Goal: Task Accomplishment & Management: Manage account settings

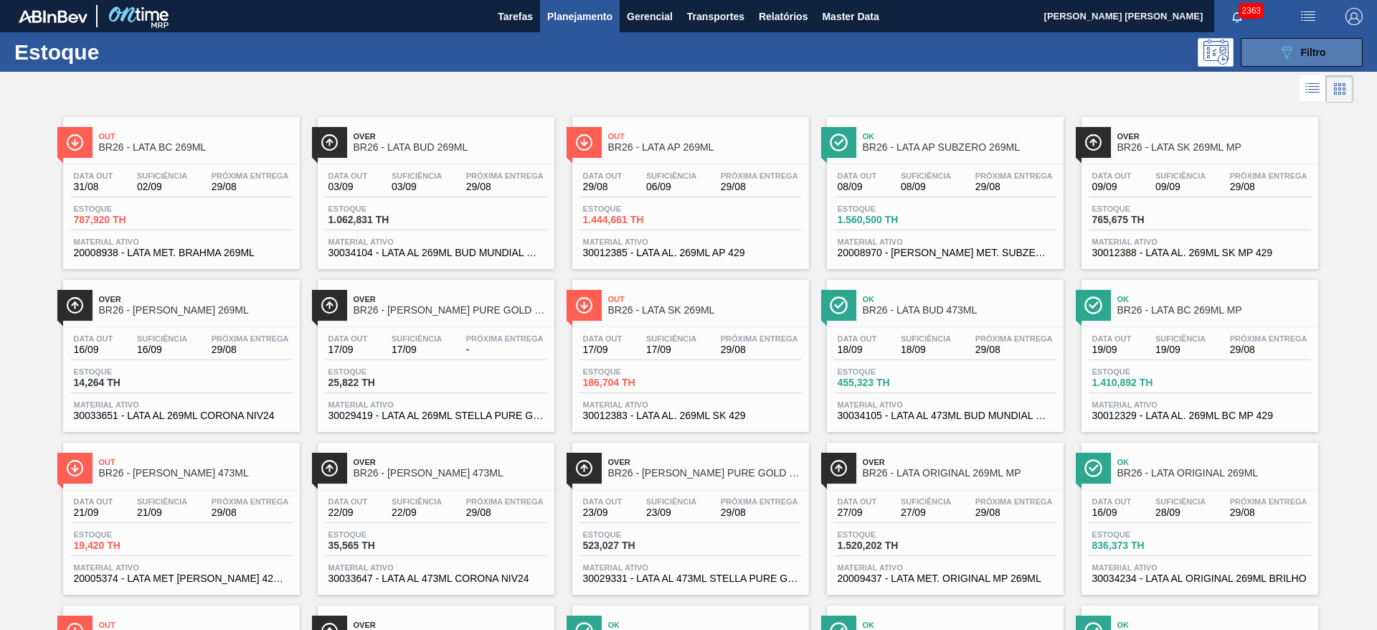
click at [1266, 40] on button "089F7B8B-B2A5-4AFE-B5C0-19BA573D28AC Filtro" at bounding box center [1302, 52] width 122 height 29
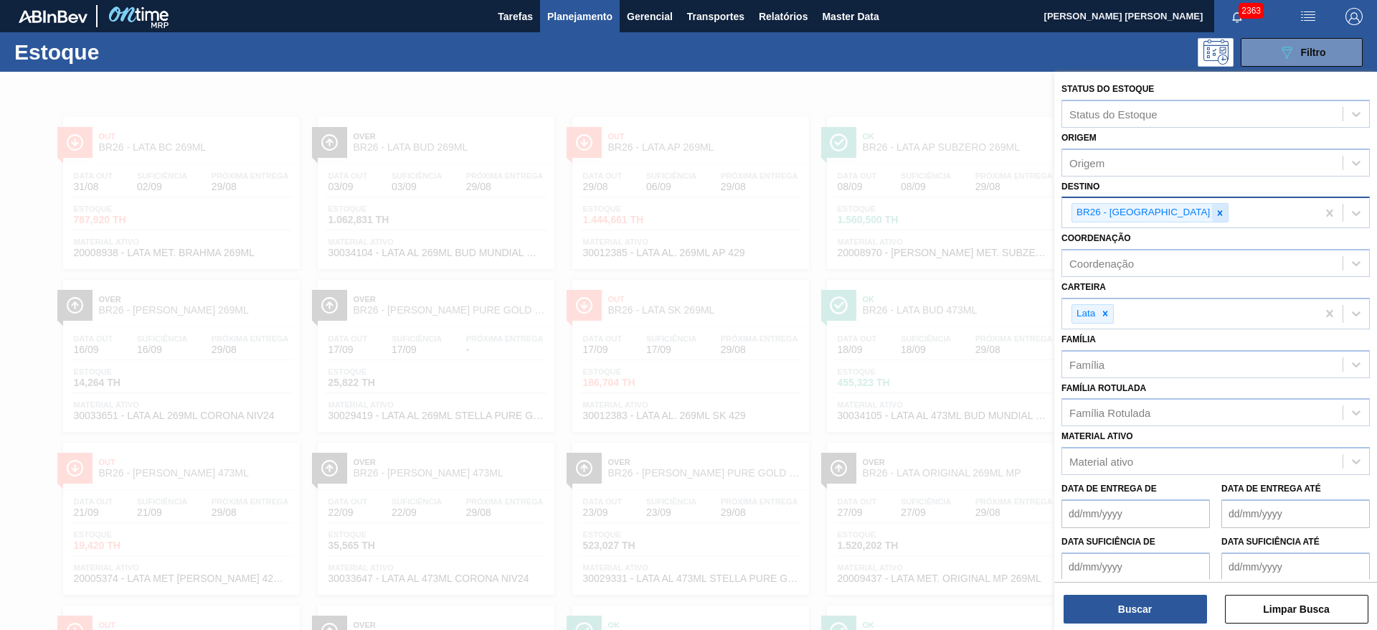
click at [1215, 210] on icon at bounding box center [1220, 213] width 10 height 10
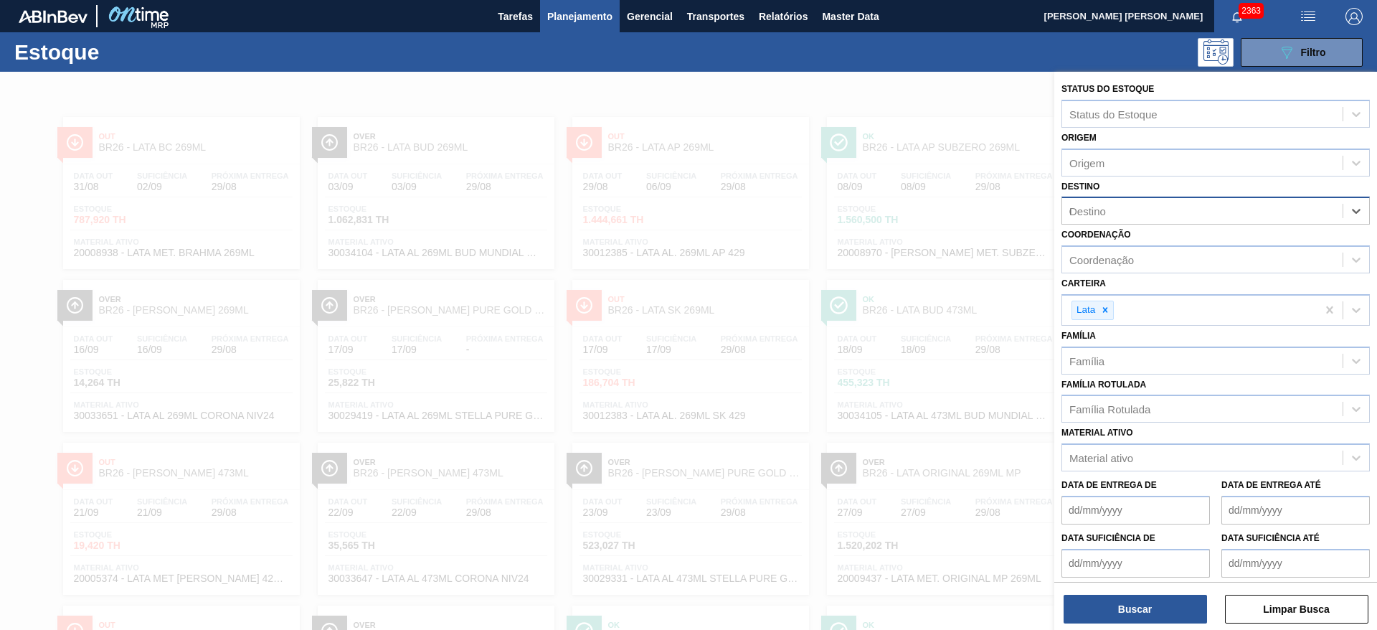
type input "09"
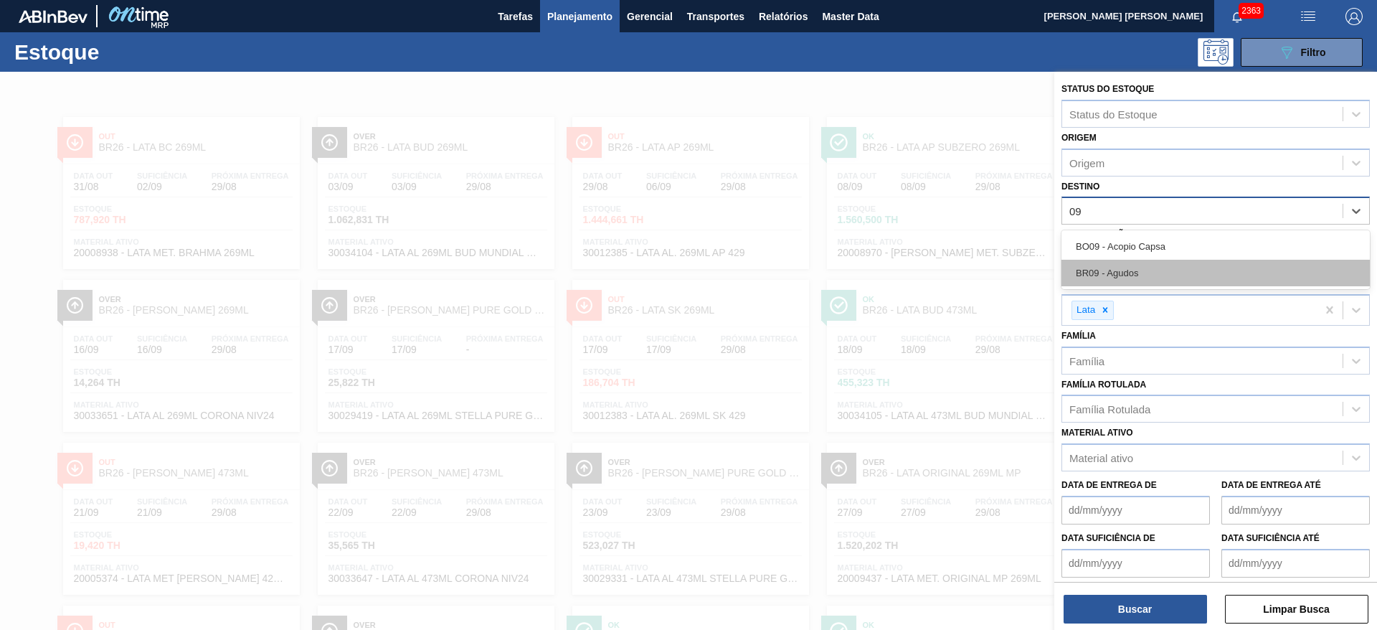
click at [1125, 266] on div "BR09 - Agudos" at bounding box center [1216, 273] width 308 height 27
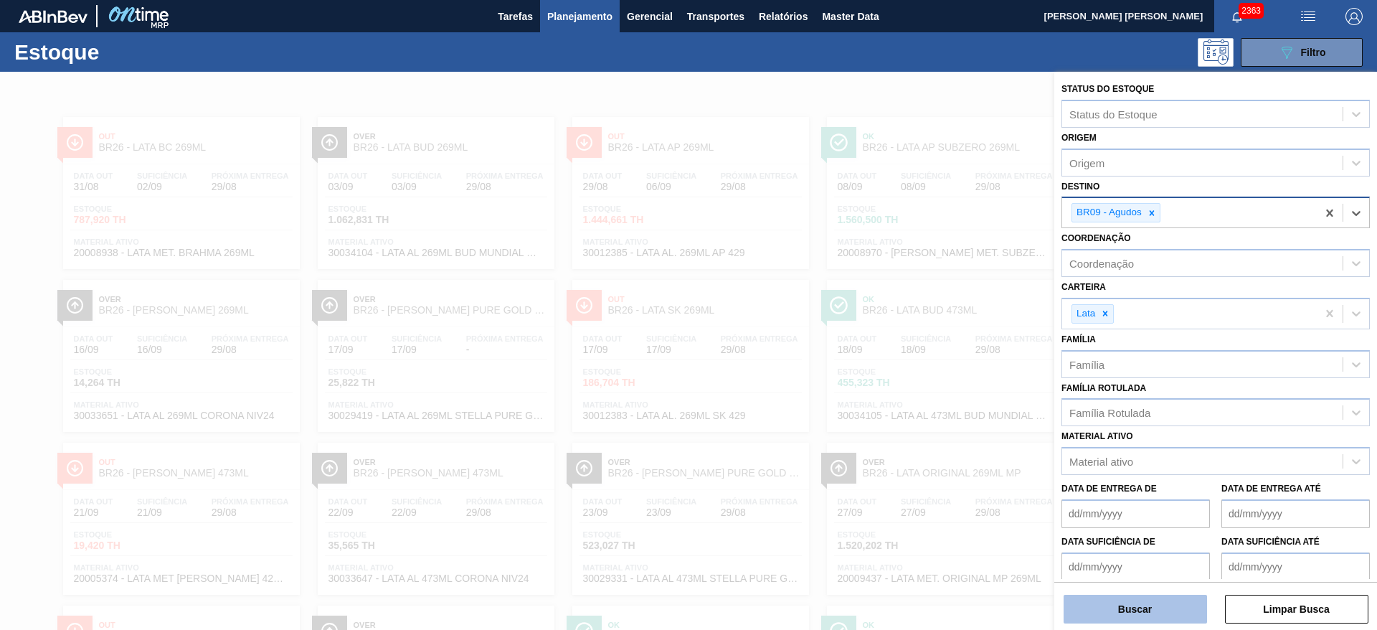
click at [1144, 605] on button "Buscar" at bounding box center [1135, 609] width 143 height 29
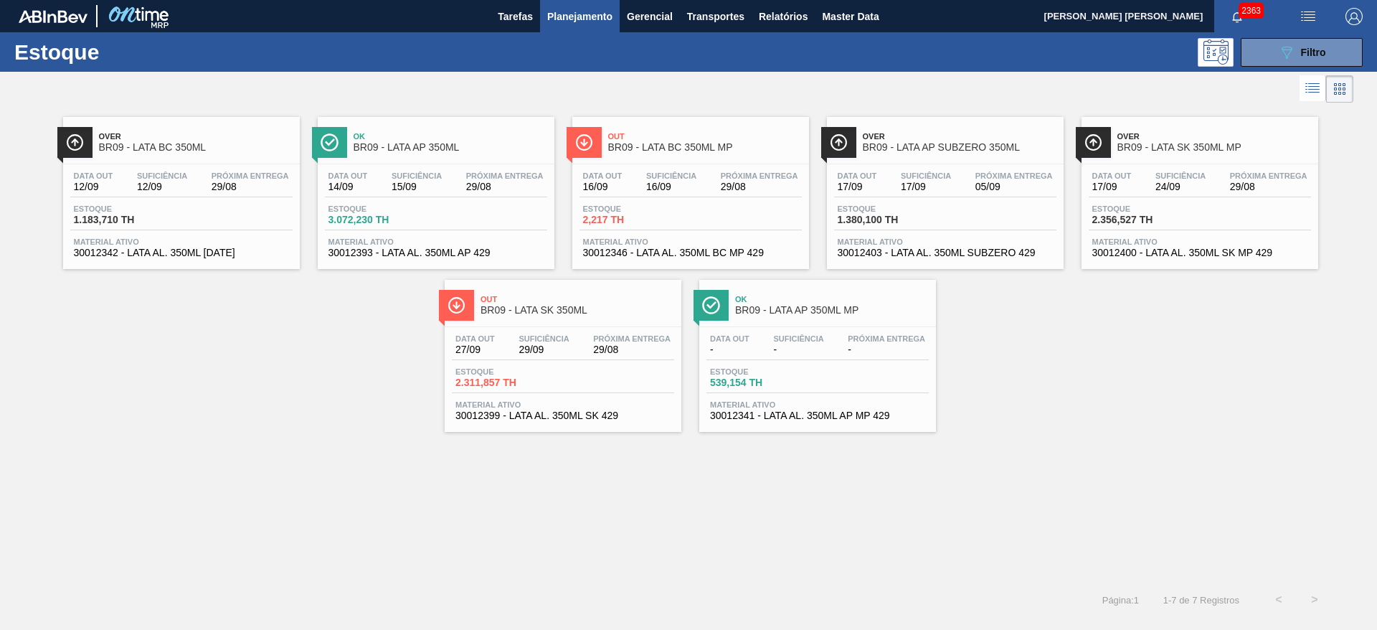
click at [447, 143] on span "BR09 - LATA AP 350ML" at bounding box center [451, 147] width 194 height 11
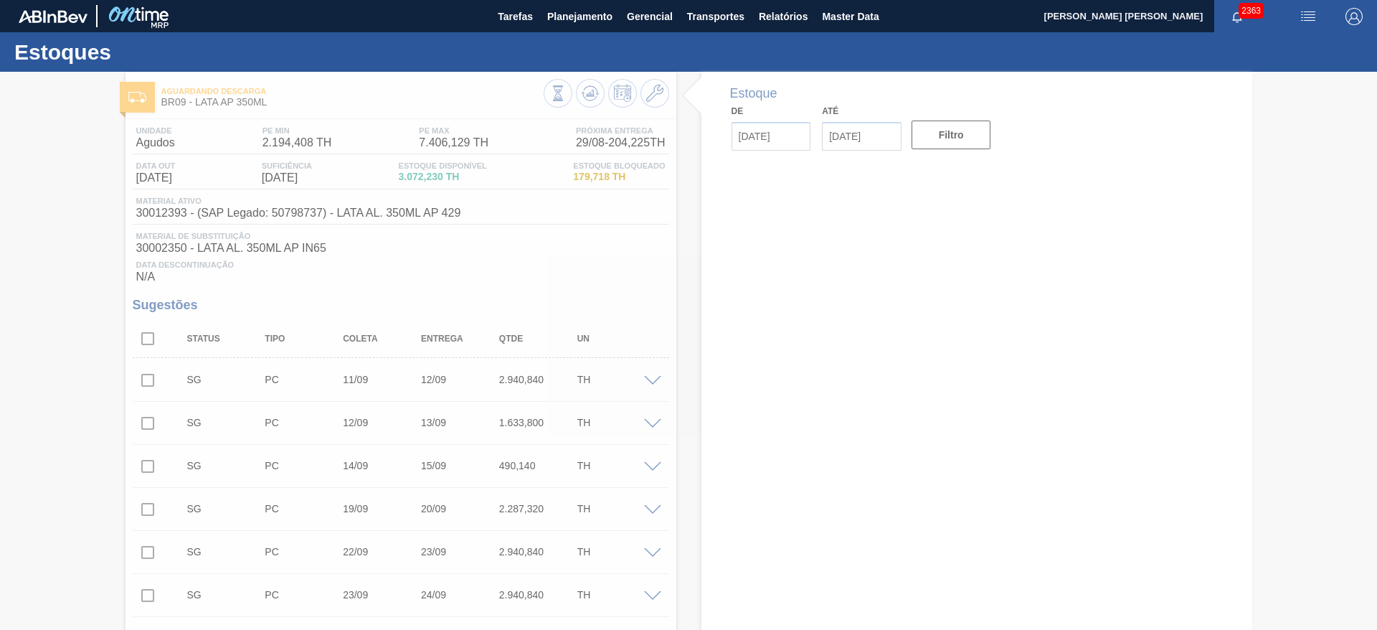
type input "[DATE]"
type input "30/09/2025"
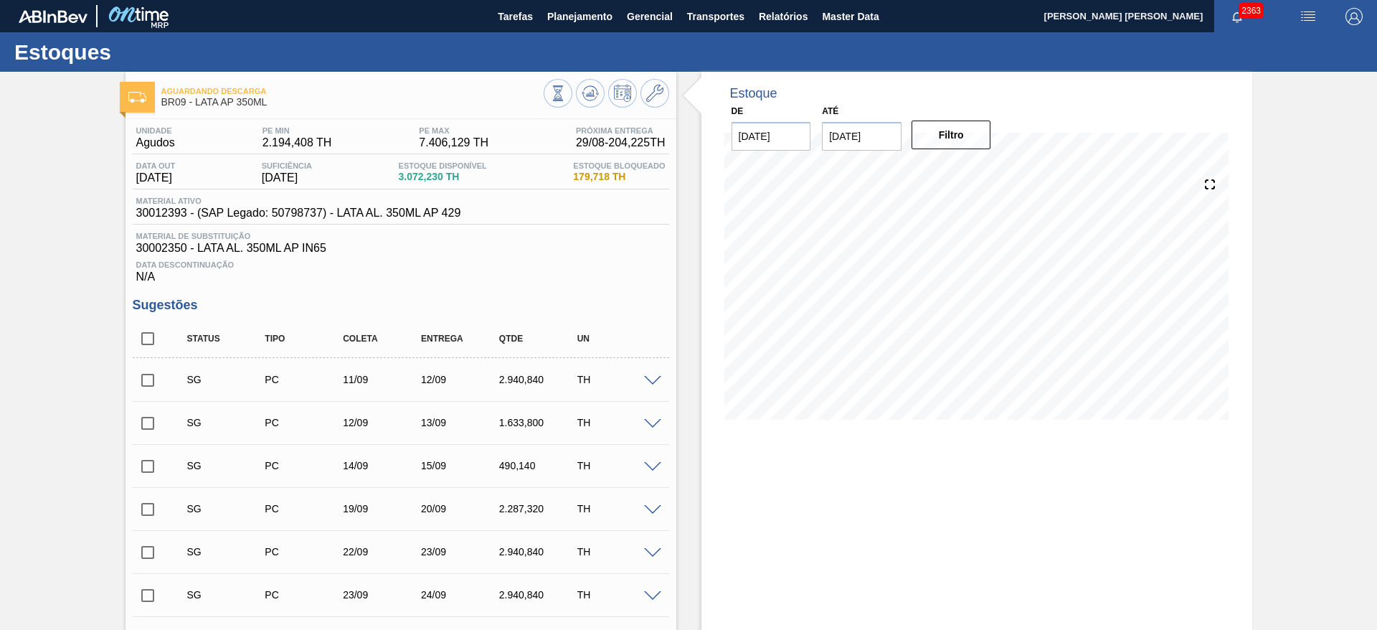
click at [1303, 16] on img "button" at bounding box center [1308, 16] width 17 height 17
click at [1267, 49] on li "Pedido Contingência" at bounding box center [1299, 51] width 131 height 26
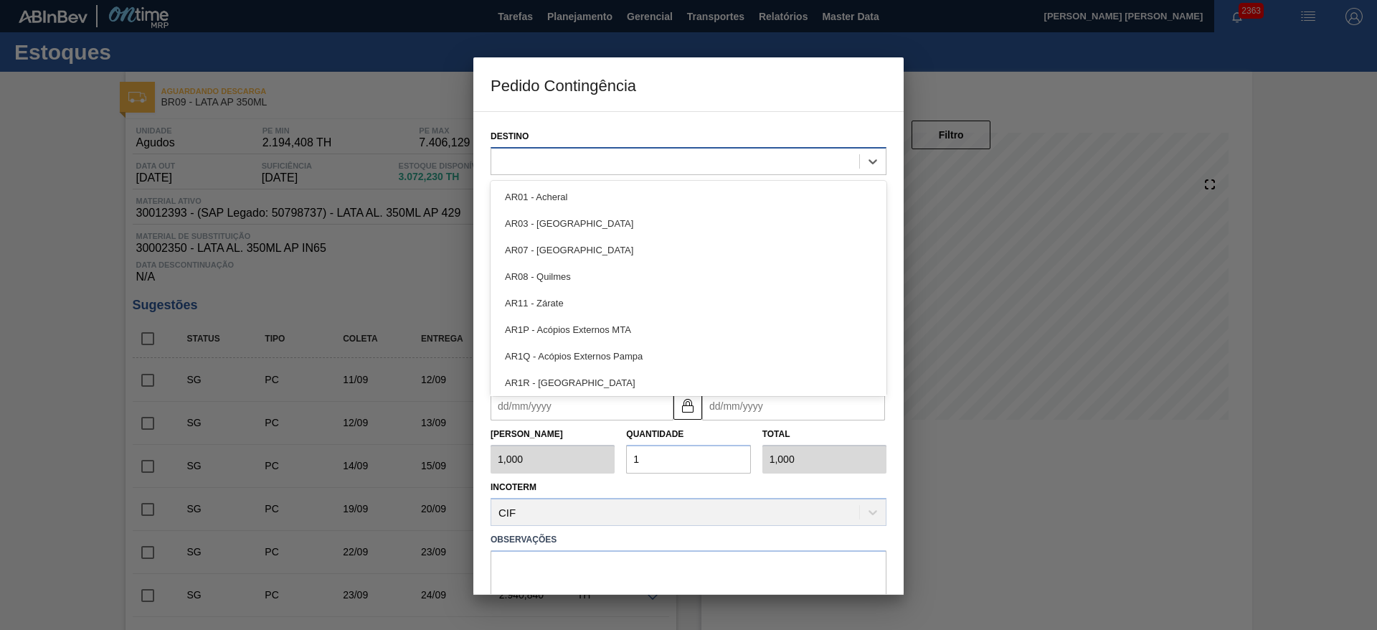
click at [639, 163] on div at bounding box center [675, 161] width 368 height 21
type input "09"
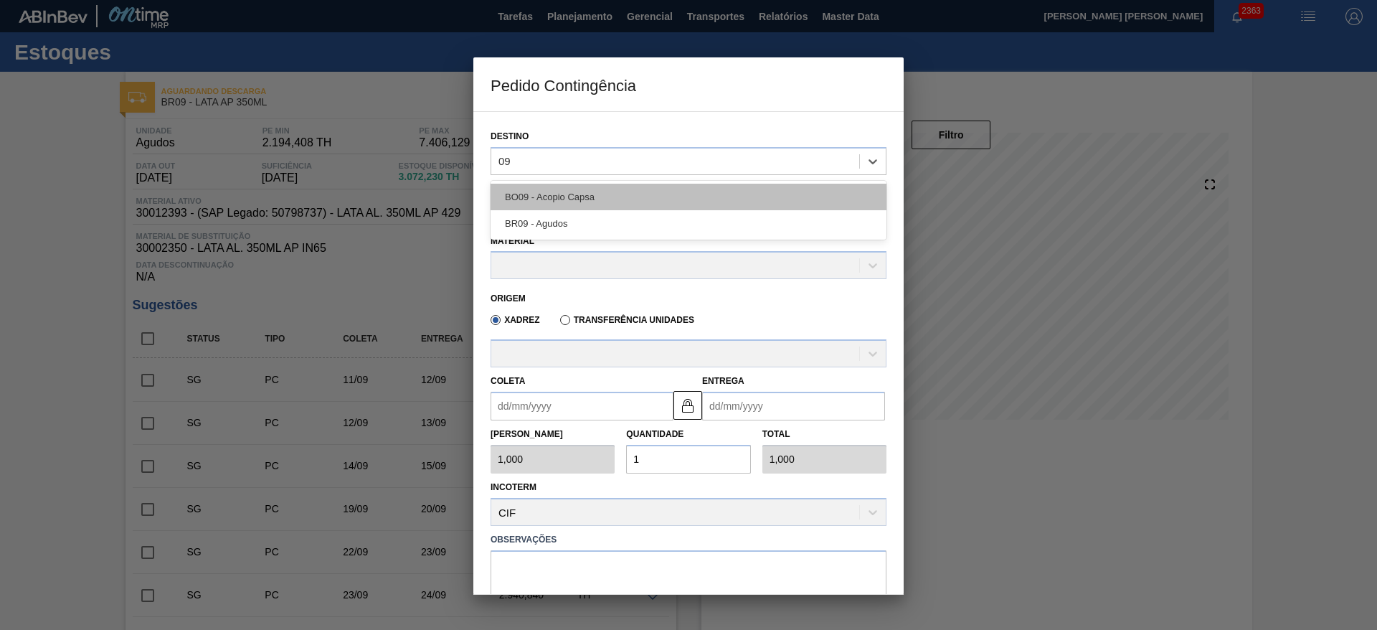
click at [580, 208] on div "BO09 - Acopio Capsa" at bounding box center [689, 197] width 396 height 27
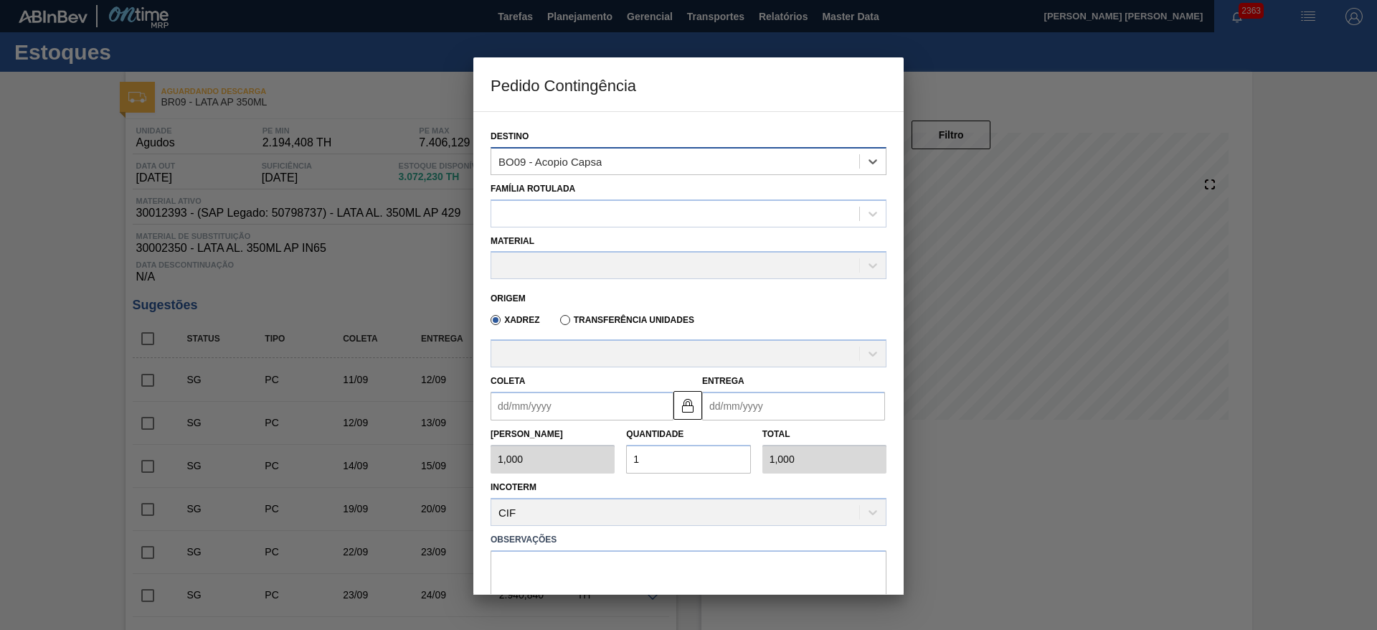
click at [662, 164] on div "BO09 - Acopio Capsa" at bounding box center [675, 161] width 368 height 21
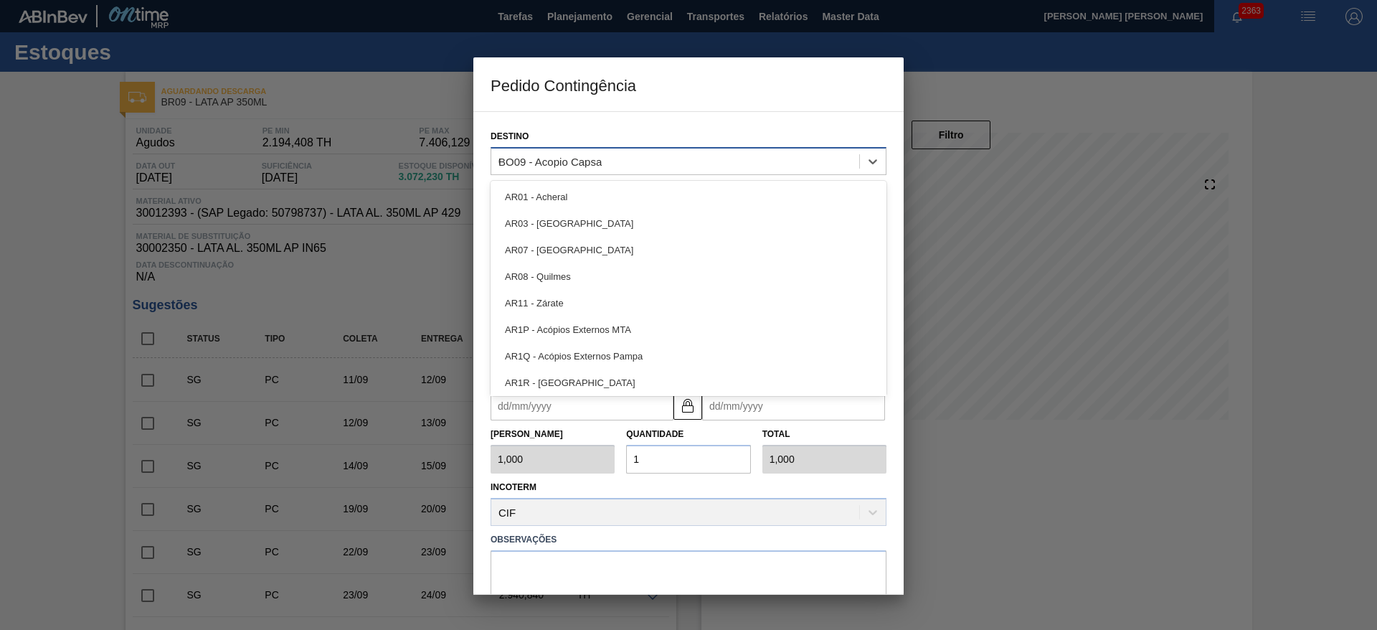
type input "09"
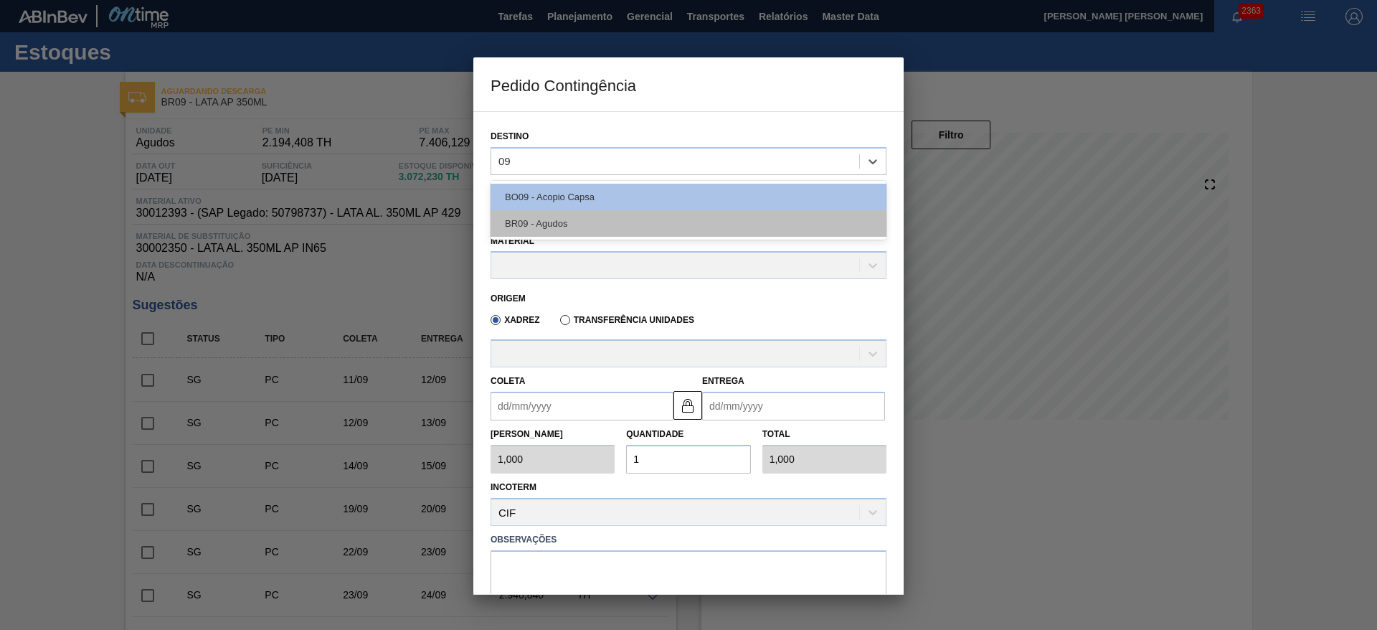
click at [587, 222] on div "BR09 - Agudos" at bounding box center [689, 223] width 396 height 27
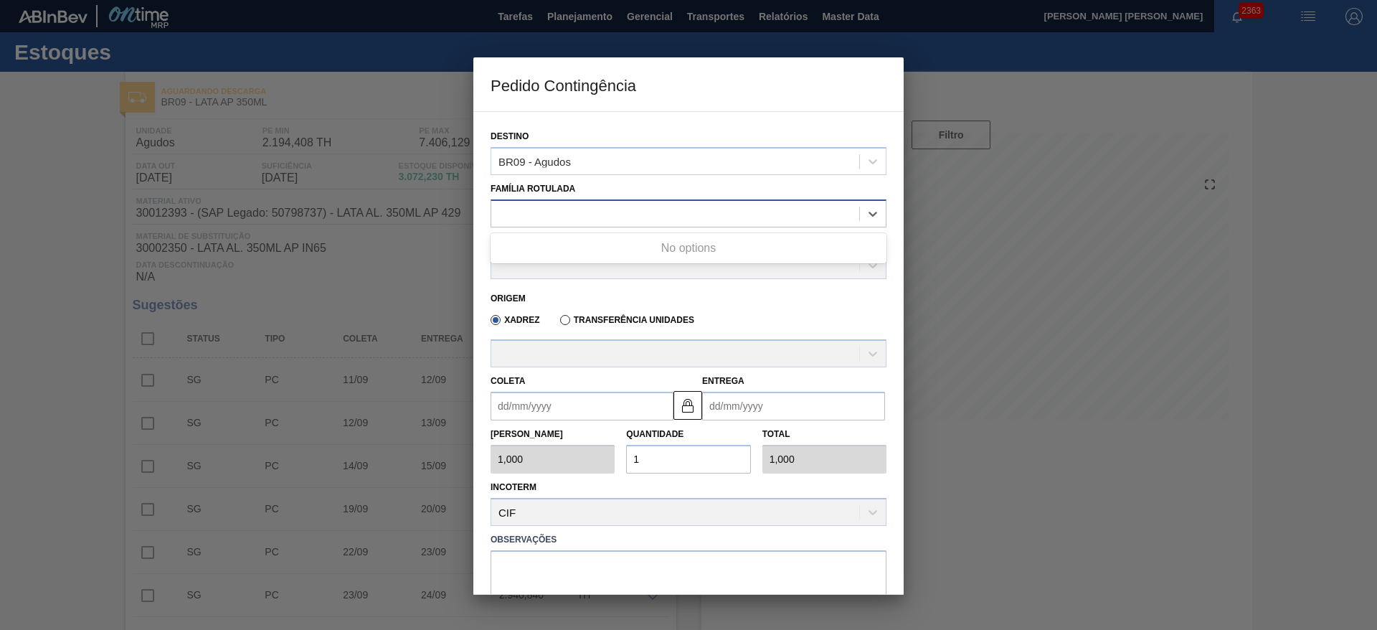
click at [588, 213] on div at bounding box center [675, 213] width 368 height 21
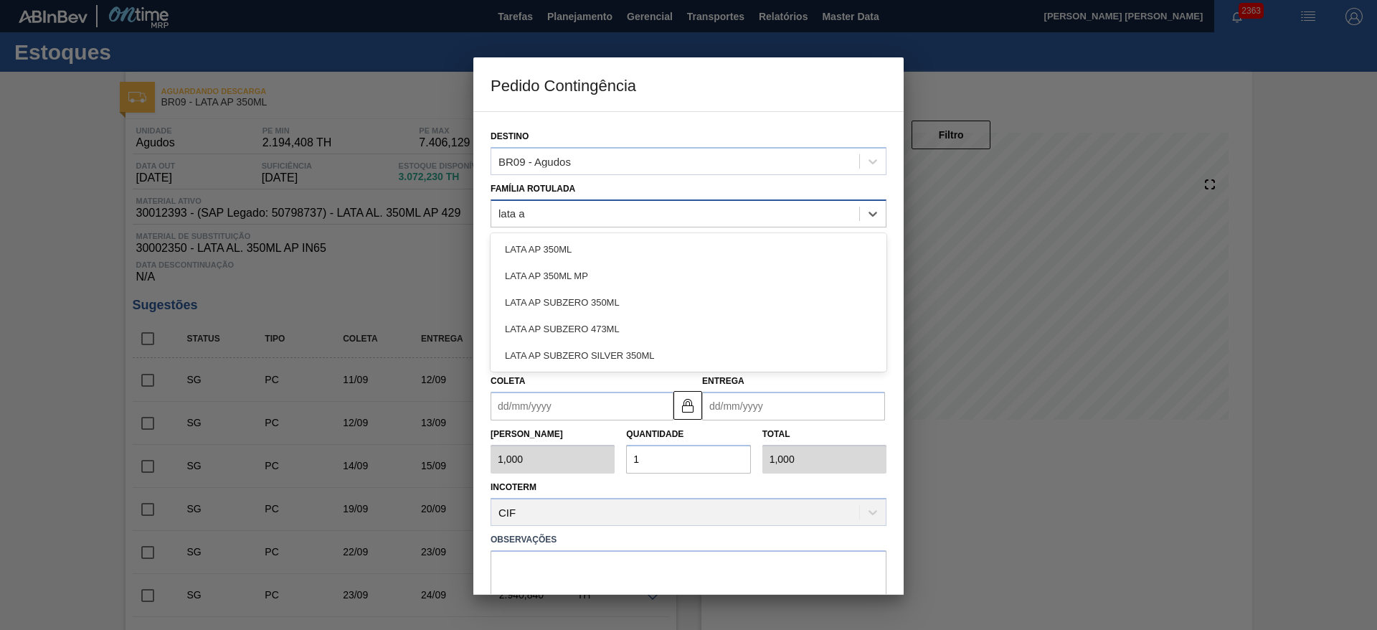
type Rotulada "lata ap"
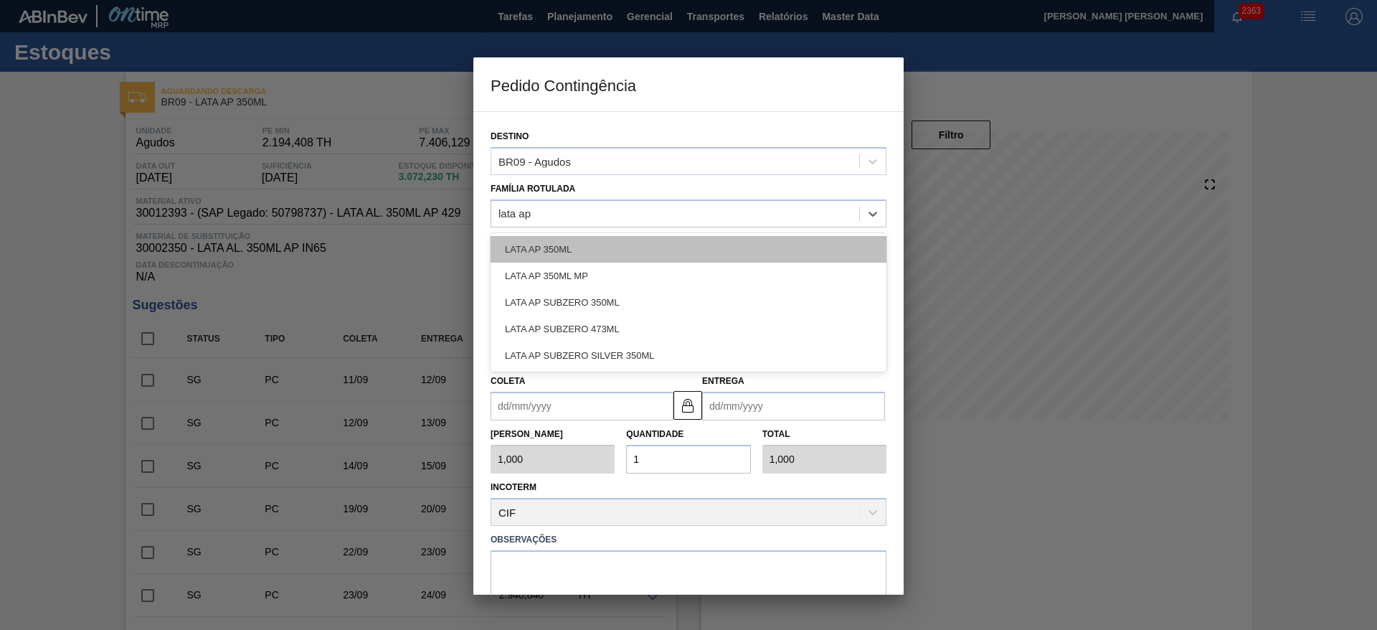
click at [584, 245] on div "LATA AP 350ML" at bounding box center [689, 249] width 396 height 27
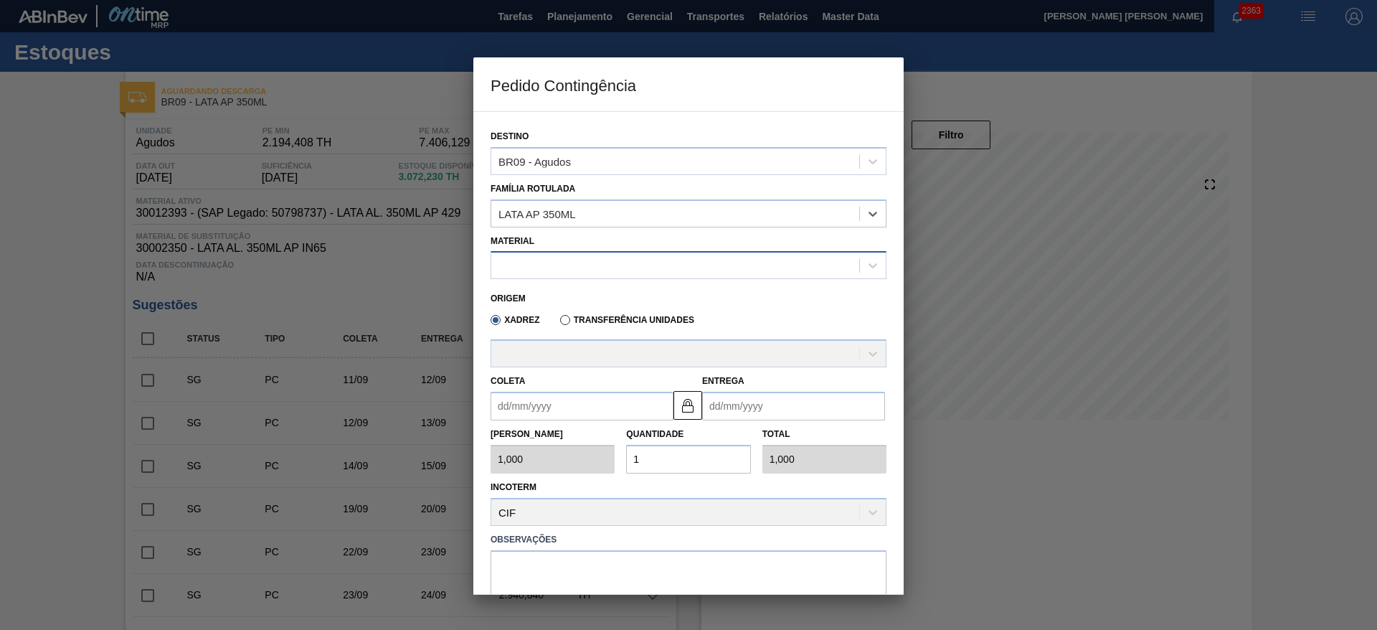
click at [588, 263] on div at bounding box center [675, 265] width 368 height 21
click at [623, 299] on div "30012393 - LATA AL. 350ML AP 429" at bounding box center [689, 301] width 396 height 27
type input "8,169"
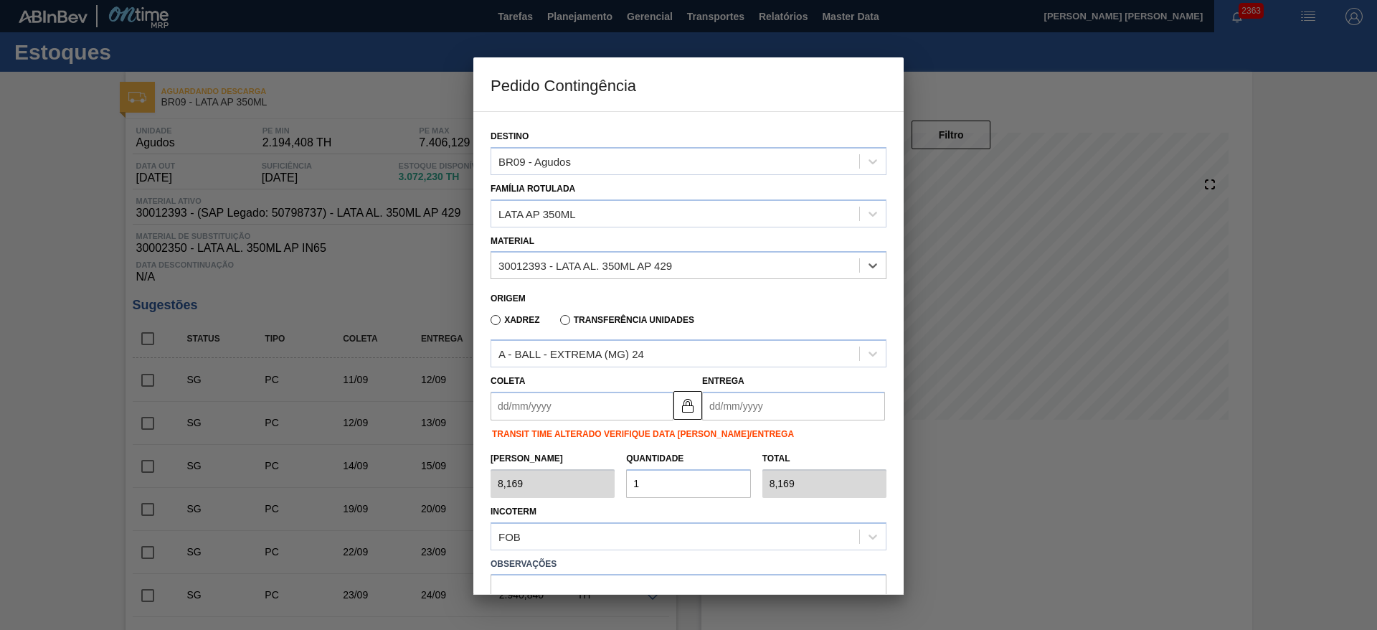
drag, startPoint x: 609, startPoint y: 403, endPoint x: 610, endPoint y: 424, distance: 20.8
click at [609, 403] on input "Coleta" at bounding box center [582, 406] width 183 height 29
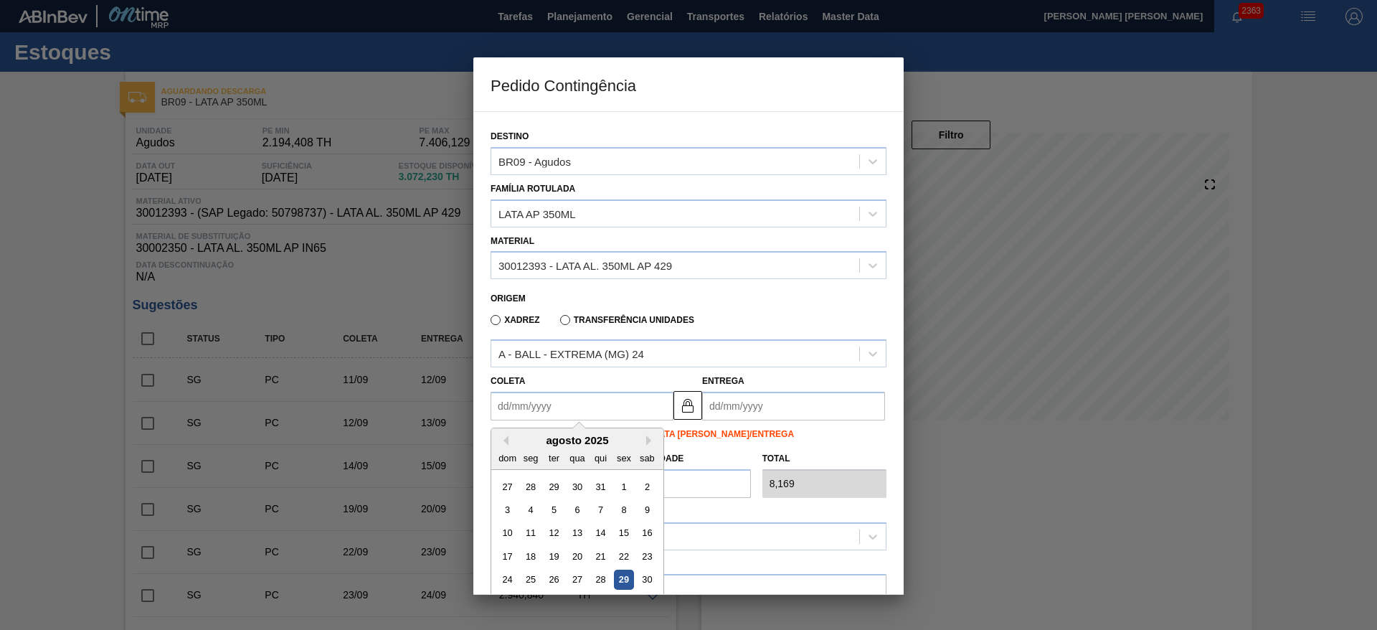
click at [621, 579] on div "29" at bounding box center [623, 579] width 19 height 19
type input "[DATE]"
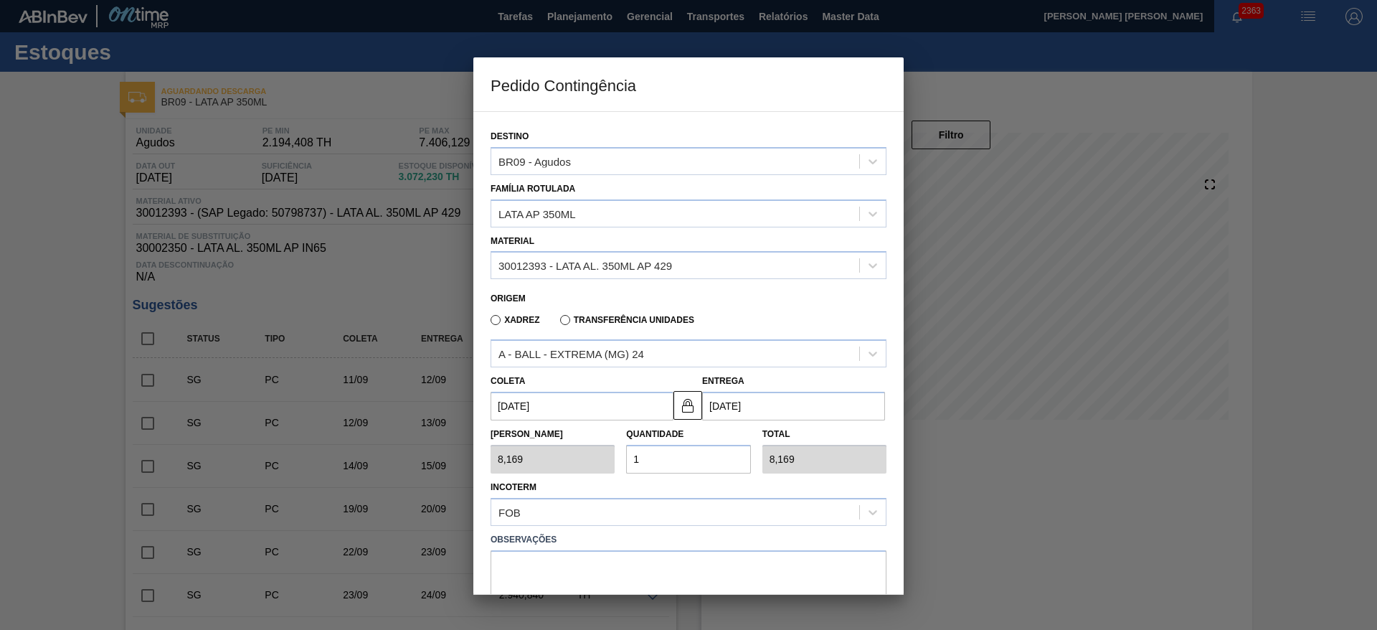
drag, startPoint x: 646, startPoint y: 461, endPoint x: 621, endPoint y: 458, distance: 24.6
click at [621, 458] on div "Quantidade 1" at bounding box center [688, 448] width 136 height 49
type input "2"
type input "16,338"
type input "20"
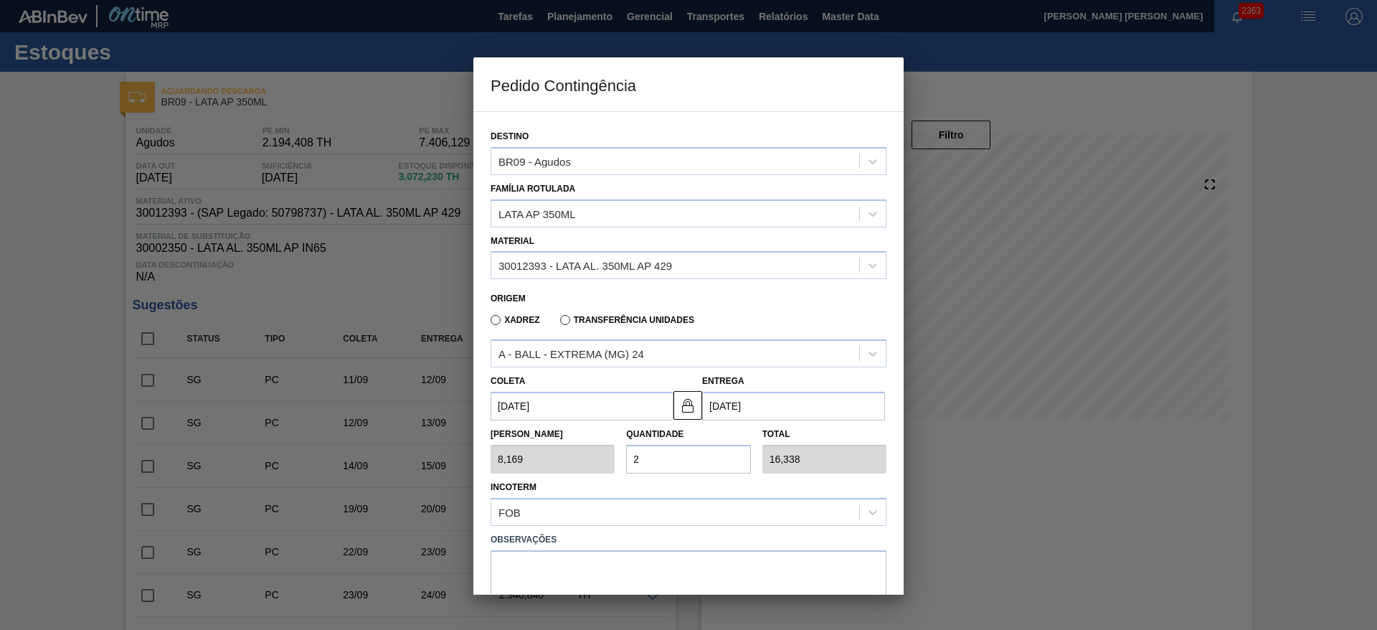
type input "163,380"
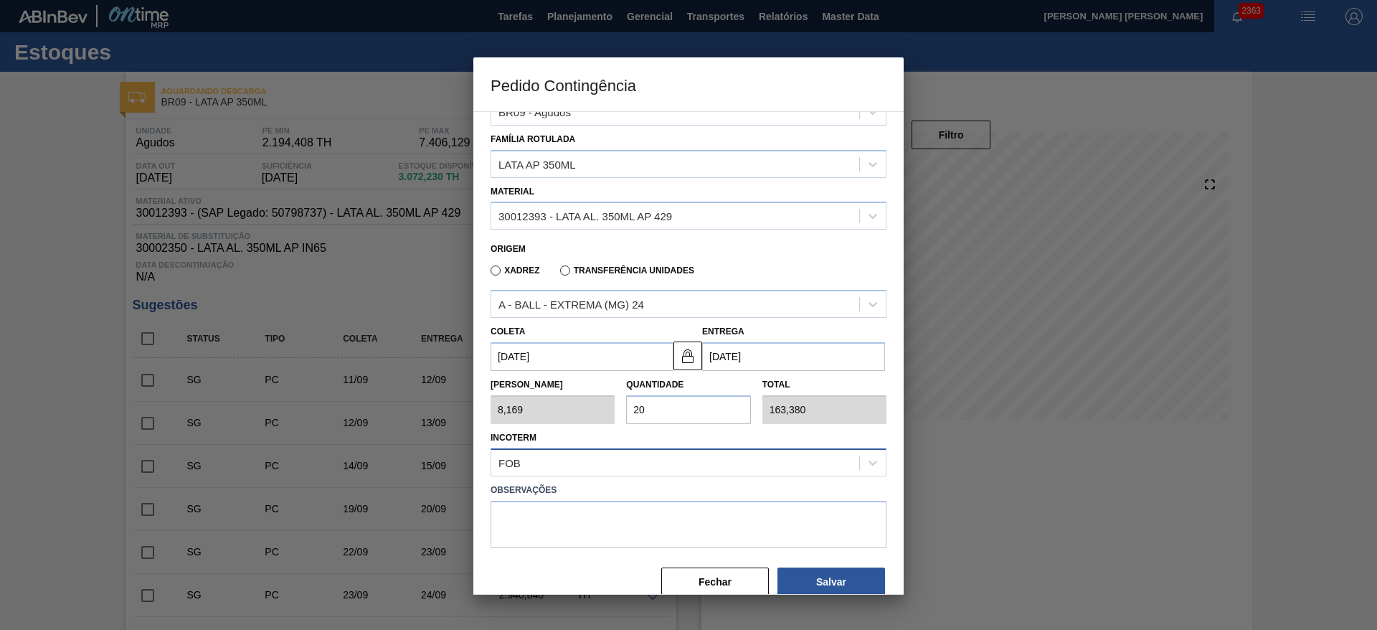
scroll to position [74, 0]
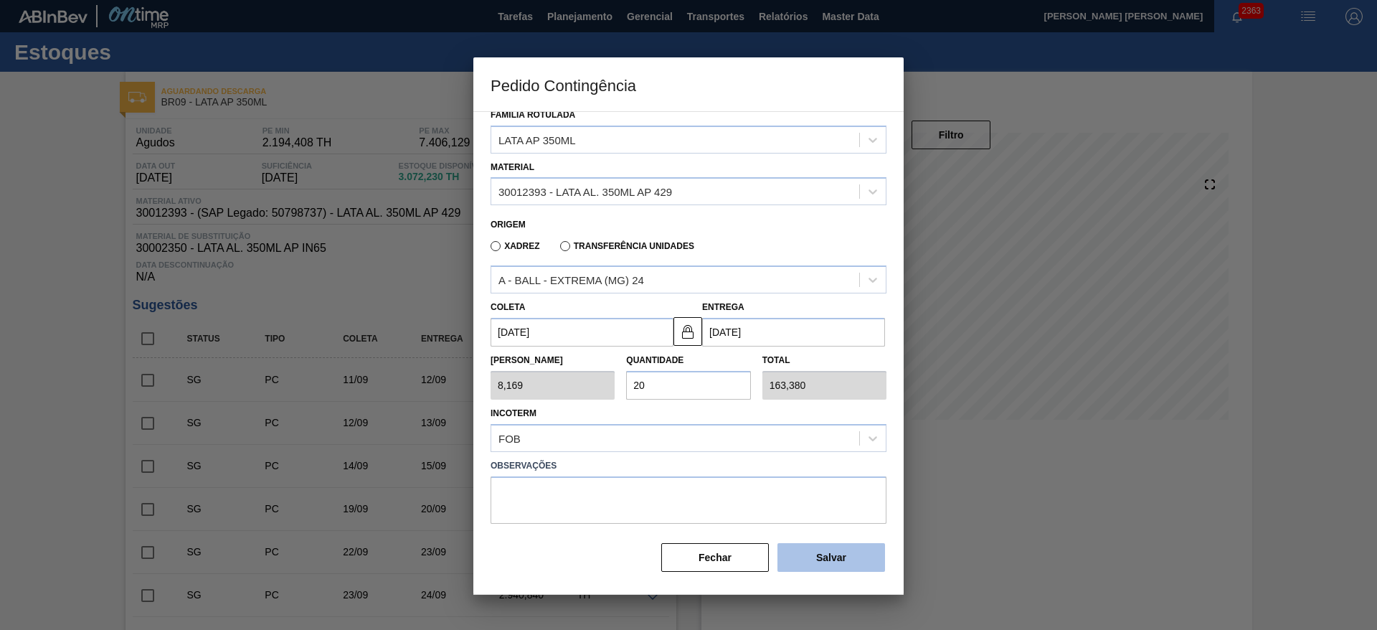
type input "20"
click at [830, 565] on button "Salvar" at bounding box center [832, 557] width 108 height 29
type input "1,000"
type input "1"
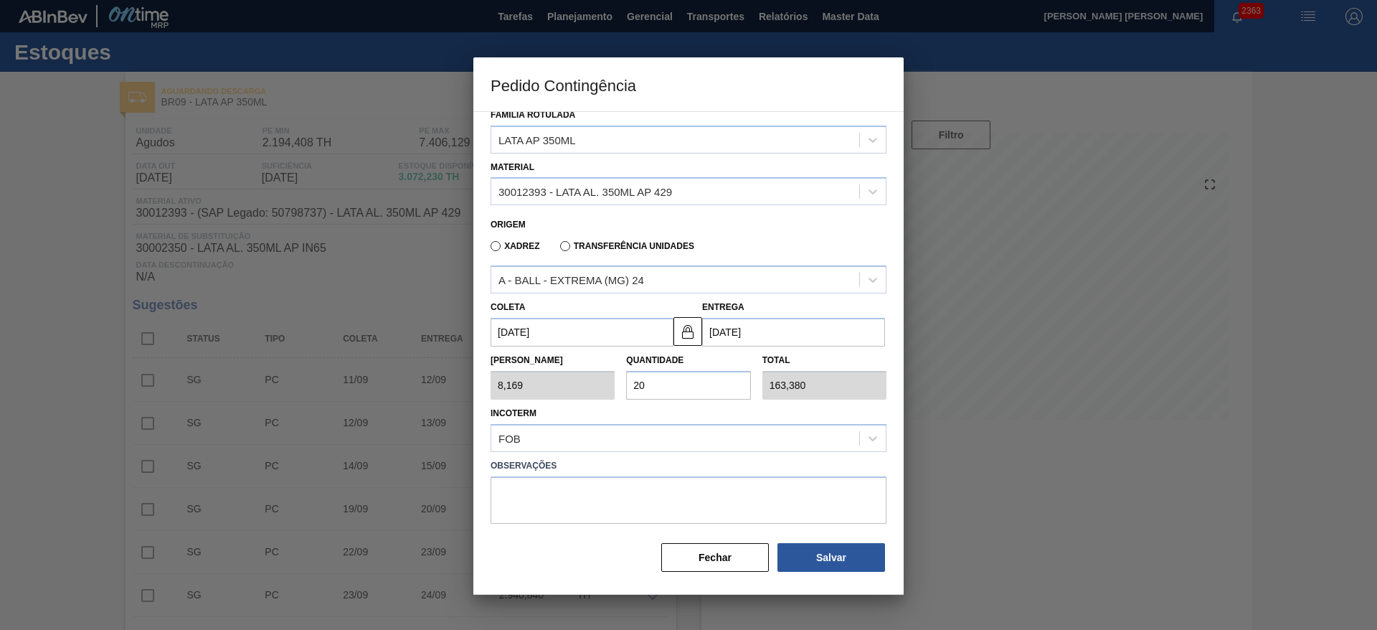
type input "1,000"
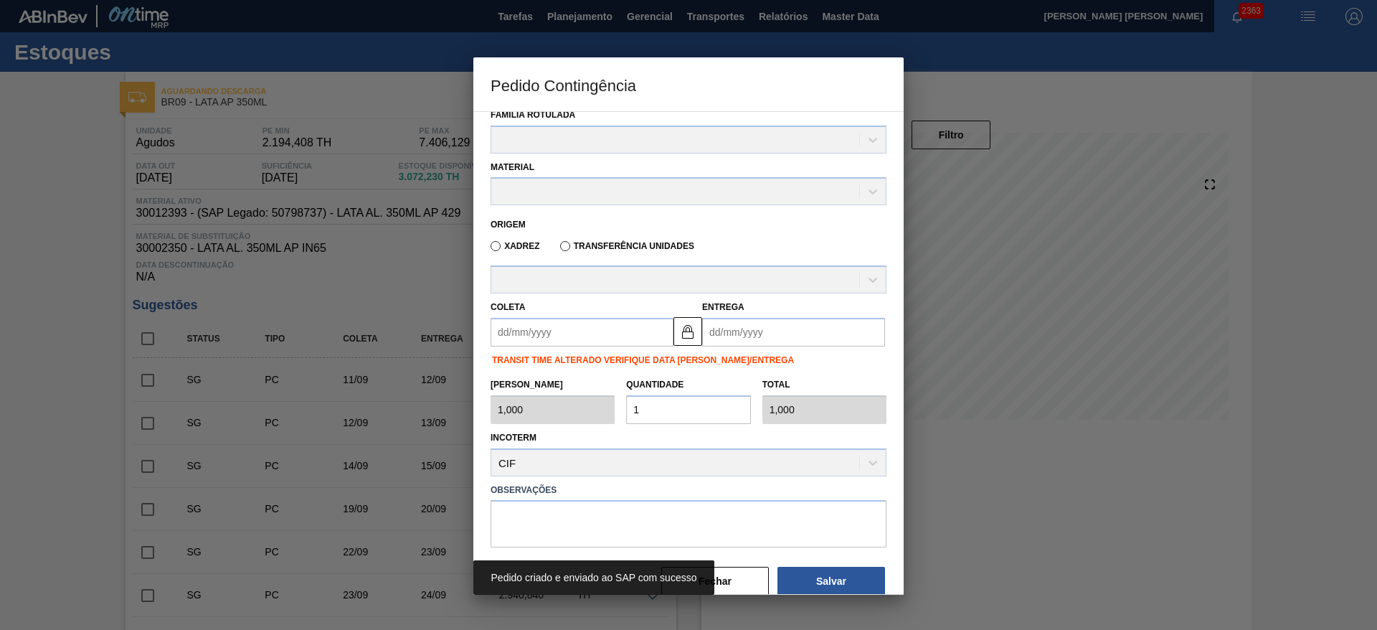
click at [1280, 305] on div at bounding box center [688, 315] width 1377 height 630
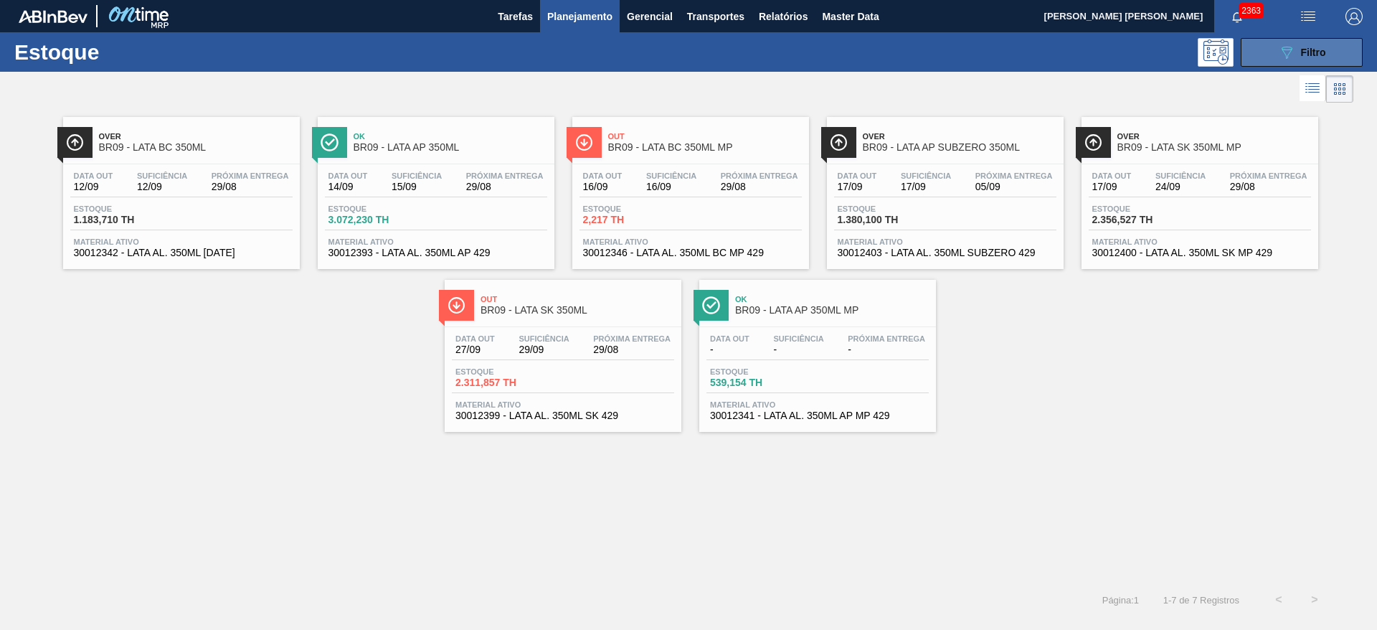
click at [1288, 57] on icon "089F7B8B-B2A5-4AFE-B5C0-19BA573D28AC" at bounding box center [1286, 52] width 17 height 17
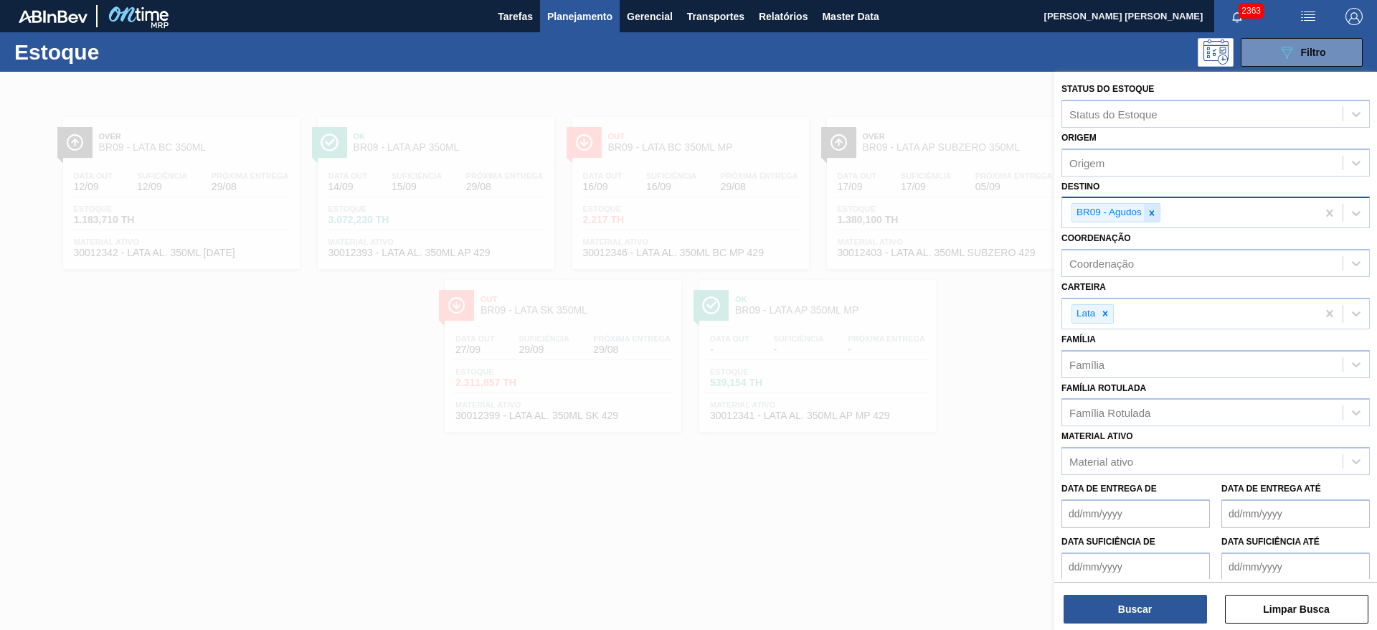
click at [1156, 209] on icon at bounding box center [1152, 213] width 10 height 10
type input "21"
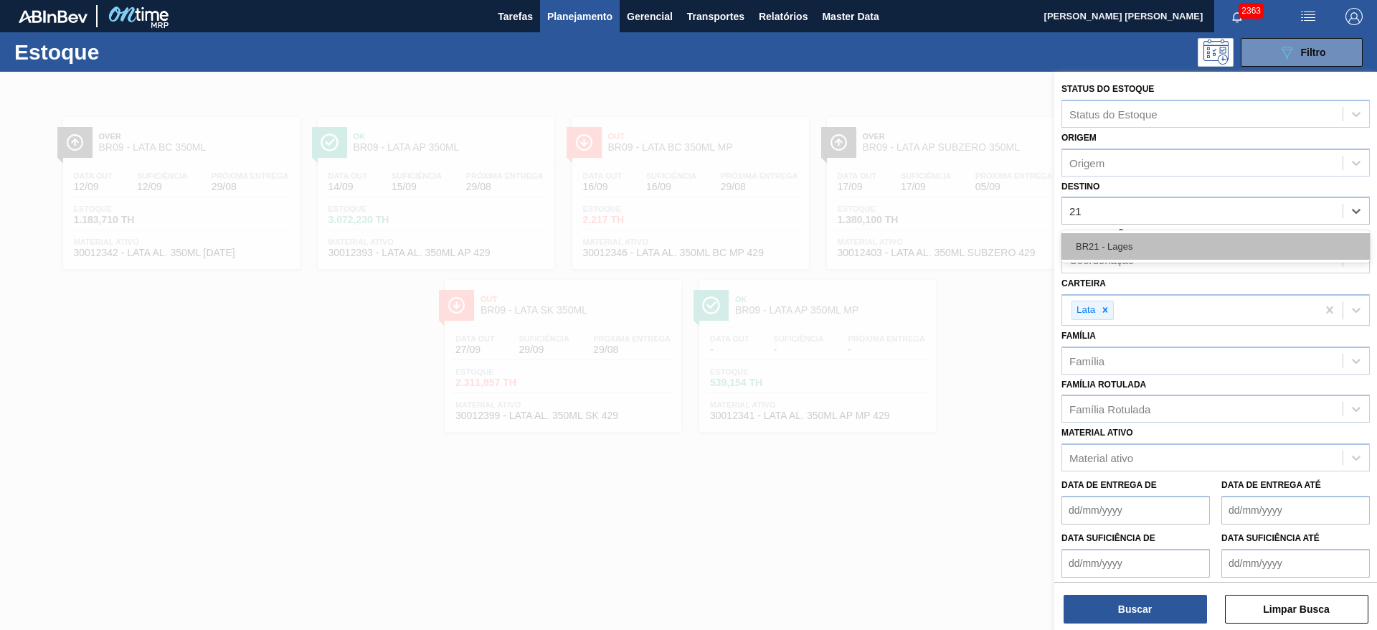
click at [1115, 246] on div "BR21 - Lages" at bounding box center [1216, 246] width 308 height 27
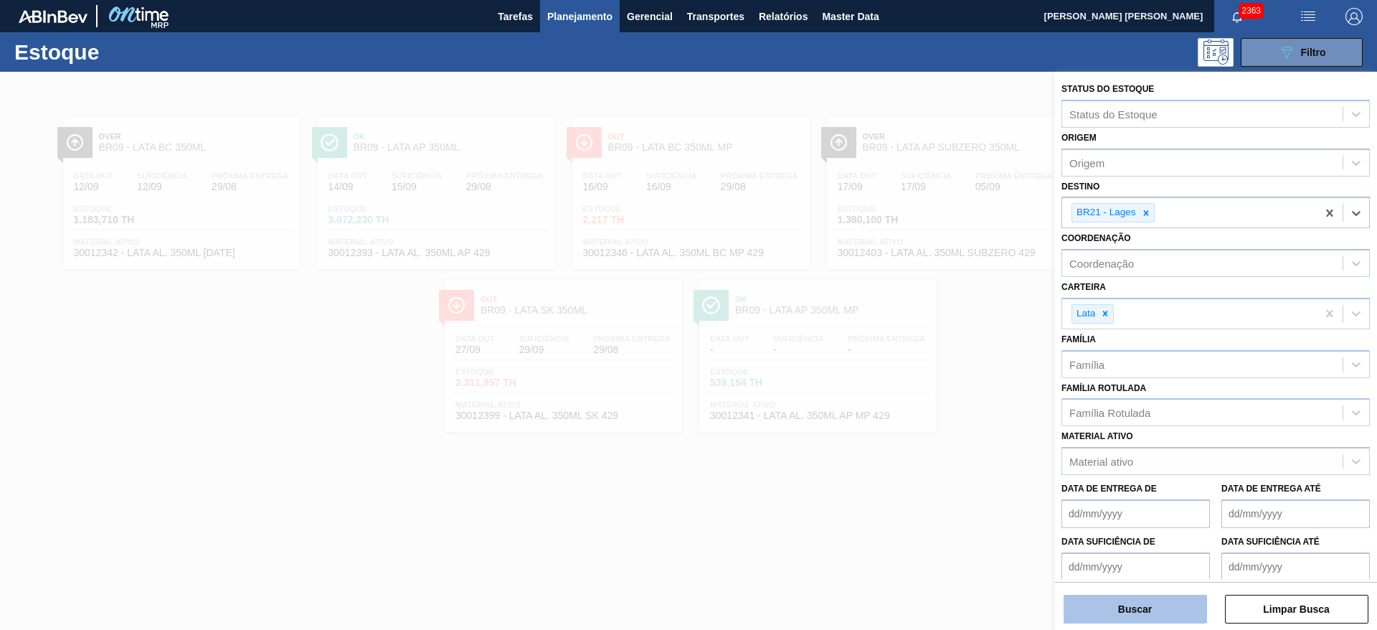
click at [1149, 610] on button "Buscar" at bounding box center [1135, 609] width 143 height 29
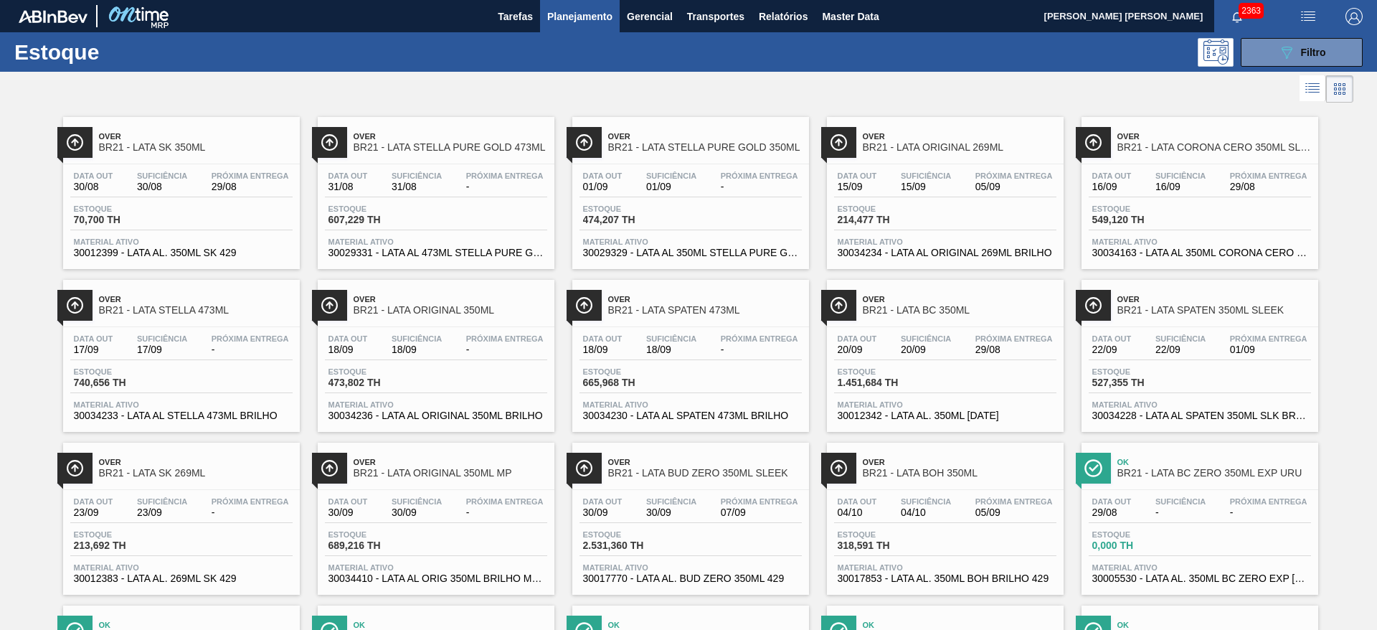
click at [1215, 305] on span "BR21 - LATA SPATEN 350ML SLEEK" at bounding box center [1215, 310] width 194 height 11
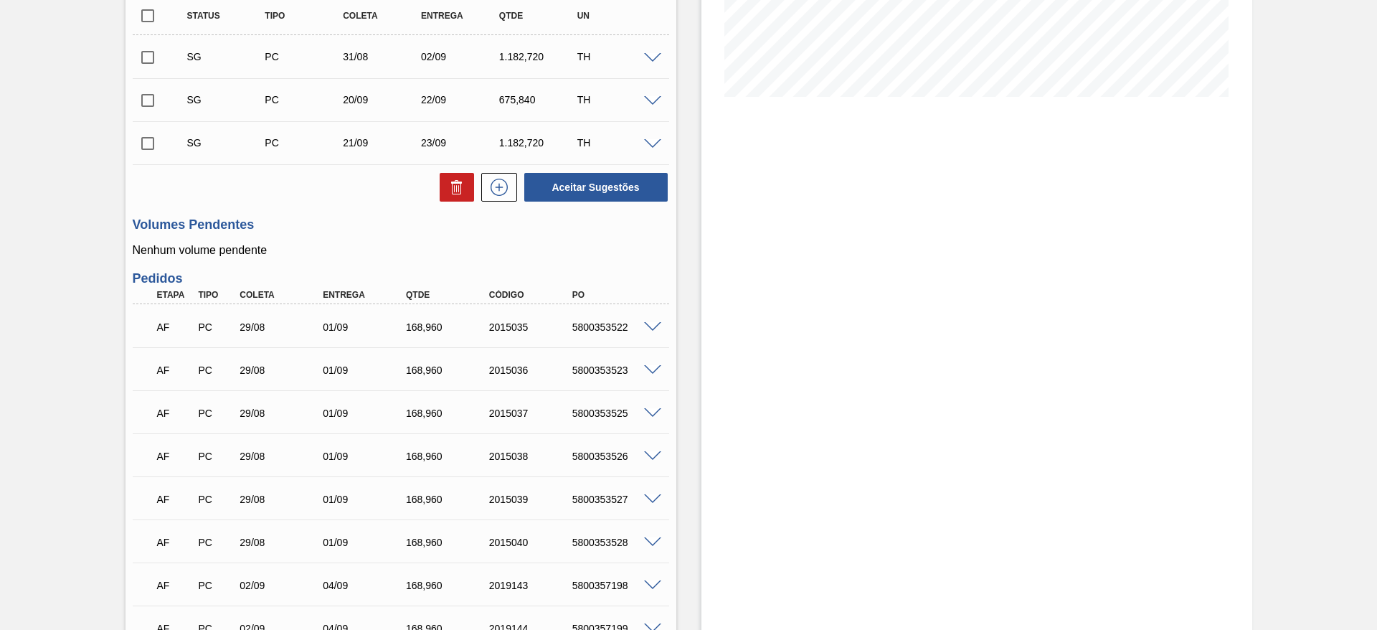
scroll to position [430, 0]
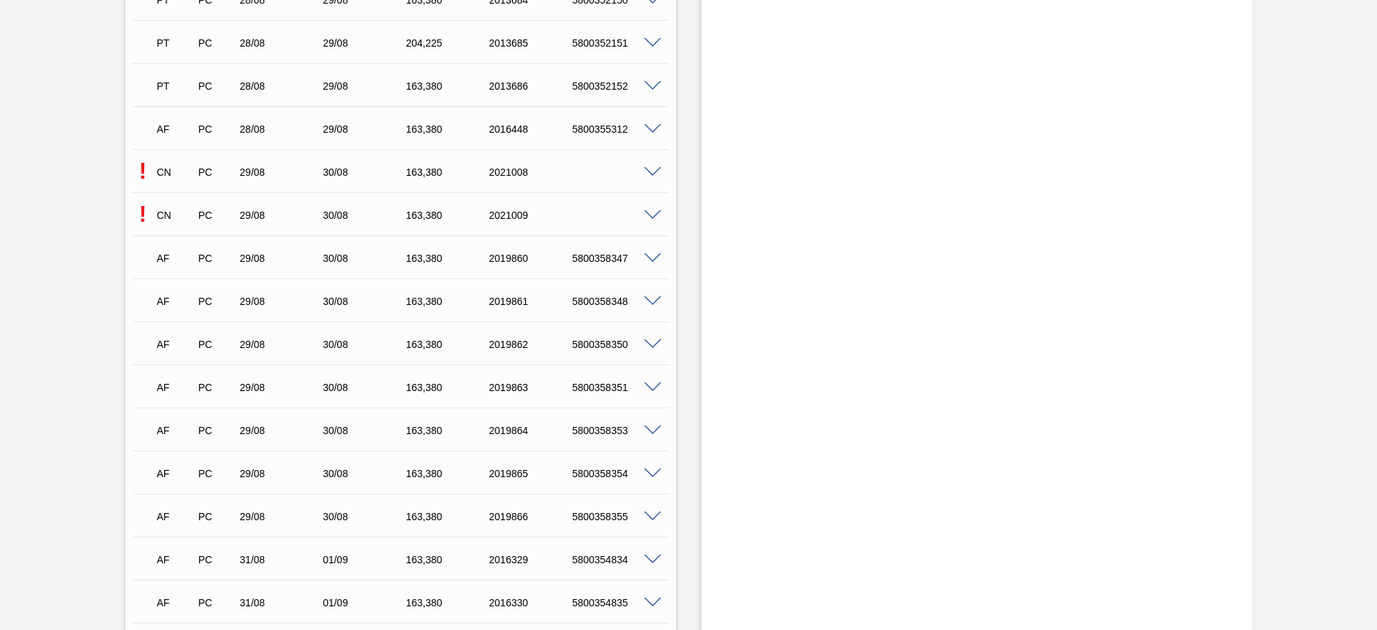
scroll to position [2475, 0]
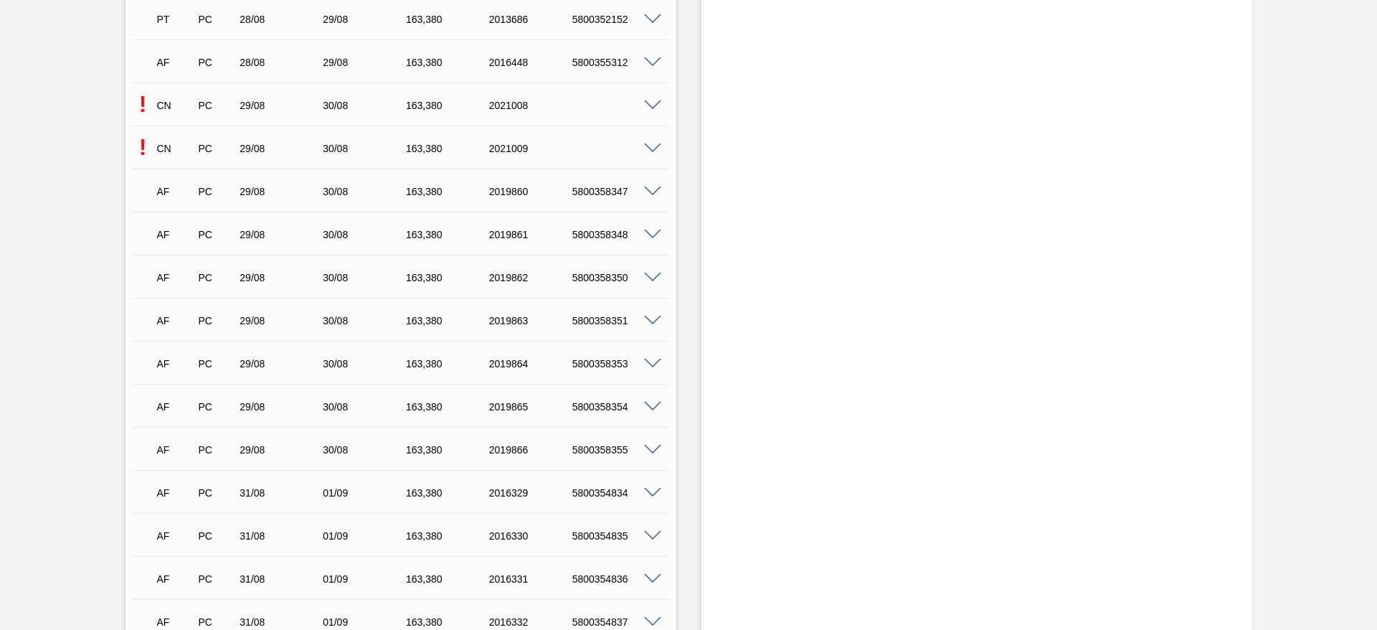
click at [647, 105] on span at bounding box center [652, 105] width 17 height 11
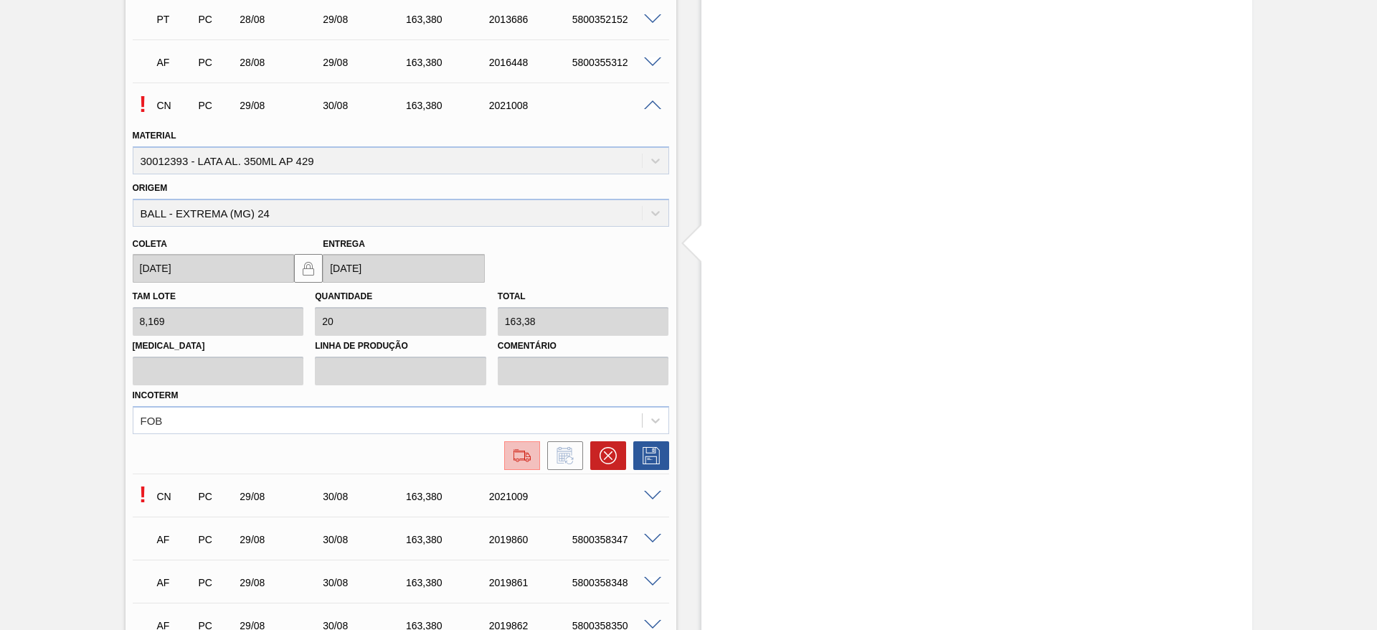
click at [521, 460] on img at bounding box center [522, 455] width 23 height 17
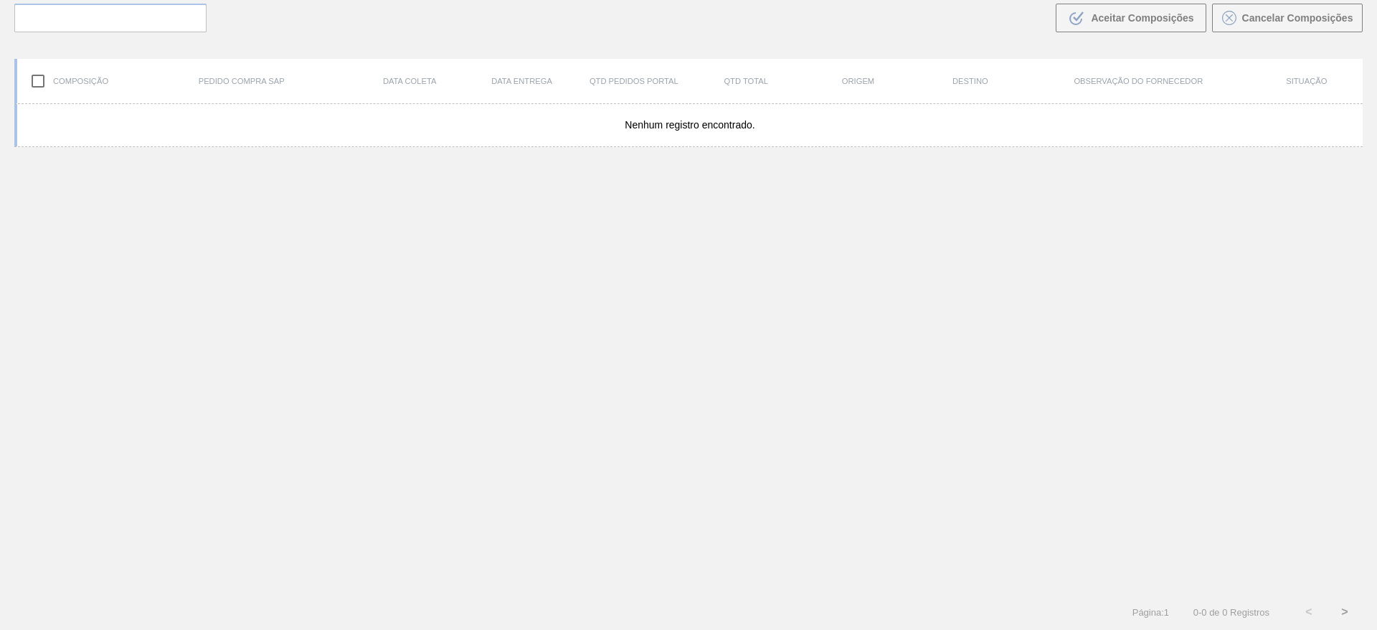
scroll to position [103, 0]
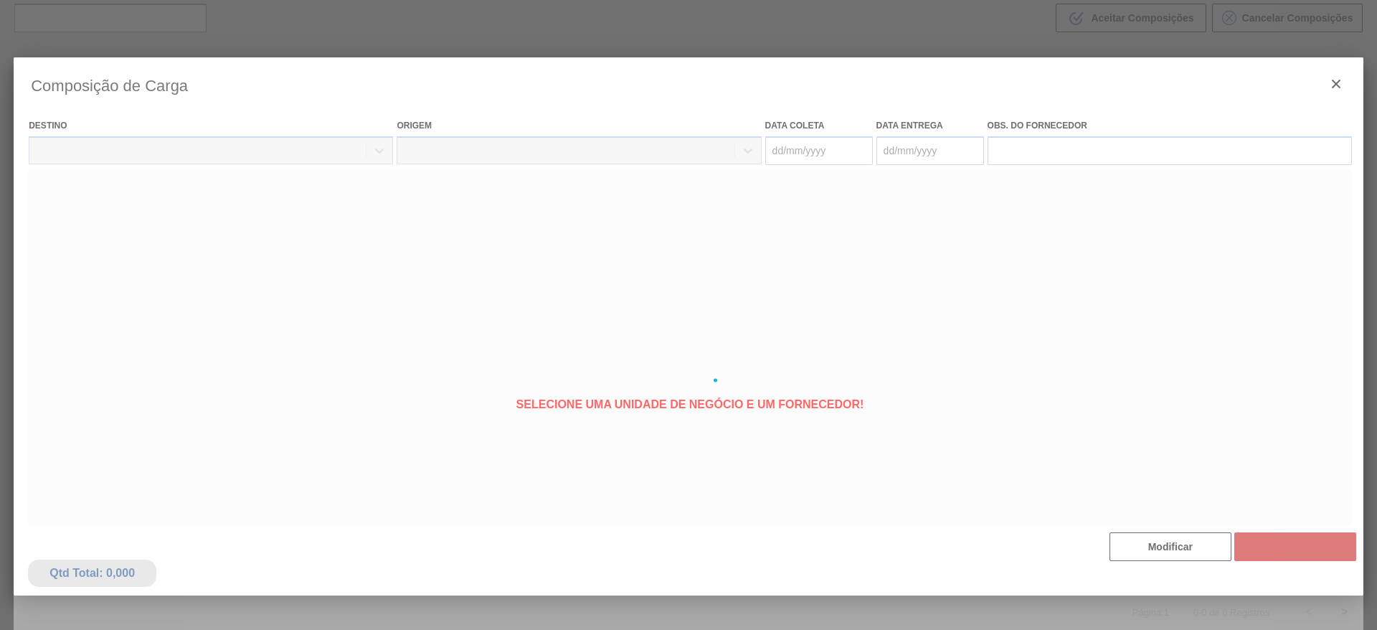
type coleta "[DATE]"
type entrega "[DATE]"
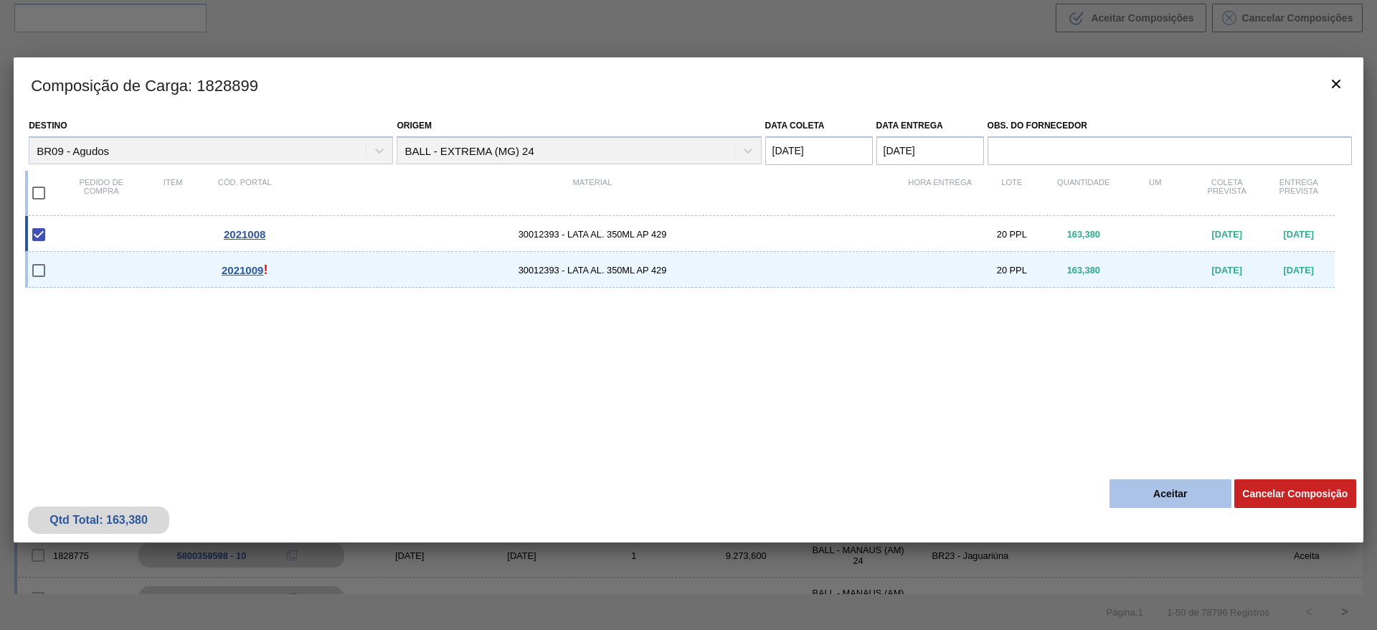
click at [1181, 495] on button "Aceitar" at bounding box center [1171, 493] width 122 height 29
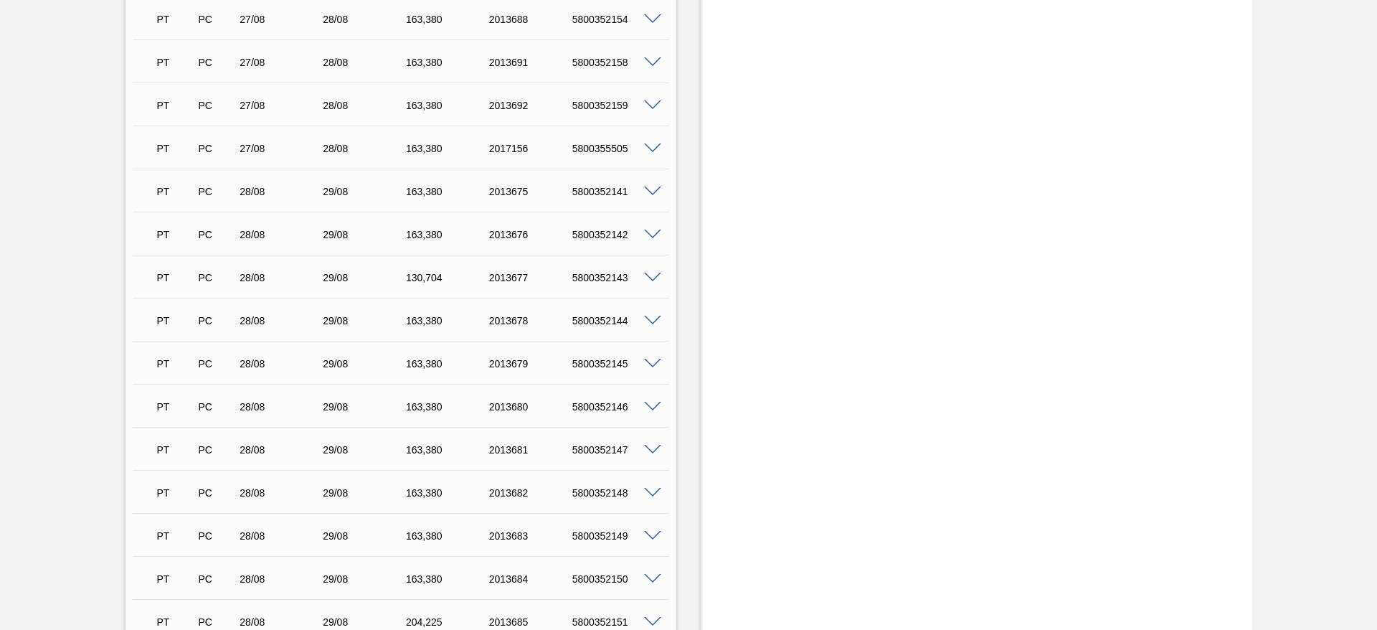
scroll to position [2260, 0]
click at [656, 362] on span at bounding box center [652, 364] width 17 height 11
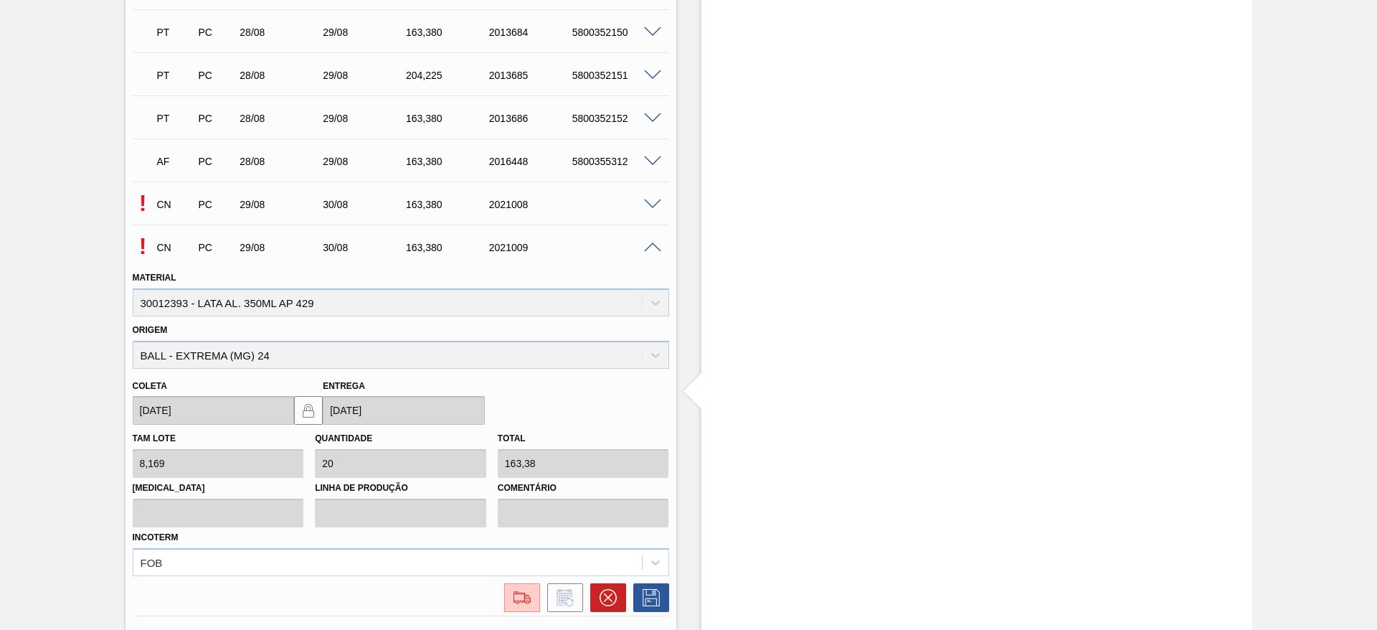
scroll to position [2582, 0]
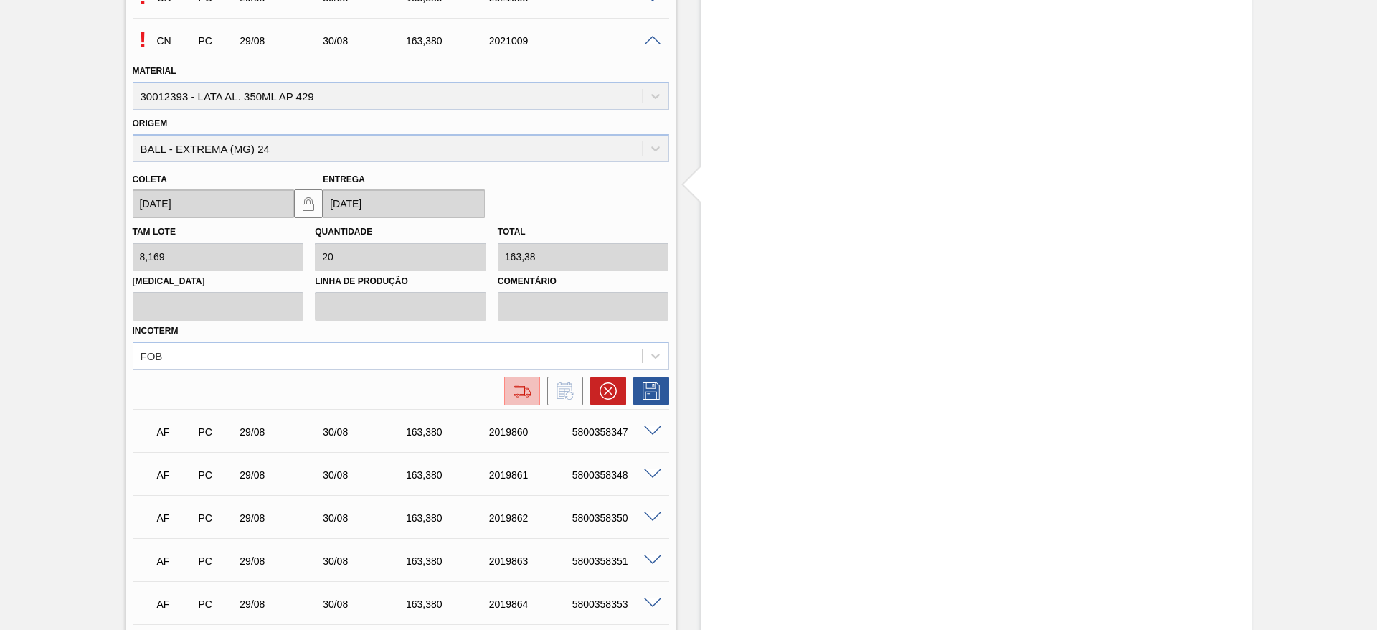
click at [523, 384] on img at bounding box center [522, 390] width 23 height 17
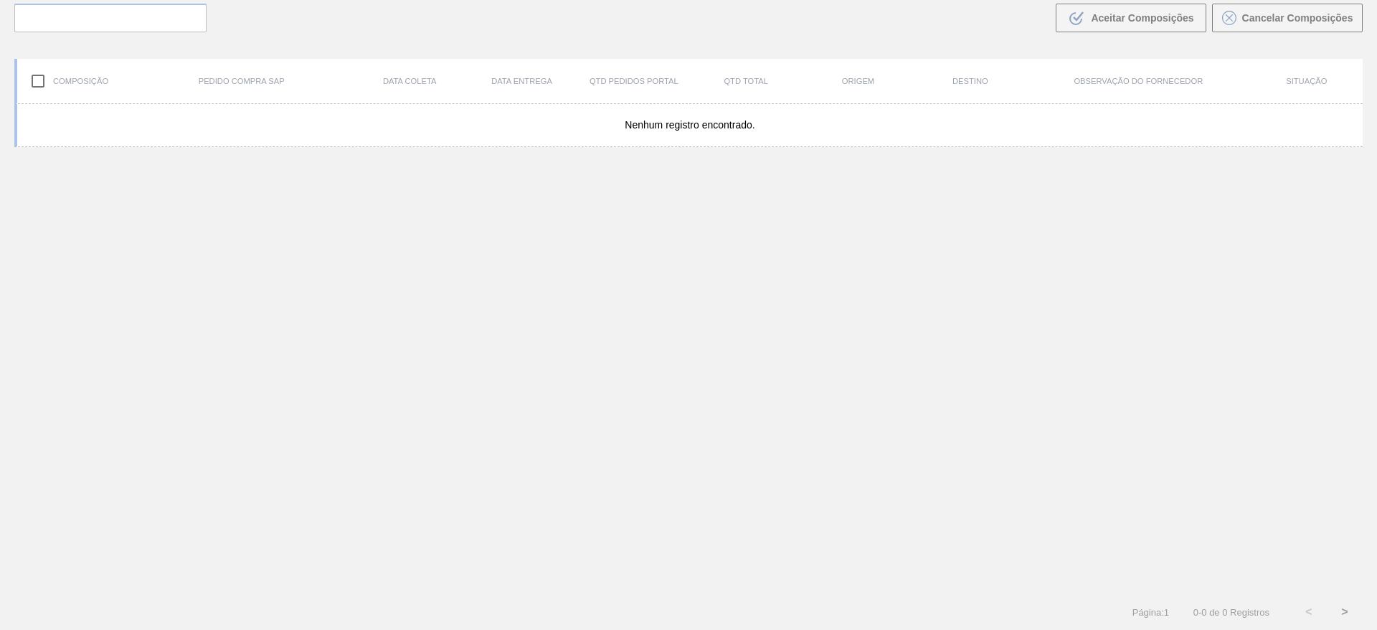
scroll to position [103, 0]
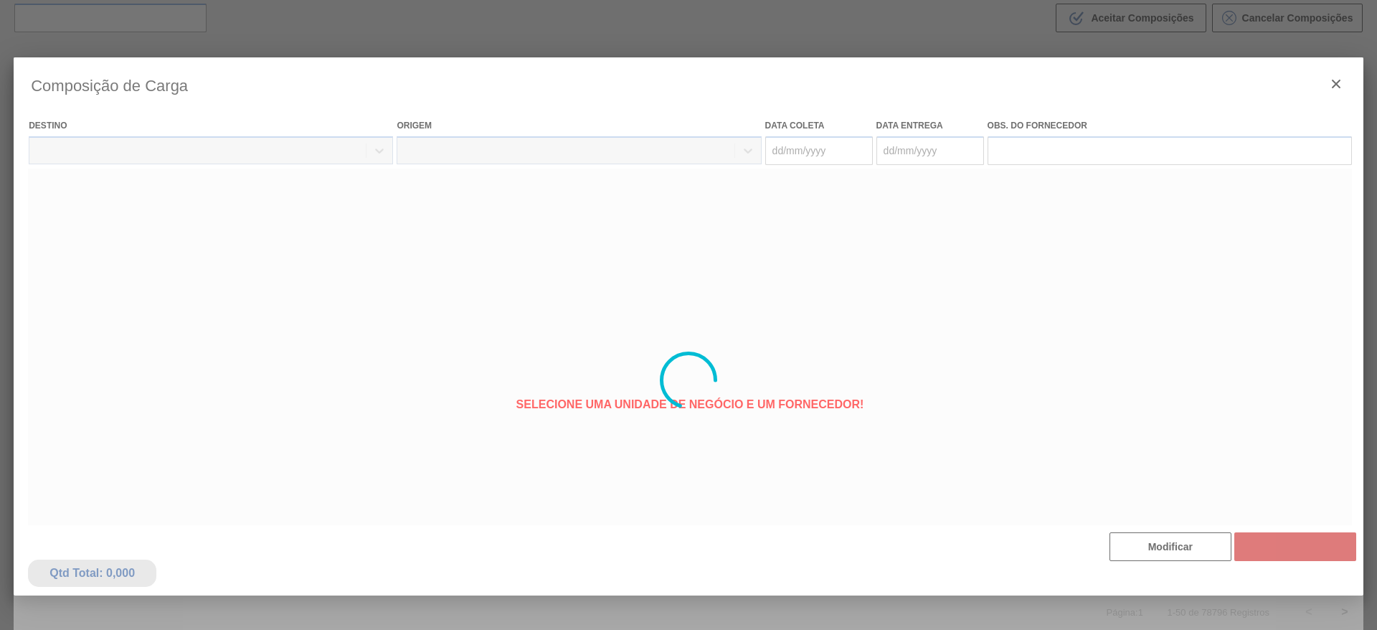
type coleta "[DATE]"
type entrega "[DATE]"
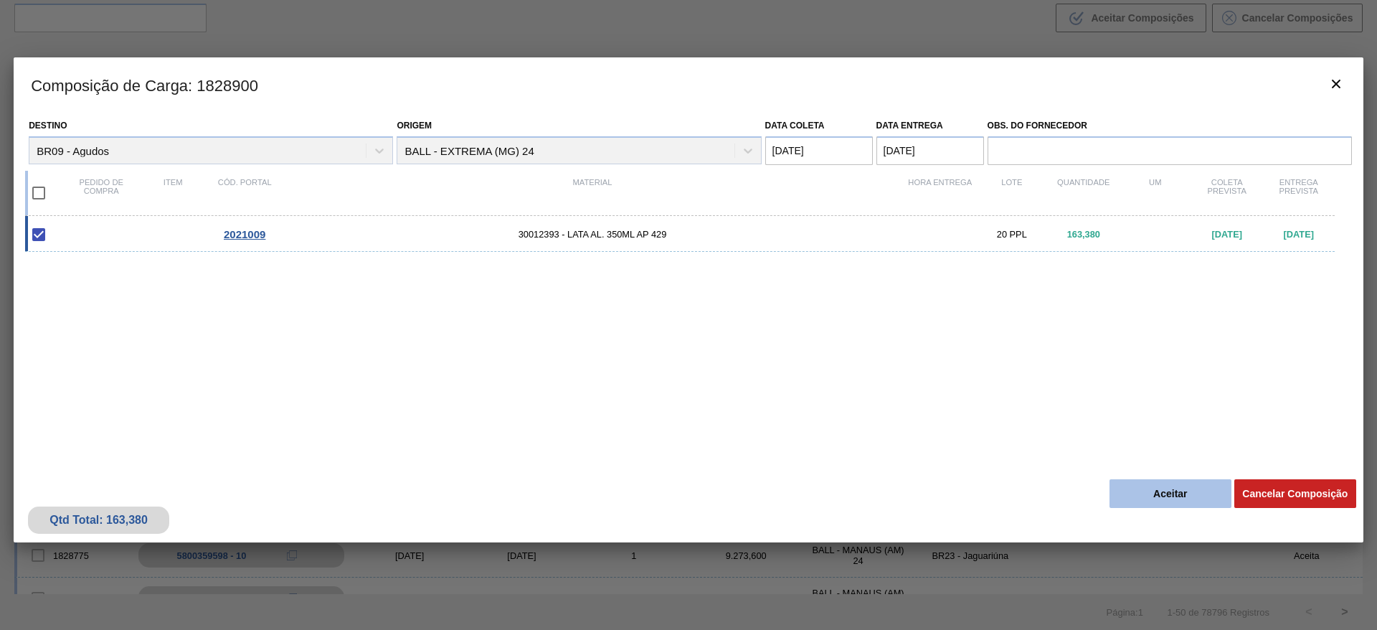
click at [1143, 486] on button "Aceitar" at bounding box center [1171, 493] width 122 height 29
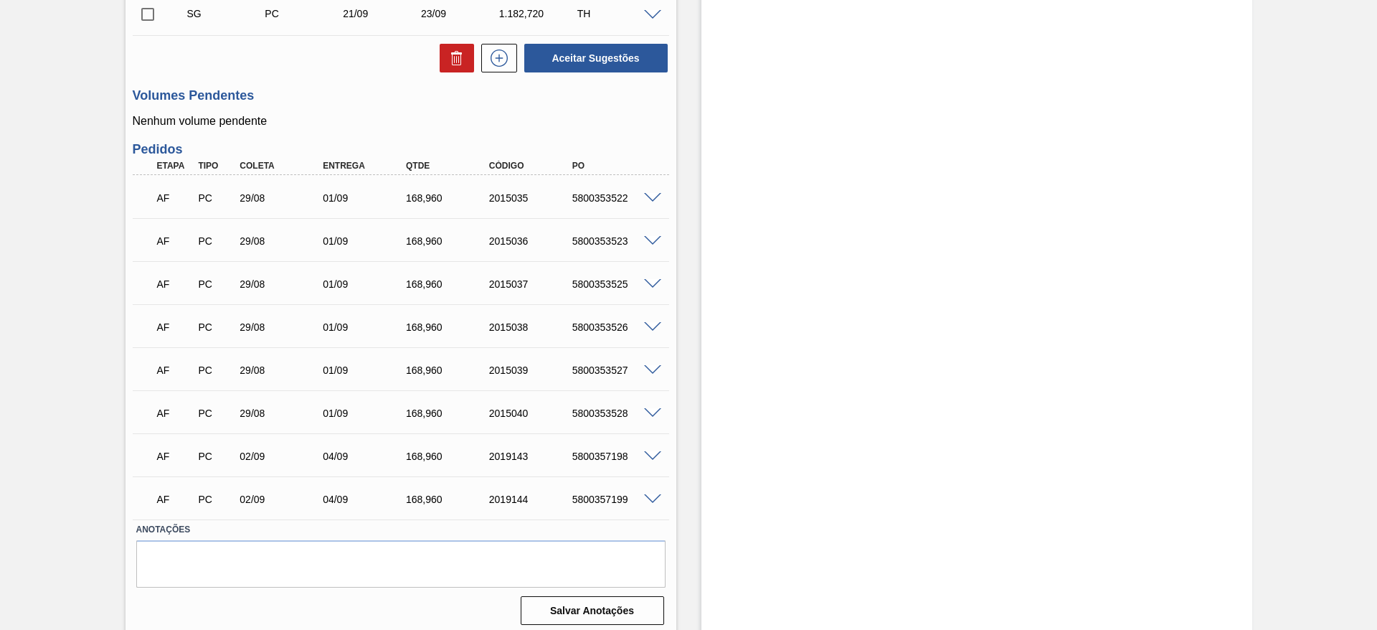
scroll to position [459, 0]
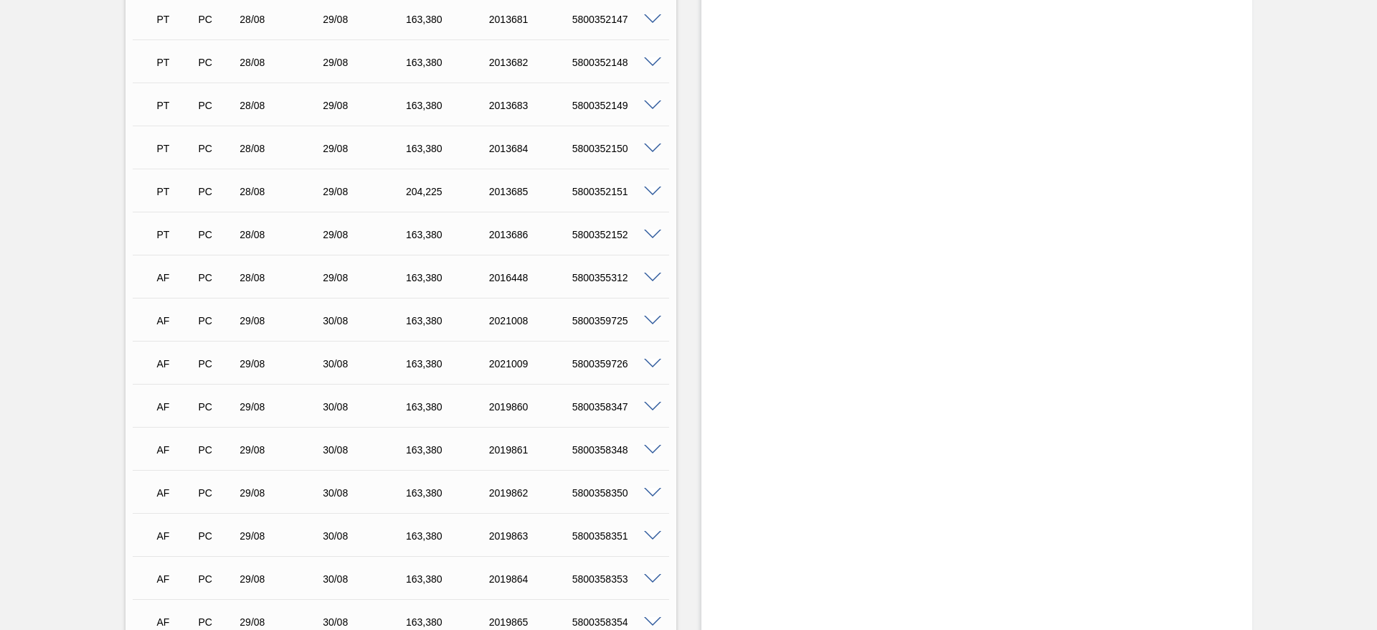
scroll to position [2367, 0]
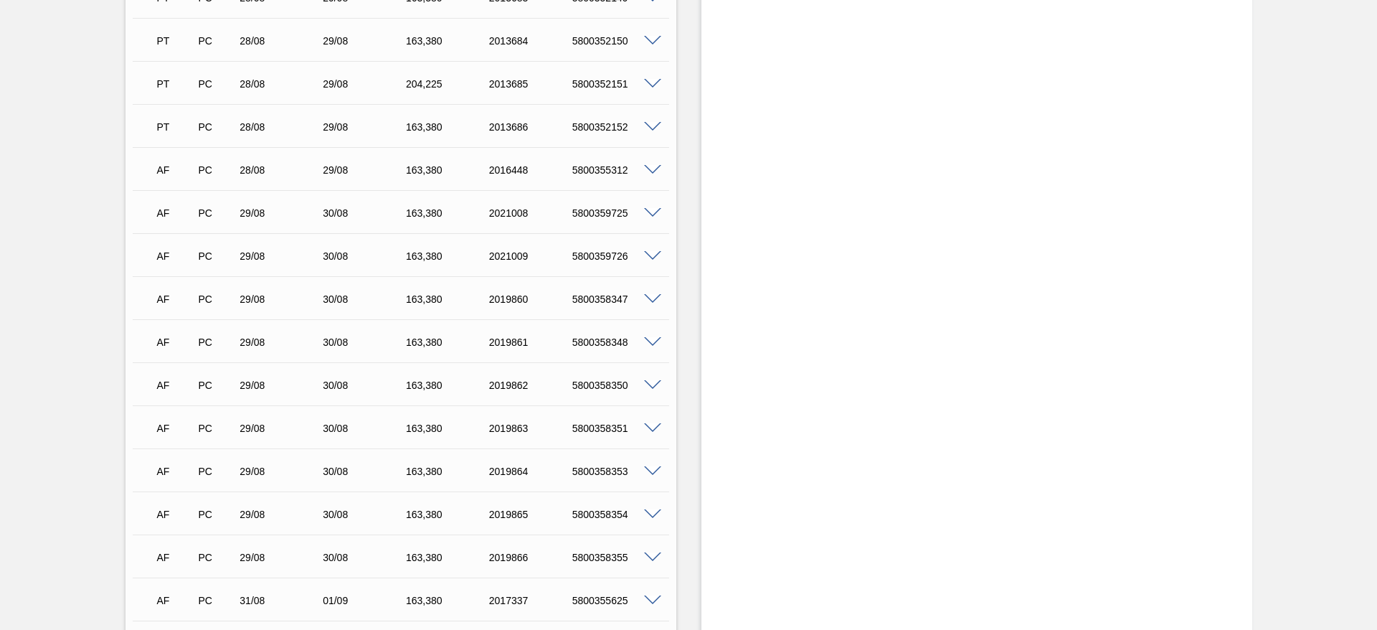
click at [655, 209] on span at bounding box center [652, 213] width 17 height 11
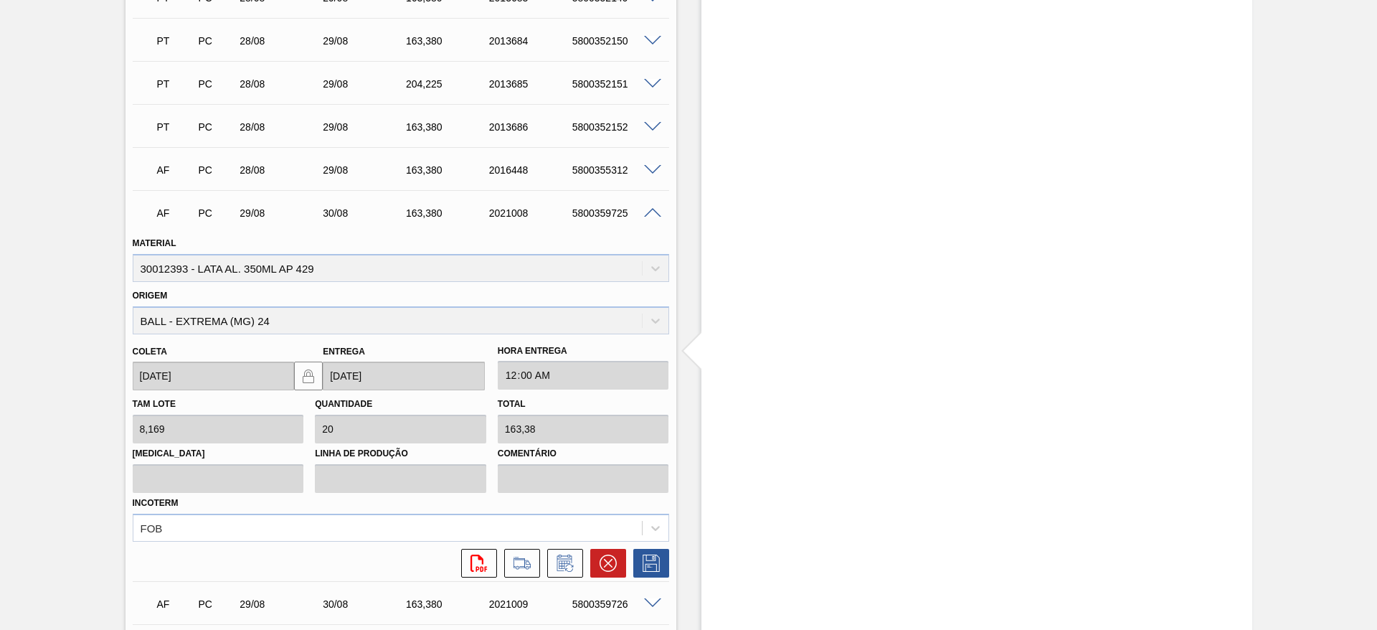
click at [655, 209] on span at bounding box center [652, 213] width 17 height 11
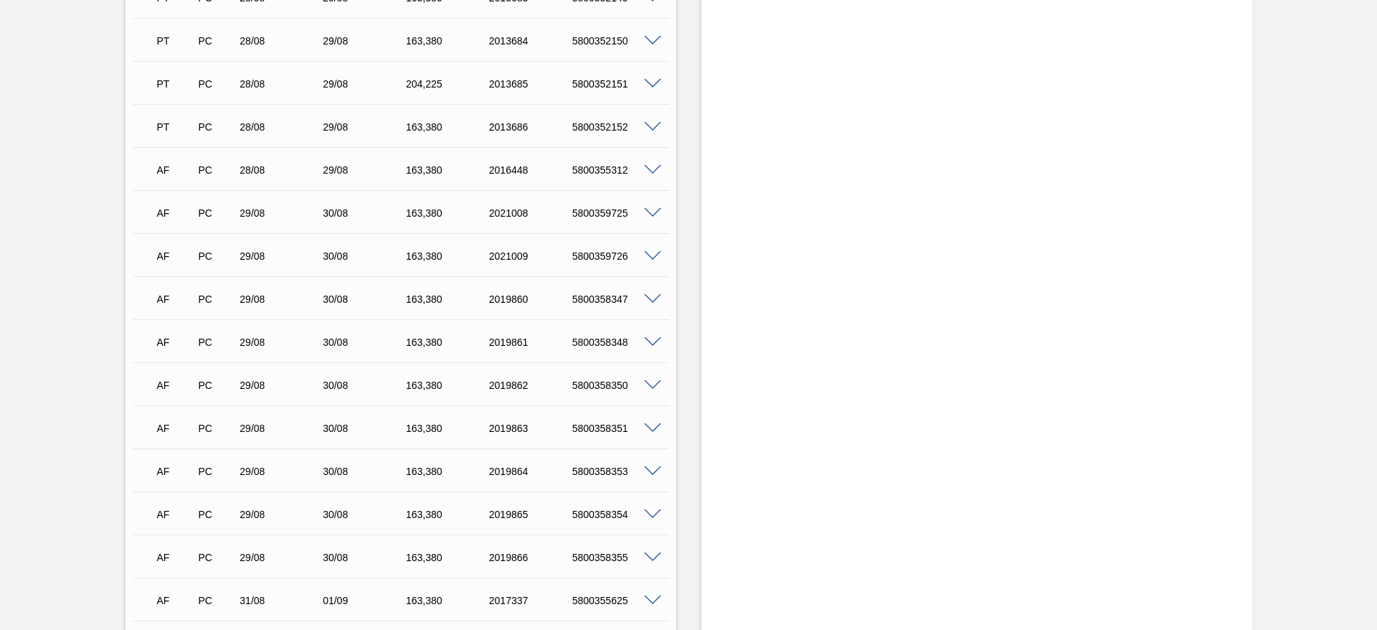
click at [653, 555] on span at bounding box center [652, 557] width 17 height 11
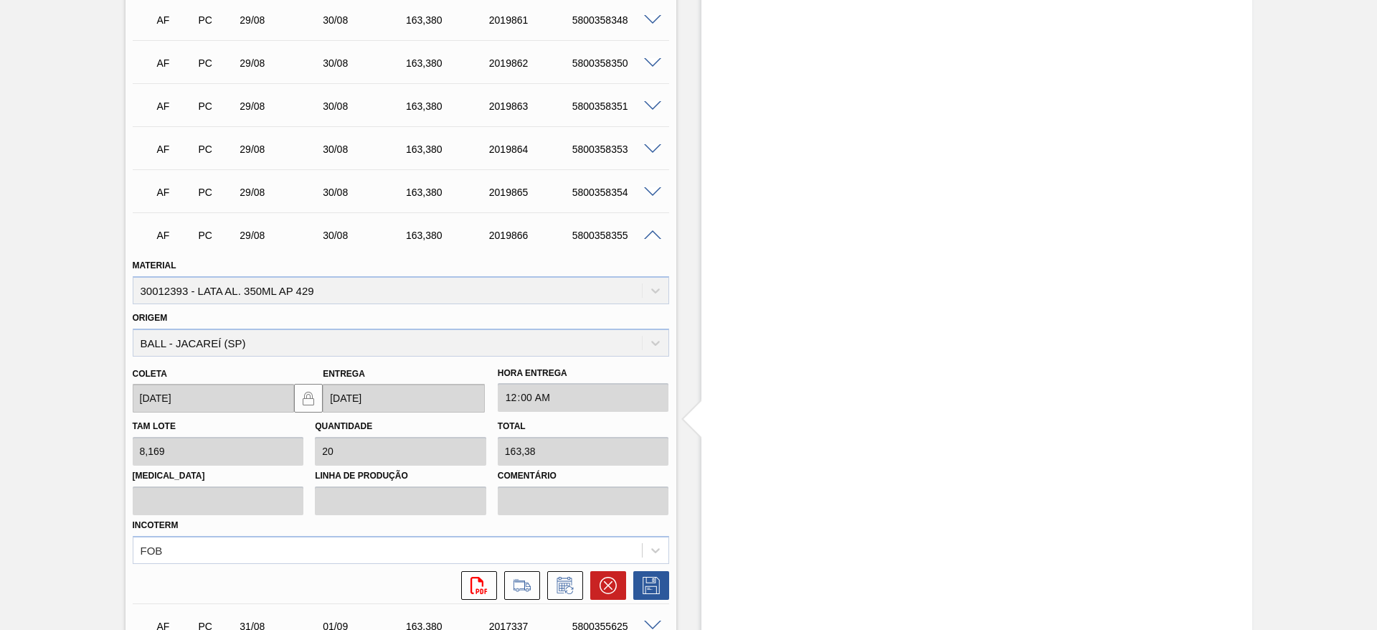
scroll to position [2690, 0]
click at [648, 232] on span at bounding box center [652, 235] width 17 height 11
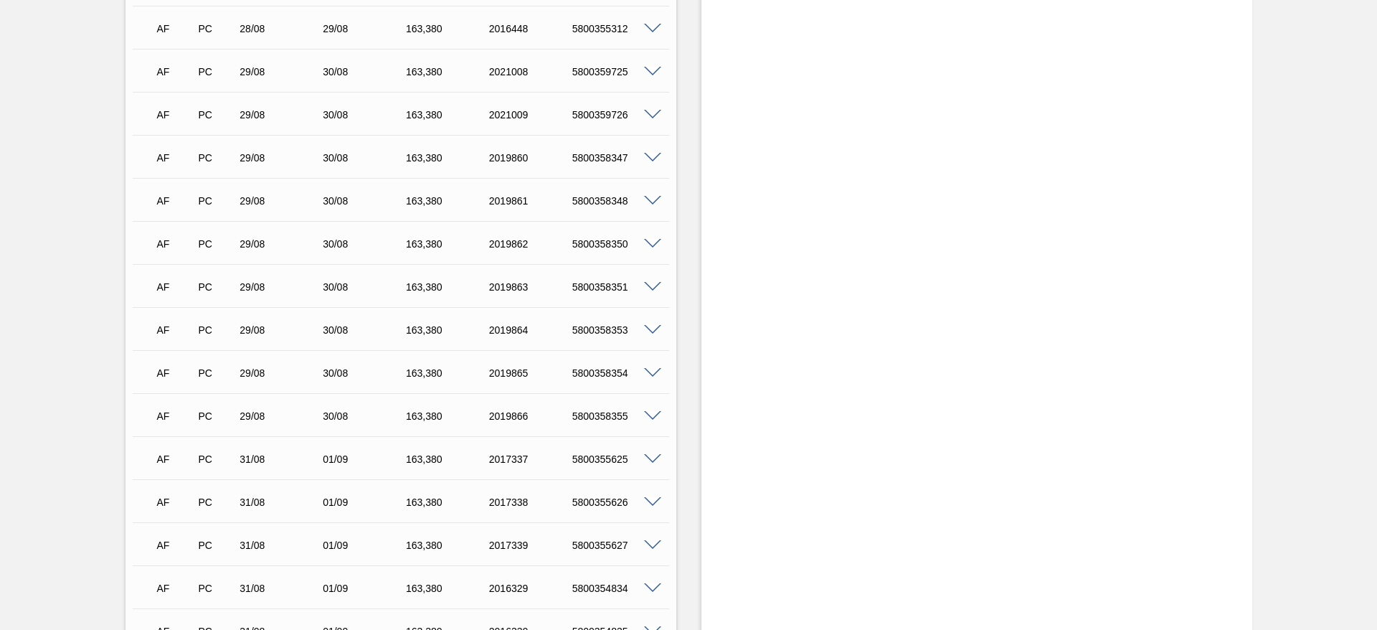
scroll to position [2475, 0]
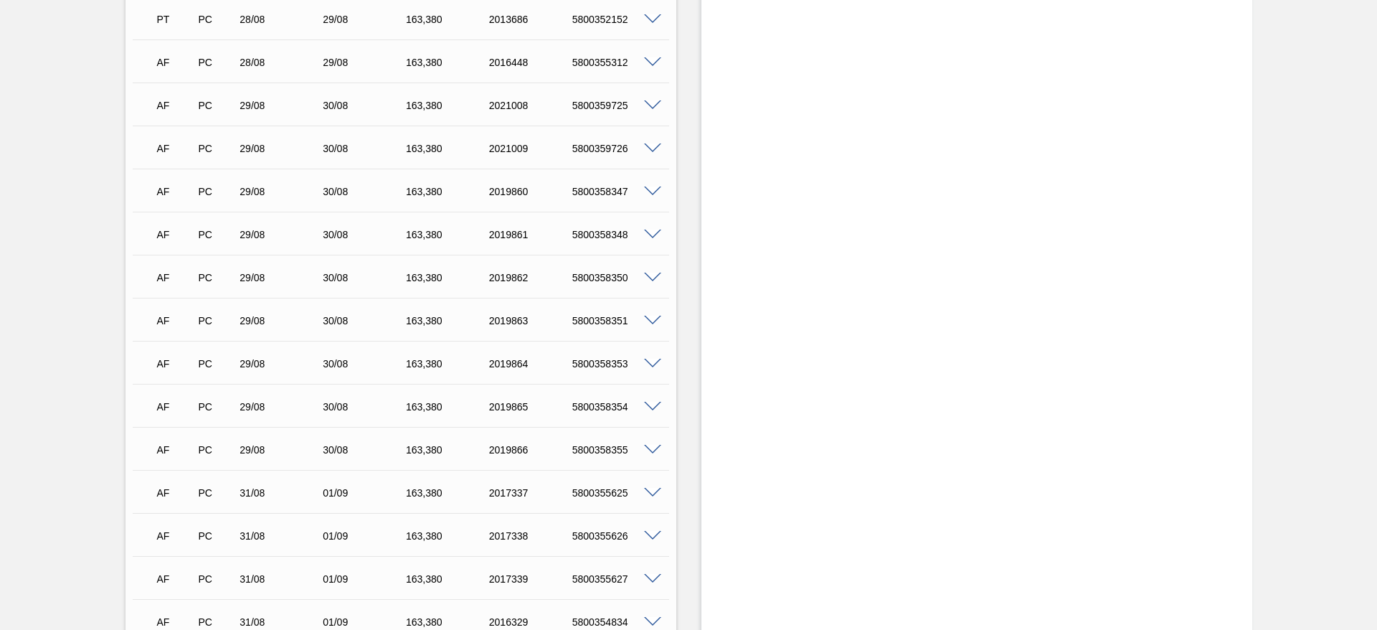
click at [610, 107] on div "5800359725" at bounding box center [615, 105] width 93 height 11
copy div "5800359725"
click at [611, 151] on div "5800359726" at bounding box center [615, 148] width 93 height 11
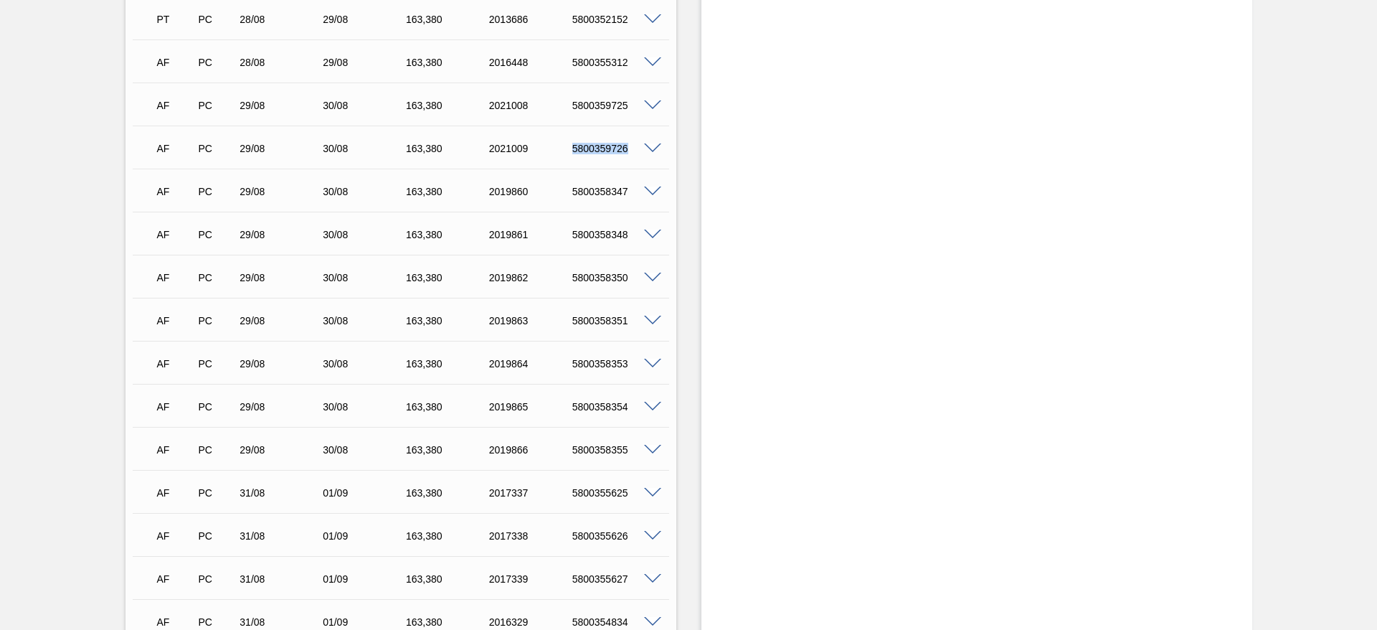
copy div "5800359726"
click at [652, 148] on span at bounding box center [652, 148] width 17 height 11
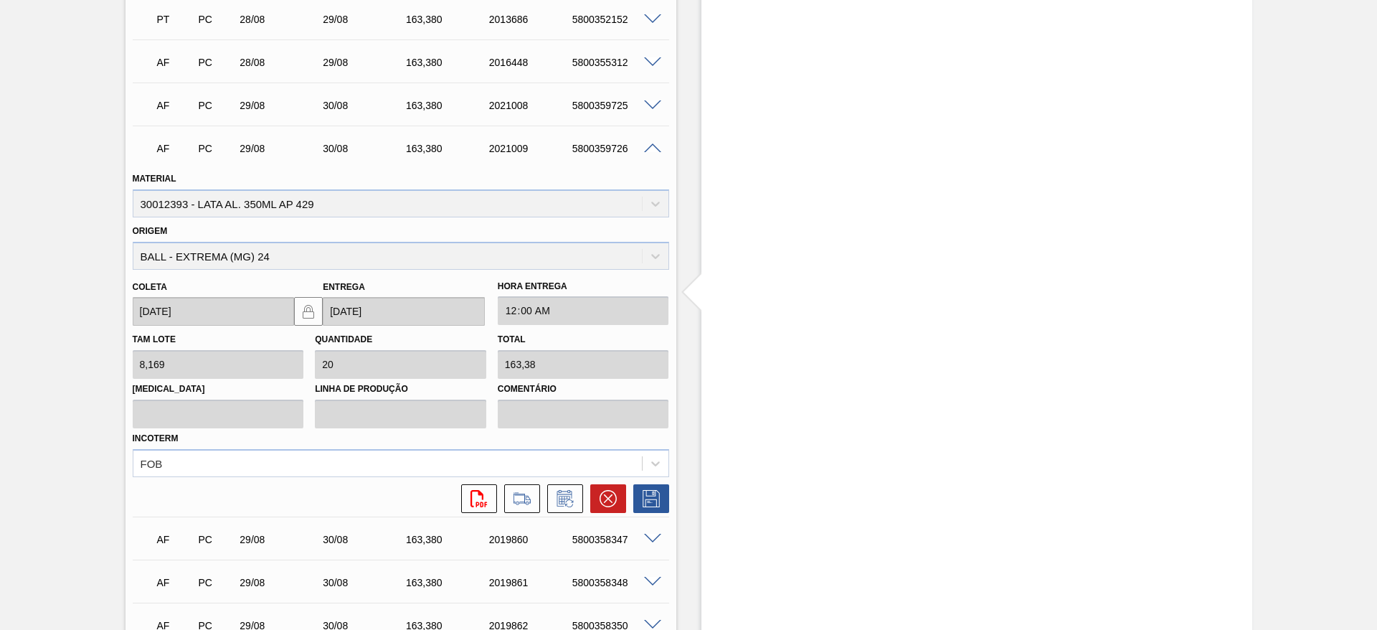
click at [653, 150] on span at bounding box center [652, 148] width 17 height 11
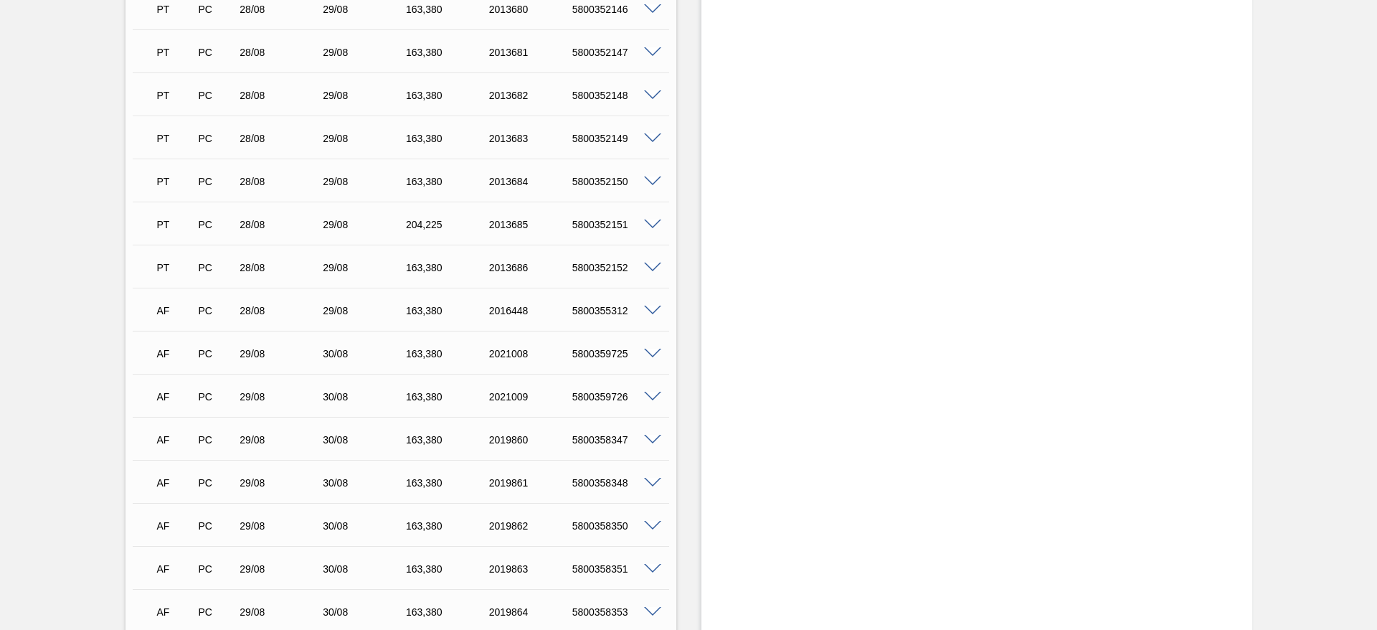
scroll to position [2260, 0]
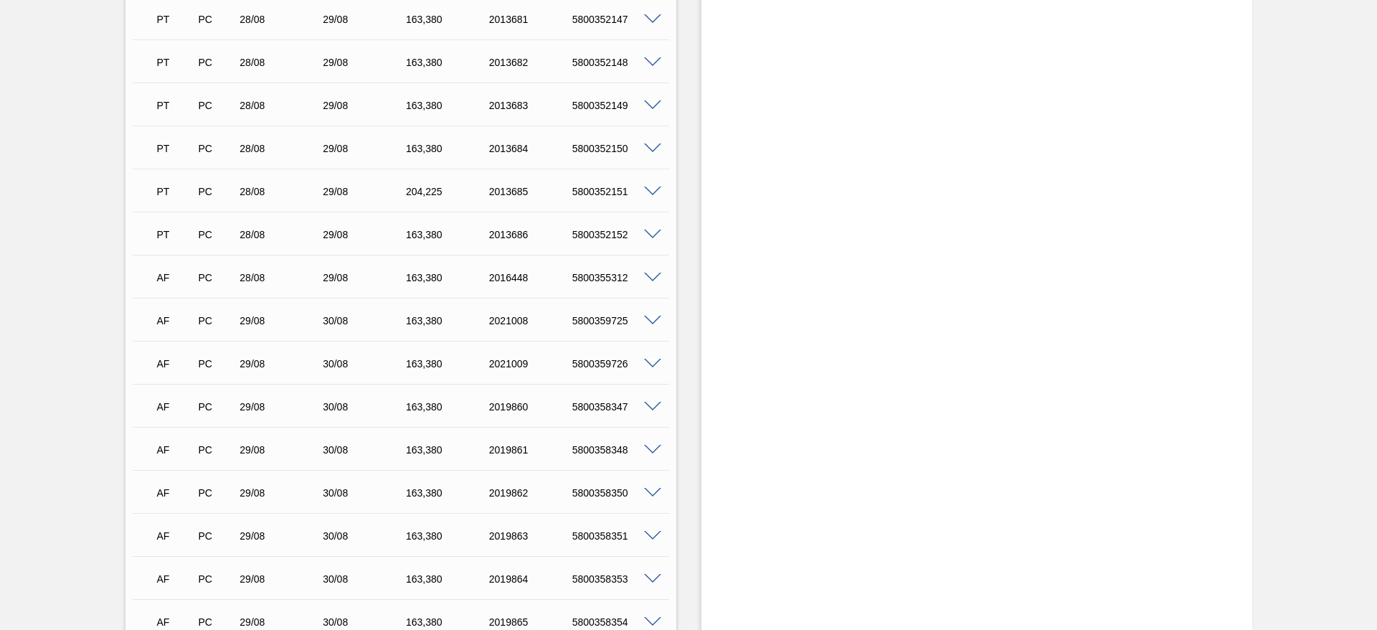
click at [648, 404] on span at bounding box center [652, 407] width 17 height 11
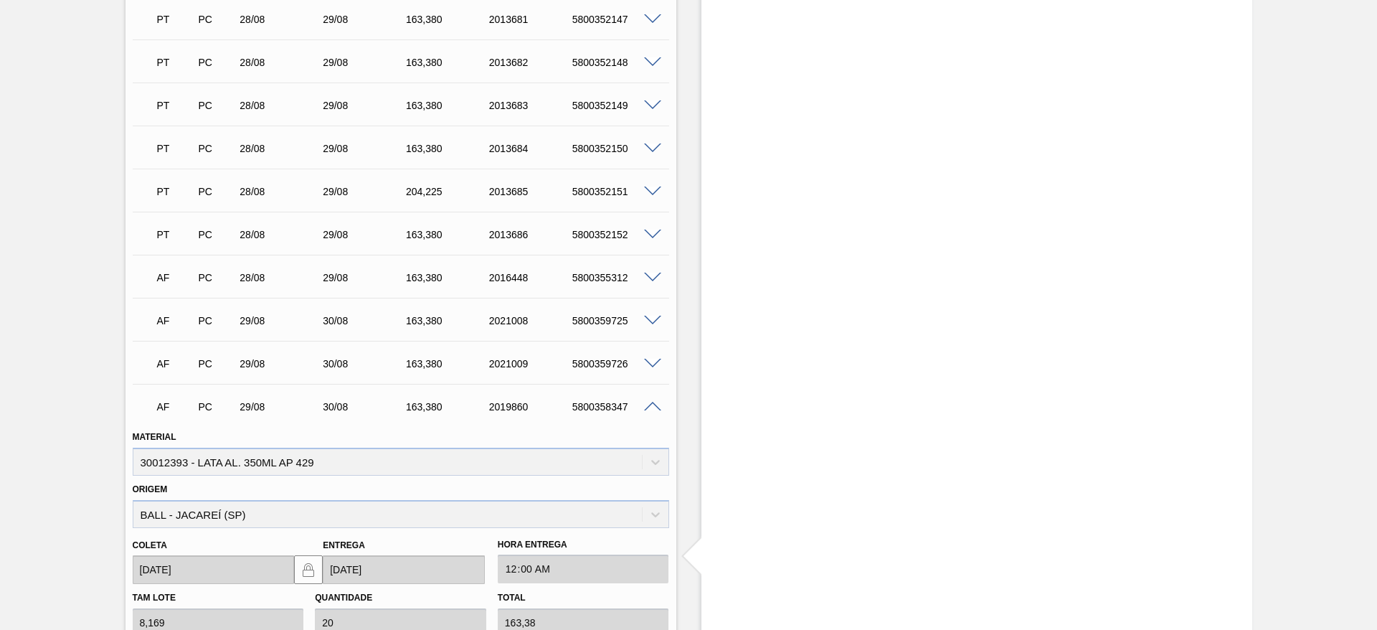
click at [649, 407] on span at bounding box center [652, 407] width 17 height 11
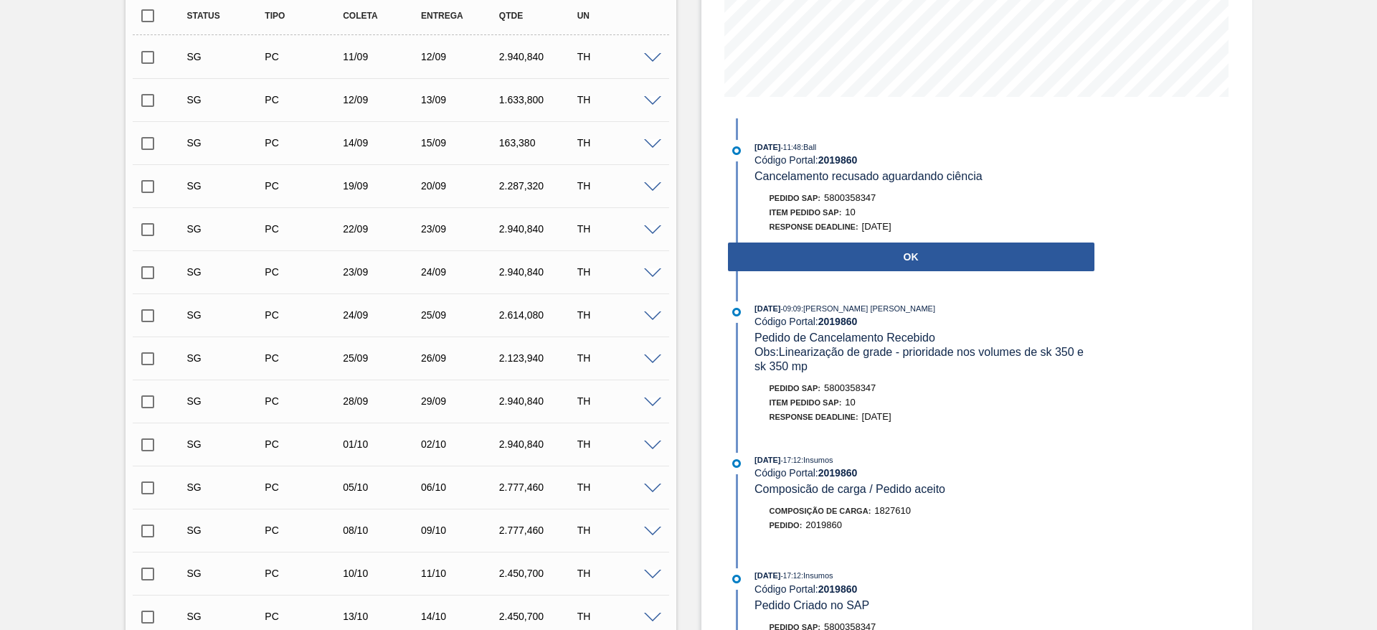
scroll to position [0, 0]
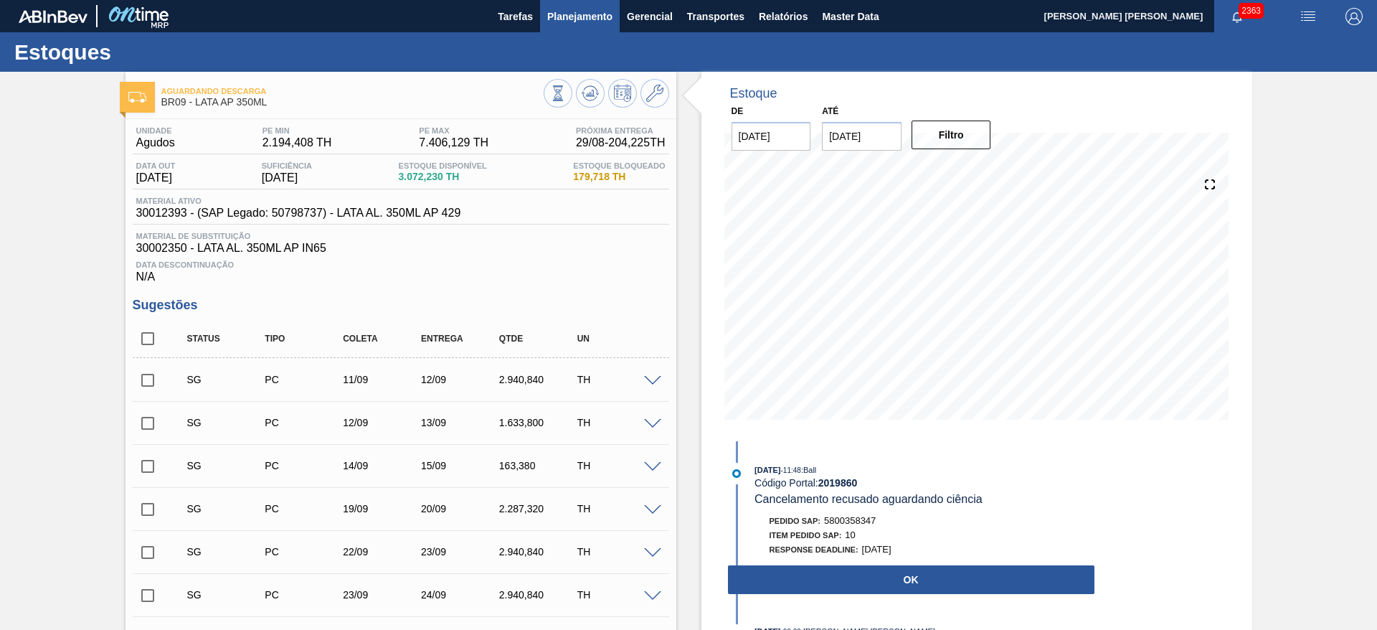
click at [574, 23] on span "Planejamento" at bounding box center [579, 16] width 65 height 17
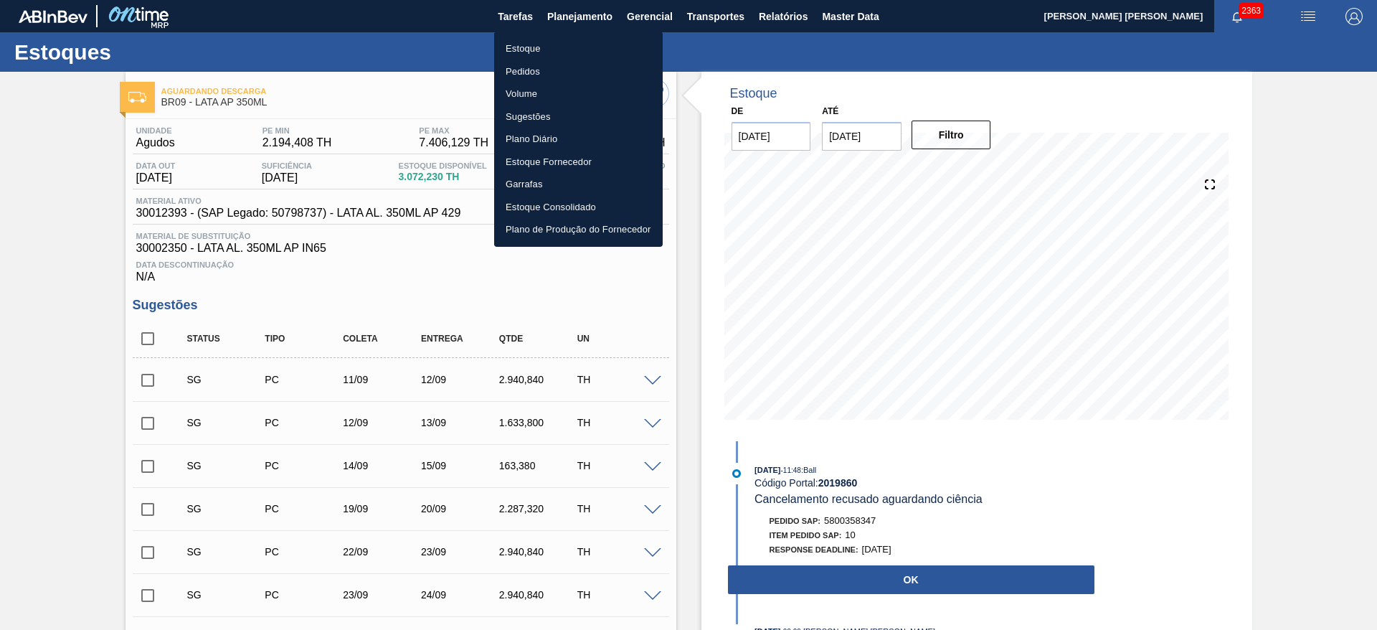
click at [546, 44] on li "Estoque" at bounding box center [578, 48] width 169 height 23
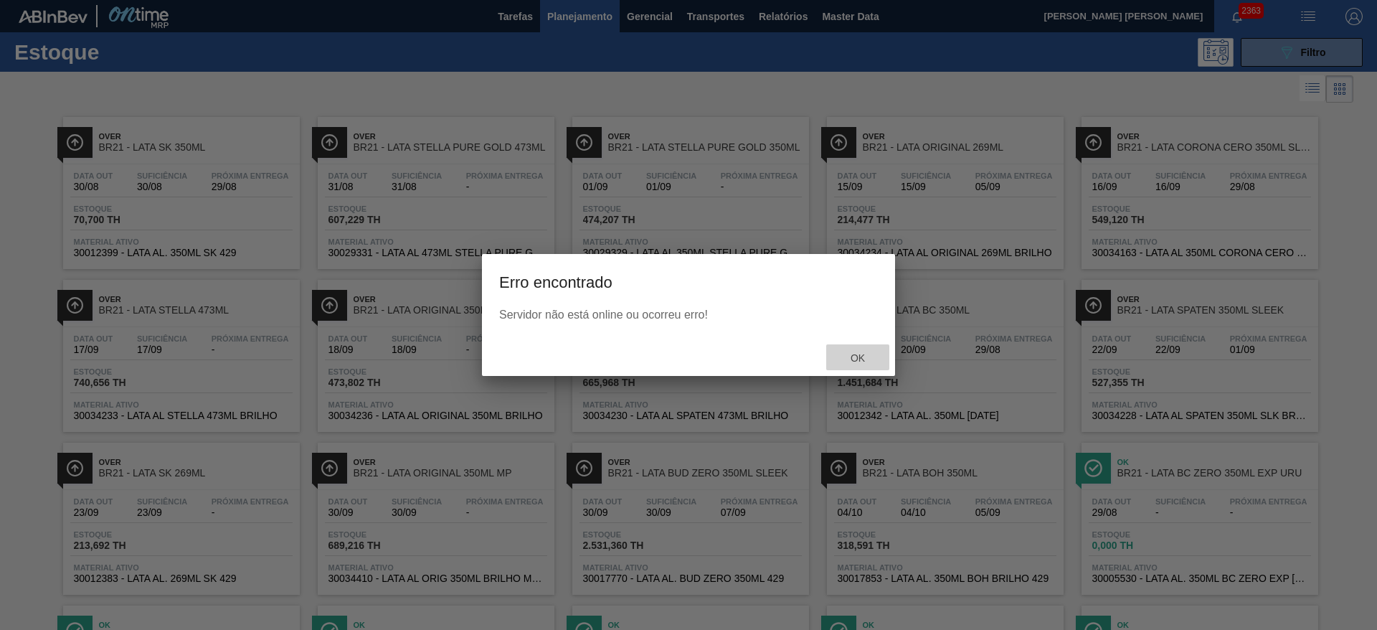
click at [856, 362] on span "Ok" at bounding box center [857, 357] width 37 height 11
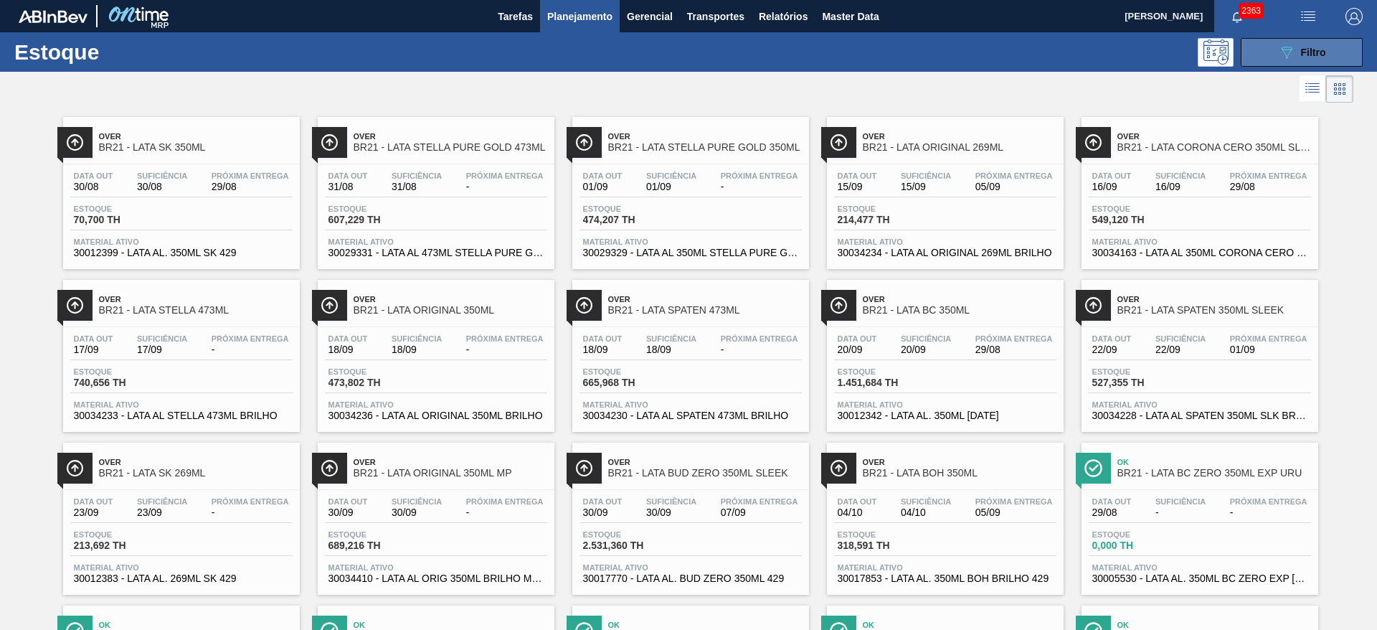
click at [1253, 45] on button "089F7B8B-B2A5-4AFE-B5C0-19BA573D28AC Filtro" at bounding box center [1302, 52] width 122 height 29
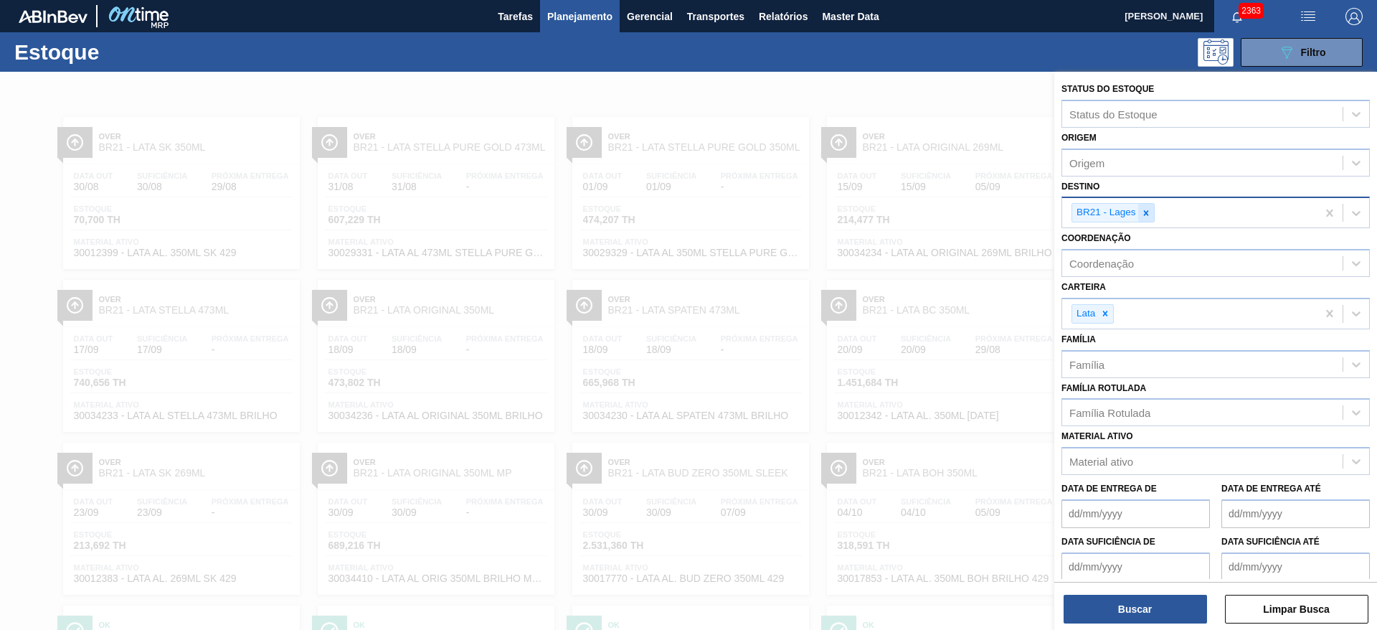
click at [1148, 213] on icon at bounding box center [1146, 213] width 10 height 10
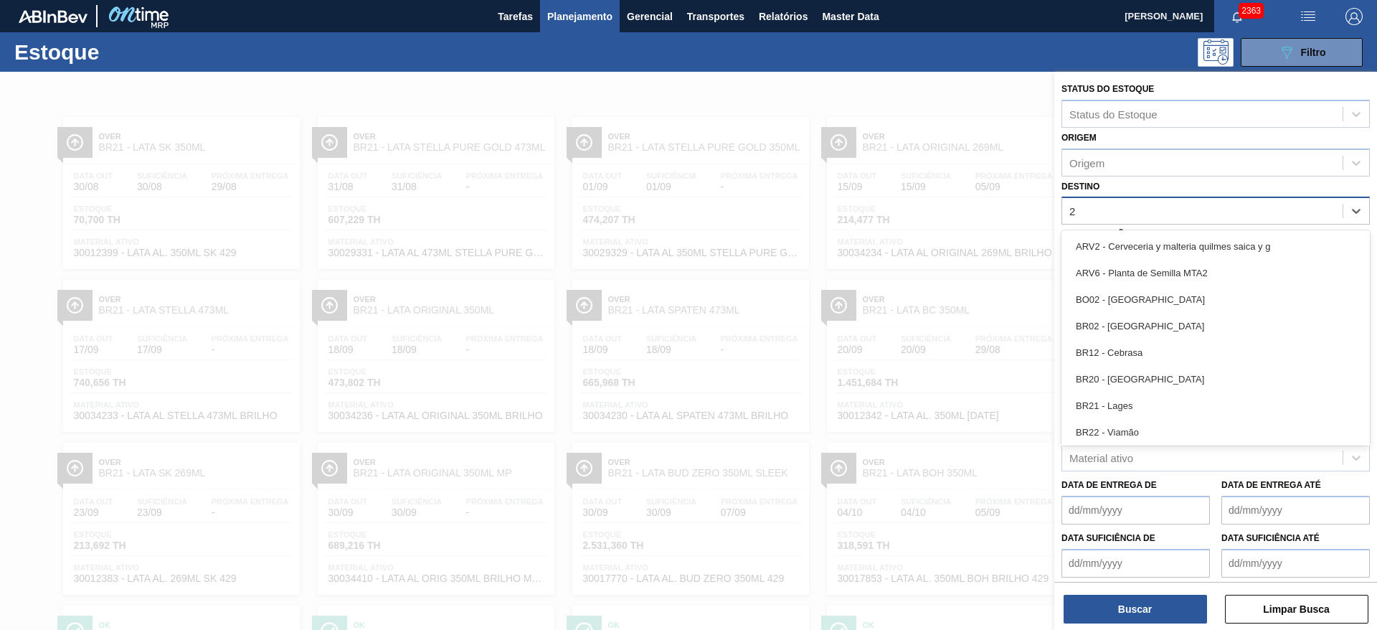
type input "22"
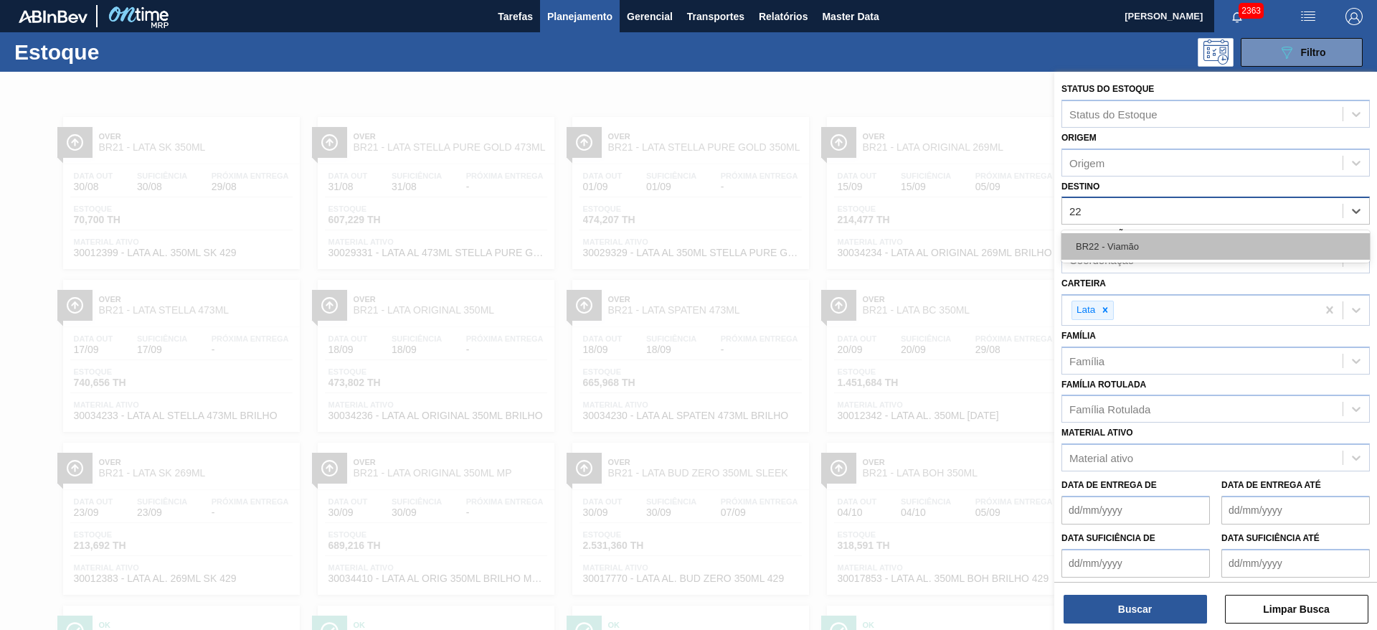
click at [1128, 246] on div "BR22 - Viamão" at bounding box center [1216, 246] width 308 height 27
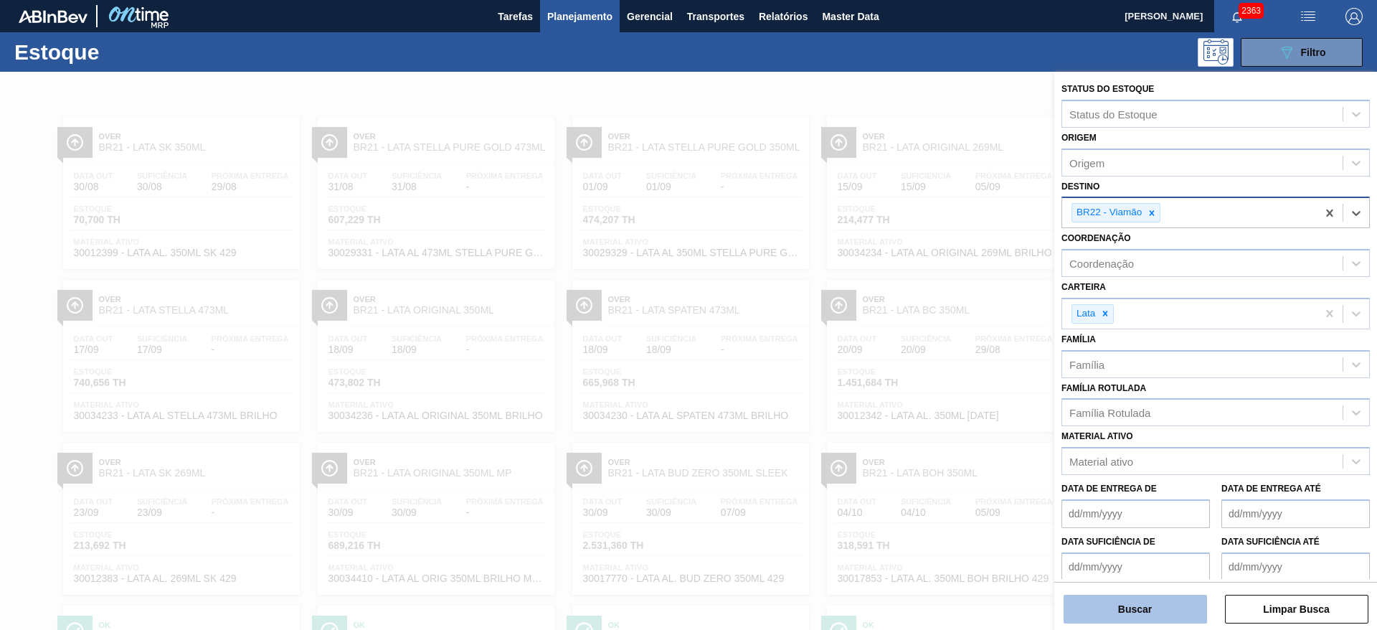
click at [1094, 616] on button "Buscar" at bounding box center [1135, 609] width 143 height 29
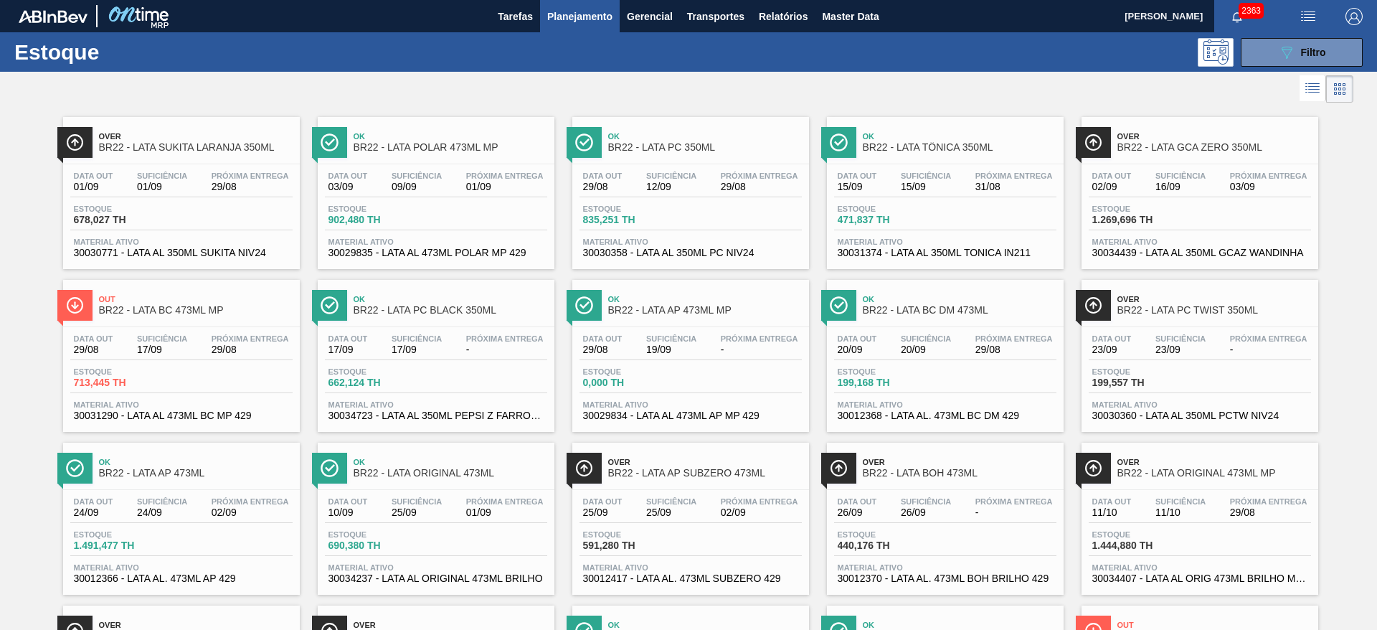
click at [747, 83] on div at bounding box center [677, 89] width 1354 height 34
click at [1260, 49] on button "089F7B8B-B2A5-4AFE-B5C0-19BA573D28AC Filtro" at bounding box center [1302, 52] width 122 height 29
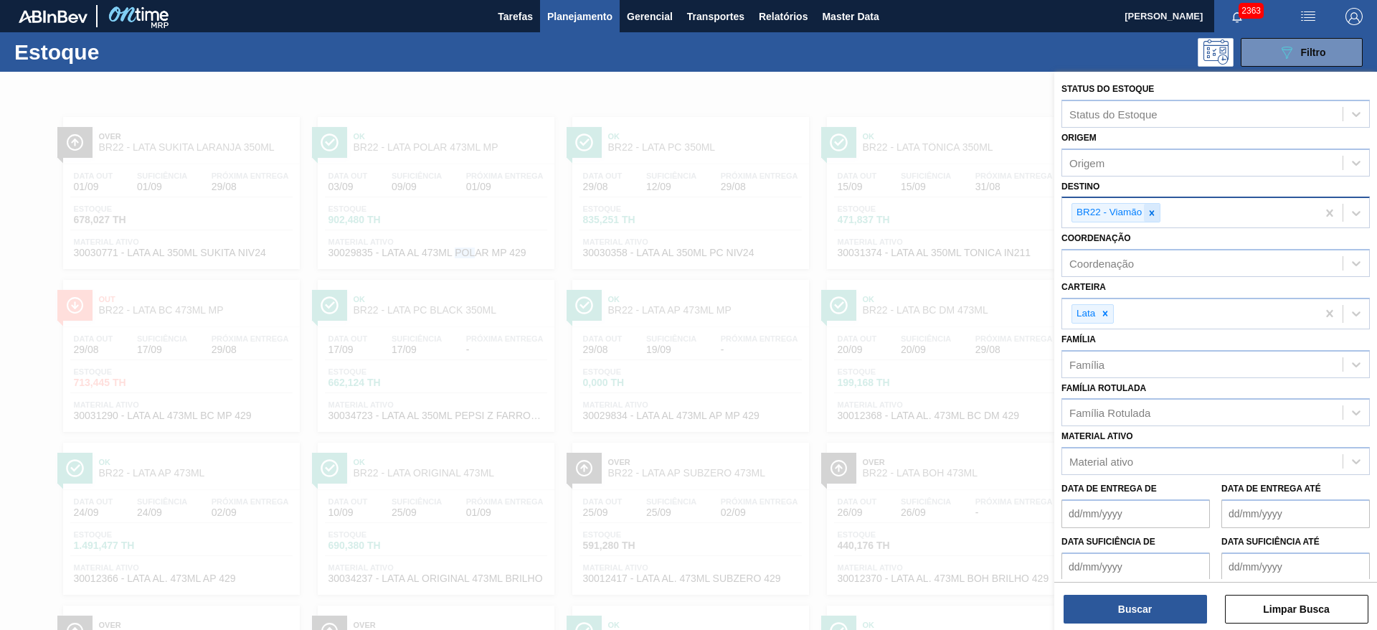
click at [1153, 215] on icon at bounding box center [1152, 213] width 10 height 10
type input "09"
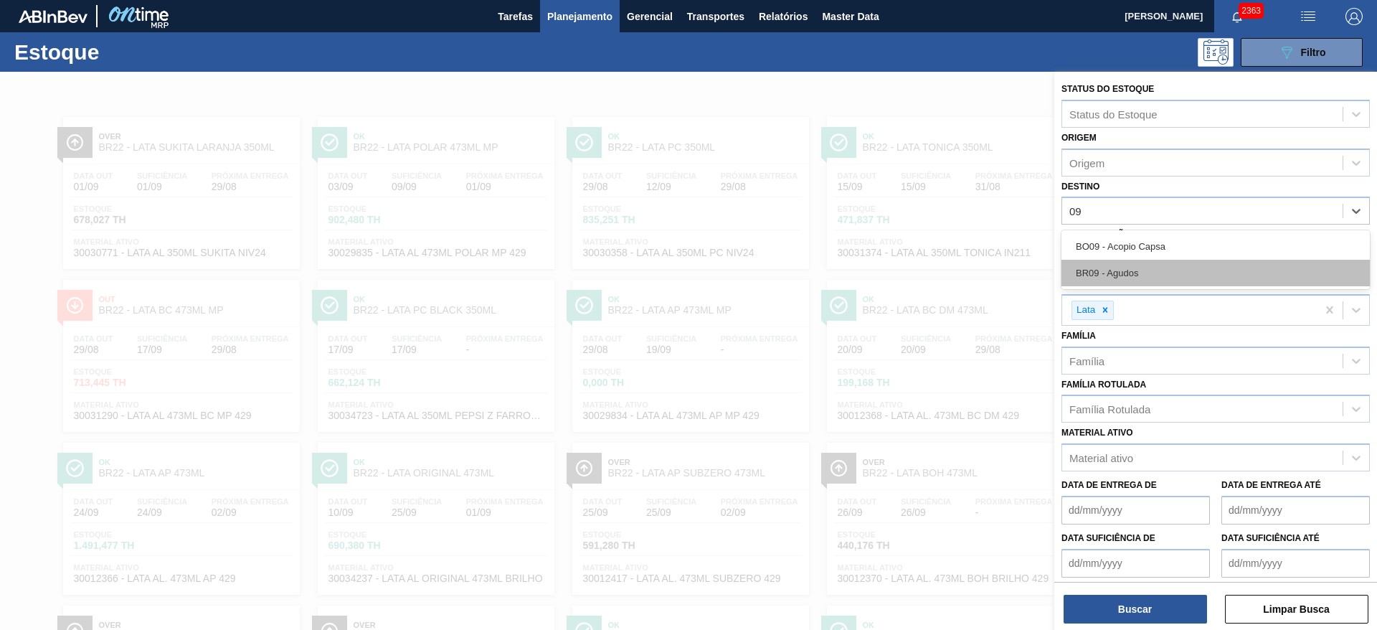
click at [1142, 275] on div "BR09 - Agudos" at bounding box center [1216, 273] width 308 height 27
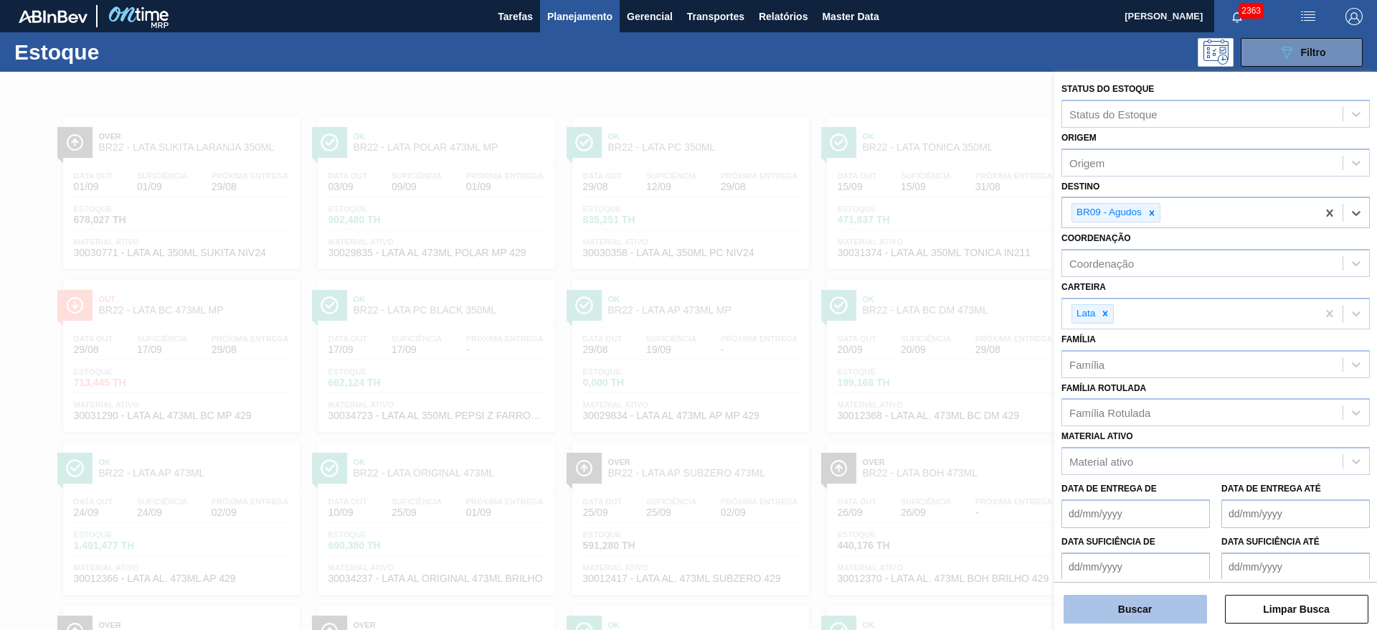
click at [1143, 601] on button "Buscar" at bounding box center [1135, 609] width 143 height 29
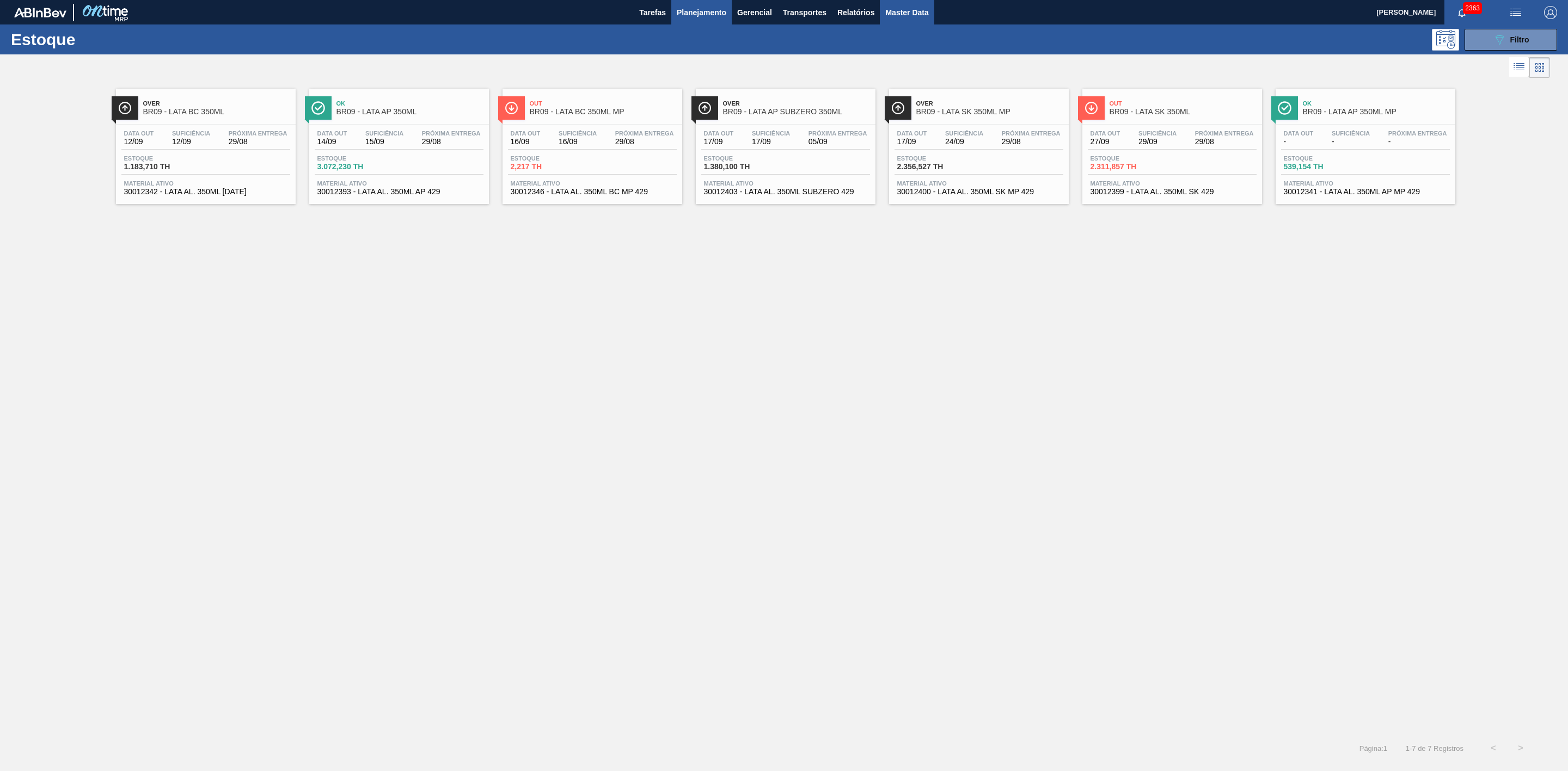
click at [902, 5] on button "Master Data" at bounding box center [906, 12] width 54 height 24
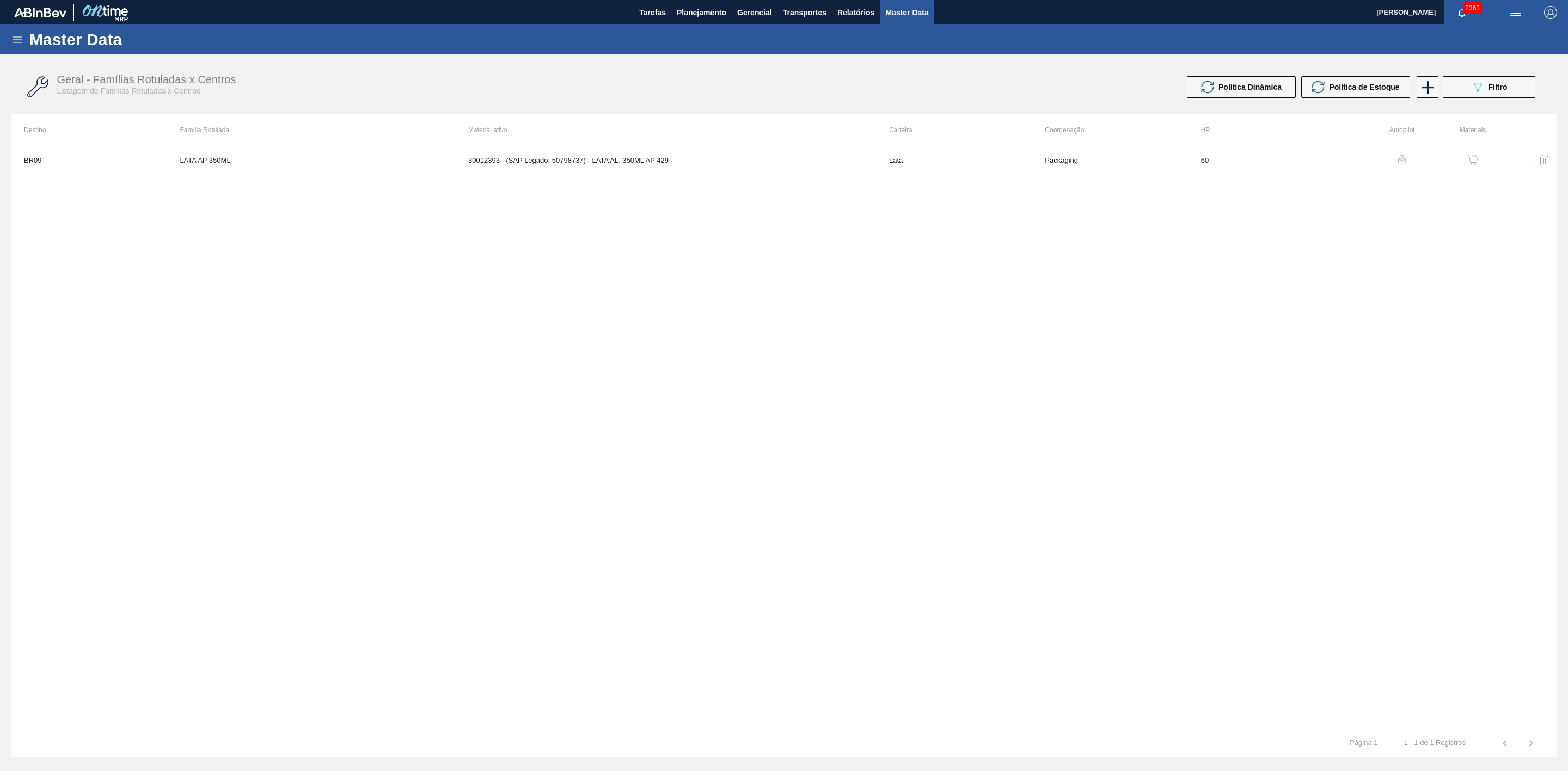
click at [13, 38] on icon at bounding box center [17, 39] width 13 height 13
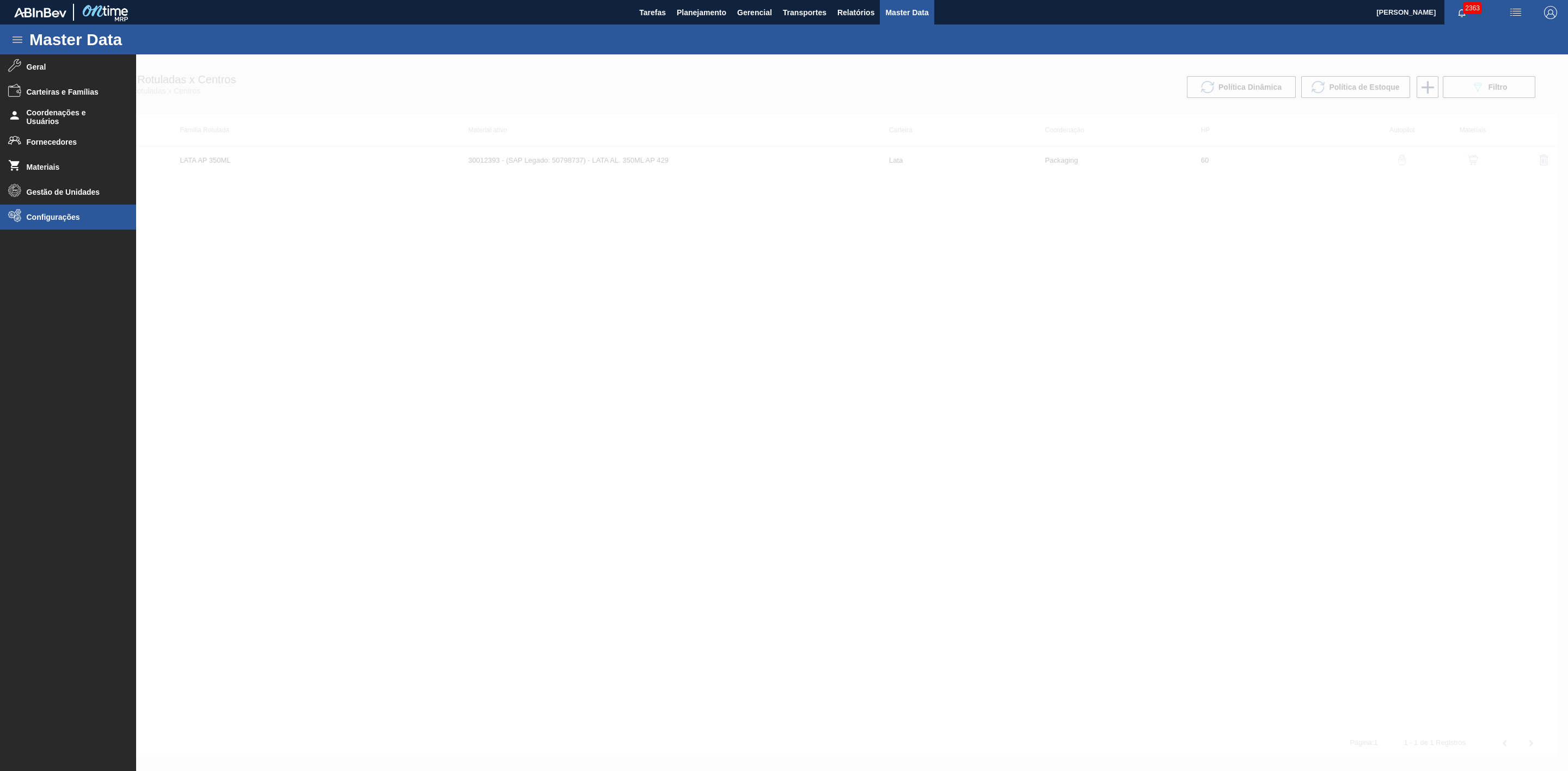
click at [45, 214] on span "Configurações" at bounding box center [71, 216] width 90 height 8
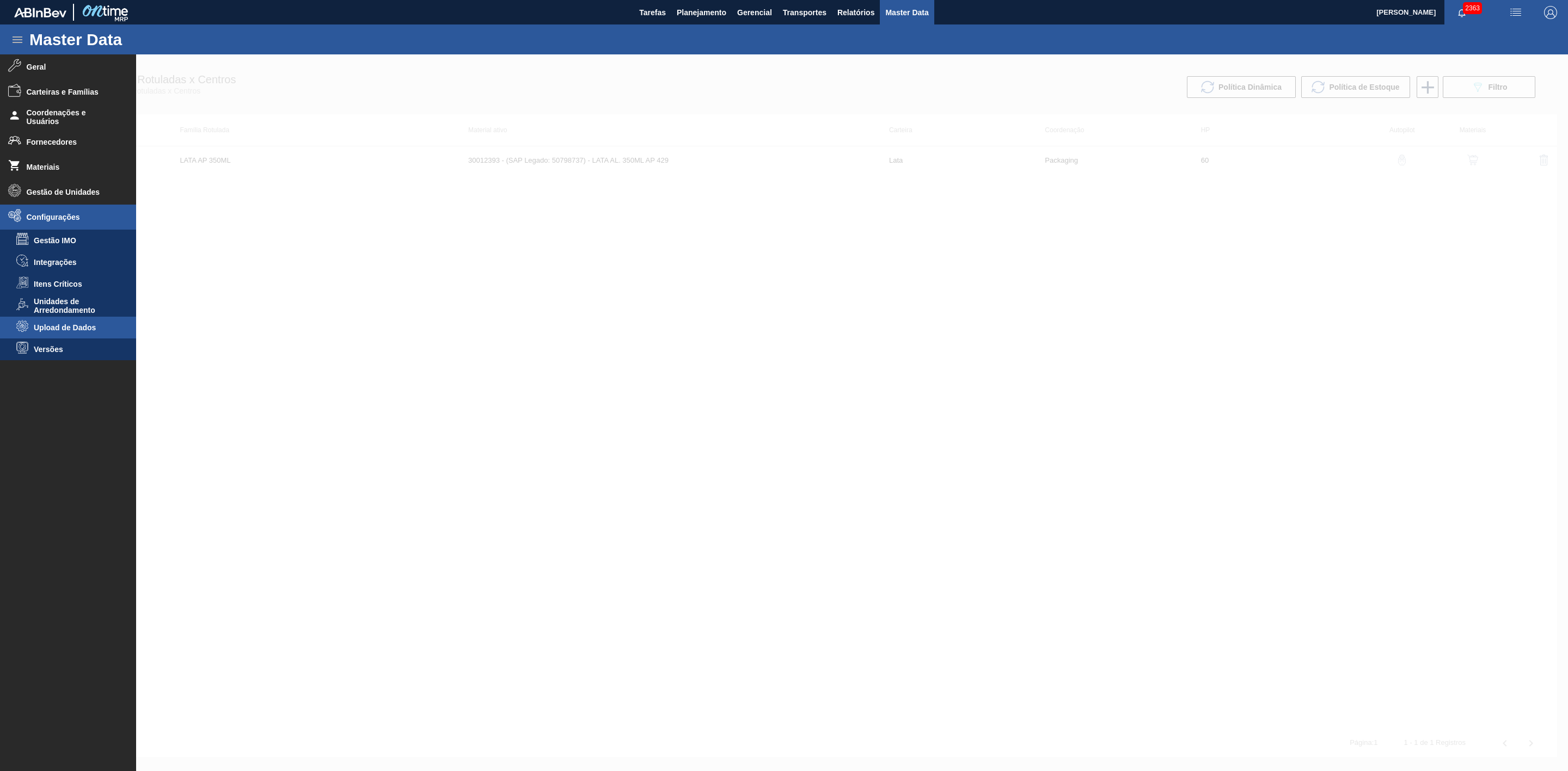
click at [68, 329] on span "Upload de Dados" at bounding box center [75, 327] width 83 height 8
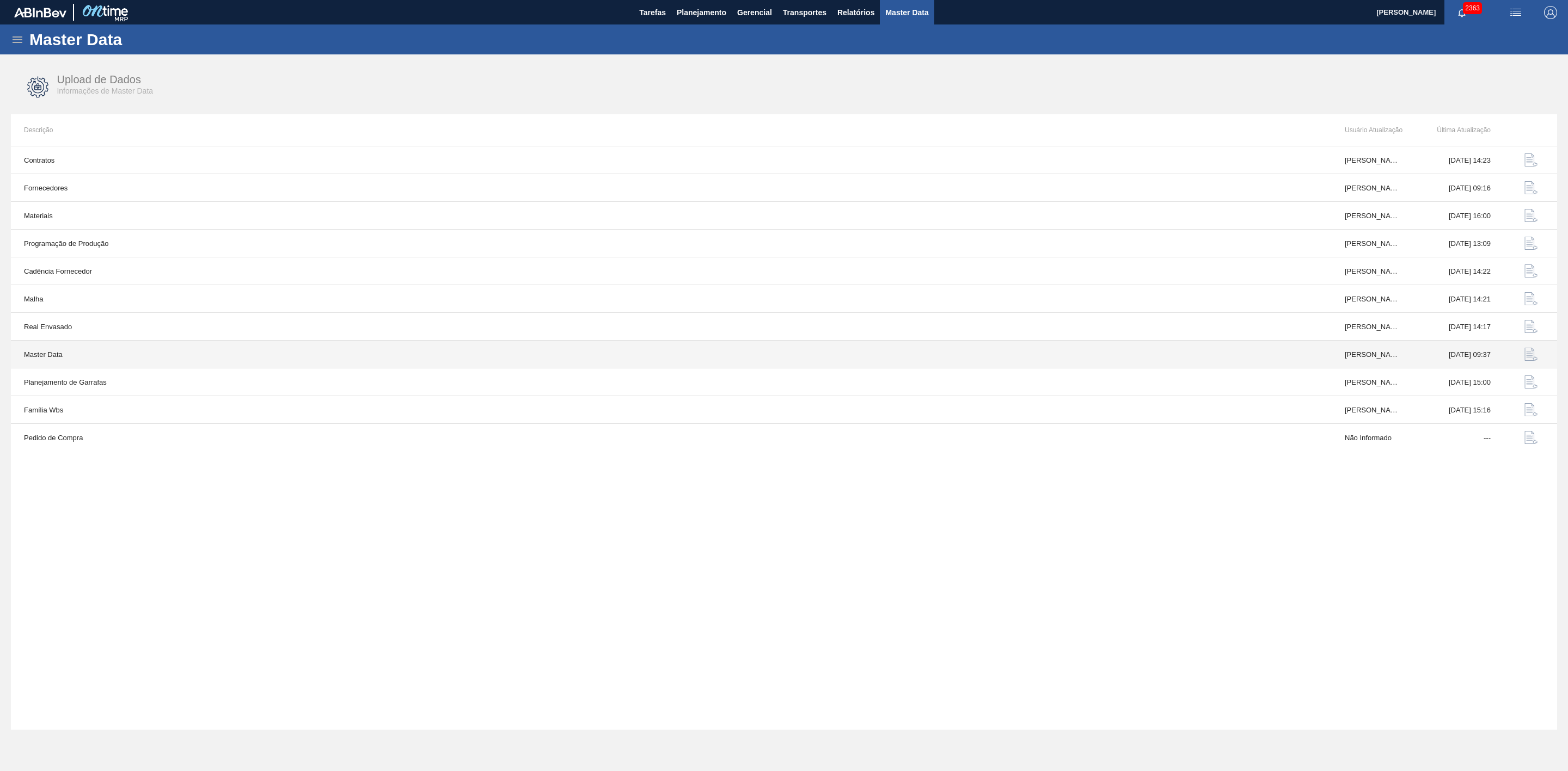
click at [1045, 354] on img "button" at bounding box center [1530, 354] width 13 height 13
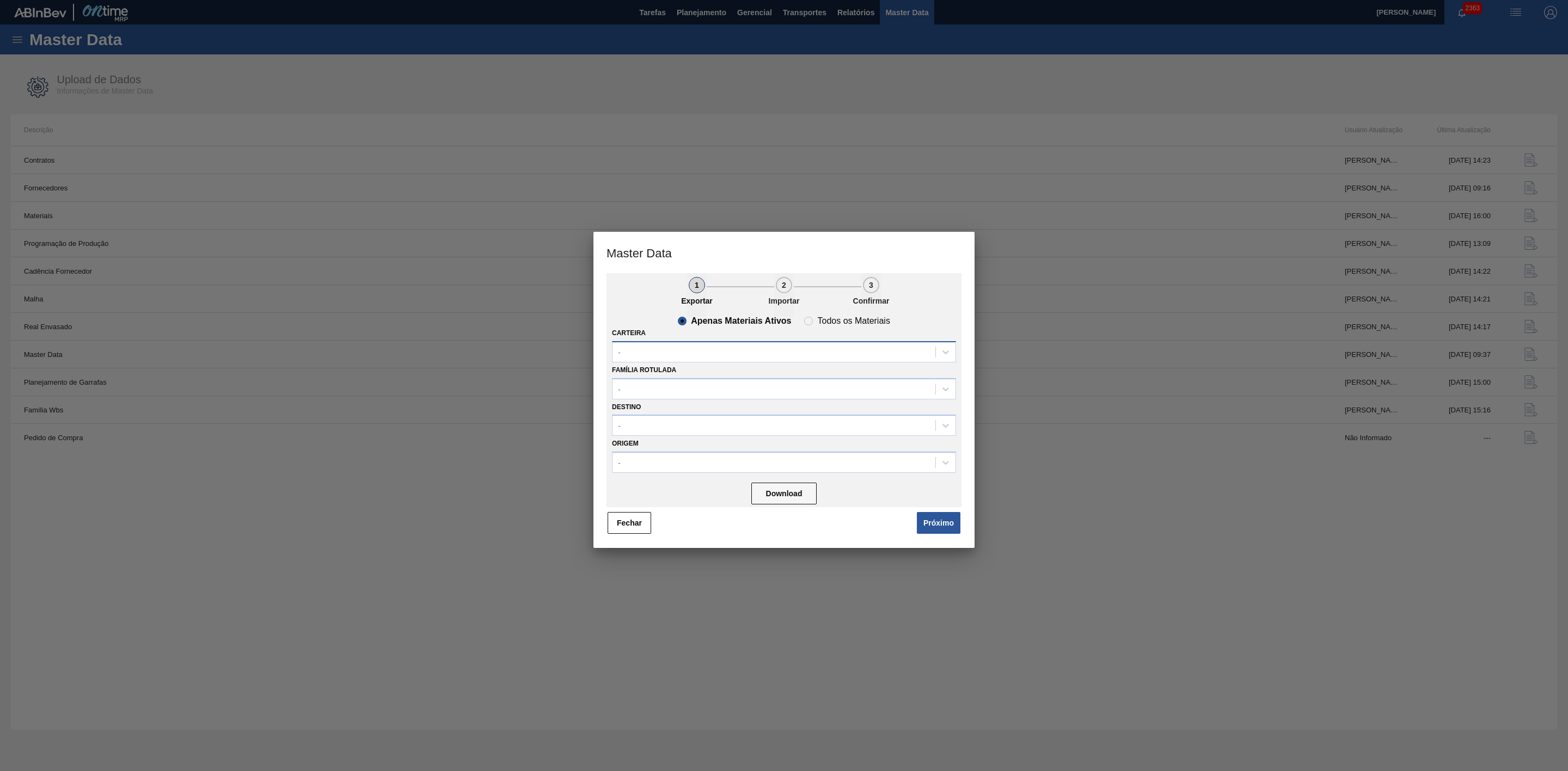
click at [750, 344] on div "-" at bounding box center [773, 351] width 323 height 16
type input "lata"
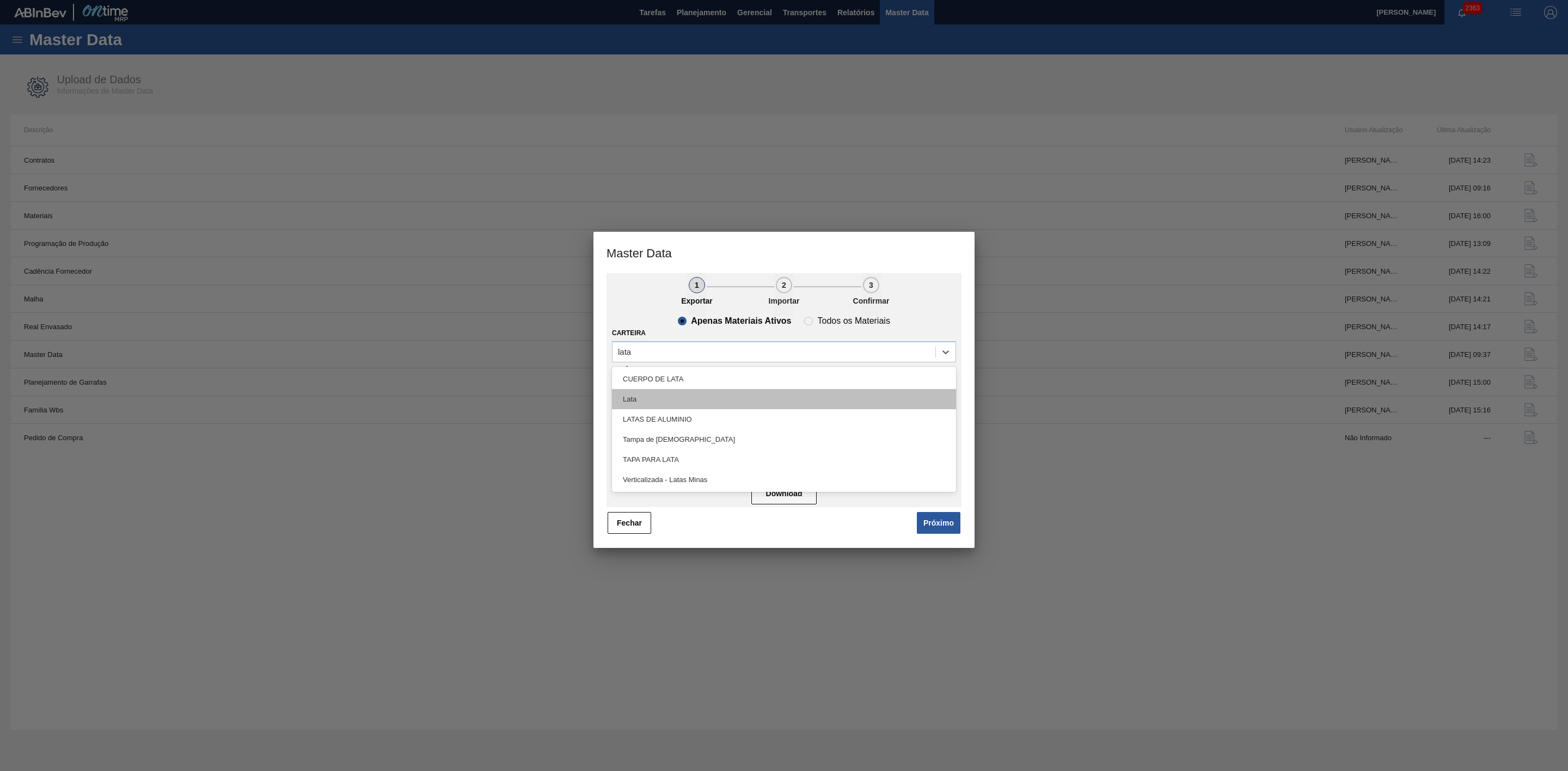
click at [660, 394] on div "Lata" at bounding box center [783, 399] width 344 height 20
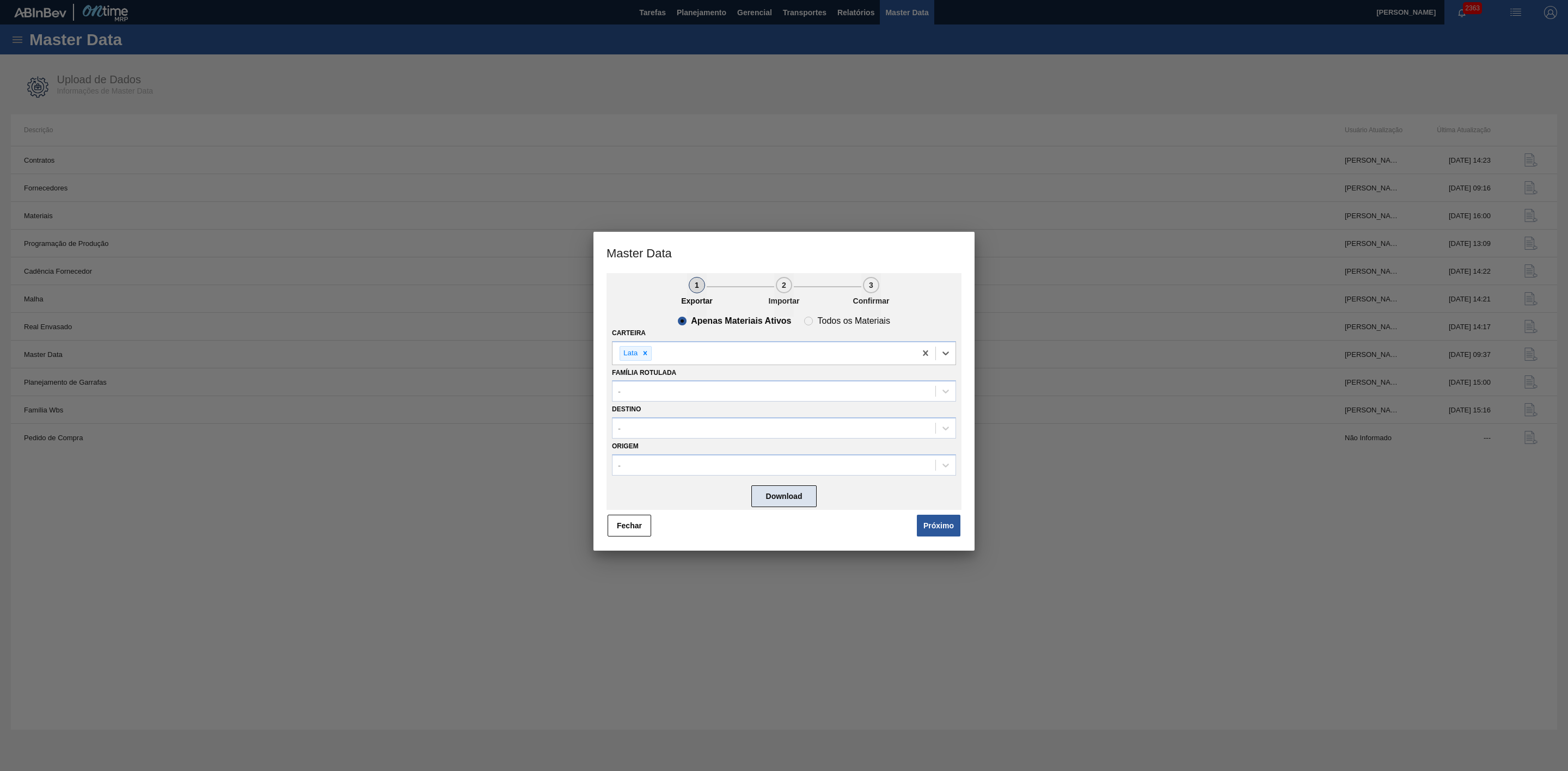
click at [785, 477] on button "Download" at bounding box center [784, 496] width 65 height 22
click at [632, 477] on button "Fechar" at bounding box center [629, 526] width 43 height 22
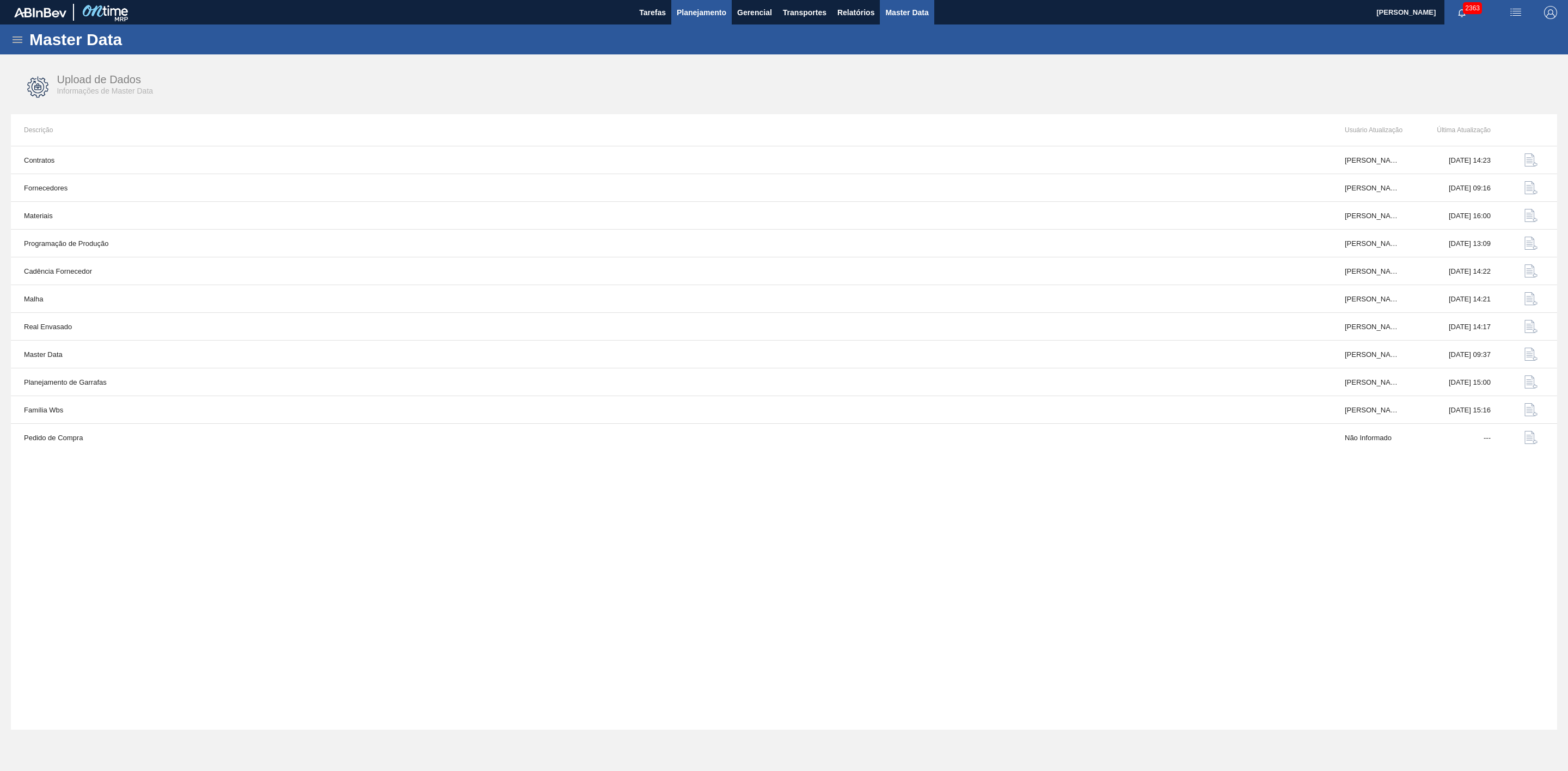
click at [693, 6] on span "Planejamento" at bounding box center [701, 12] width 49 height 13
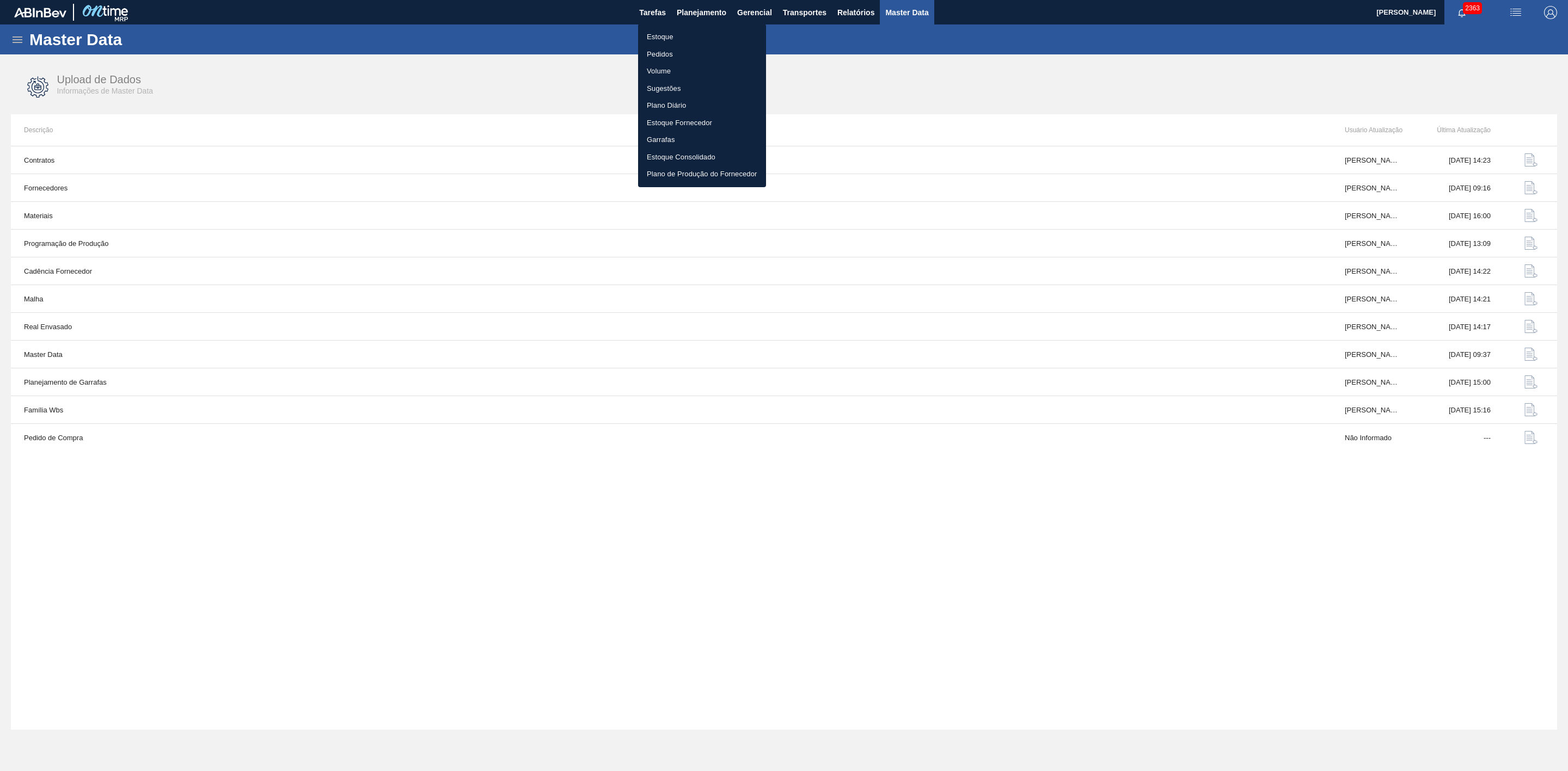
click at [663, 33] on li "Estoque" at bounding box center [702, 36] width 128 height 17
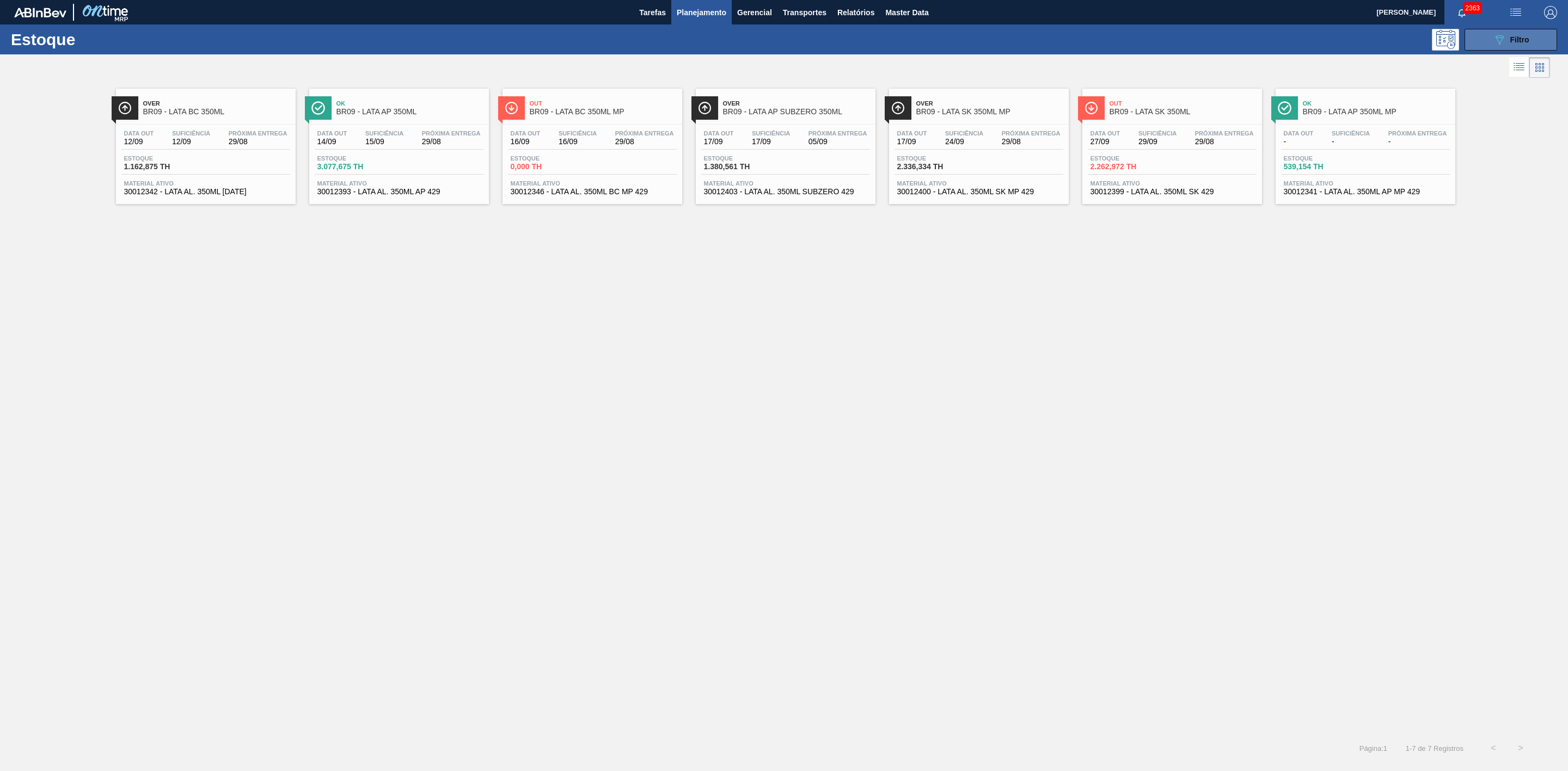
click at [1045, 44] on icon "089F7B8B-B2A5-4AFE-B5C0-19BA573D28AC" at bounding box center [1499, 39] width 13 height 13
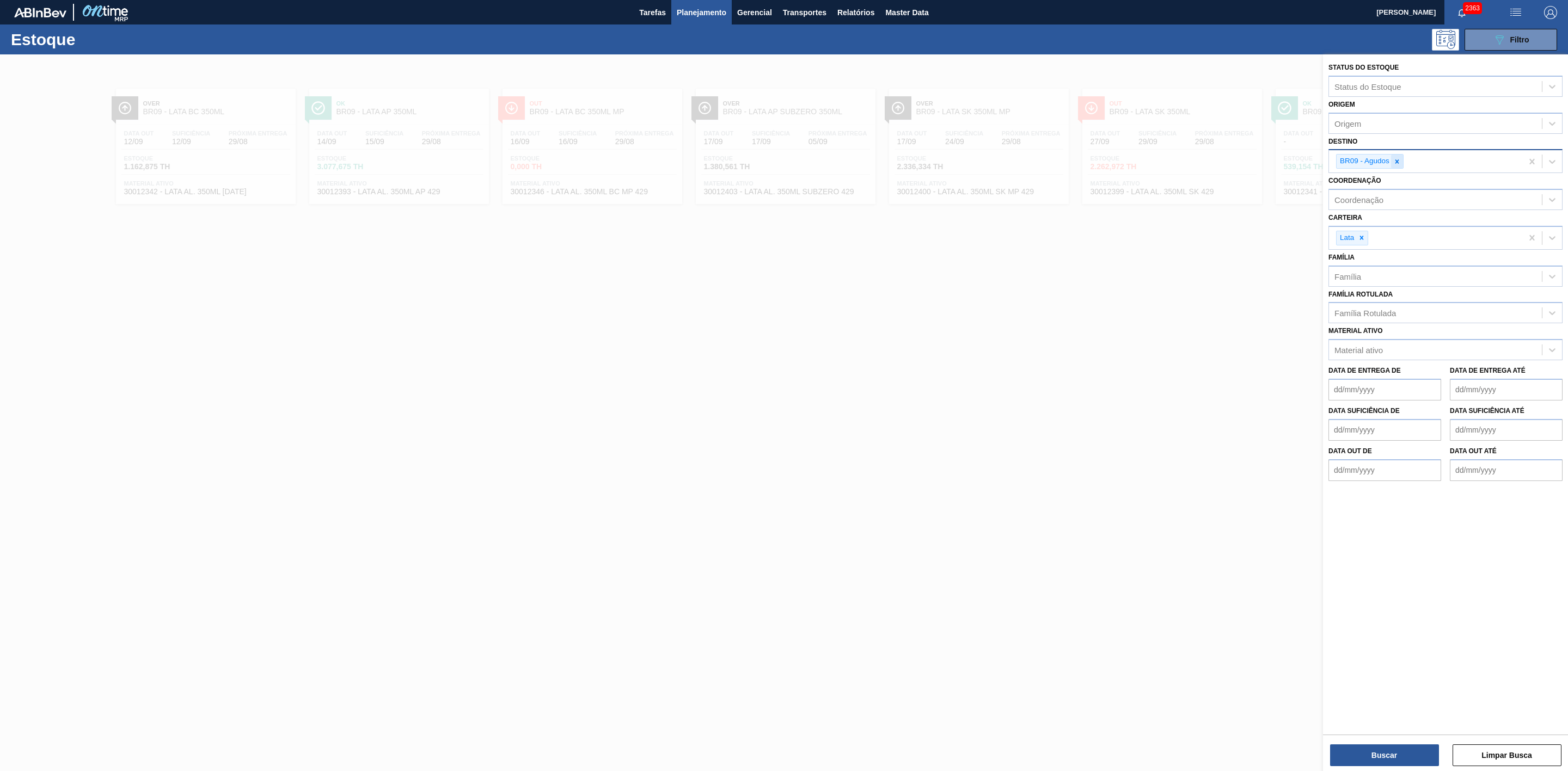
click at [1045, 161] on icon at bounding box center [1397, 162] width 8 height 8
type input "26"
click at [1045, 188] on div "BR26 - [GEOGRAPHIC_DATA]" at bounding box center [1445, 187] width 234 height 20
click at [1045, 477] on button "Buscar" at bounding box center [1384, 755] width 109 height 22
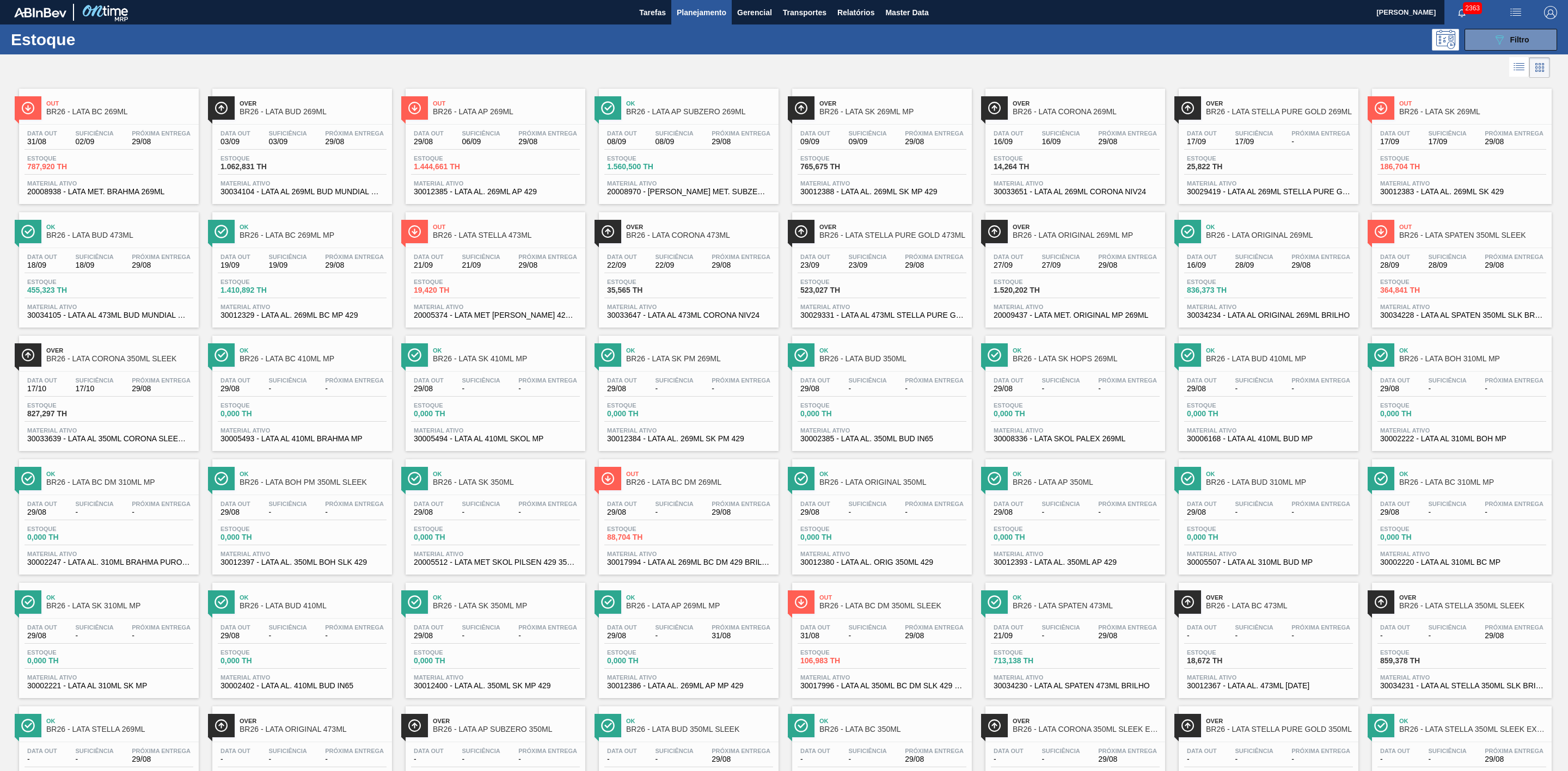
click at [694, 12] on span "Planejamento" at bounding box center [701, 12] width 49 height 13
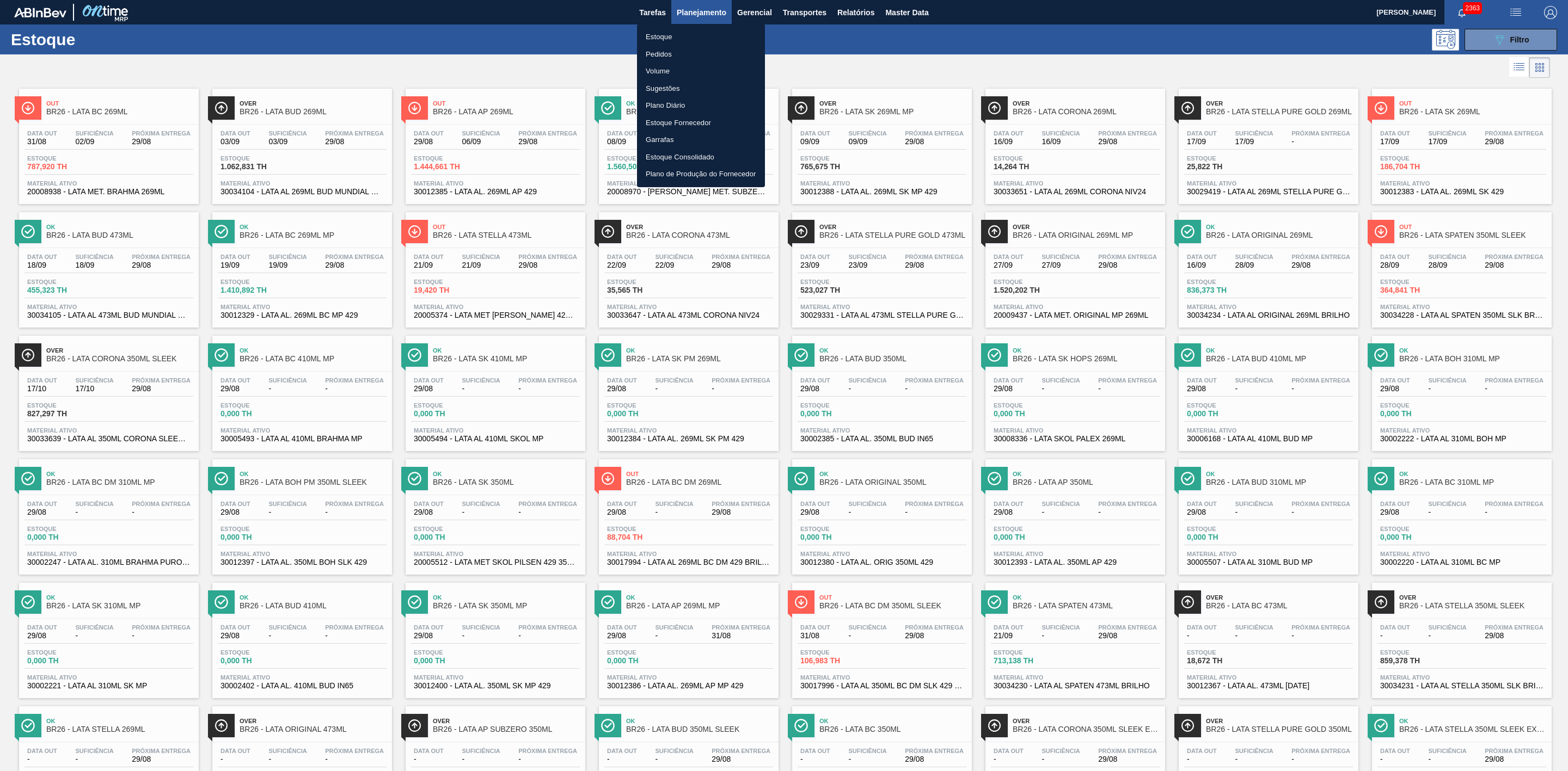
click at [665, 54] on li "Pedidos" at bounding box center [701, 54] width 128 height 17
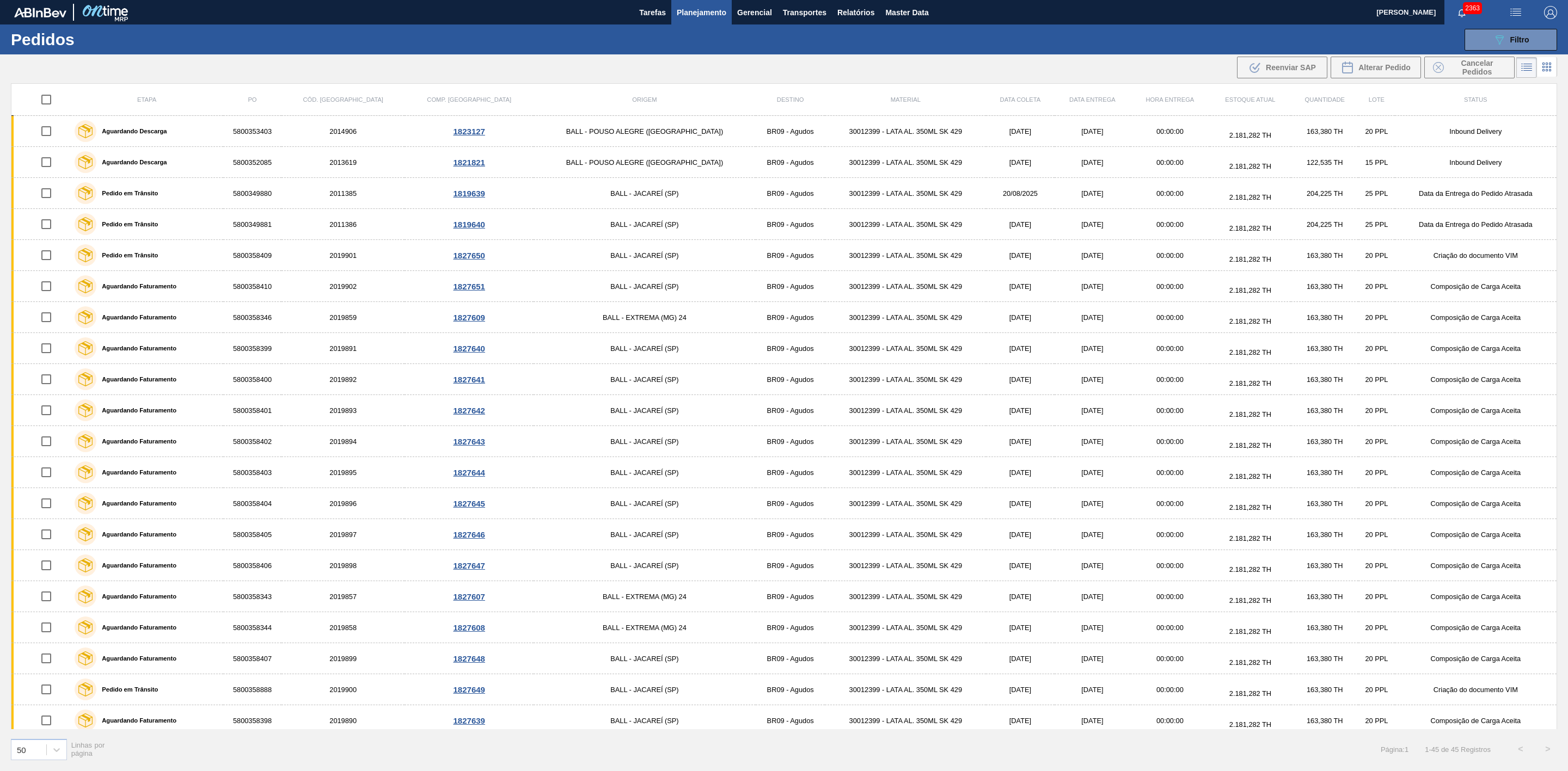
click at [706, 11] on span "Planejamento" at bounding box center [701, 12] width 49 height 13
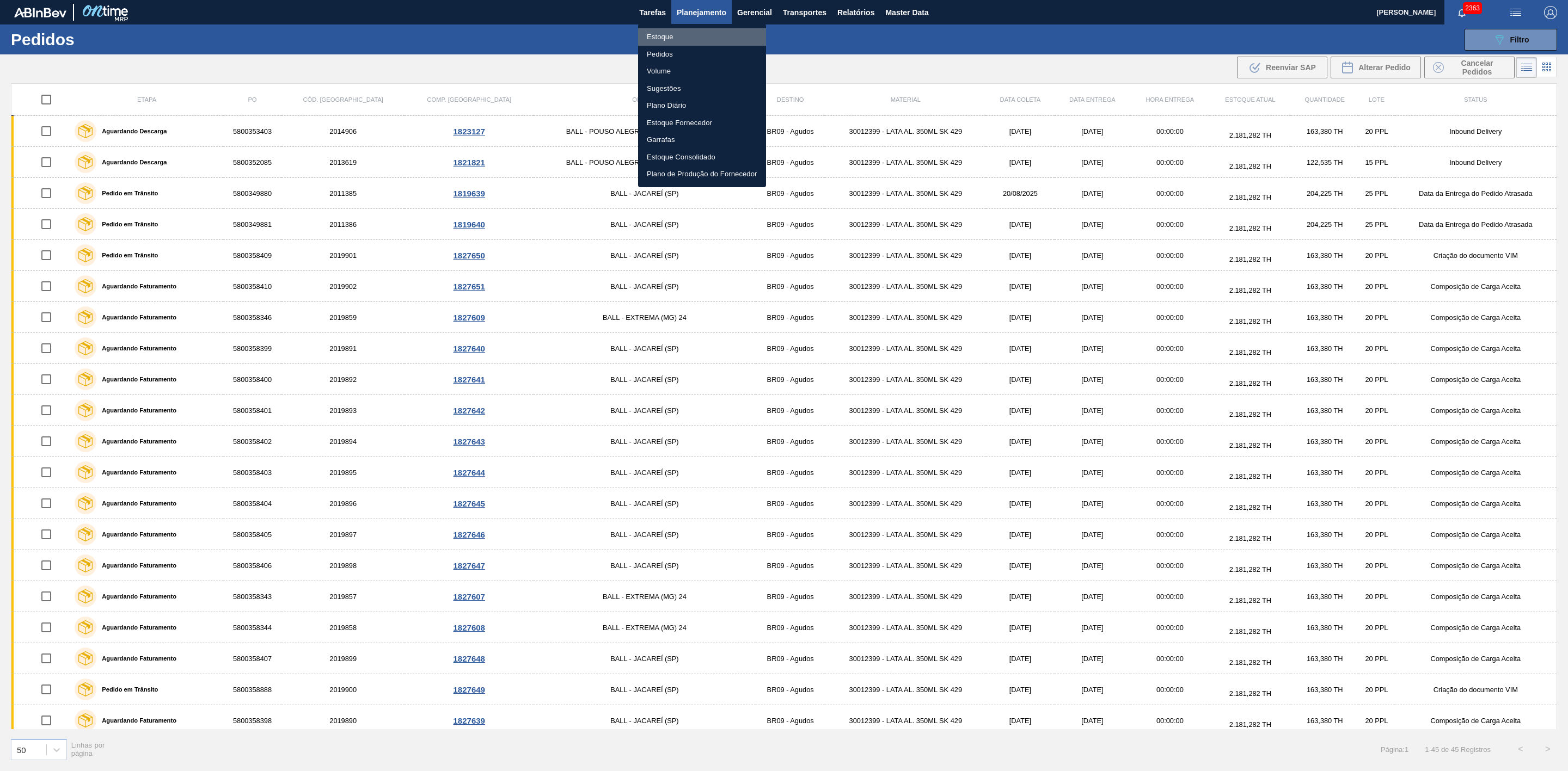
click at [669, 33] on li "Estoque" at bounding box center [702, 36] width 128 height 17
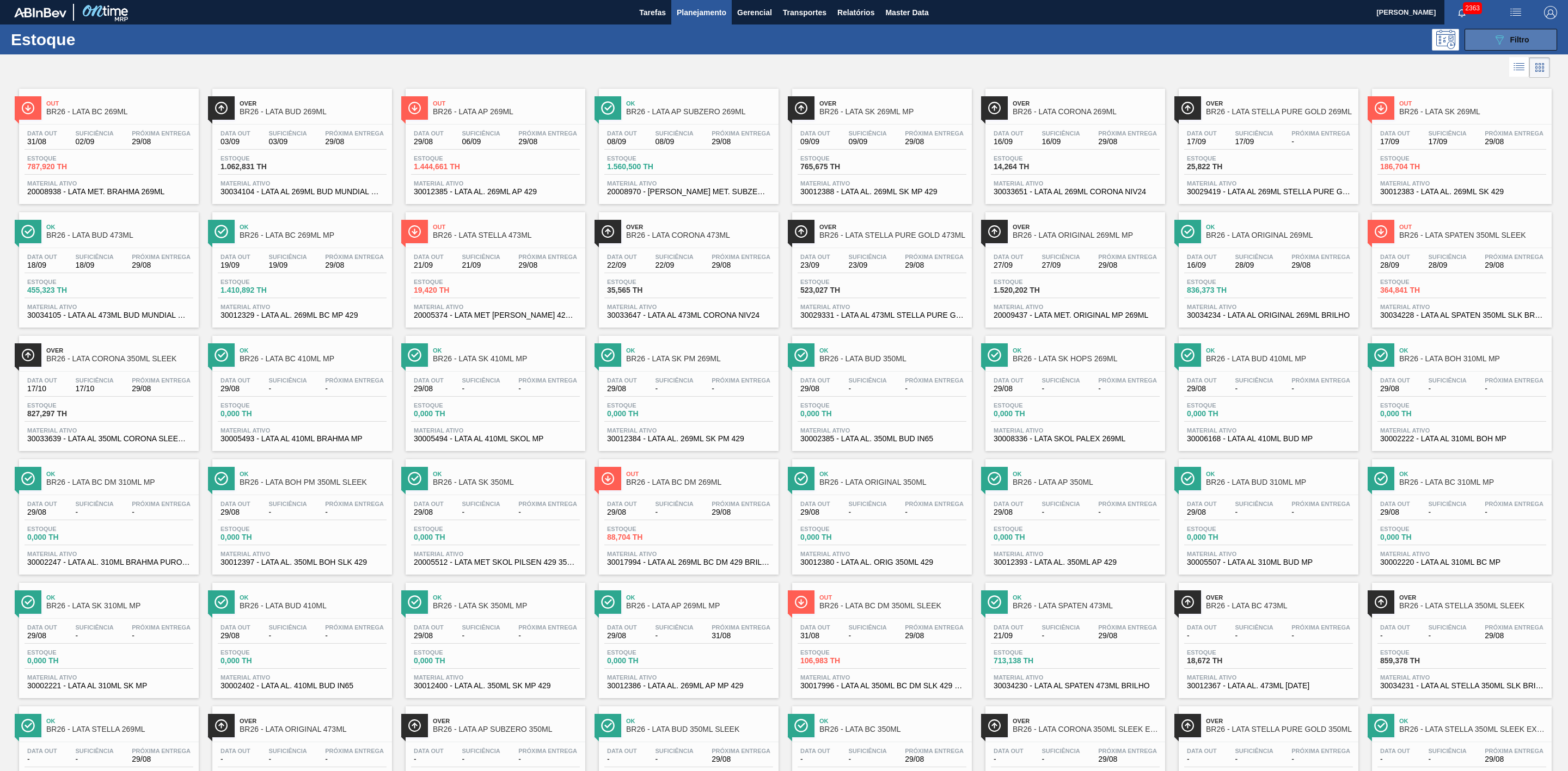
click at [1045, 41] on icon "089F7B8B-B2A5-4AFE-B5C0-19BA573D28AC" at bounding box center [1499, 39] width 13 height 13
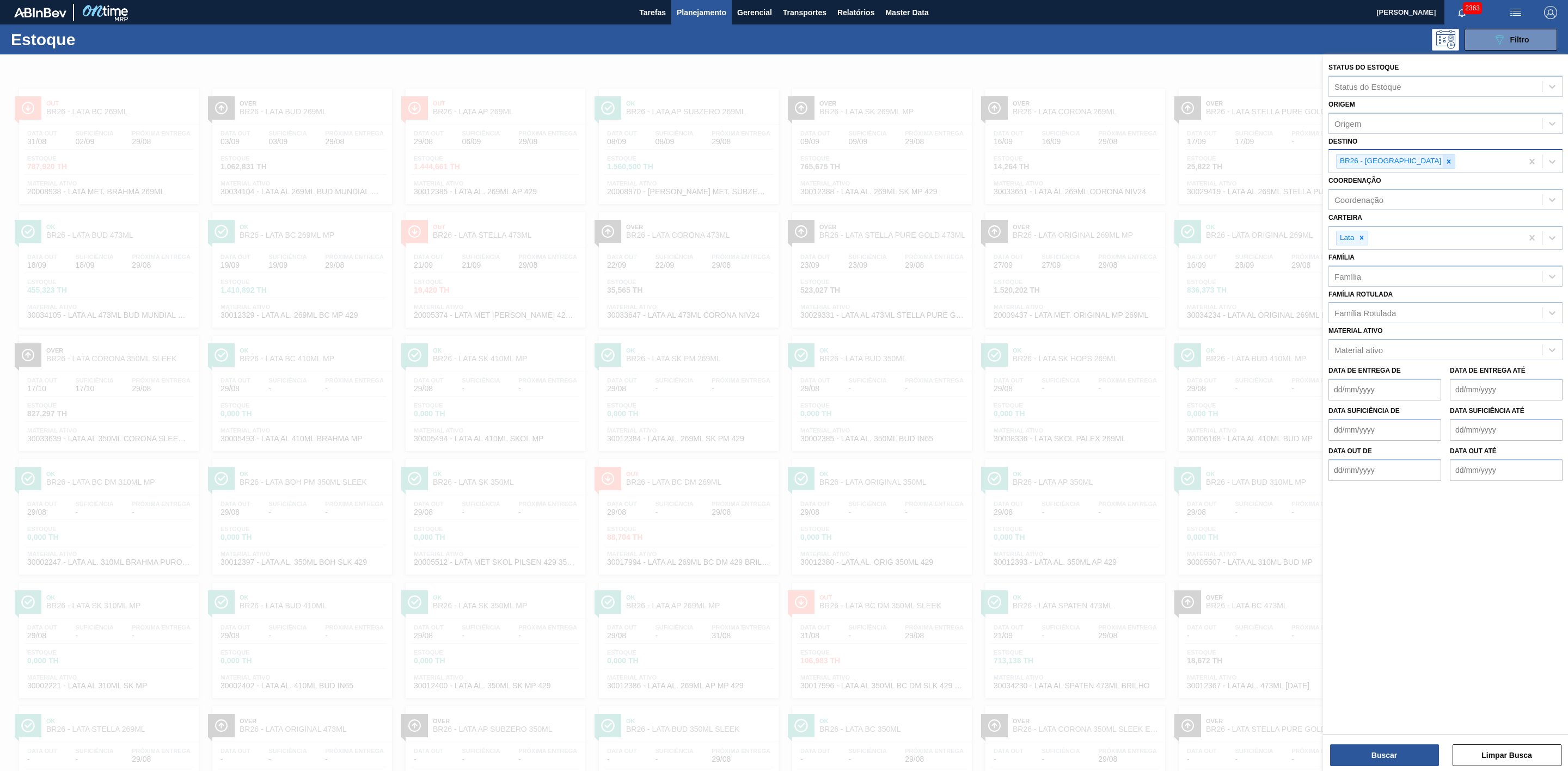
click at [1045, 161] on div at bounding box center [1449, 162] width 12 height 14
type input "09"
click at [1045, 208] on div "BR09 - Agudos" at bounding box center [1445, 207] width 234 height 20
click at [1045, 477] on button "Buscar" at bounding box center [1384, 755] width 109 height 22
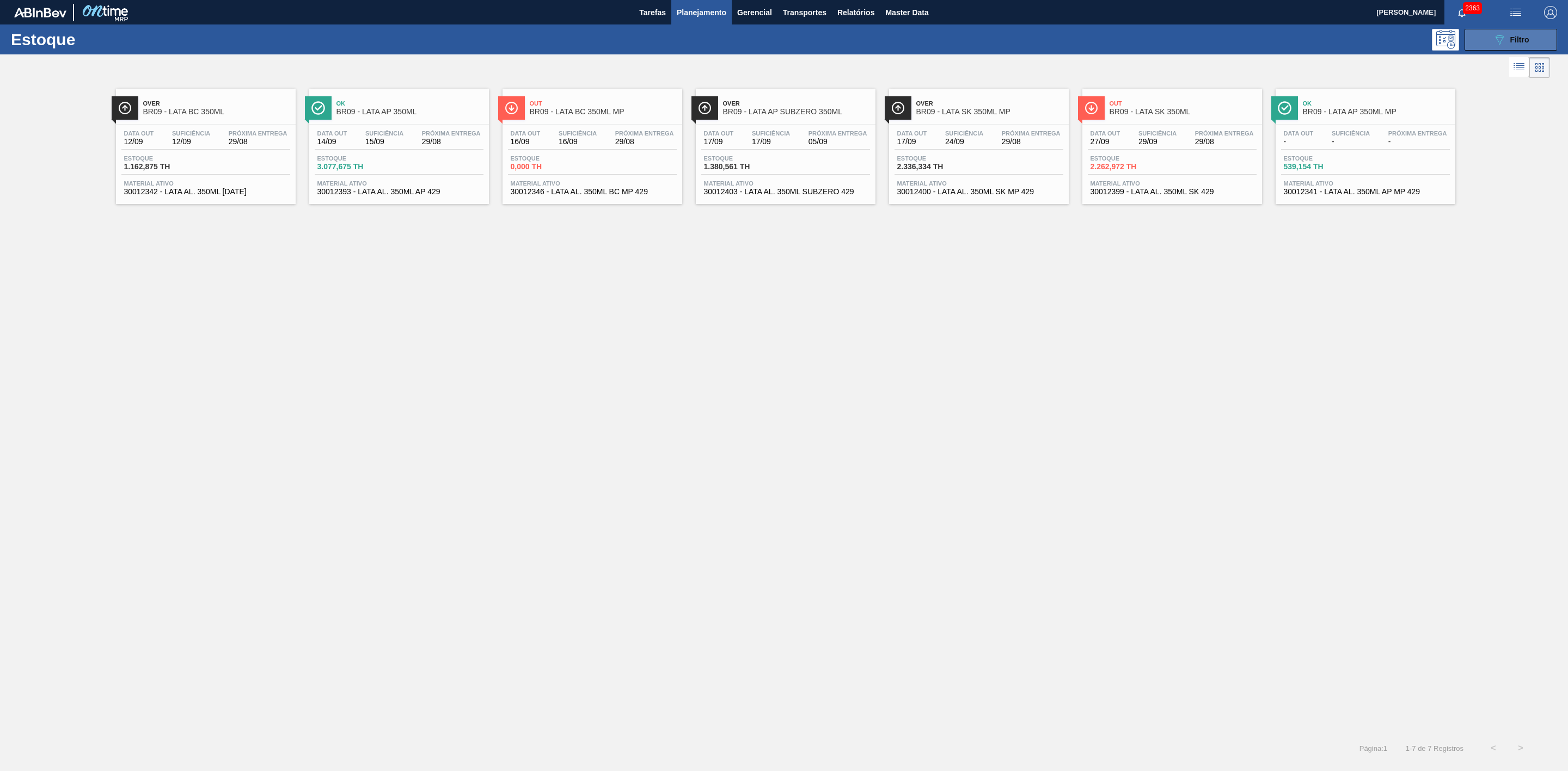
click at [1045, 42] on span "Filtro" at bounding box center [1519, 39] width 19 height 8
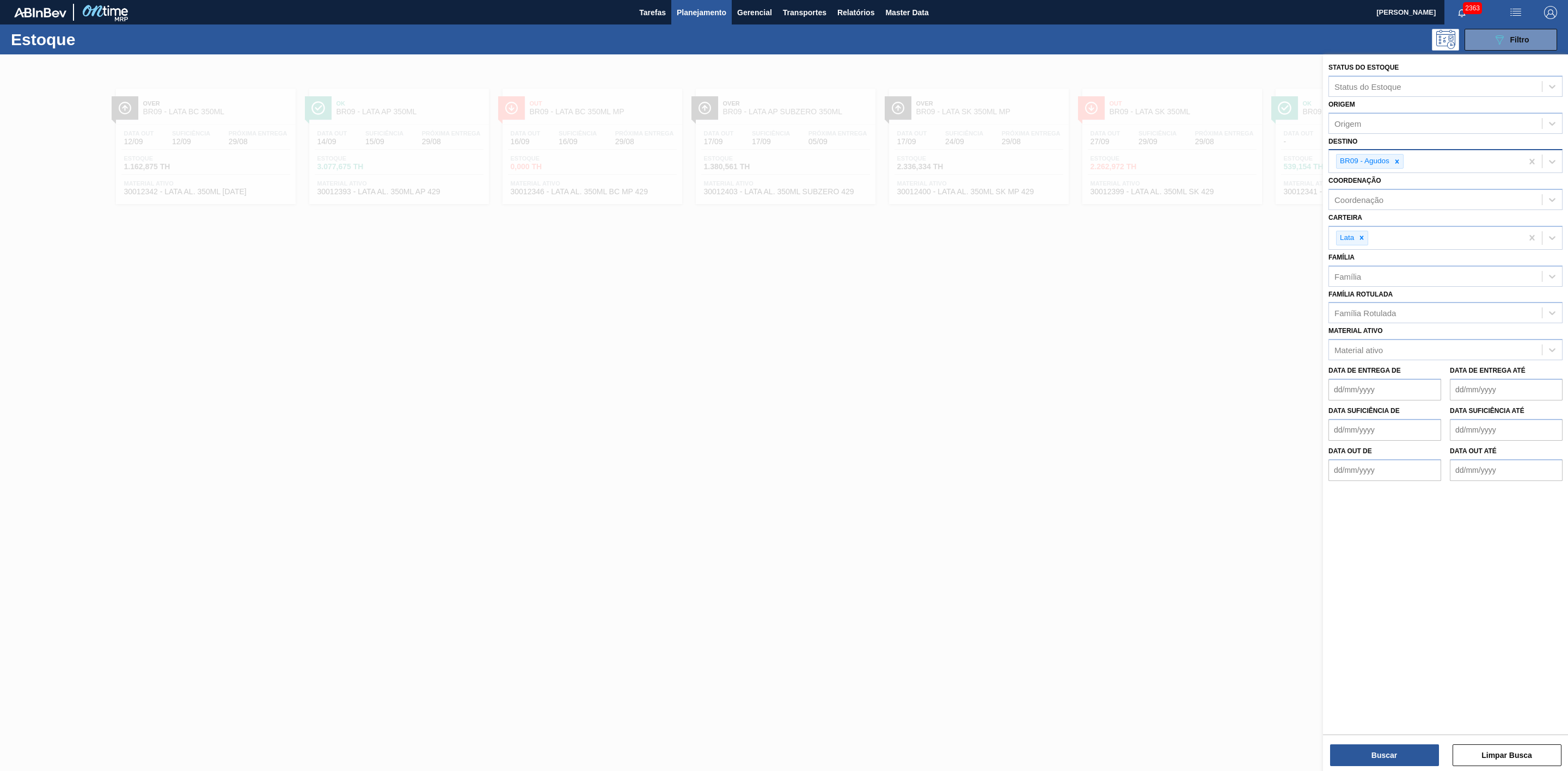
click at [1045, 165] on div at bounding box center [1397, 162] width 12 height 14
type input "21"
click at [1045, 188] on div "BR21 - Lages" at bounding box center [1445, 187] width 234 height 20
click at [1045, 477] on button "Buscar" at bounding box center [1384, 755] width 109 height 22
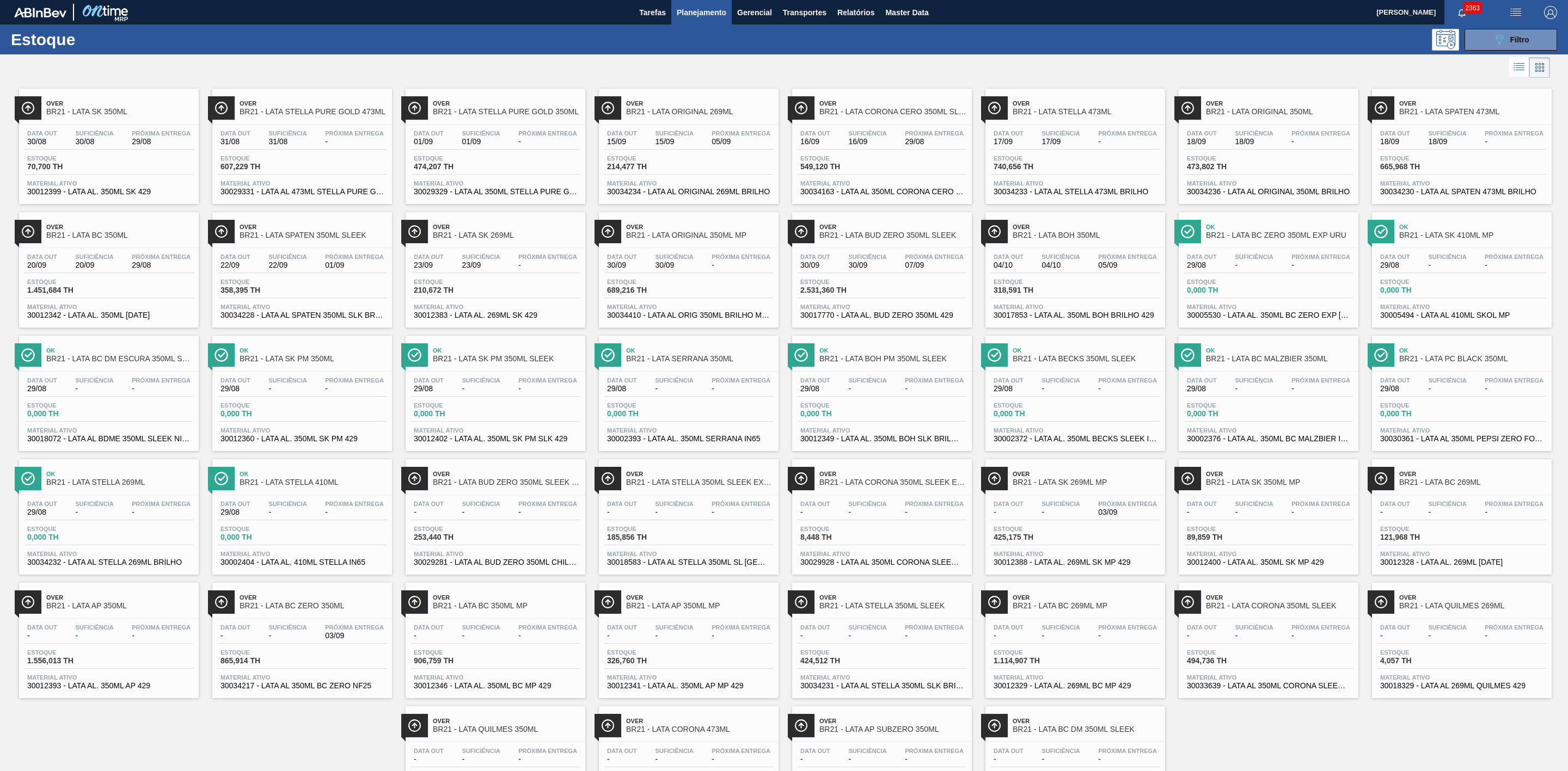
click at [1045, 53] on div "Estoque 089F7B8B-B2A5-4AFE-B5C0-19BA573D28AC Filtro" at bounding box center [784, 39] width 1568 height 30
click at [1045, 39] on icon "089F7B8B-B2A5-4AFE-B5C0-19BA573D28AC" at bounding box center [1499, 39] width 13 height 13
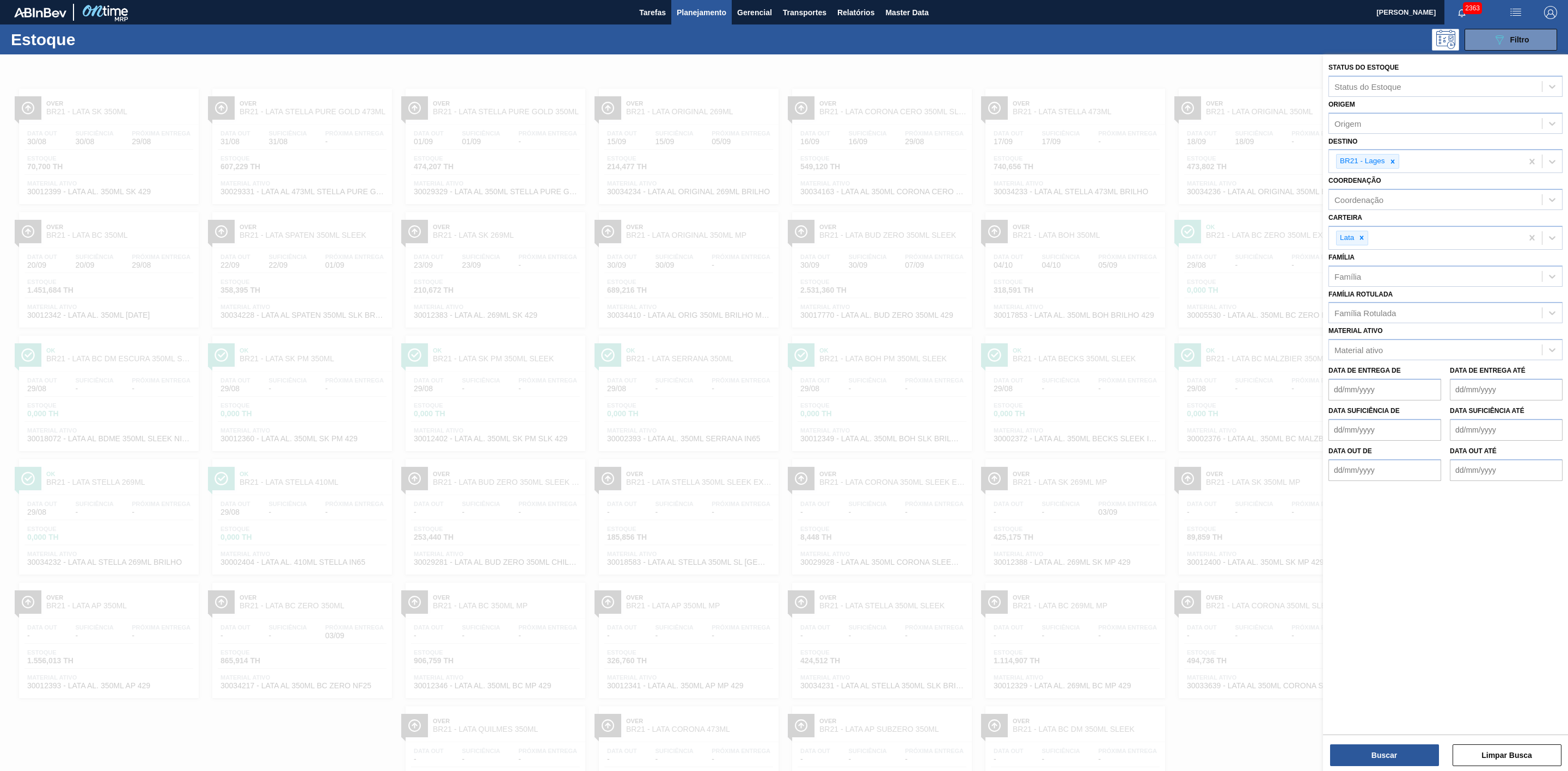
click at [1045, 80] on div at bounding box center [784, 440] width 1568 height 771
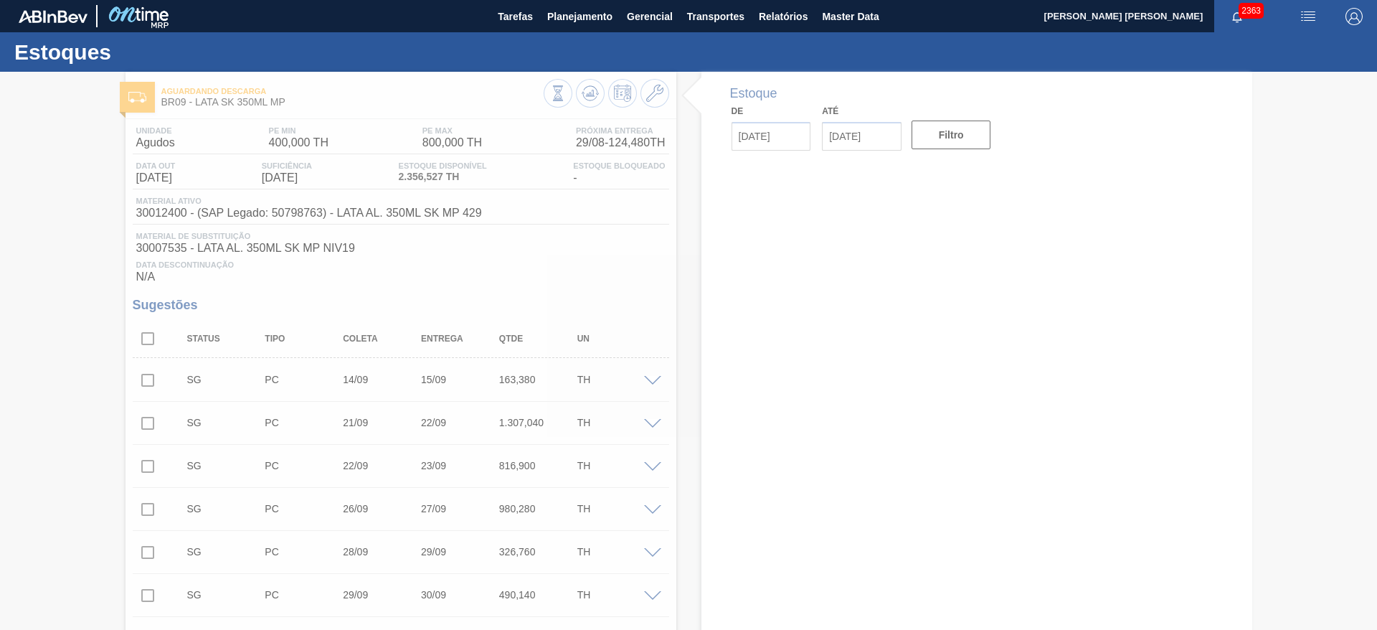
type input "[DATE]"
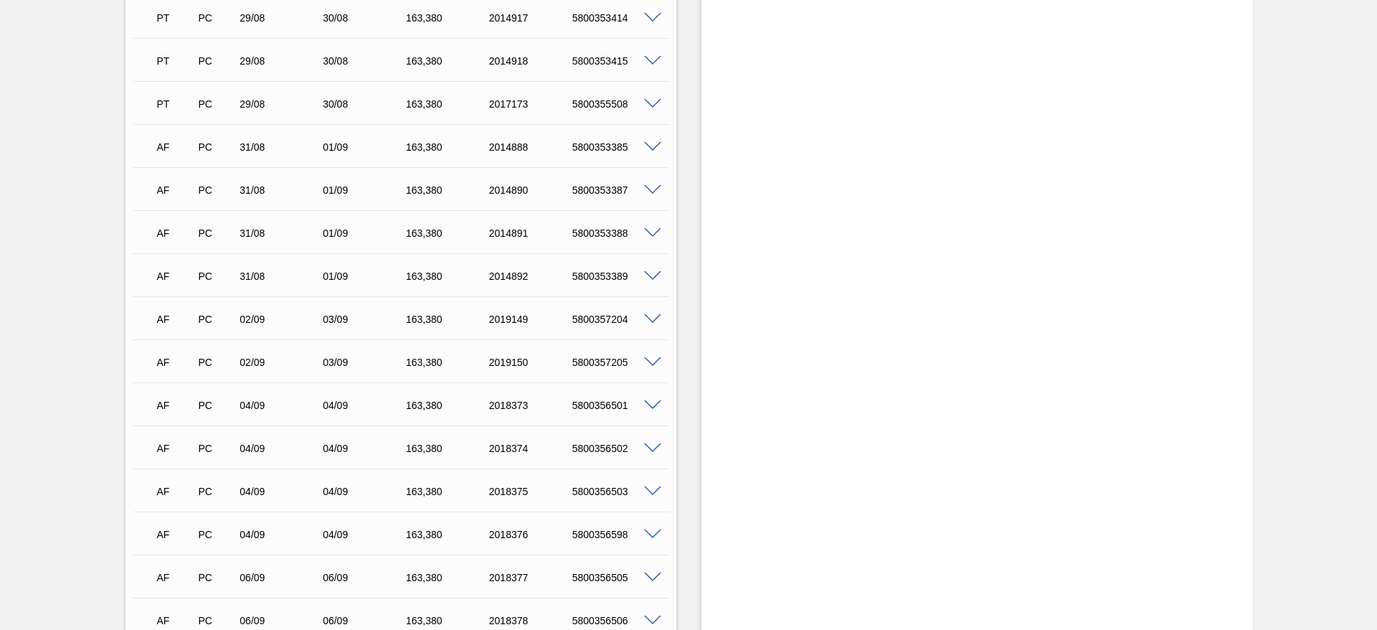
scroll to position [2367, 0]
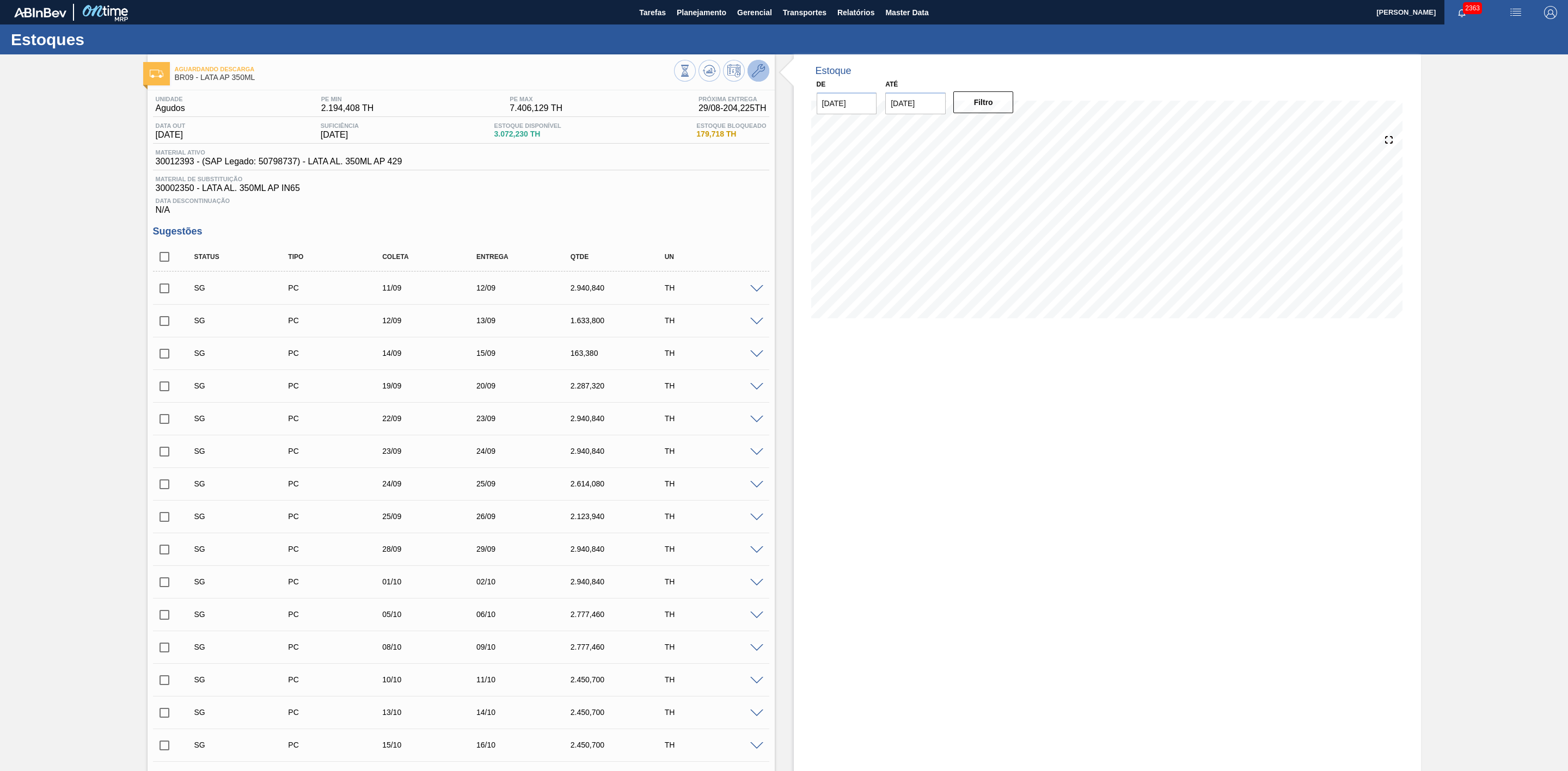
click at [761, 74] on icon at bounding box center [758, 71] width 13 height 13
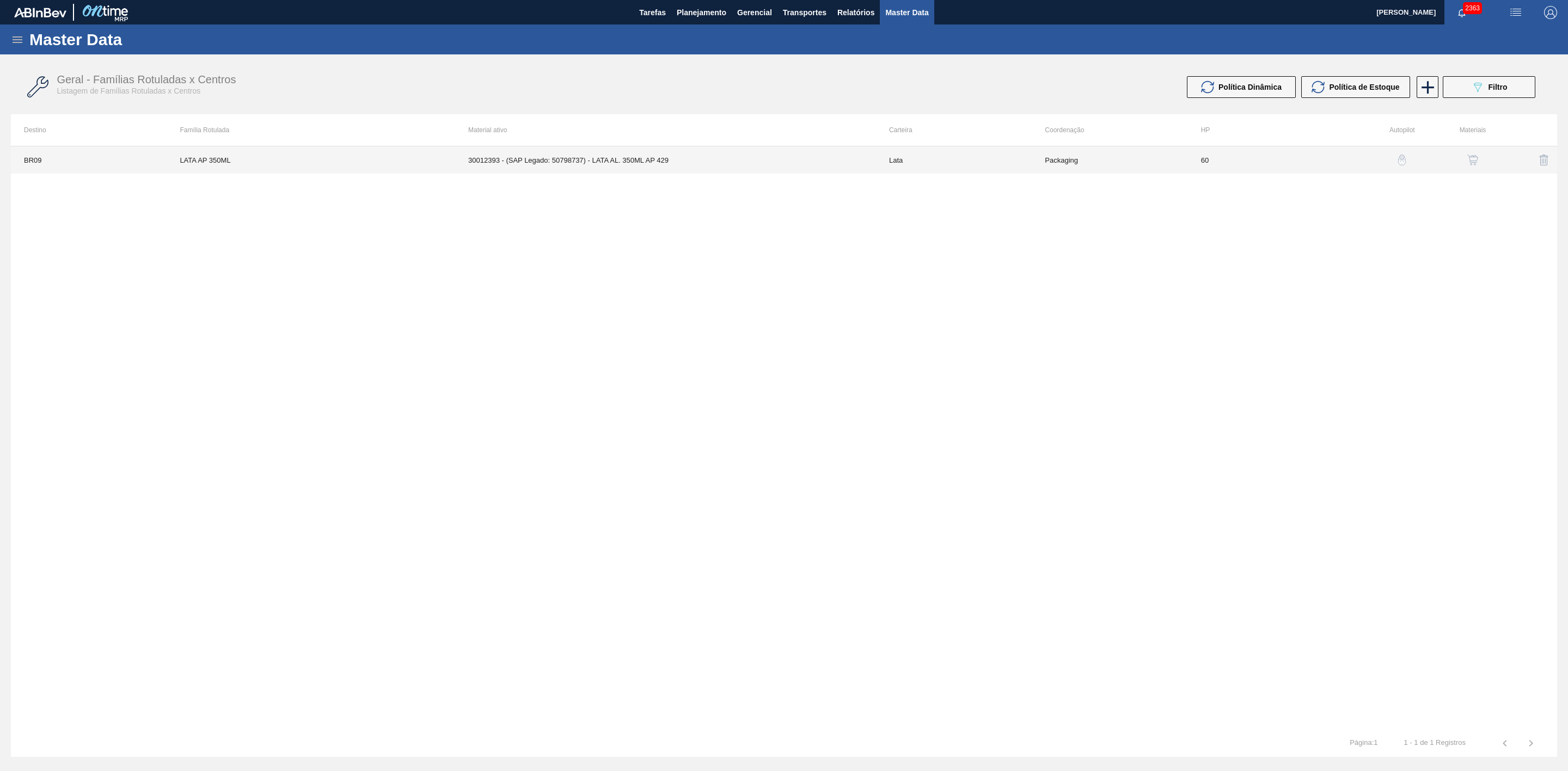
click at [658, 165] on td "30012393 - (SAP Legado: 50798737) - LATA AL. 350ML AP 429" at bounding box center [666, 160] width 420 height 27
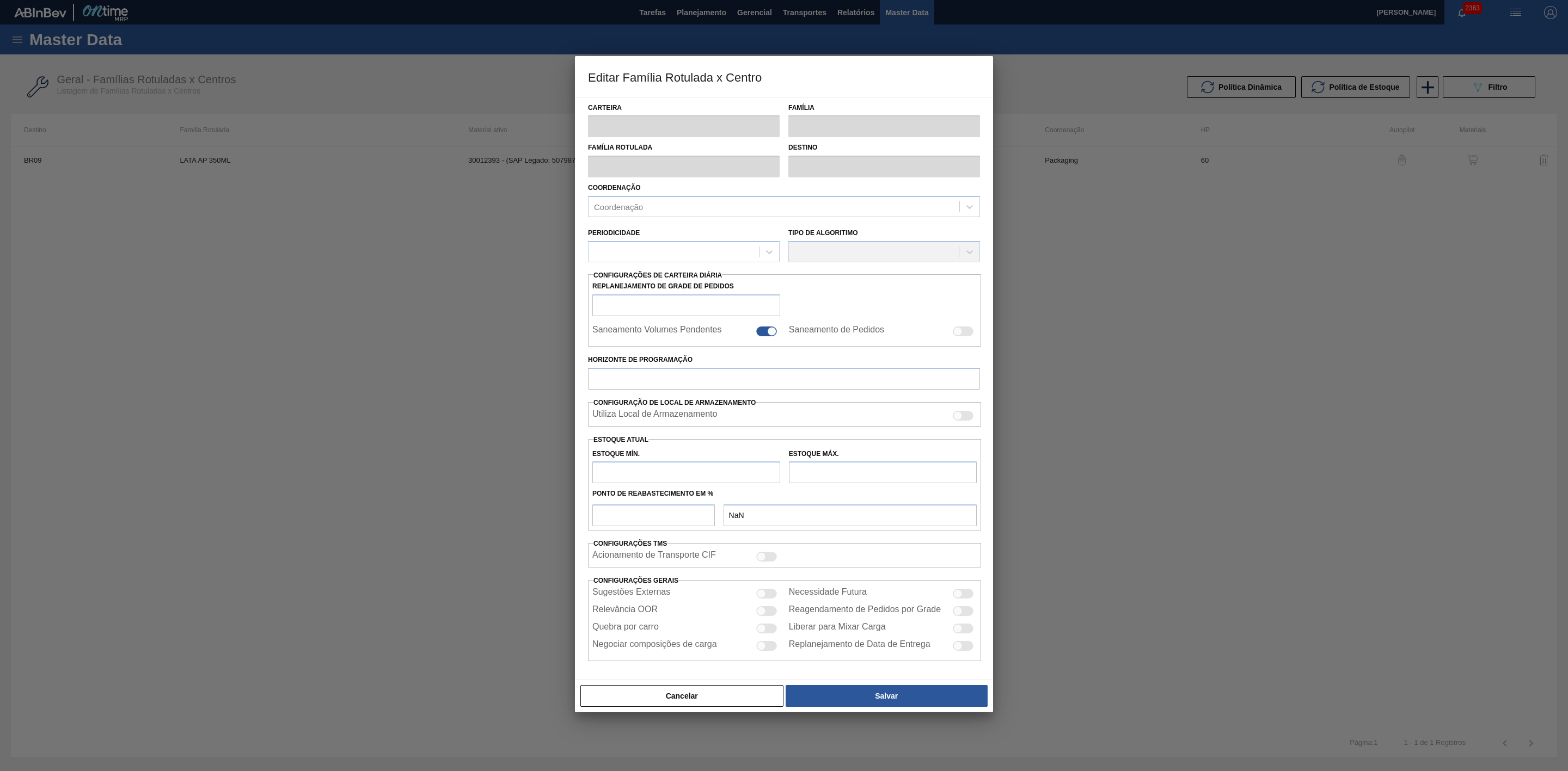
type input "Lata"
type input "LATA AP 350ML"
type input "BR09 - Agudos"
type input "0"
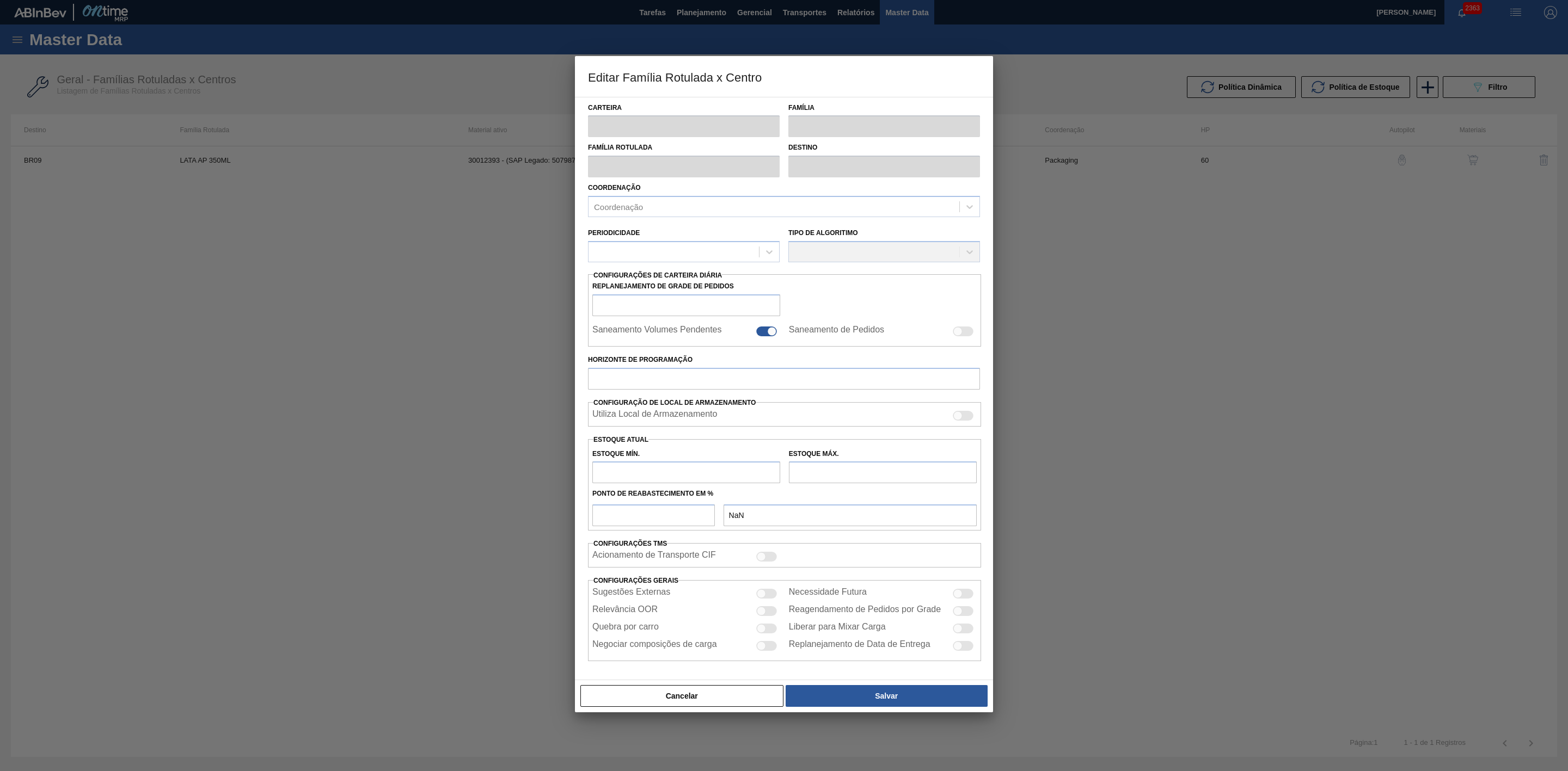
checkbox input "false"
type input "60"
type input "2.194,408"
type input "7.406,129"
type input "42"
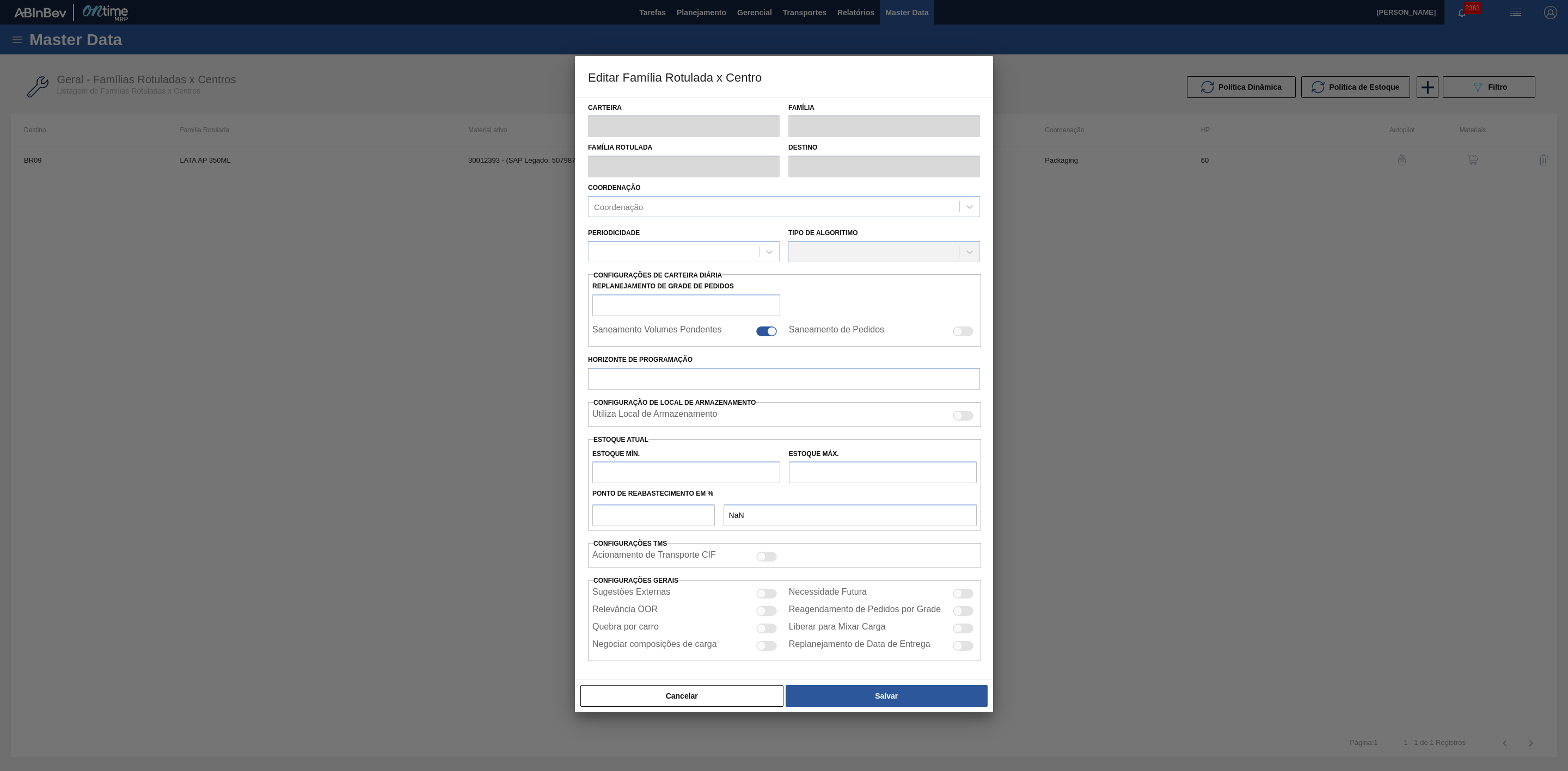
type input "4.383,331"
checkbox input "true"
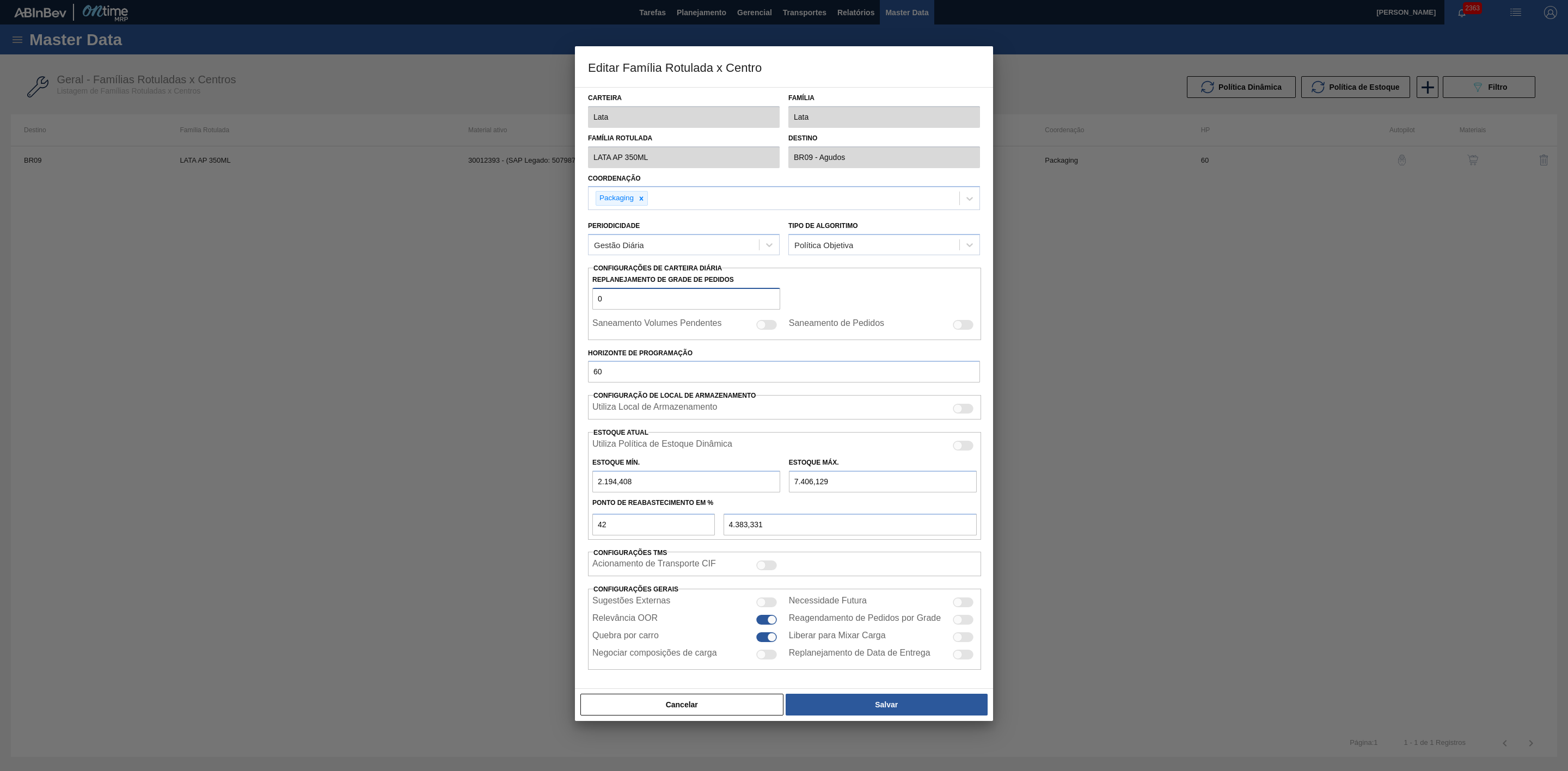
click at [680, 295] on input "0" at bounding box center [685, 298] width 187 height 22
click at [741, 477] on button "Cancelar" at bounding box center [682, 705] width 203 height 22
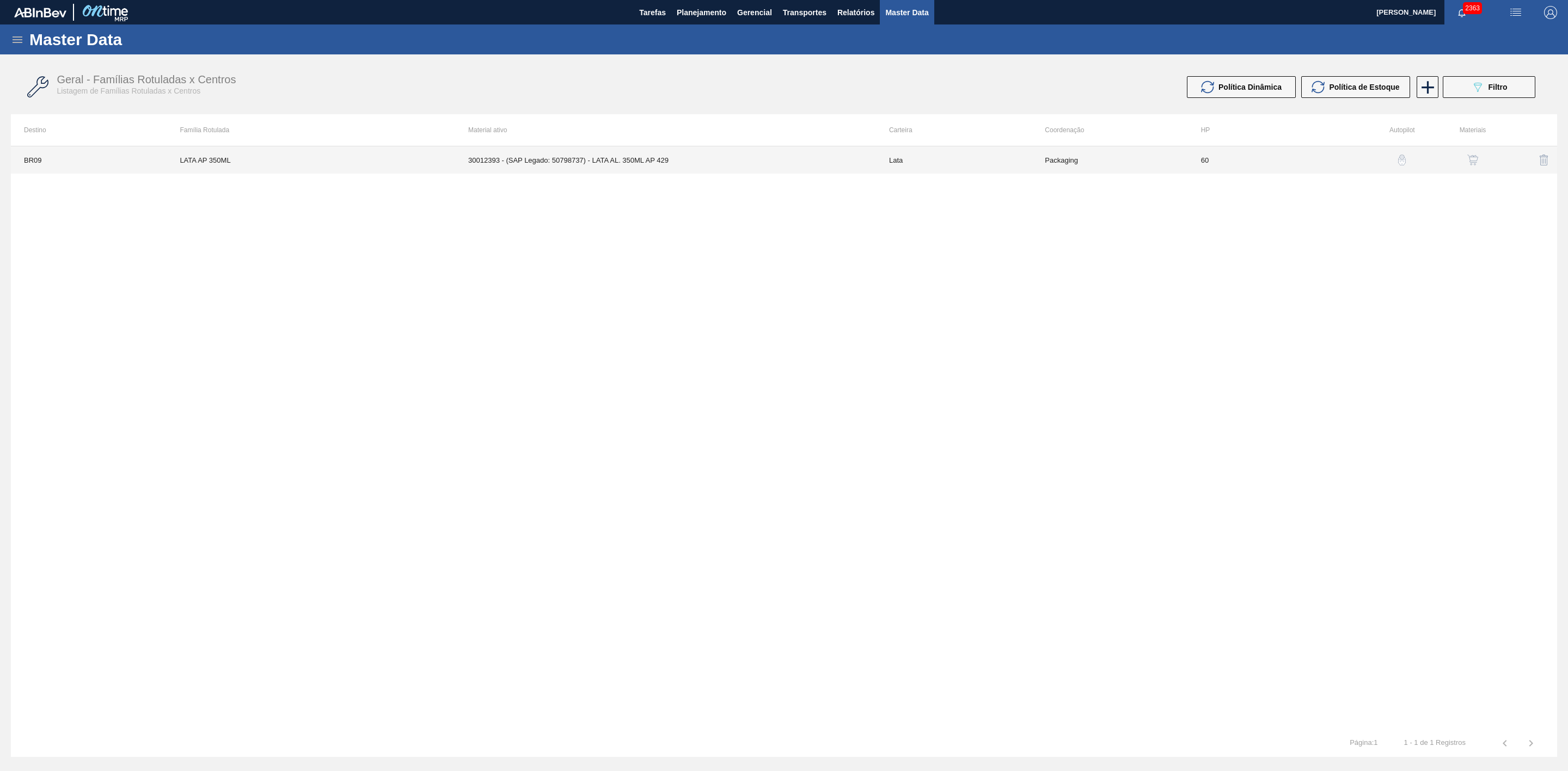
click at [679, 159] on td "30012393 - (SAP Legado: 50798737) - LATA AL. 350ML AP 429" at bounding box center [666, 160] width 420 height 27
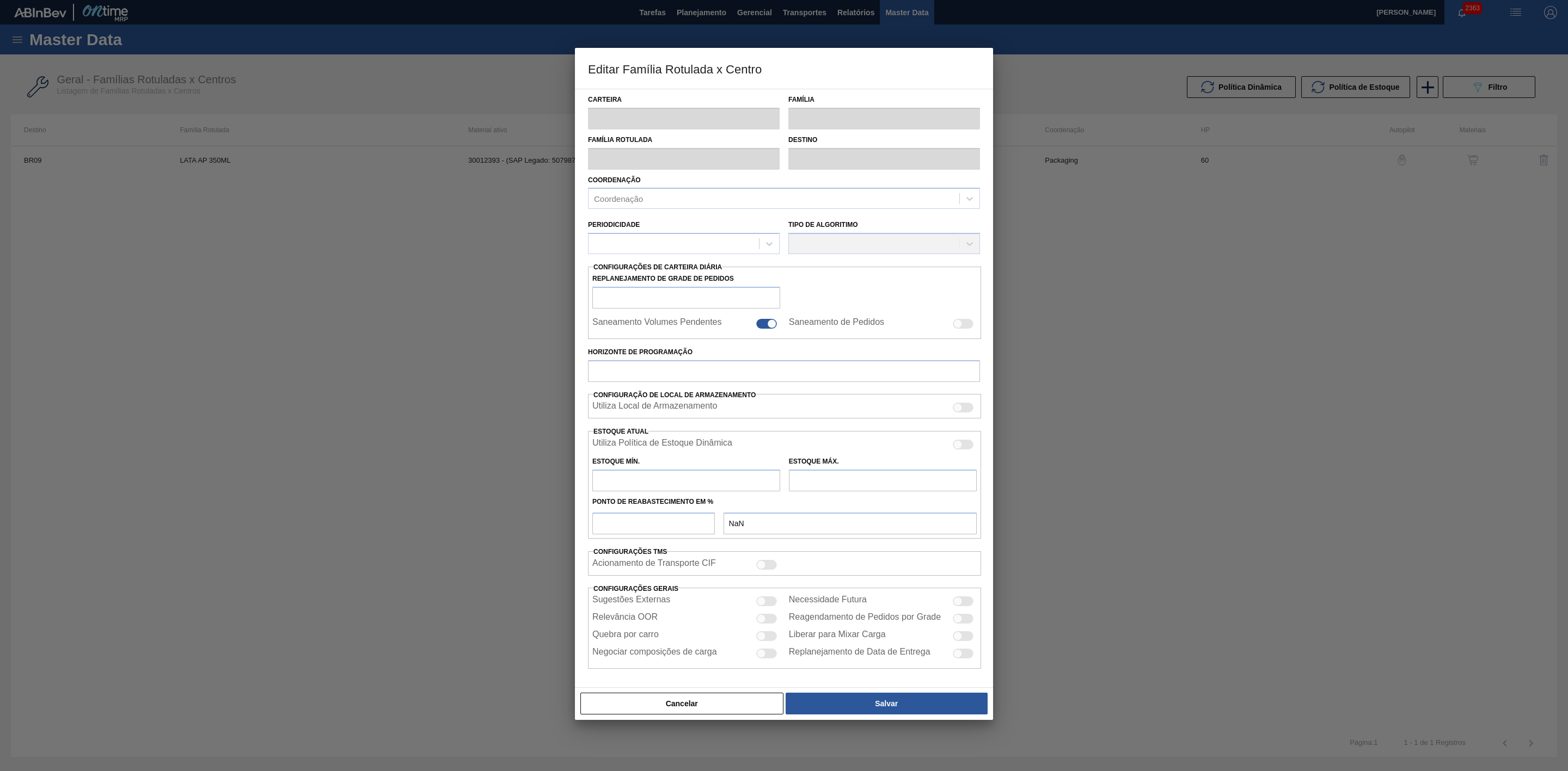
type input "Lata"
type input "LATA AP 350ML"
type input "BR09 - Agudos"
type input "0"
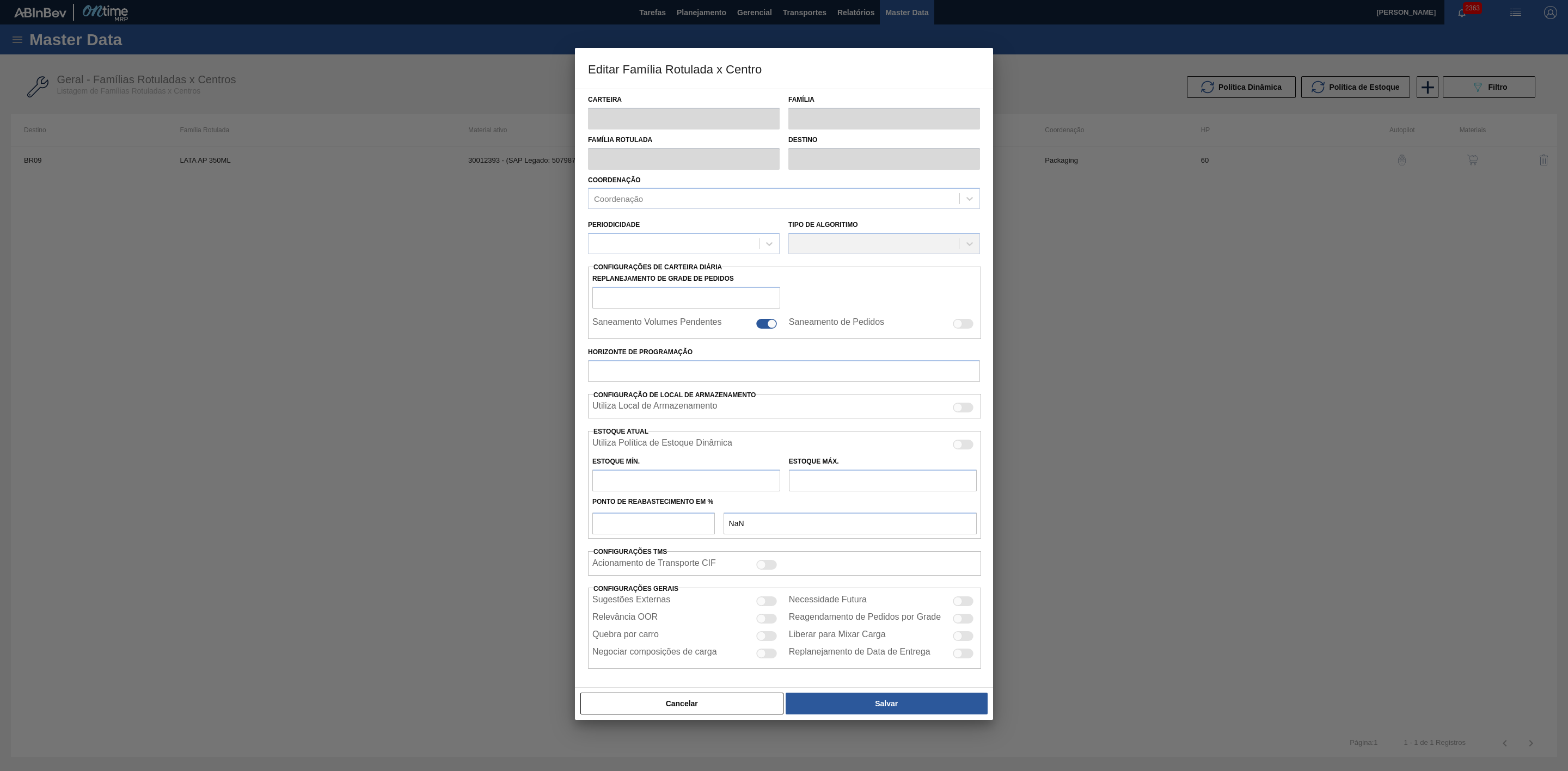
checkbox input "false"
type input "60"
type input "2.194,408"
type input "7.406,129"
type input "42"
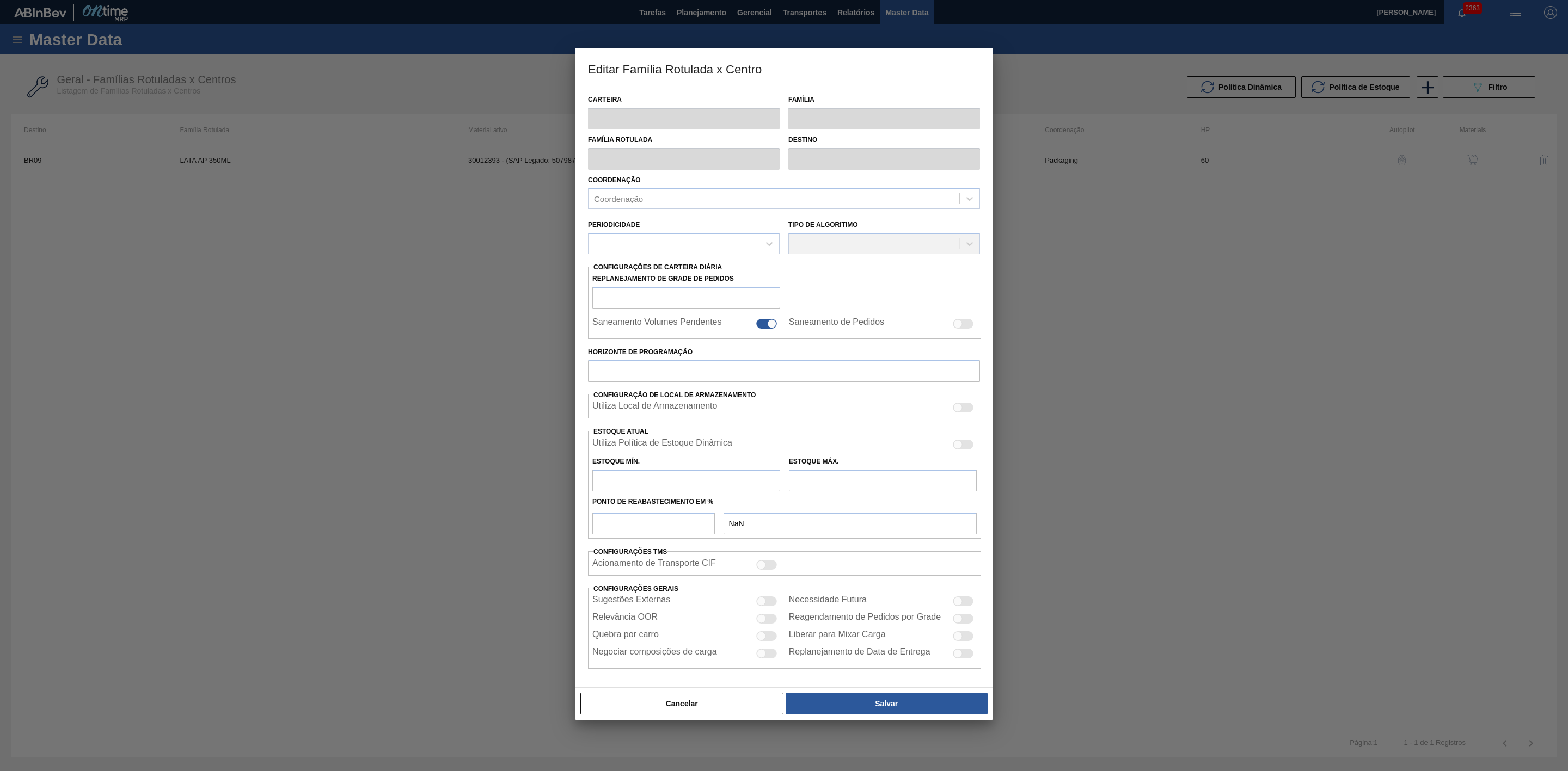
type input "4.383,331"
checkbox input "true"
click at [912, 477] on label "Reagendamento de Pedidos por Grade" at bounding box center [864, 619] width 152 height 13
click at [952, 477] on input "Reagendamento de Pedidos por Grade" at bounding box center [952, 625] width 1 height 1
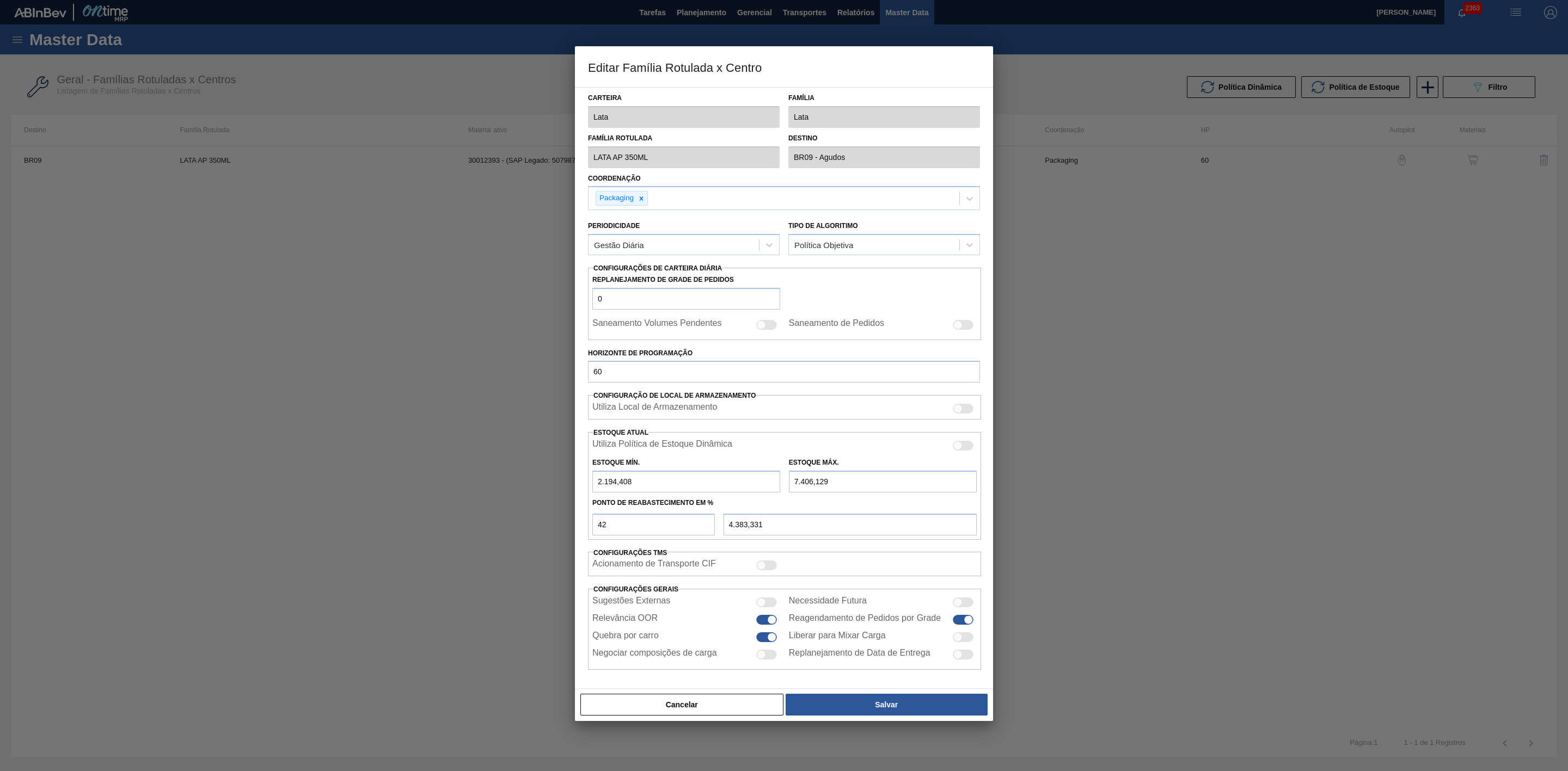
click at [917, 477] on label "Reagendamento de Pedidos por Grade" at bounding box center [864, 619] width 152 height 13
click at [952, 477] on input "Reagendamento de Pedidos por Grade" at bounding box center [952, 625] width 1 height 1
checkbox input "false"
click at [725, 477] on button "Cancelar" at bounding box center [682, 705] width 203 height 22
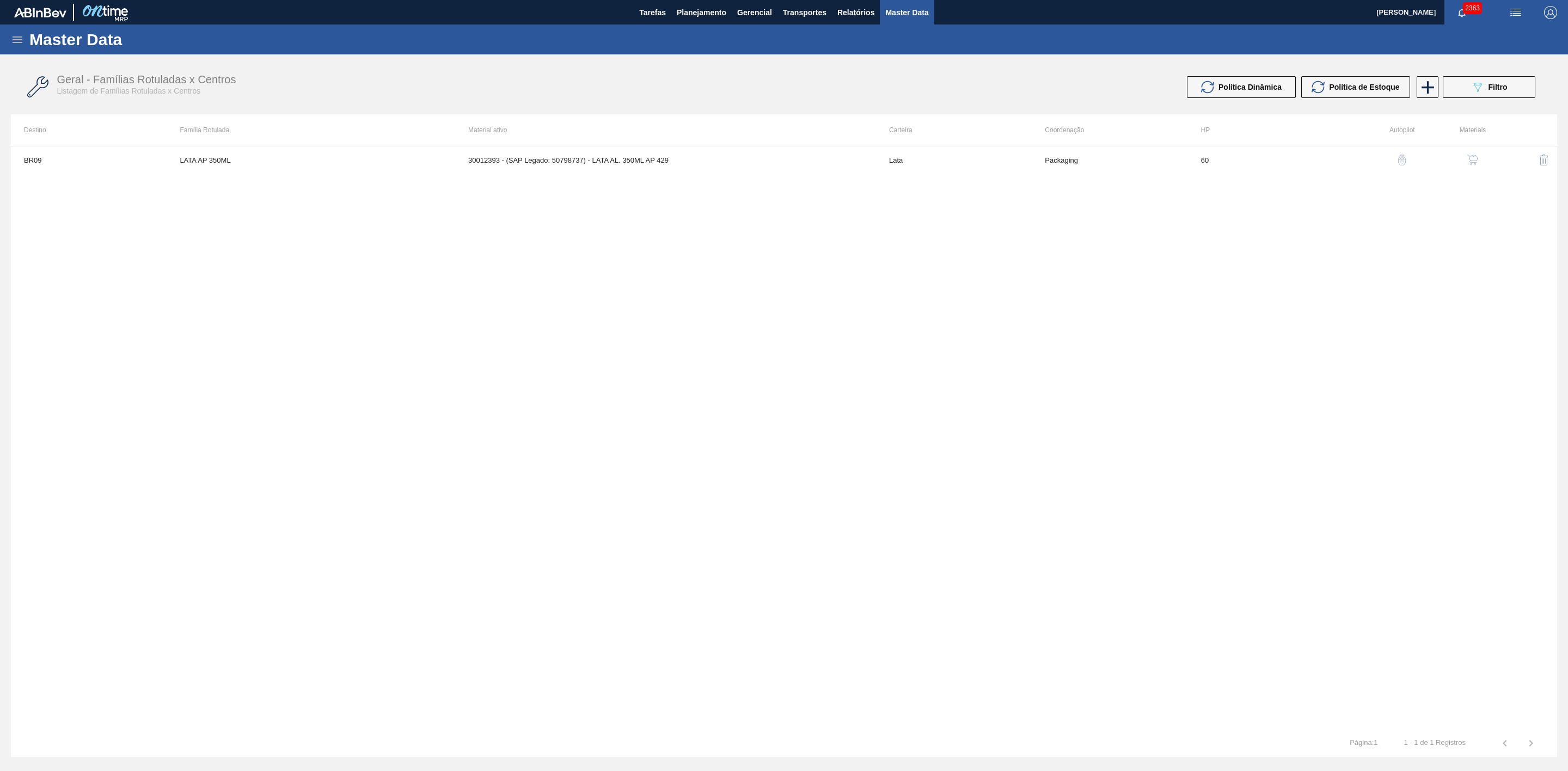
click at [1045, 157] on img "button" at bounding box center [1402, 160] width 11 height 11
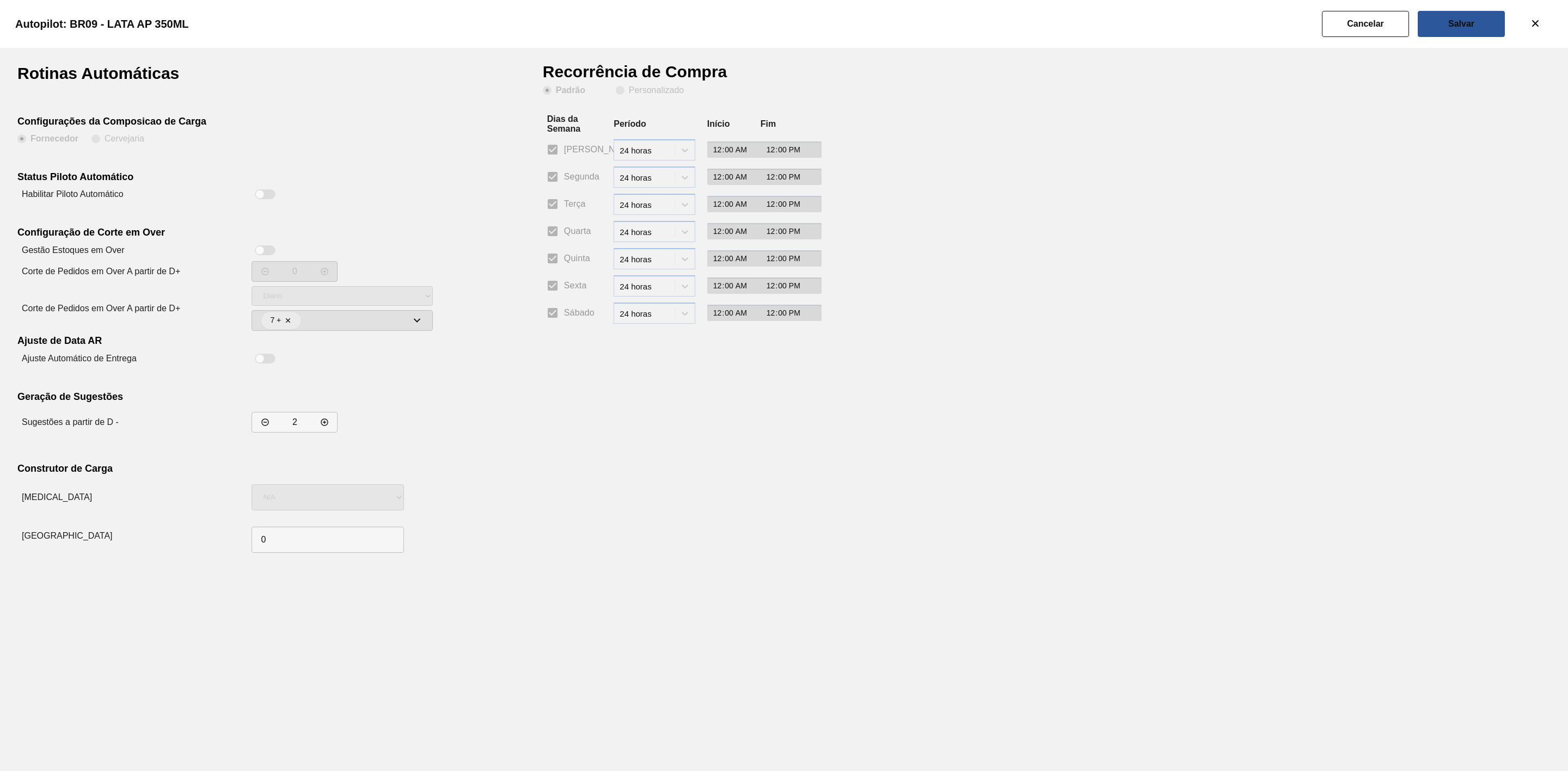
click at [271, 194] on div at bounding box center [265, 194] width 20 height 10
click at [272, 195] on div at bounding box center [271, 194] width 9 height 9
checkbox input "false"
click at [0, 0] on slot "Cancelar" at bounding box center [0, 0] width 0 height 0
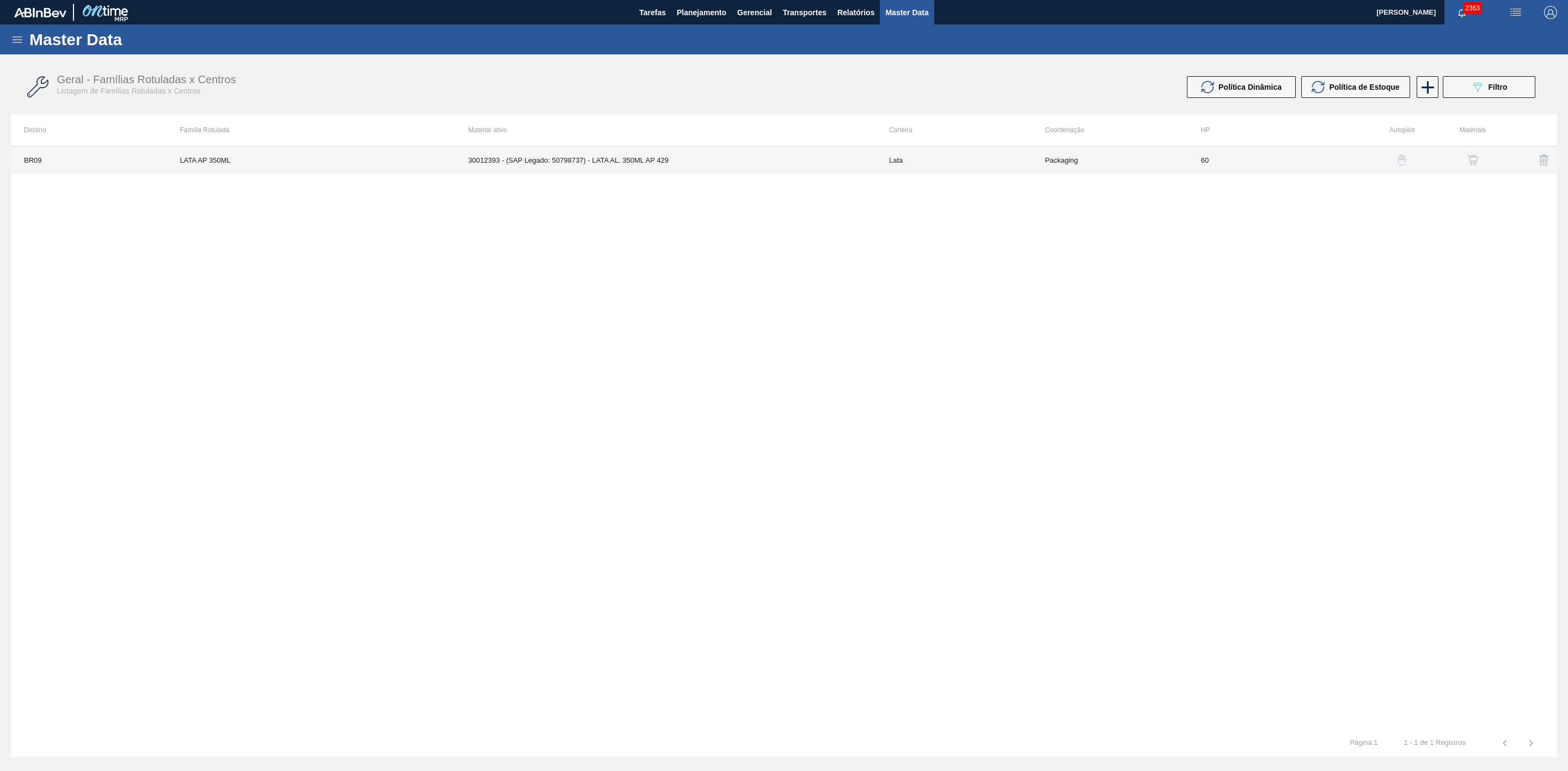
click at [650, 165] on td "30012393 - (SAP Legado: 50798737) - LATA AL. 350ML AP 429" at bounding box center [666, 160] width 420 height 27
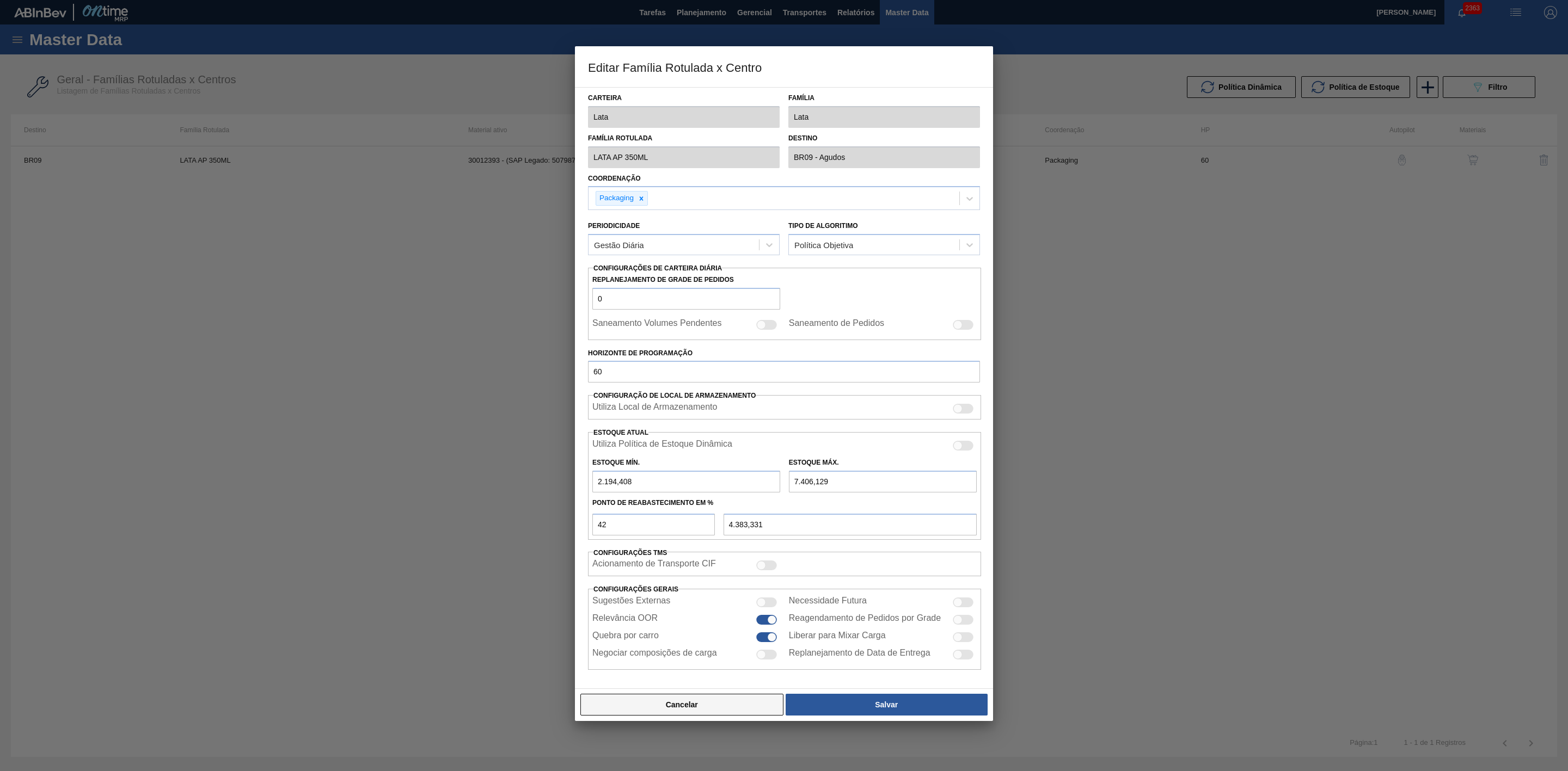
click at [729, 477] on button "Cancelar" at bounding box center [682, 705] width 203 height 22
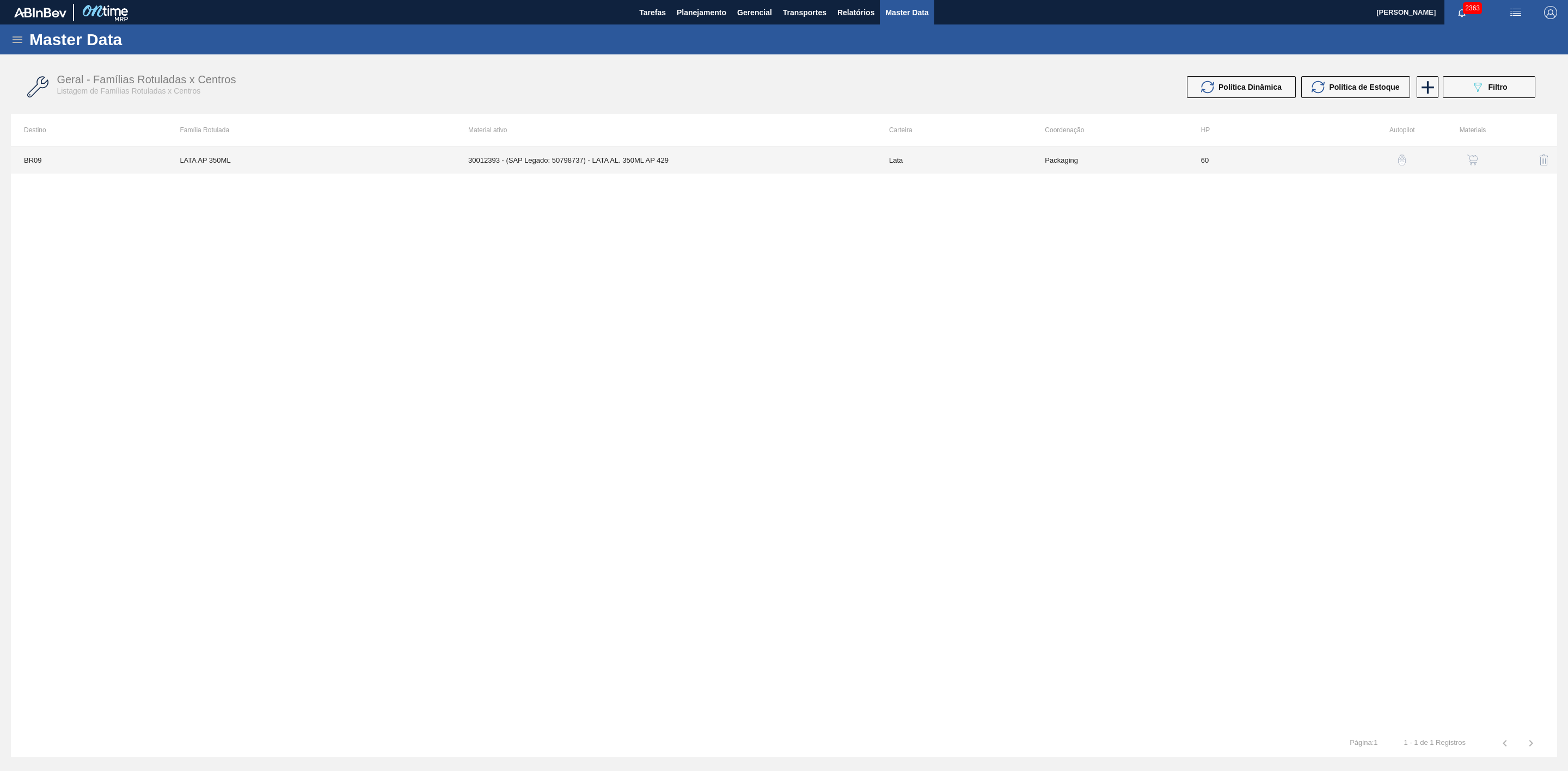
click at [724, 156] on td "30012393 - (SAP Legado: 50798737) - LATA AL. 350ML AP 429" at bounding box center [666, 160] width 420 height 27
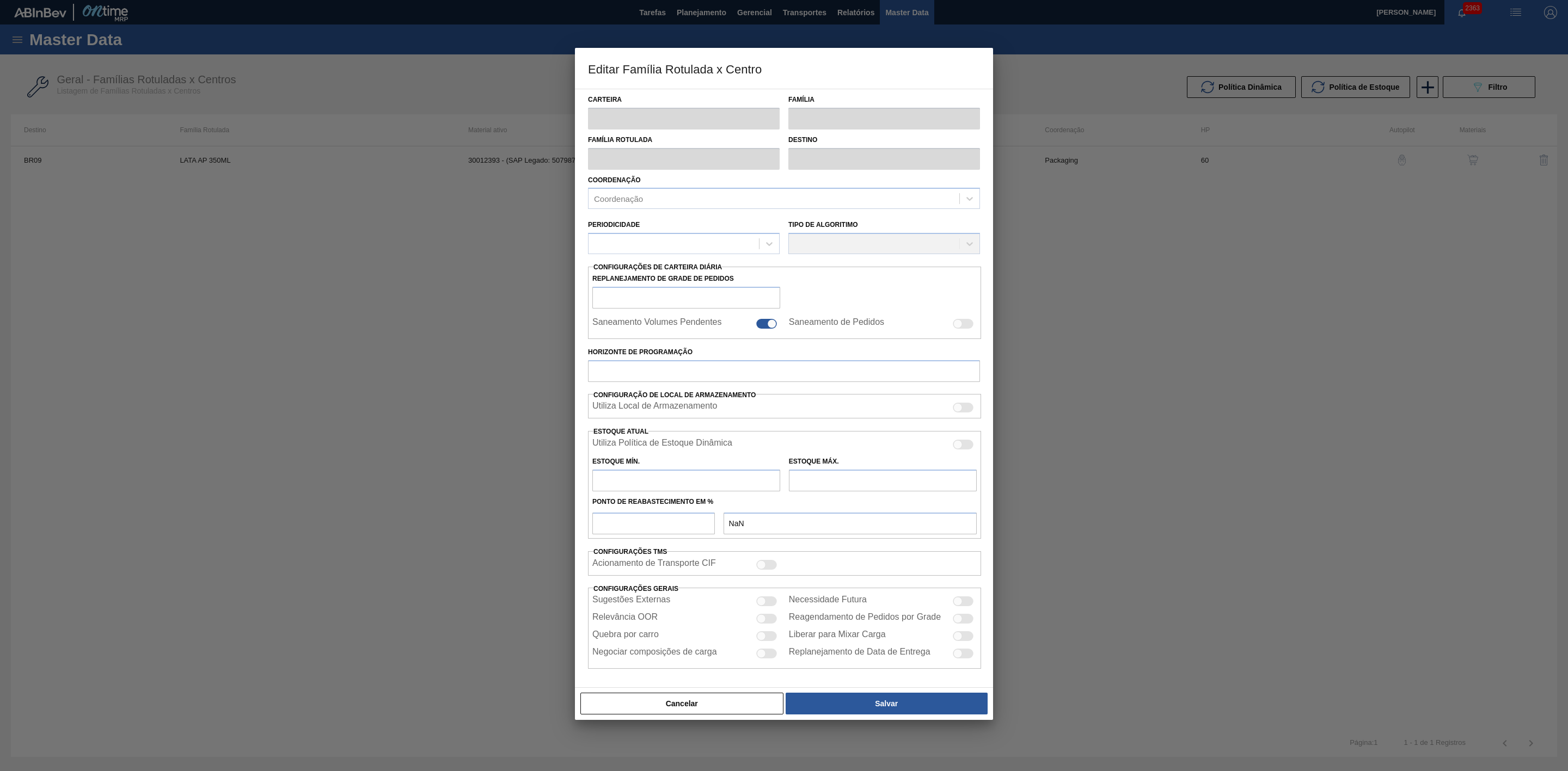
type input "Lata"
type input "LATA AP 350ML"
type input "BR09 - Agudos"
type input "0"
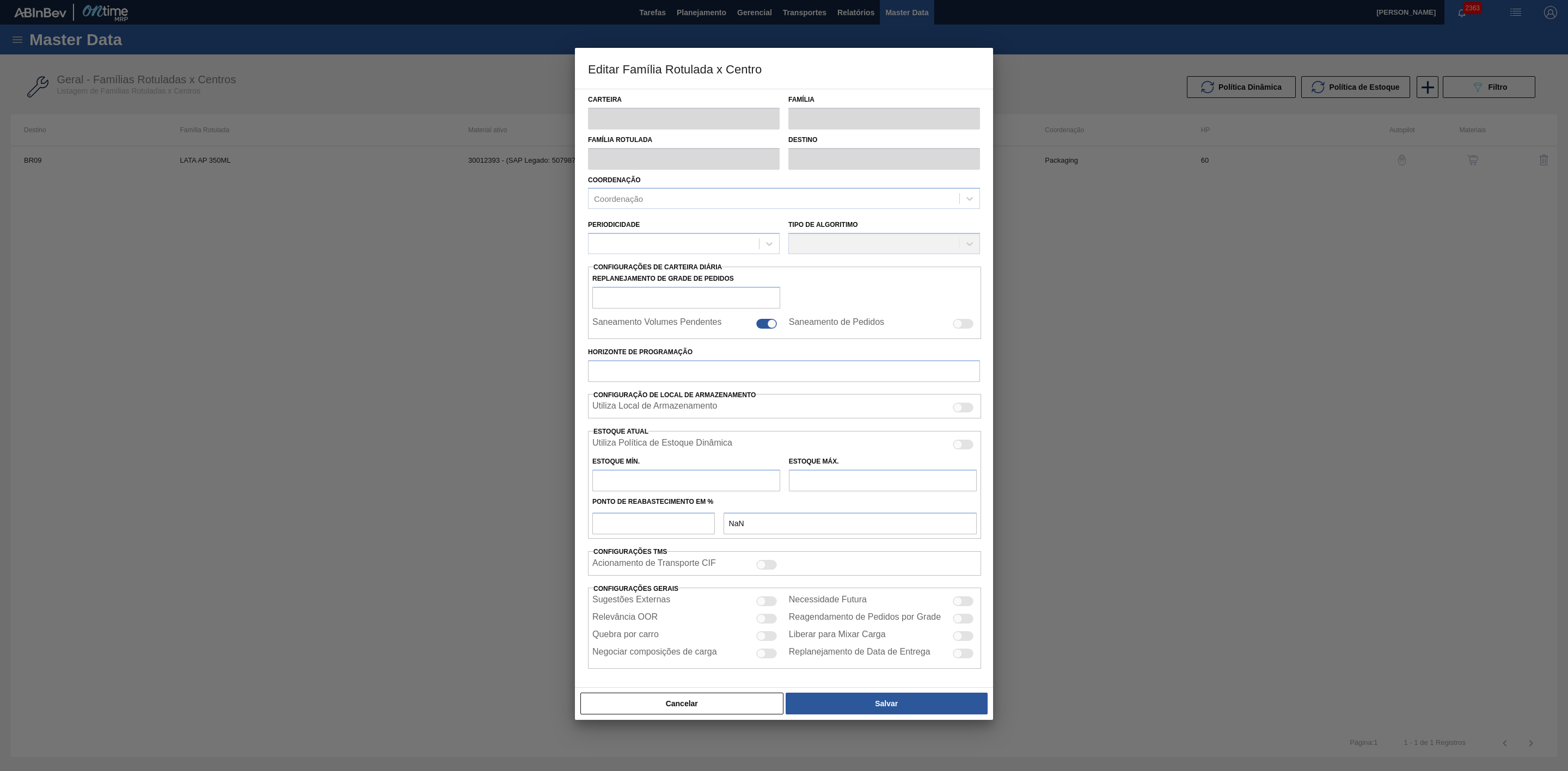
checkbox input "false"
type input "60"
type input "2.194,408"
type input "7.406,129"
type input "42"
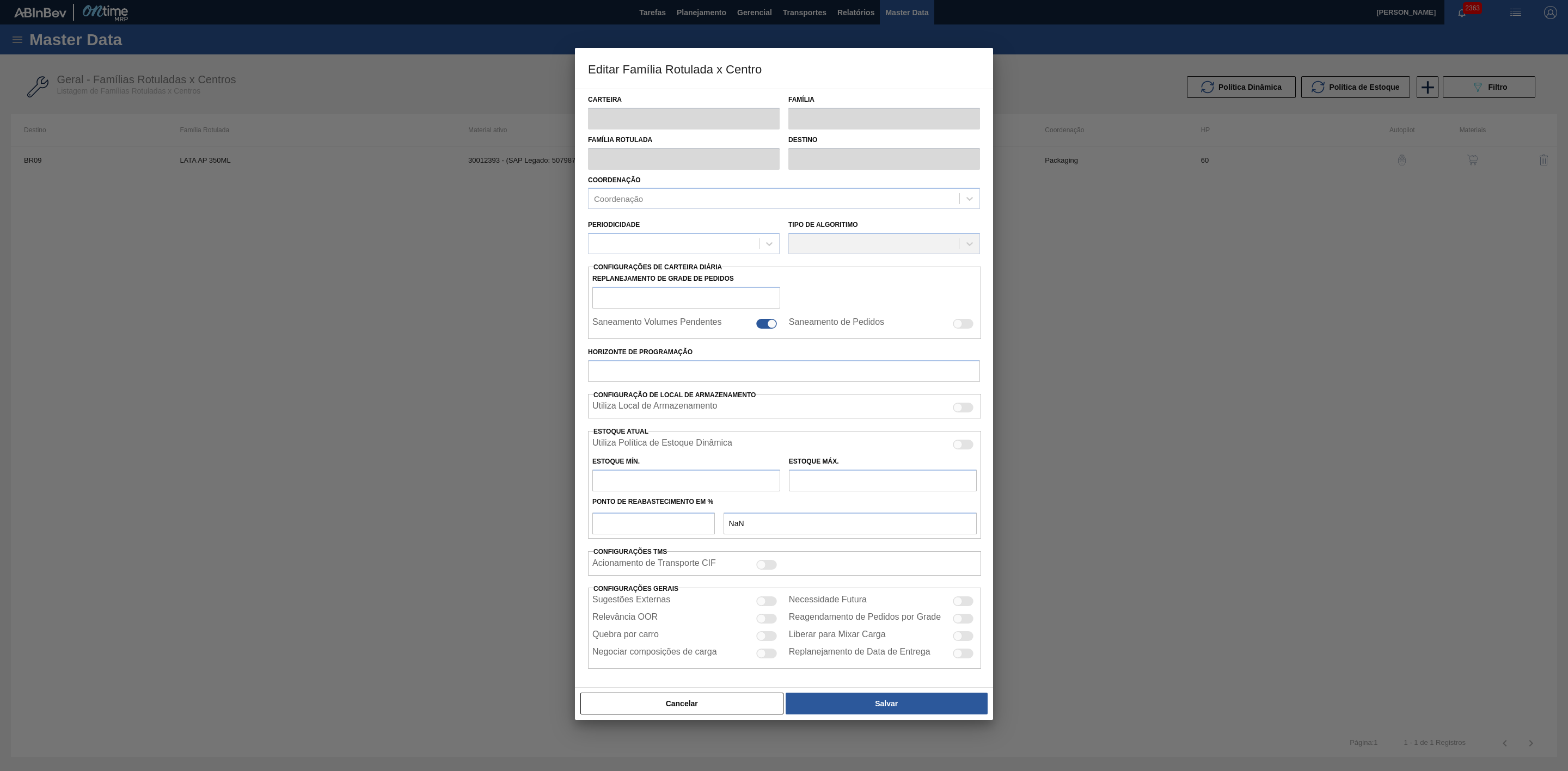
type input "4.383,331"
checkbox input "true"
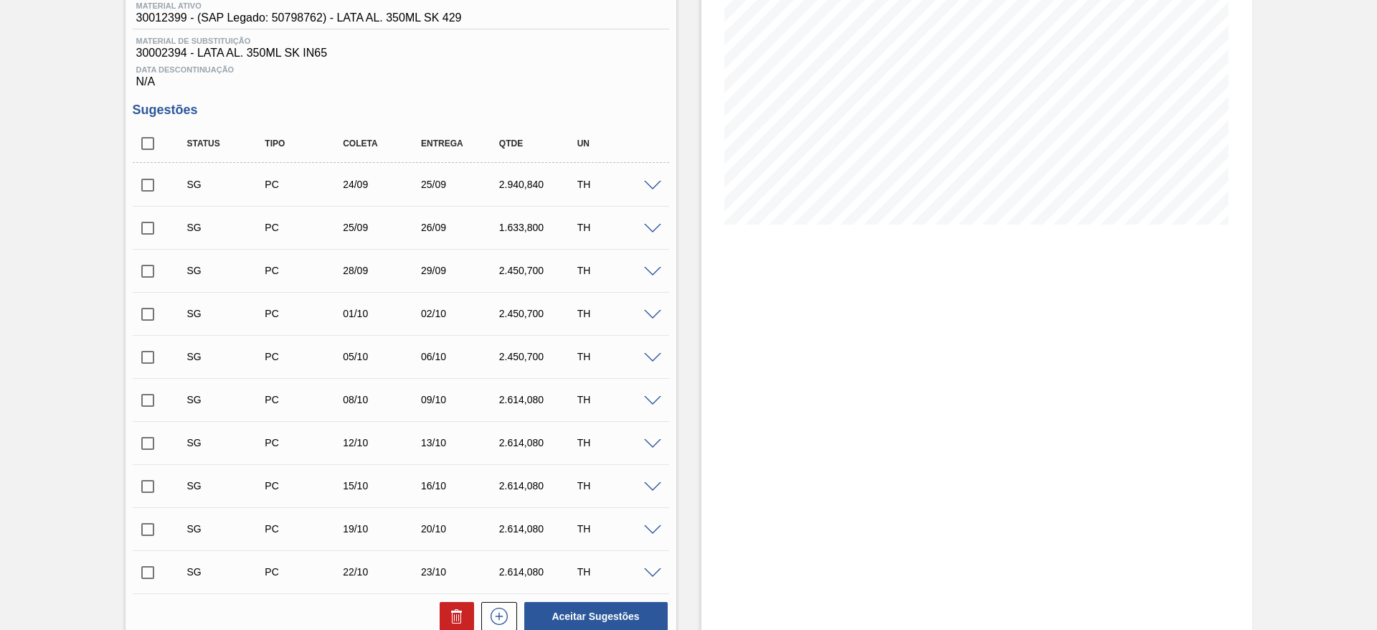
scroll to position [215, 0]
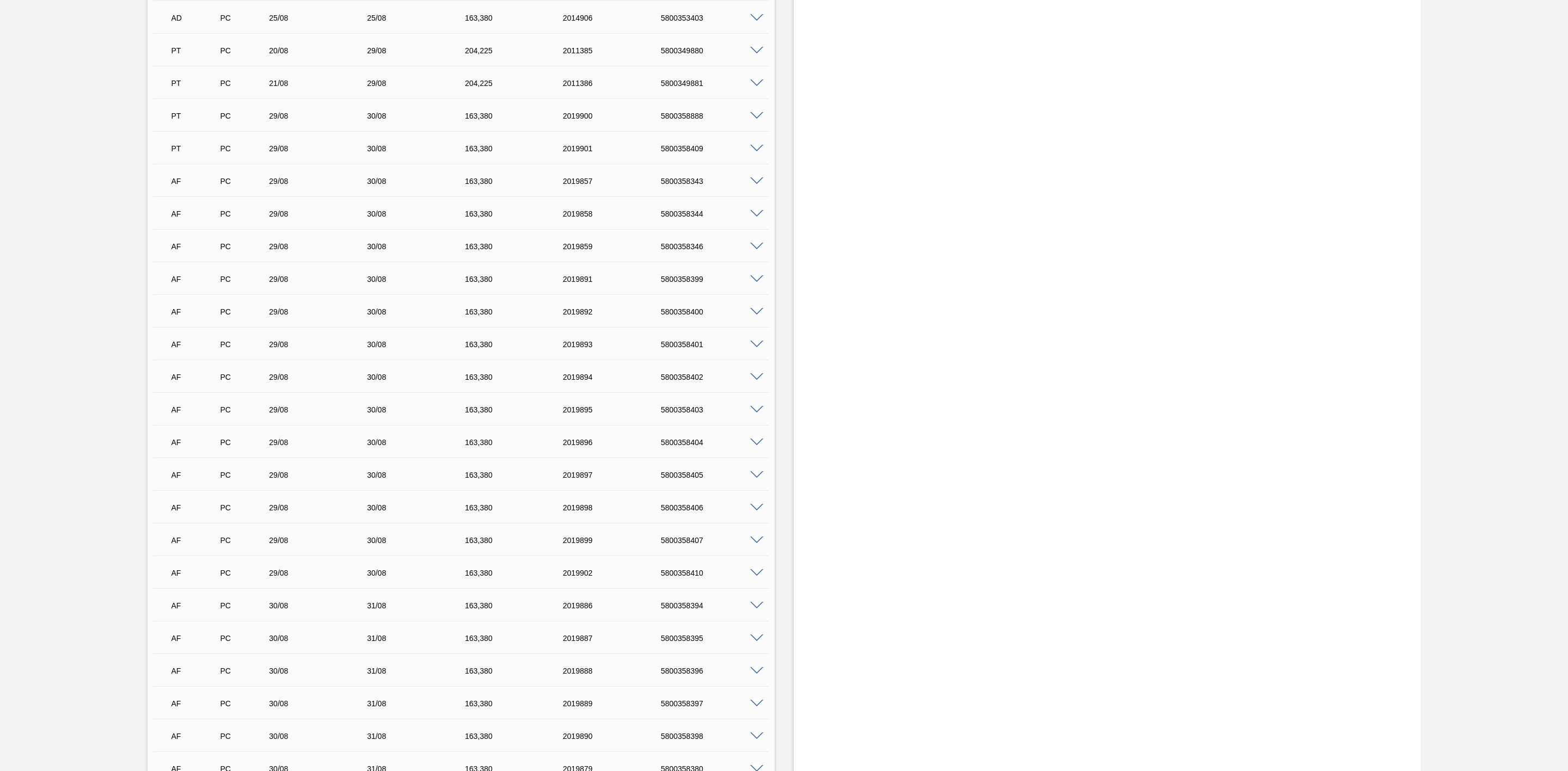
scroll to position [898, 0]
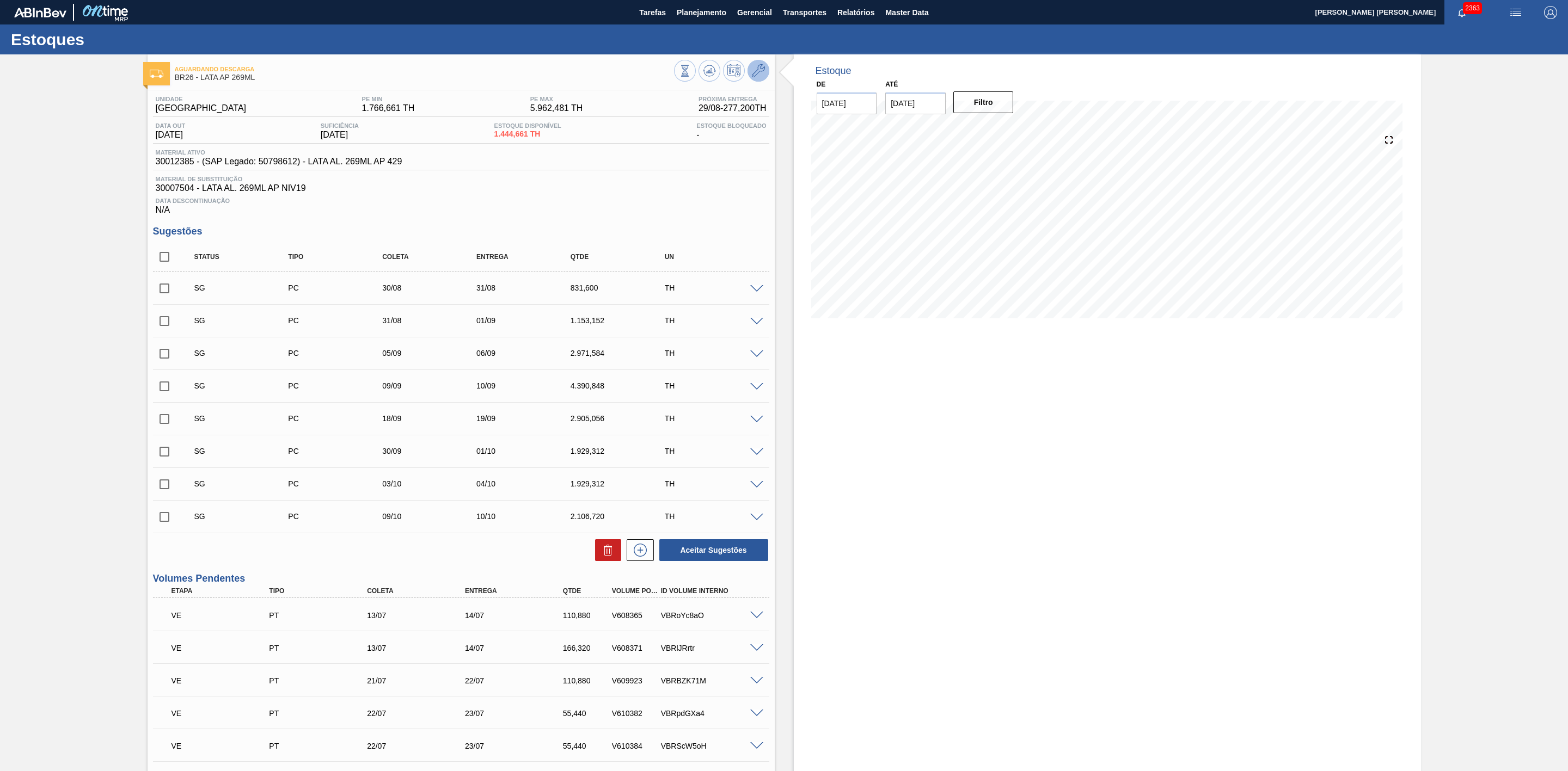
click at [764, 79] on button at bounding box center [758, 71] width 22 height 22
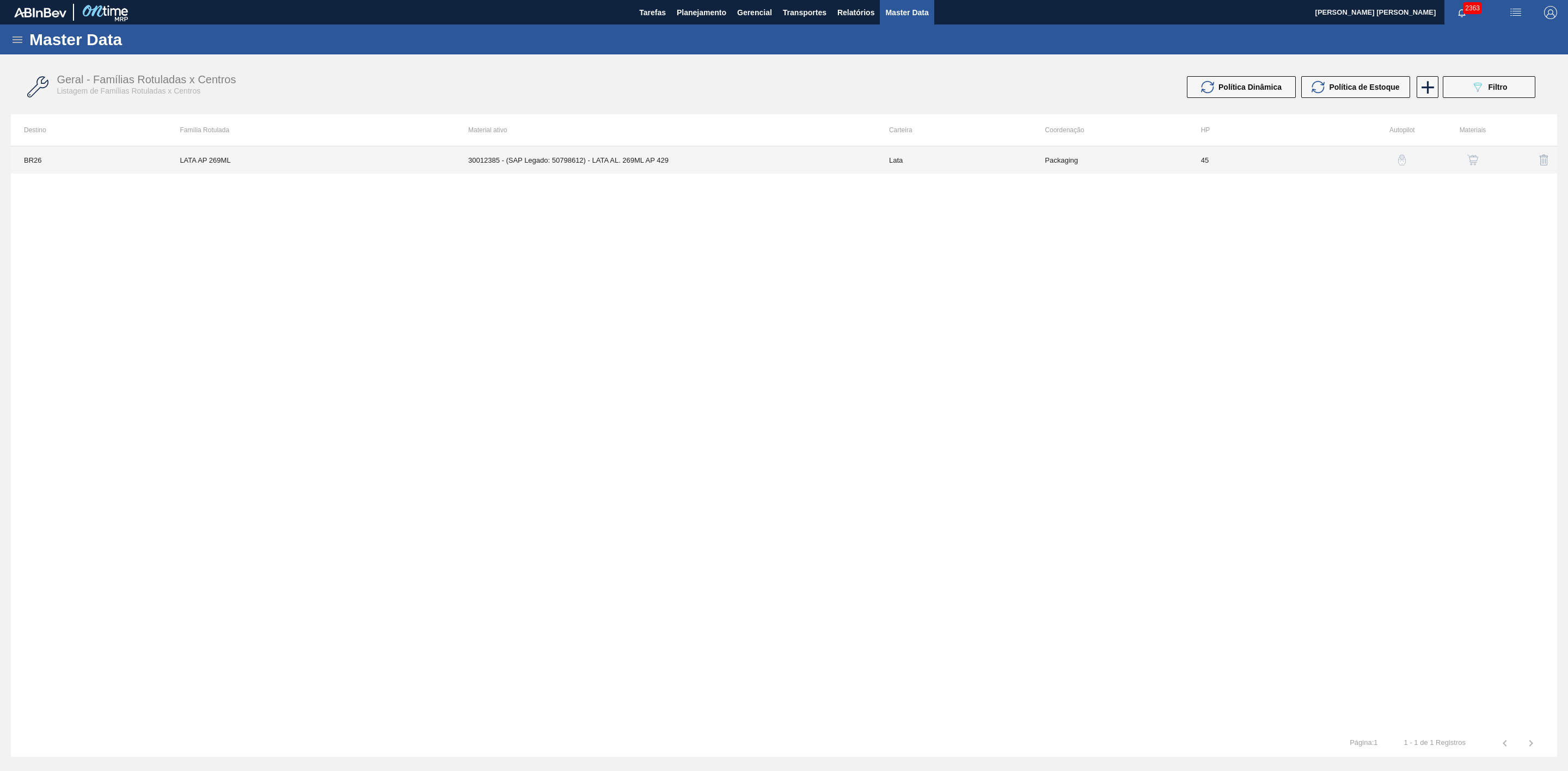
click at [649, 159] on td "30012385 - (SAP Legado: 50798612) - LATA AL. 269ML AP 429" at bounding box center [666, 160] width 420 height 27
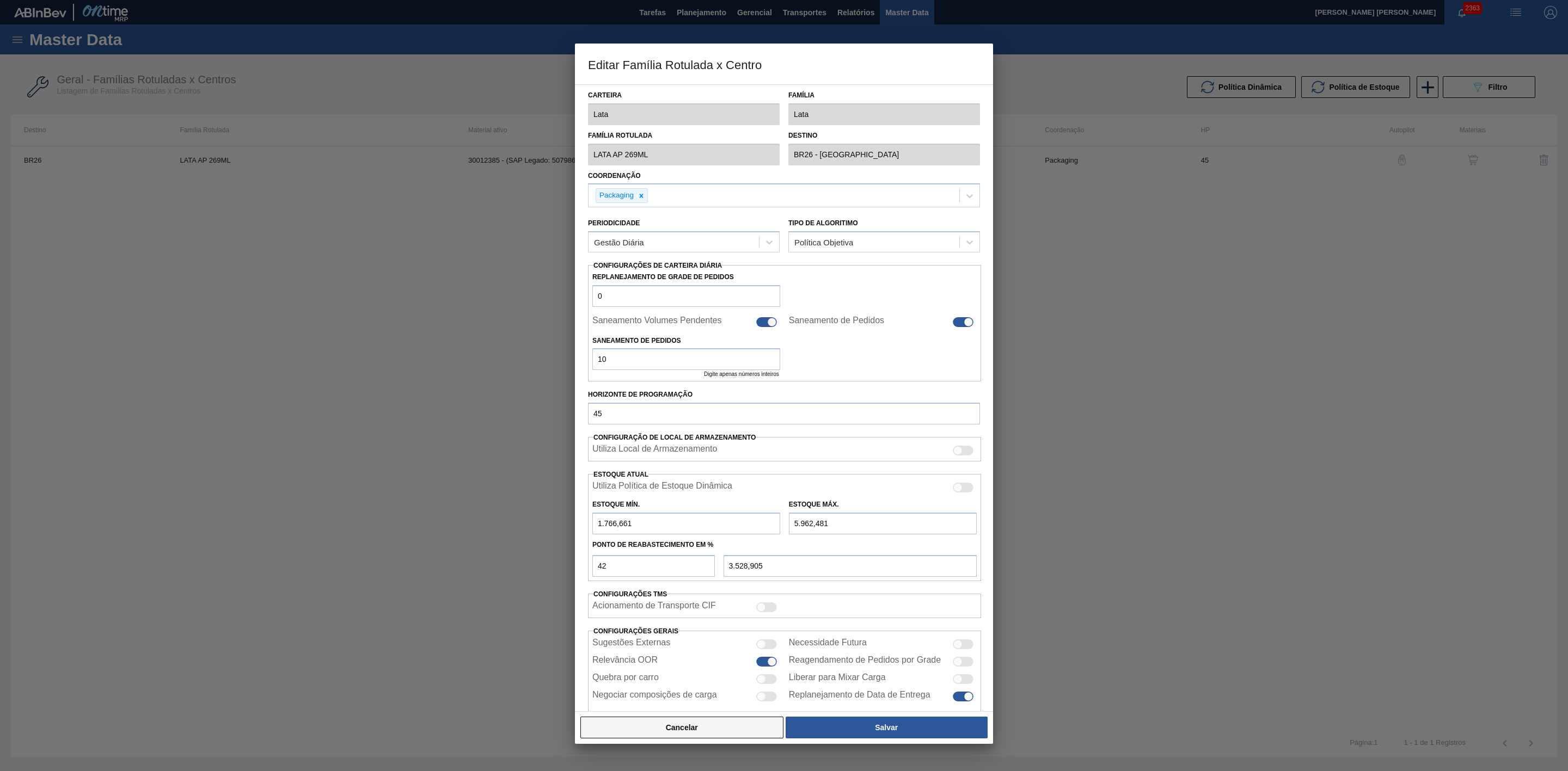
click at [730, 732] on button "Cancelar" at bounding box center [682, 728] width 203 height 22
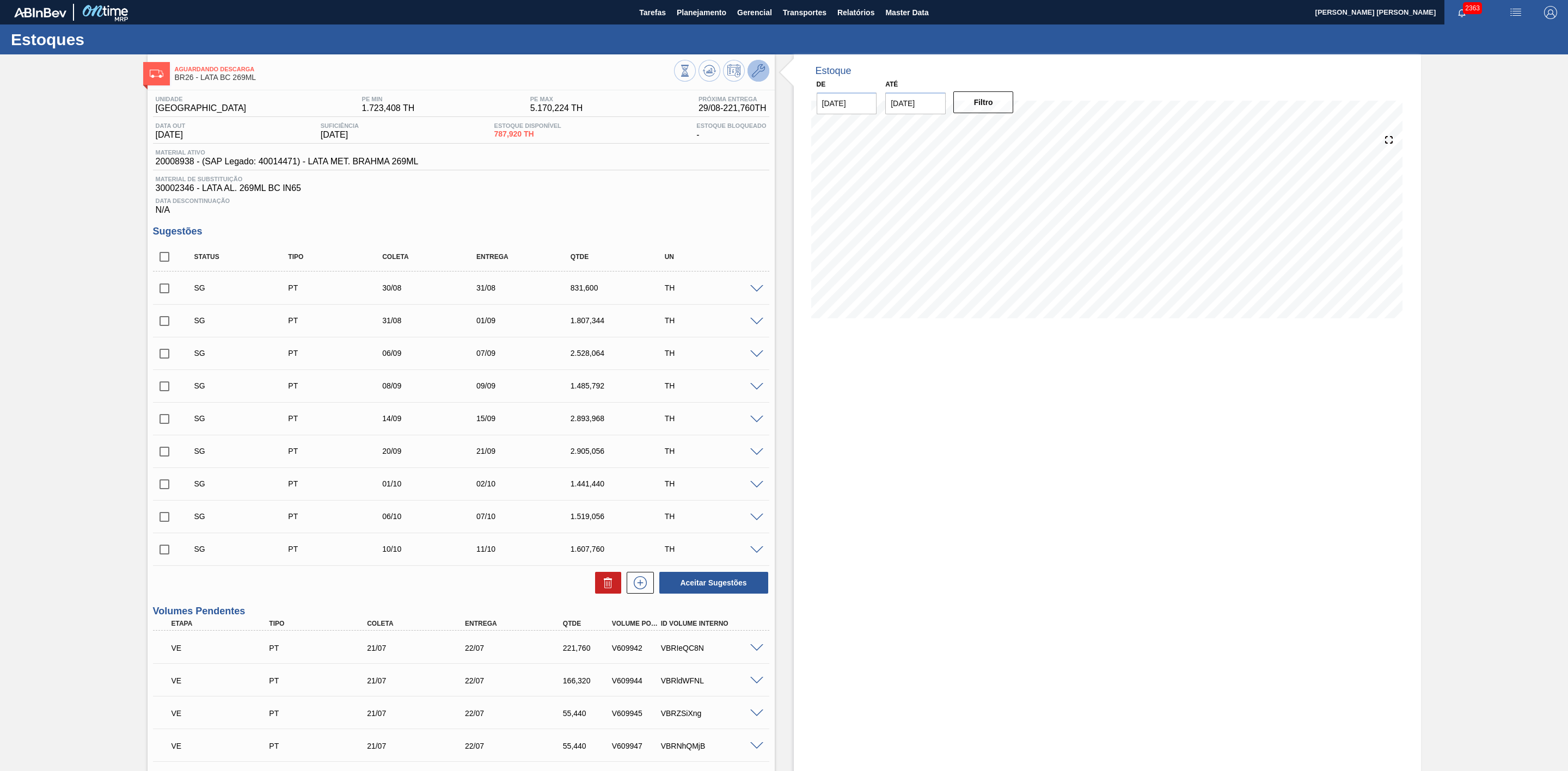
click at [755, 79] on button at bounding box center [758, 71] width 22 height 22
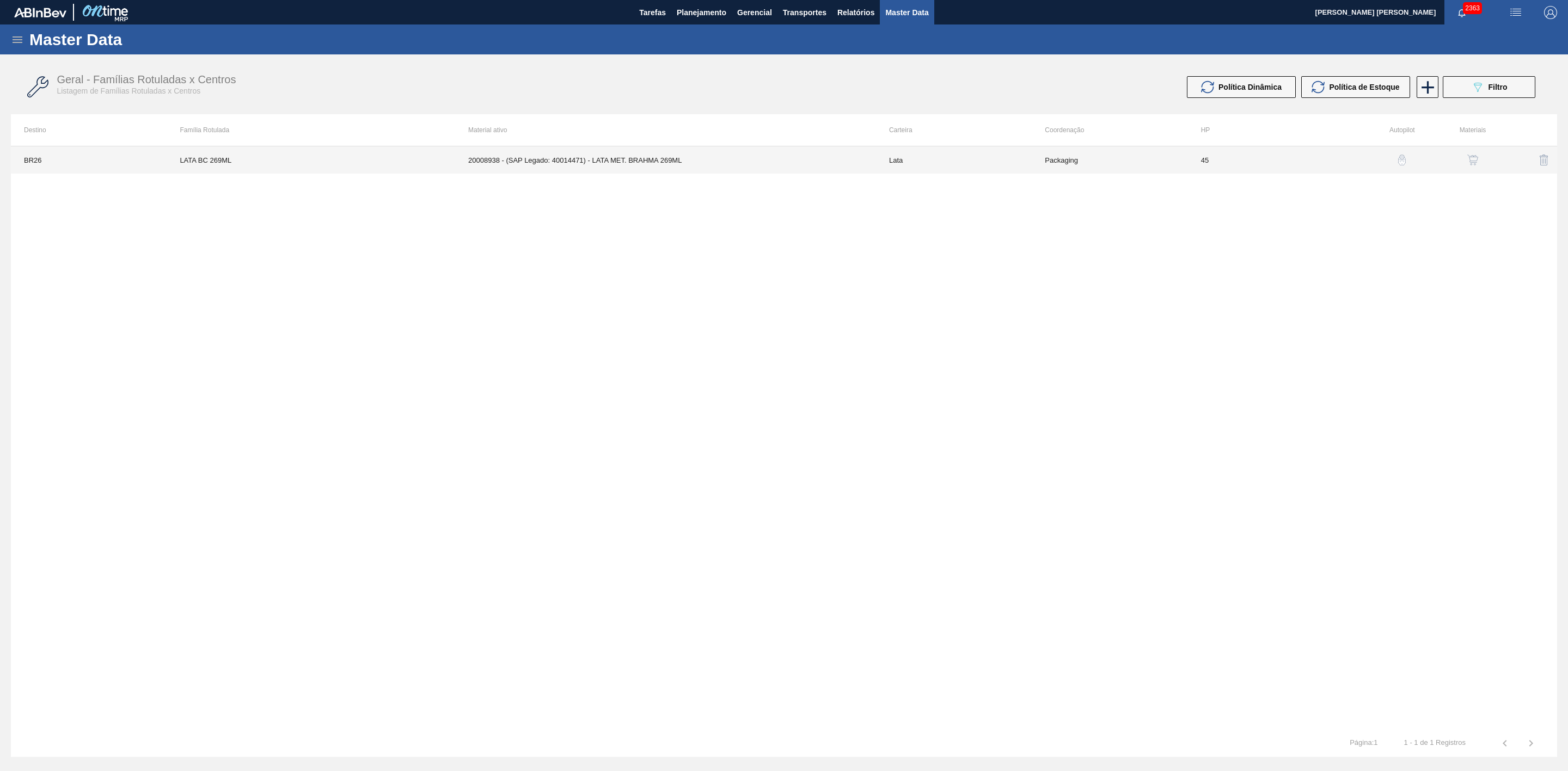
click at [634, 161] on td "20008938 - (SAP Legado: 40014471) - LATA MET. BRAHMA 269ML" at bounding box center [666, 160] width 420 height 27
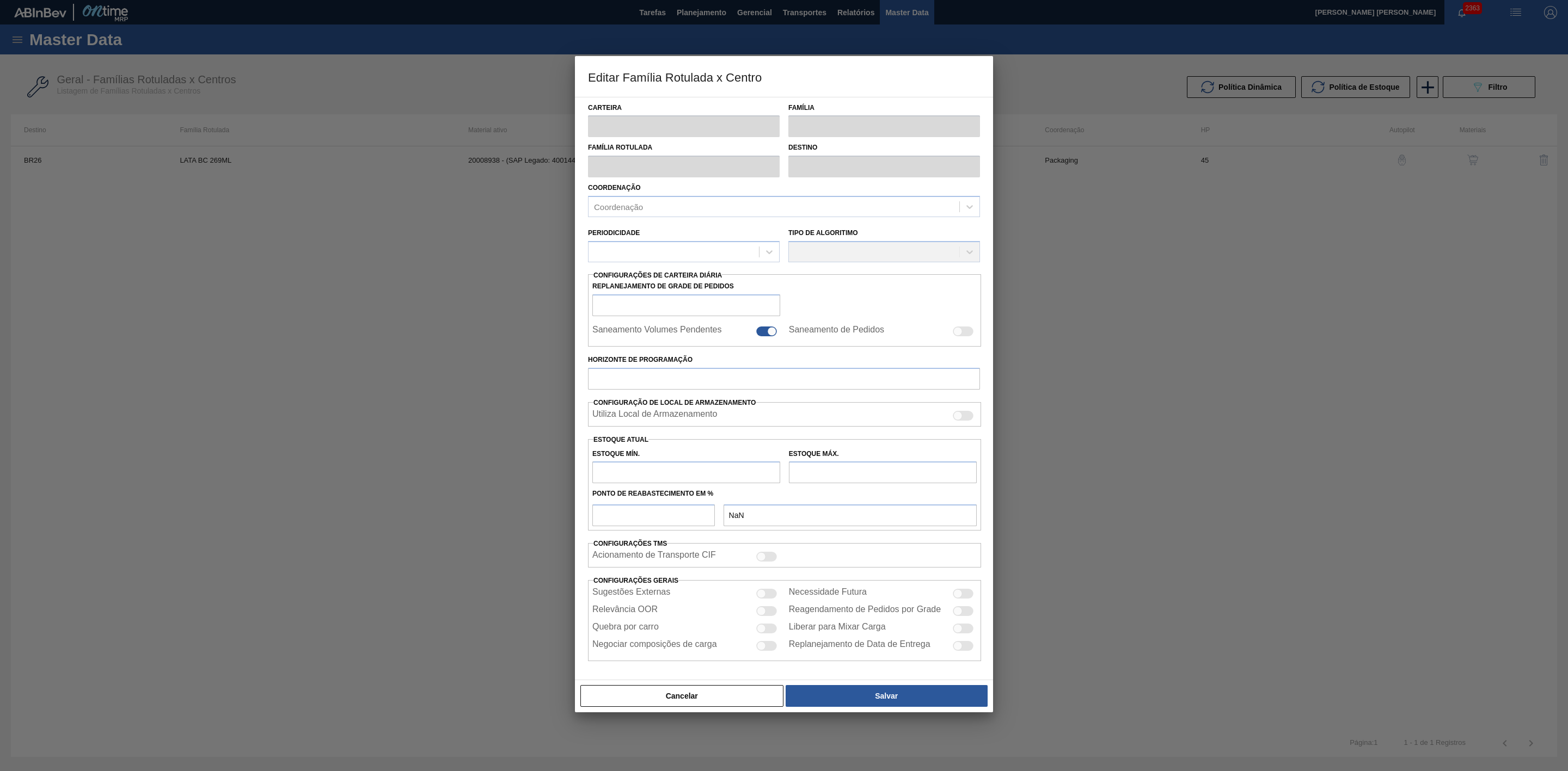
type input "Lata"
type input "LATA BC 269ML"
type input "BR26 - [GEOGRAPHIC_DATA]"
type input "0"
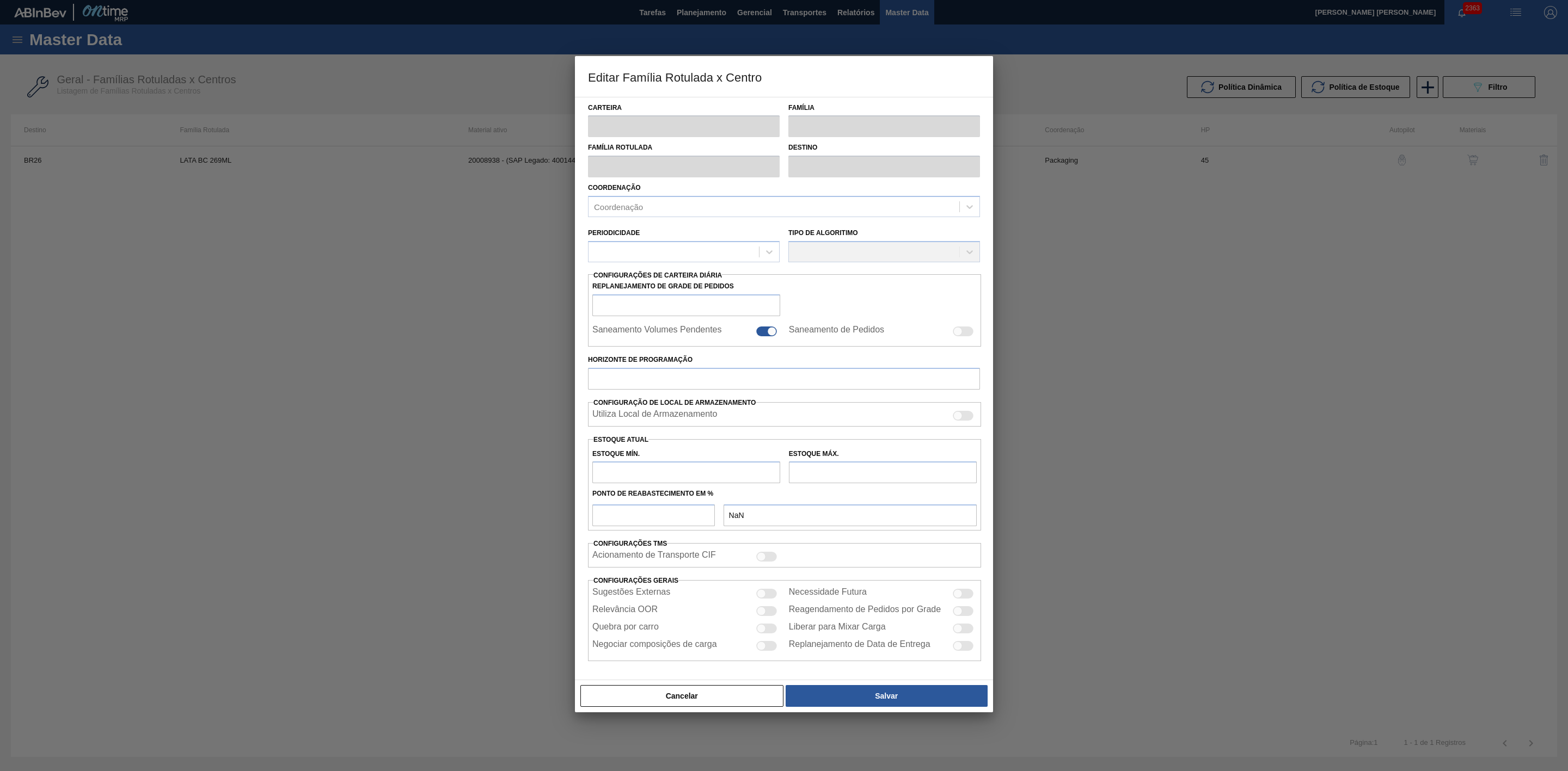
checkbox input "true"
type input "45"
type input "1.723,408"
type input "5.170,224"
type input "40"
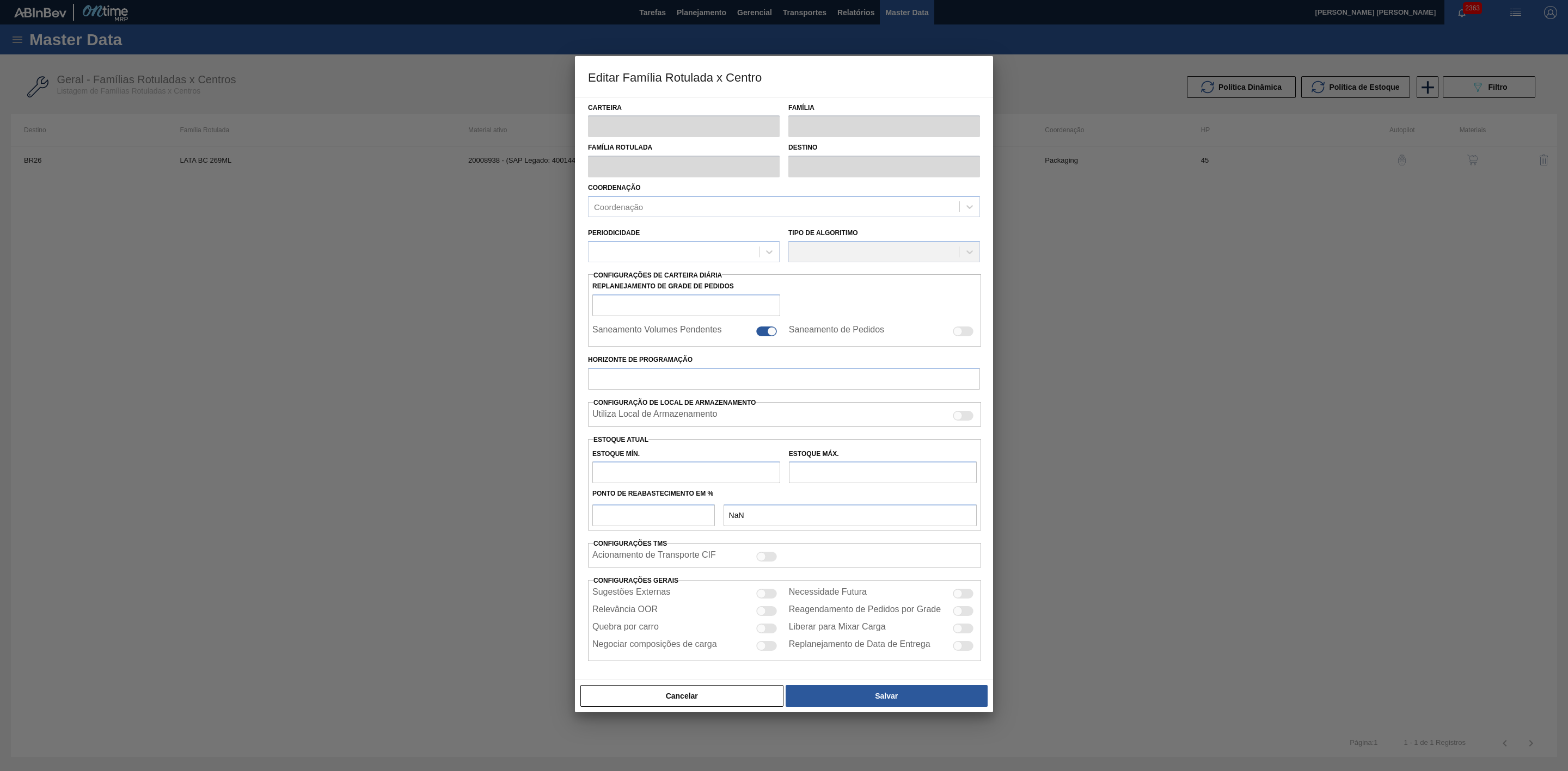
type input "3.102,134"
checkbox input "true"
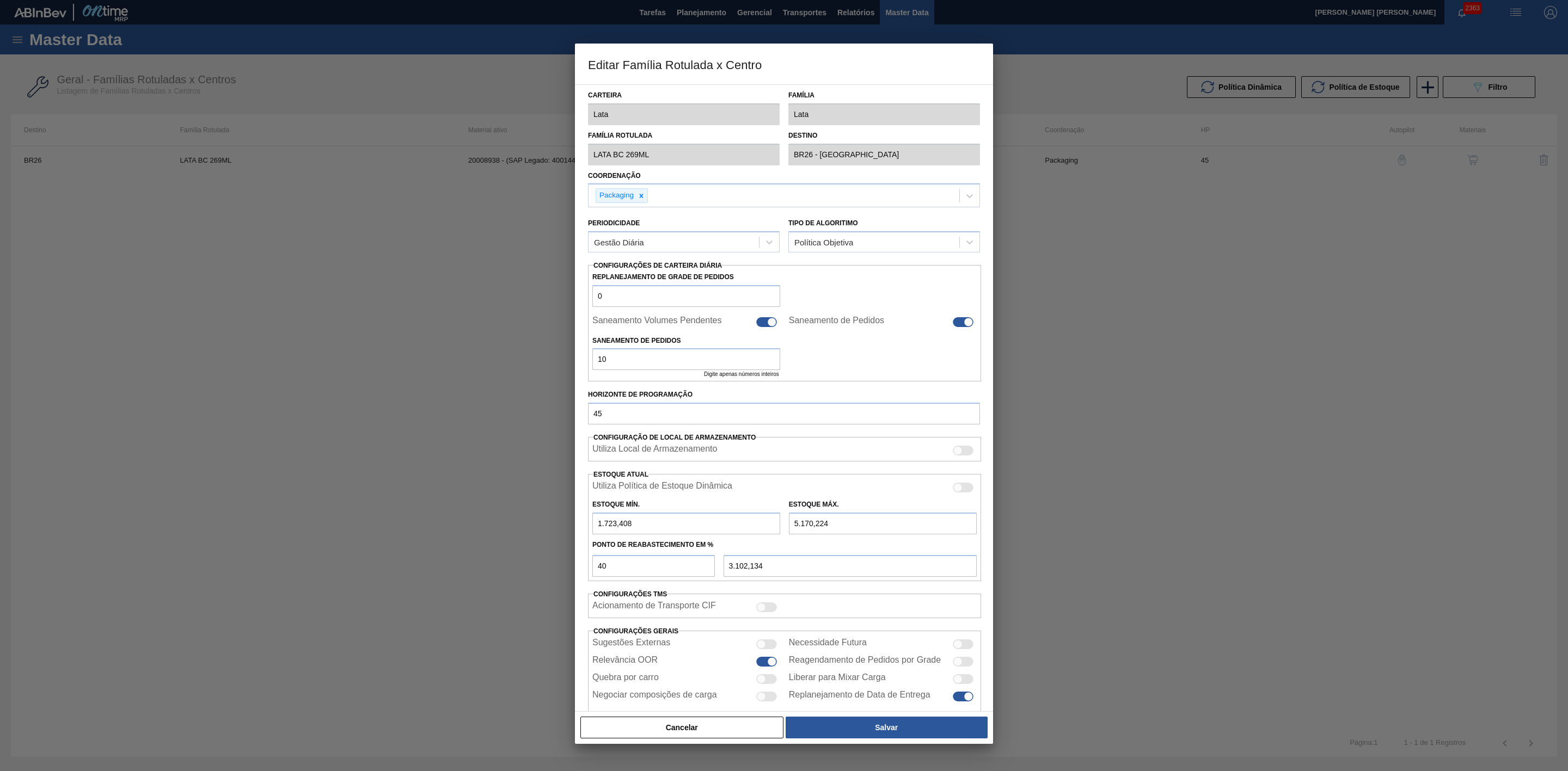
drag, startPoint x: 699, startPoint y: 722, endPoint x: 646, endPoint y: 660, distance: 81.6
click at [700, 722] on button "Cancelar" at bounding box center [682, 728] width 203 height 22
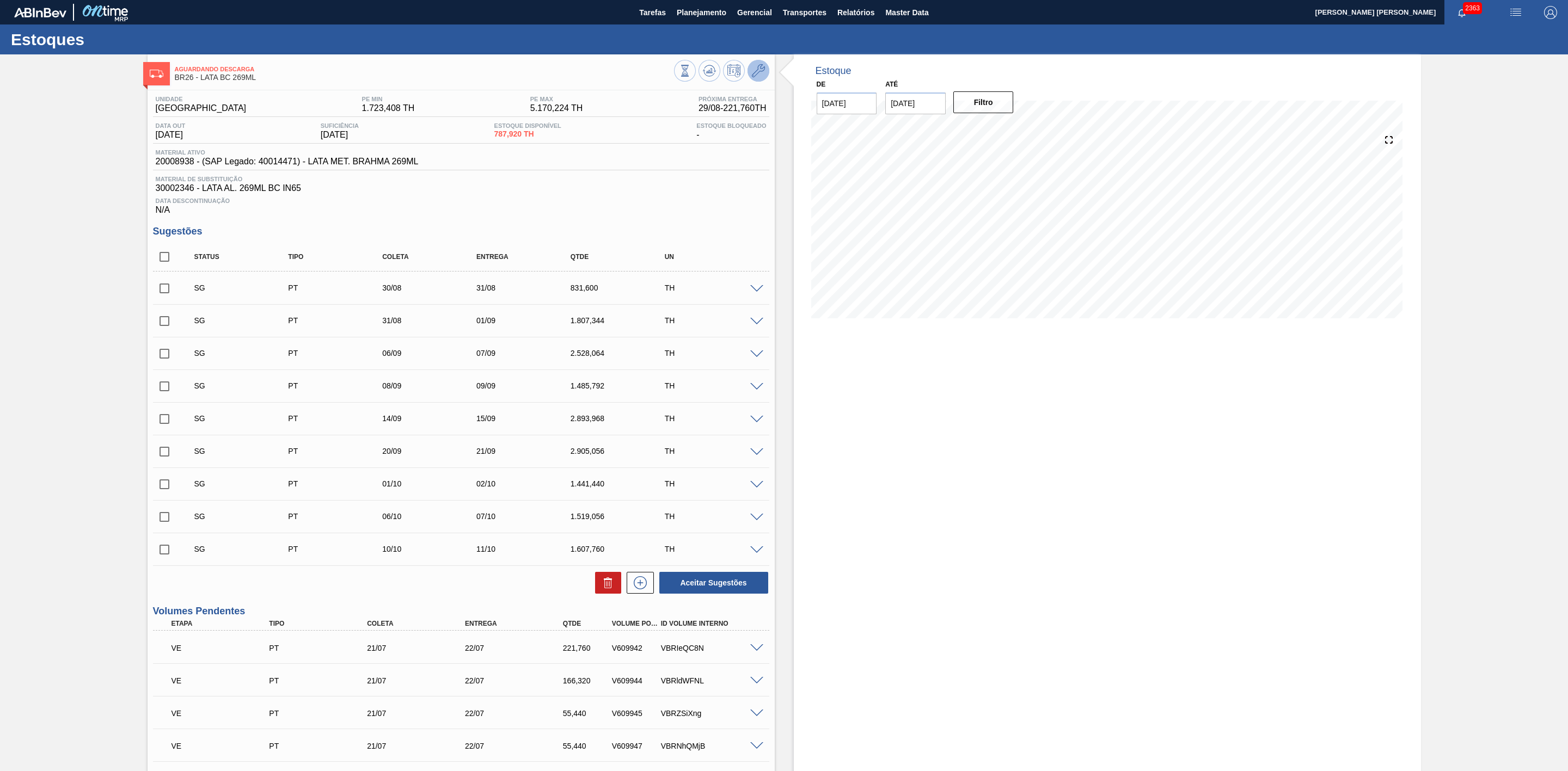
click at [755, 66] on icon at bounding box center [758, 71] width 13 height 13
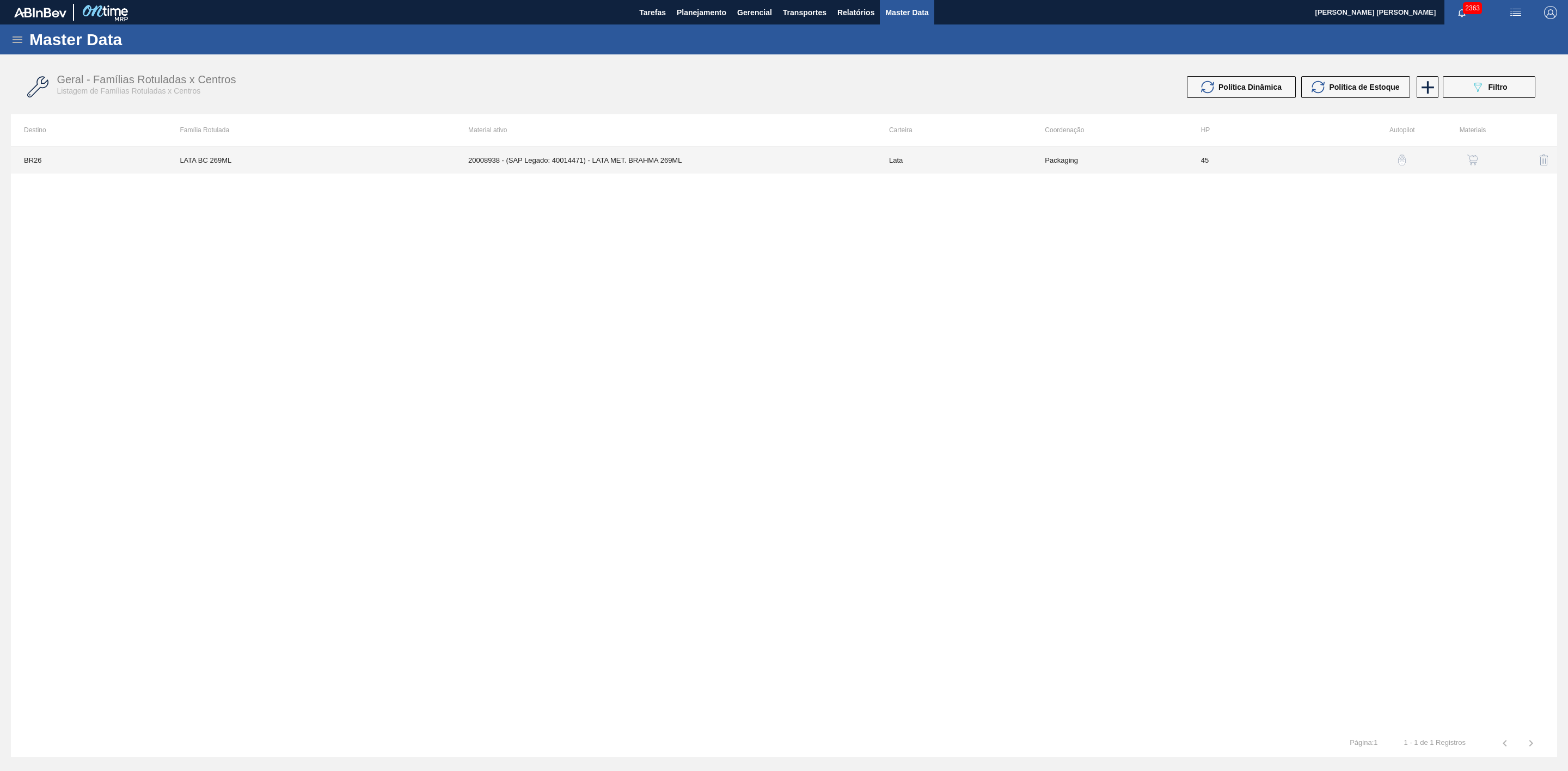
click at [822, 163] on td "20008938 - (SAP Legado: 40014471) - LATA MET. BRAHMA 269ML" at bounding box center [666, 160] width 420 height 27
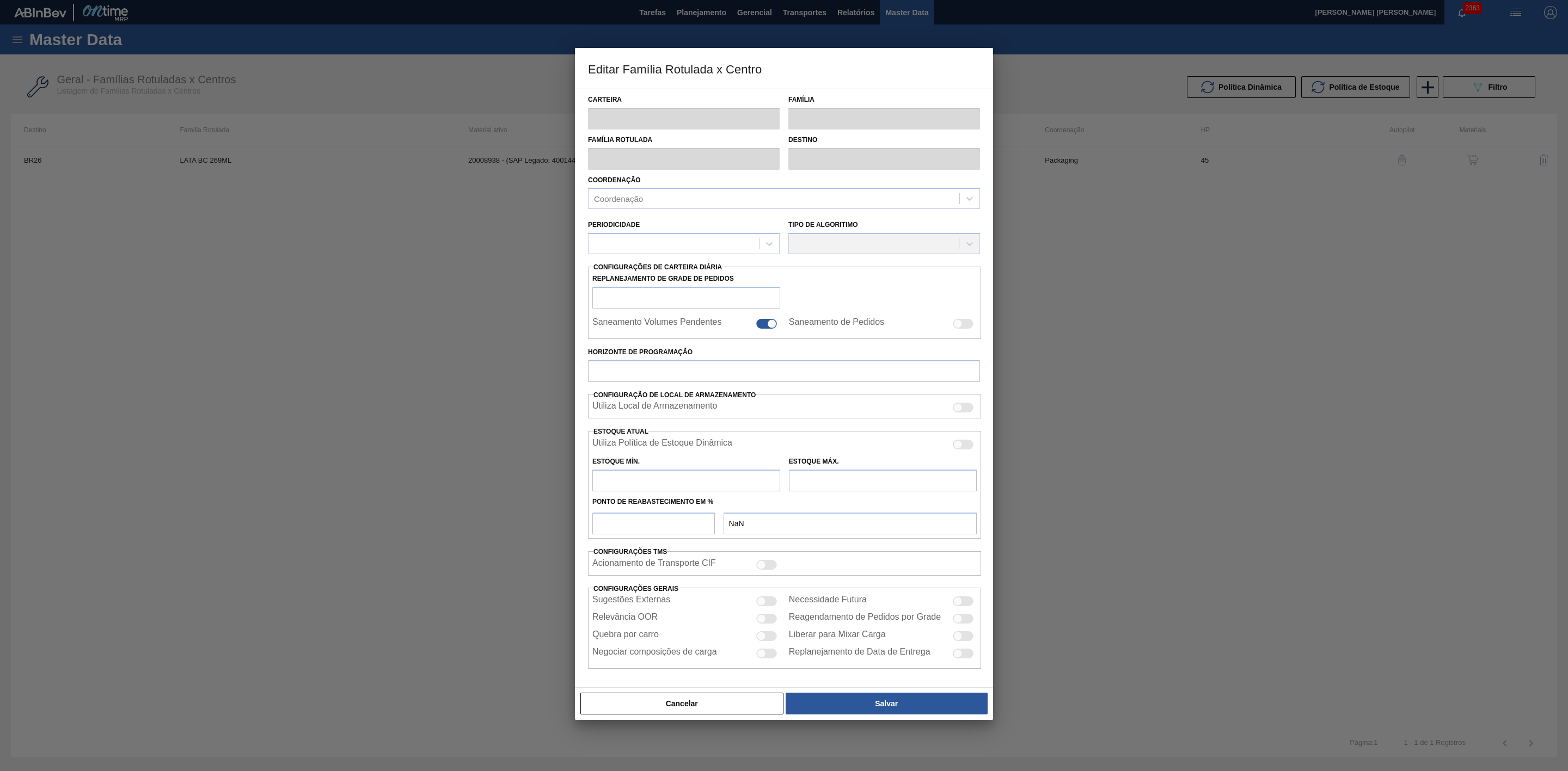
type input "Lata"
type input "LATA BC 269ML"
type input "BR26 - [GEOGRAPHIC_DATA]"
type input "0"
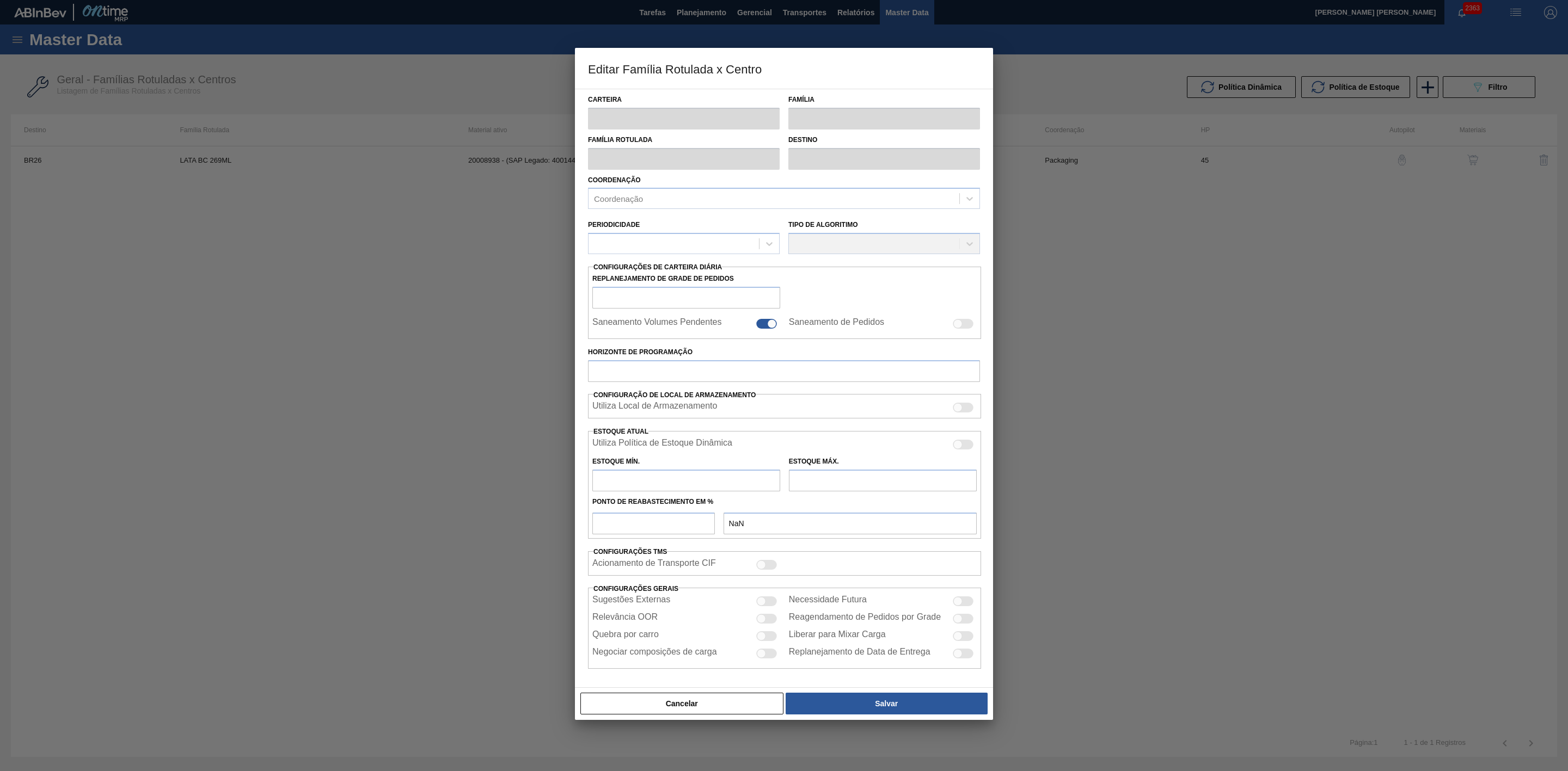
checkbox input "true"
type input "45"
type input "1.723,408"
type input "5.170,224"
type input "40"
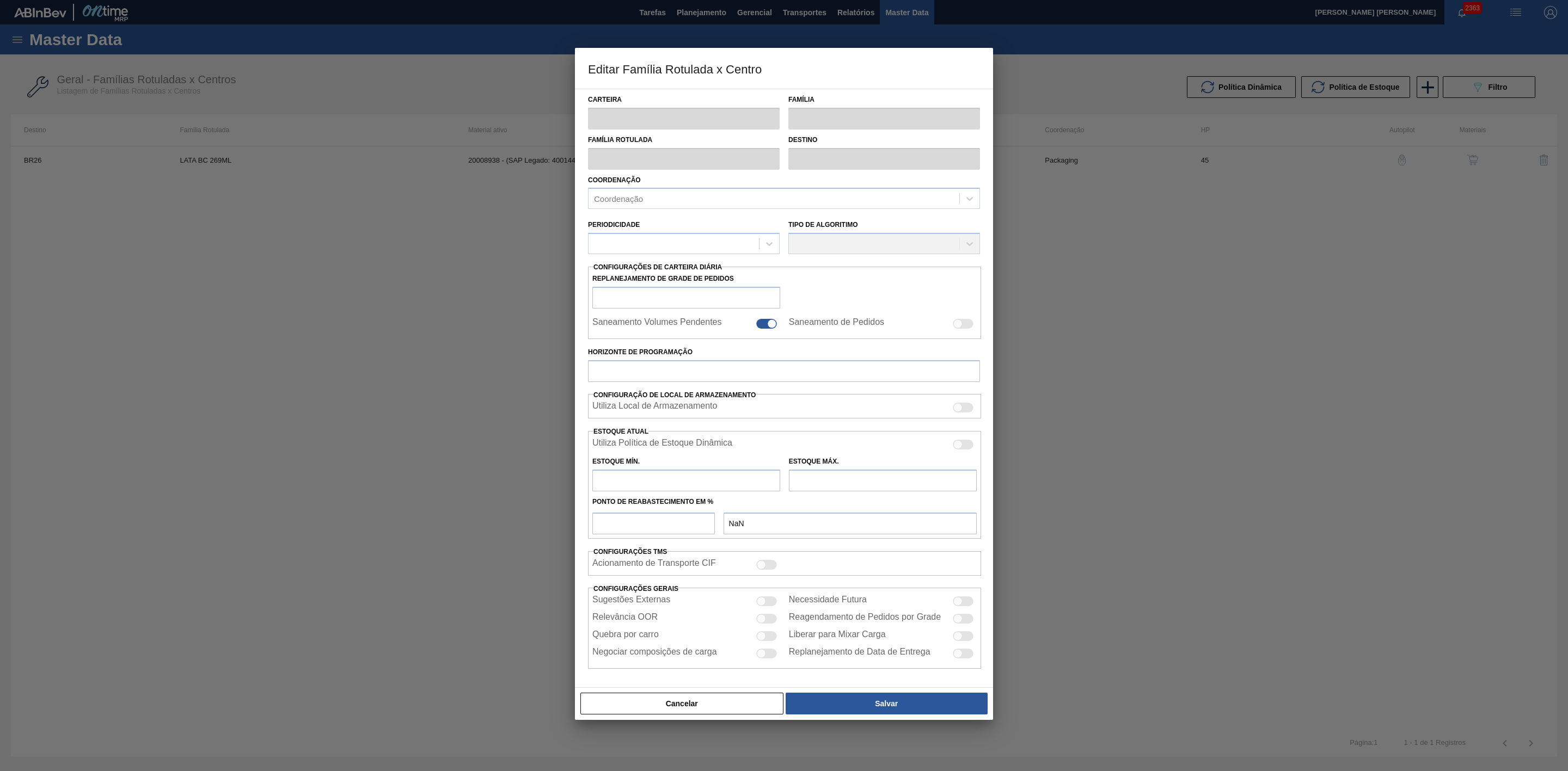
type input "3.102,134"
checkbox input "true"
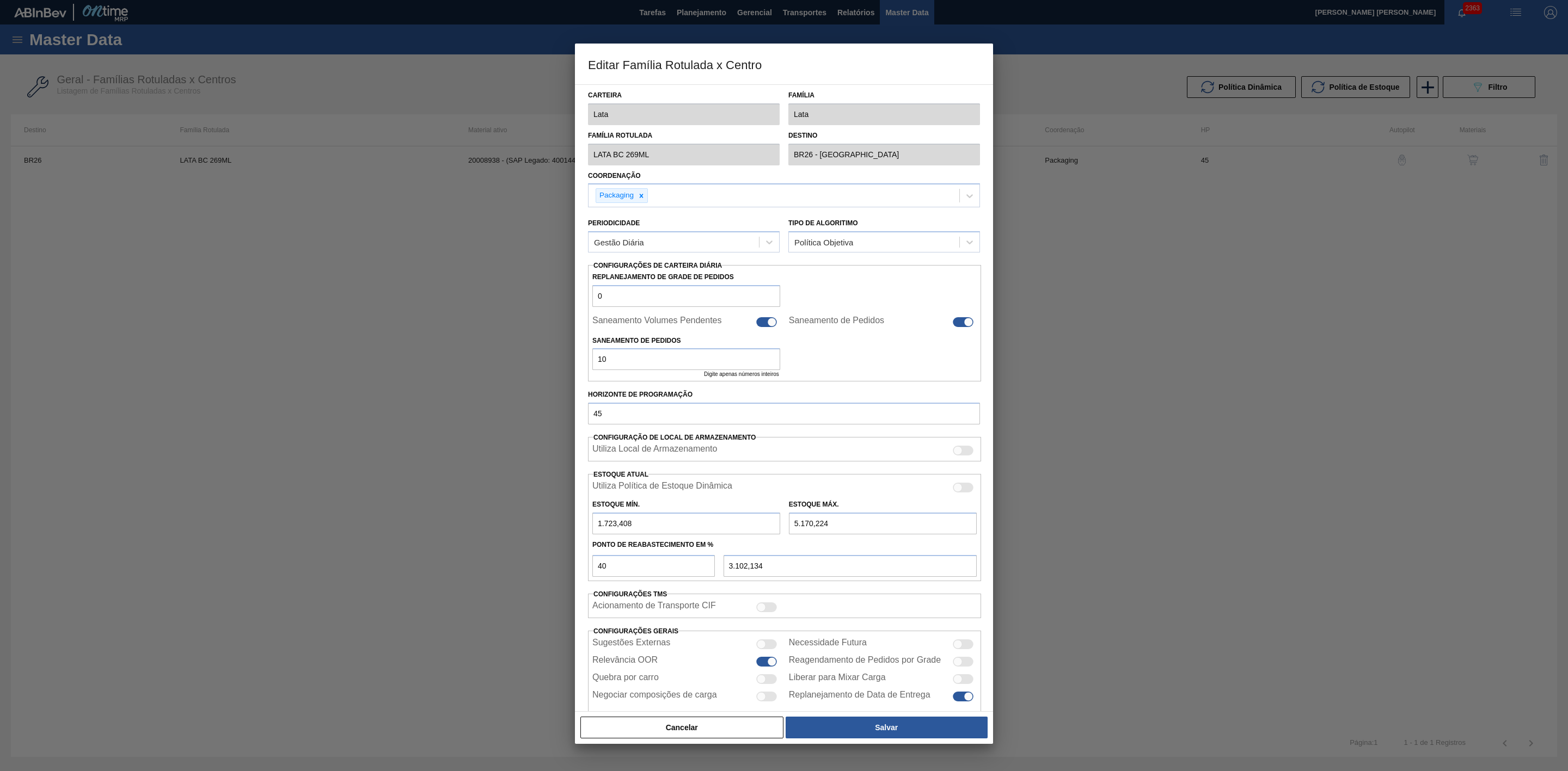
click at [959, 667] on div at bounding box center [962, 662] width 20 height 10
checkbox input "true"
click at [896, 729] on button "Salvar" at bounding box center [886, 728] width 202 height 22
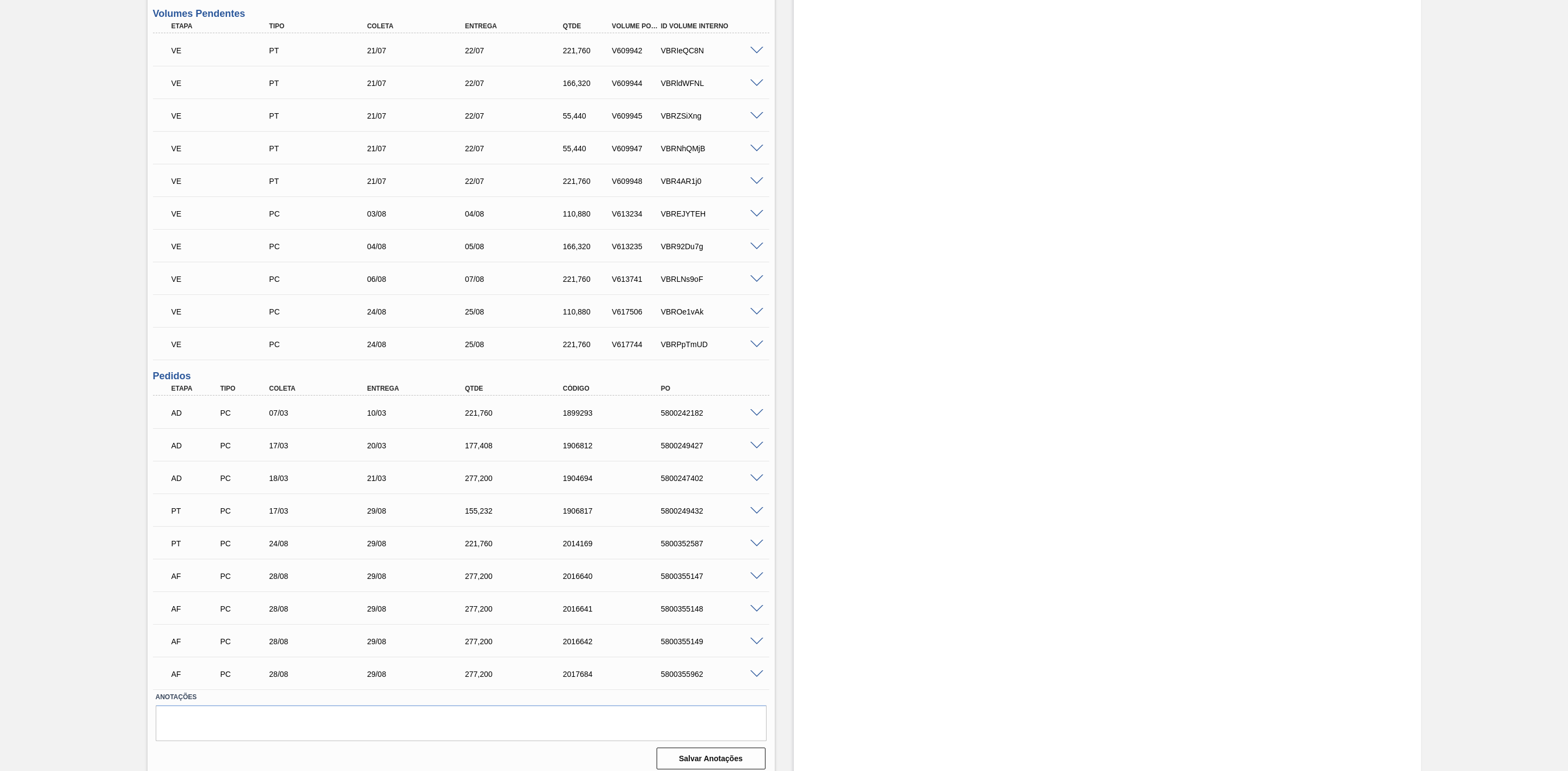
scroll to position [609, 0]
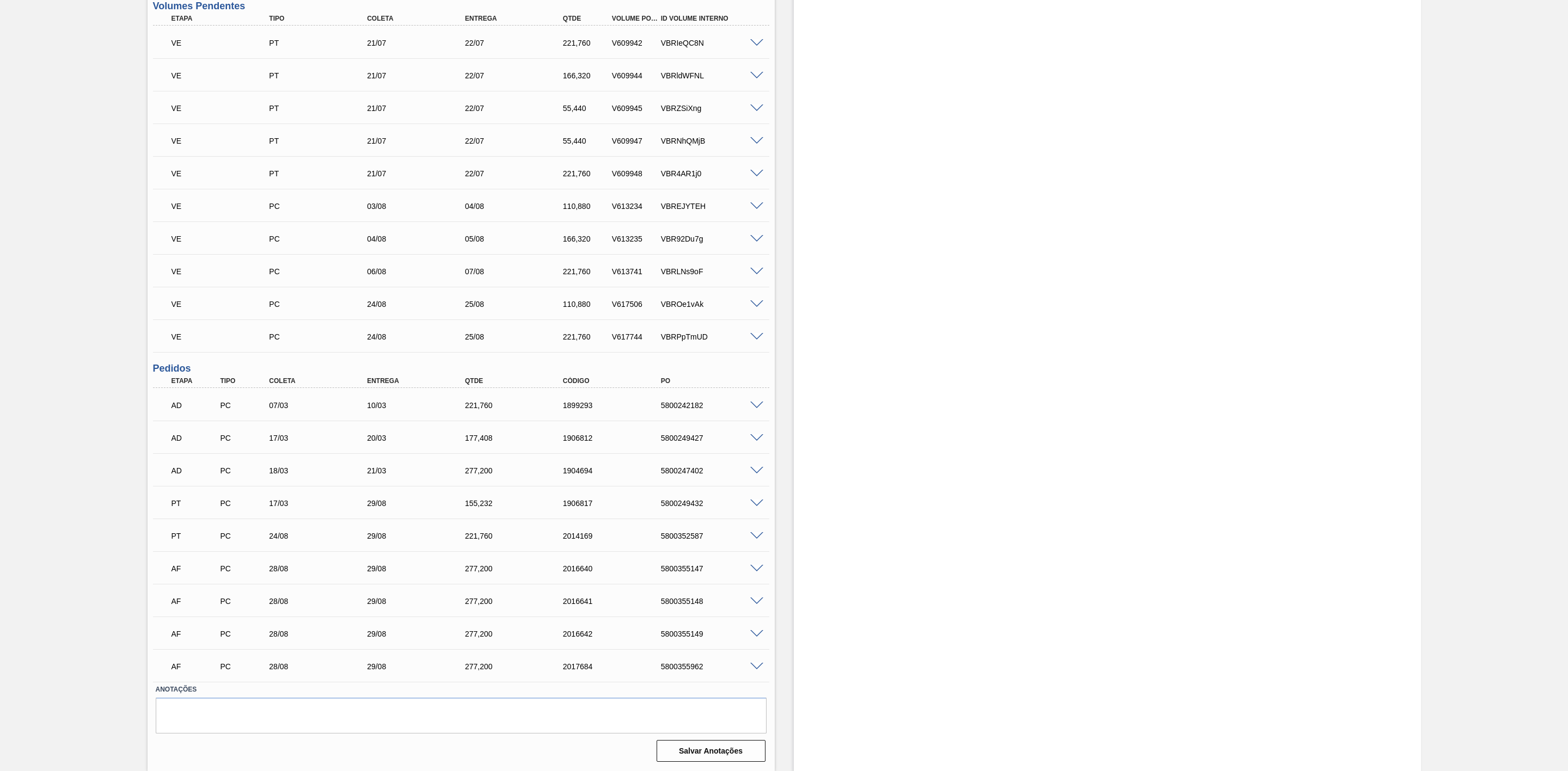
click at [754, 569] on span at bounding box center [756, 569] width 13 height 8
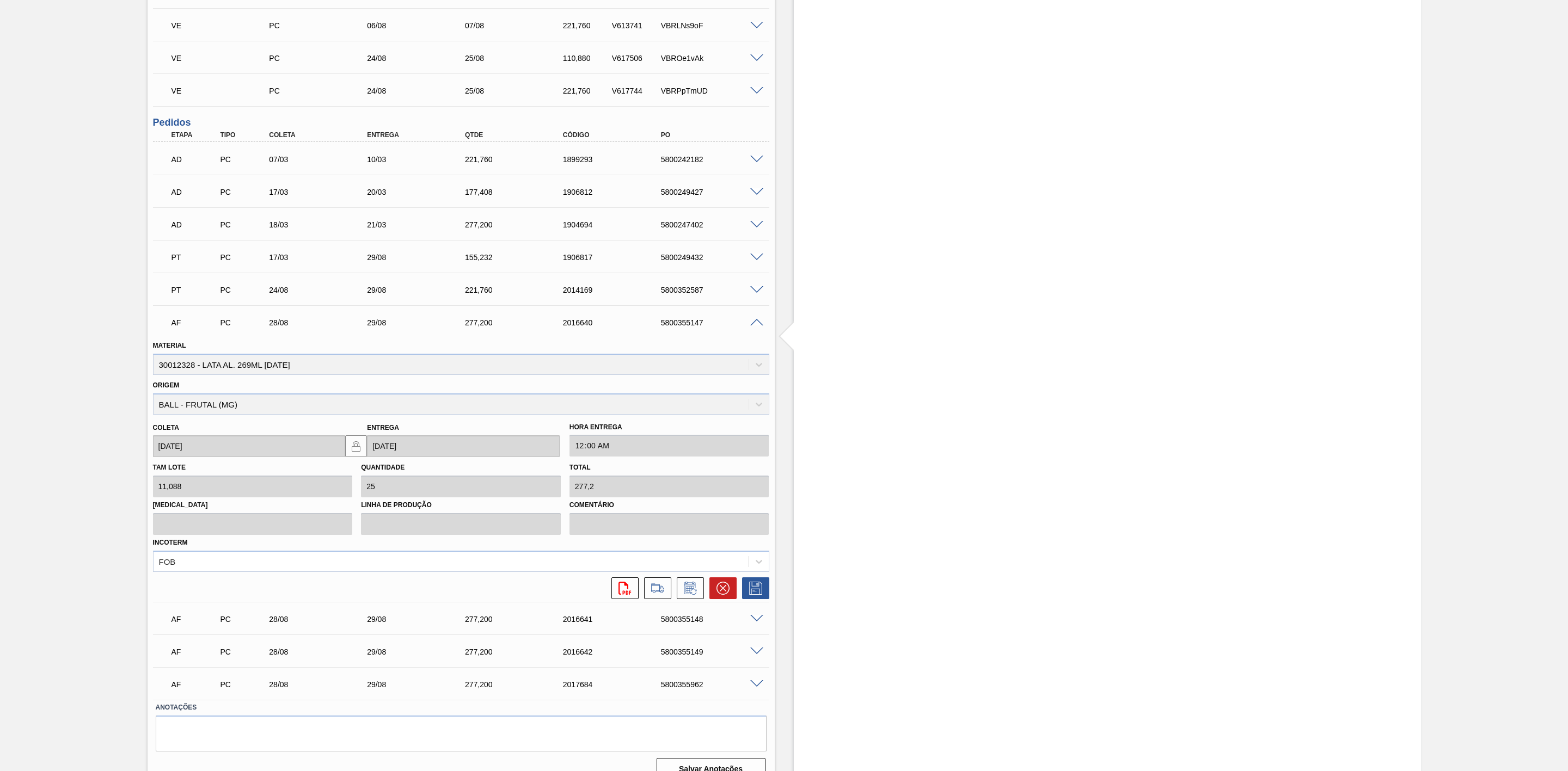
scroll to position [854, 0]
click at [688, 587] on icon at bounding box center [689, 585] width 11 height 12
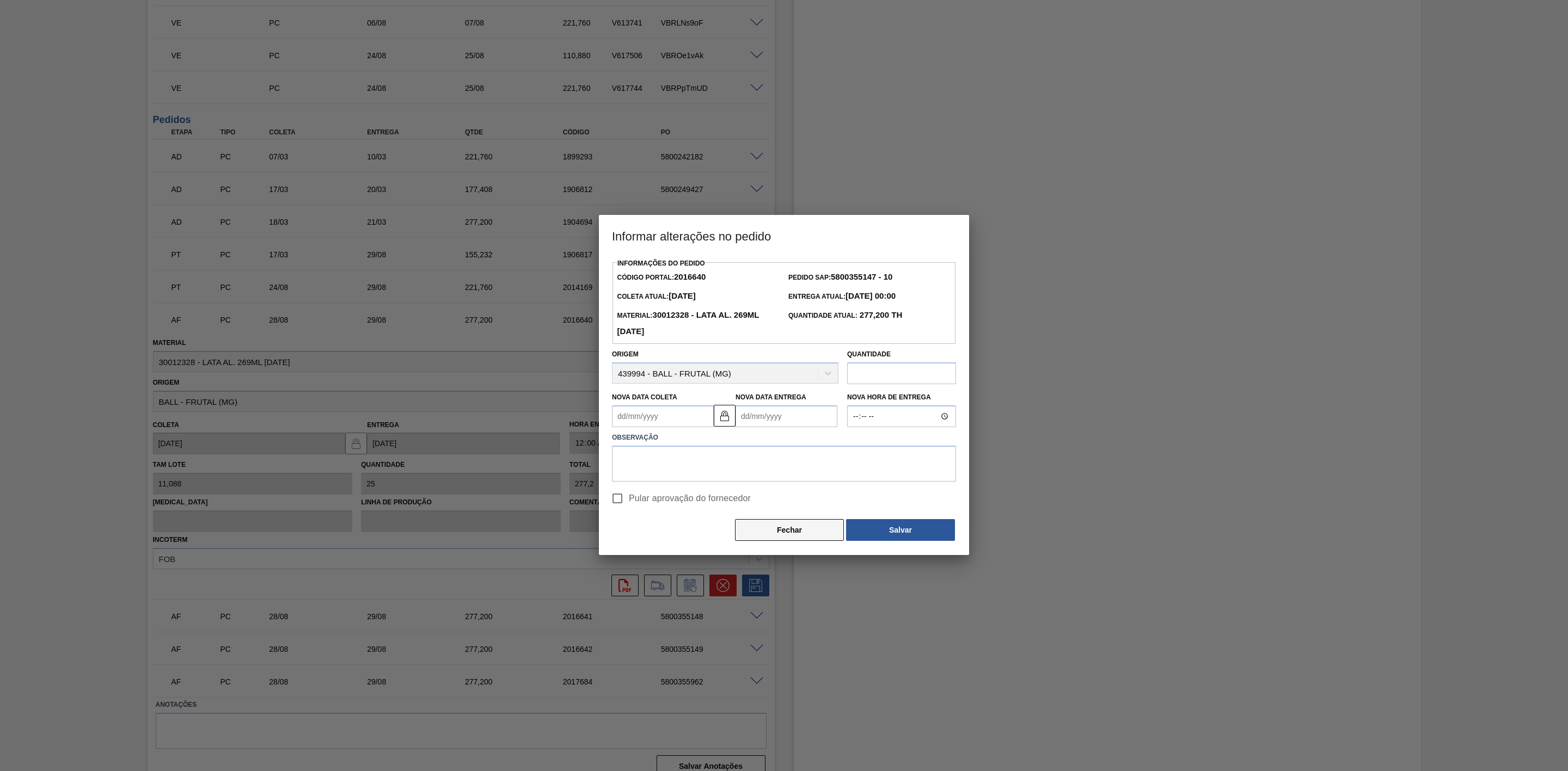
click at [748, 537] on button "Fechar" at bounding box center [789, 530] width 109 height 22
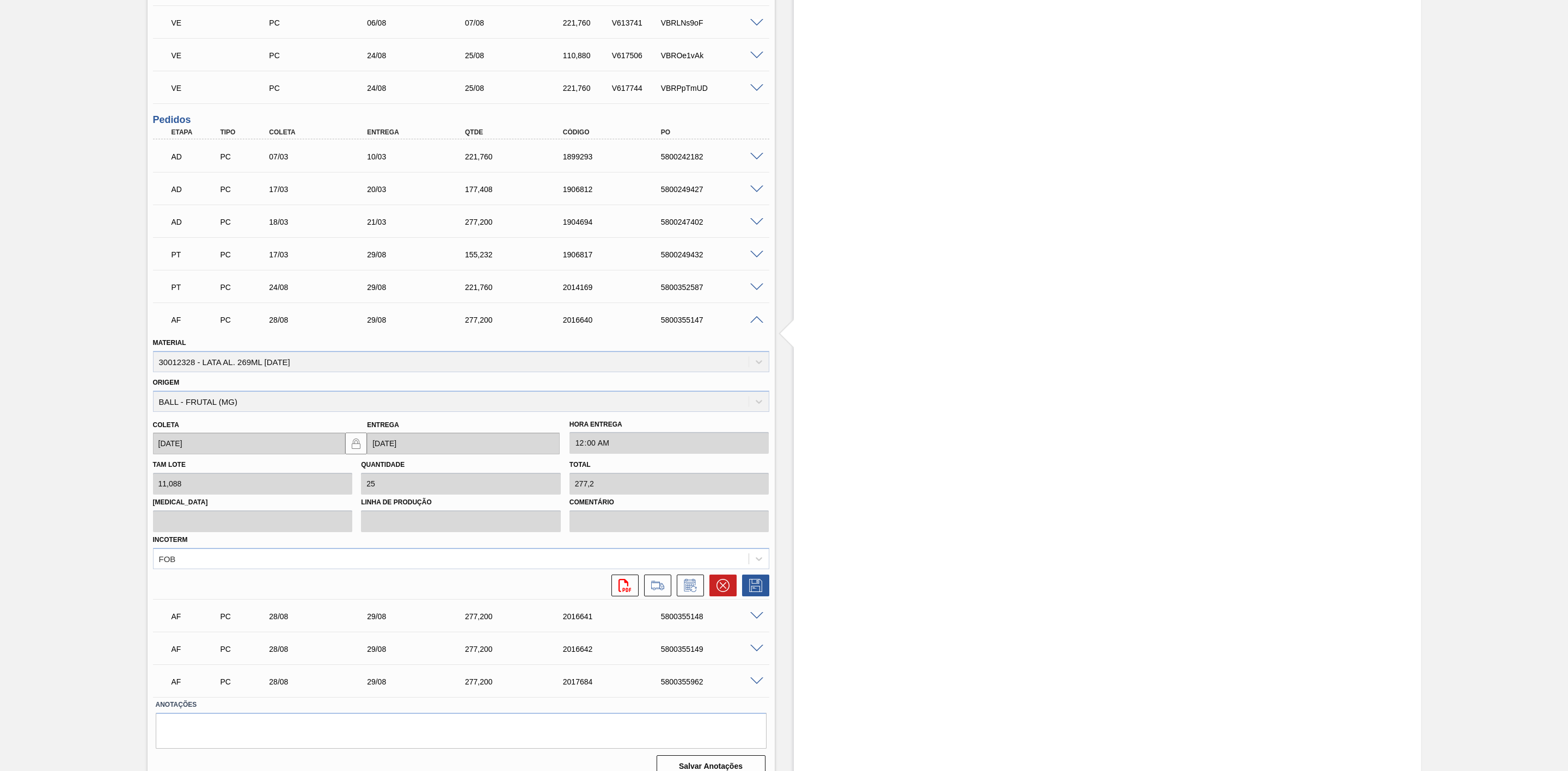
click at [752, 325] on span at bounding box center [756, 320] width 13 height 8
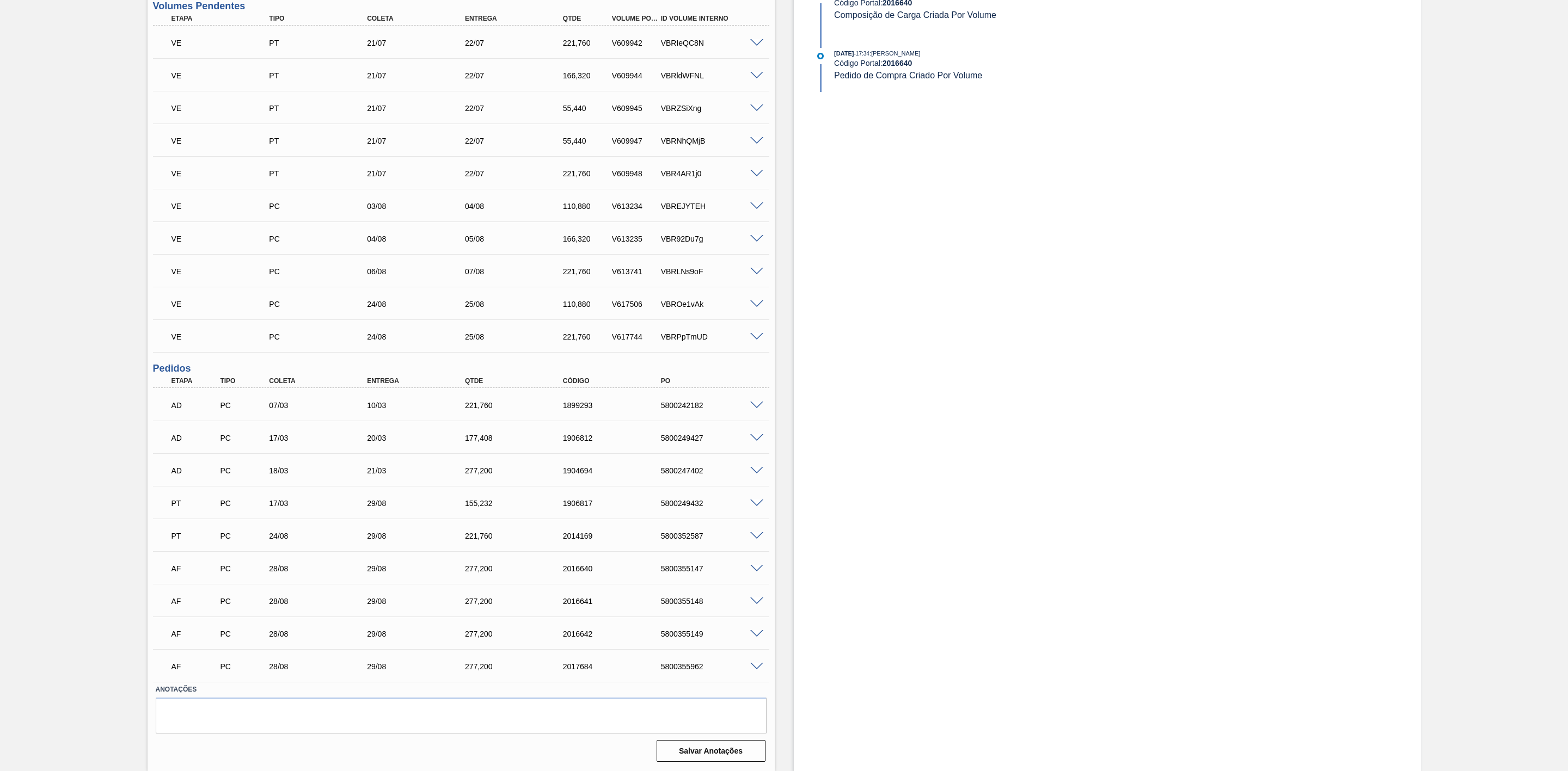
scroll to position [609, 0]
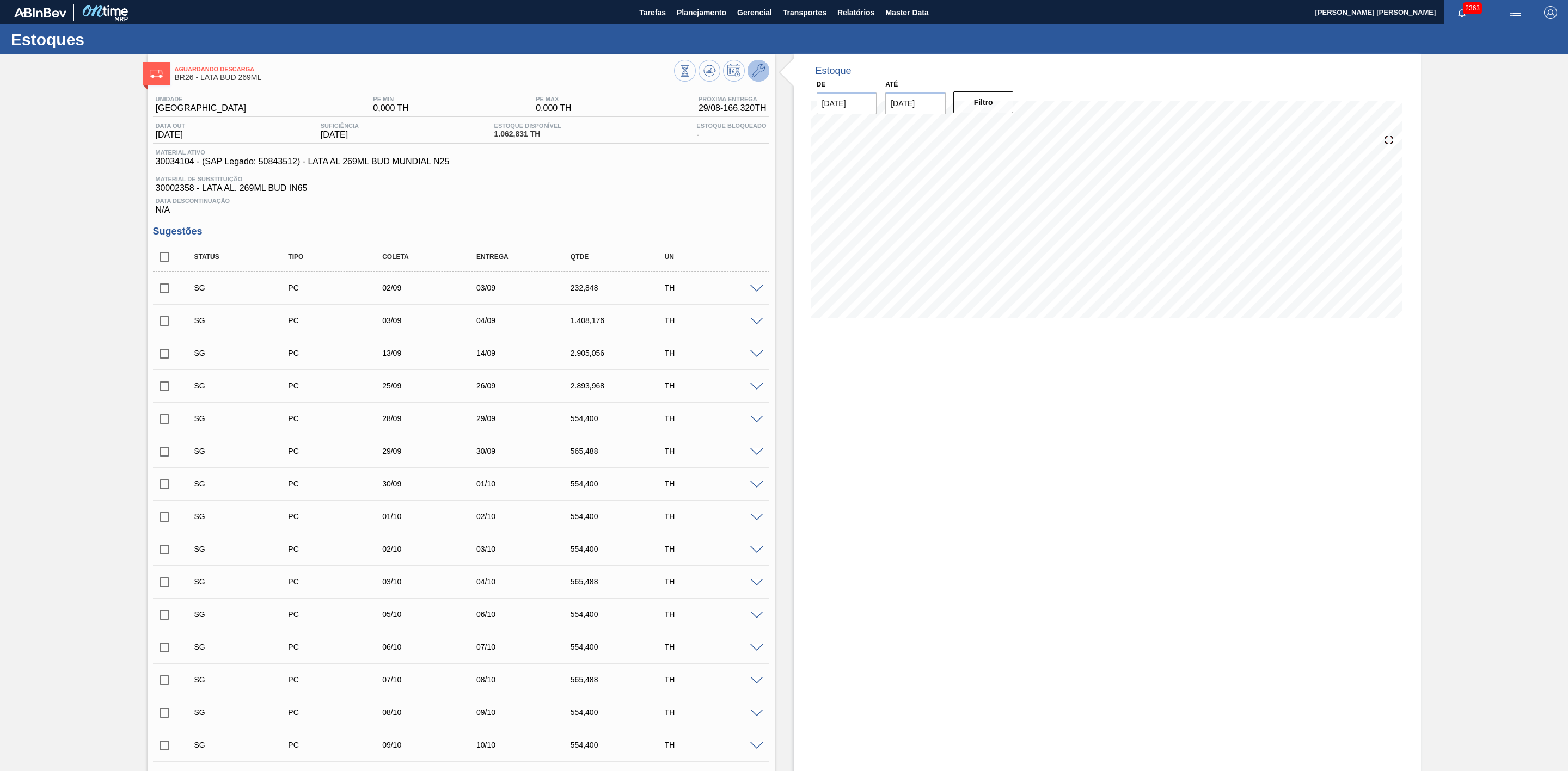
click at [767, 72] on button at bounding box center [758, 71] width 22 height 22
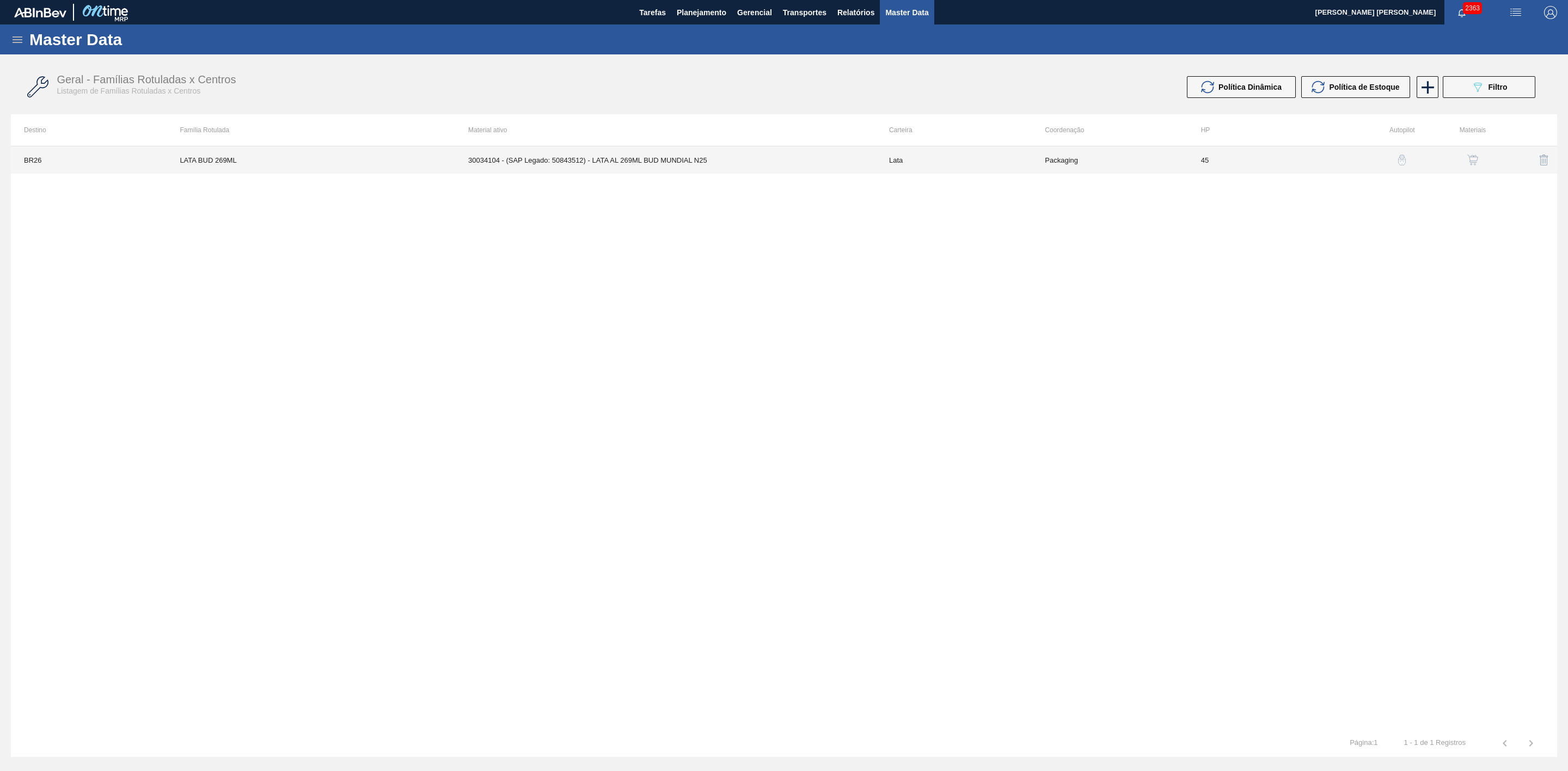
click at [786, 163] on td "30034104 - (SAP Legado: 50843512) - LATA AL 269ML BUD MUNDIAL N25" at bounding box center [666, 160] width 420 height 27
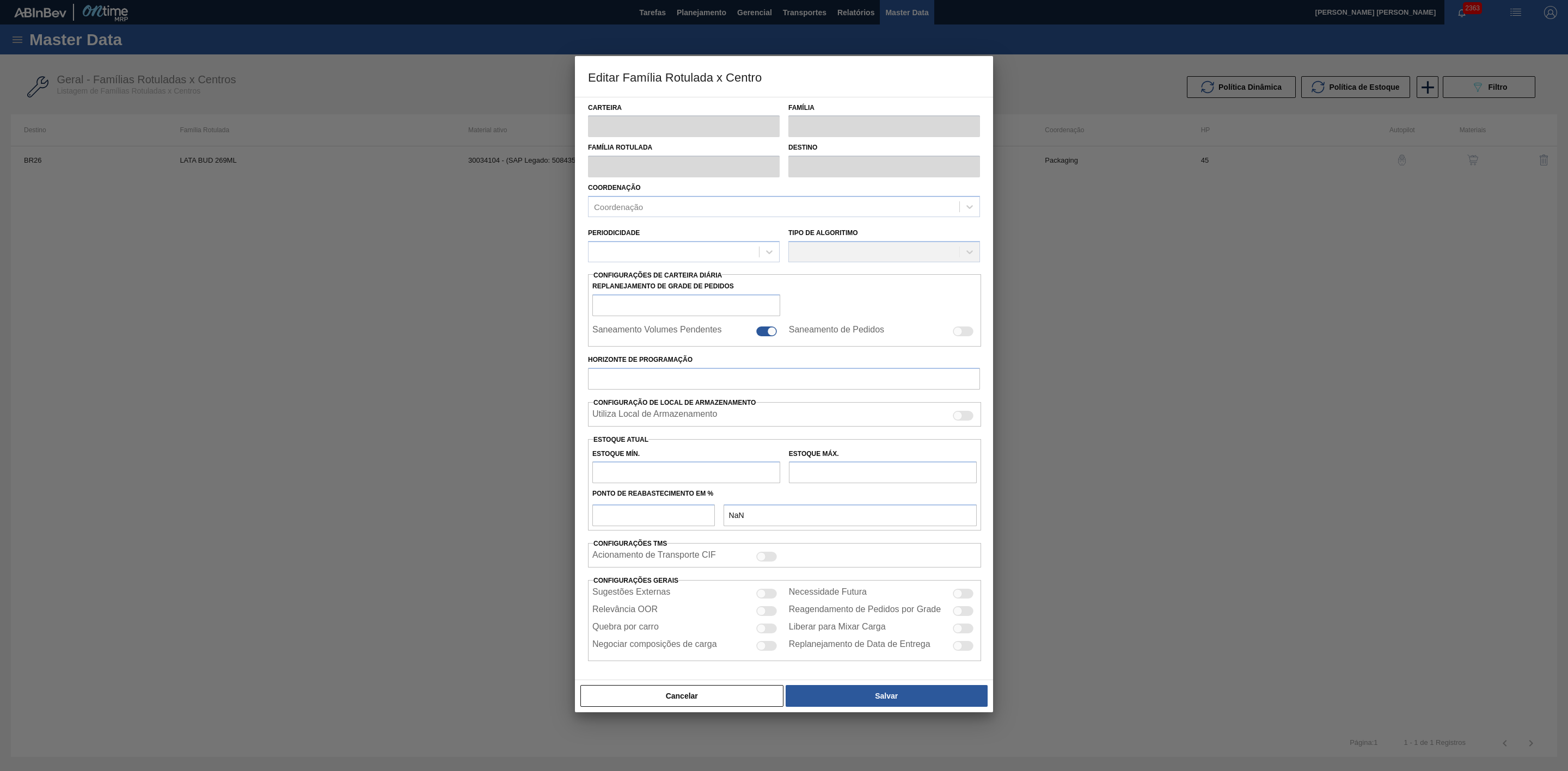
type input "Lata"
type input "LATA BUD 269ML"
type input "BR26 - [GEOGRAPHIC_DATA]"
type input "0"
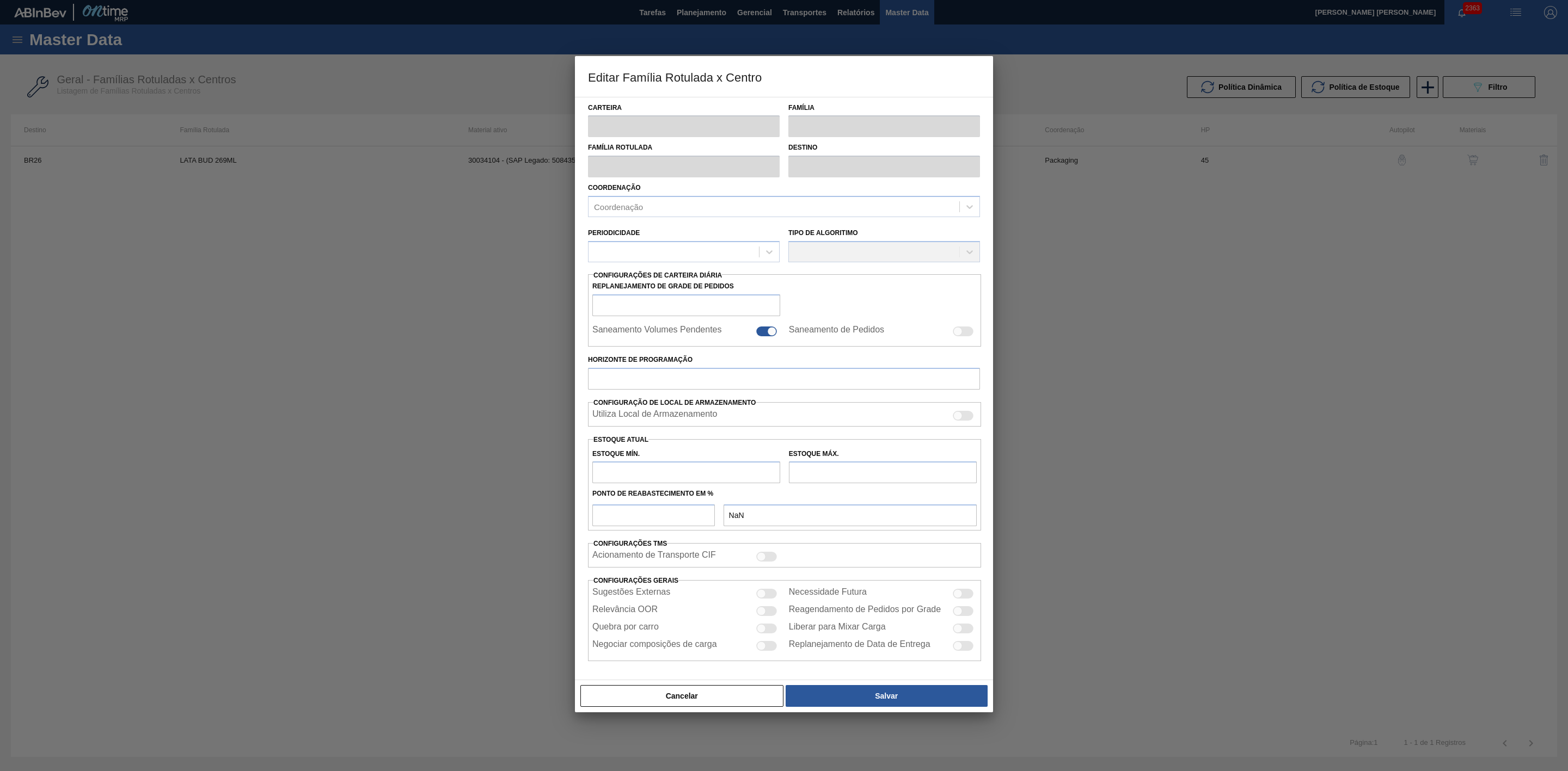
checkbox input "true"
type input "45"
type input "0"
type input "100"
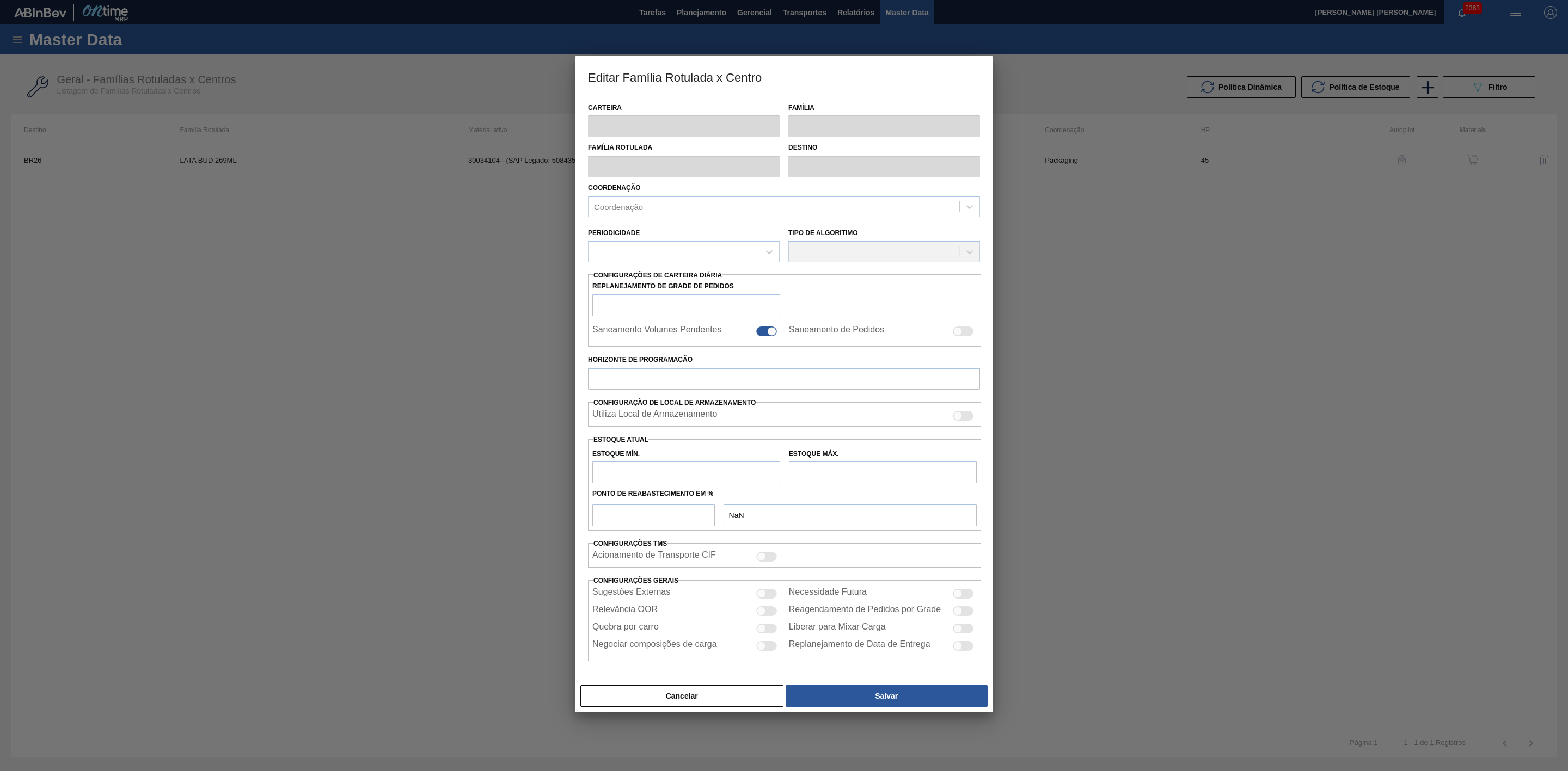
type input "0,000"
checkbox input "true"
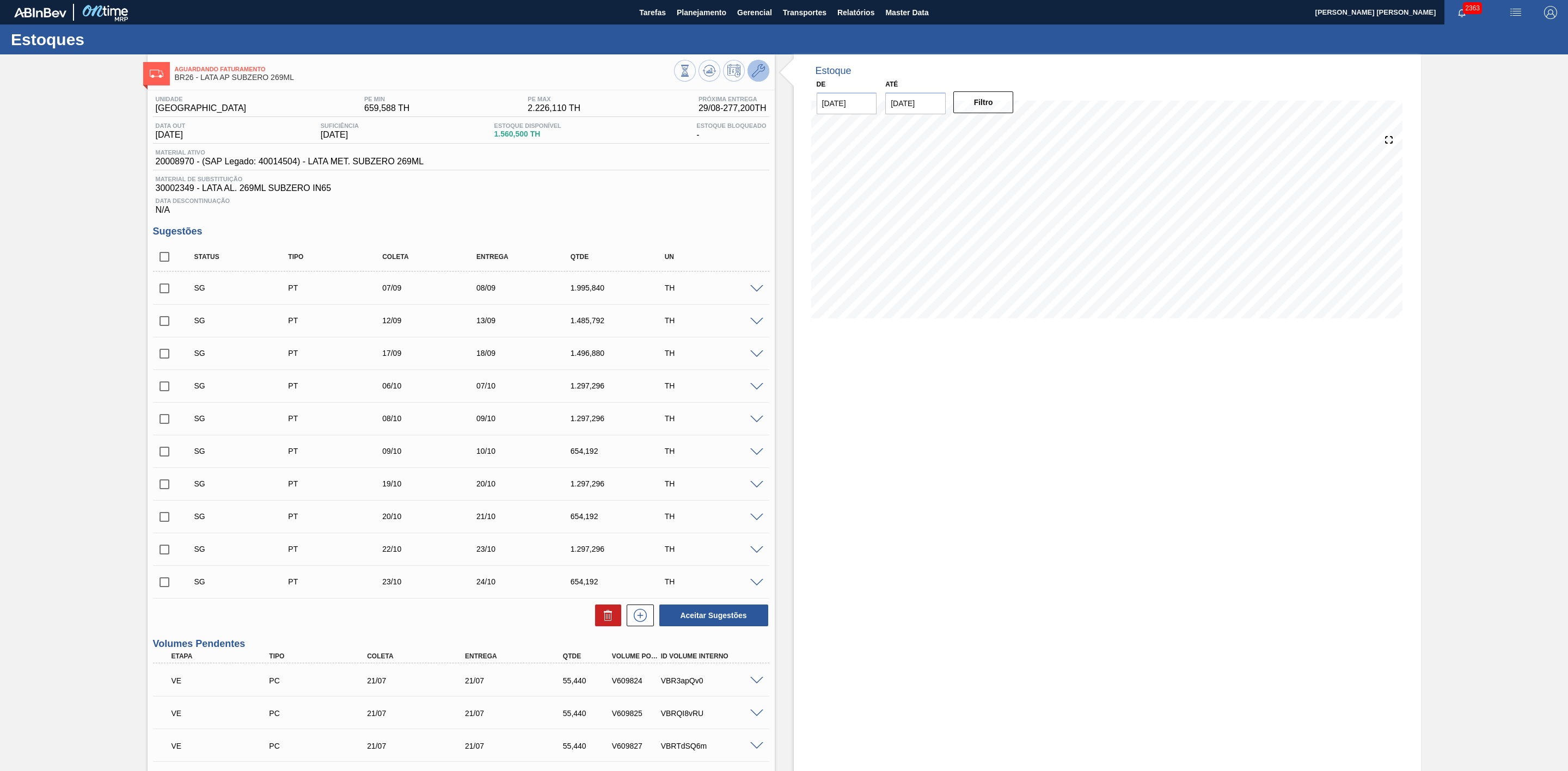
click at [754, 74] on icon at bounding box center [758, 71] width 13 height 13
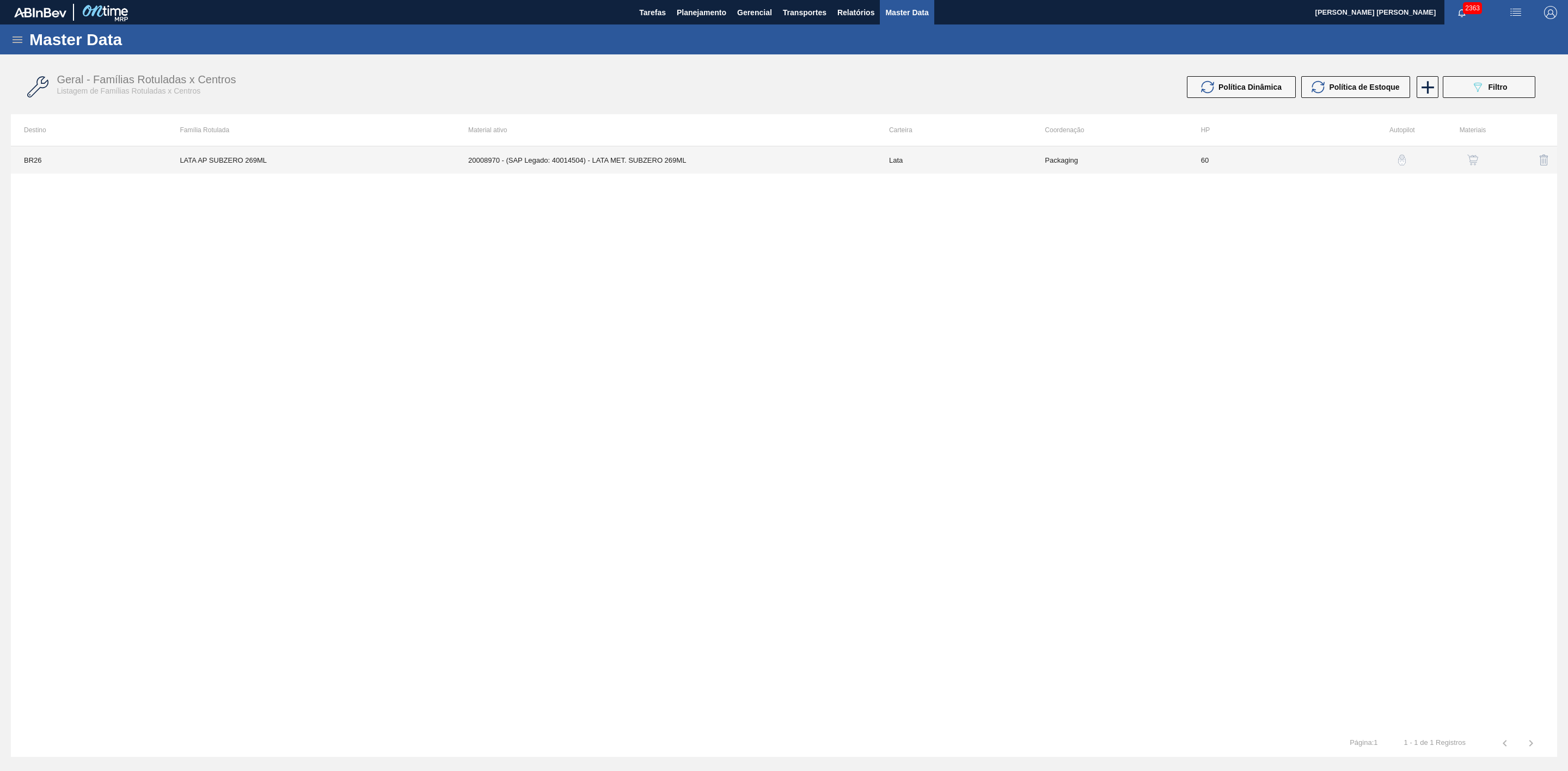
click at [696, 165] on td "20008970 - (SAP Legado: 40014504) - LATA MET. SUBZERO 269ML" at bounding box center [666, 160] width 420 height 27
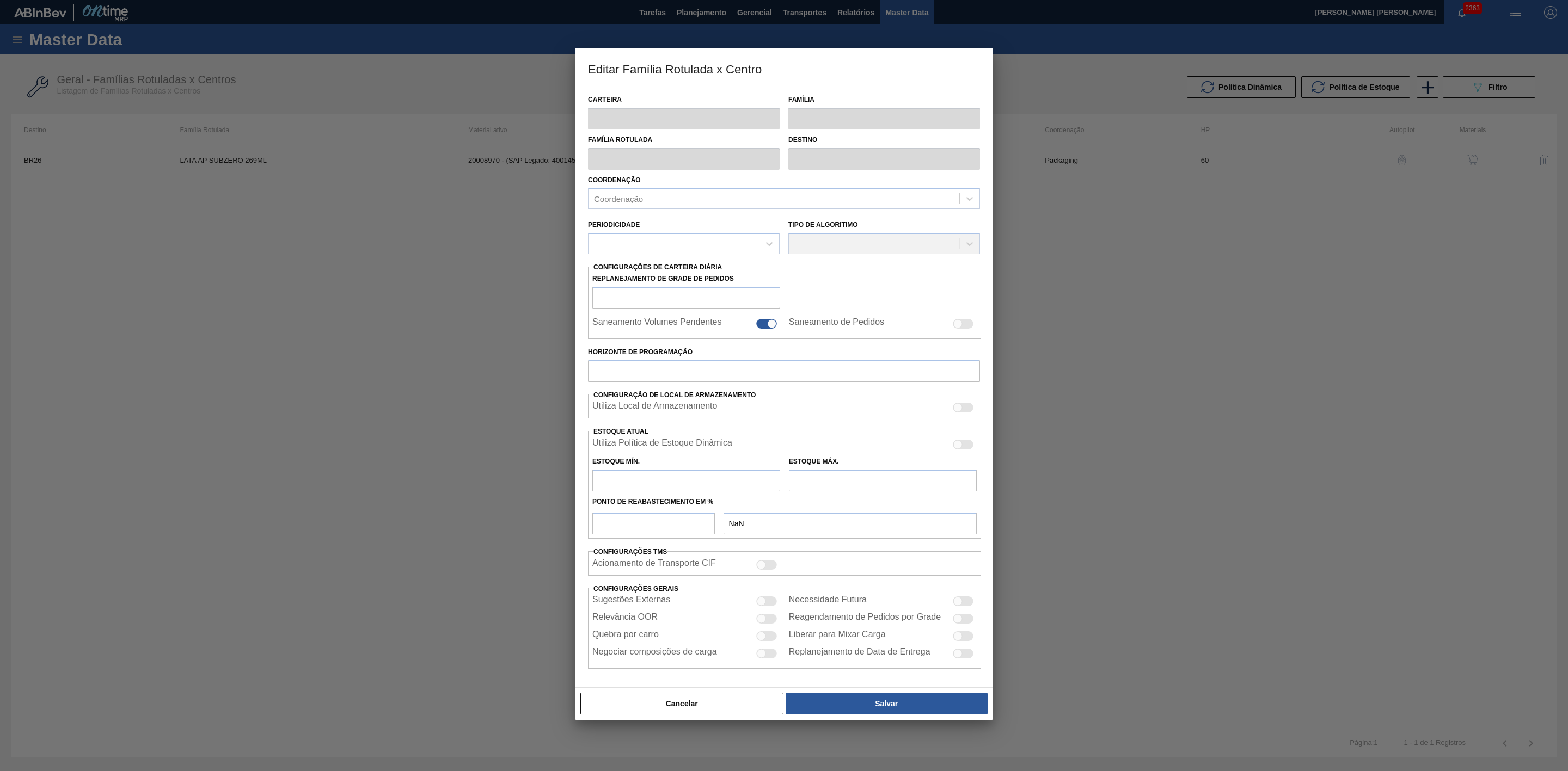
type input "Lata"
type input "LATA AP SUBZERO 269ML"
type input "BR26 - [GEOGRAPHIC_DATA]"
type input "0"
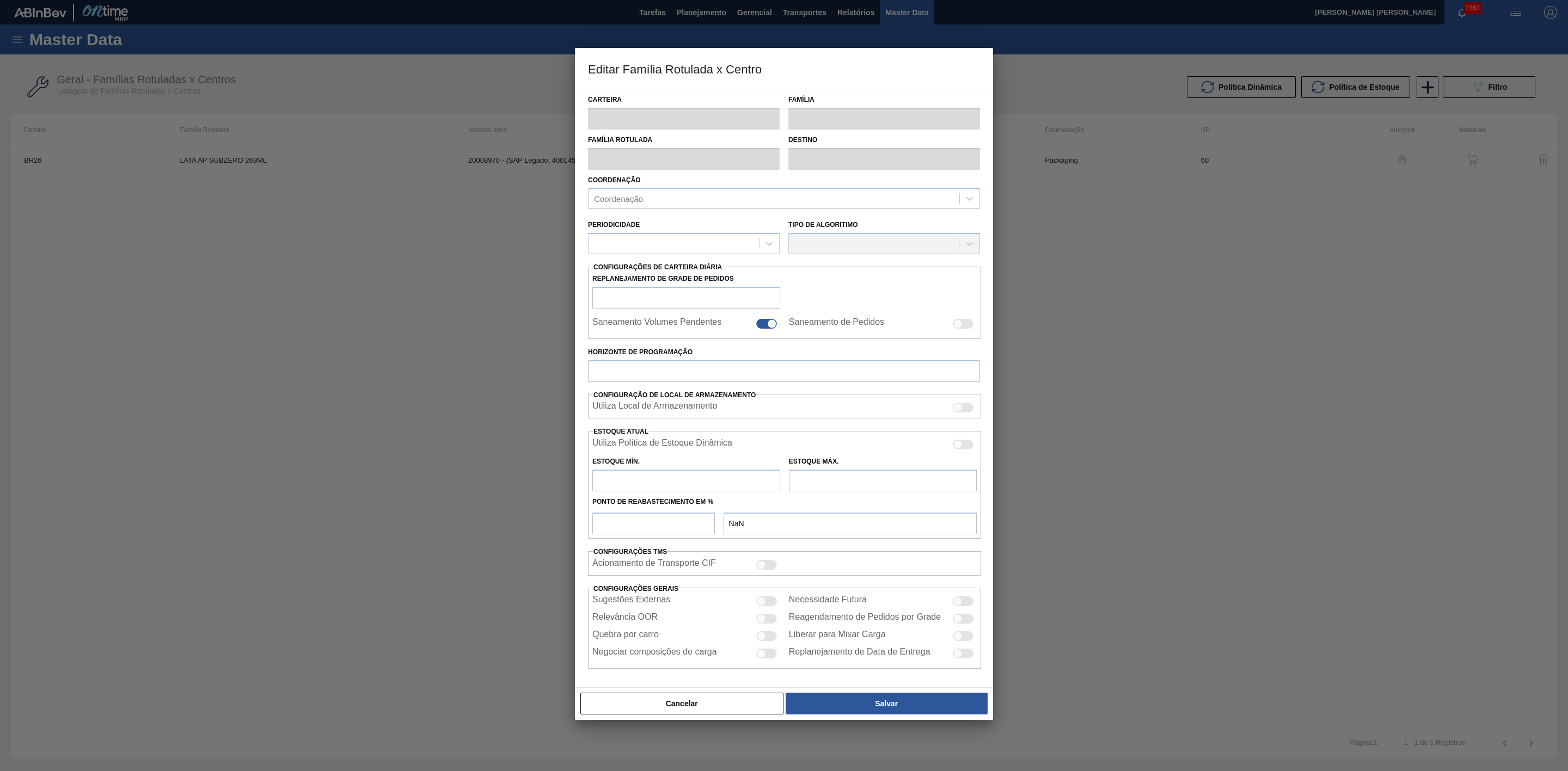
checkbox input "true"
type input "60"
type input "659,588"
type input "2.226,11"
type input "42"
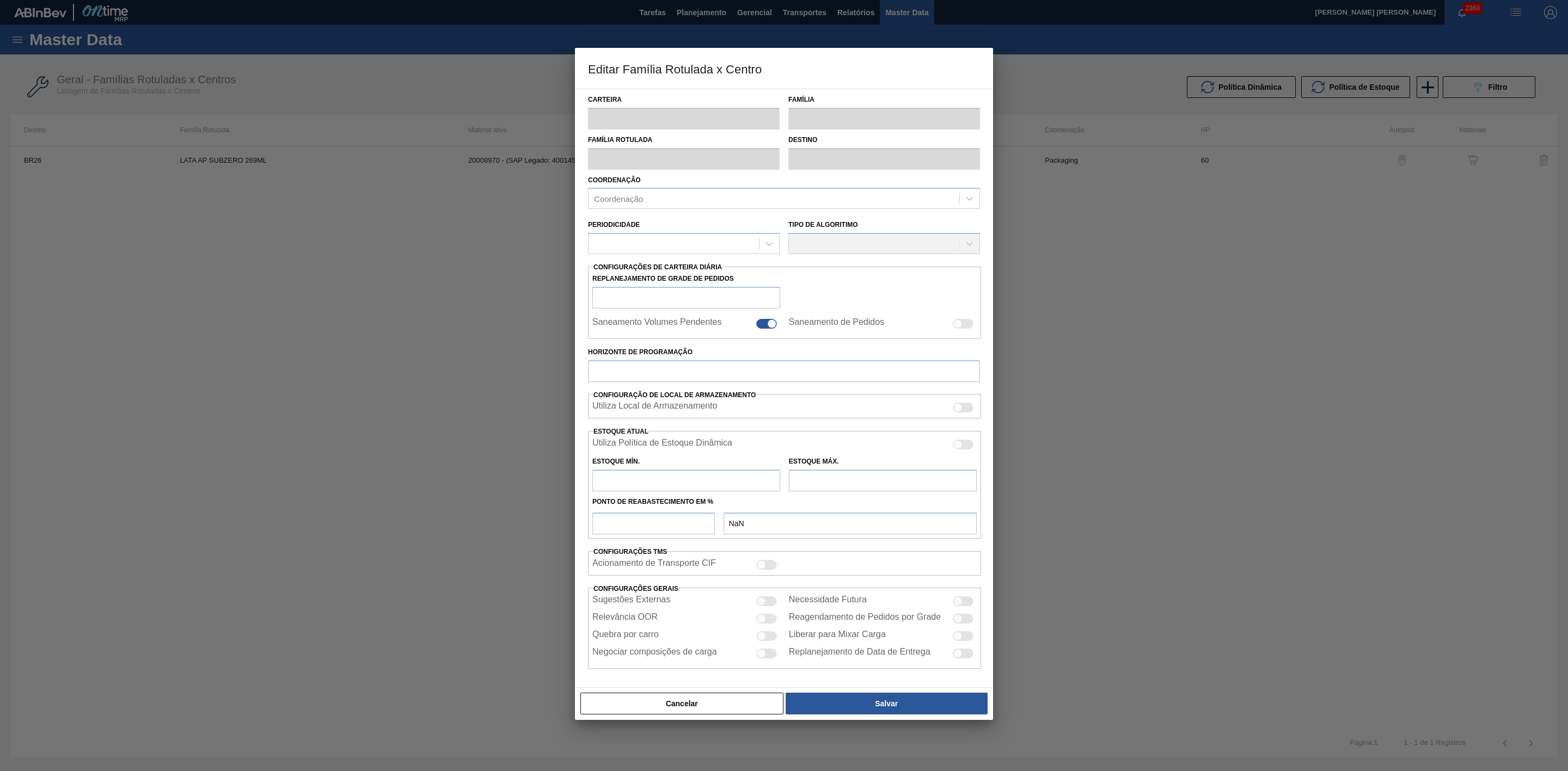
type input "1.317,527"
checkbox input "true"
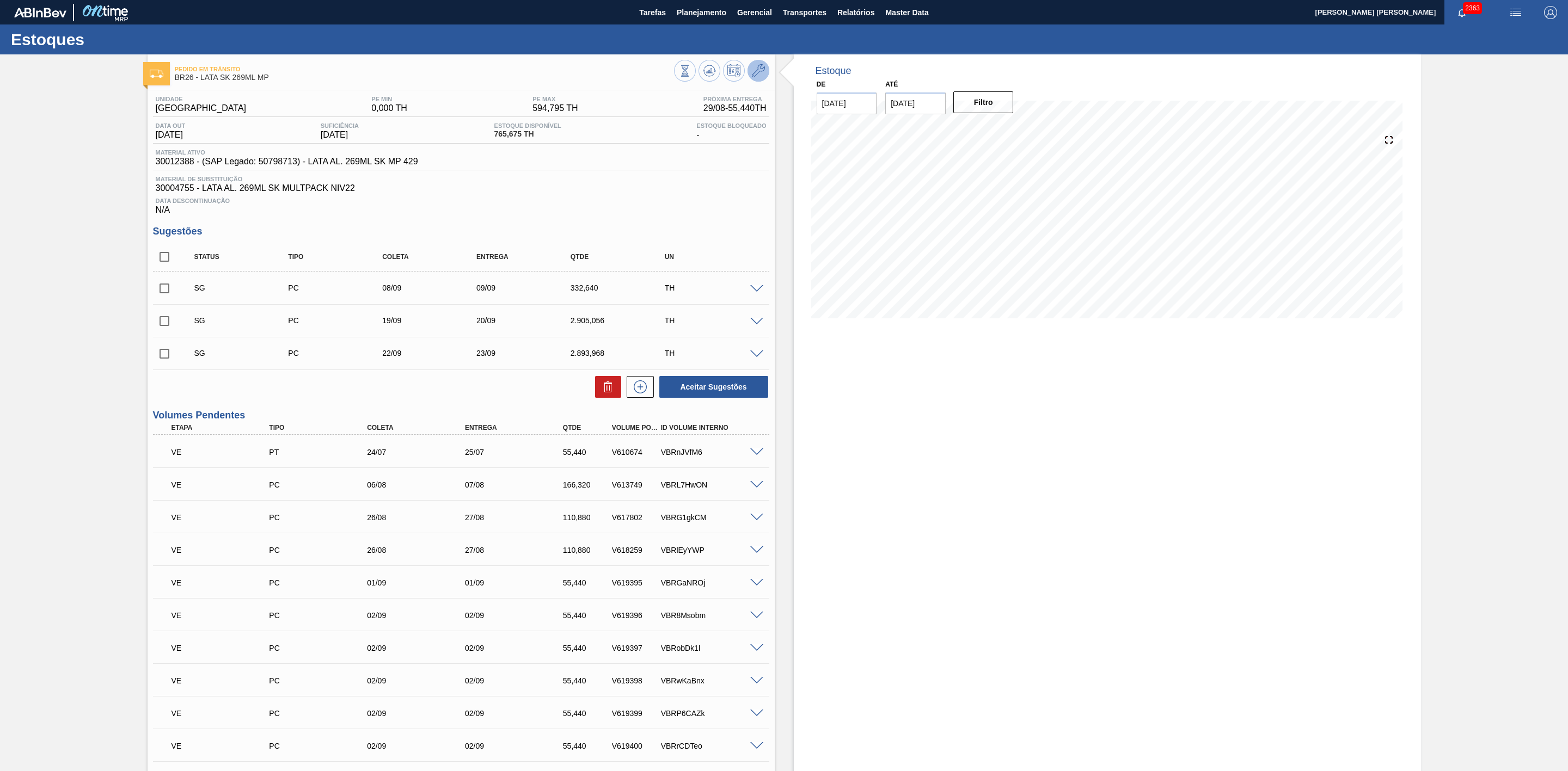
click at [757, 66] on icon at bounding box center [758, 71] width 13 height 13
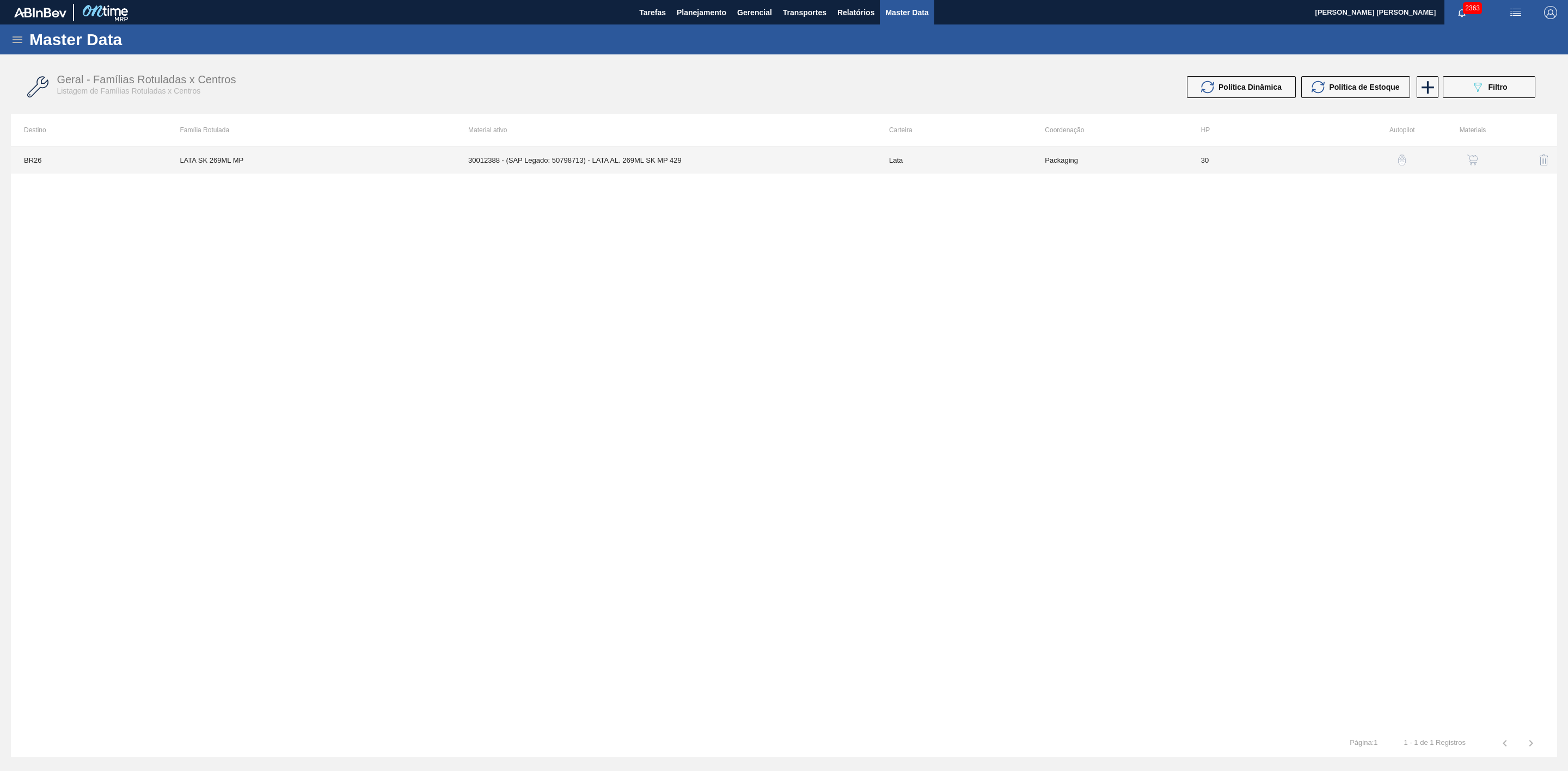
click at [646, 159] on td "30012388 - (SAP Legado: 50798713) - LATA AL. 269ML SK MP 429" at bounding box center [666, 160] width 420 height 27
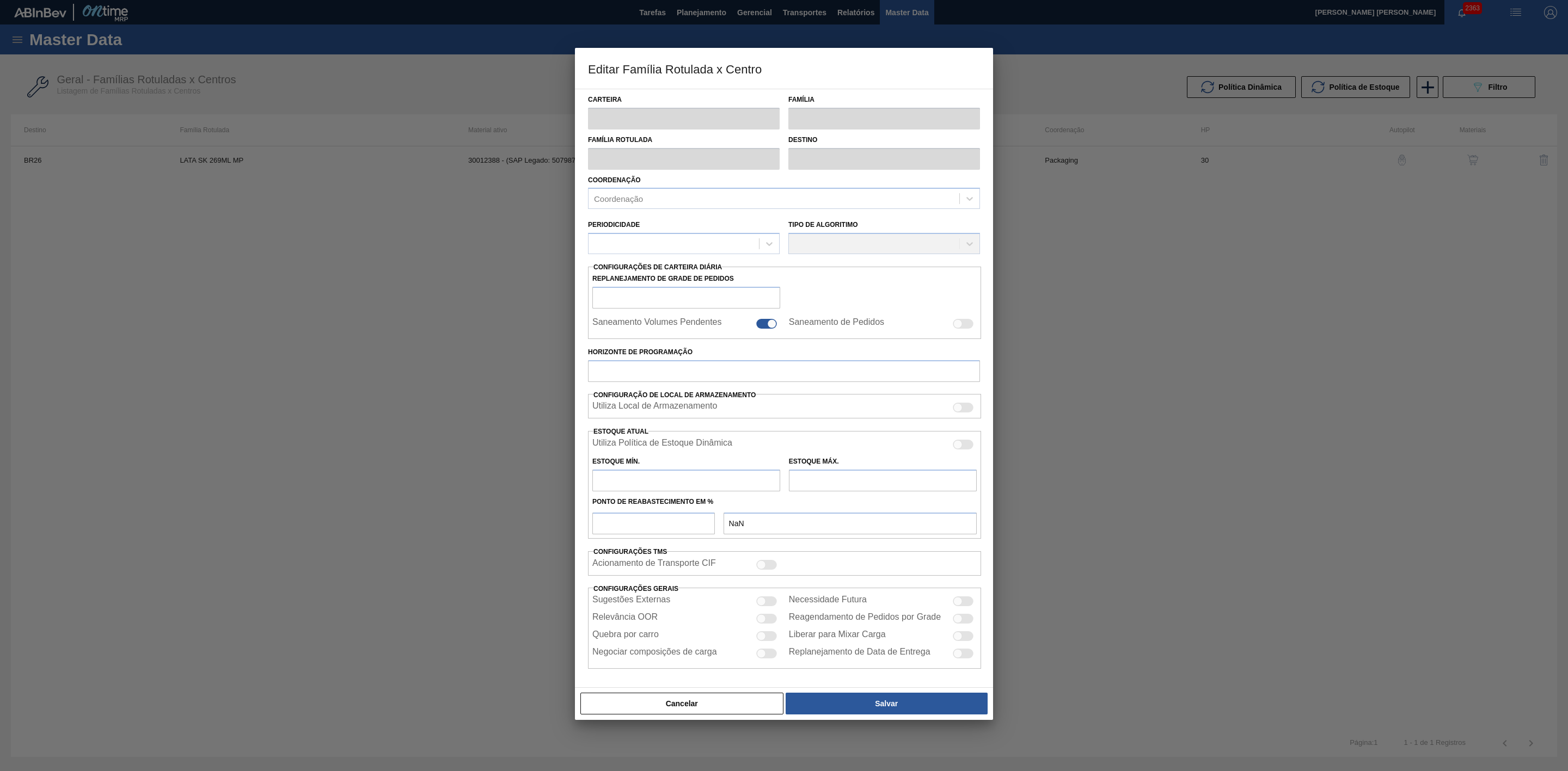
type input "Lata"
type input "LATA SK 269ML MP"
type input "BR26 - [GEOGRAPHIC_DATA]"
type input "0"
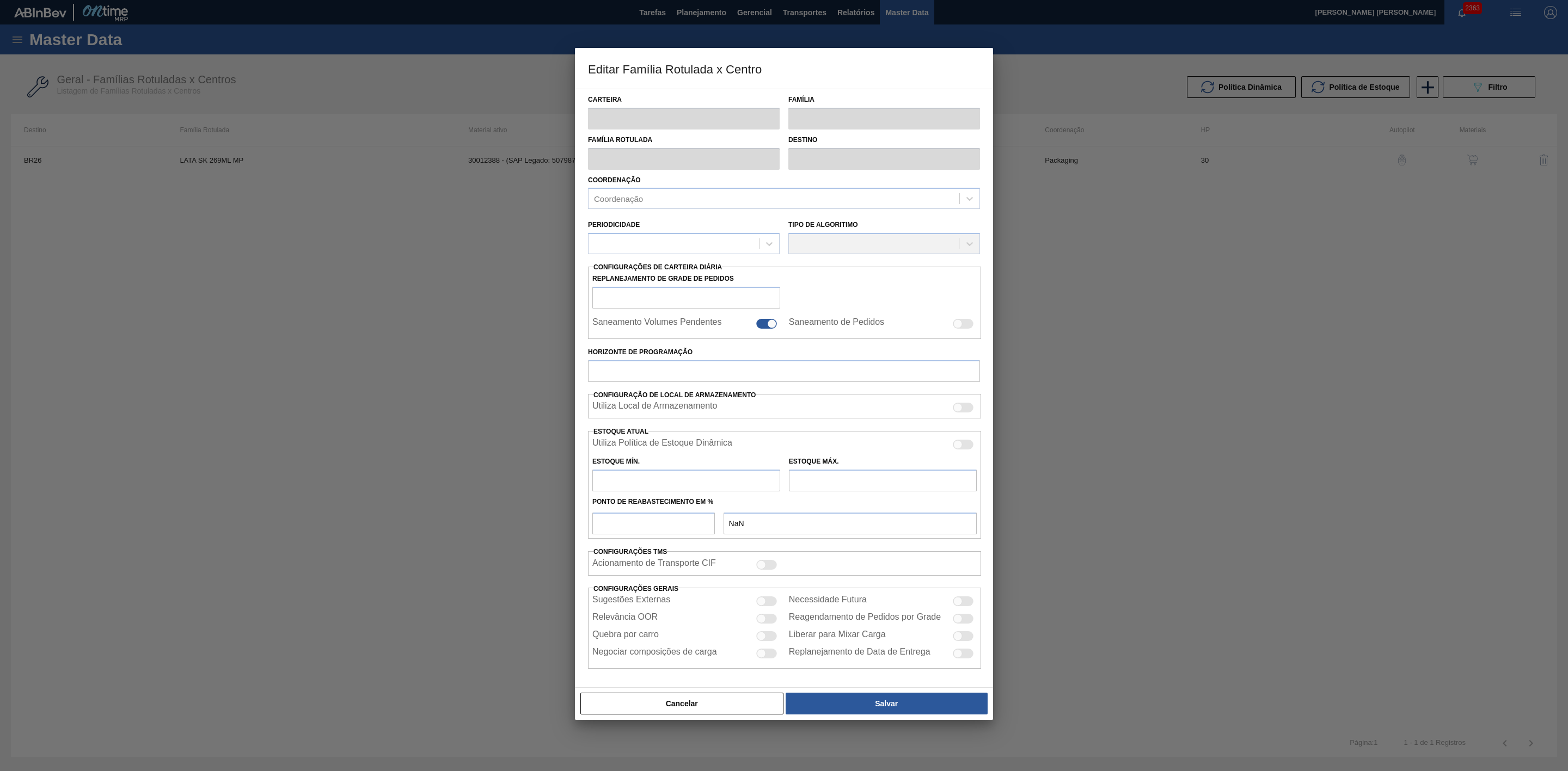
checkbox input "true"
type input "30"
type input "0"
type input "594,795"
type input "50"
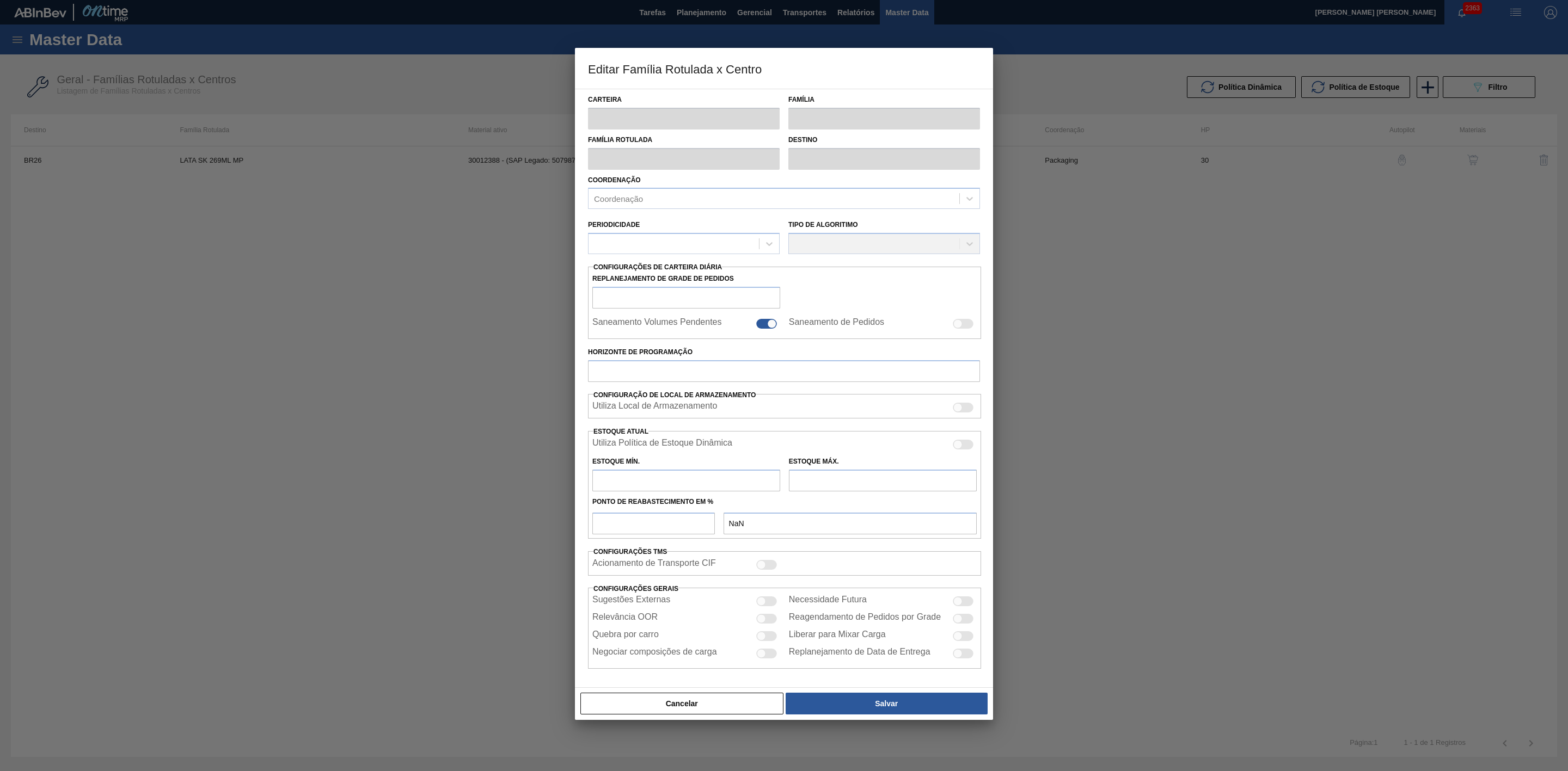
type input "297,397"
checkbox input "true"
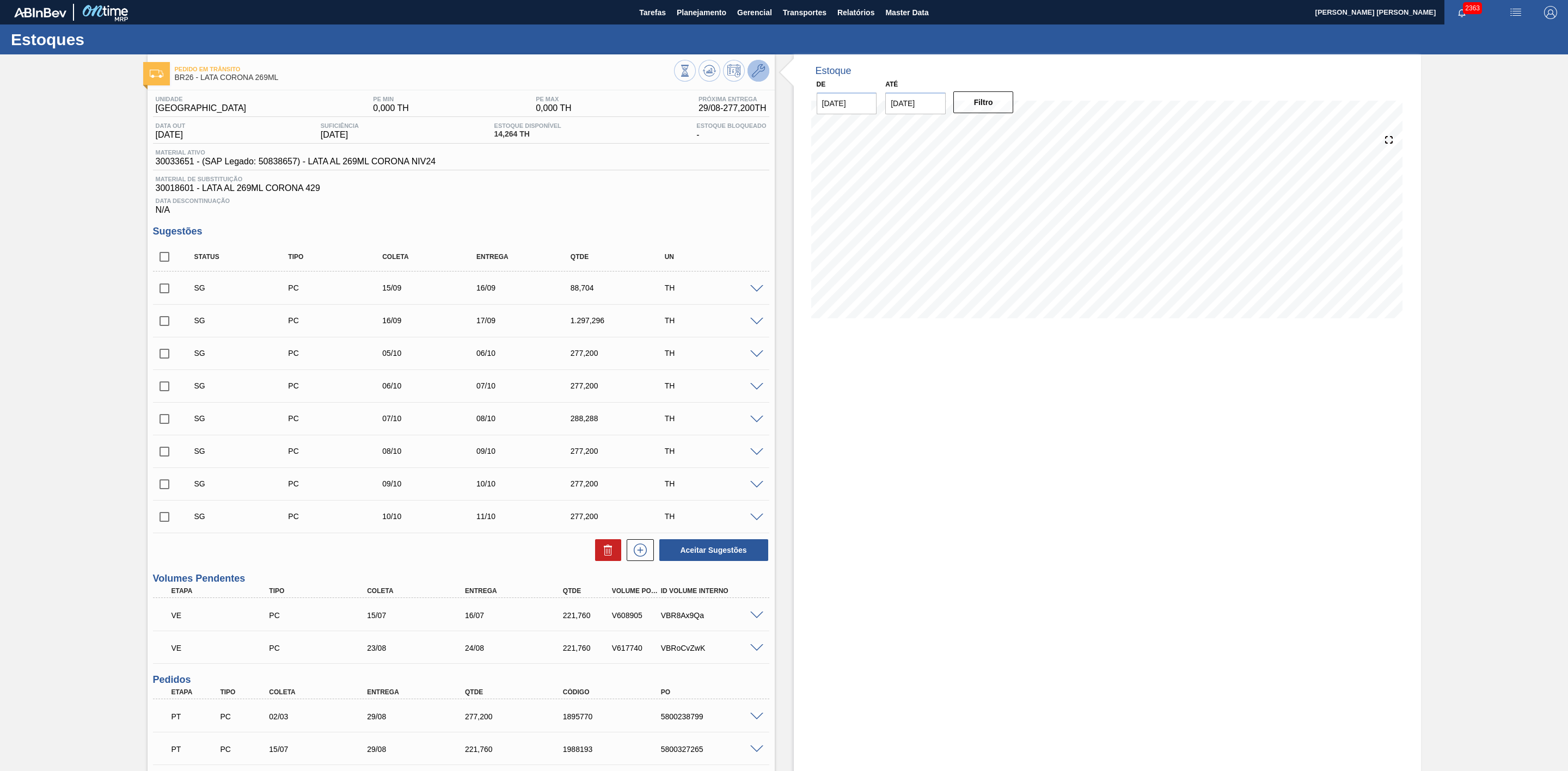
click at [764, 66] on button at bounding box center [758, 71] width 22 height 22
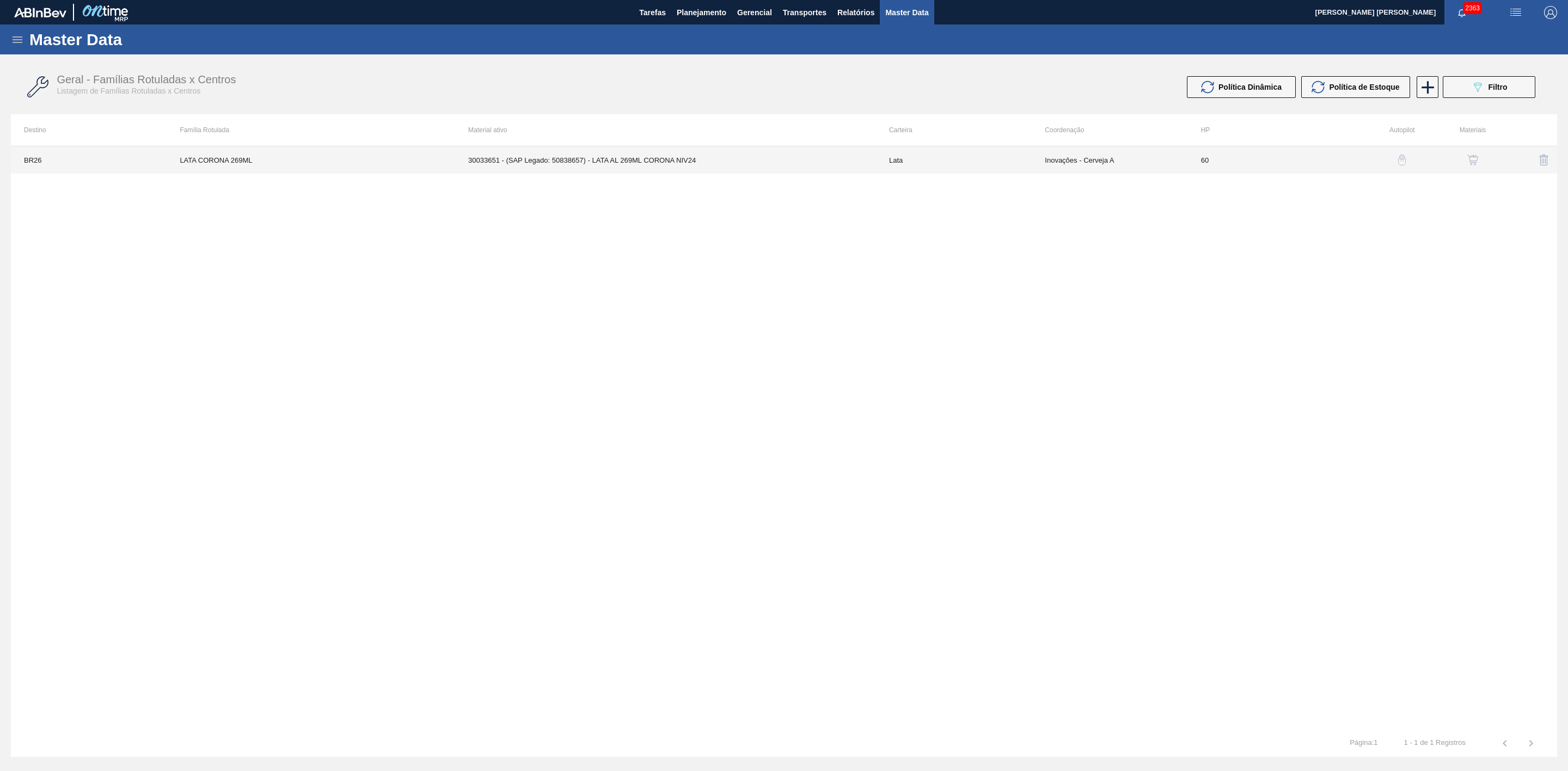
click at [683, 163] on td "30033651 - (SAP Legado: 50838657) - LATA AL 269ML CORONA NIV24" at bounding box center [666, 160] width 420 height 27
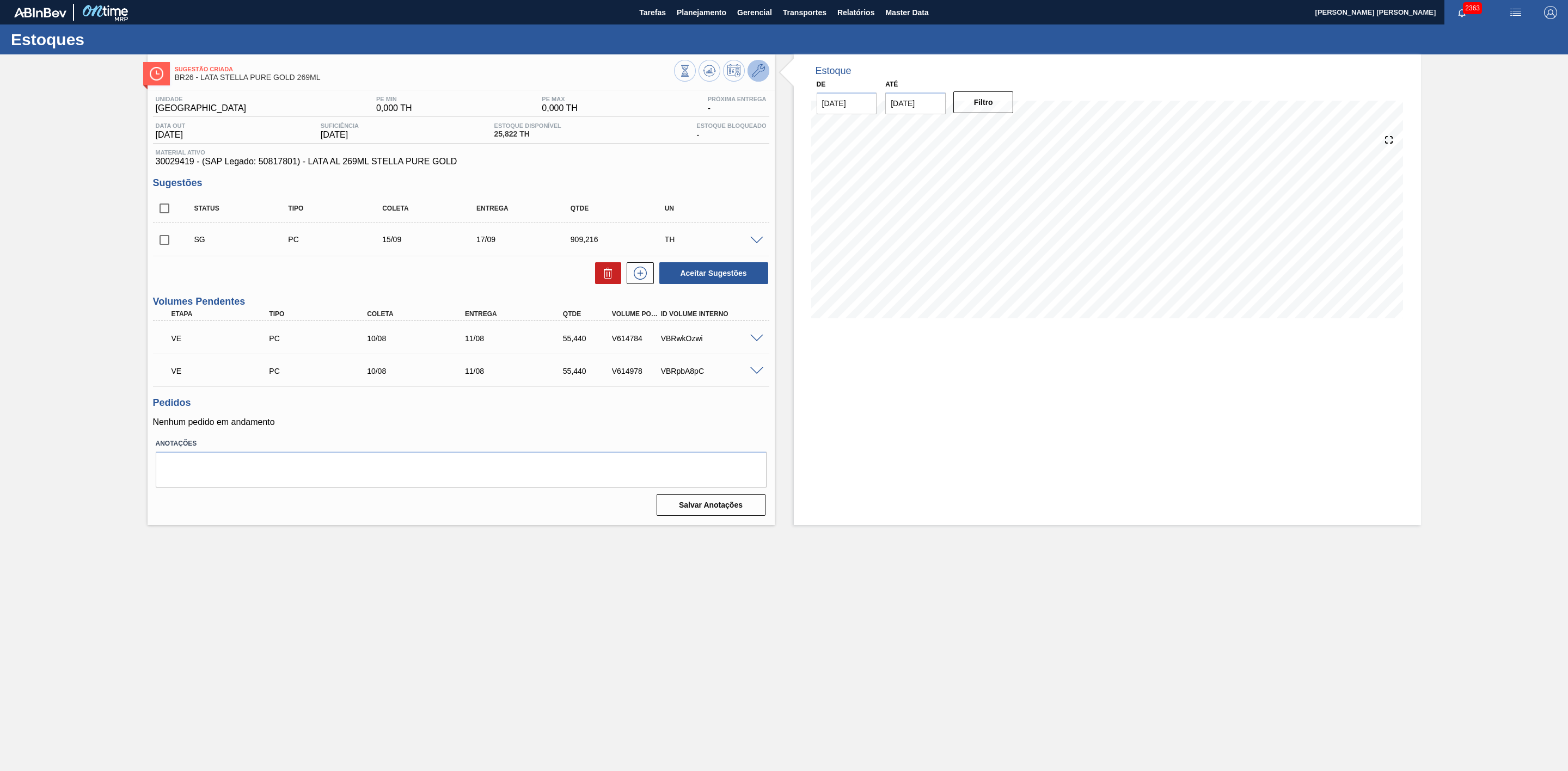
click at [757, 77] on span at bounding box center [758, 71] width 13 height 13
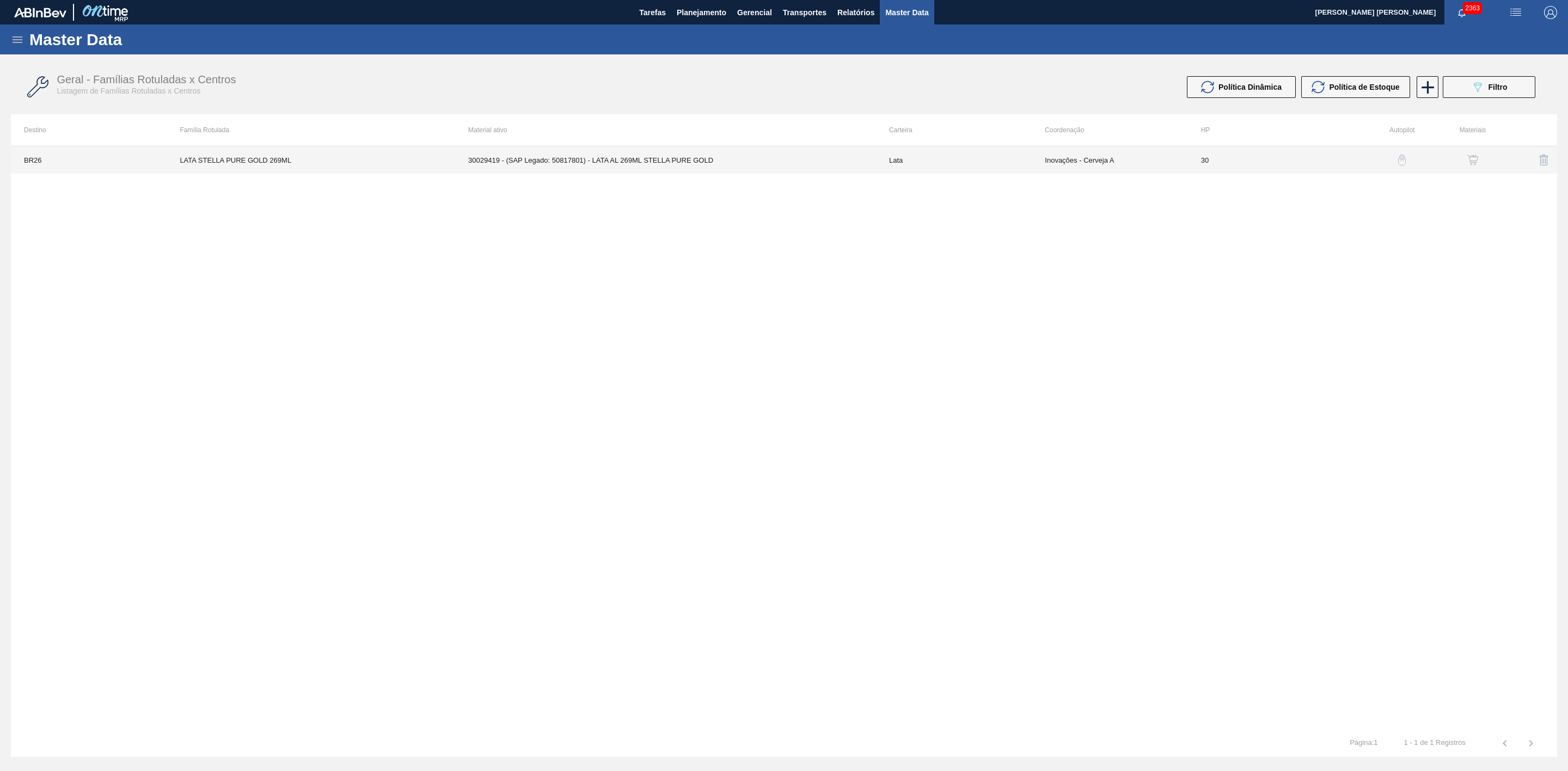
click at [716, 162] on td "30029419 - (SAP Legado: 50817801) - LATA AL 269ML STELLA PURE GOLD" at bounding box center [666, 160] width 420 height 27
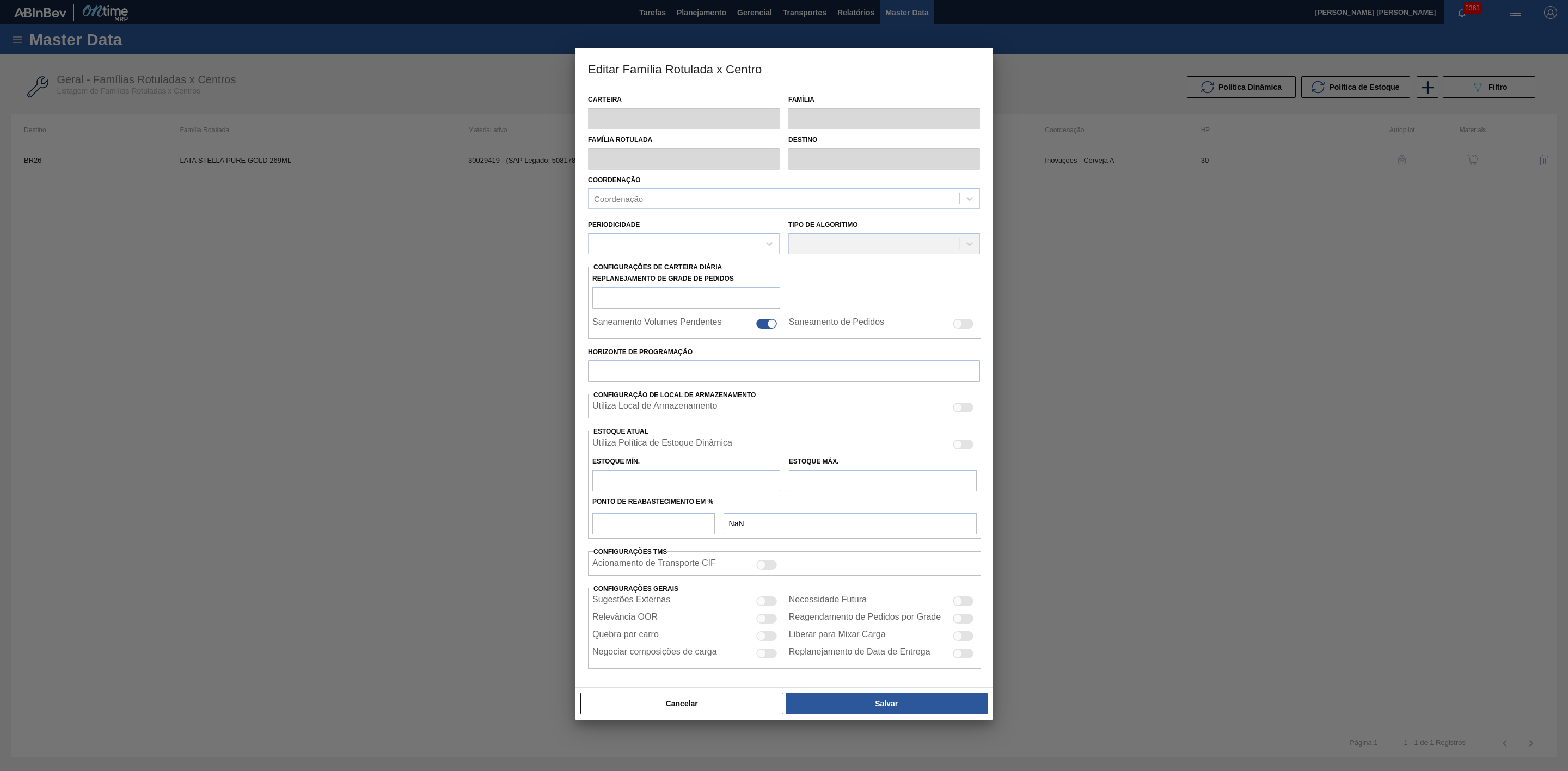
type input "Lata"
type input "LATA STELLA PURE GOLD 269ML"
type input "BR26 - [GEOGRAPHIC_DATA]"
type input "0"
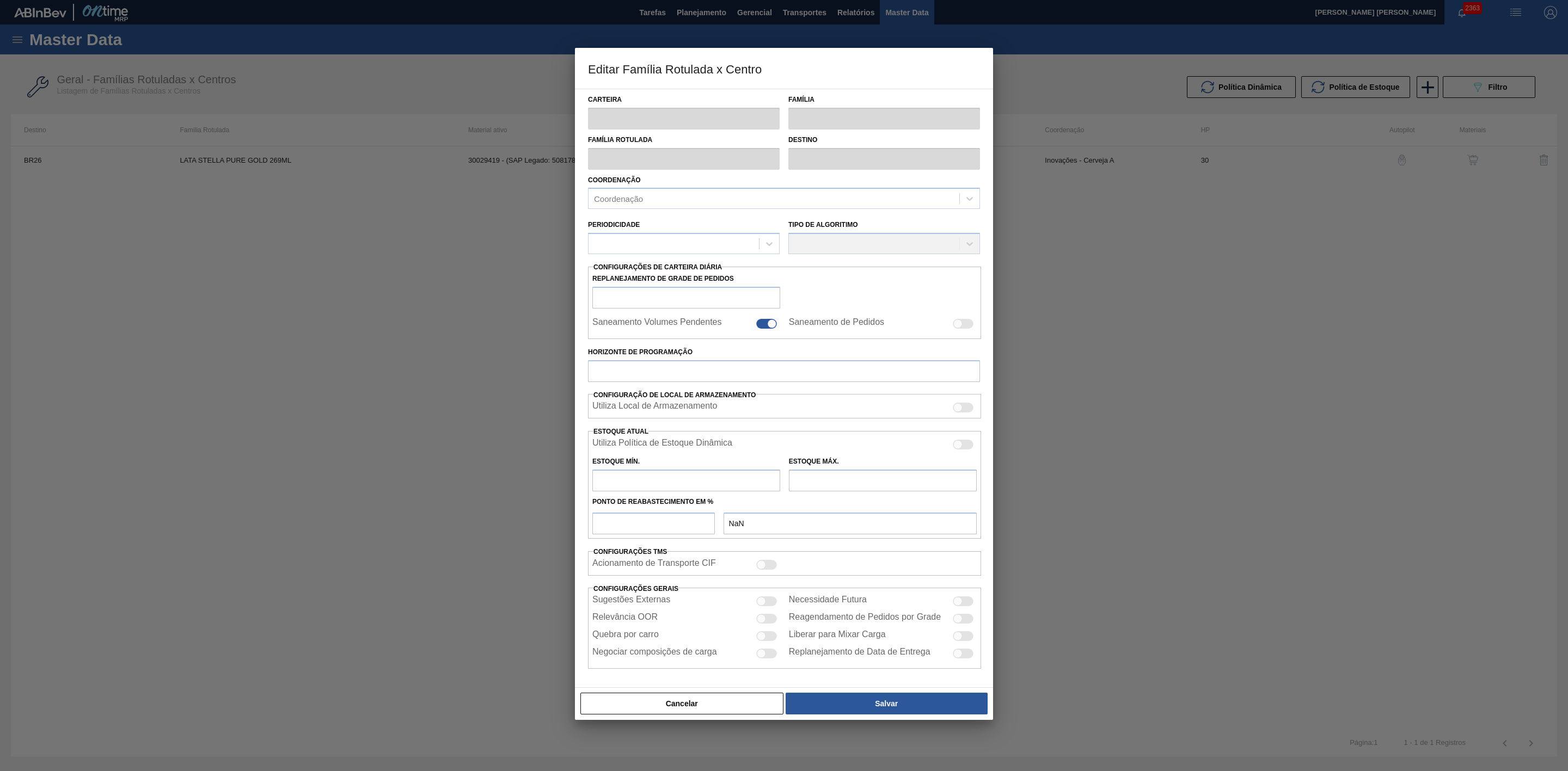
checkbox input "true"
type input "30"
type input "0"
type input "100"
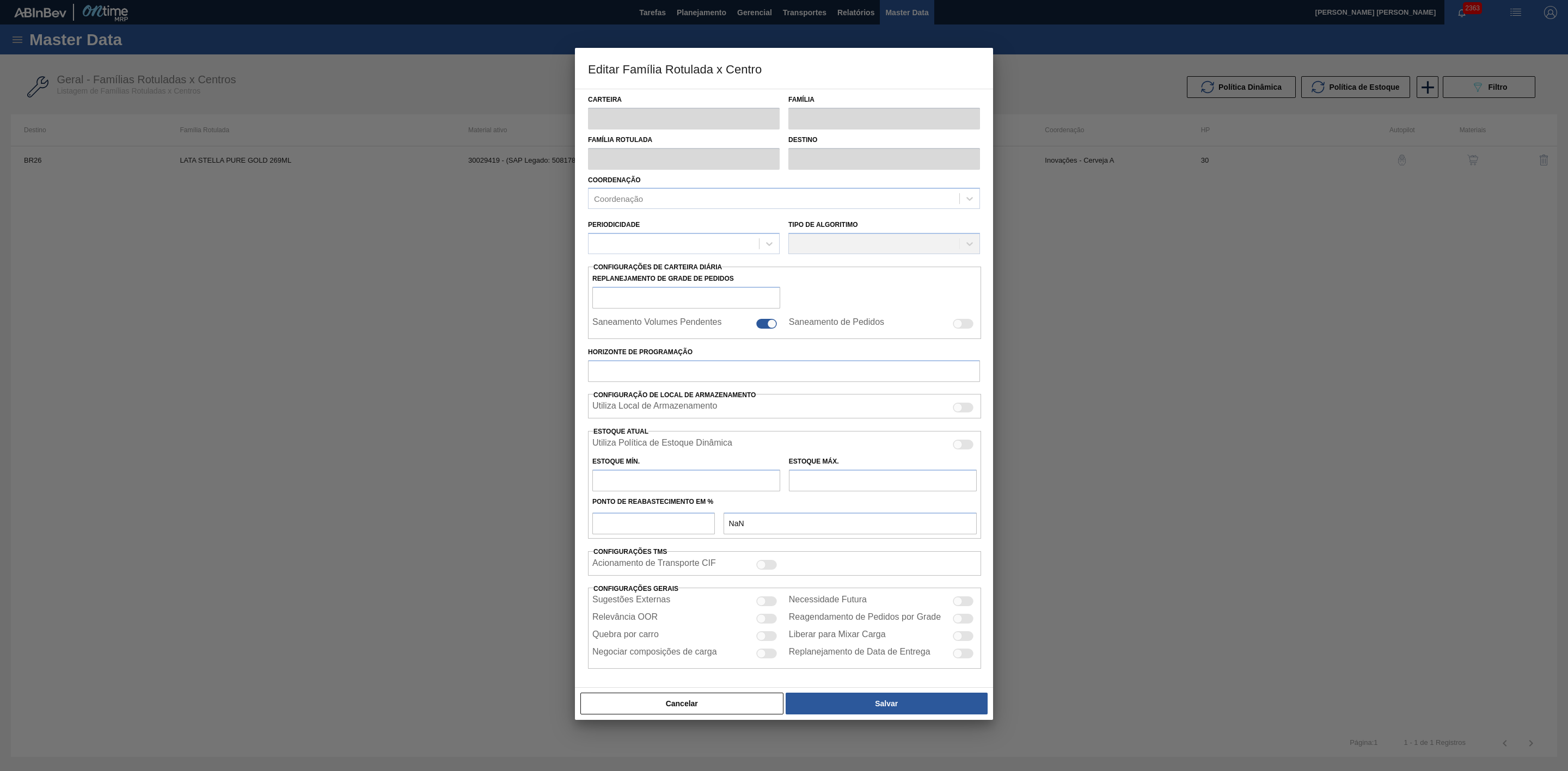
type input "0,000"
checkbox input "true"
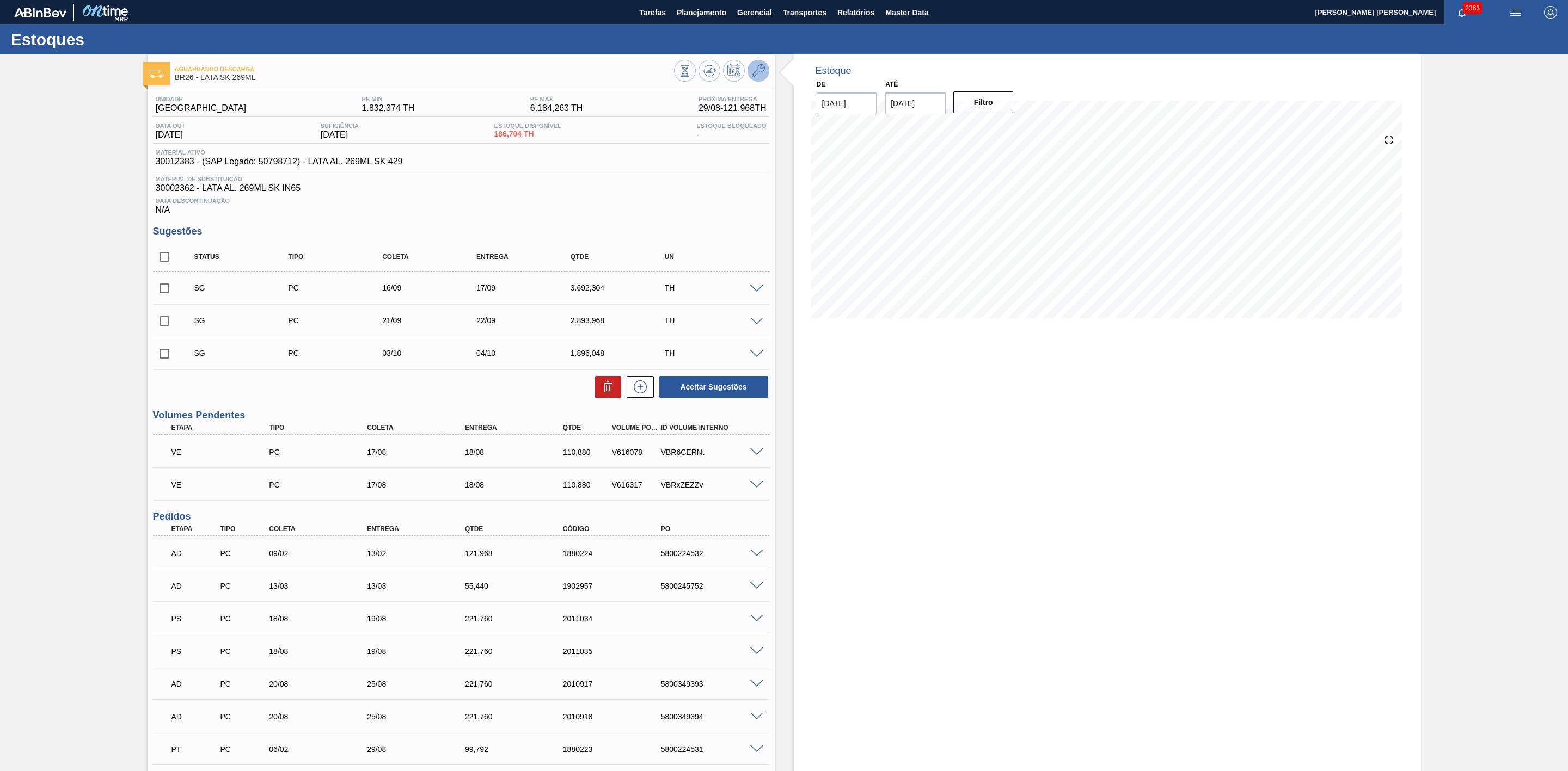
click at [753, 68] on icon at bounding box center [758, 71] width 13 height 13
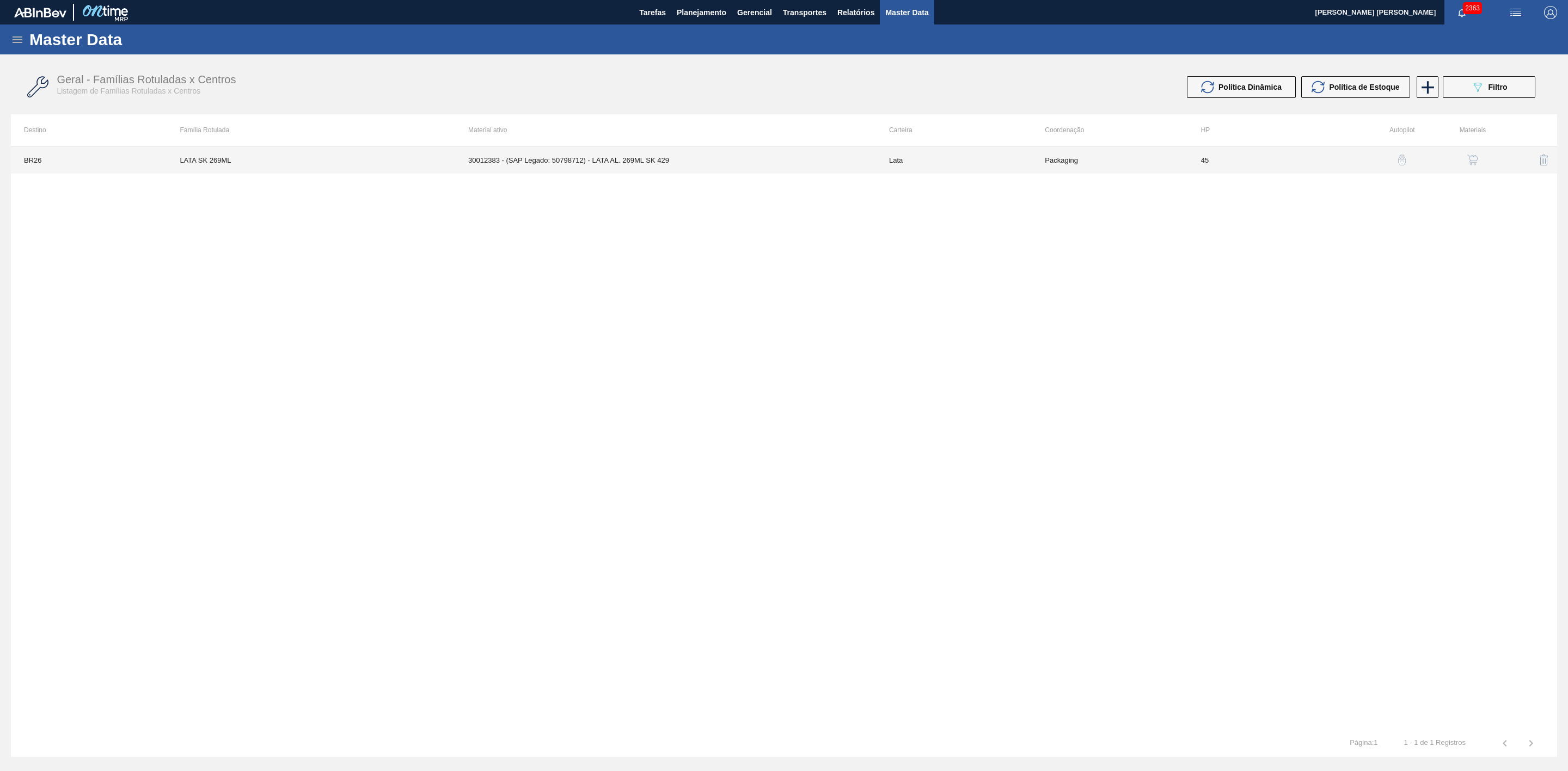
click at [624, 165] on td "30012383 - (SAP Legado: 50798712) - LATA AL. 269ML SK 429" at bounding box center [666, 160] width 420 height 27
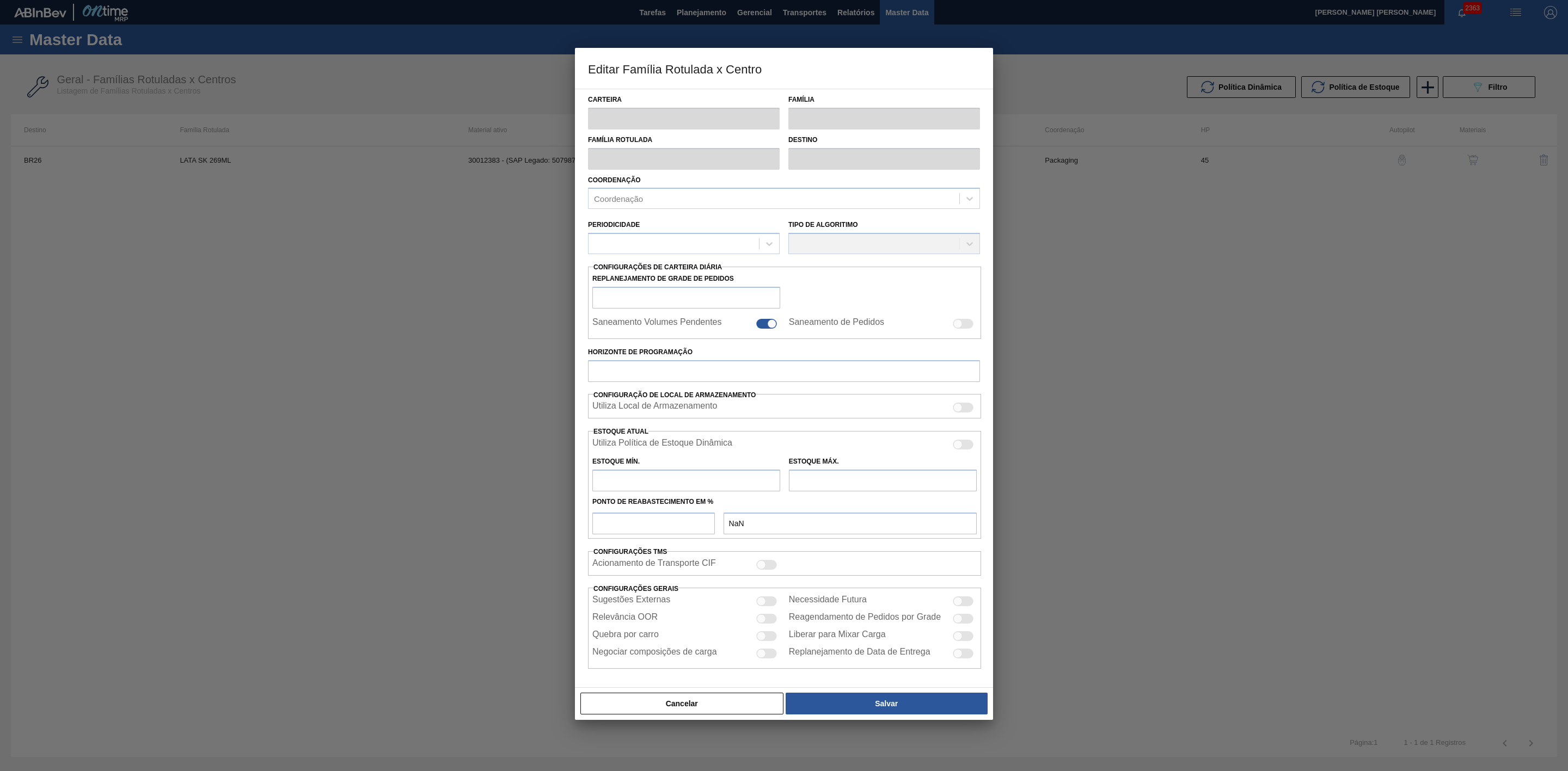
type input "Lata"
type input "LATA SK 269ML"
type input "BR26 - Uberlândia"
type input "0"
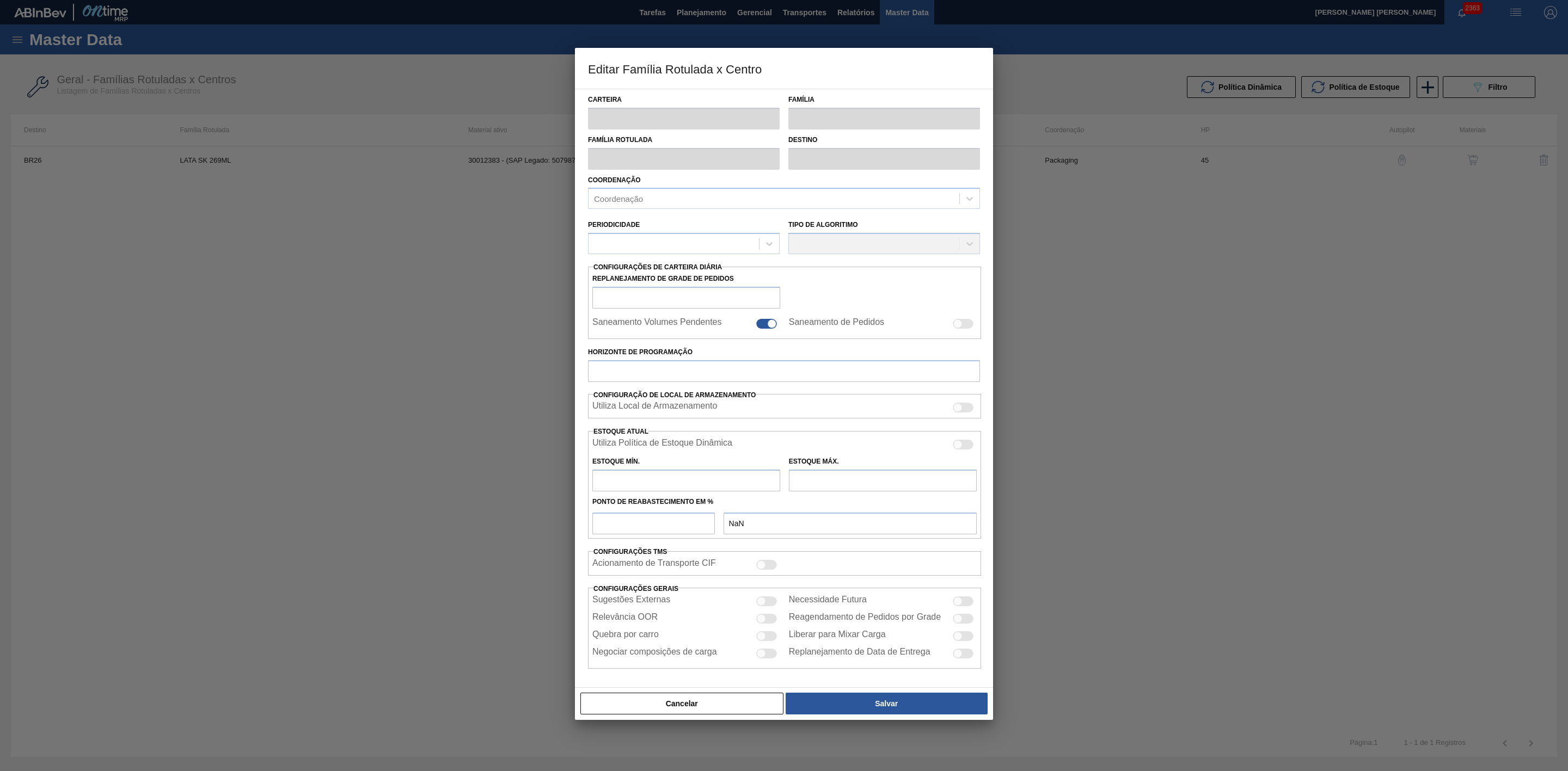
checkbox input "true"
type input "45"
type input "1.832,374"
type input "6.184,263"
type input "42"
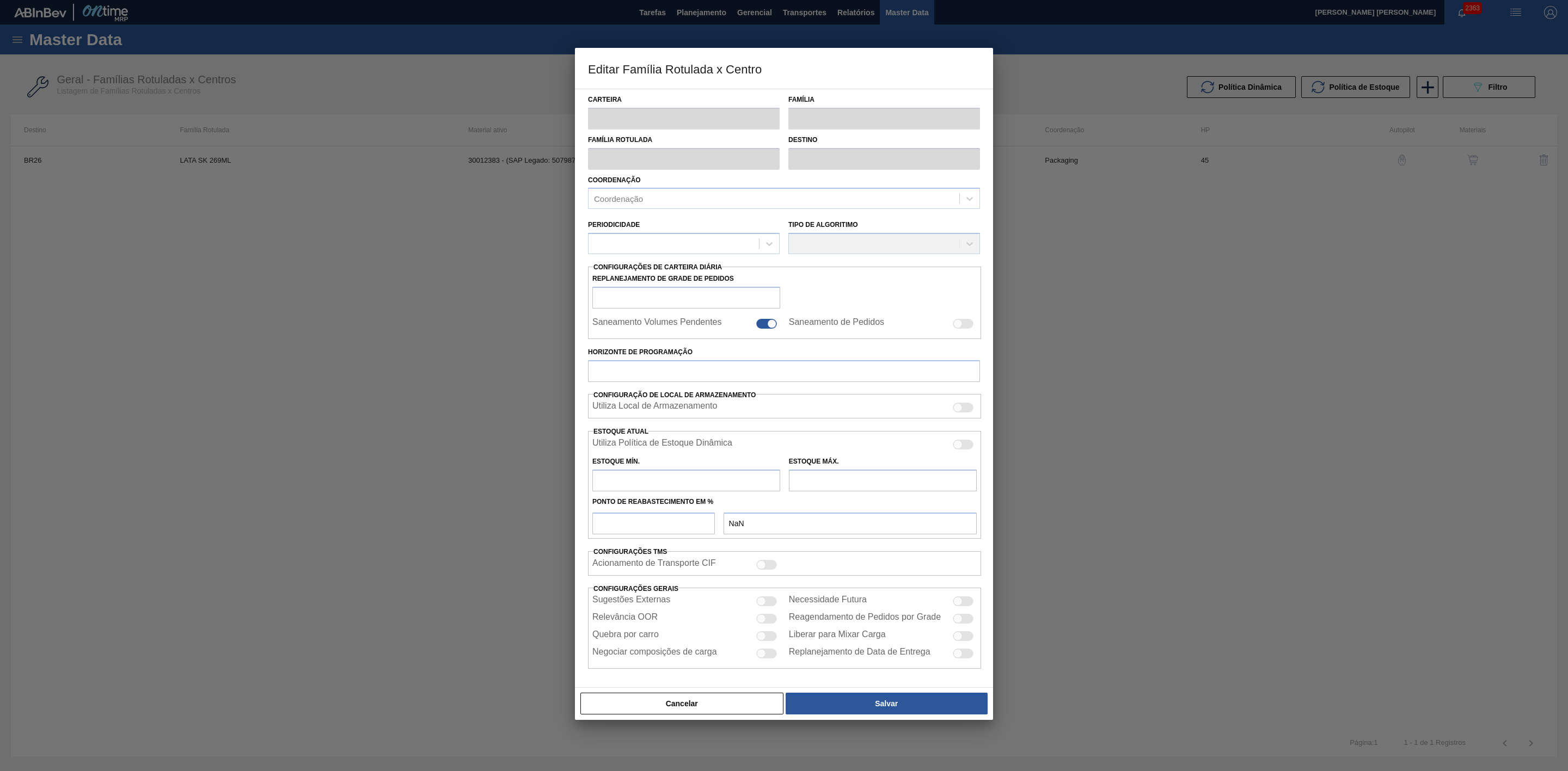
type input "3.660,167"
checkbox input "true"
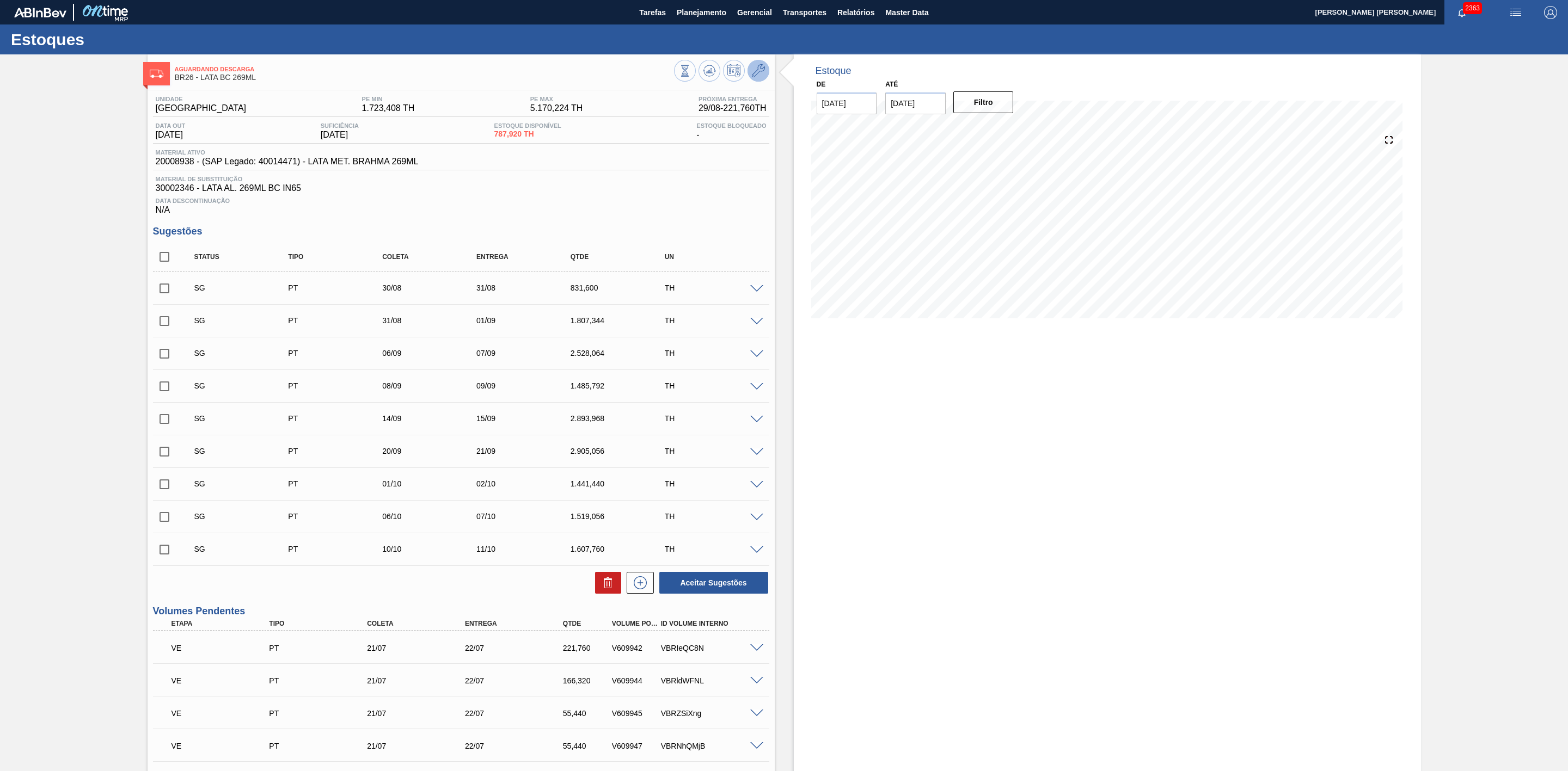
click at [762, 74] on icon at bounding box center [758, 71] width 13 height 13
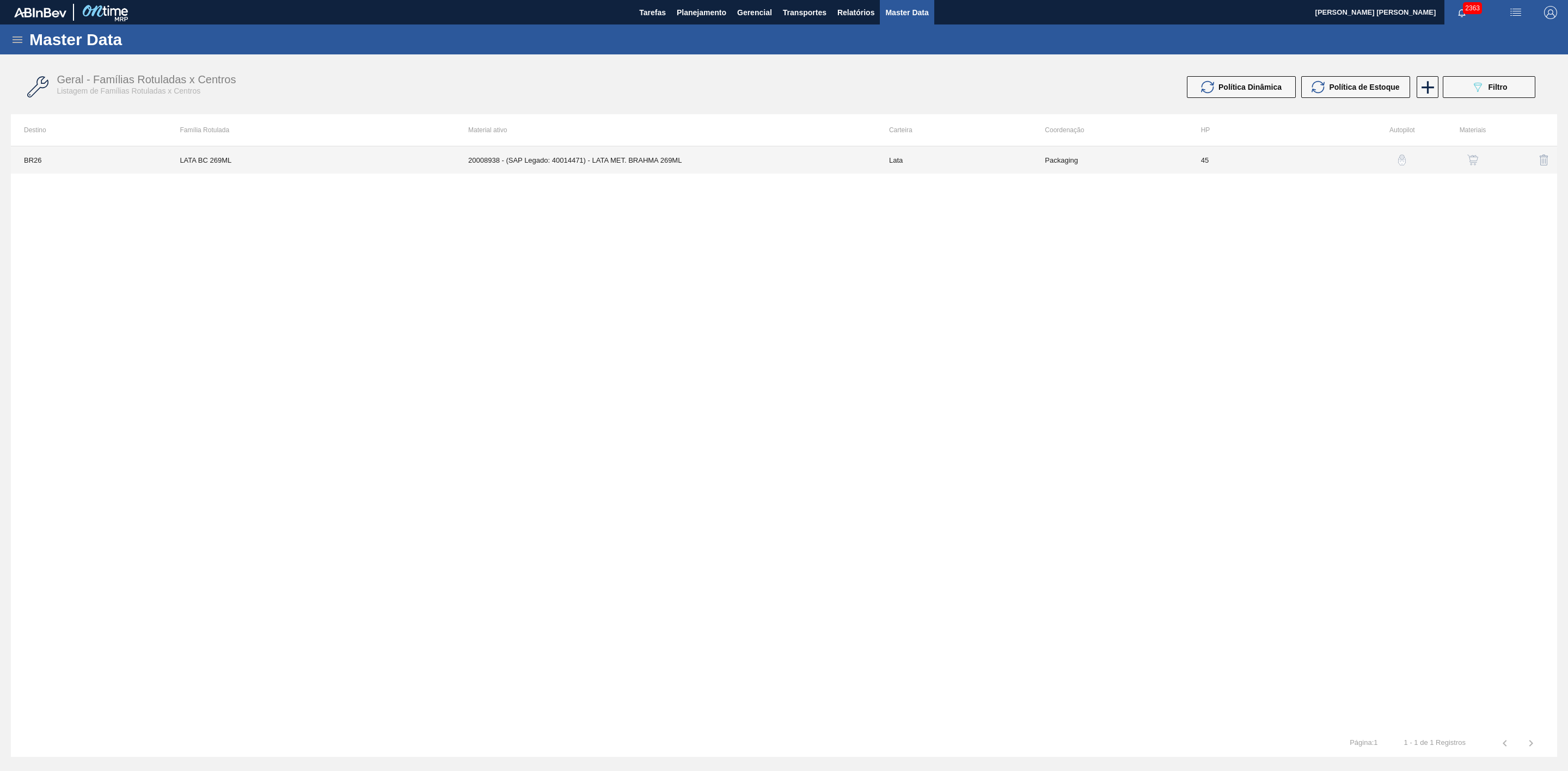
click at [782, 162] on td "20008938 - (SAP Legado: 40014471) - LATA MET. BRAHMA 269ML" at bounding box center [666, 160] width 420 height 27
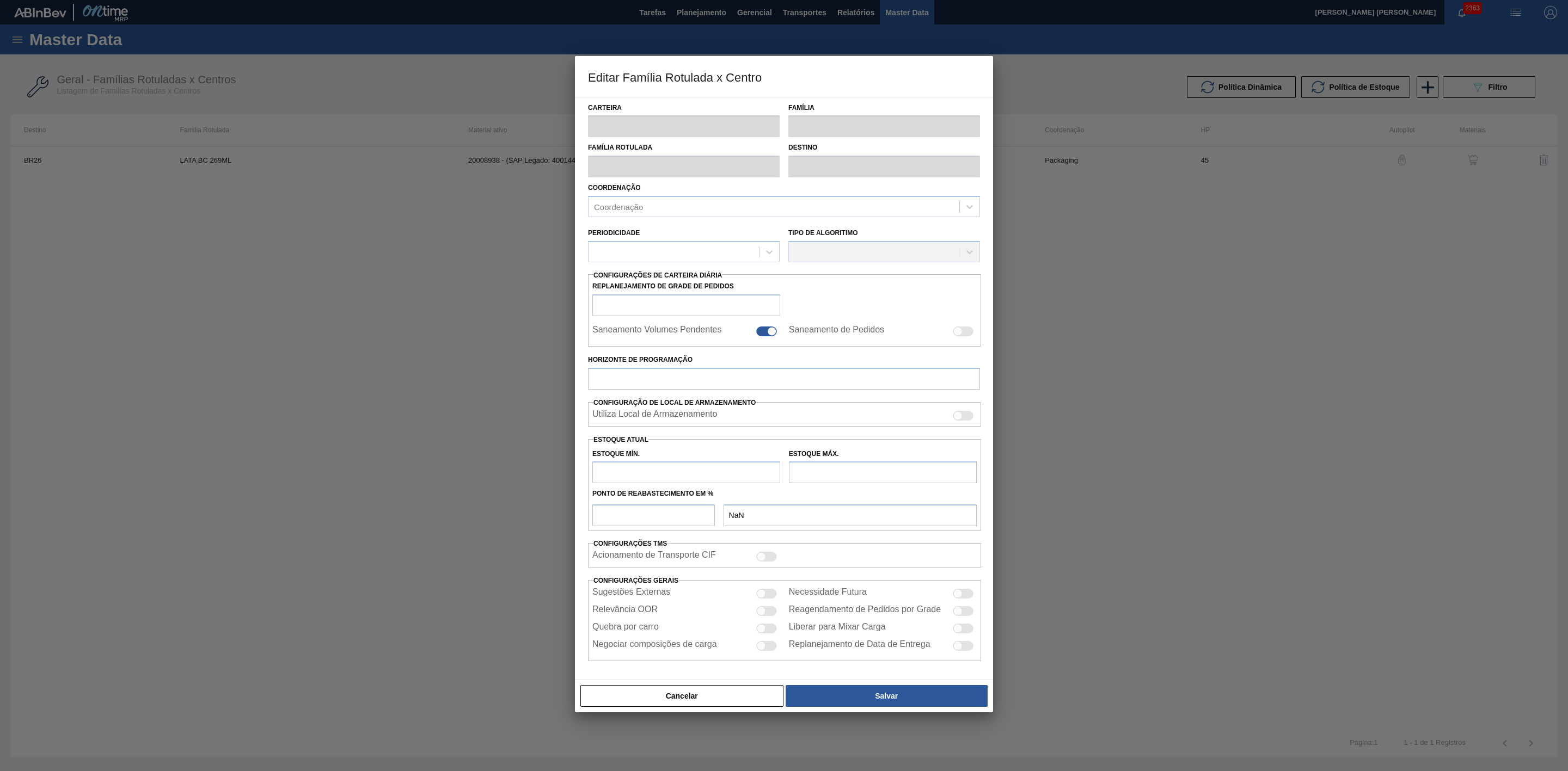
type input "Lata"
type input "LATA BC 269ML"
type input "BR26 - Uberlândia"
type input "0"
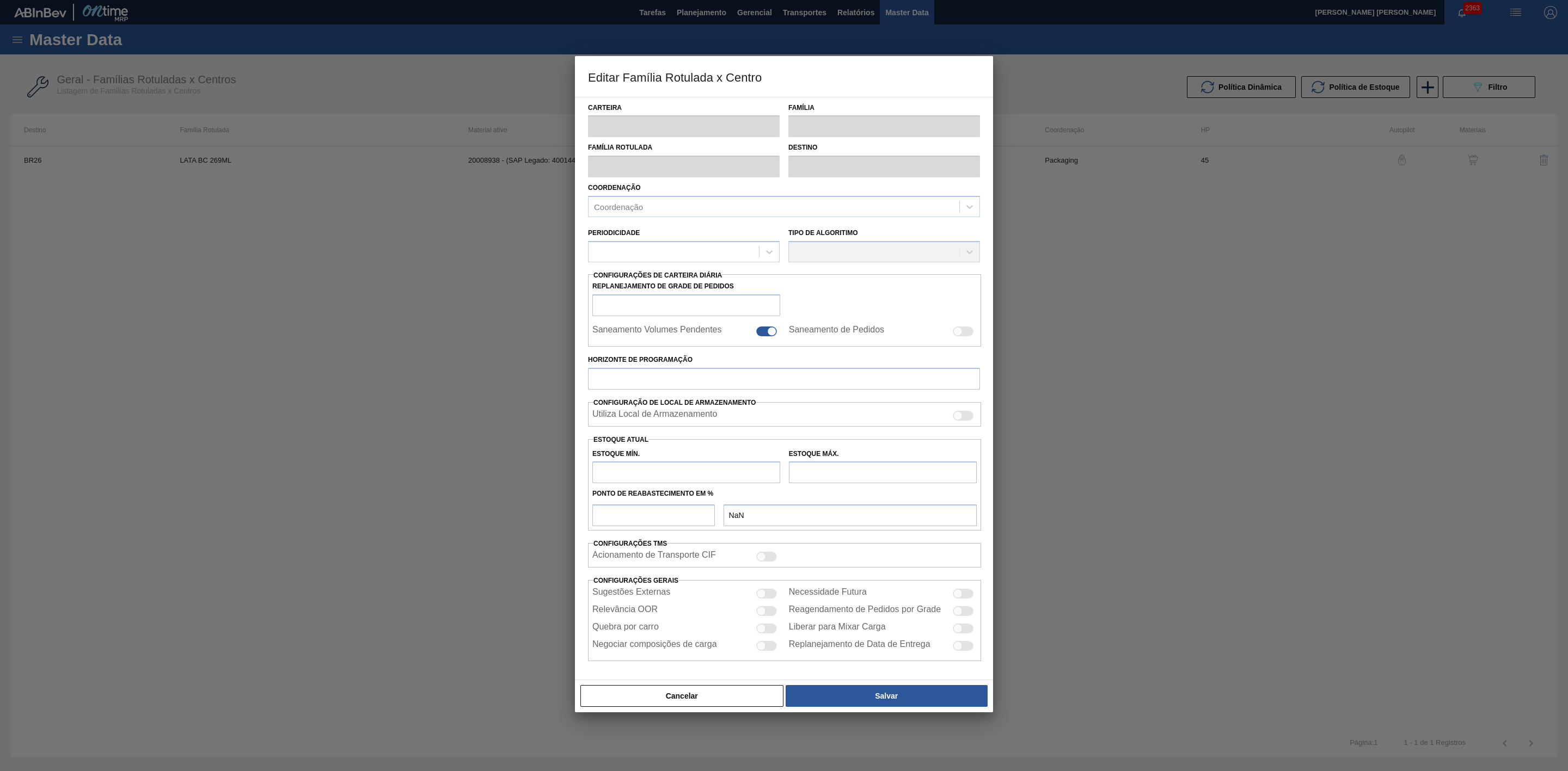
checkbox input "true"
type input "45"
type input "1.723,408"
type input "5.170,224"
type input "40"
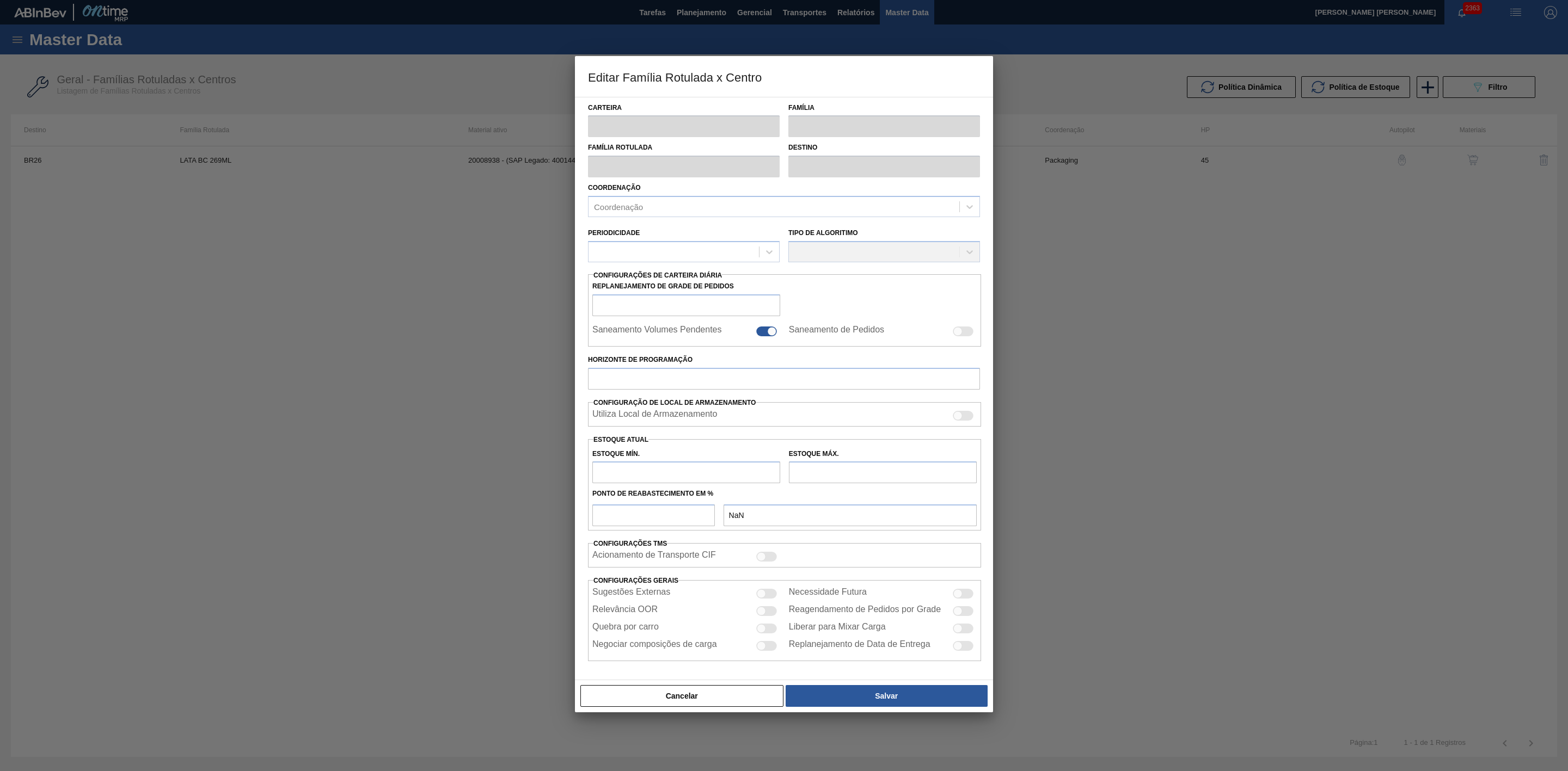
type input "3.102,134"
checkbox input "true"
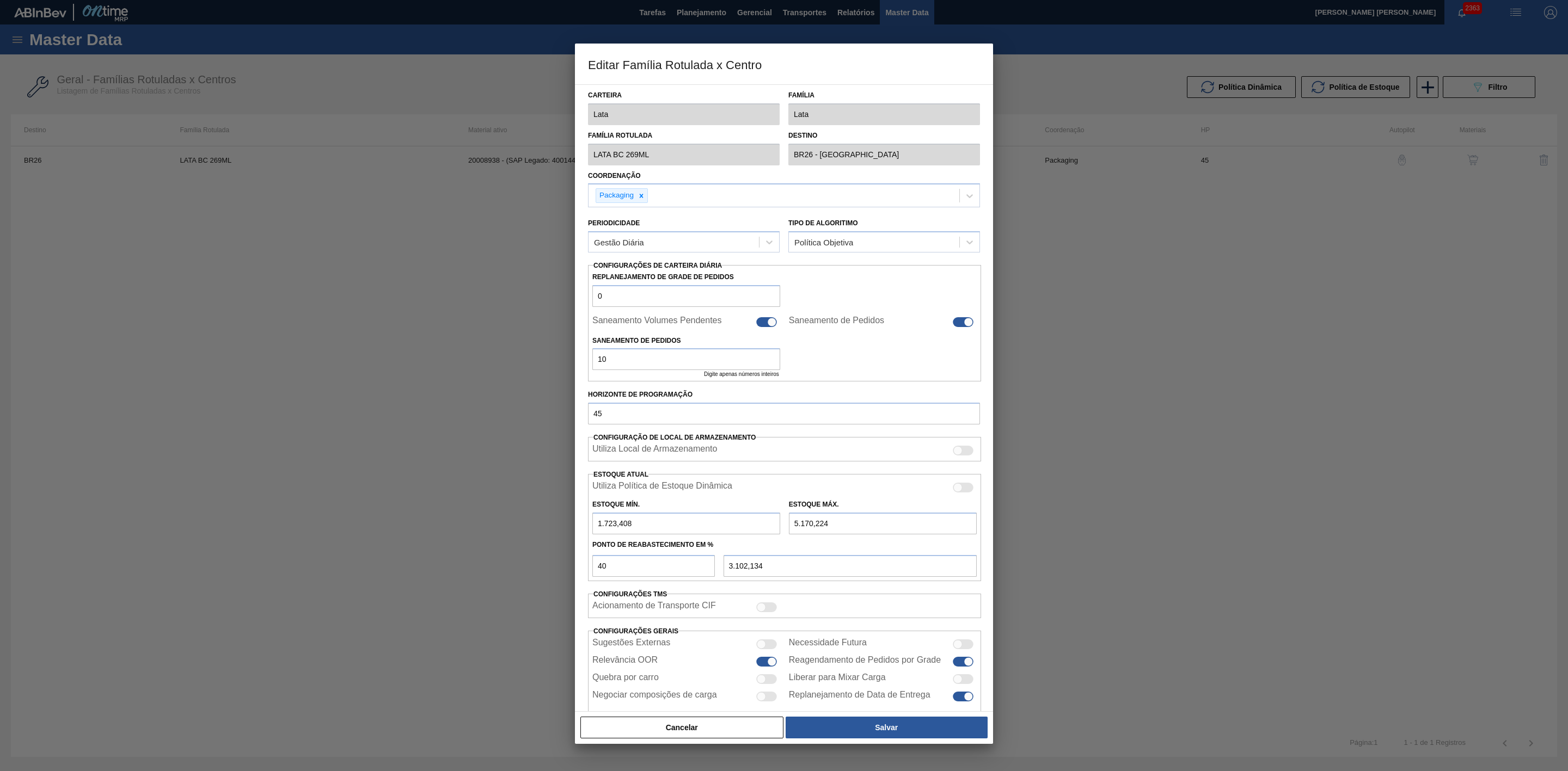
click at [336, 335] on div at bounding box center [784, 386] width 1568 height 771
click at [683, 722] on button "Cancelar" at bounding box center [682, 728] width 203 height 22
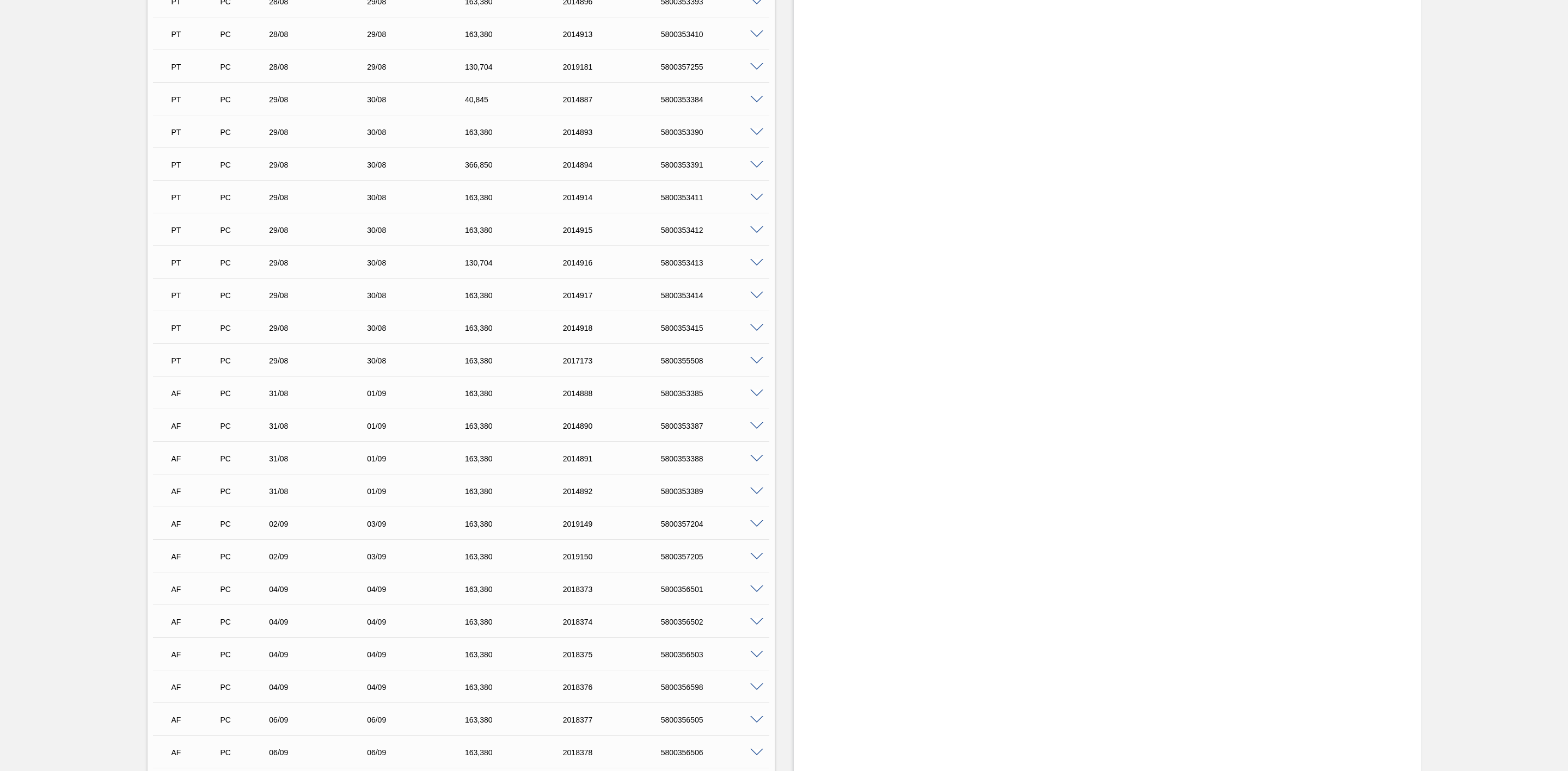
scroll to position [1470, 0]
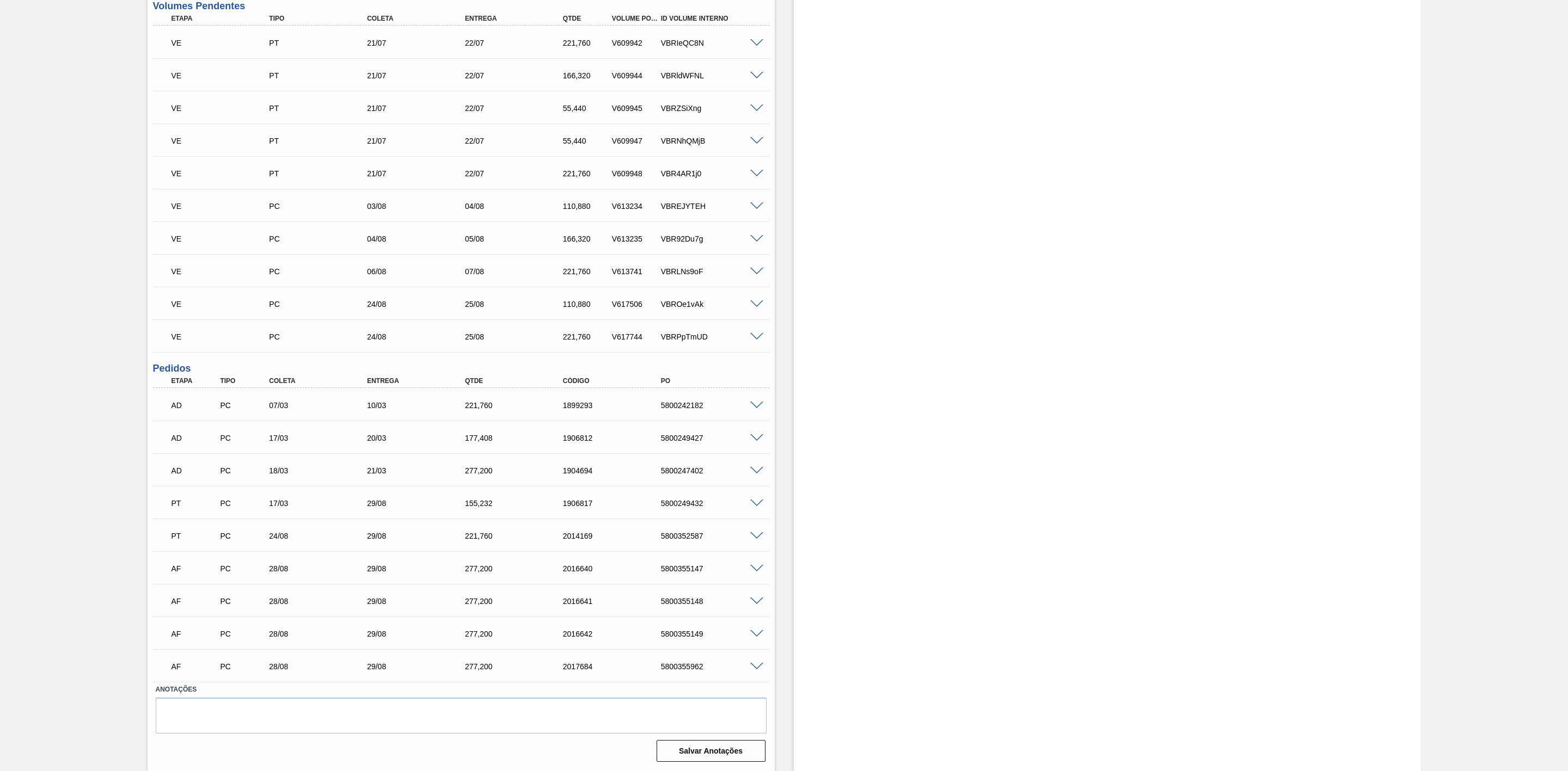
scroll to position [609, 0]
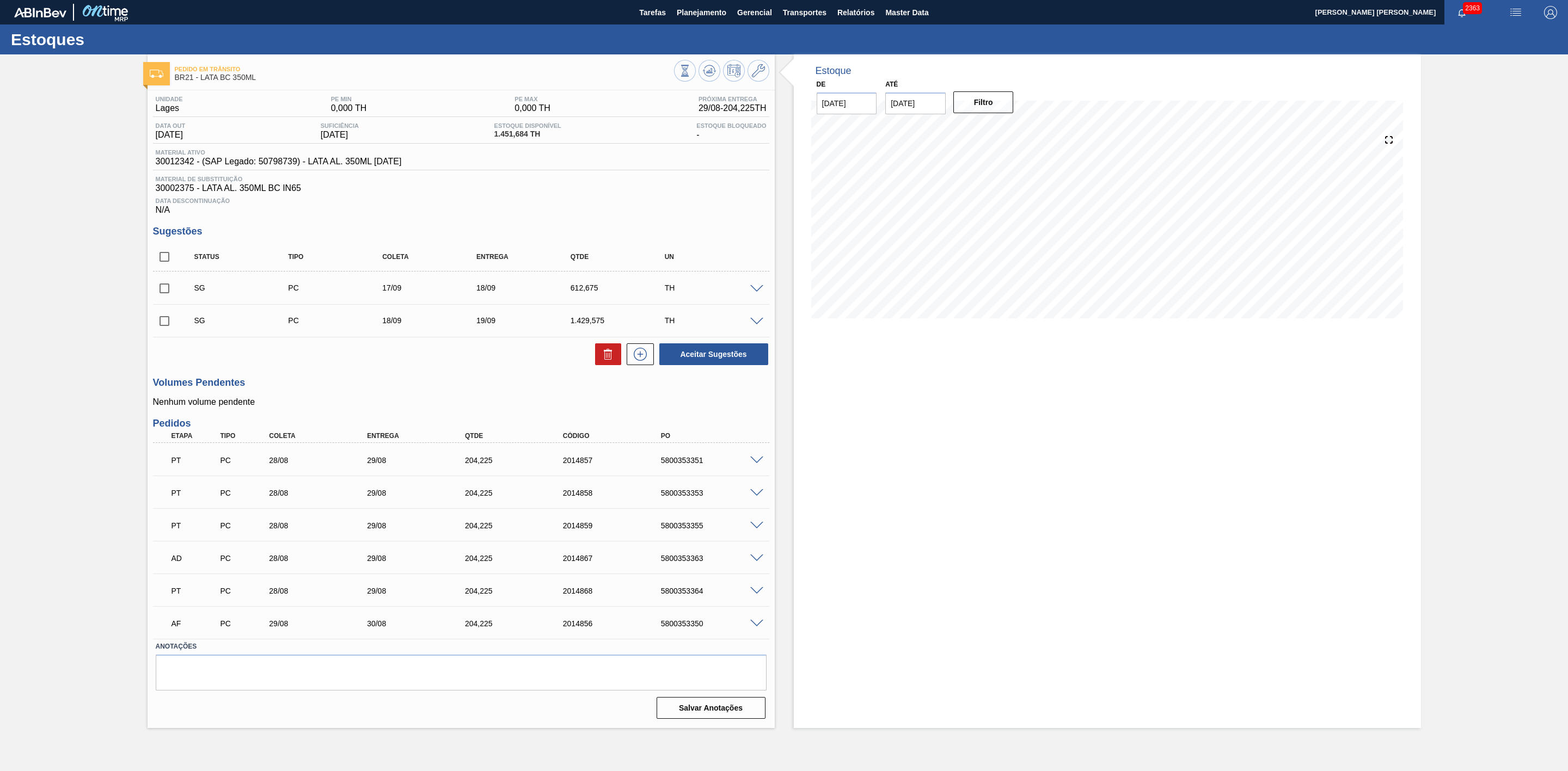
click at [768, 77] on div at bounding box center [722, 72] width 96 height 24
click at [757, 72] on icon at bounding box center [758, 71] width 13 height 13
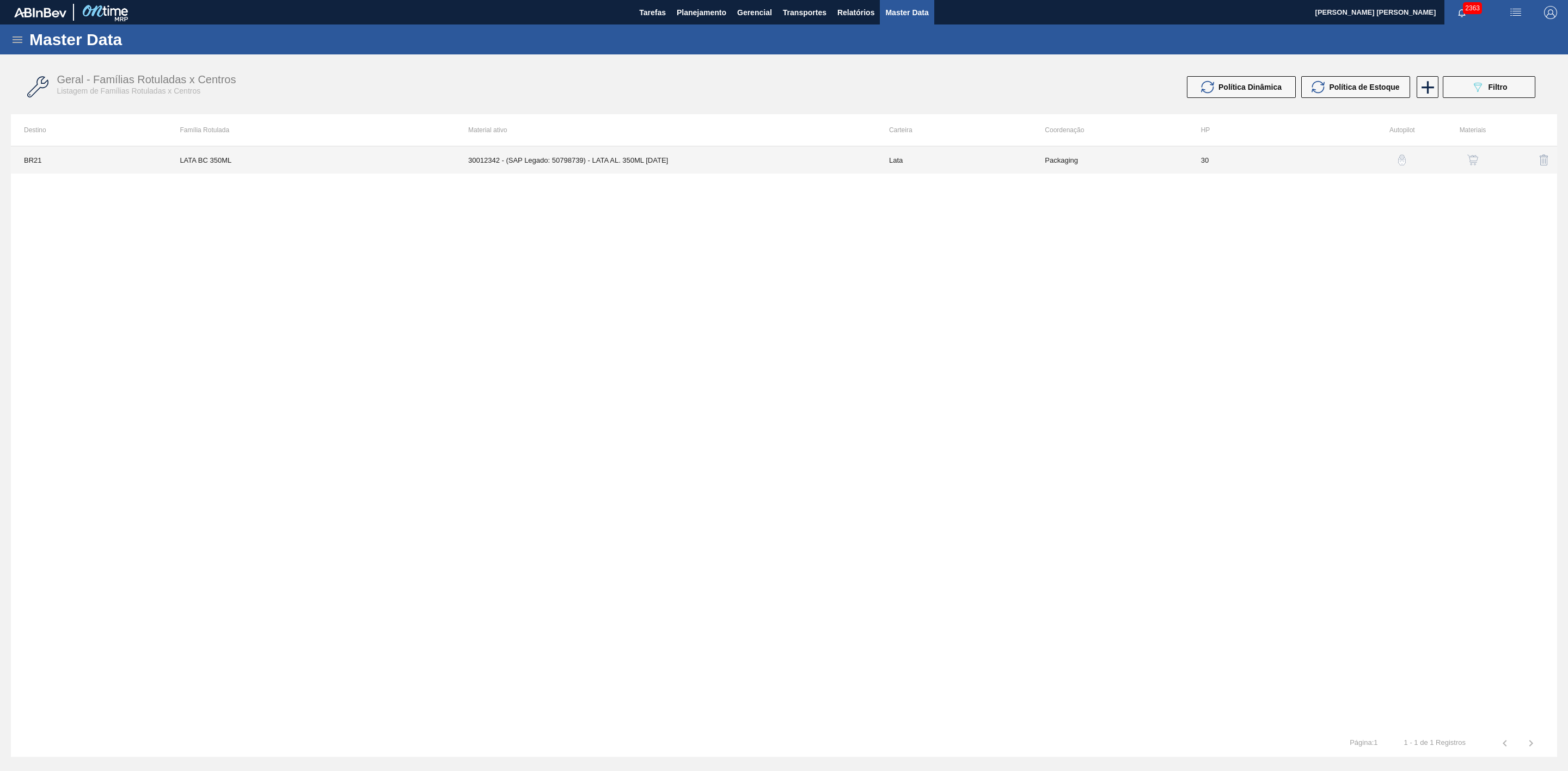
click at [652, 160] on td "30012342 - (SAP Legado: 50798739) - LATA AL. 350ML BC 429" at bounding box center [666, 160] width 420 height 27
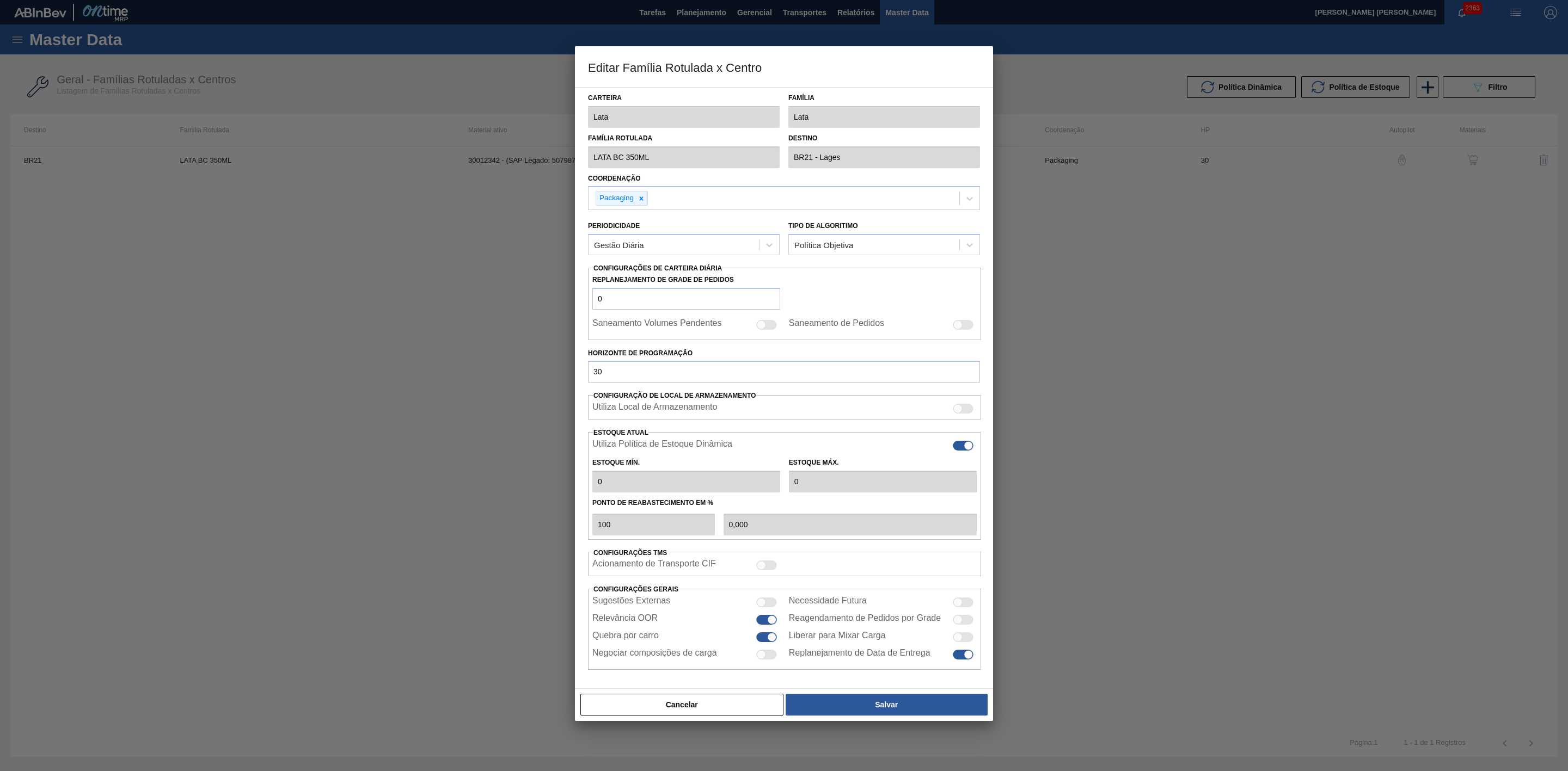
type input "0"
click at [964, 624] on div at bounding box center [962, 620] width 20 height 10
checkbox input "true"
click at [884, 707] on button "Salvar" at bounding box center [886, 705] width 202 height 22
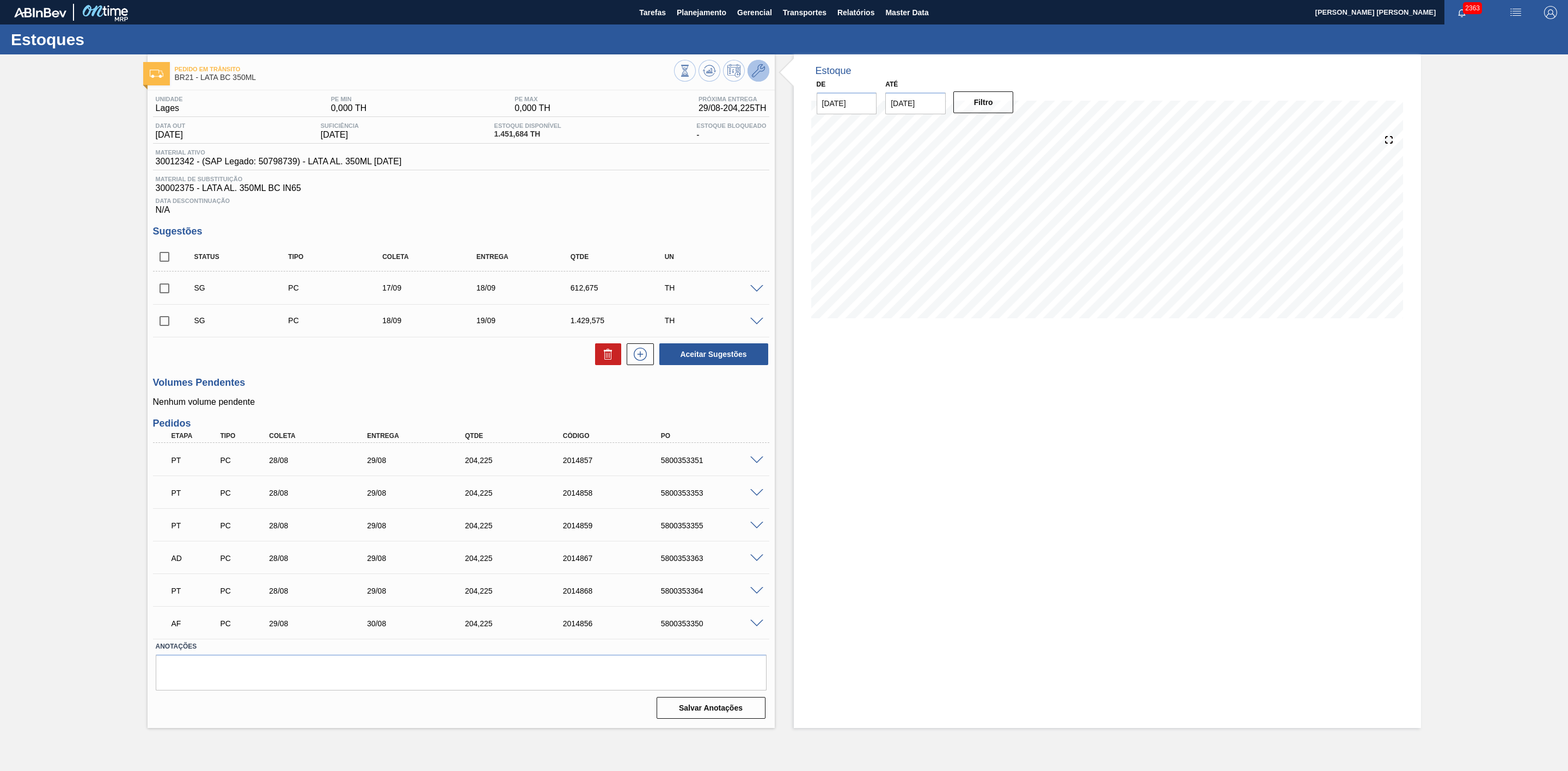
click at [767, 74] on button at bounding box center [758, 71] width 22 height 22
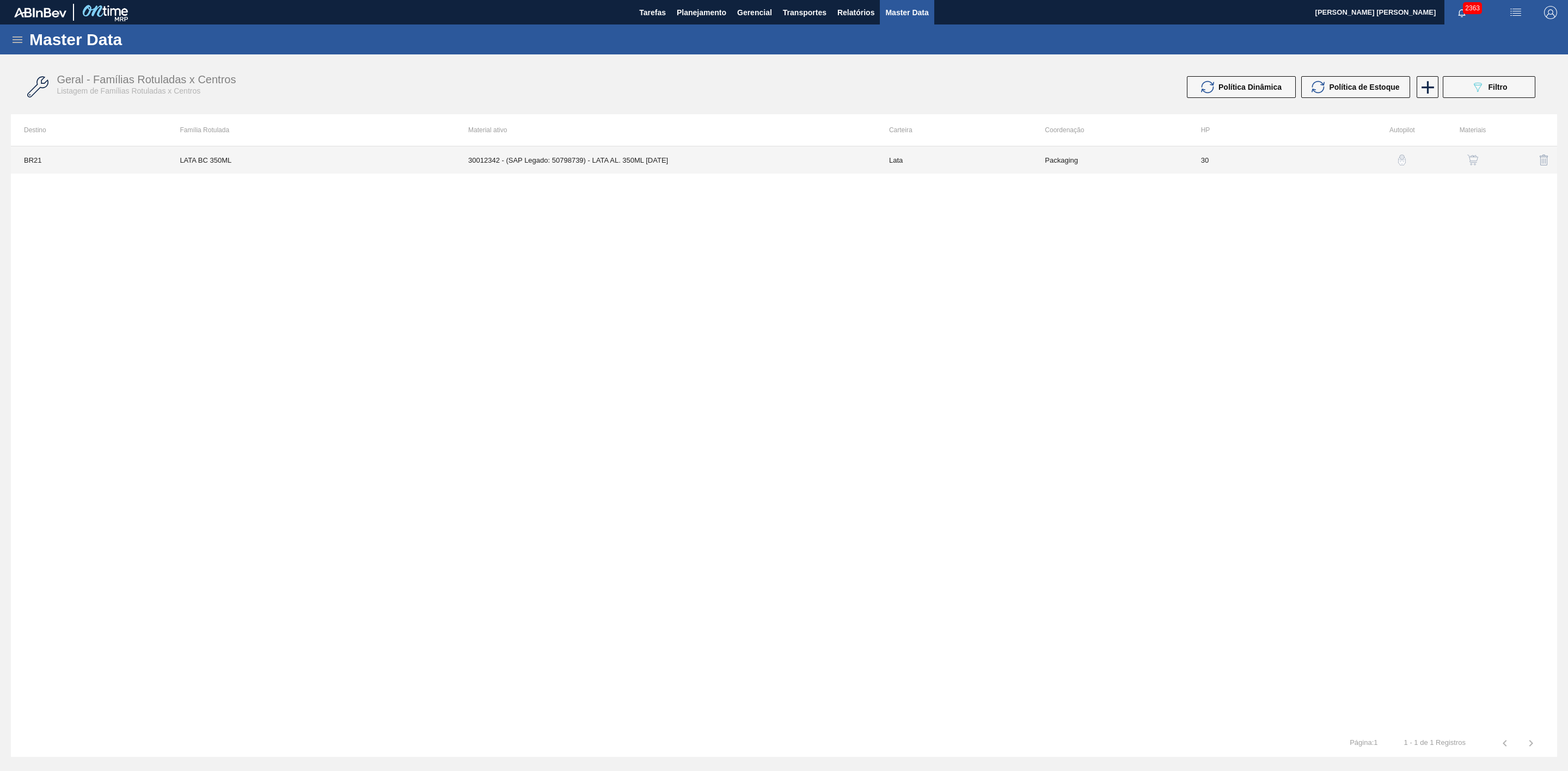
click at [723, 163] on td "30012342 - (SAP Legado: 50798739) - LATA AL. 350ML BC 429" at bounding box center [666, 160] width 420 height 27
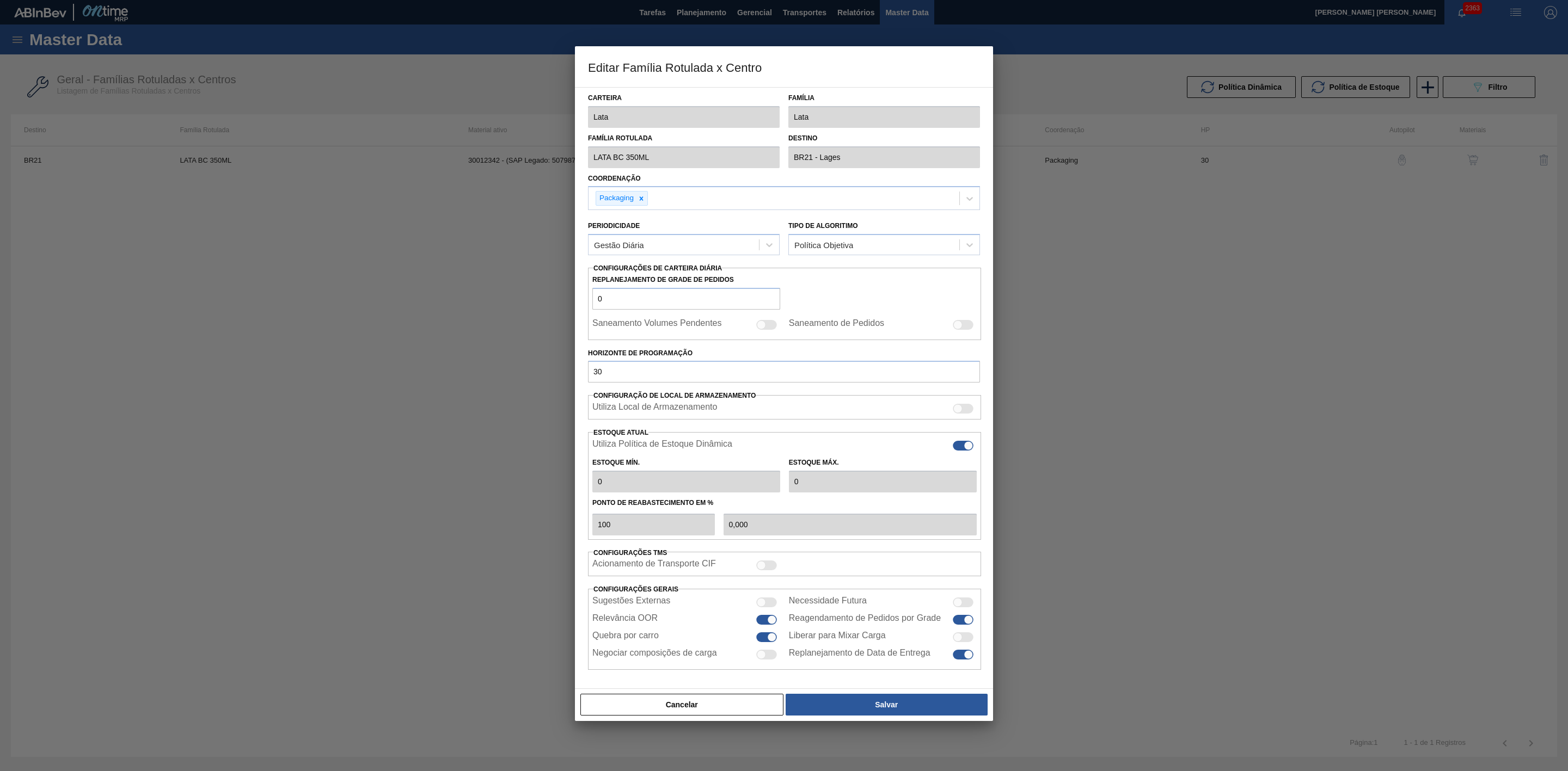
type input "0"
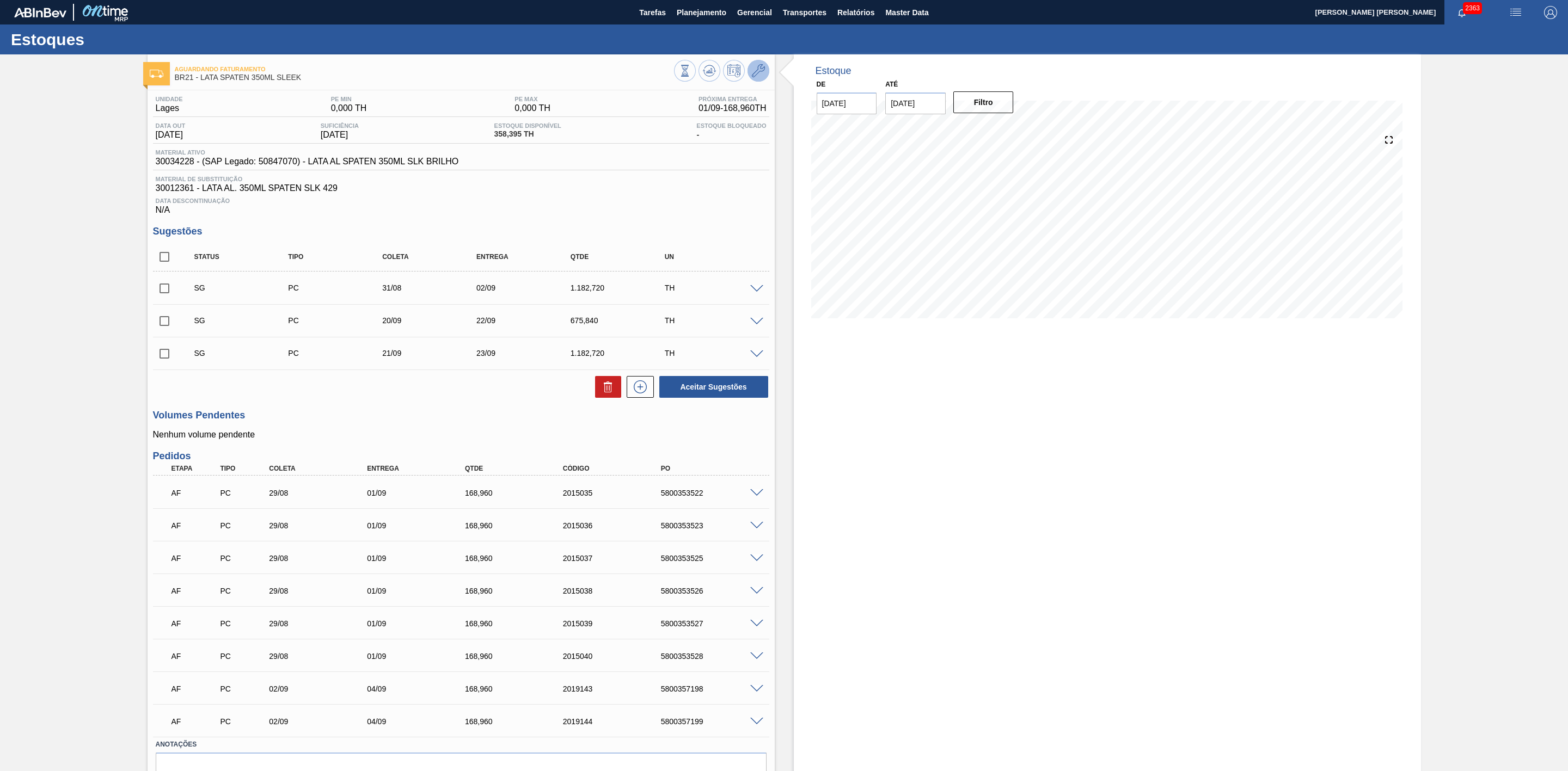
click at [754, 74] on icon at bounding box center [758, 71] width 13 height 13
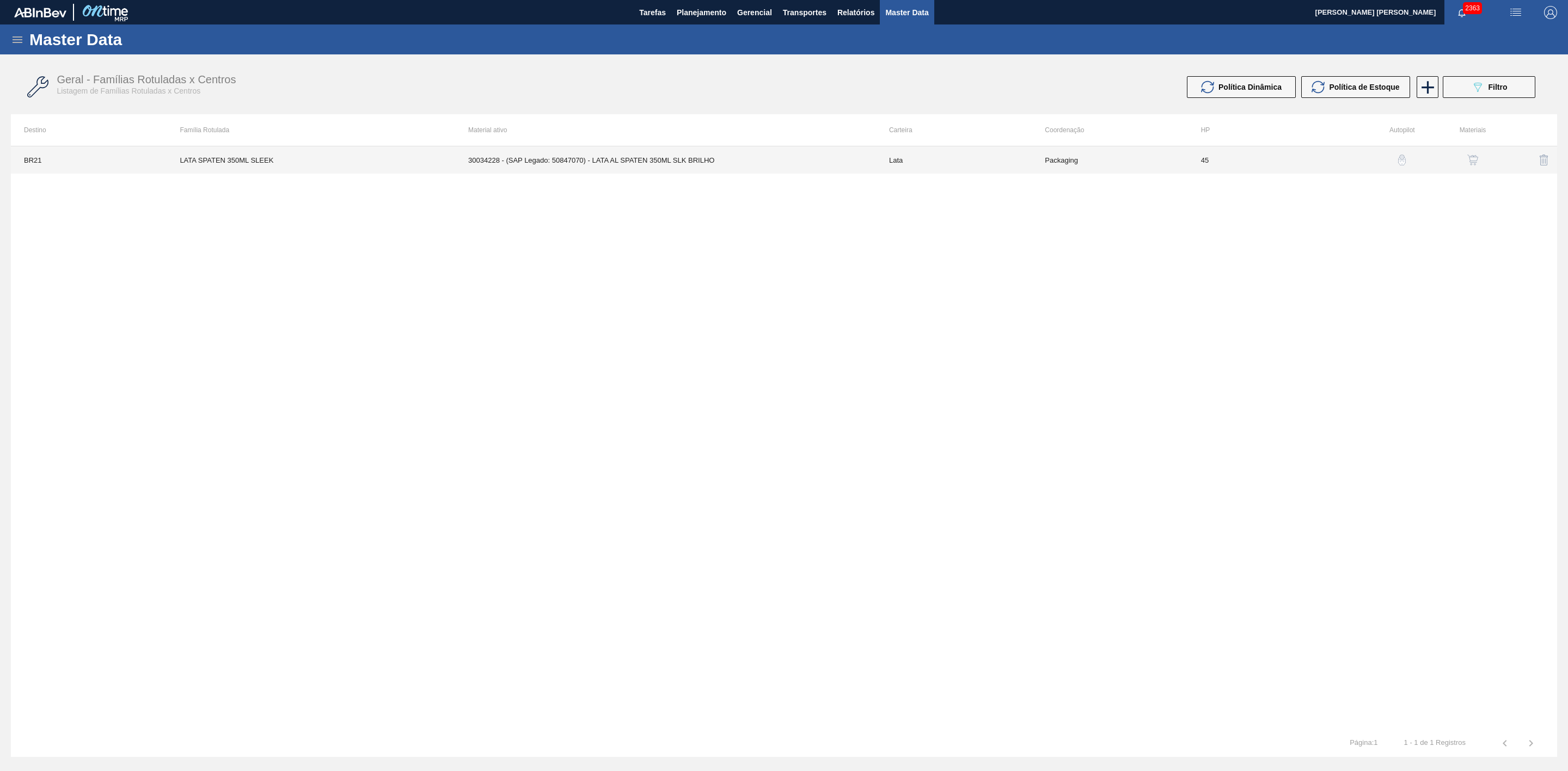
click at [694, 164] on td "30034228 - (SAP Legado: 50847070) - LATA AL SPATEN 350ML SLK BRILHO" at bounding box center [666, 160] width 420 height 27
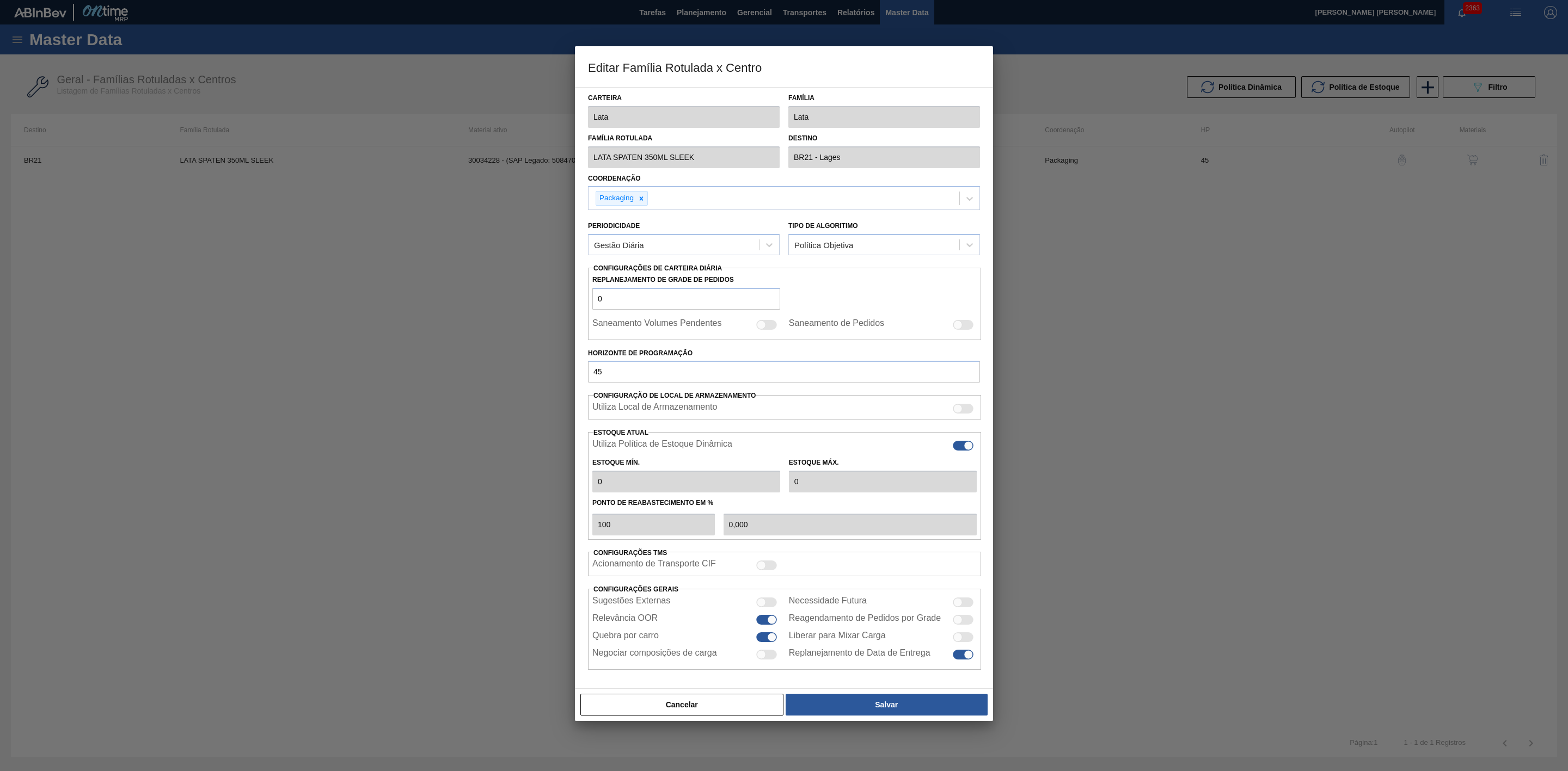
type input "0"
click at [965, 621] on div at bounding box center [962, 620] width 20 height 10
checkbox input "true"
click at [908, 709] on button "Salvar" at bounding box center [886, 705] width 202 height 22
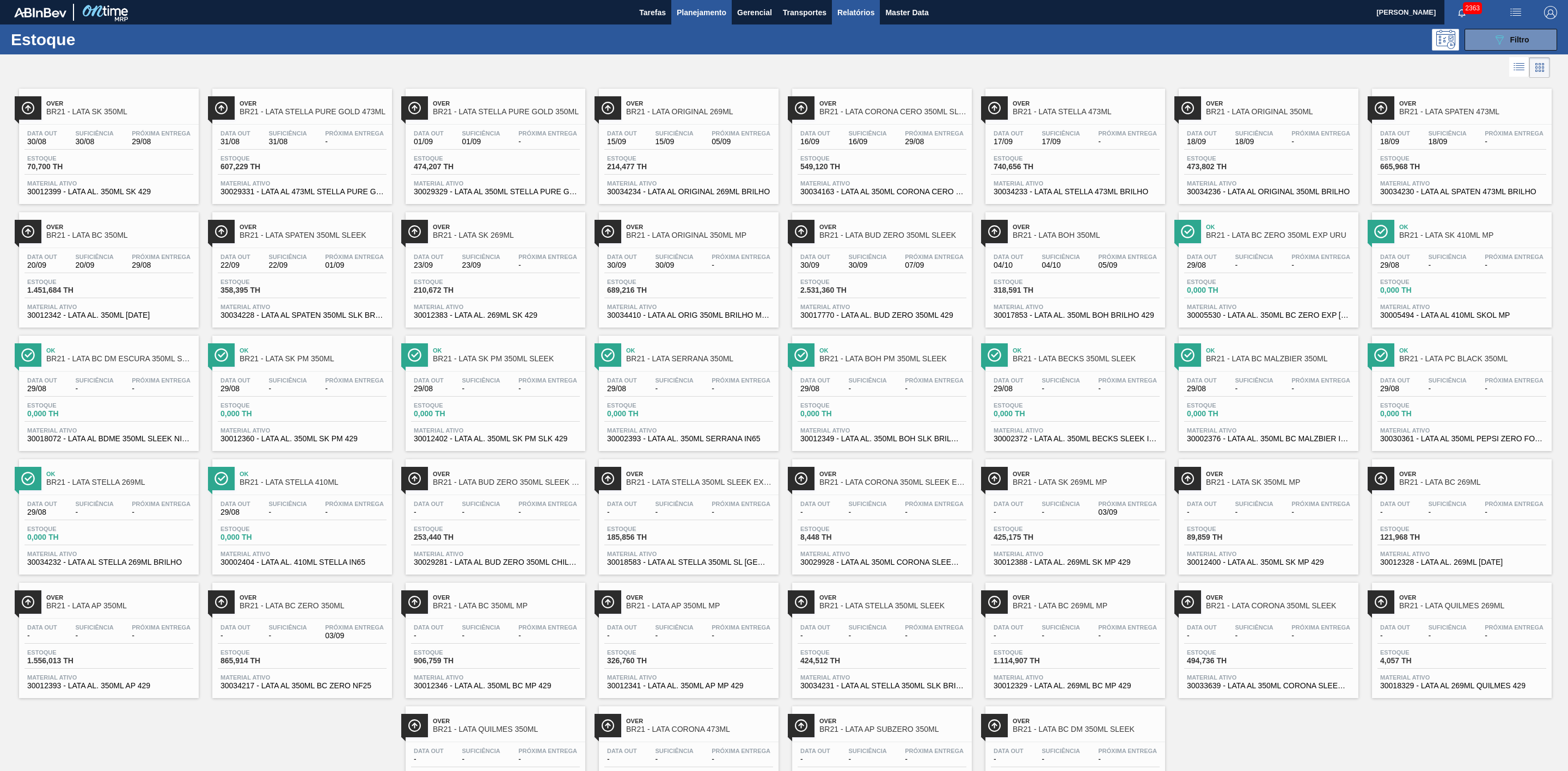
click at [853, 11] on span "Relatórios" at bounding box center [855, 12] width 37 height 13
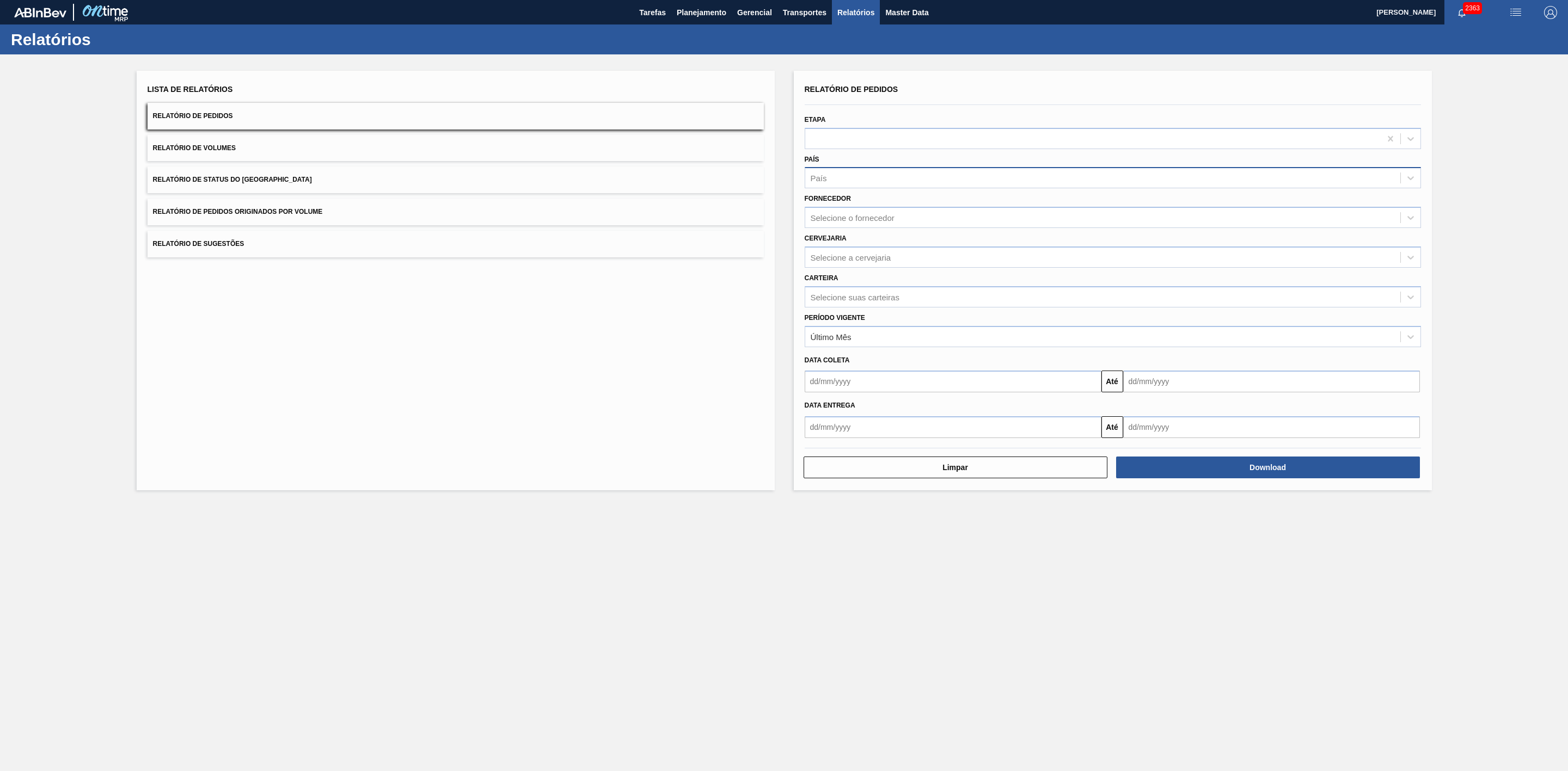
drag, startPoint x: 864, startPoint y: 174, endPoint x: 863, endPoint y: 181, distance: 7.1
click at [864, 174] on div "País" at bounding box center [1103, 178] width 595 height 16
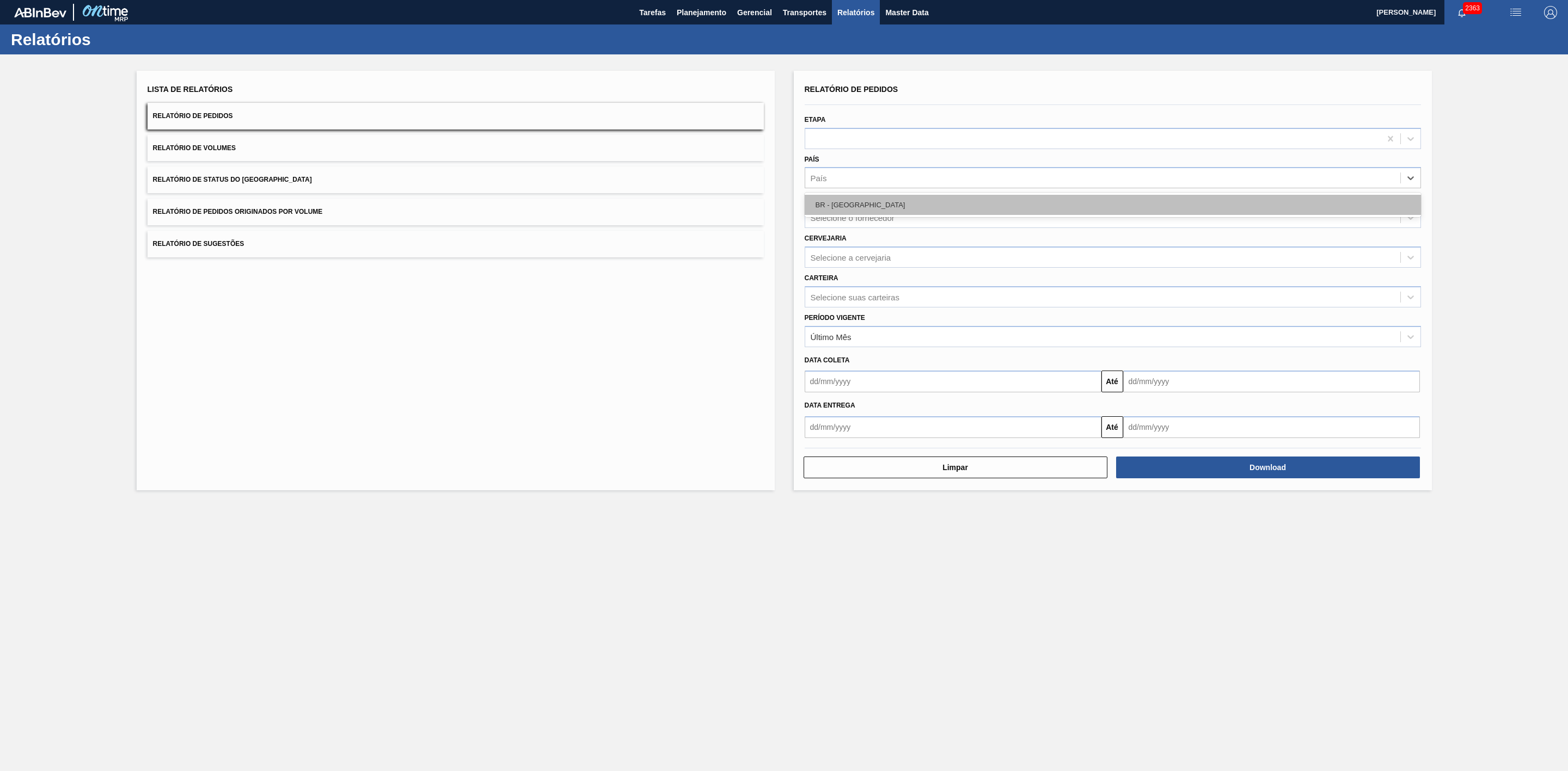
click at [846, 204] on div "BR - Brasil" at bounding box center [1113, 205] width 616 height 20
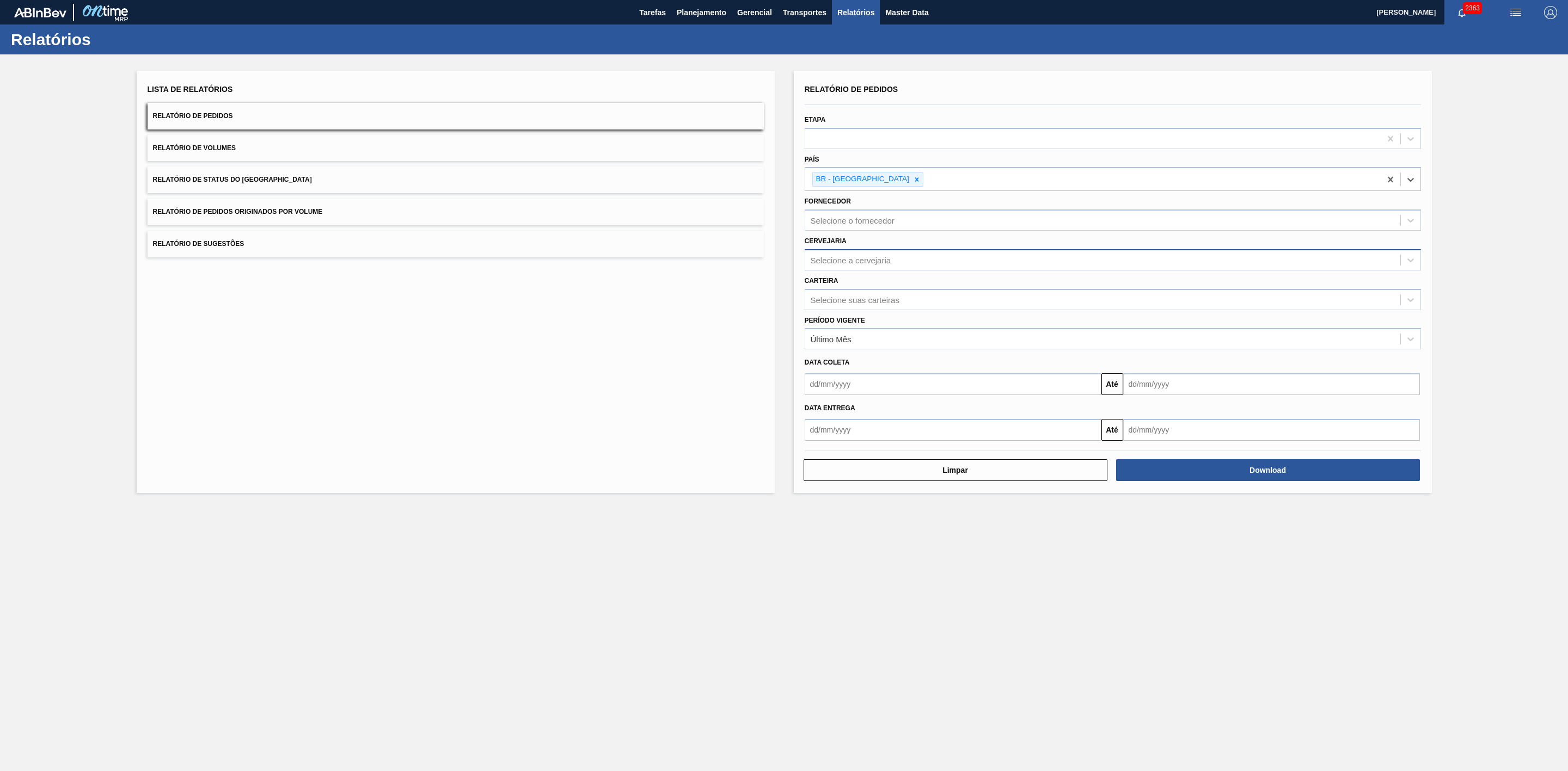
click at [876, 256] on div "Selecione a cervejaria" at bounding box center [851, 260] width 80 height 9
type input "21"
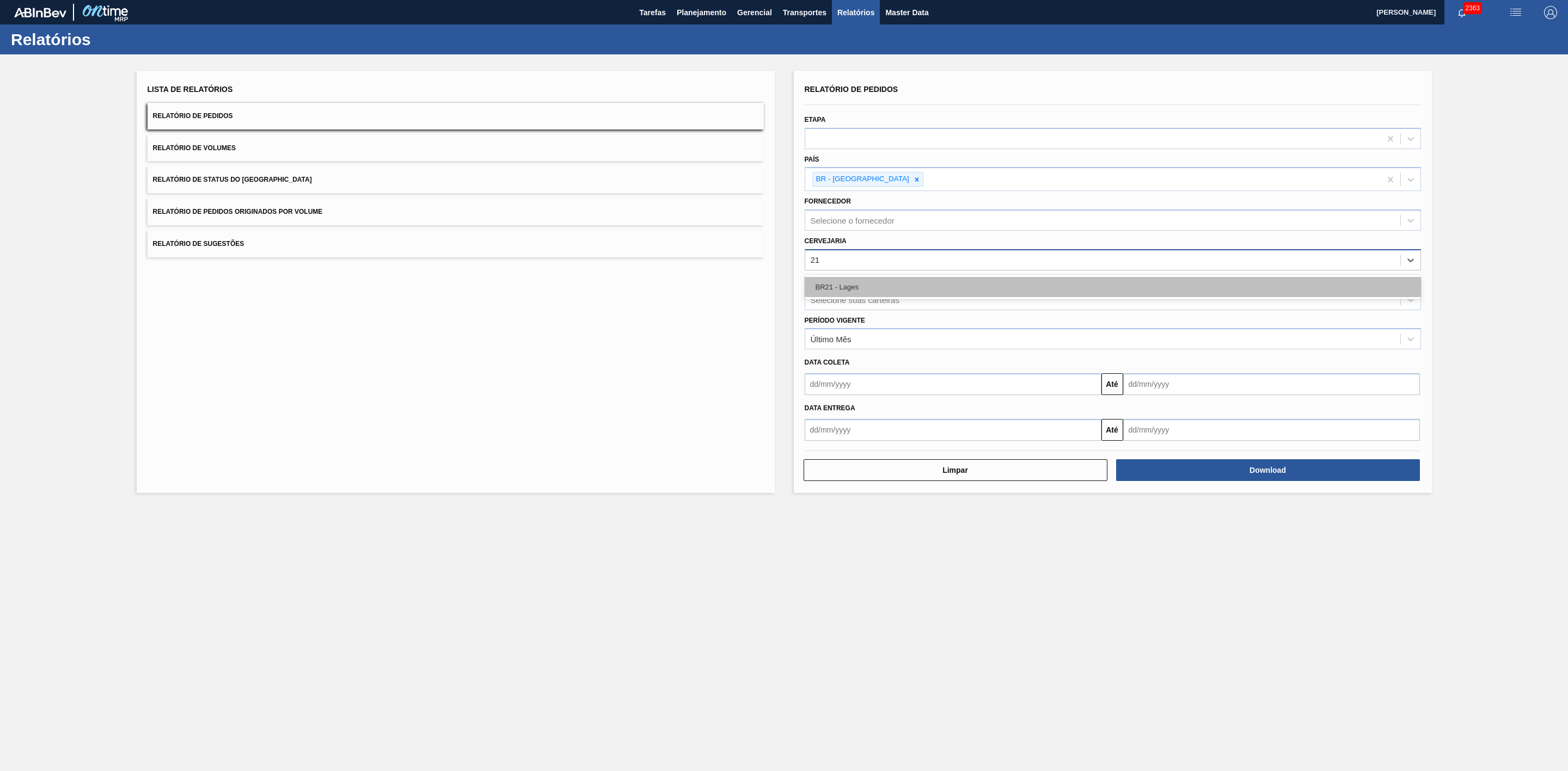
click at [853, 284] on div "BR21 - Lages" at bounding box center [1113, 287] width 616 height 20
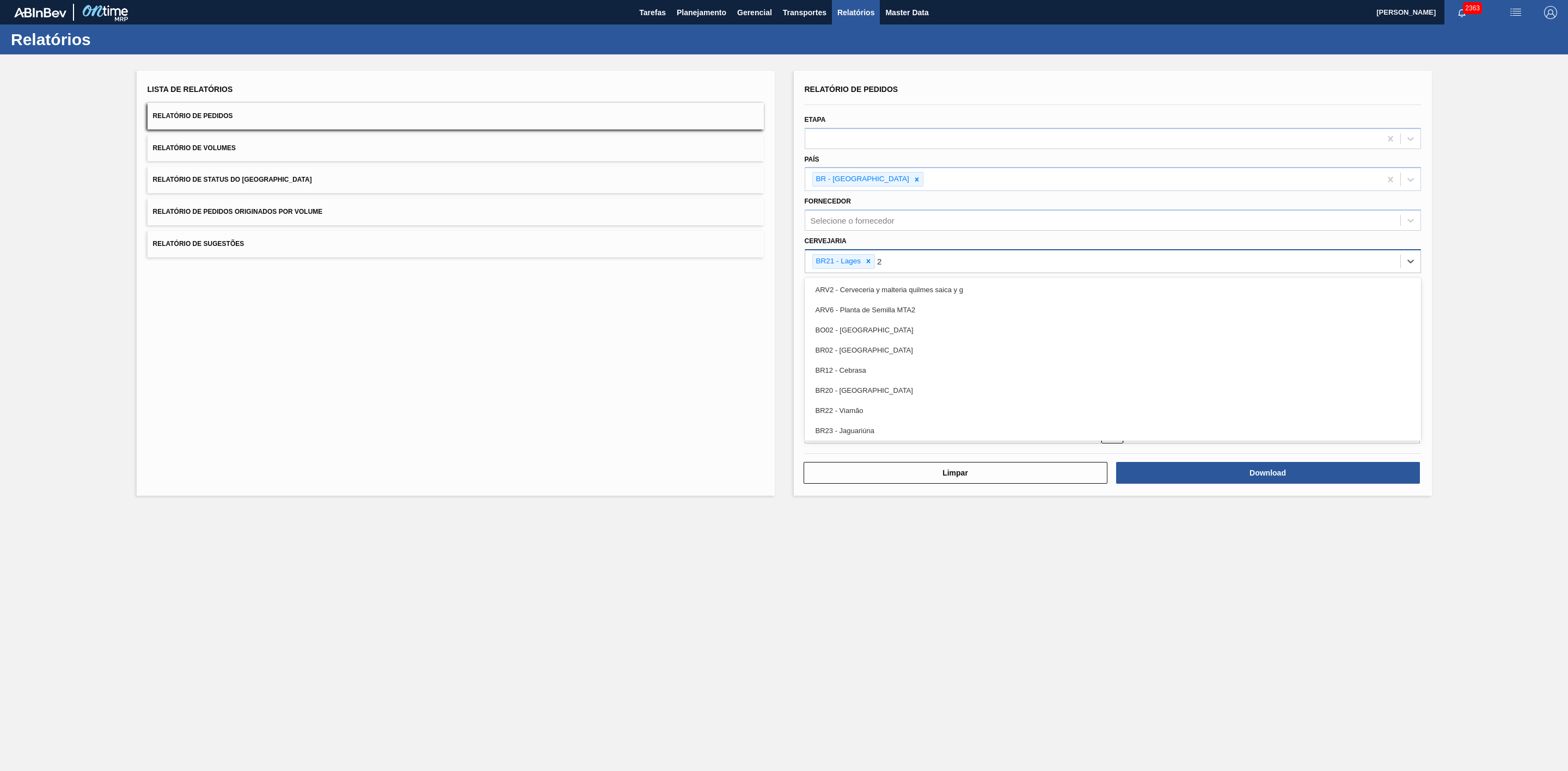
type input "22"
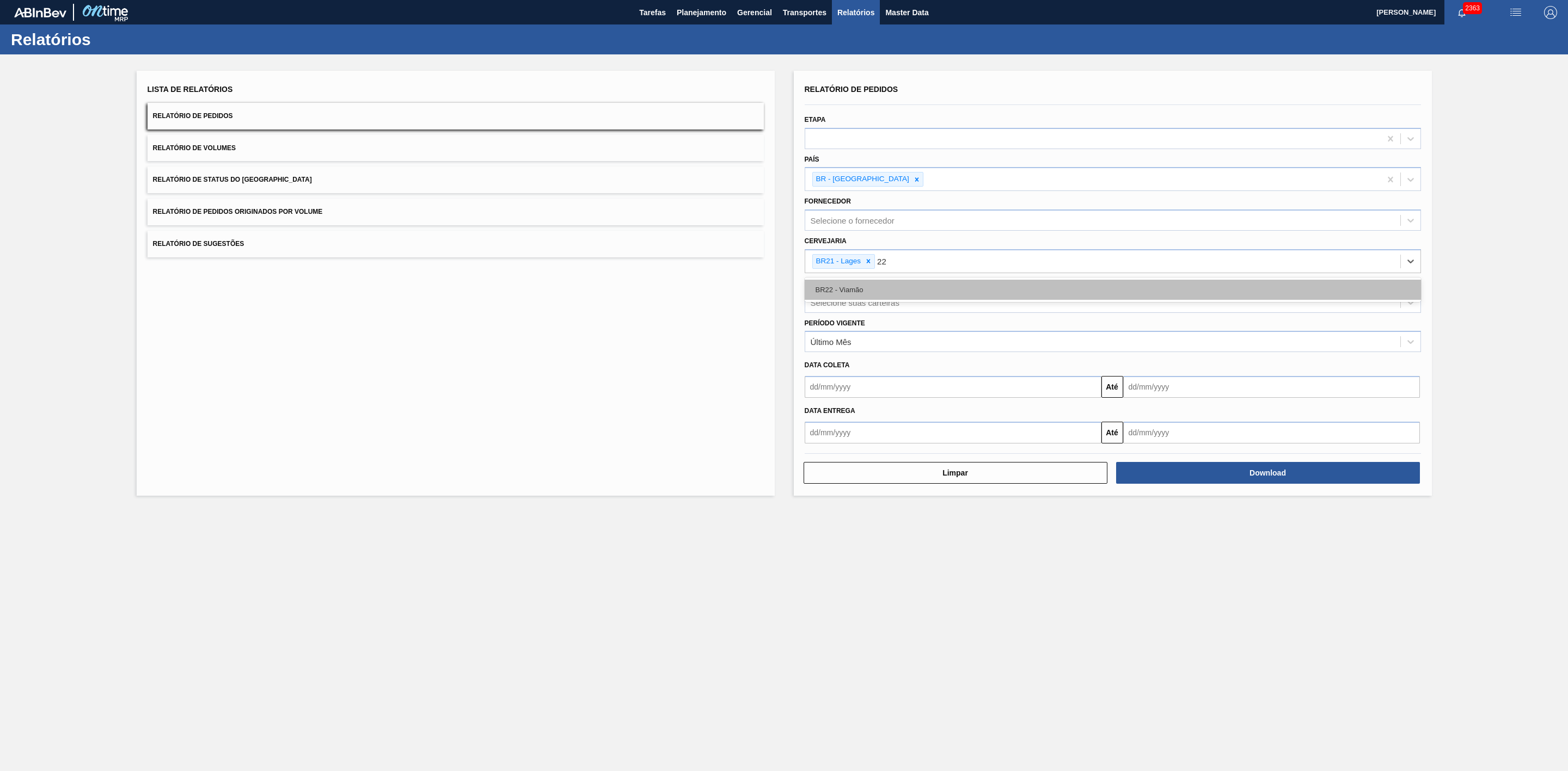
click at [897, 288] on div "BR22 - Viamão" at bounding box center [1113, 290] width 616 height 20
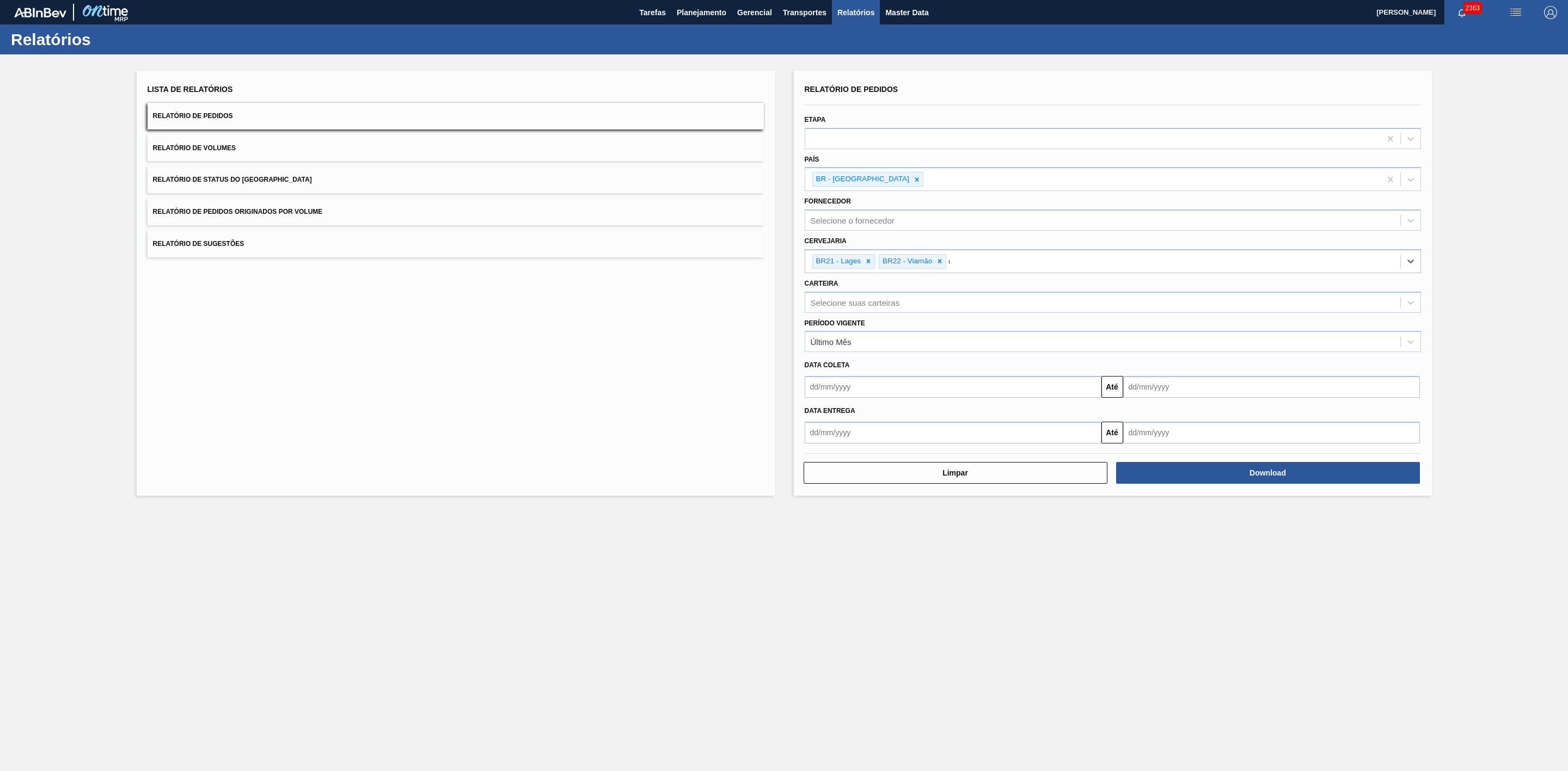
type input "09"
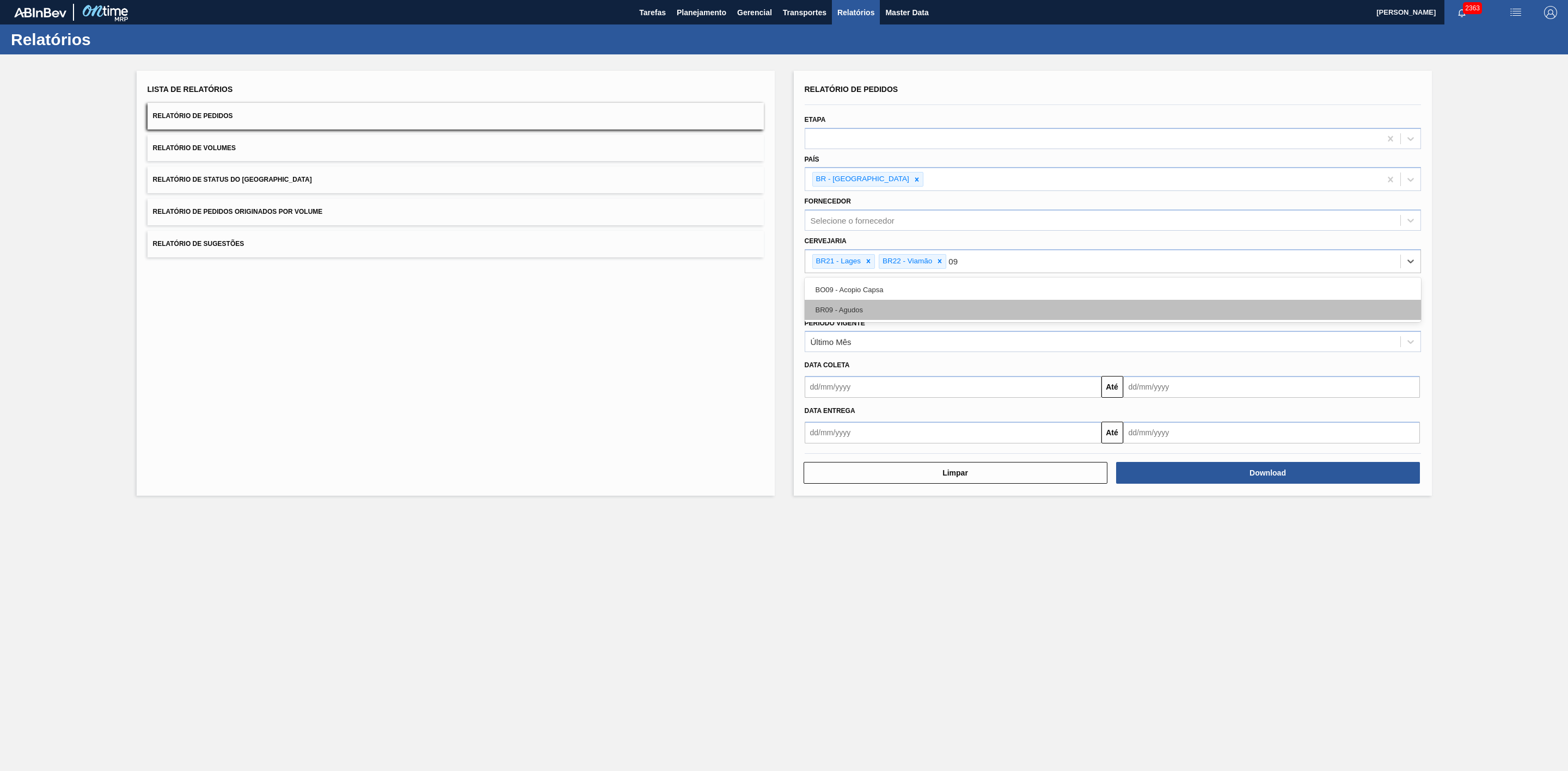
click at [867, 312] on div "BR09 - Agudos" at bounding box center [1113, 310] width 616 height 20
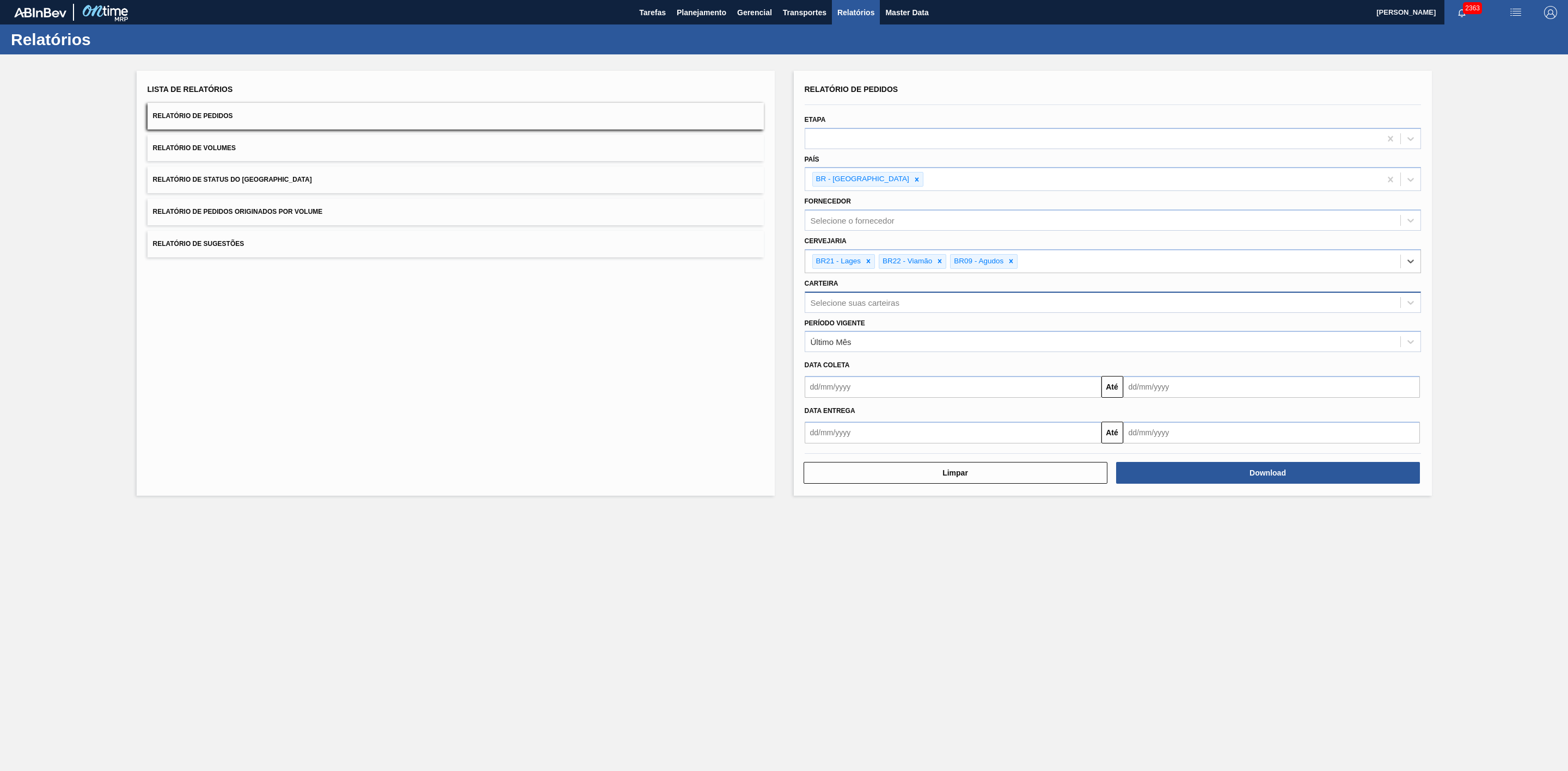
click at [896, 304] on div "Selecione suas carteiras" at bounding box center [855, 302] width 89 height 9
type input "lata"
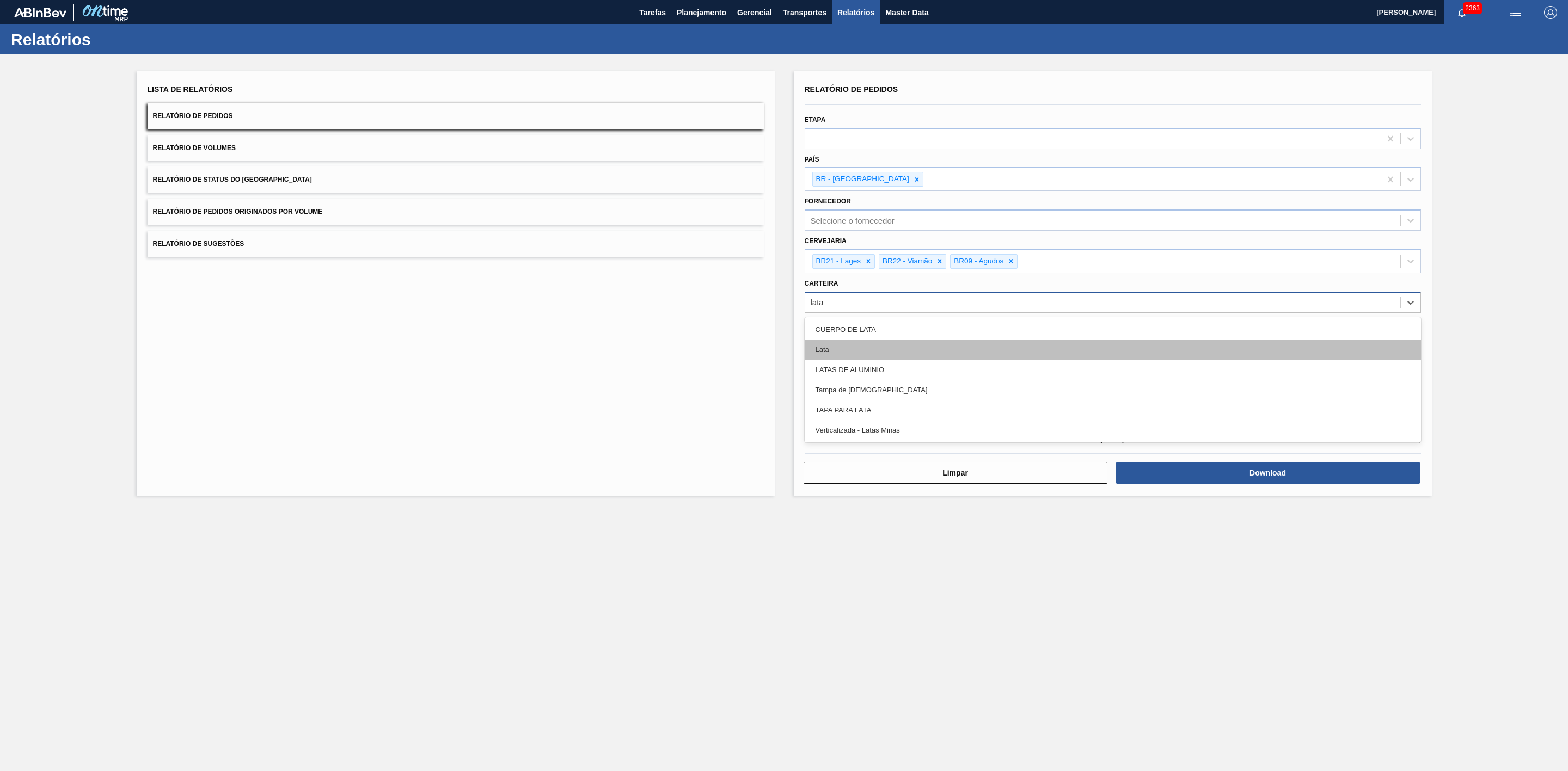
click at [845, 350] on div "Lata" at bounding box center [1113, 350] width 616 height 20
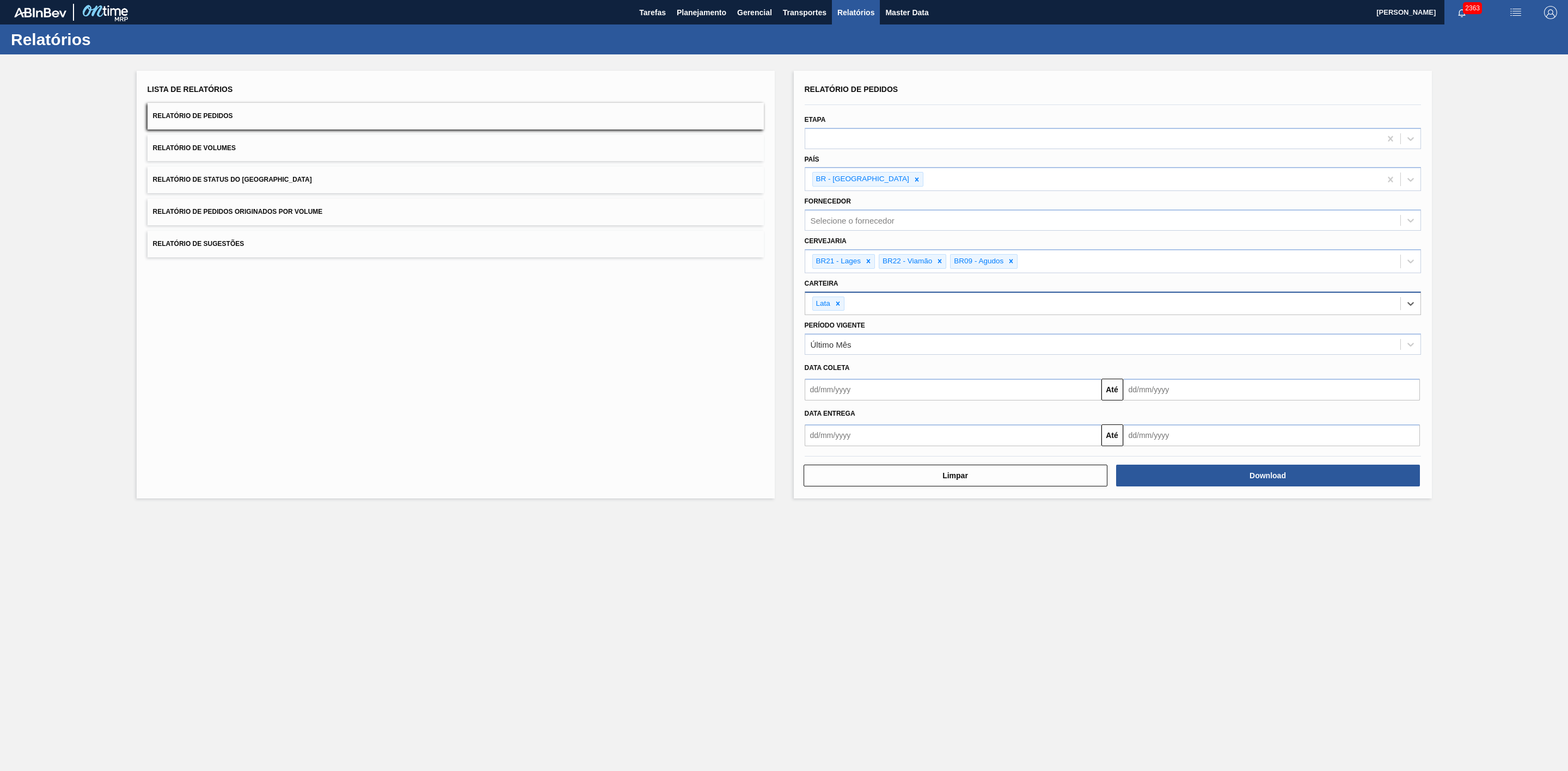
click at [858, 392] on input "text" at bounding box center [952, 389] width 297 height 22
click at [828, 420] on div "agosto 2025" at bounding box center [871, 416] width 131 height 9
click at [905, 523] on div "29" at bounding box center [905, 521] width 14 height 14
type input "[DATE]"
click at [1147, 389] on input "text" at bounding box center [1271, 389] width 297 height 22
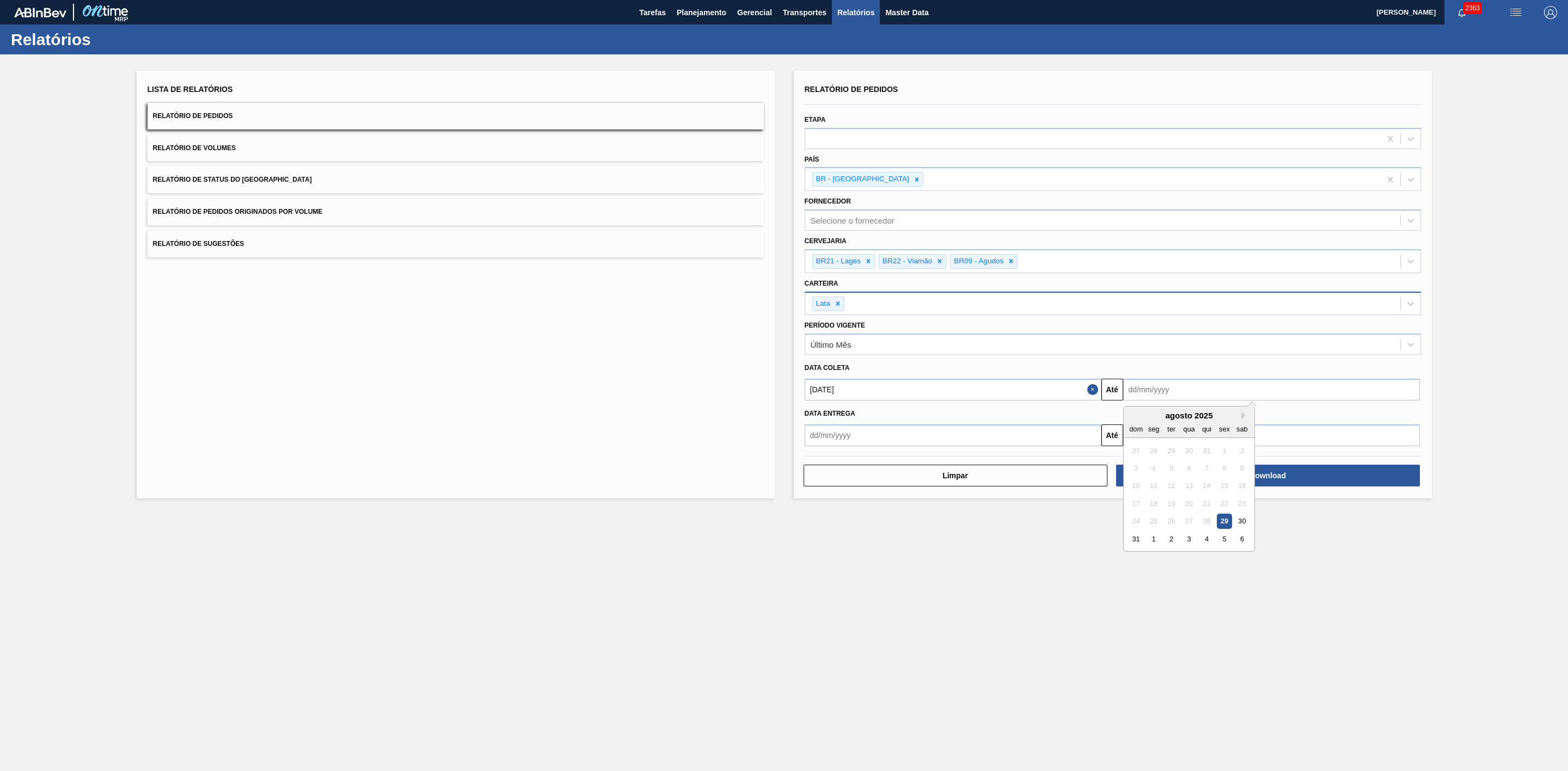
click at [1141, 420] on div "agosto 2025" at bounding box center [1189, 416] width 131 height 9
click at [1237, 527] on div "30" at bounding box center [1241, 521] width 14 height 14
type input "[DATE]"
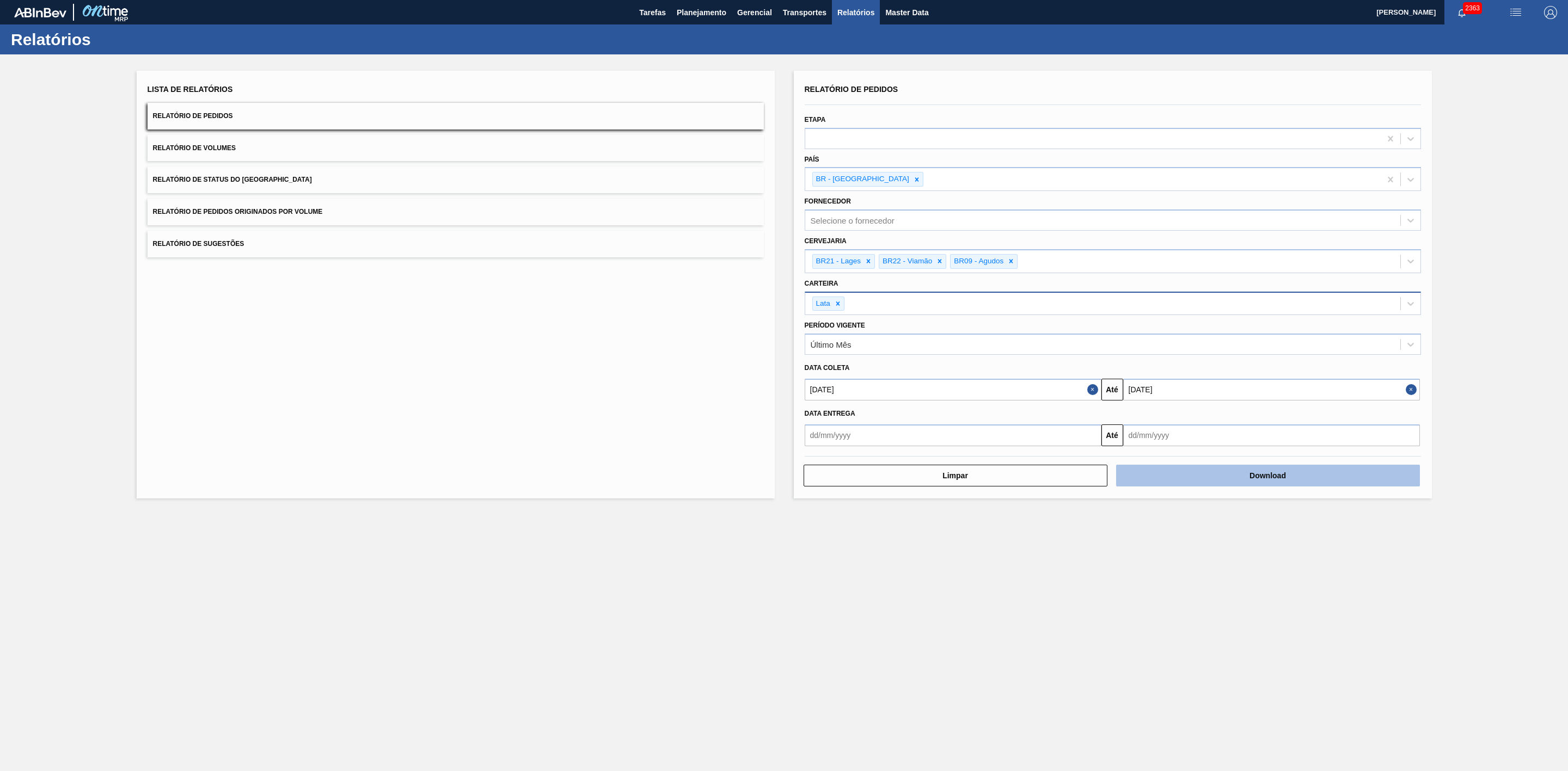
click at [1277, 479] on button "Download" at bounding box center [1267, 476] width 304 height 22
click at [713, 6] on span "Planejamento" at bounding box center [701, 12] width 49 height 13
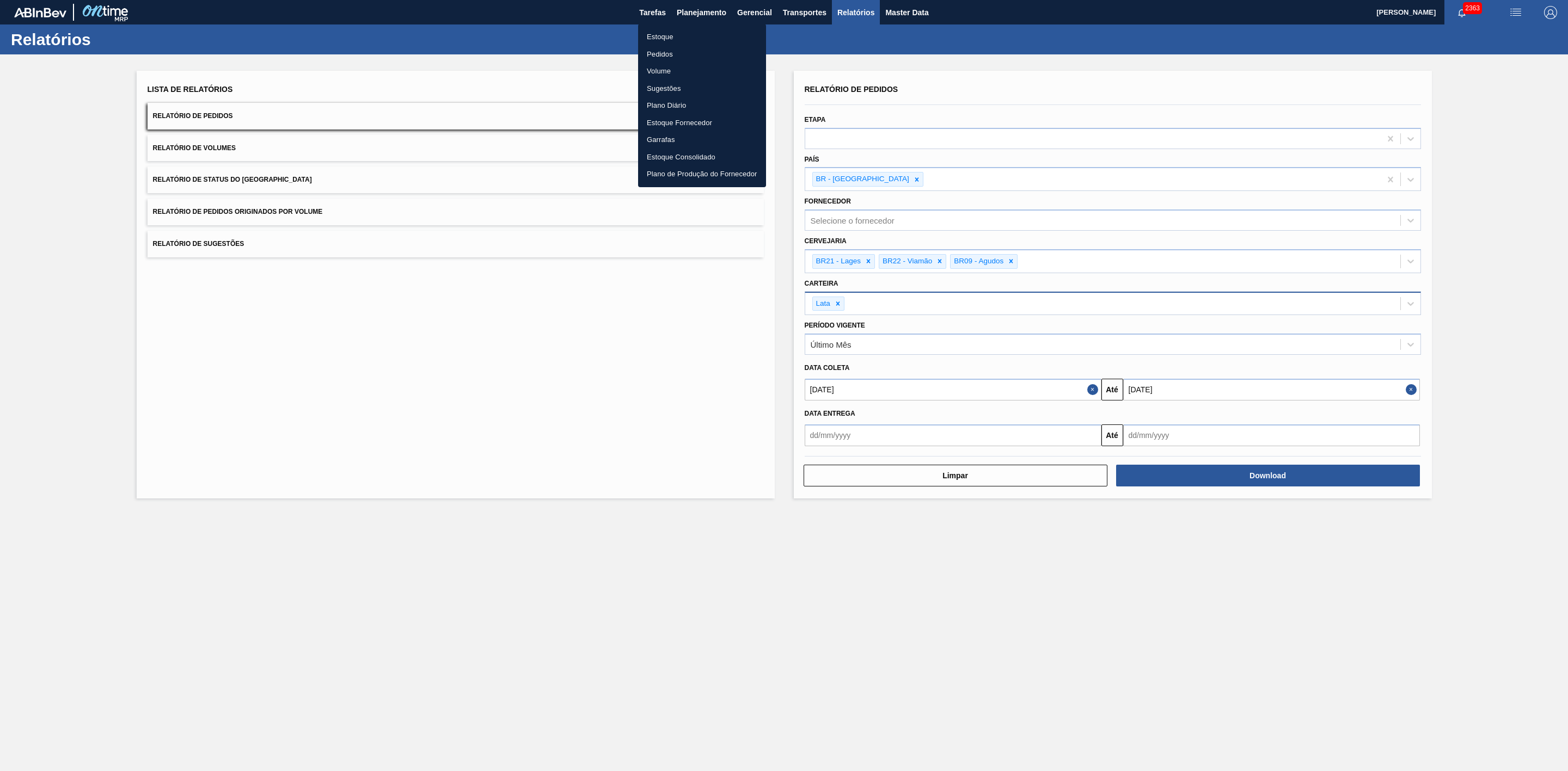
click at [667, 36] on li "Estoque" at bounding box center [702, 36] width 128 height 17
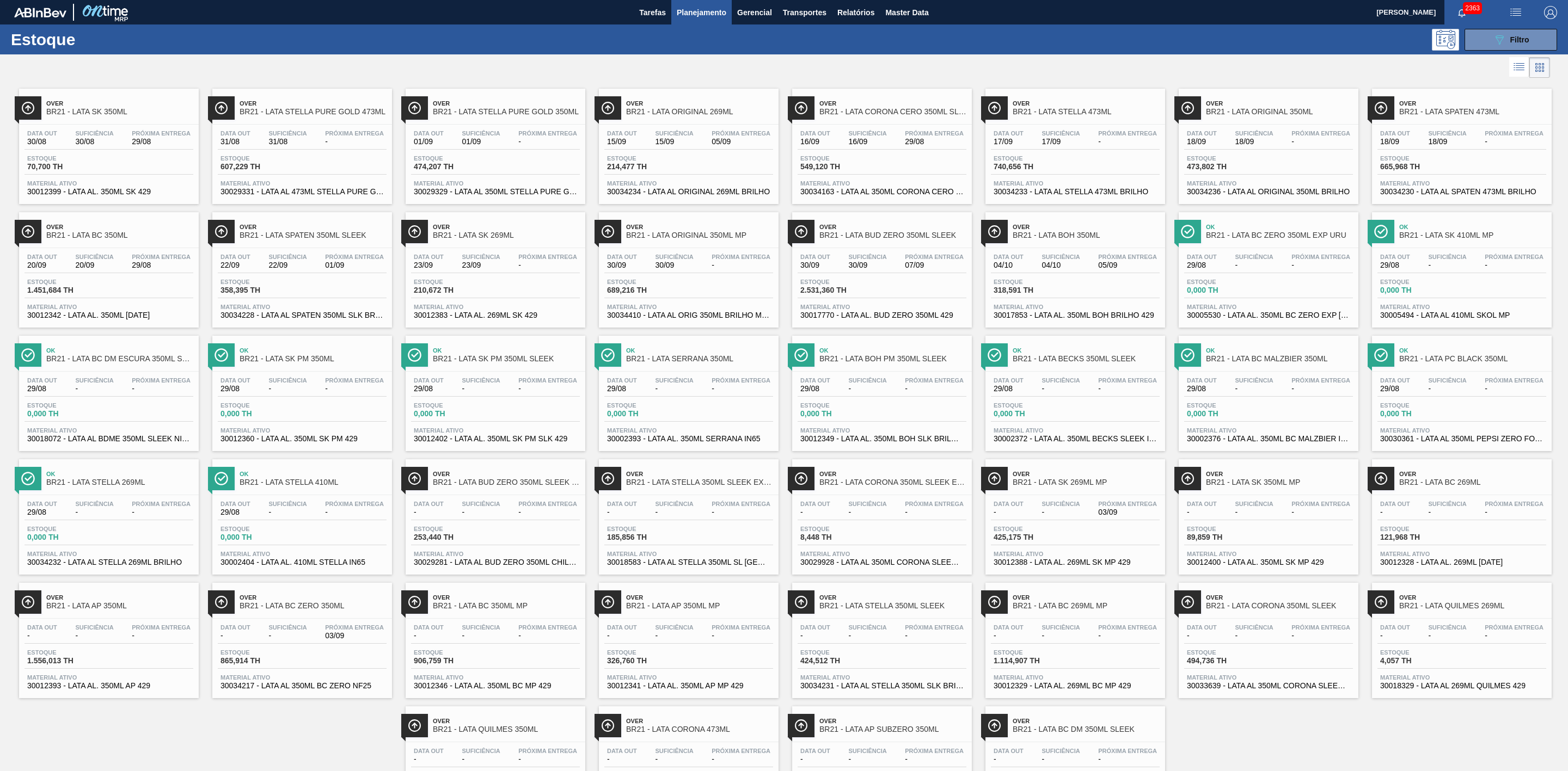
click at [653, 65] on div at bounding box center [775, 68] width 1550 height 26
click at [346, 240] on span "BR21 - LATA SPATEN 350ML SLEEK" at bounding box center [313, 235] width 147 height 8
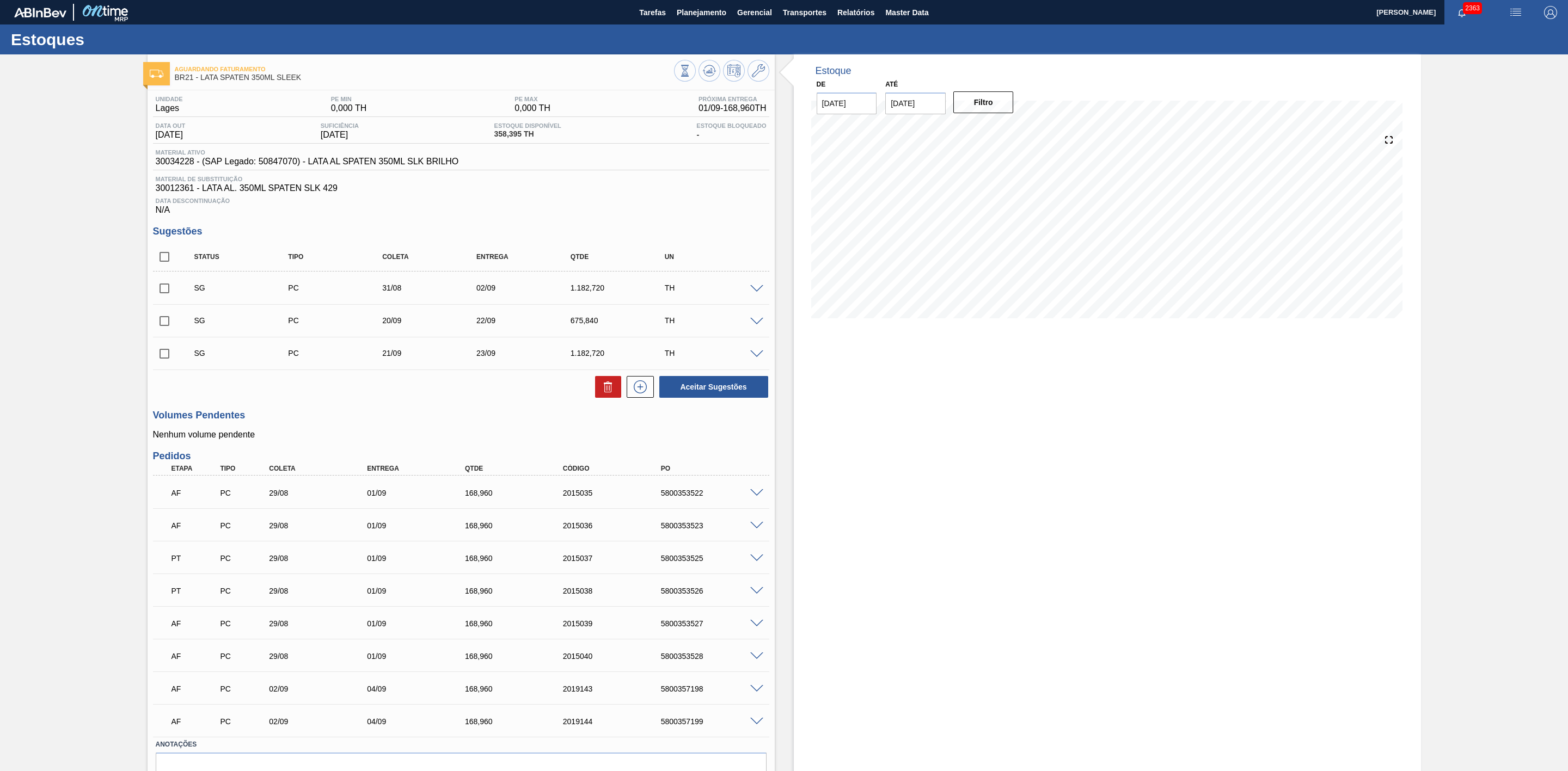
scroll to position [59, 0]
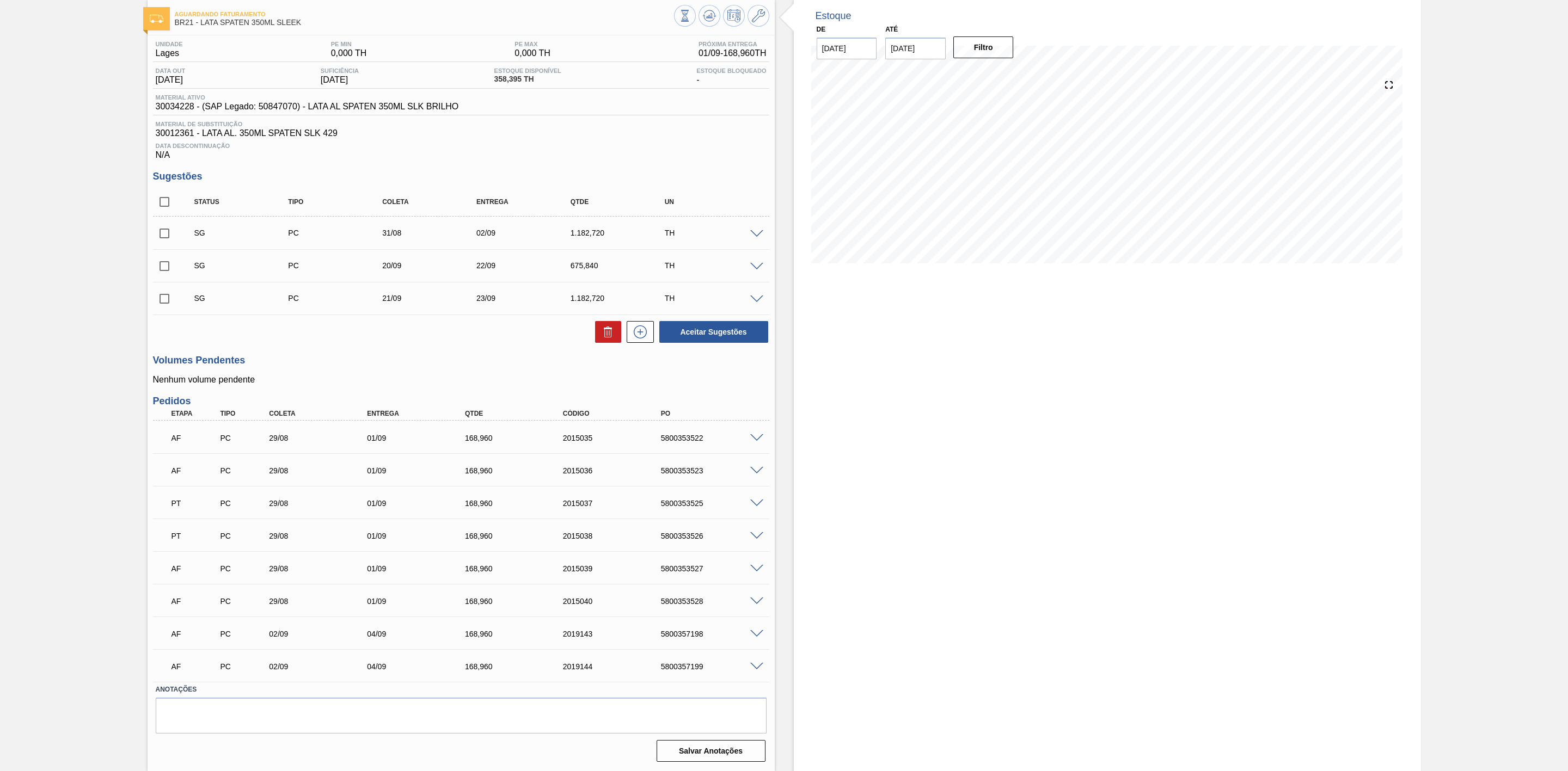
click at [757, 436] on span at bounding box center [756, 438] width 13 height 8
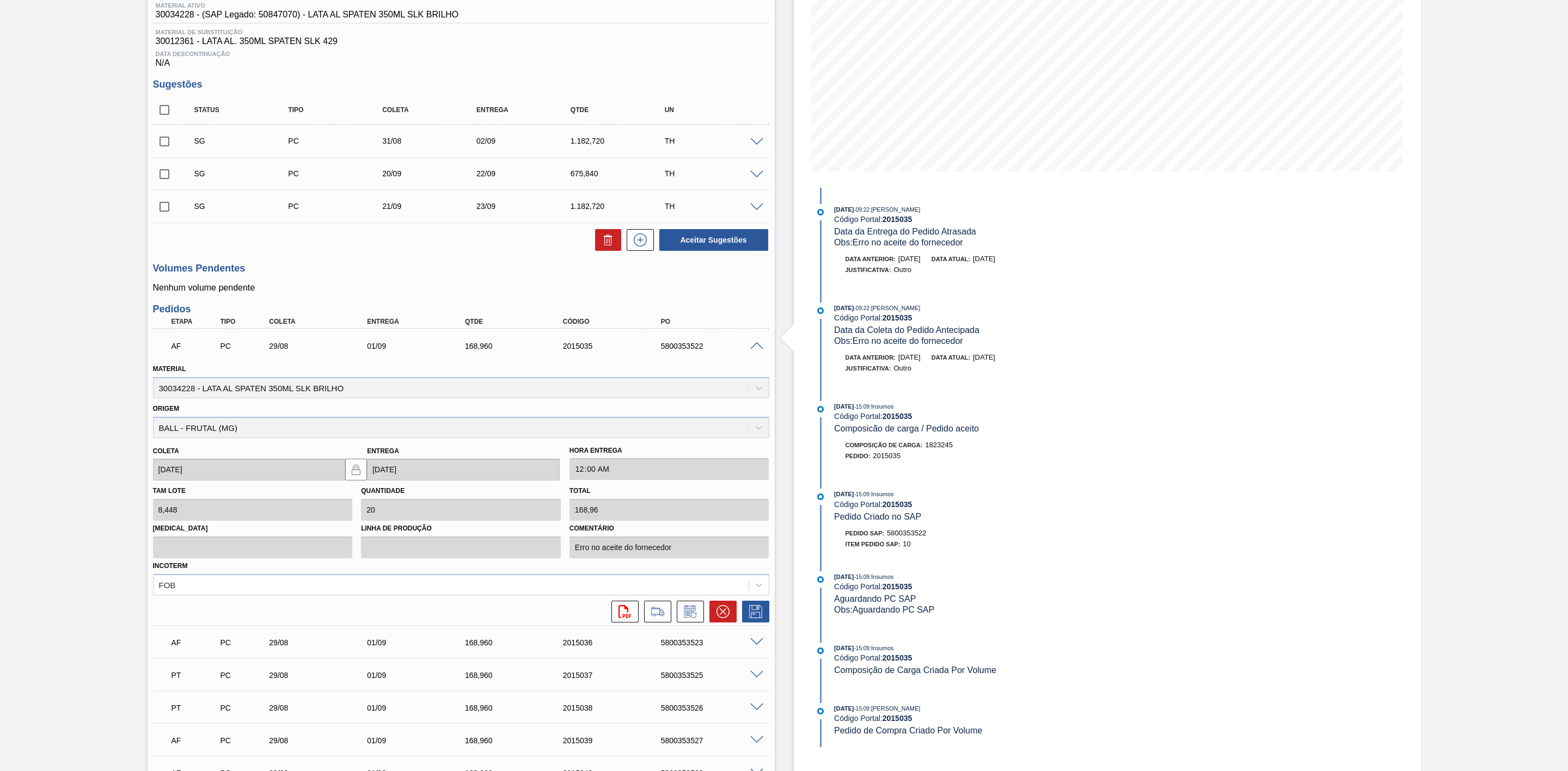
scroll to position [304, 0]
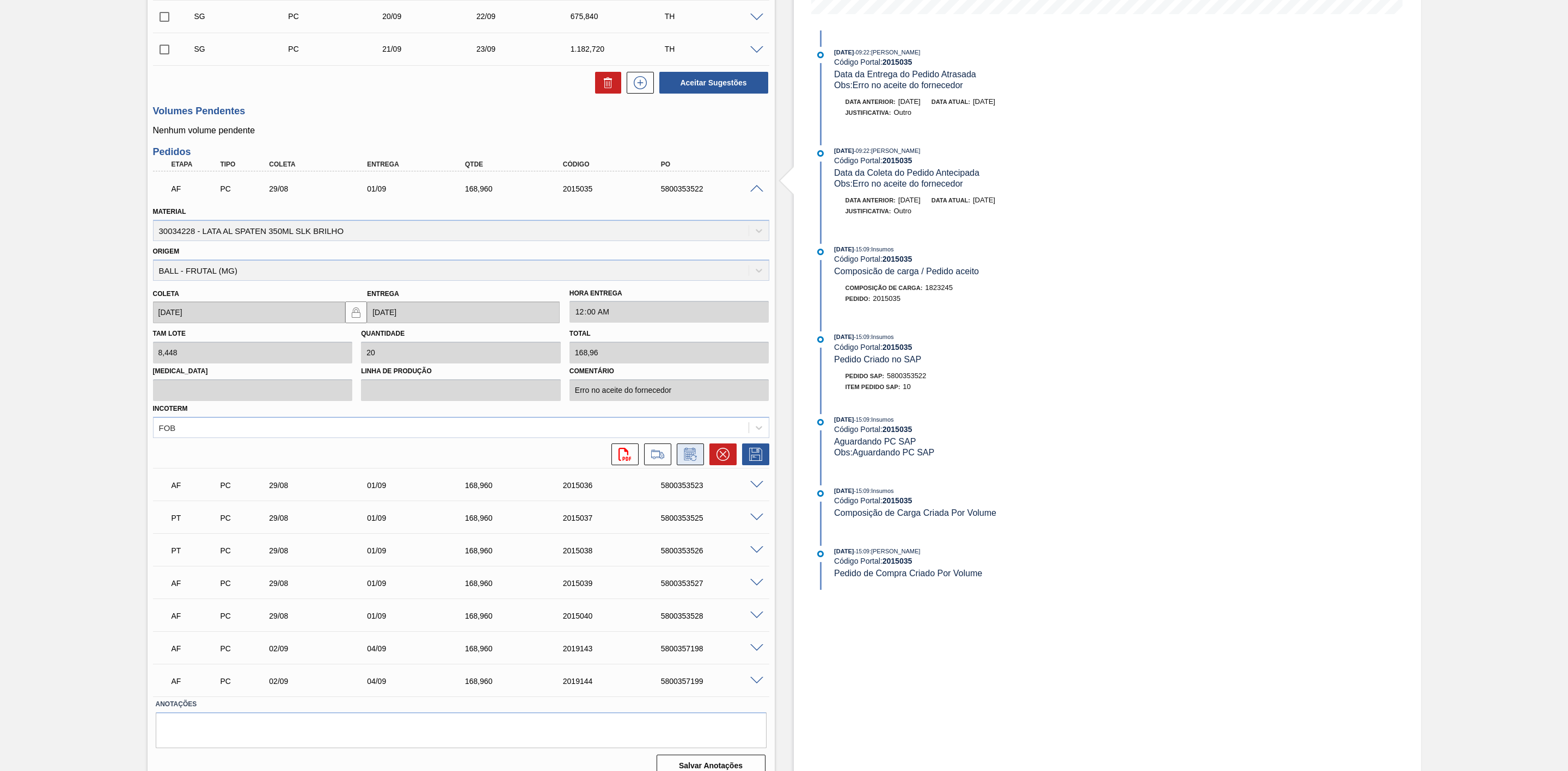
click at [686, 461] on icon at bounding box center [690, 454] width 17 height 13
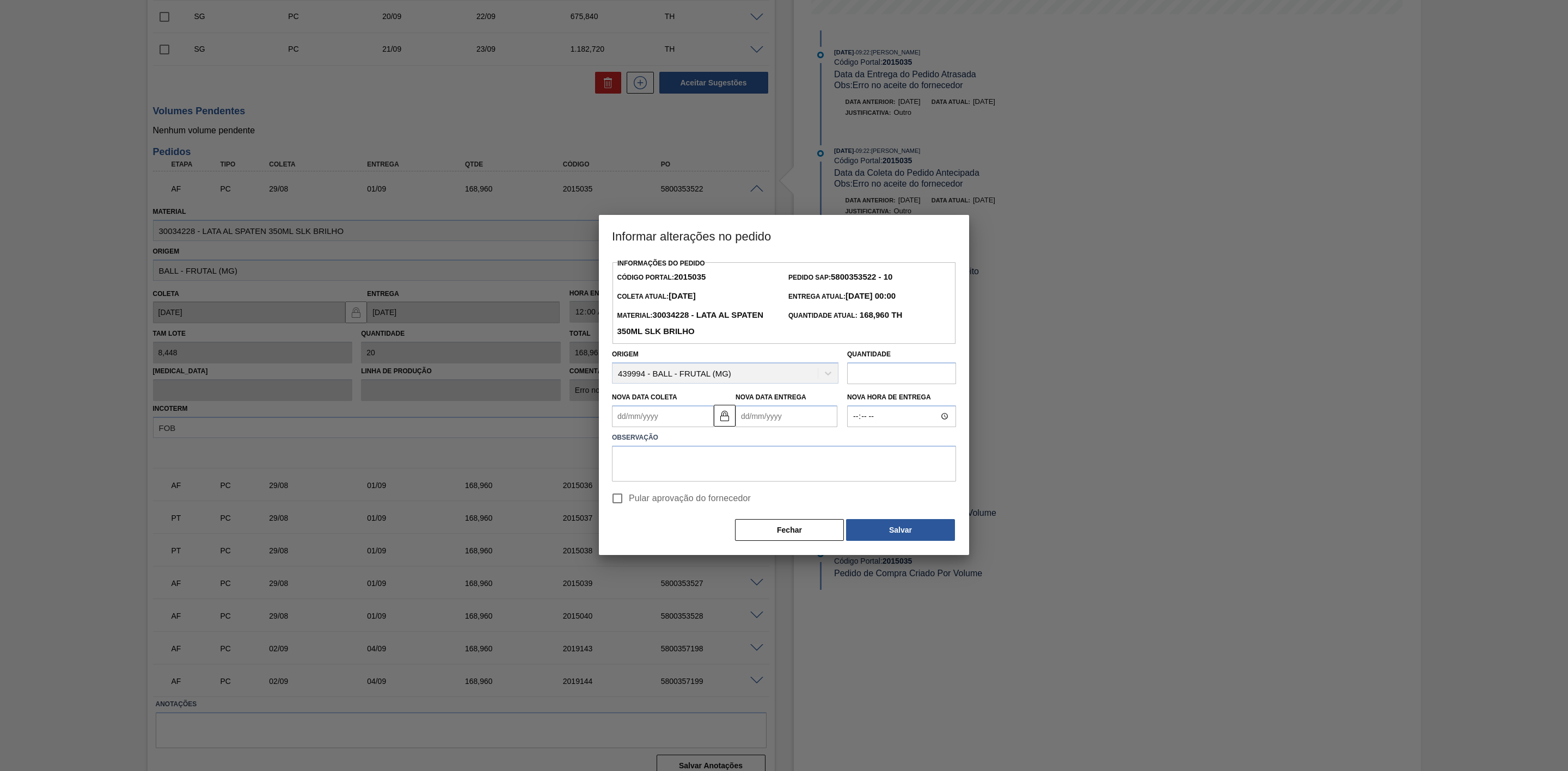
click at [626, 417] on Coleta2015035 "Nova Data Coleta" at bounding box center [663, 416] width 102 height 22
click at [820, 467] on textarea at bounding box center [783, 463] width 344 height 36
click at [809, 524] on button "Fechar" at bounding box center [789, 530] width 109 height 22
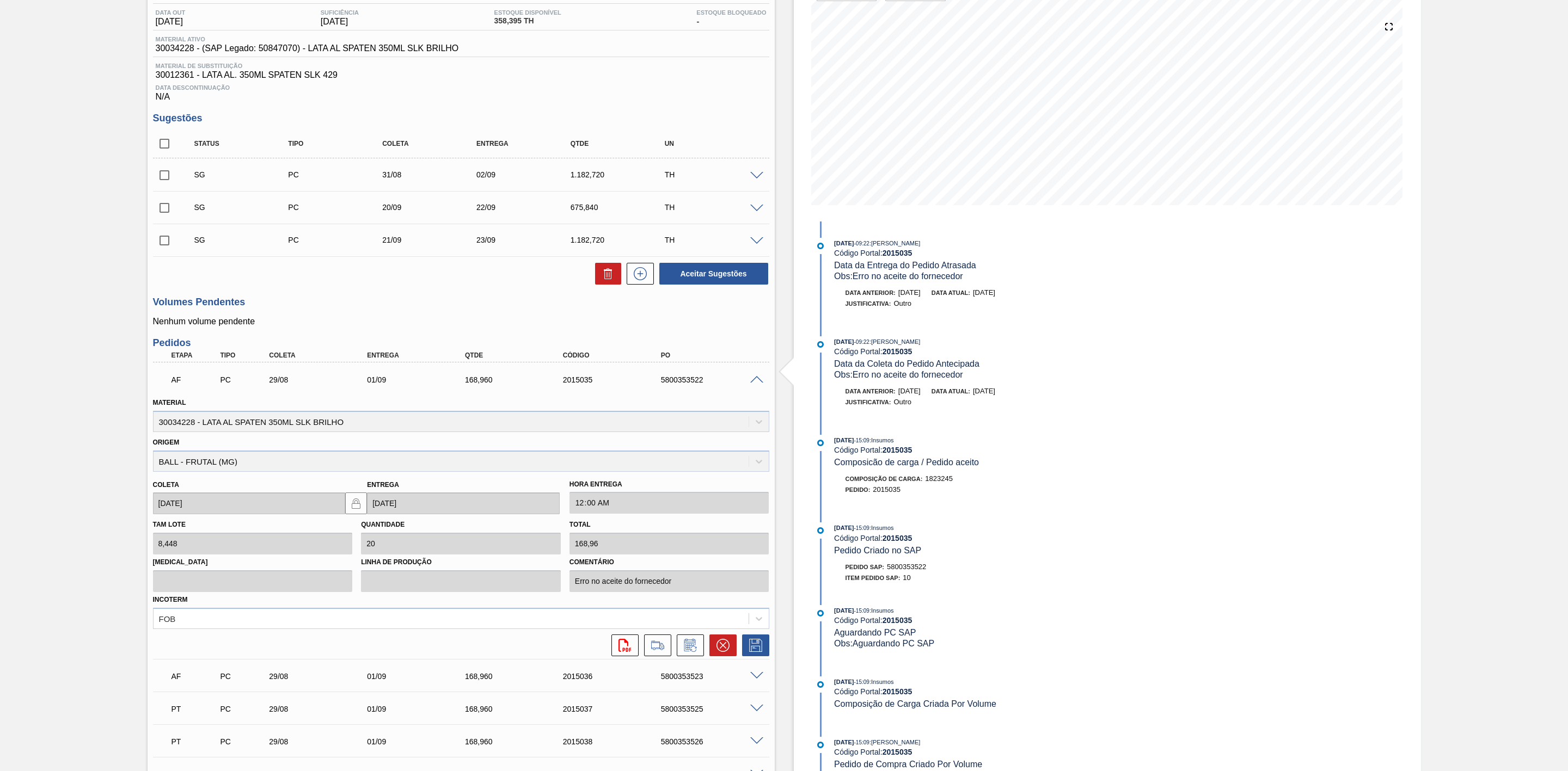
scroll to position [0, 0]
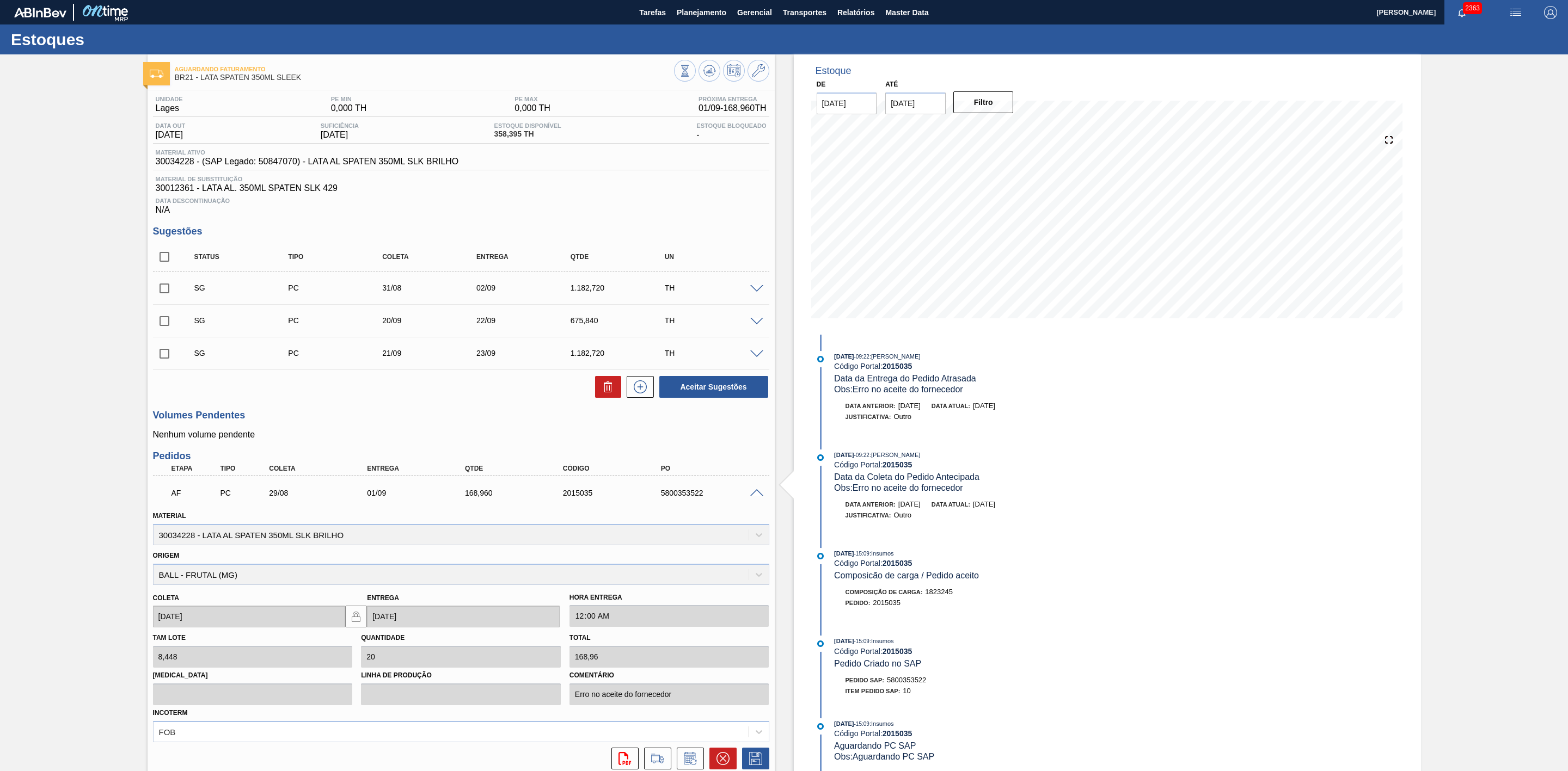
click at [760, 498] on span at bounding box center [756, 493] width 13 height 8
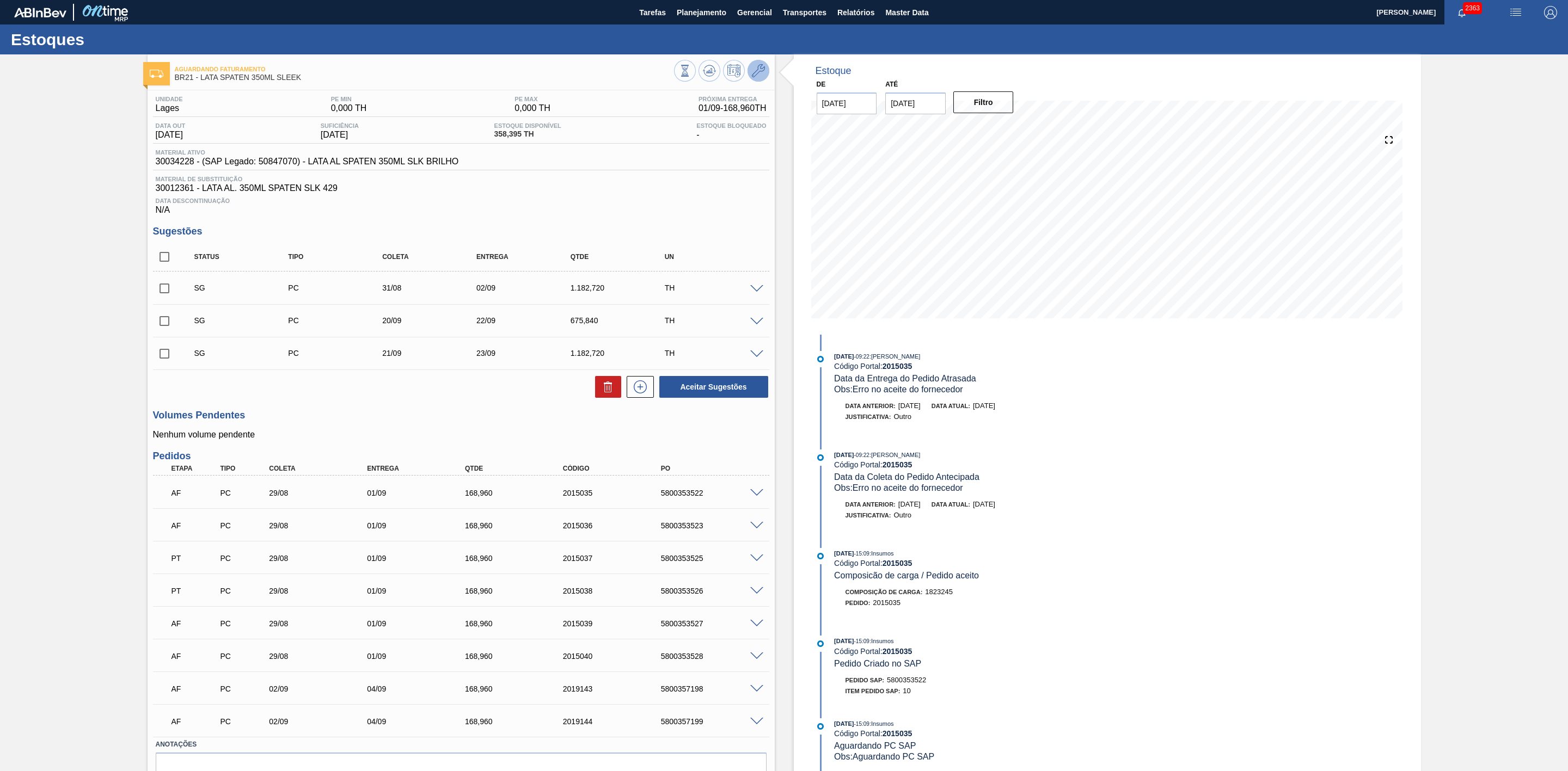
click at [755, 74] on icon at bounding box center [758, 71] width 13 height 13
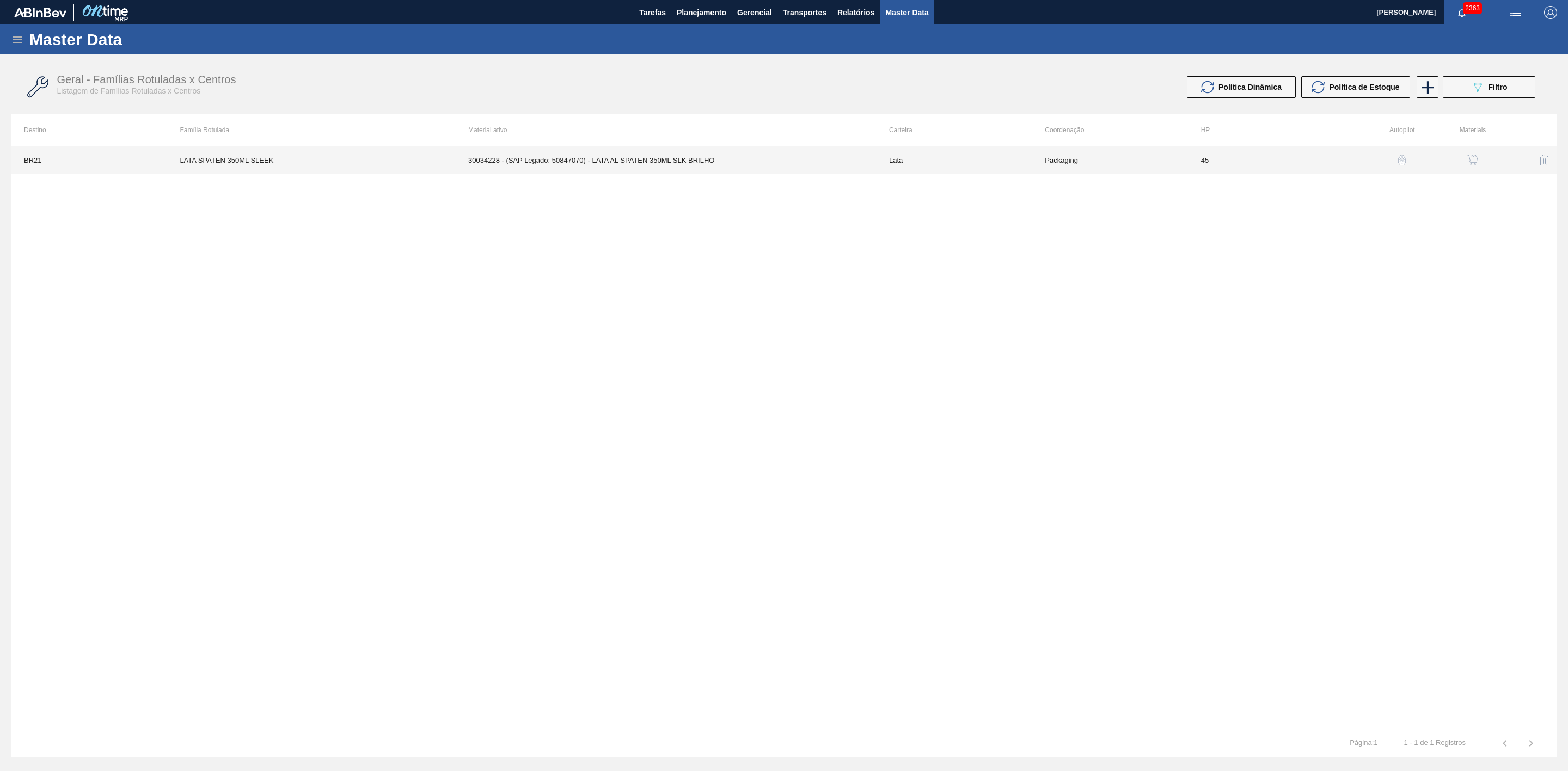
click at [689, 162] on td "30034228 - (SAP Legado: 50847070) - LATA AL SPATEN 350ML SLK BRILHO" at bounding box center [666, 160] width 420 height 27
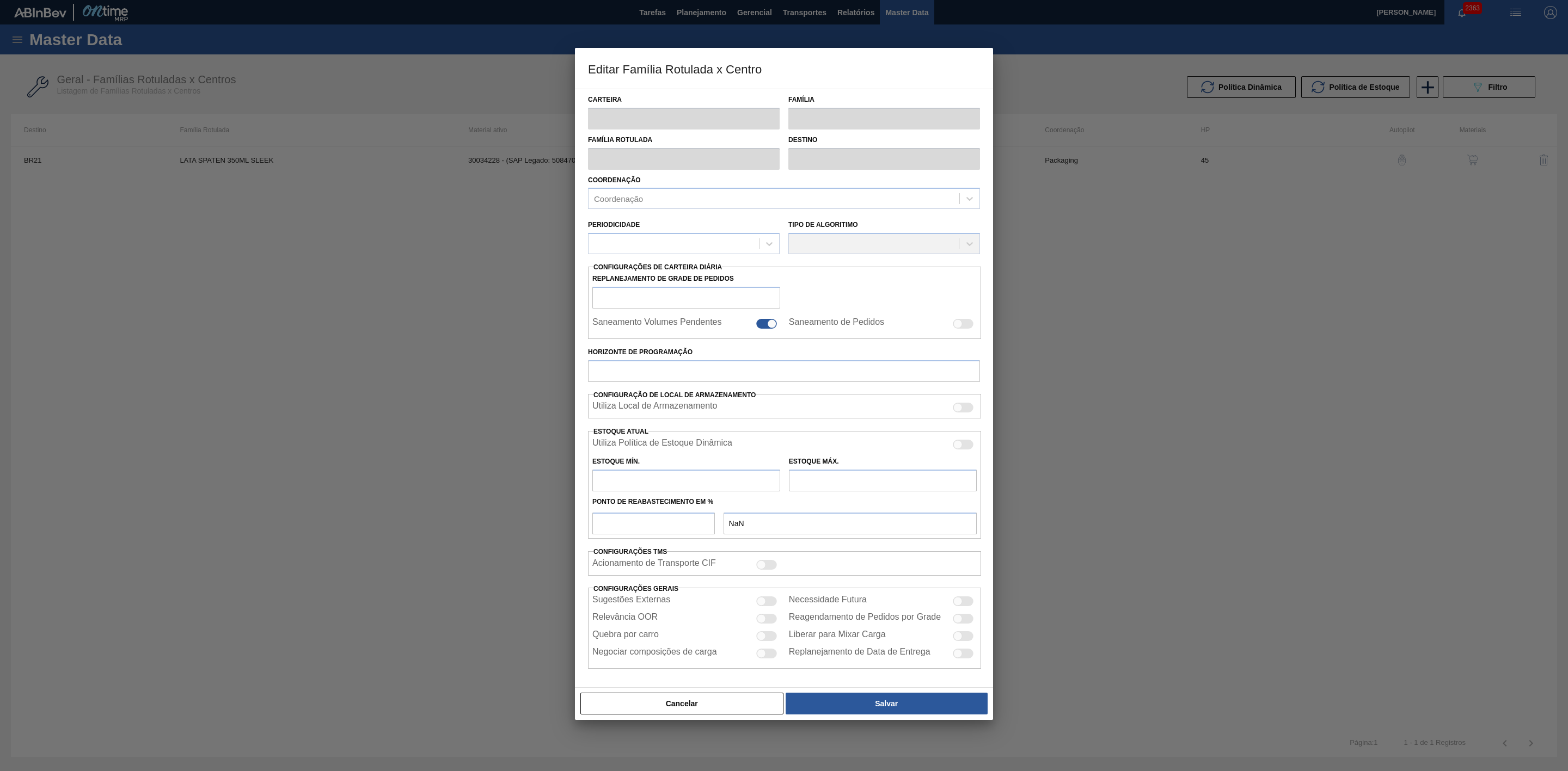
type input "Lata"
type input "LATA SPATEN 350ML SLEEK"
type input "BR21 - Lages"
type input "0"
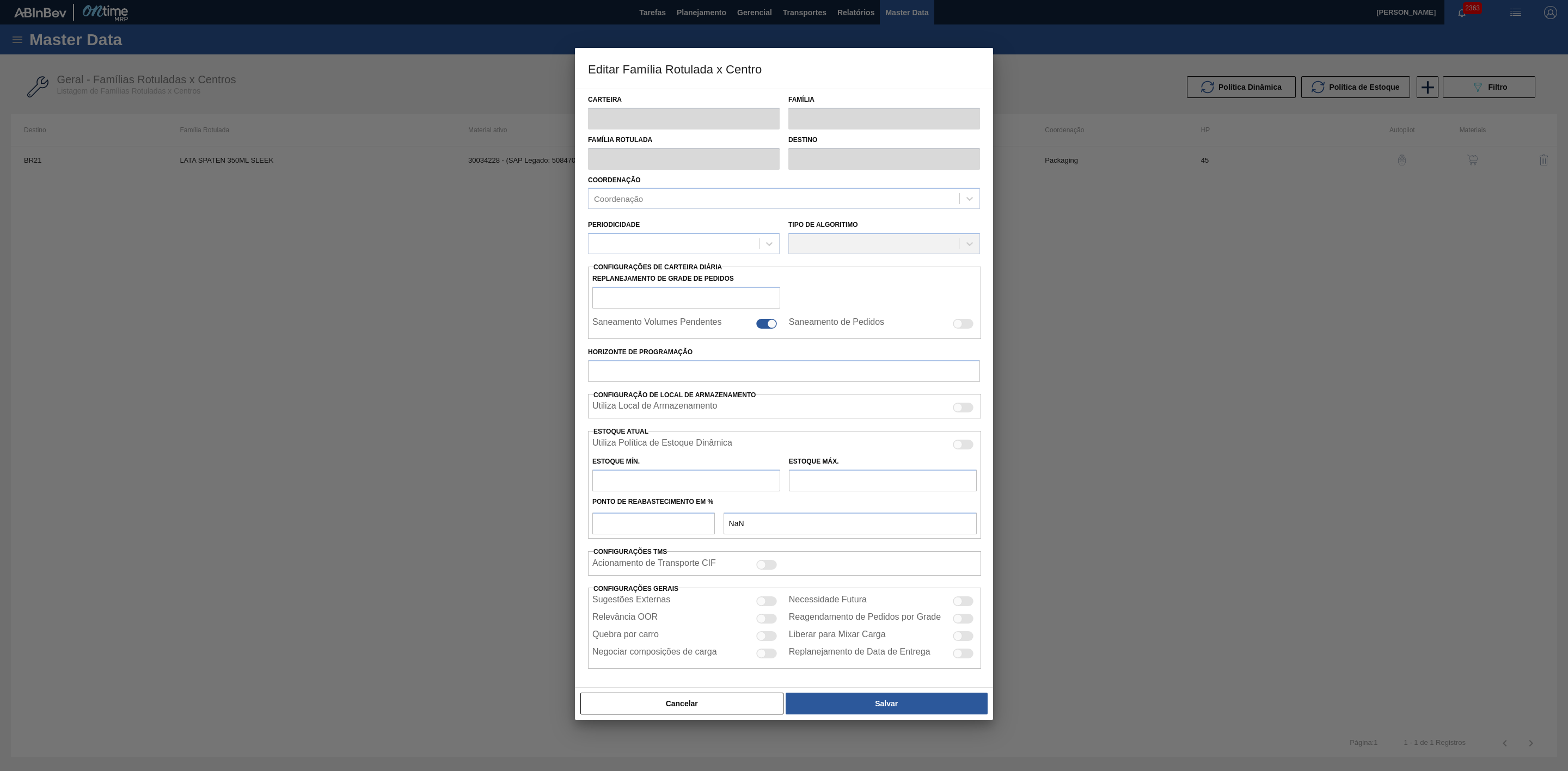
checkbox input "false"
type input "45"
checkbox input "true"
type input "0"
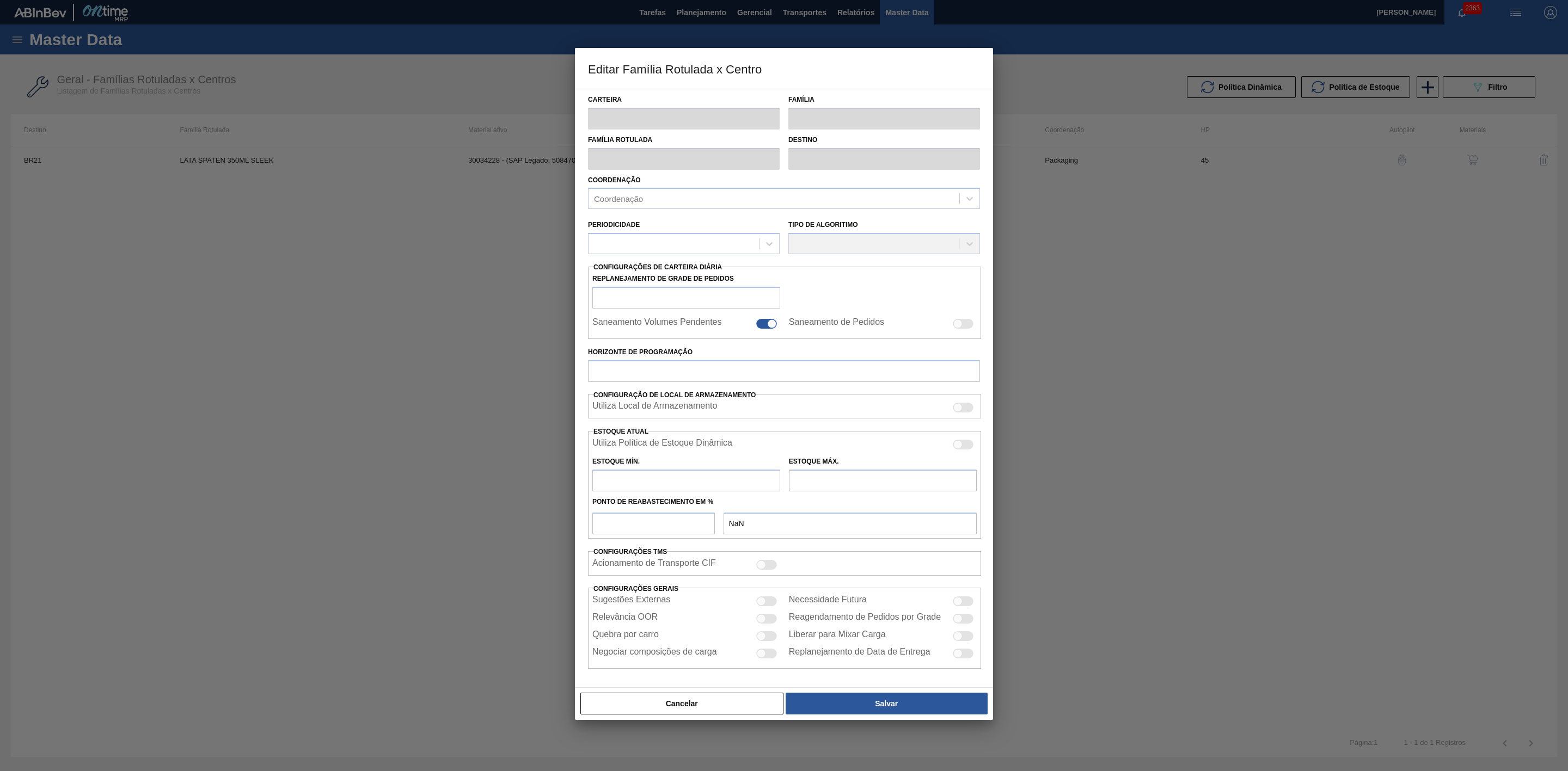
type input "100"
type input "0,000"
checkbox input "true"
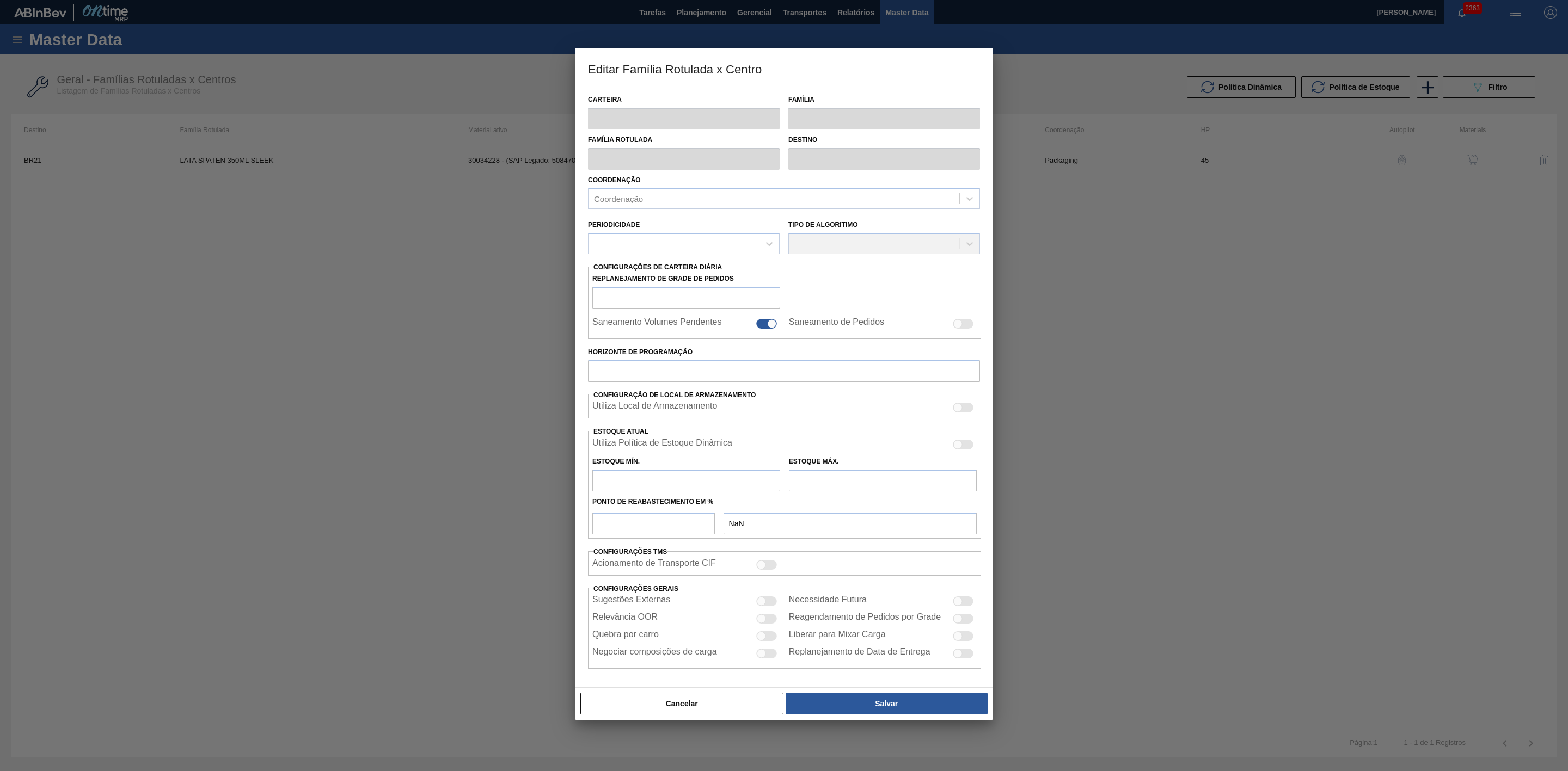
checkbox input "true"
type input "0"
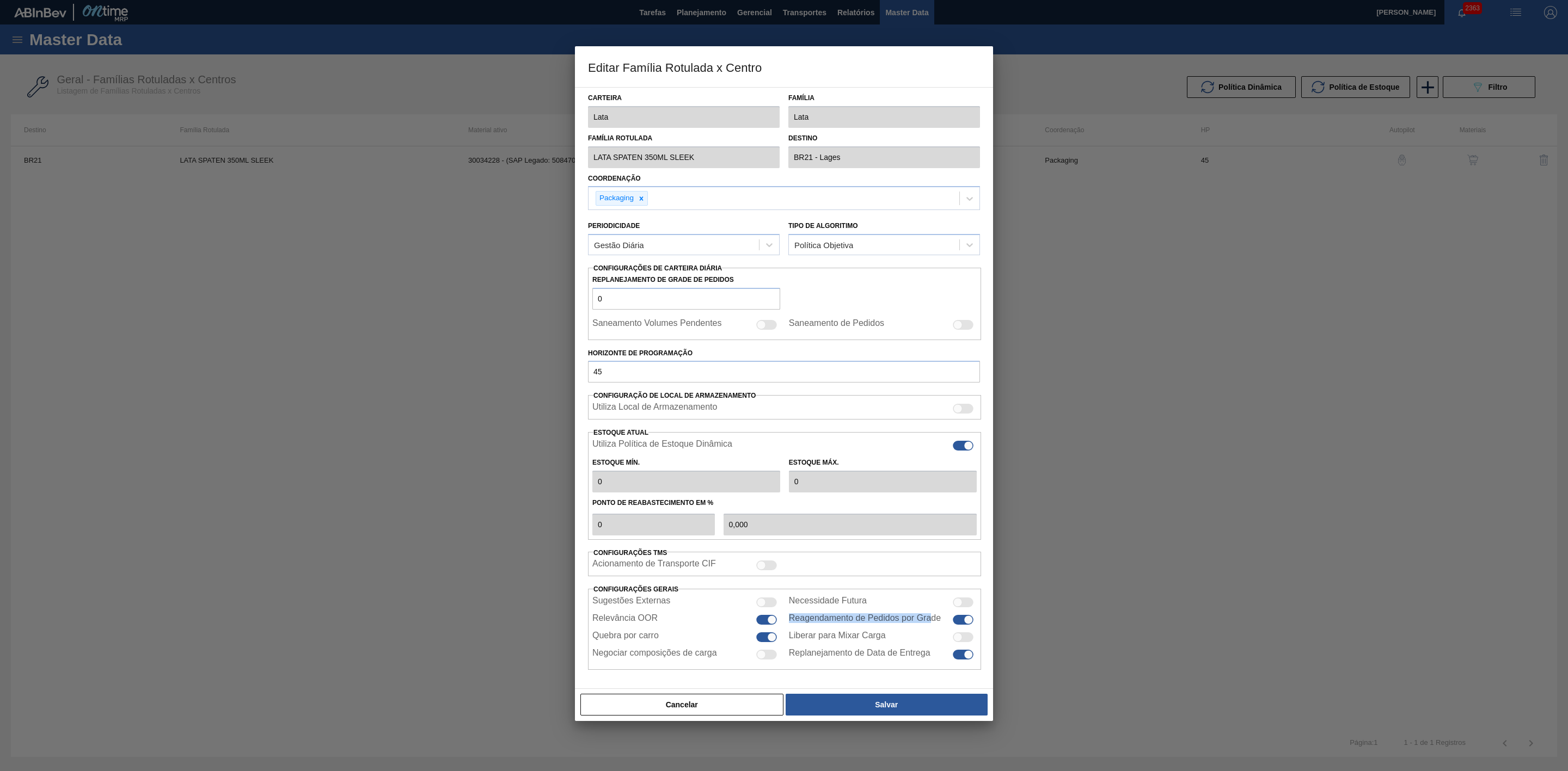
drag, startPoint x: 791, startPoint y: 622, endPoint x: 931, endPoint y: 626, distance: 140.1
click at [931, 626] on label "Reagendamento de Pedidos por Grade" at bounding box center [864, 619] width 152 height 13
click at [710, 714] on button "Cancelar" at bounding box center [682, 705] width 203 height 22
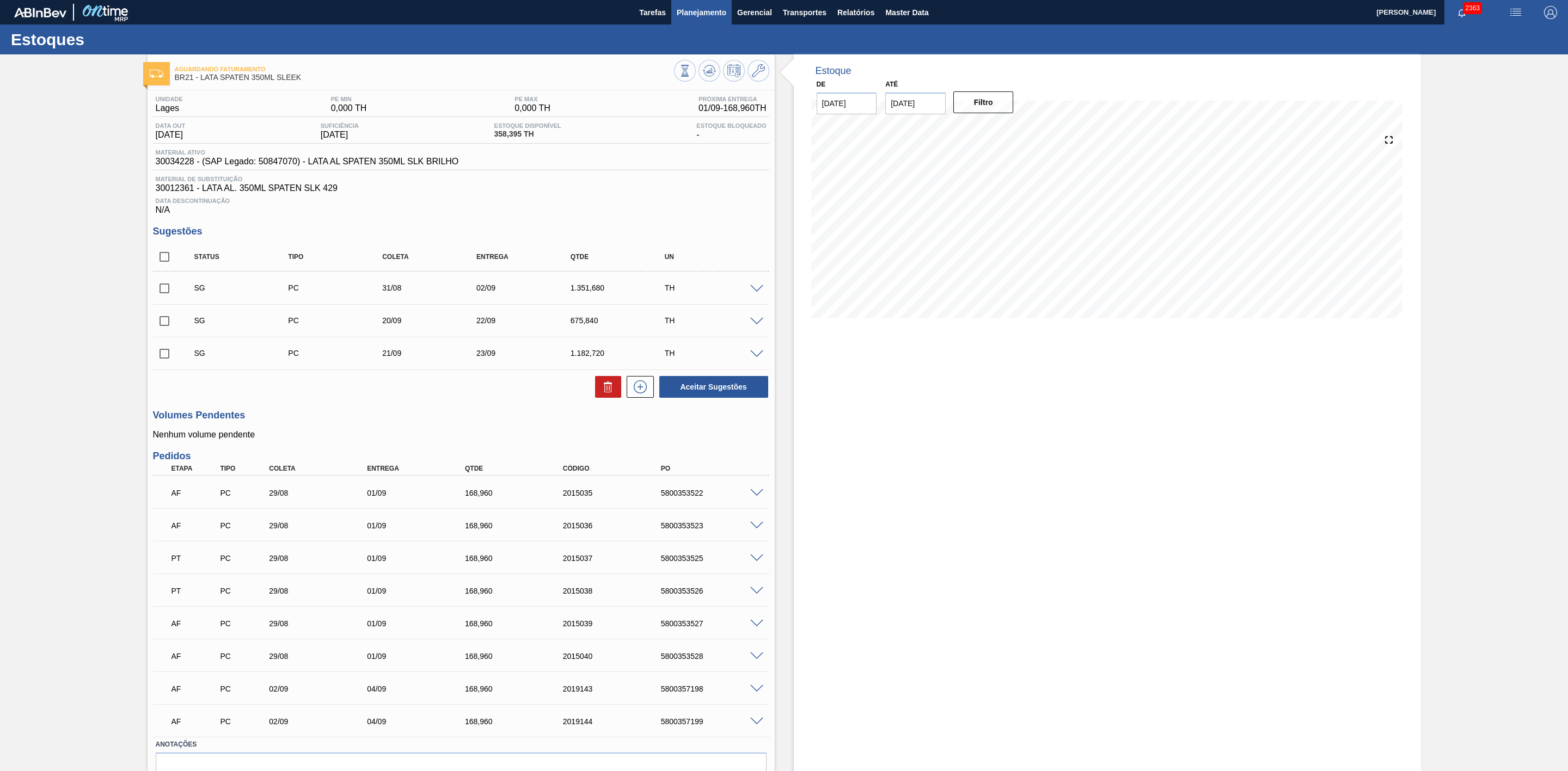
click at [699, 14] on span "Planejamento" at bounding box center [701, 12] width 49 height 13
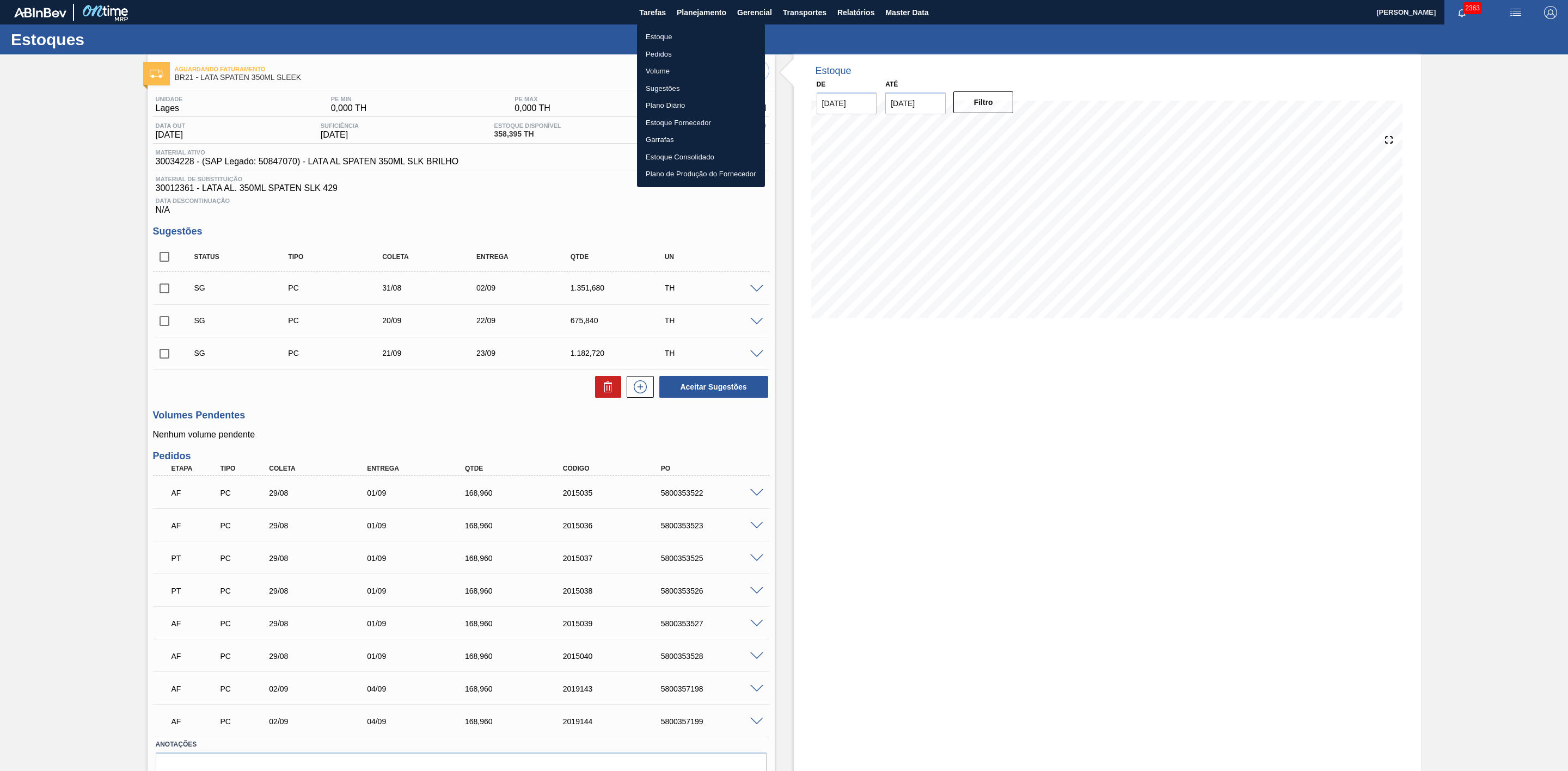
click at [657, 36] on li "Estoque" at bounding box center [701, 36] width 128 height 17
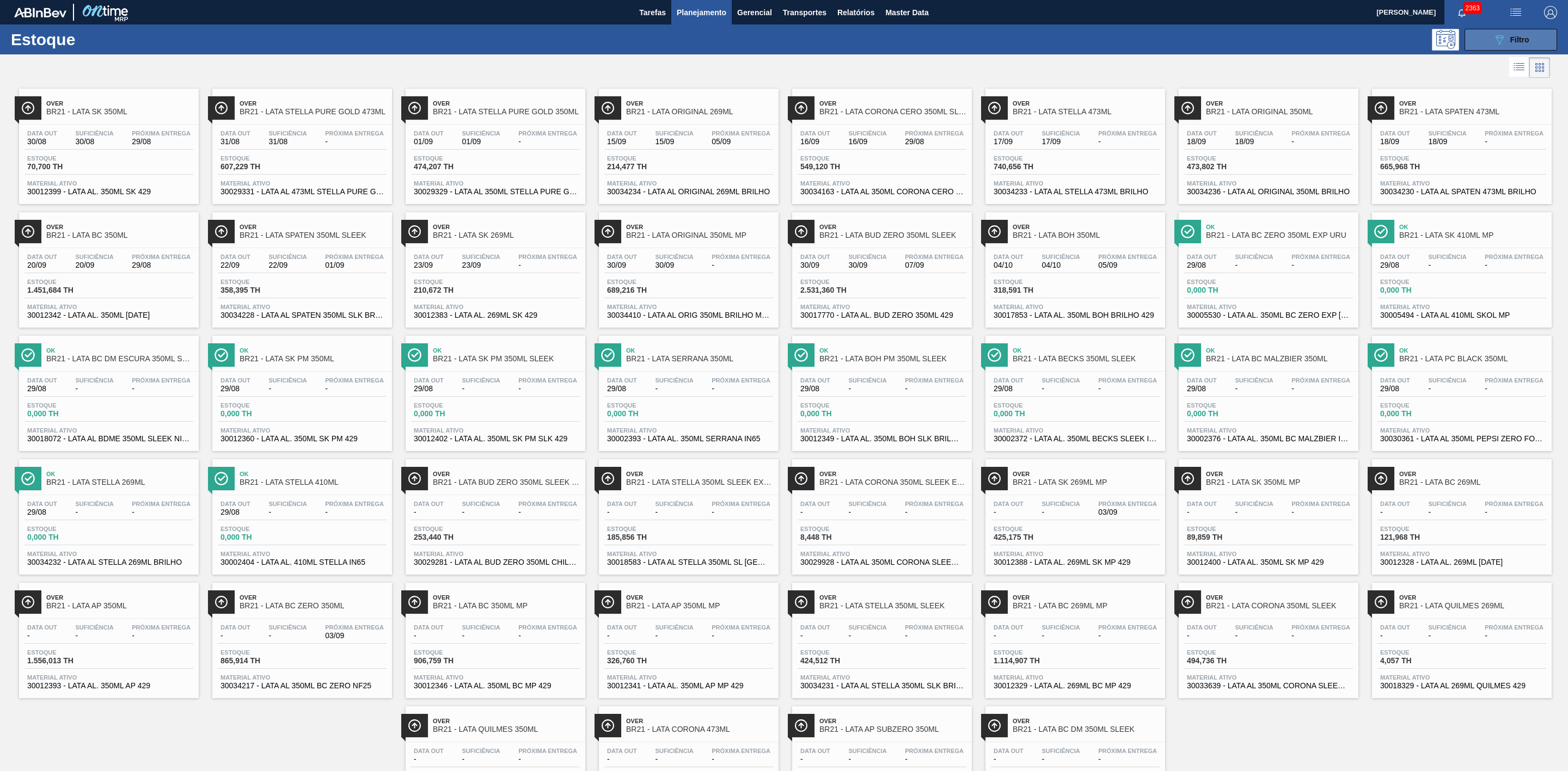
click at [1497, 39] on icon "089F7B8B-B2A5-4AFE-B5C0-19BA573D28AC" at bounding box center [1499, 39] width 13 height 13
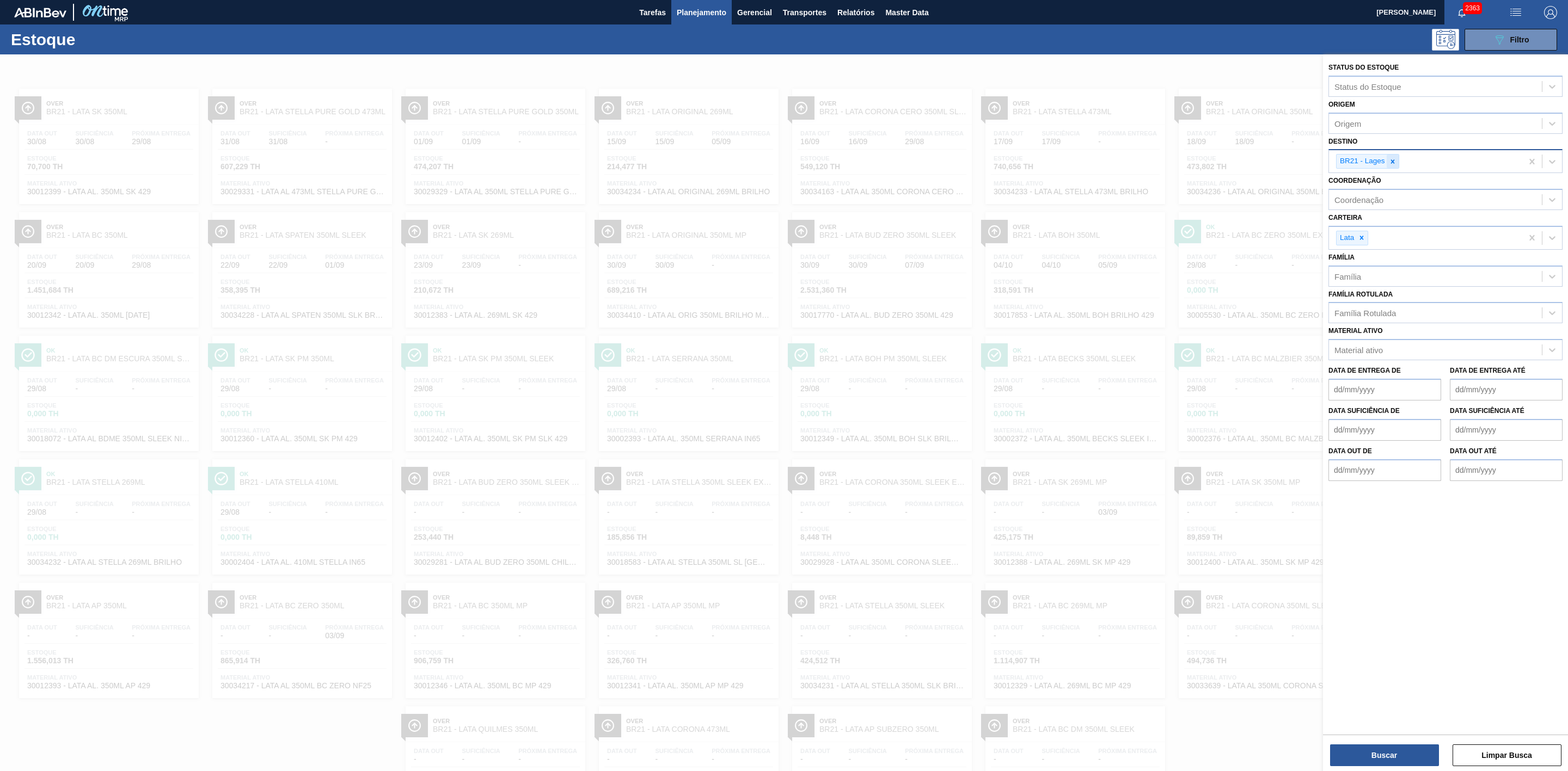
click at [1398, 162] on div at bounding box center [1393, 162] width 12 height 14
type input "22"
click at [1390, 178] on div "BR22 - Viamão" at bounding box center [1445, 187] width 234 height 20
click at [1385, 752] on button "Buscar" at bounding box center [1384, 755] width 109 height 22
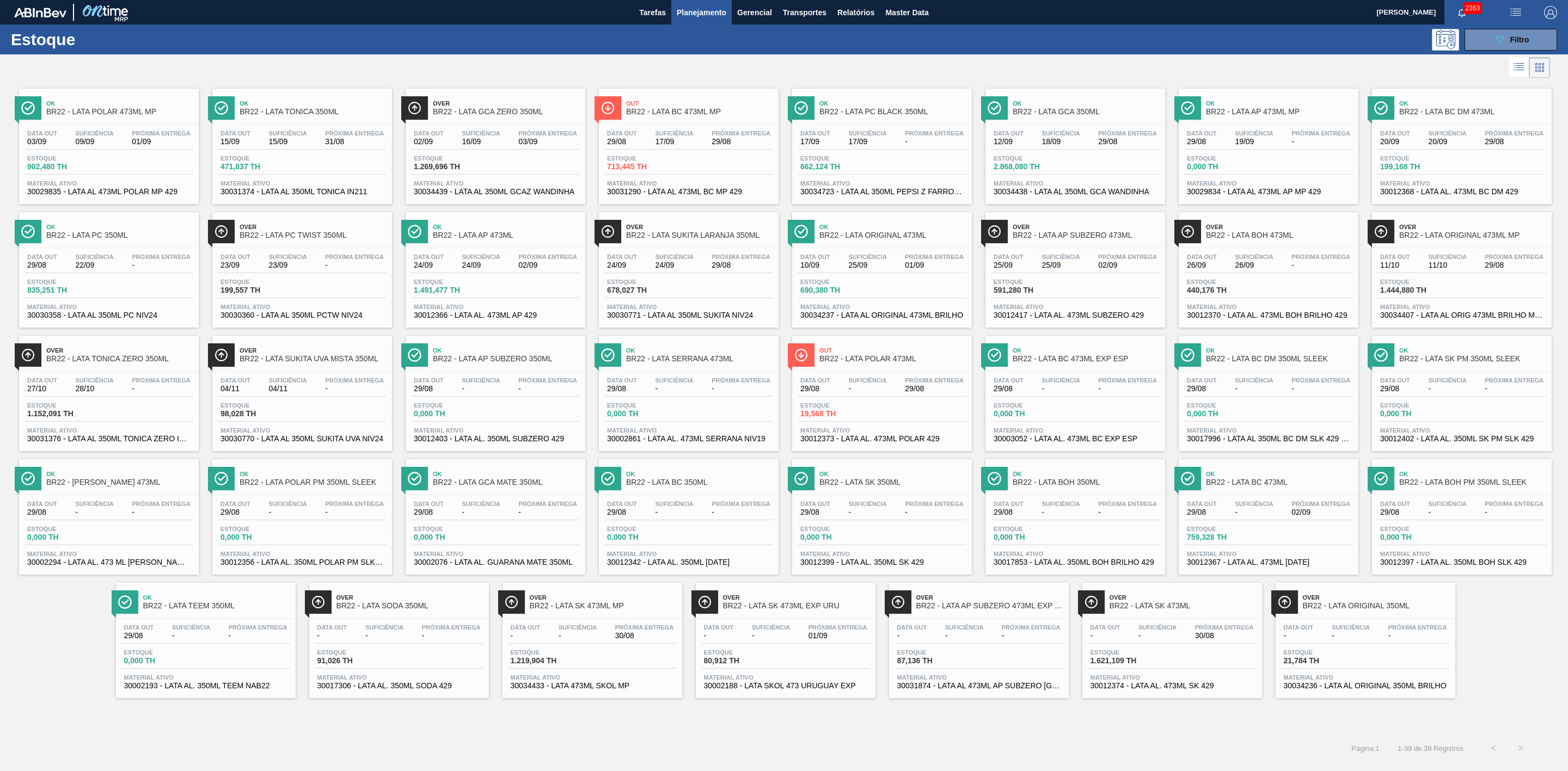
click at [816, 75] on div at bounding box center [775, 68] width 1550 height 26
click at [1133, 610] on span "BR22 - LATA SK 473ML" at bounding box center [1183, 606] width 147 height 8
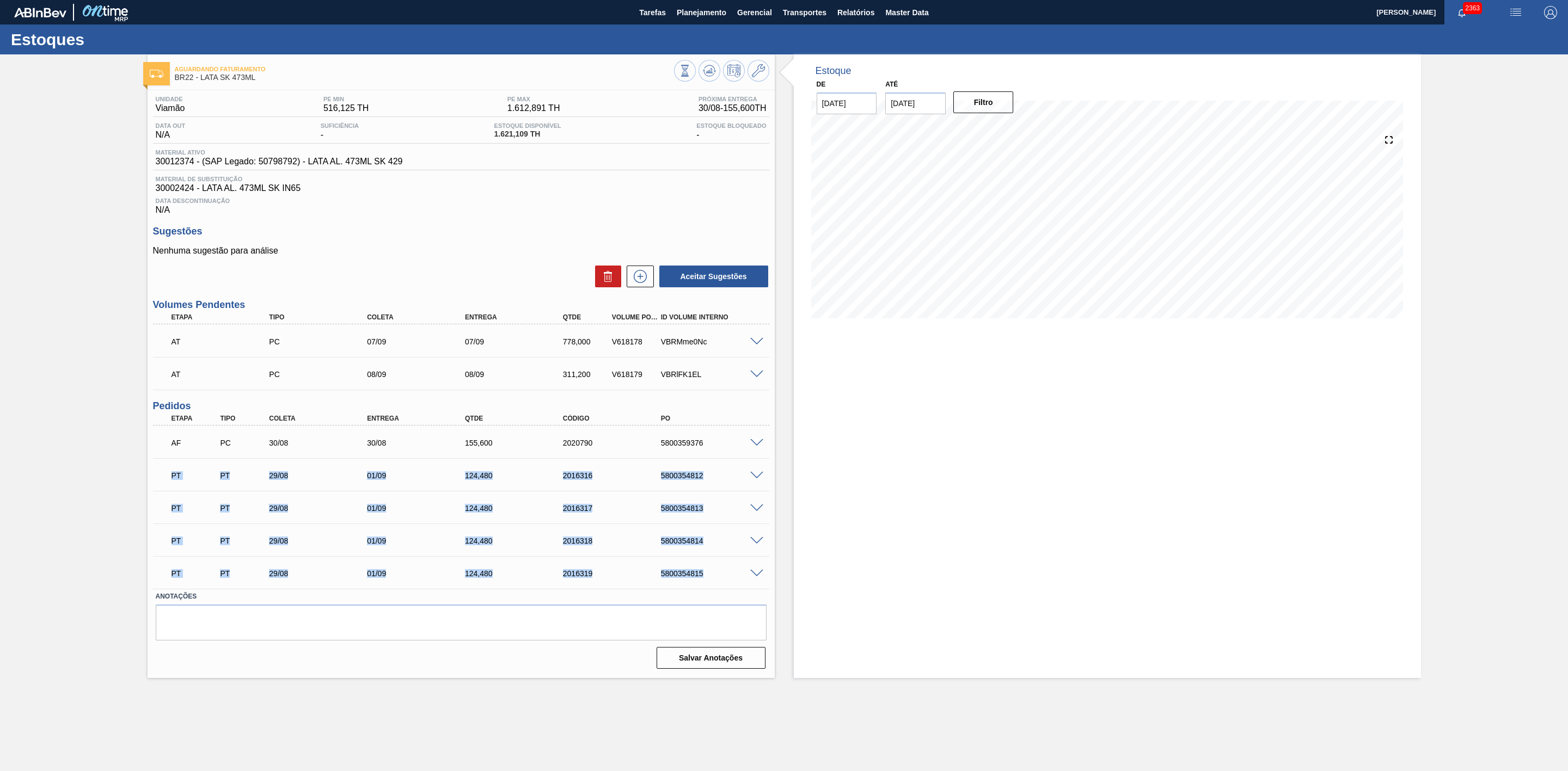
drag, startPoint x: 162, startPoint y: 482, endPoint x: 729, endPoint y: 587, distance: 576.6
click at [729, 587] on div "AF PC 30/08 30/08 155,600 2020790 5800359376 Material 30012374 - LATA AL. 473ML…" at bounding box center [461, 507] width 616 height 163
click at [756, 480] on span at bounding box center [756, 476] width 13 height 8
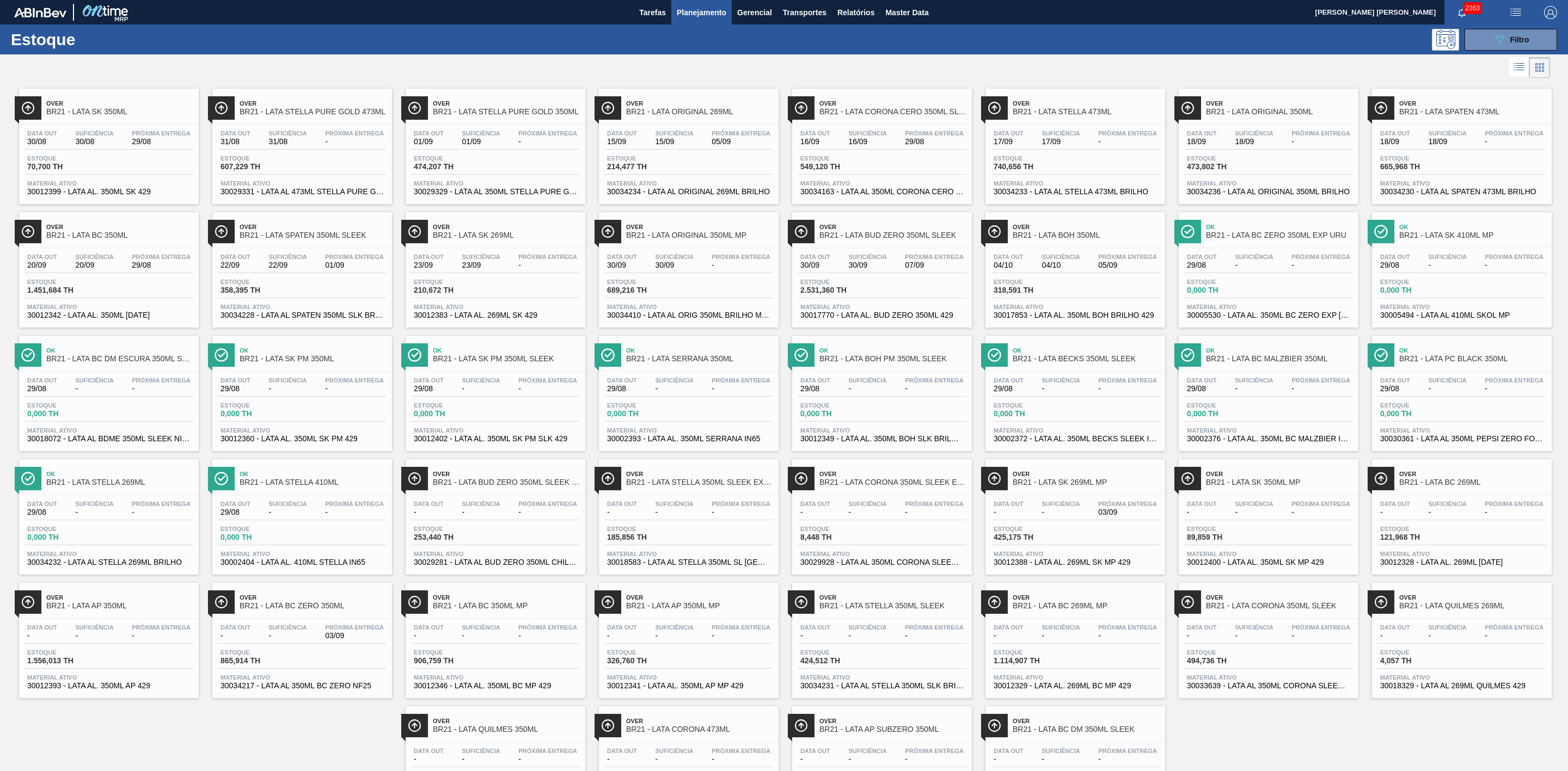
click at [711, 14] on span "Planejamento" at bounding box center [701, 12] width 49 height 13
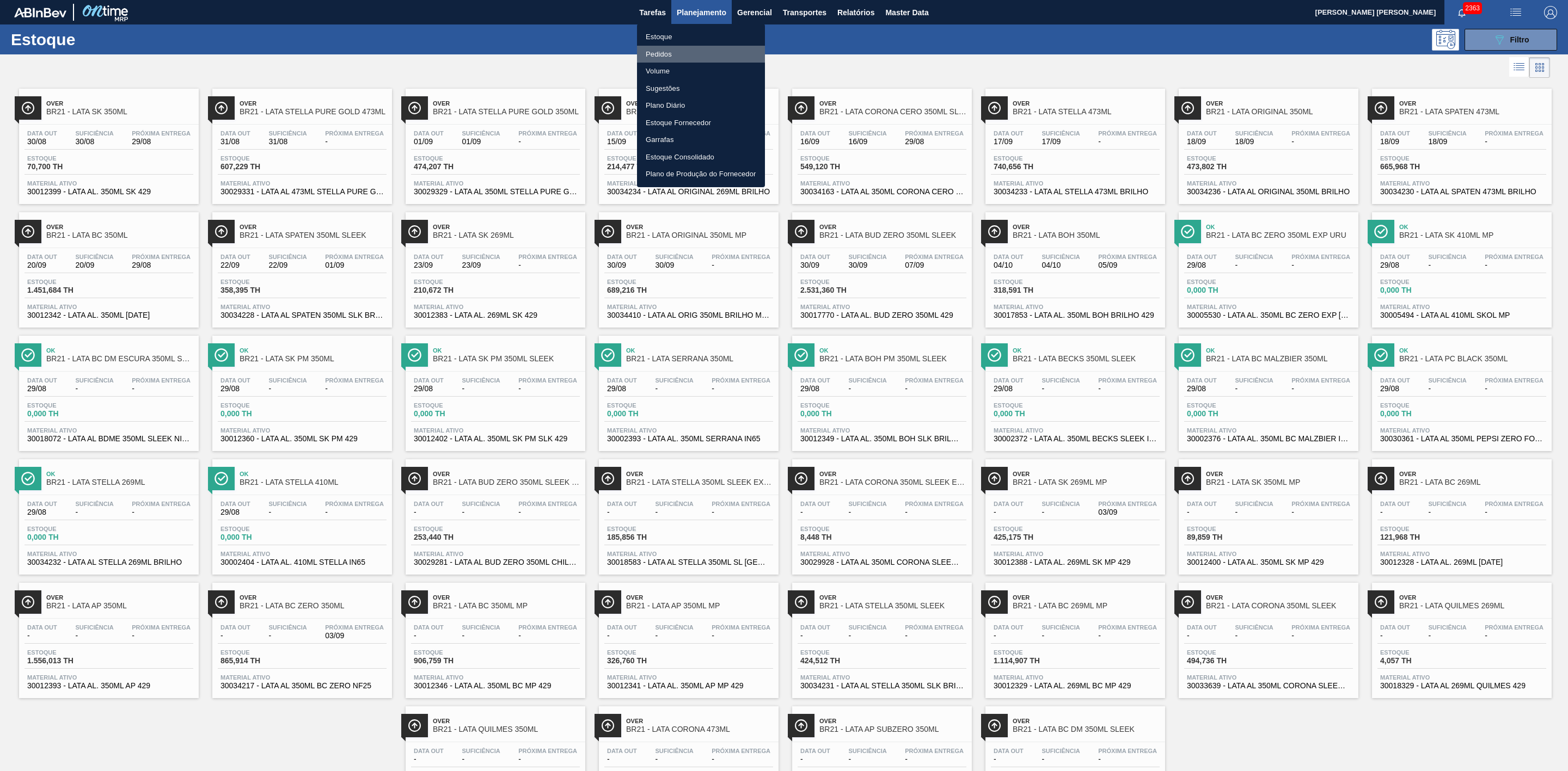
click at [663, 52] on li "Pedidos" at bounding box center [701, 54] width 128 height 17
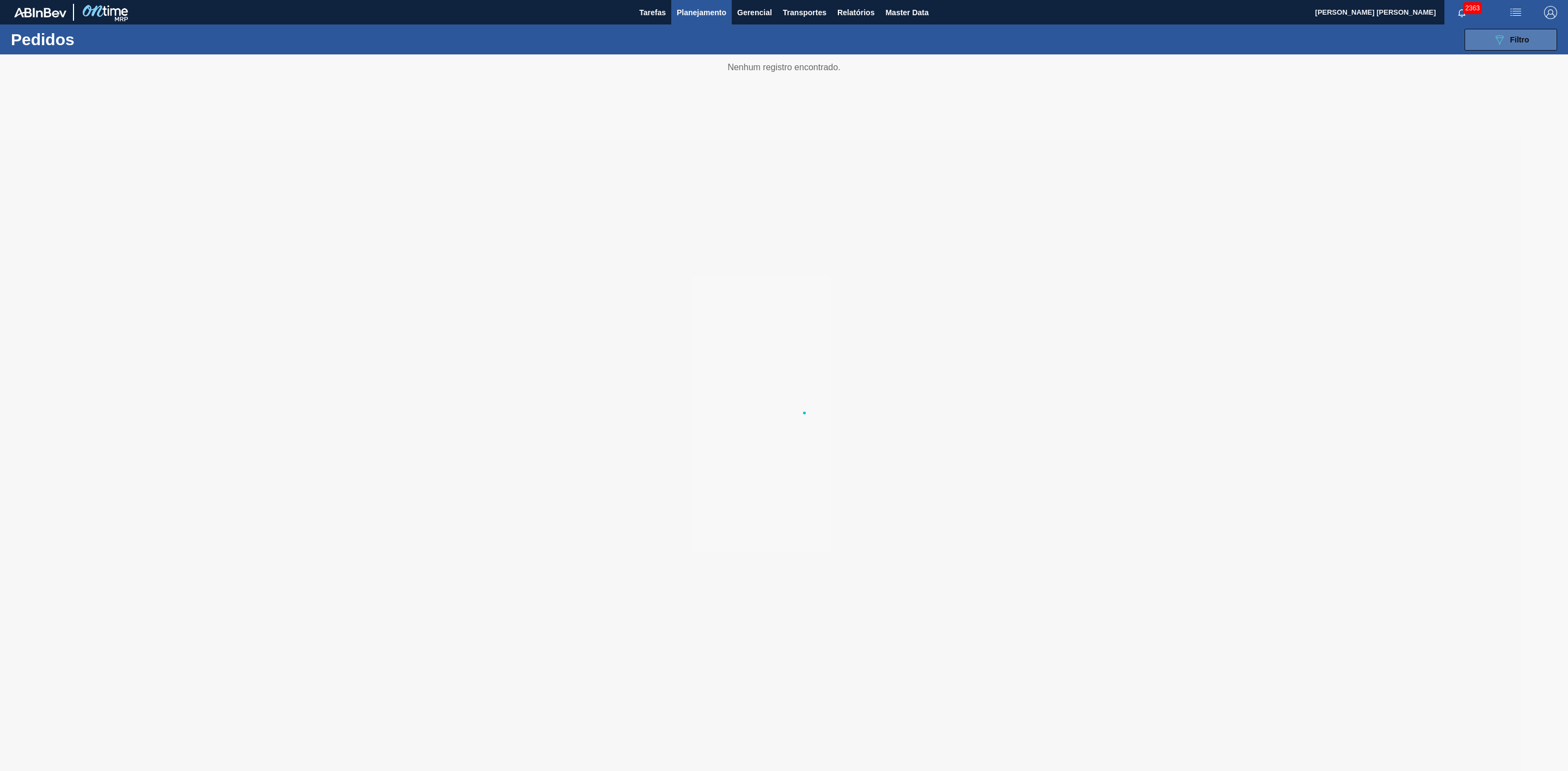
click at [1508, 38] on div "089F7B8B-B2A5-4AFE-B5C0-19BA573D28AC Filtro" at bounding box center [1511, 39] width 36 height 13
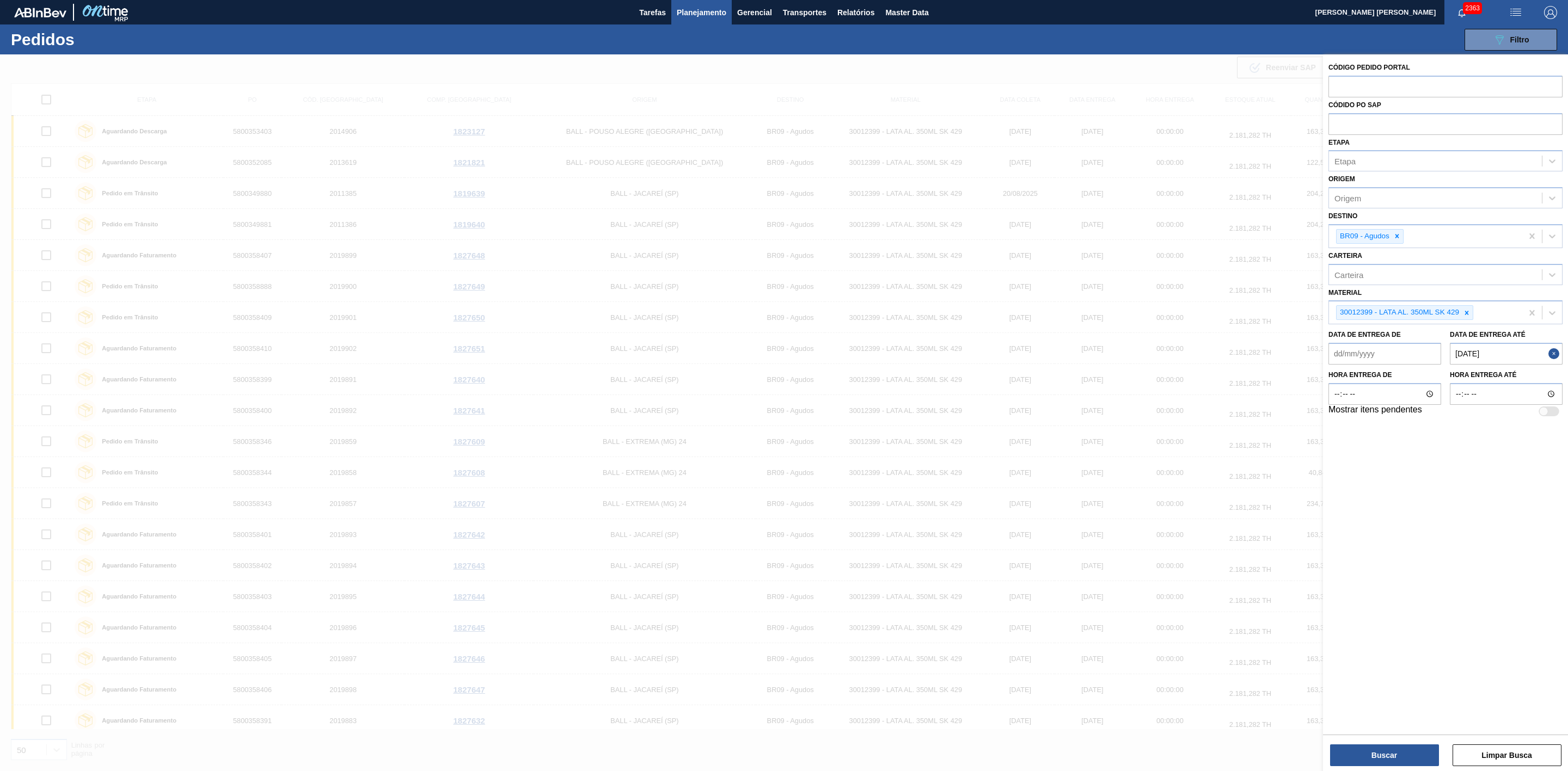
click at [1207, 46] on div "089F7B8B-B2A5-4AFE-B5C0-19BA573D28AC Filtro Código Pedido Portal Códido PO SAP …" at bounding box center [873, 39] width 1380 height 33
click at [1466, 316] on icon at bounding box center [1466, 313] width 8 height 8
click at [1391, 755] on button "Buscar" at bounding box center [1384, 755] width 109 height 22
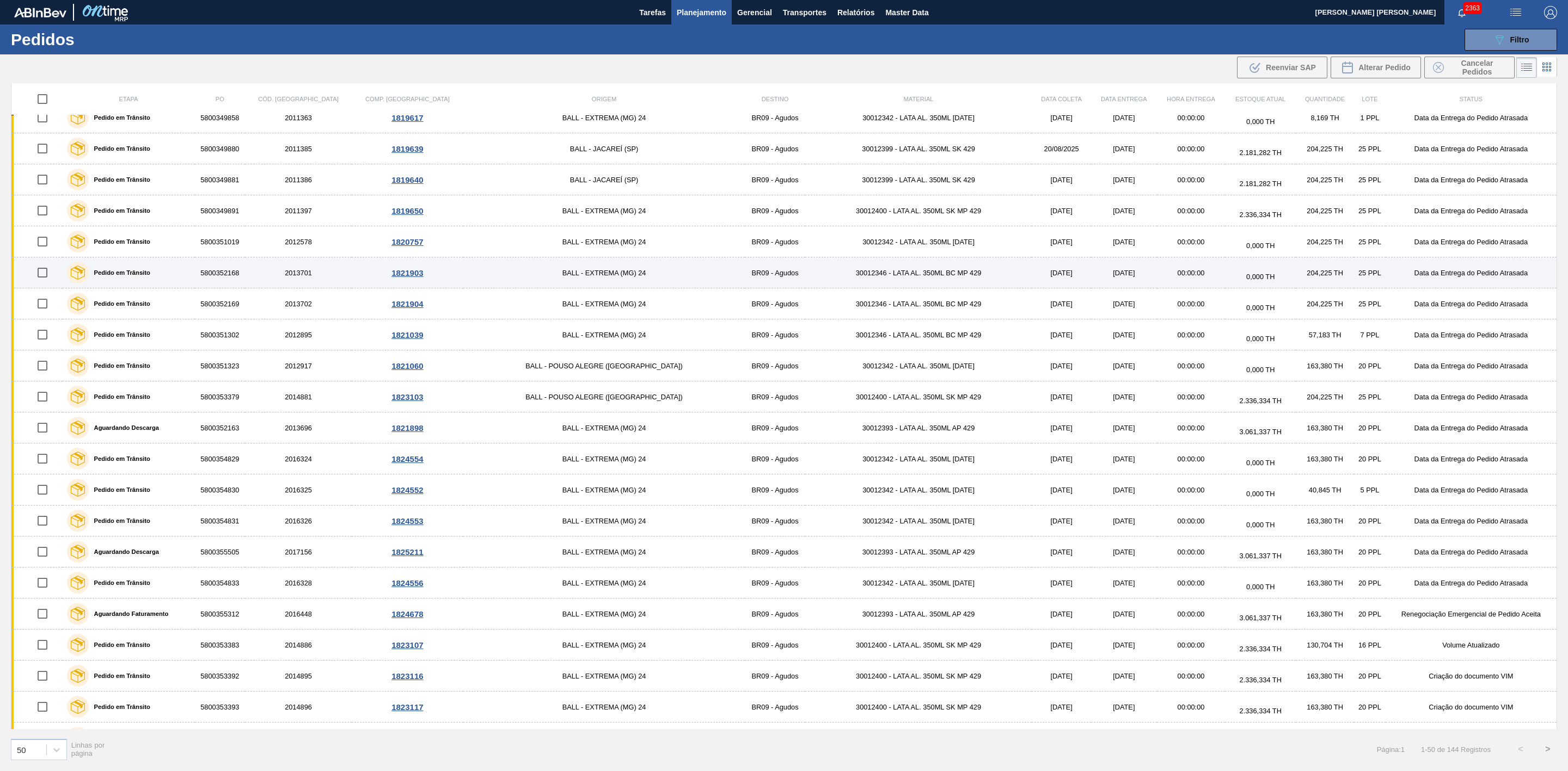
scroll to position [950, 0]
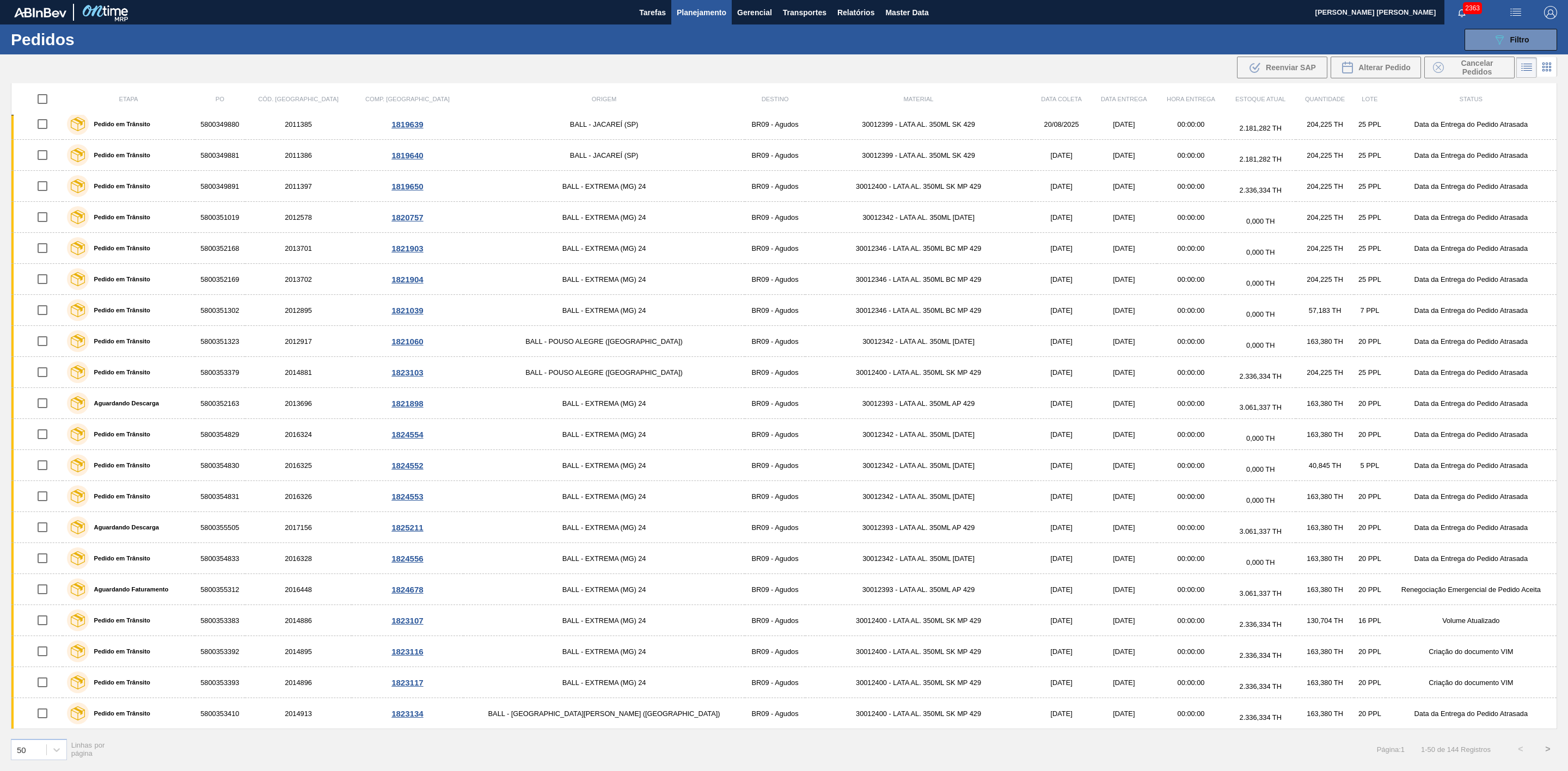
click at [1547, 753] on button ">" at bounding box center [1548, 750] width 27 height 27
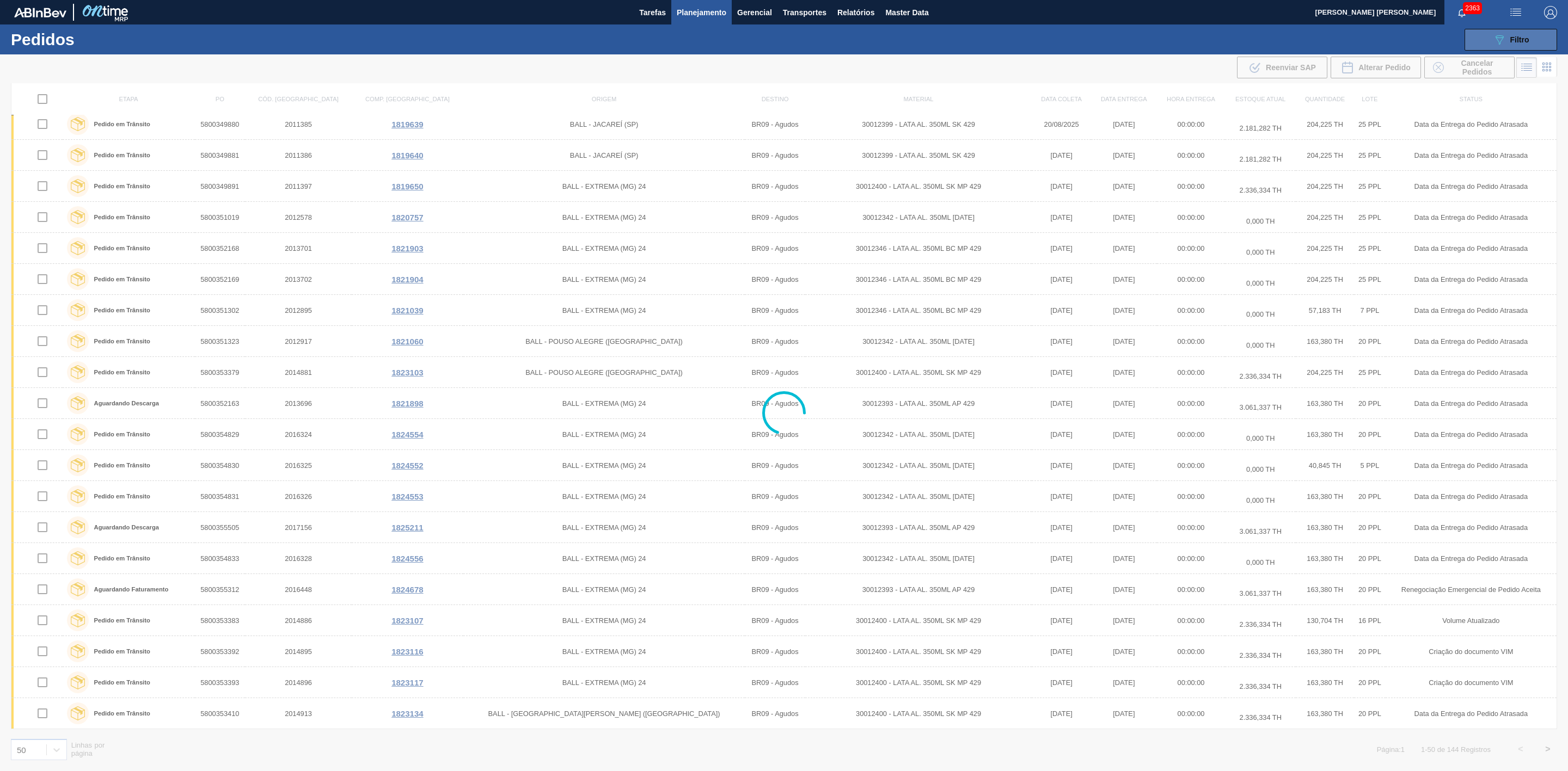
click at [1483, 46] on button "089F7B8B-B2A5-4AFE-B5C0-19BA573D28AC Filtro" at bounding box center [1511, 39] width 93 height 22
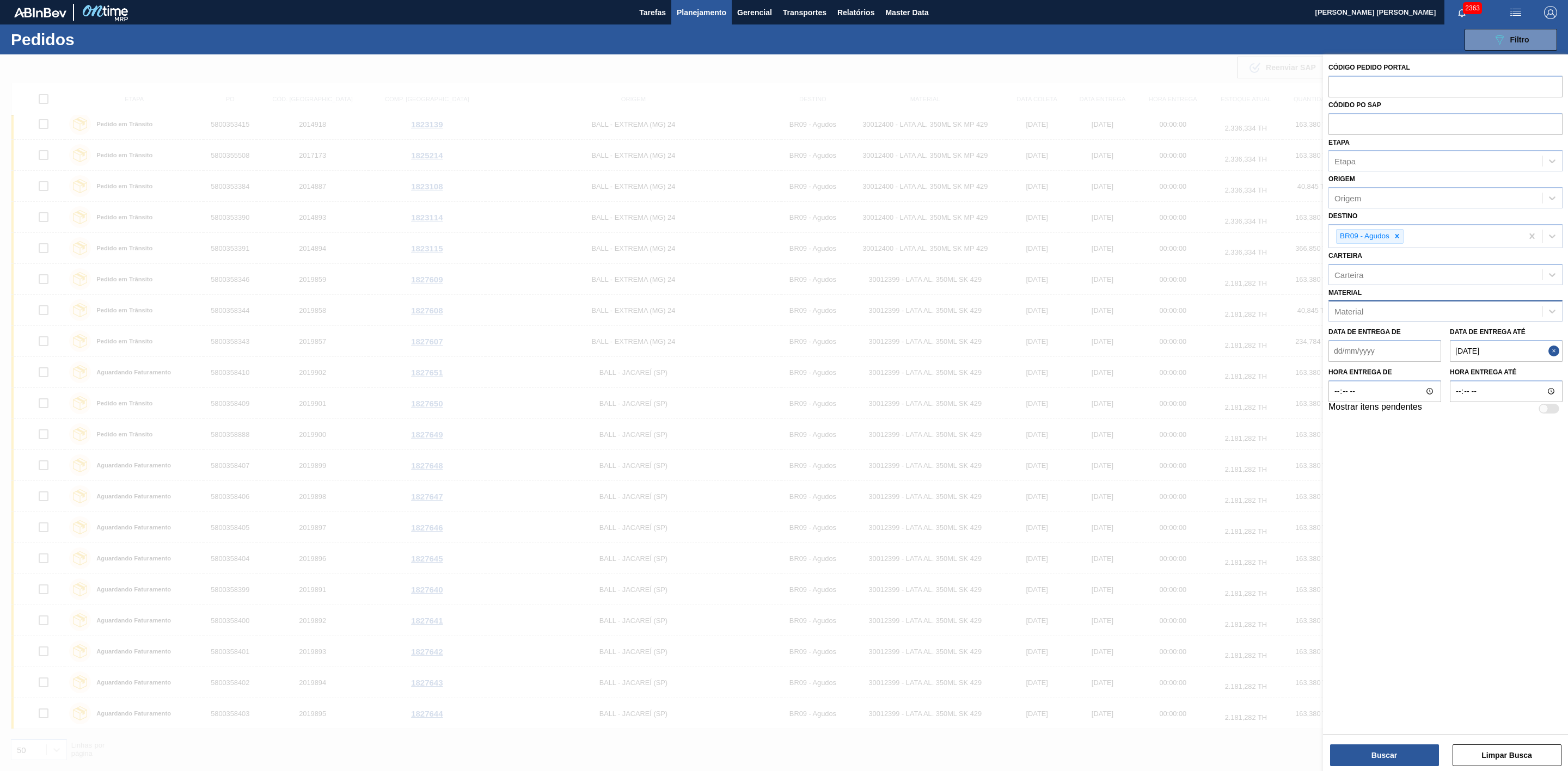
scroll to position [0, 0]
click at [979, 105] on div at bounding box center [784, 440] width 1568 height 771
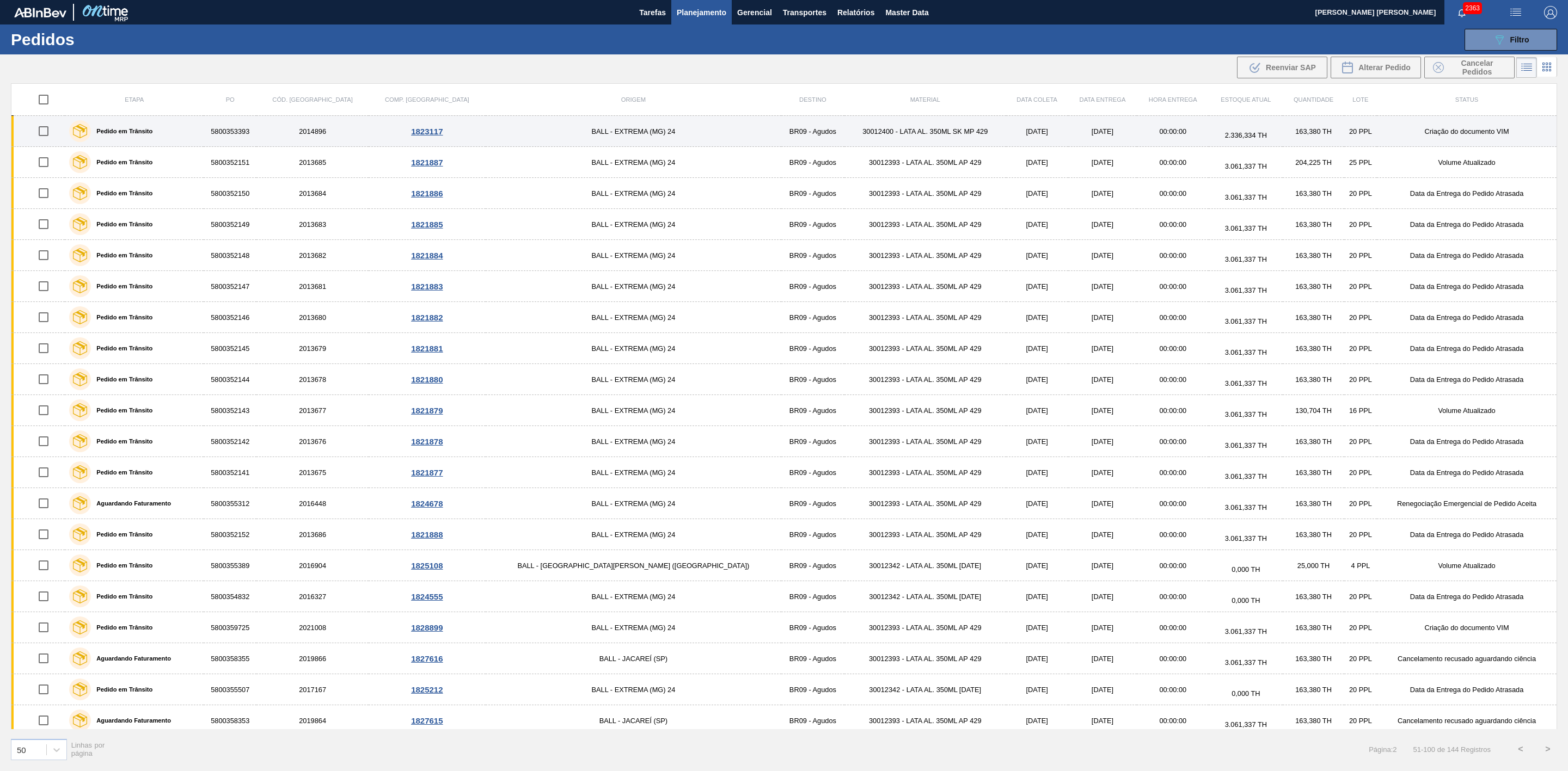
click at [51, 136] on input "checkbox" at bounding box center [43, 131] width 23 height 23
checkbox input "true"
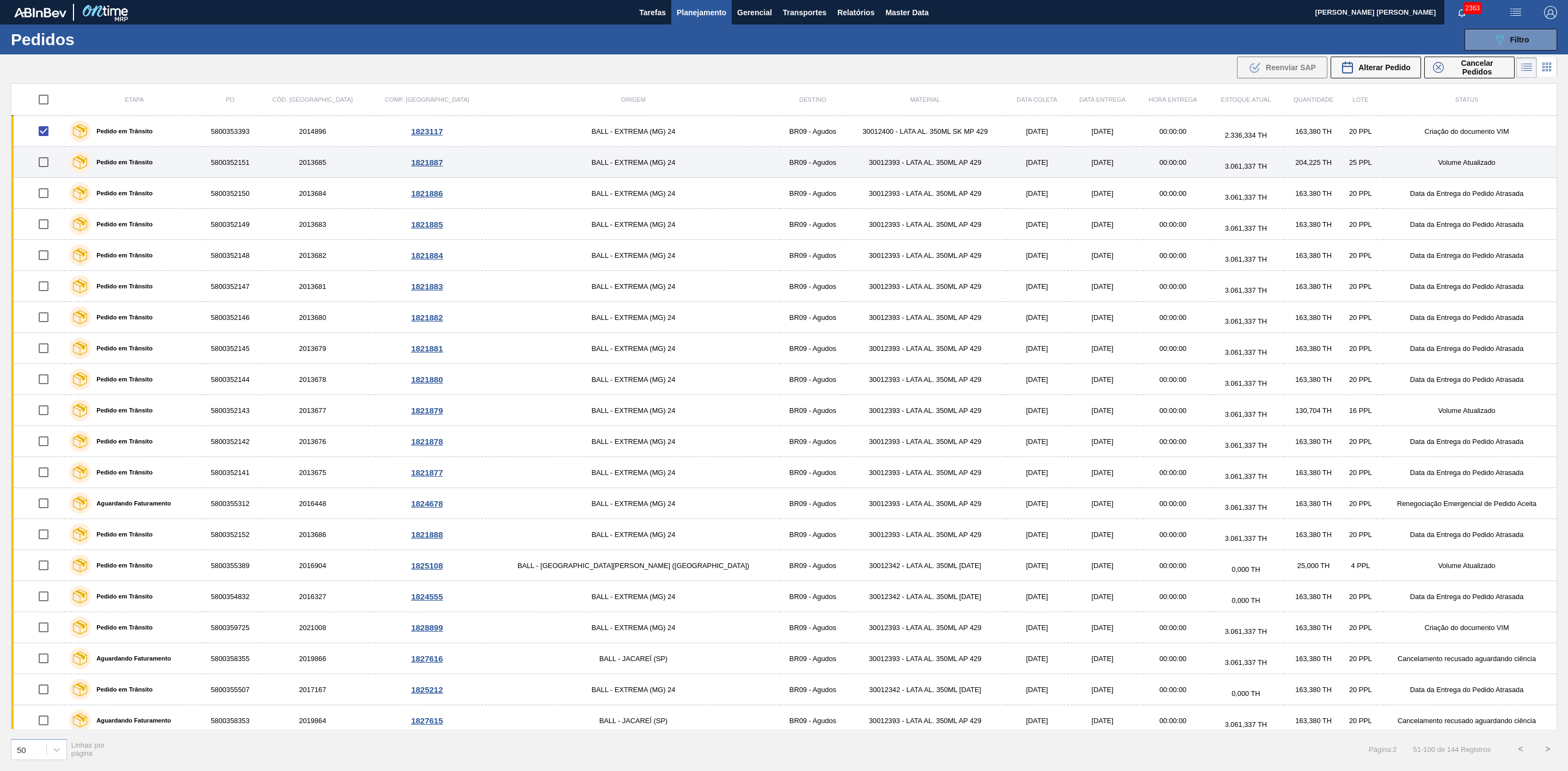
click at [49, 157] on input "checkbox" at bounding box center [43, 162] width 23 height 23
checkbox input "true"
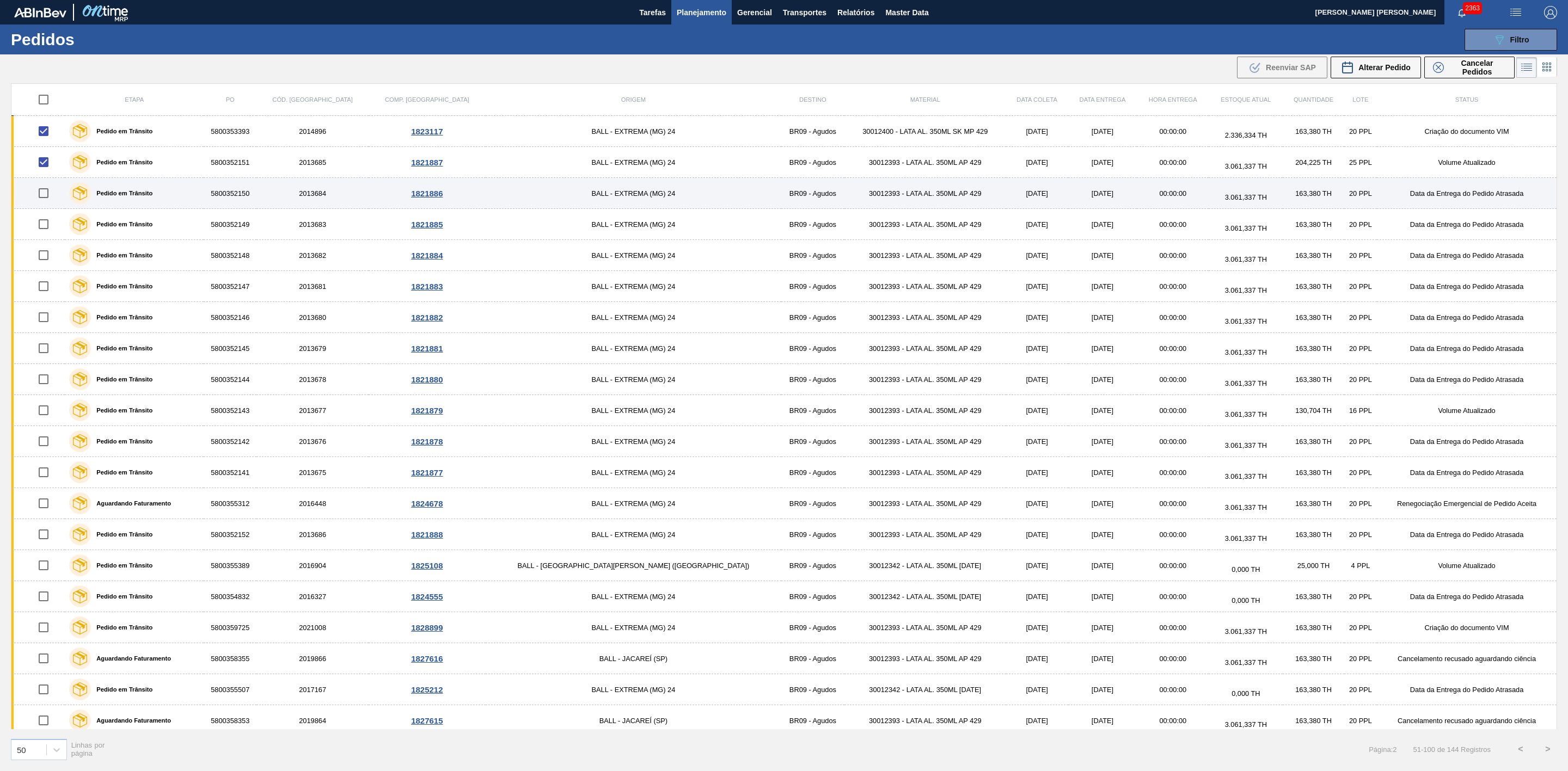
click at [51, 193] on input "checkbox" at bounding box center [43, 194] width 23 height 23
checkbox input "true"
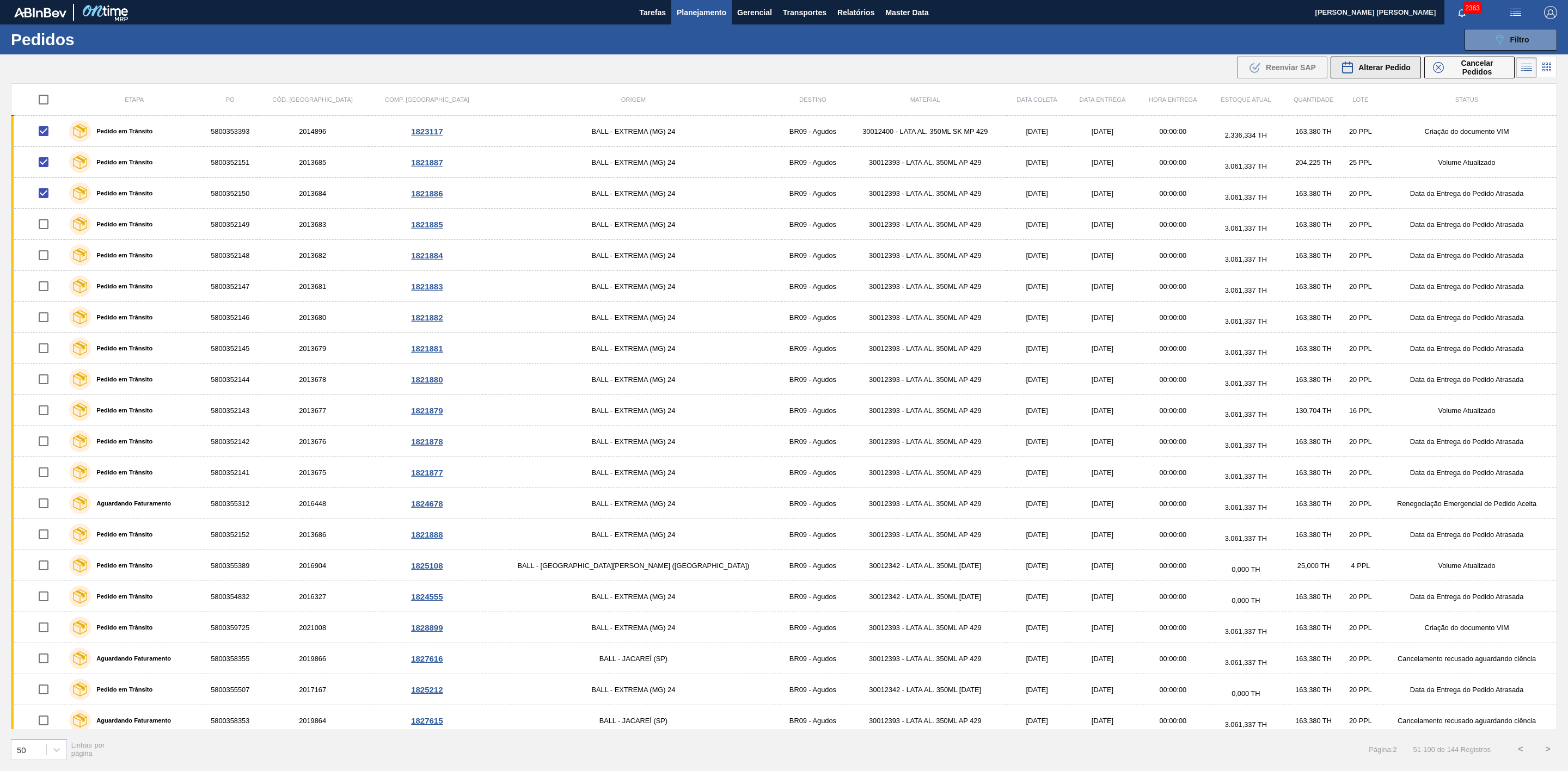
click at [1362, 68] on span "Alterar Pedido" at bounding box center [1384, 67] width 52 height 8
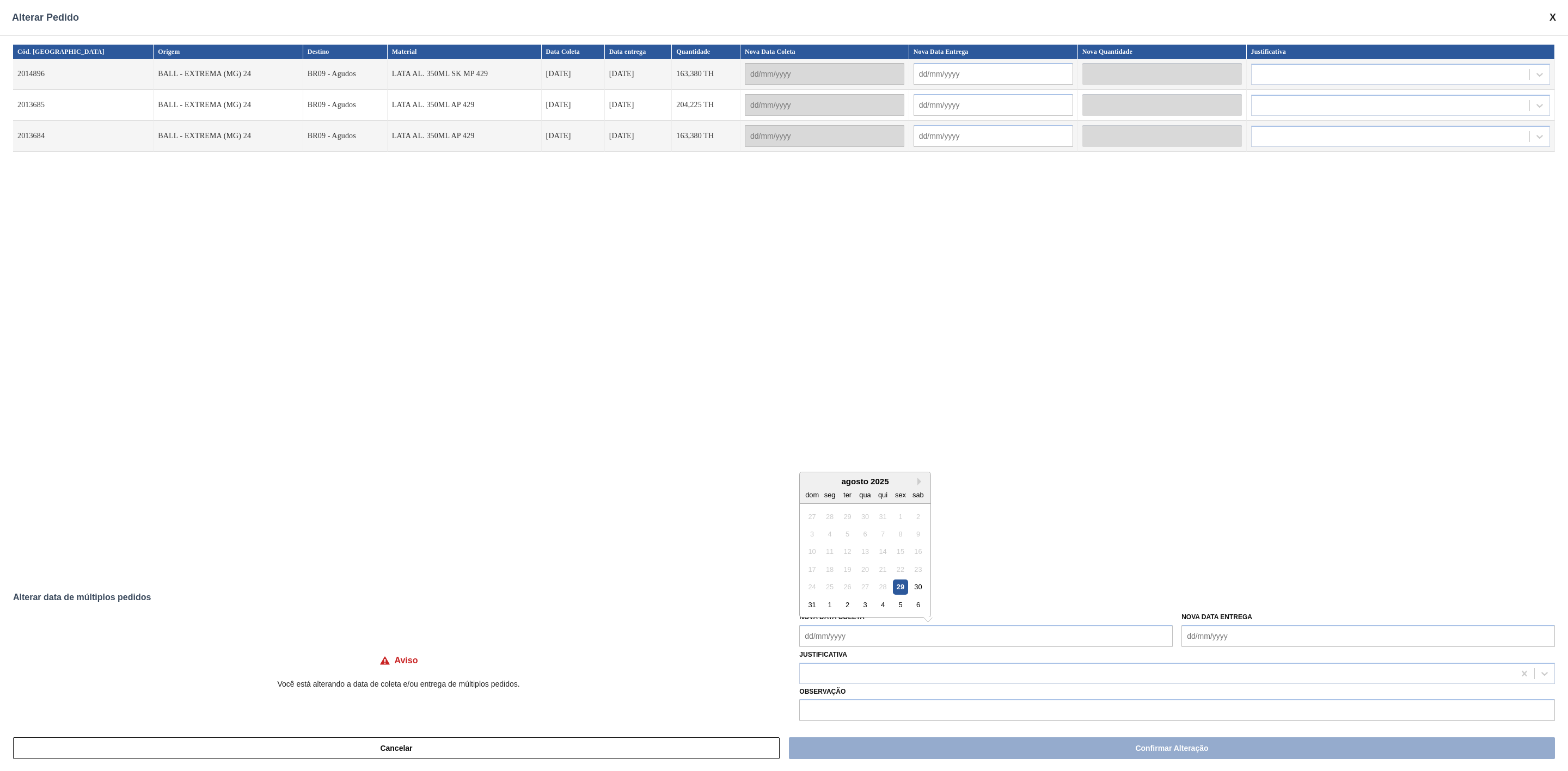
click at [1118, 633] on Coleta "Nova Data Coleta" at bounding box center [986, 636] width 373 height 22
click at [810, 479] on div "agosto 2025" at bounding box center [865, 481] width 131 height 9
click at [912, 587] on div "30" at bounding box center [918, 587] width 14 height 14
type Coleta "[DATE]"
click at [1551, 17] on span at bounding box center [1552, 17] width 7 height 11
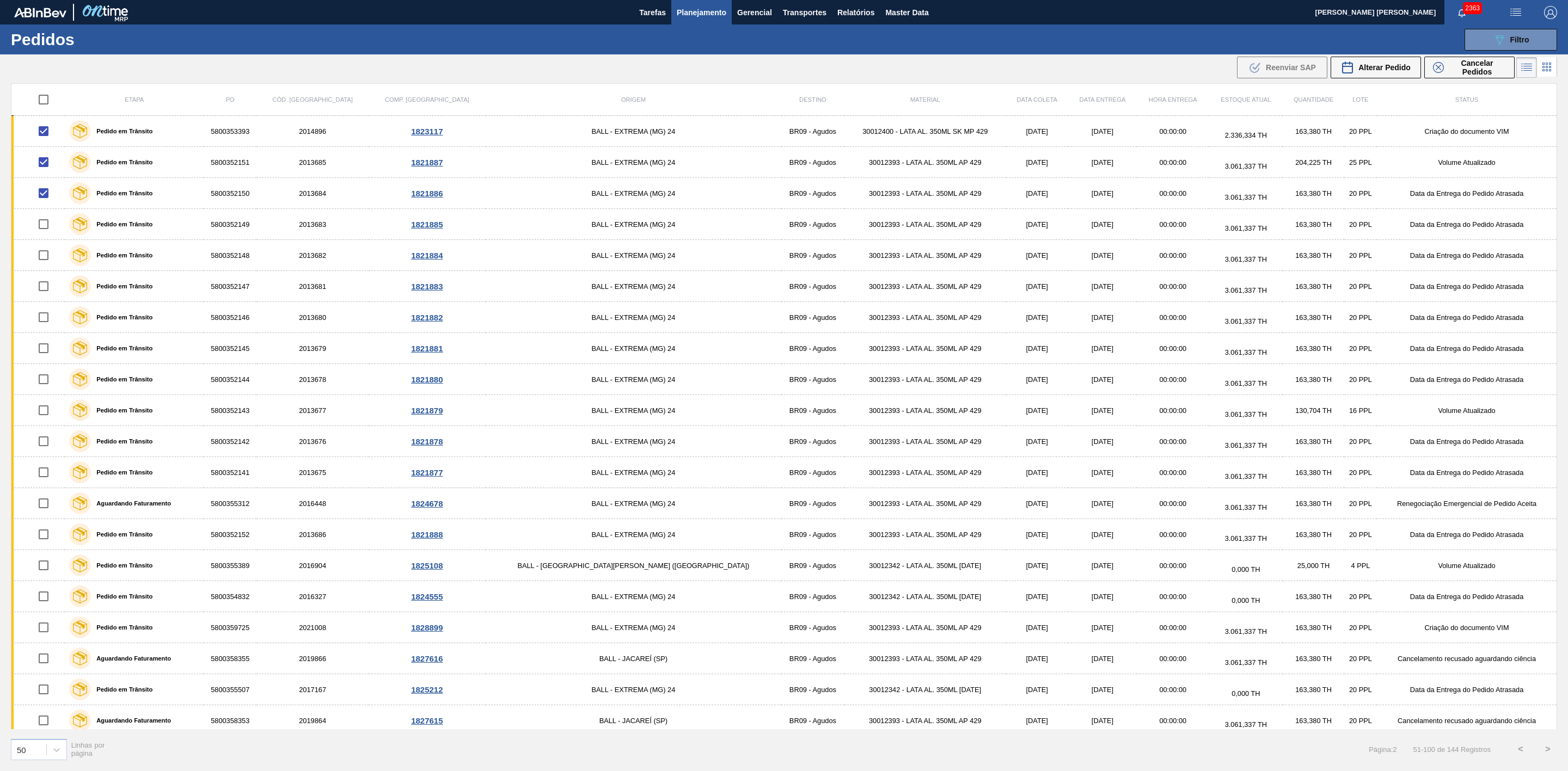
drag, startPoint x: 1510, startPoint y: 34, endPoint x: 1514, endPoint y: 53, distance: 19.4
click at [1510, 33] on div "089F7B8B-B2A5-4AFE-B5C0-19BA573D28AC Filtro" at bounding box center [1511, 39] width 36 height 13
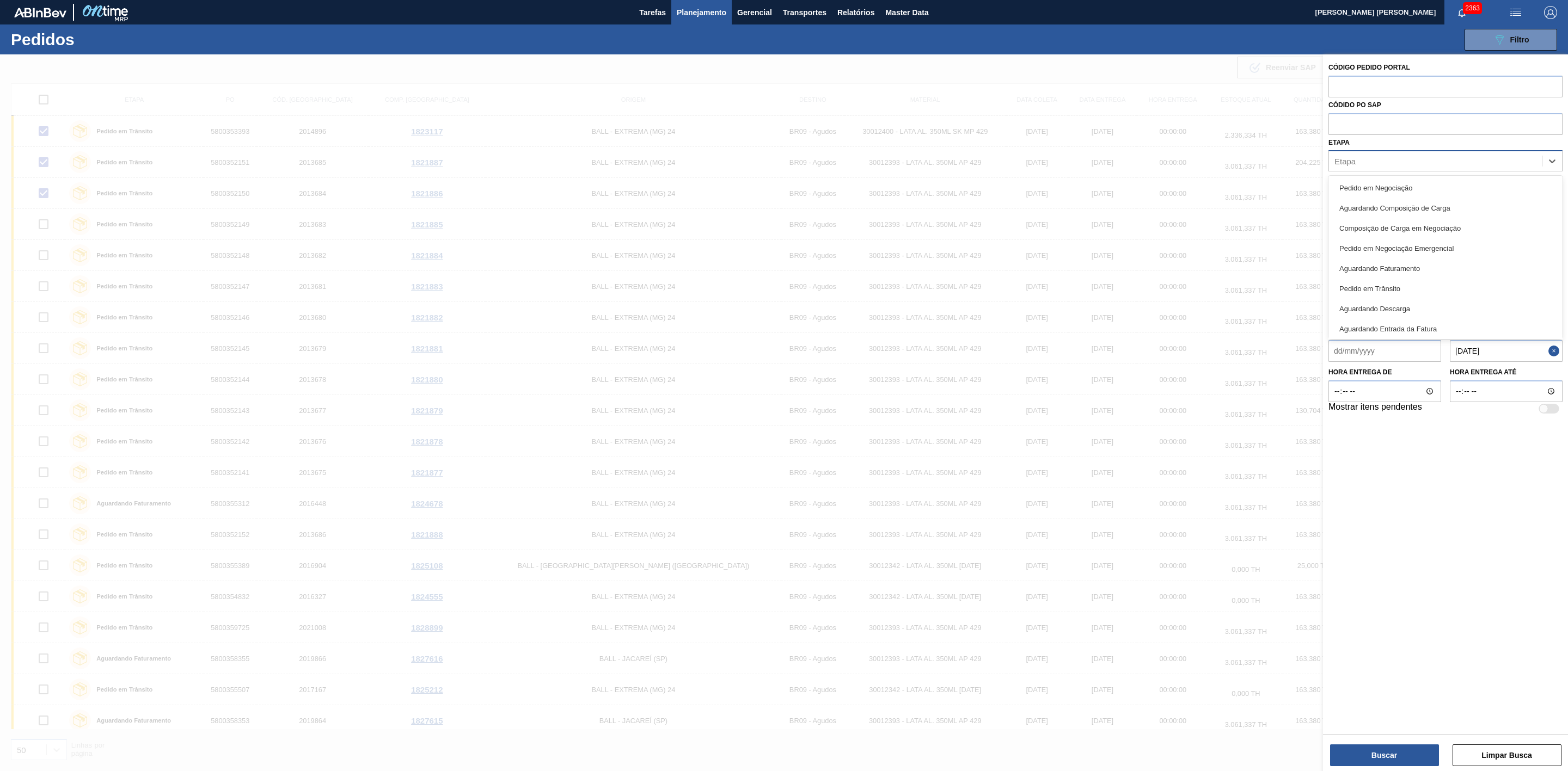
click at [1367, 153] on div "Etapa" at bounding box center [1435, 161] width 213 height 16
type input "aguar"
click at [1405, 208] on div "Aguardando Faturamento" at bounding box center [1445, 208] width 234 height 20
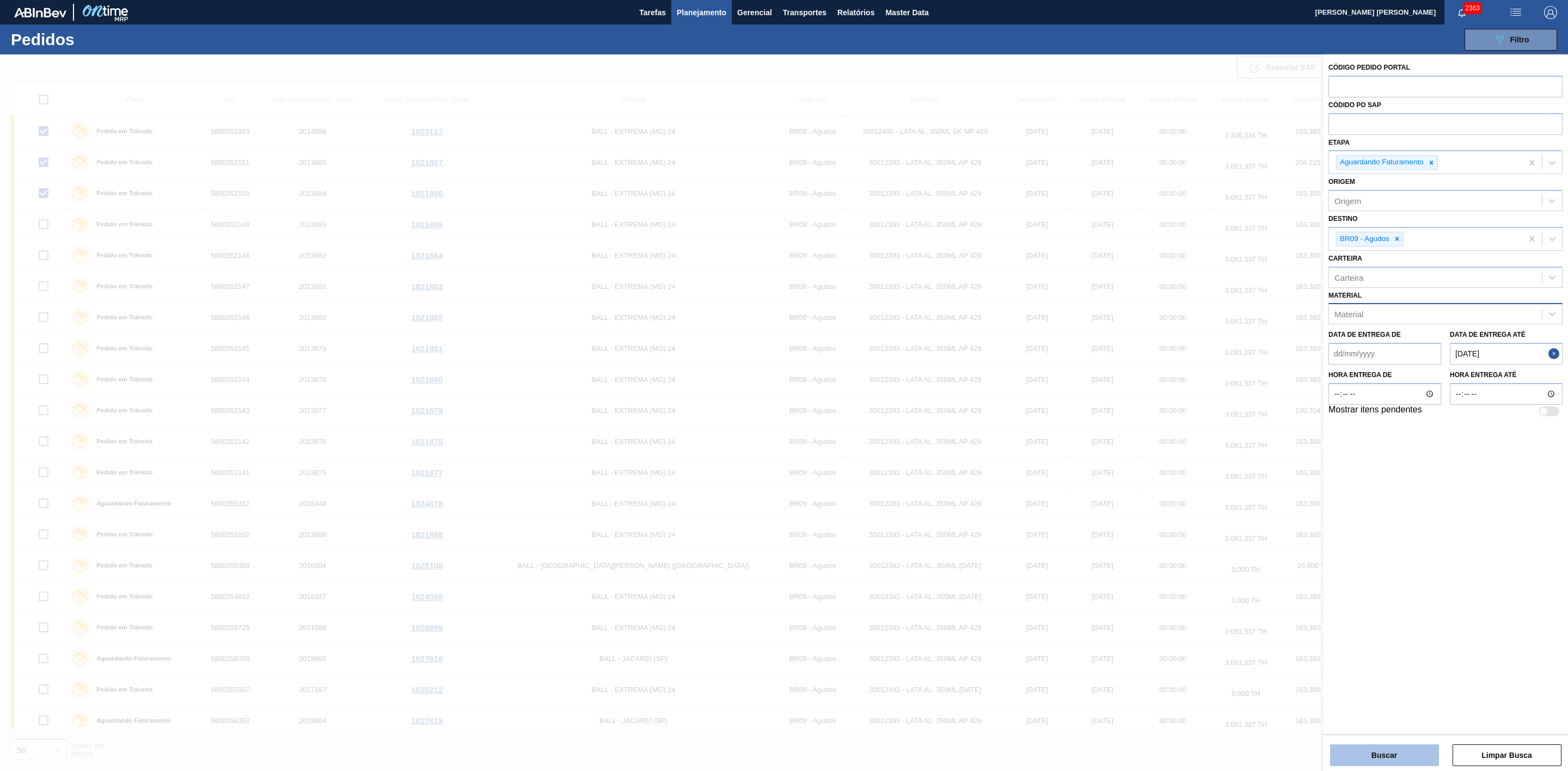
click at [1391, 761] on button "Buscar" at bounding box center [1384, 755] width 109 height 22
checkbox input "false"
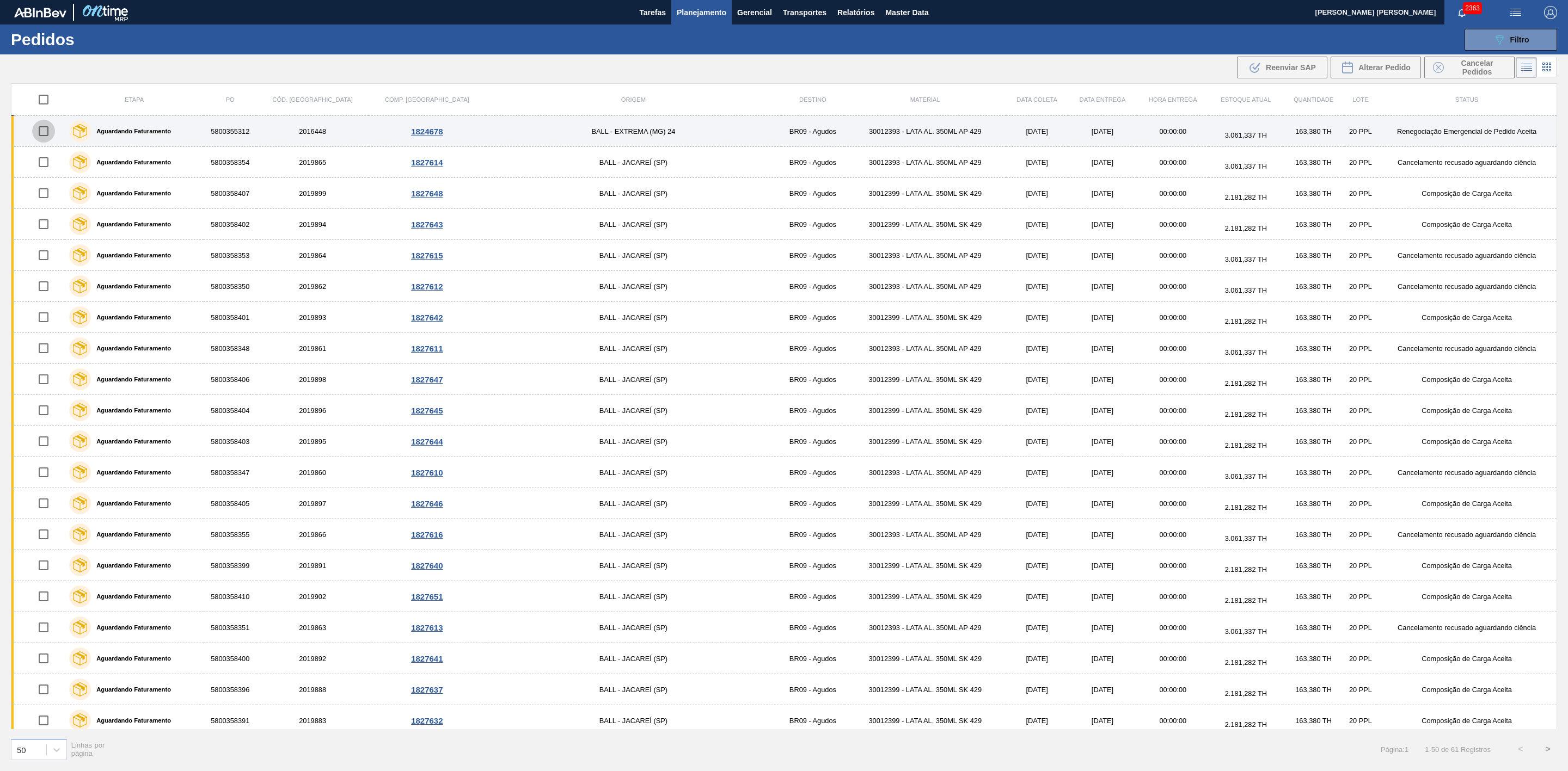
click at [53, 133] on input "checkbox" at bounding box center [43, 131] width 23 height 23
checkbox input "true"
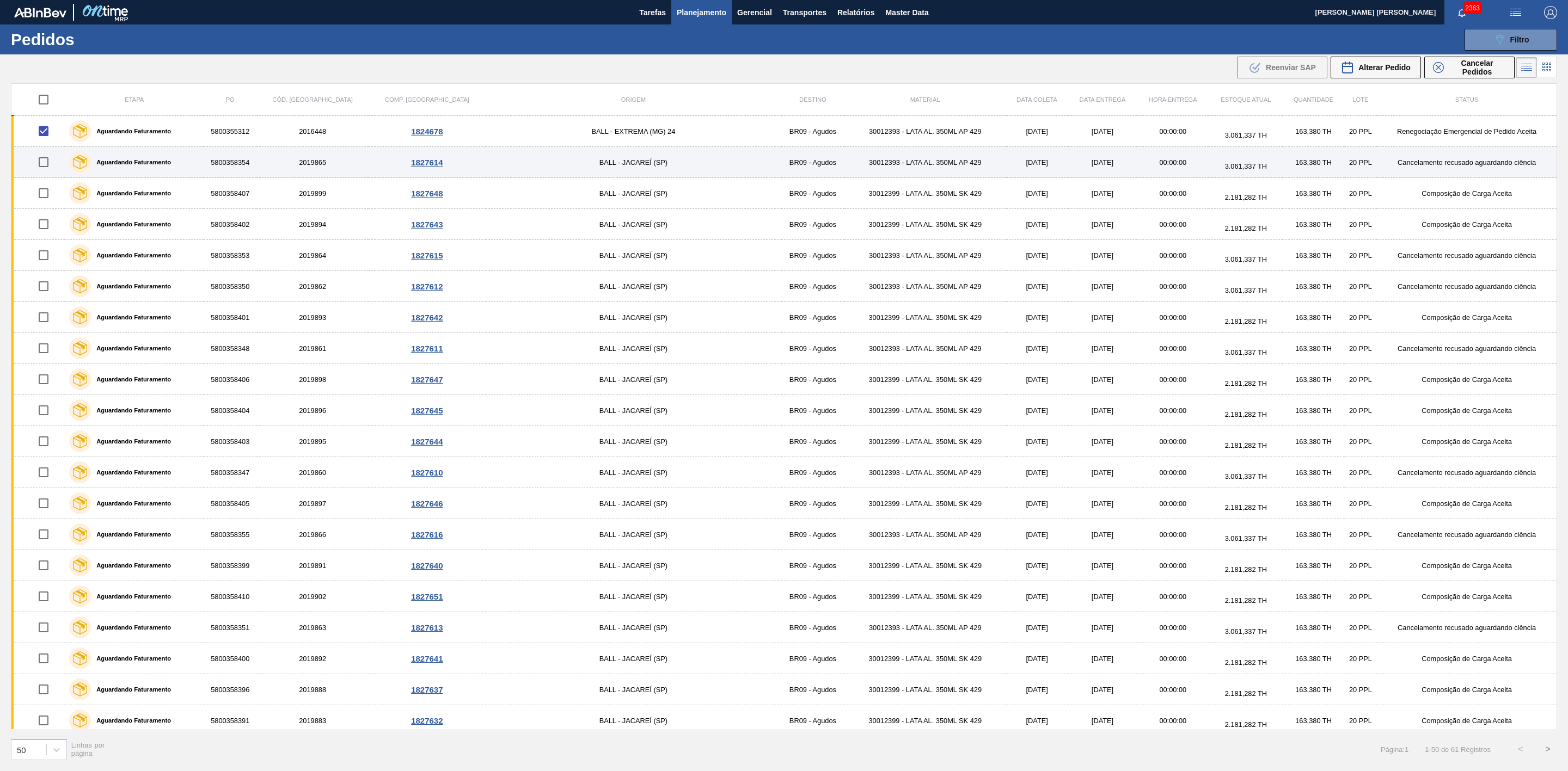
click at [49, 159] on input "checkbox" at bounding box center [43, 162] width 23 height 23
checkbox input "true"
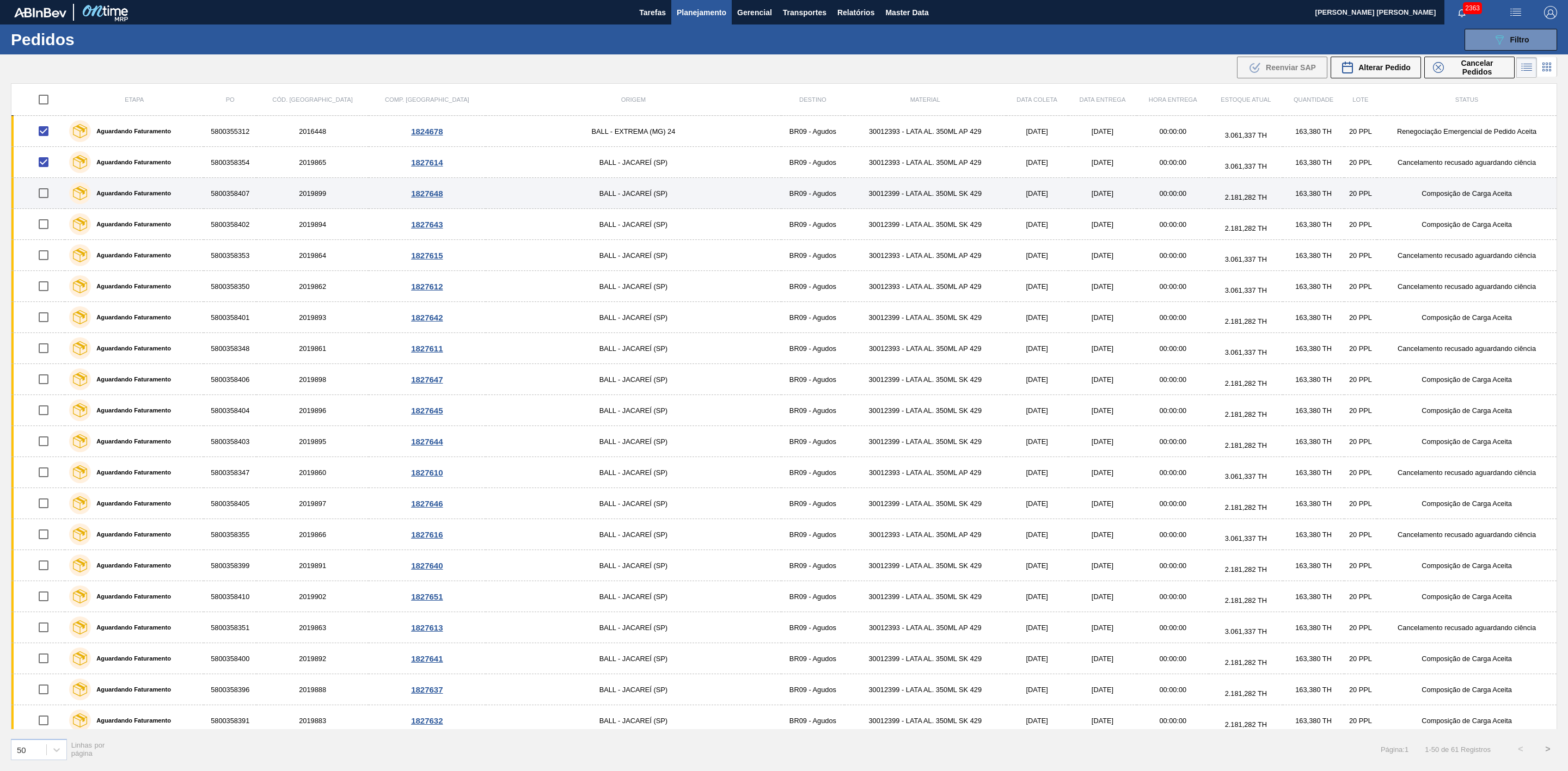
click at [49, 200] on input "checkbox" at bounding box center [43, 194] width 23 height 23
checkbox input "true"
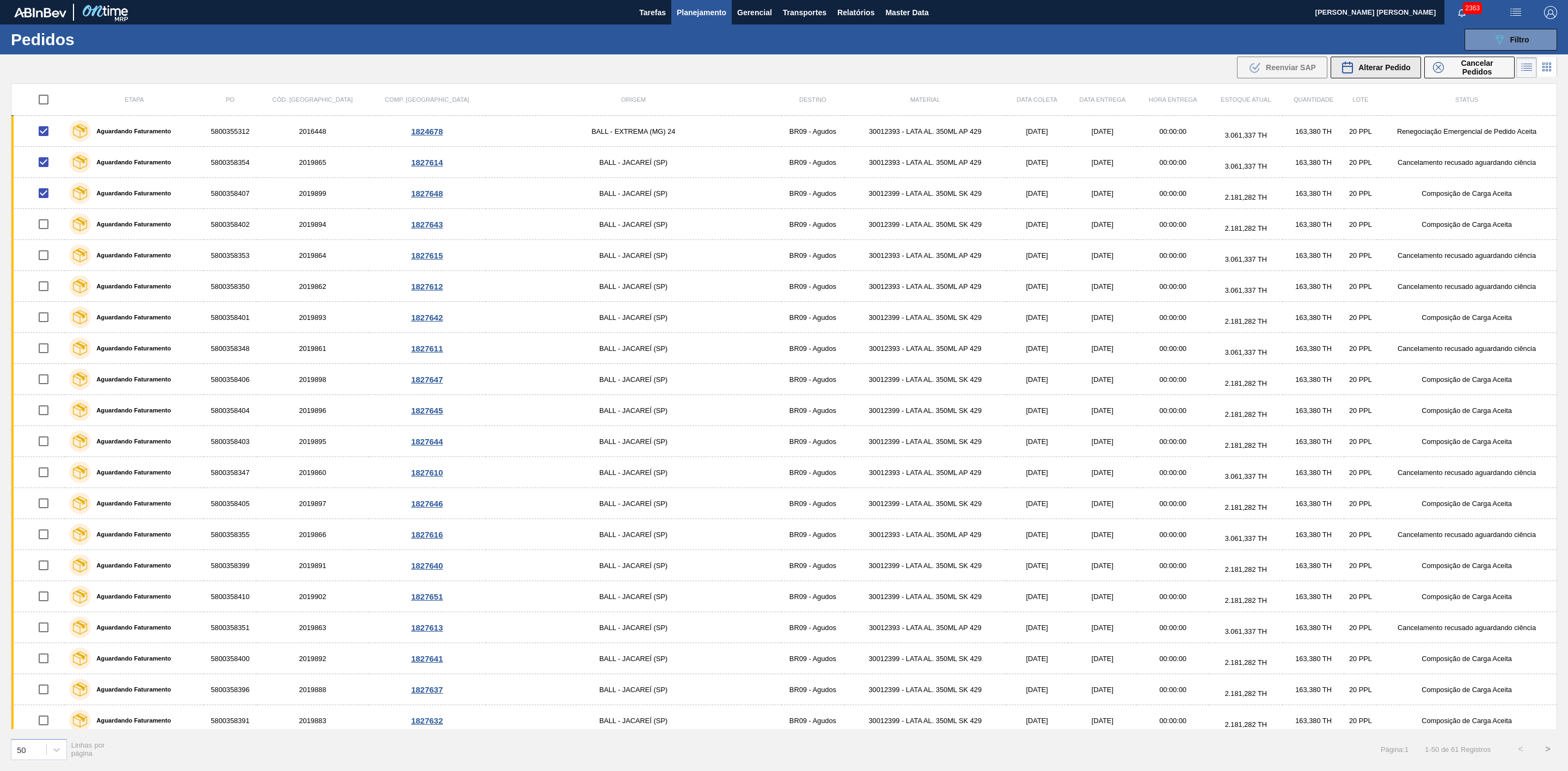
click at [1396, 68] on span "Alterar Pedido" at bounding box center [1384, 67] width 52 height 8
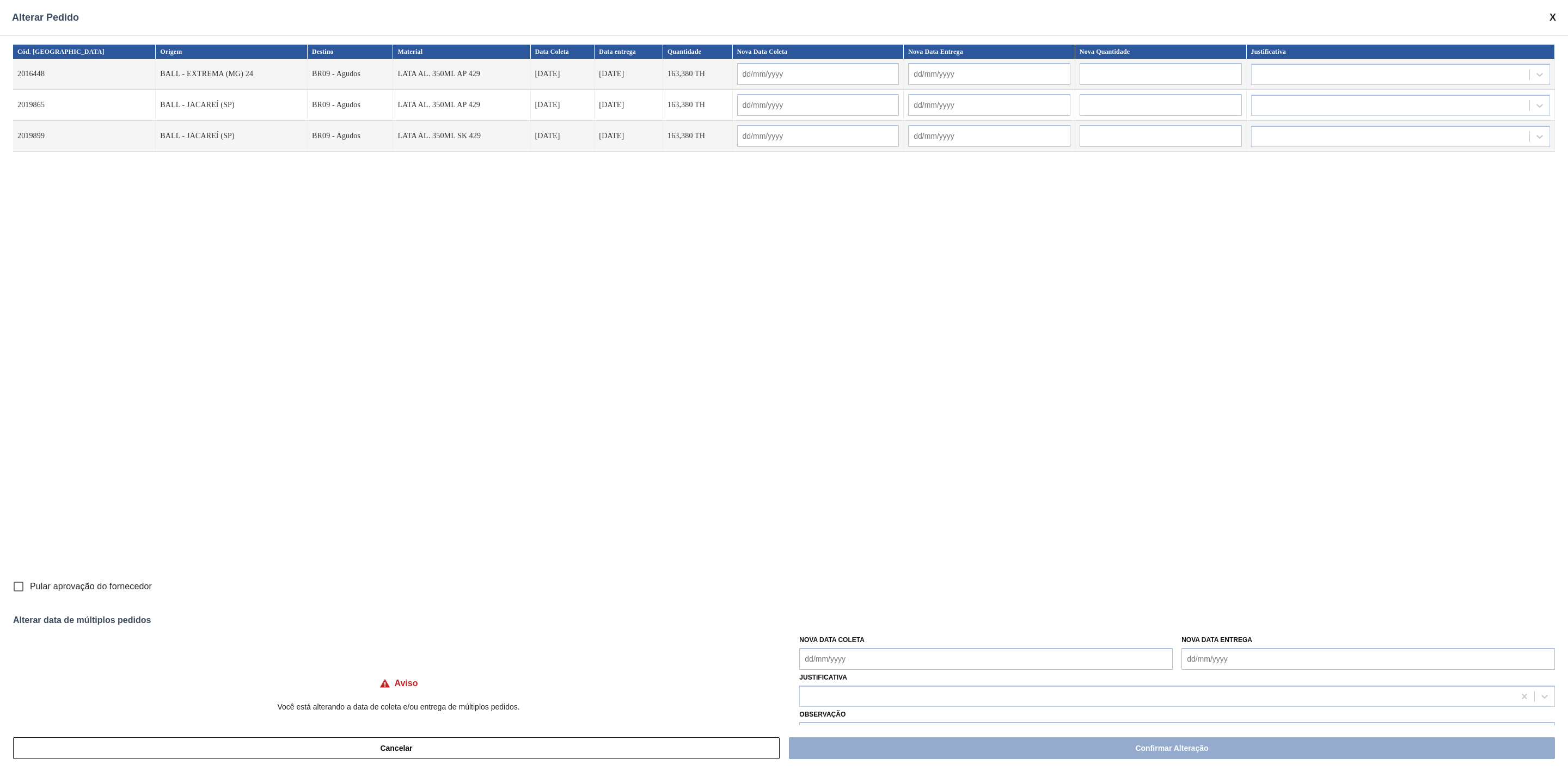
click at [987, 657] on Coleta "Nova Data Coleta" at bounding box center [986, 659] width 373 height 22
click at [830, 502] on div "agosto 2025" at bounding box center [865, 504] width 131 height 9
click at [916, 609] on div "30" at bounding box center [918, 609] width 14 height 14
type Coleta "[DATE]"
type input "[DATE]"
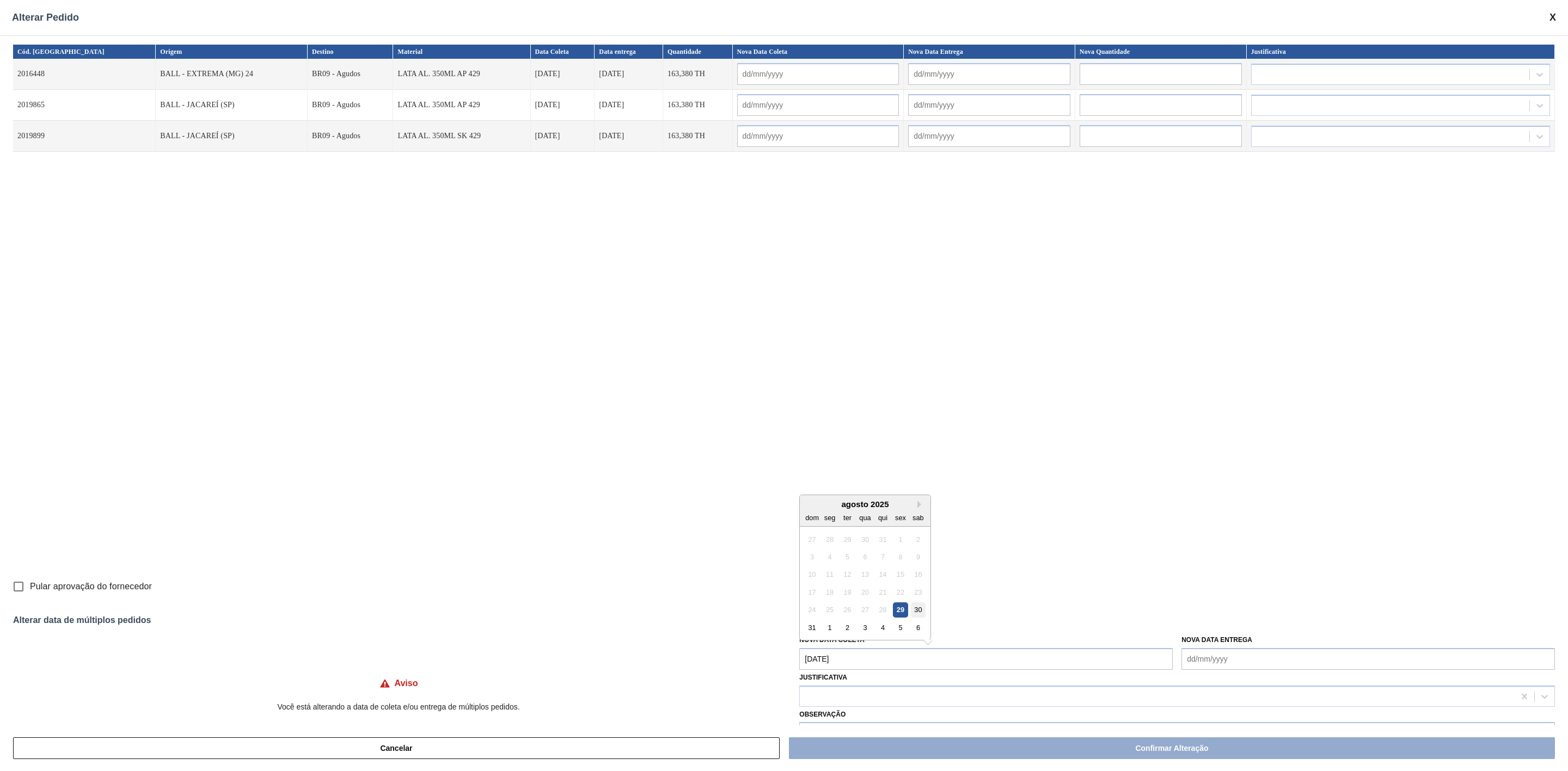
type input "[DATE]"
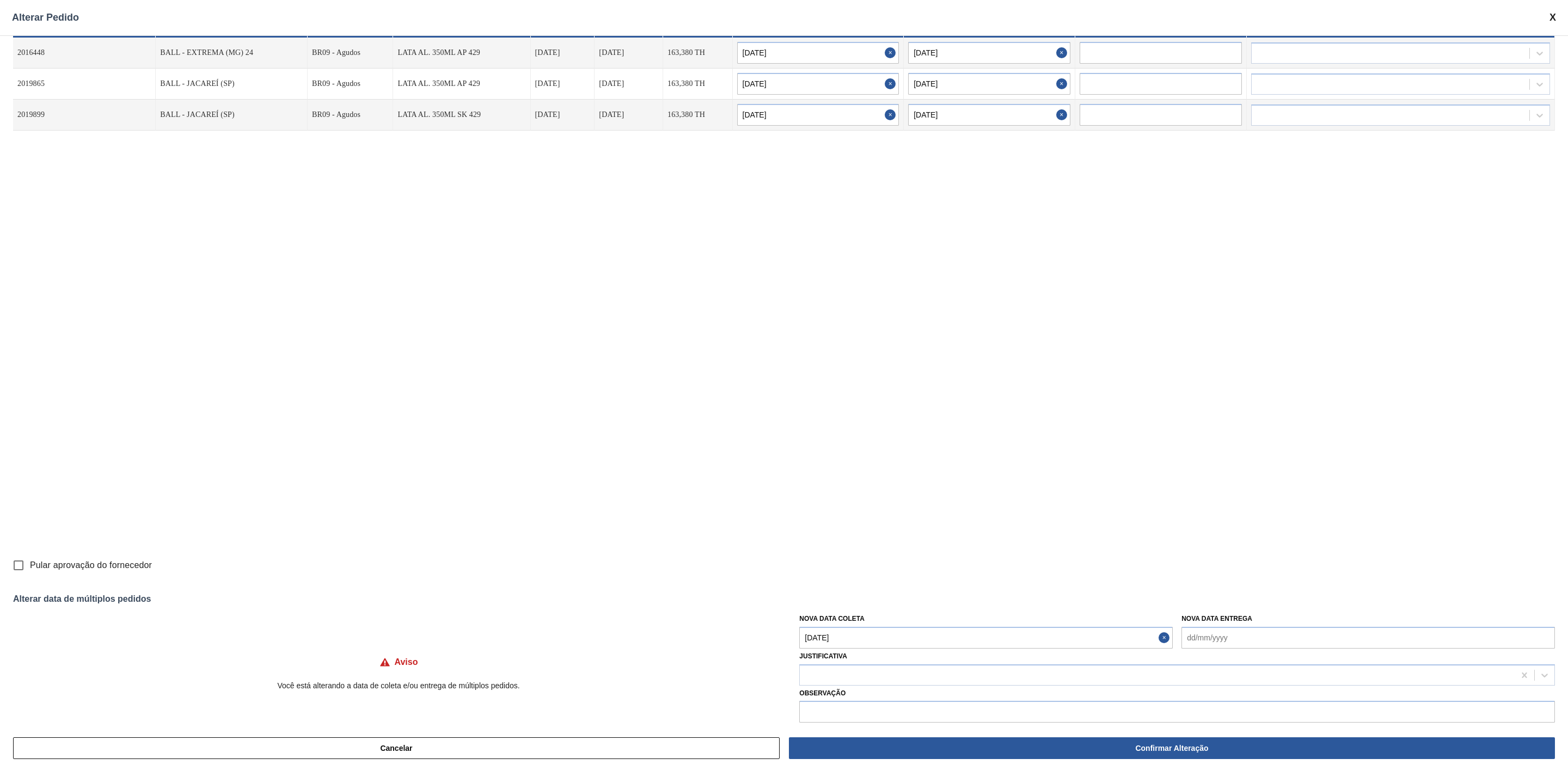
scroll to position [32, 0]
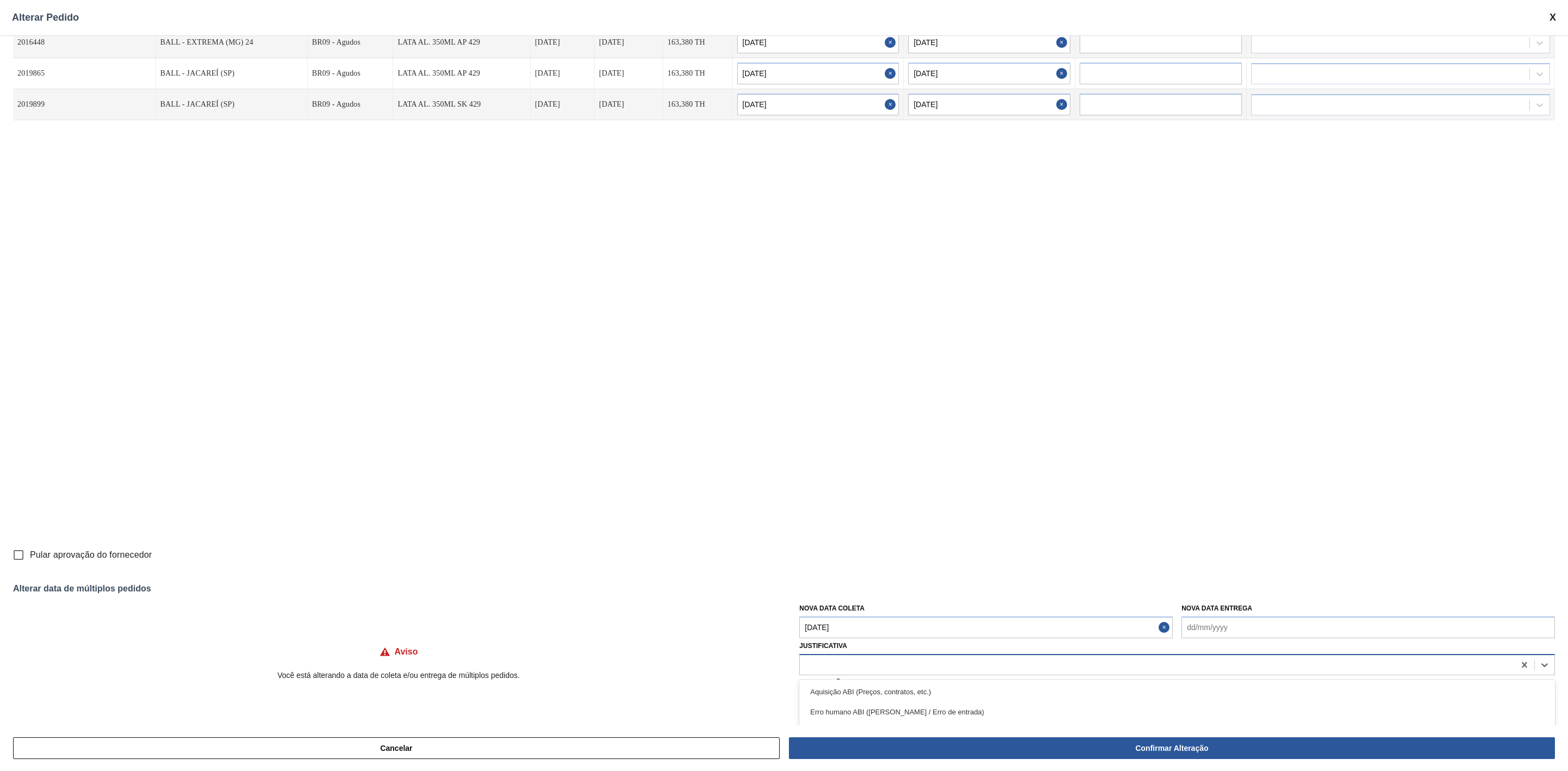
click at [954, 663] on div at bounding box center [1157, 665] width 715 height 16
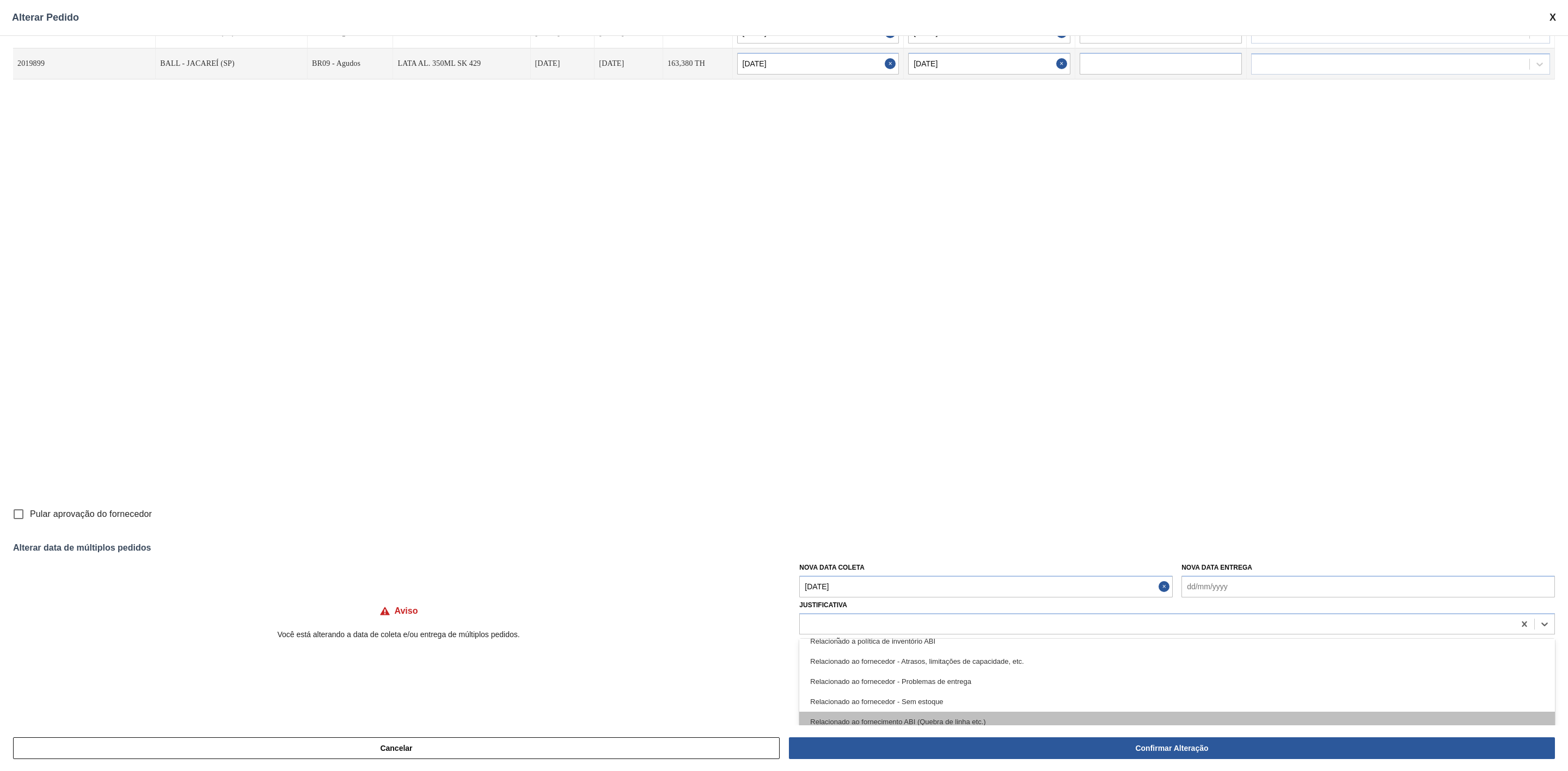
scroll to position [279, 0]
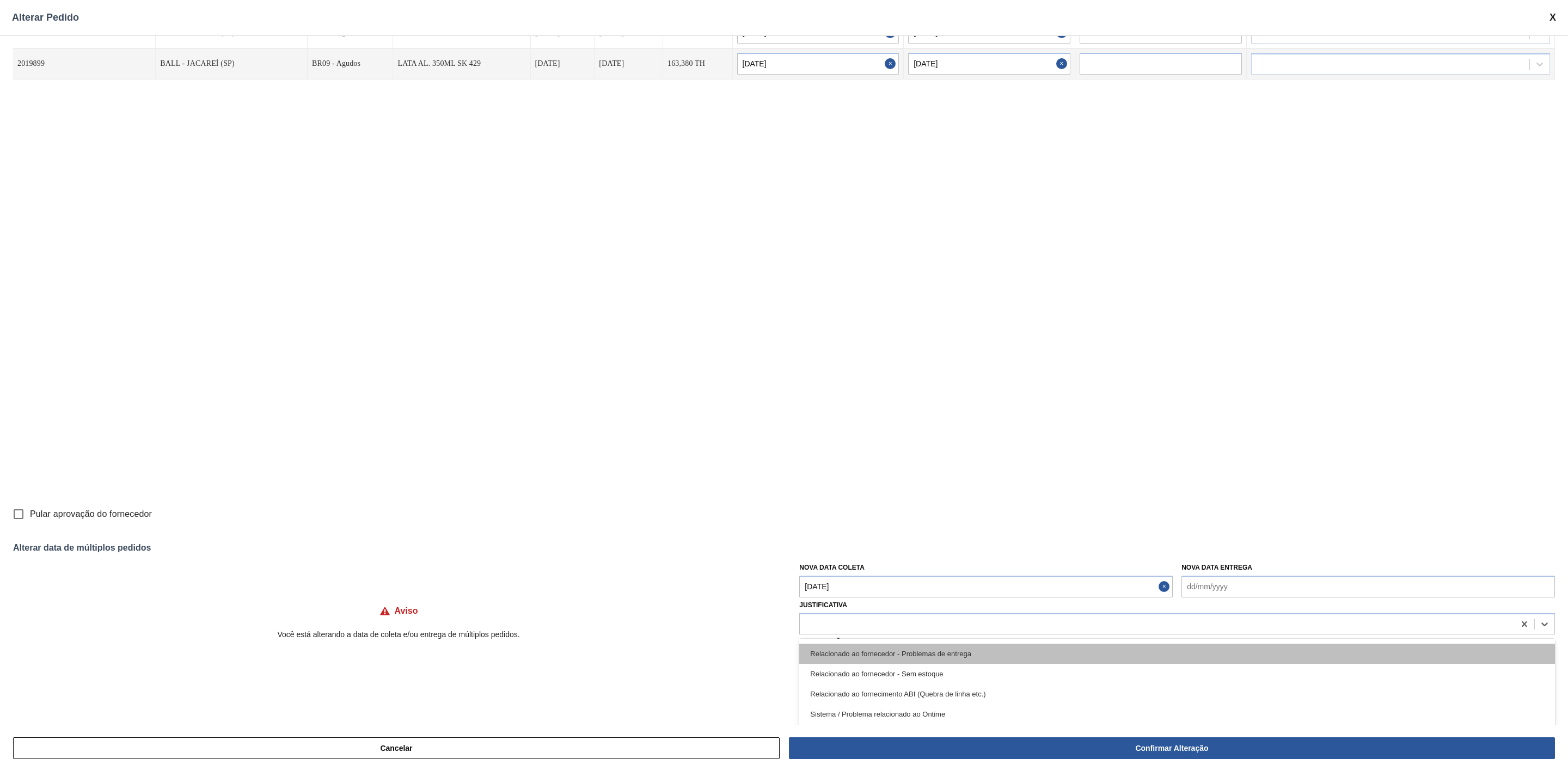
click at [946, 658] on div "Relacionado ao fornecedor - Problemas de entrega" at bounding box center [1177, 654] width 756 height 20
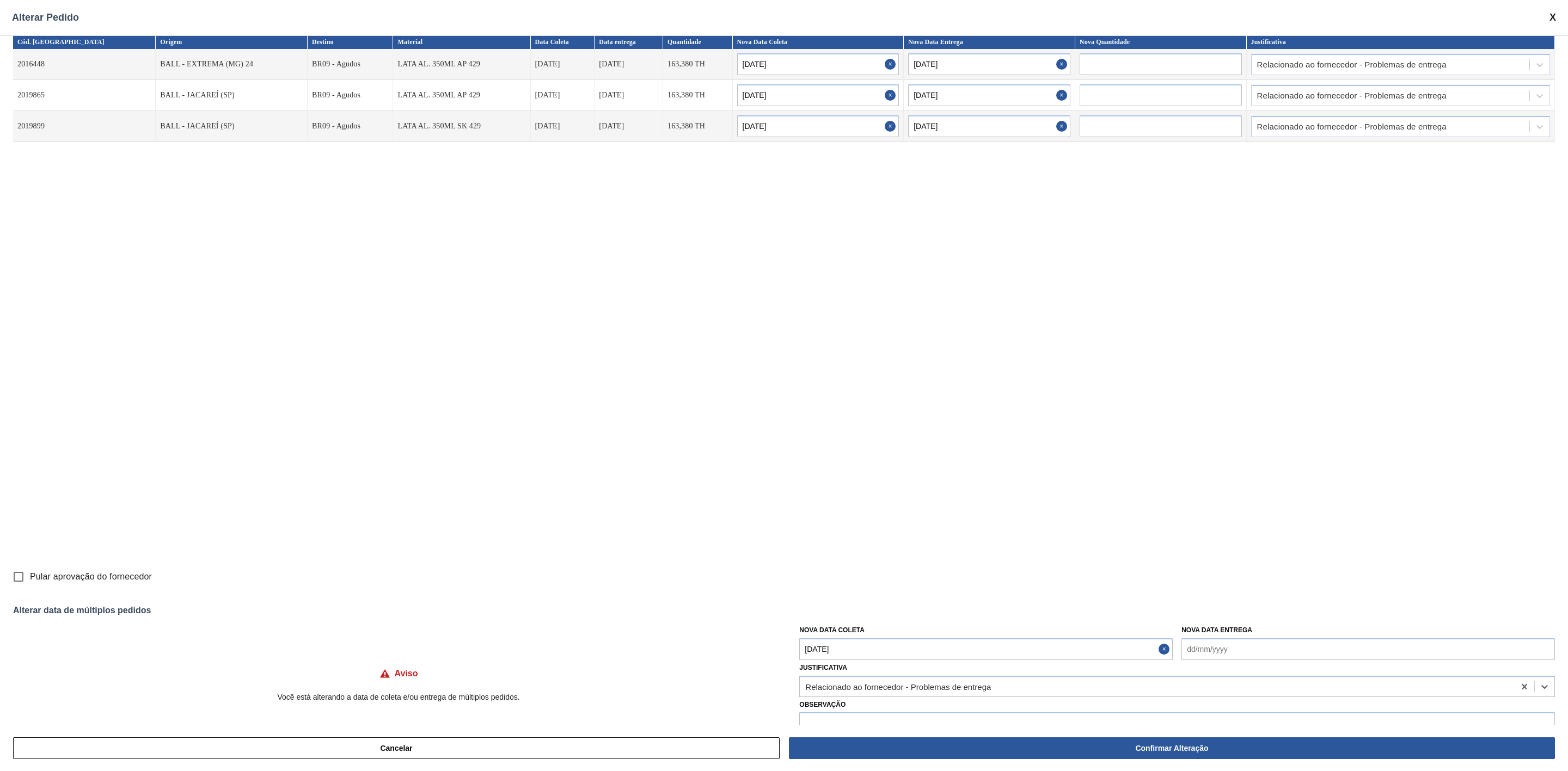
scroll to position [0, 0]
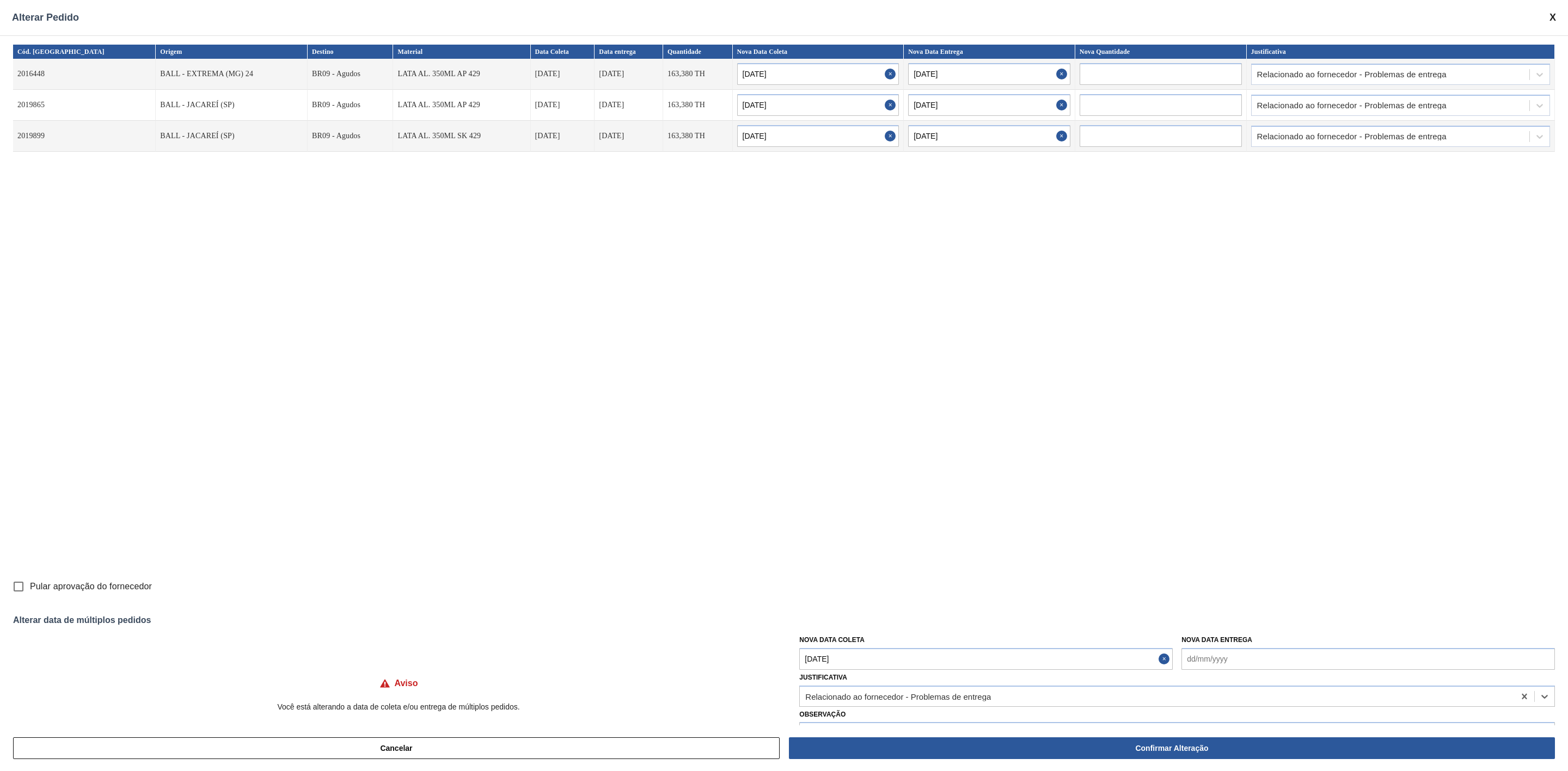
click at [1552, 15] on span at bounding box center [1552, 17] width 7 height 11
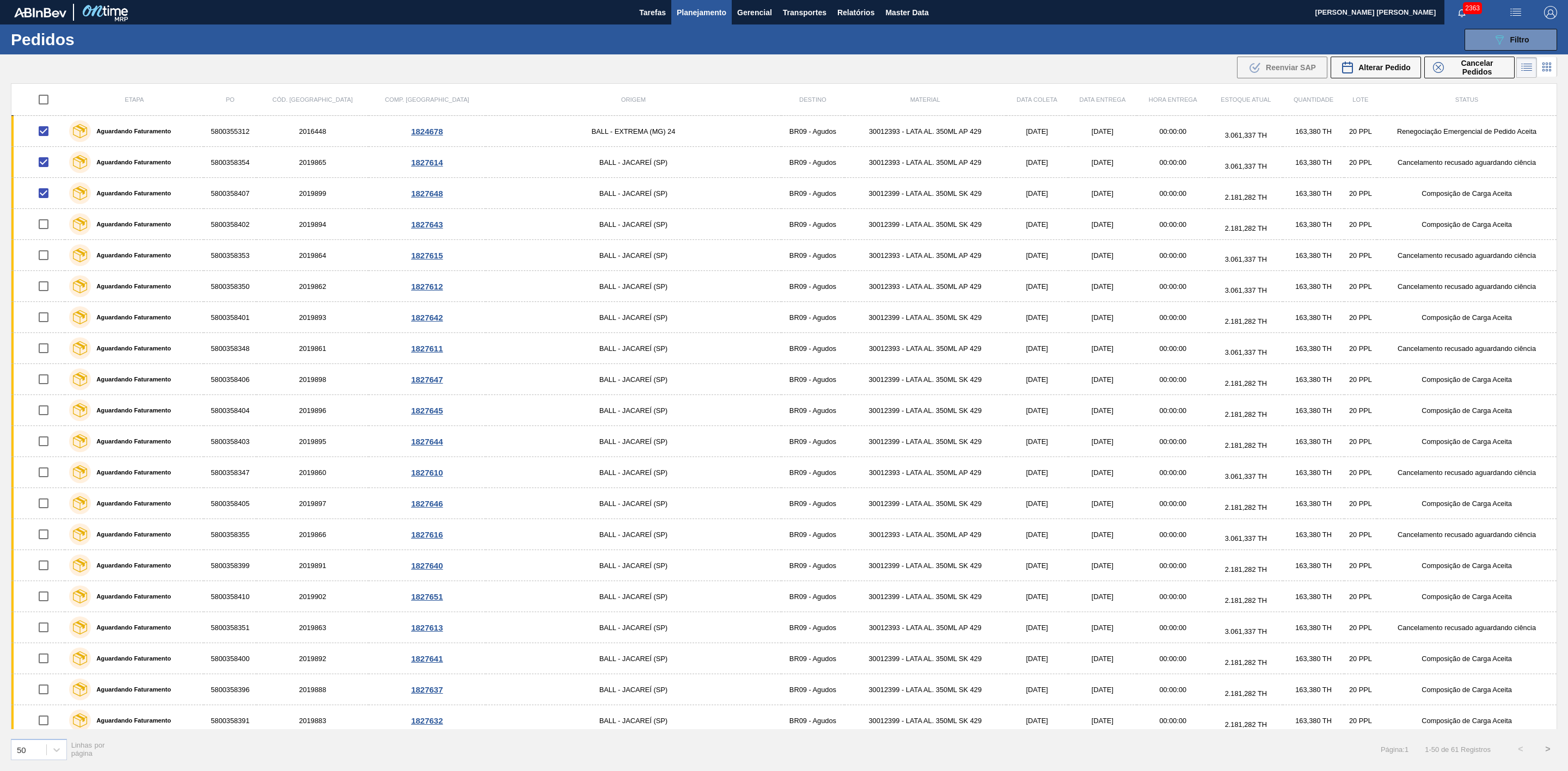
click at [706, 7] on span "Planejamento" at bounding box center [701, 12] width 49 height 13
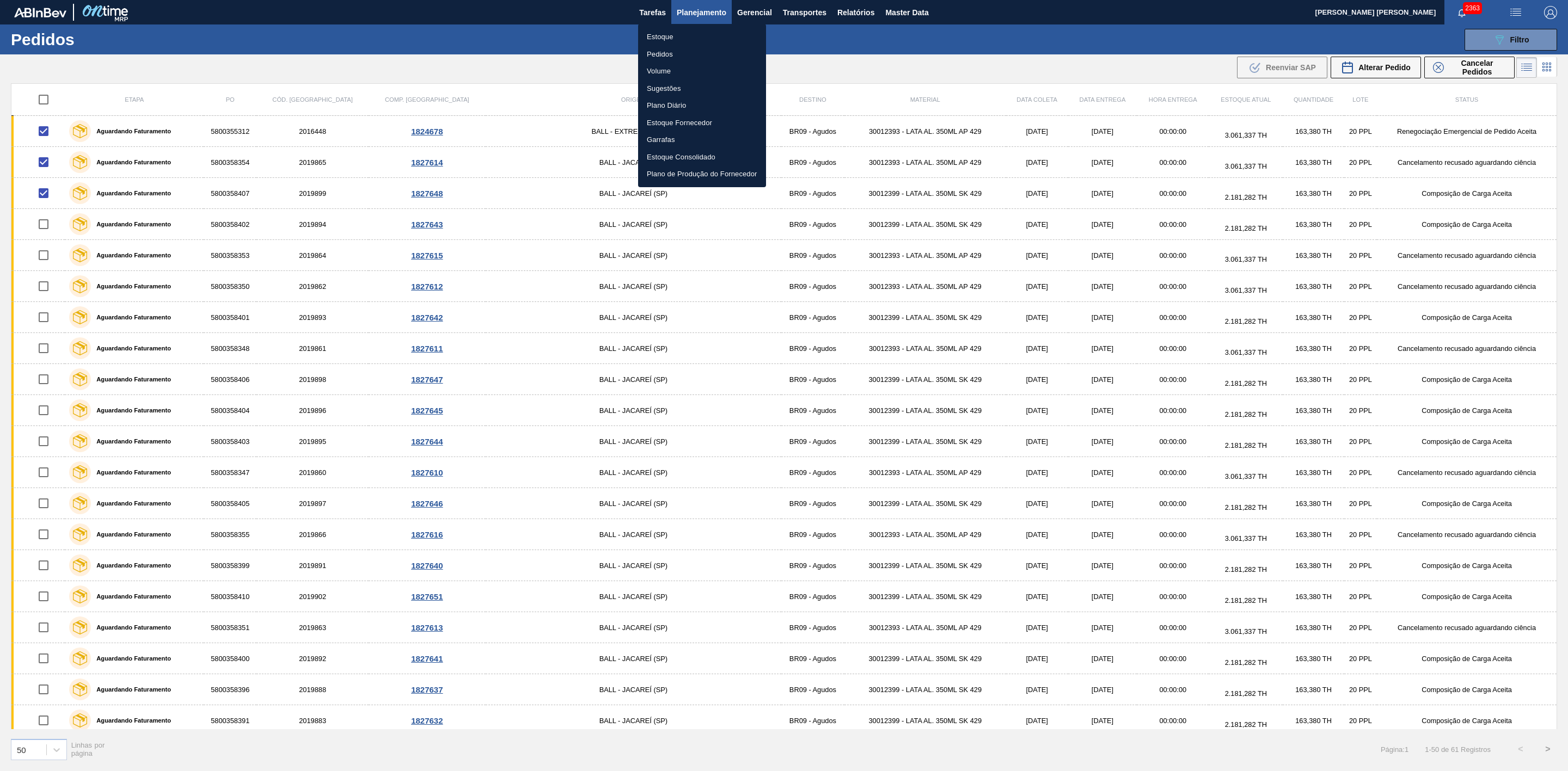
click at [1491, 37] on div at bounding box center [784, 386] width 1568 height 771
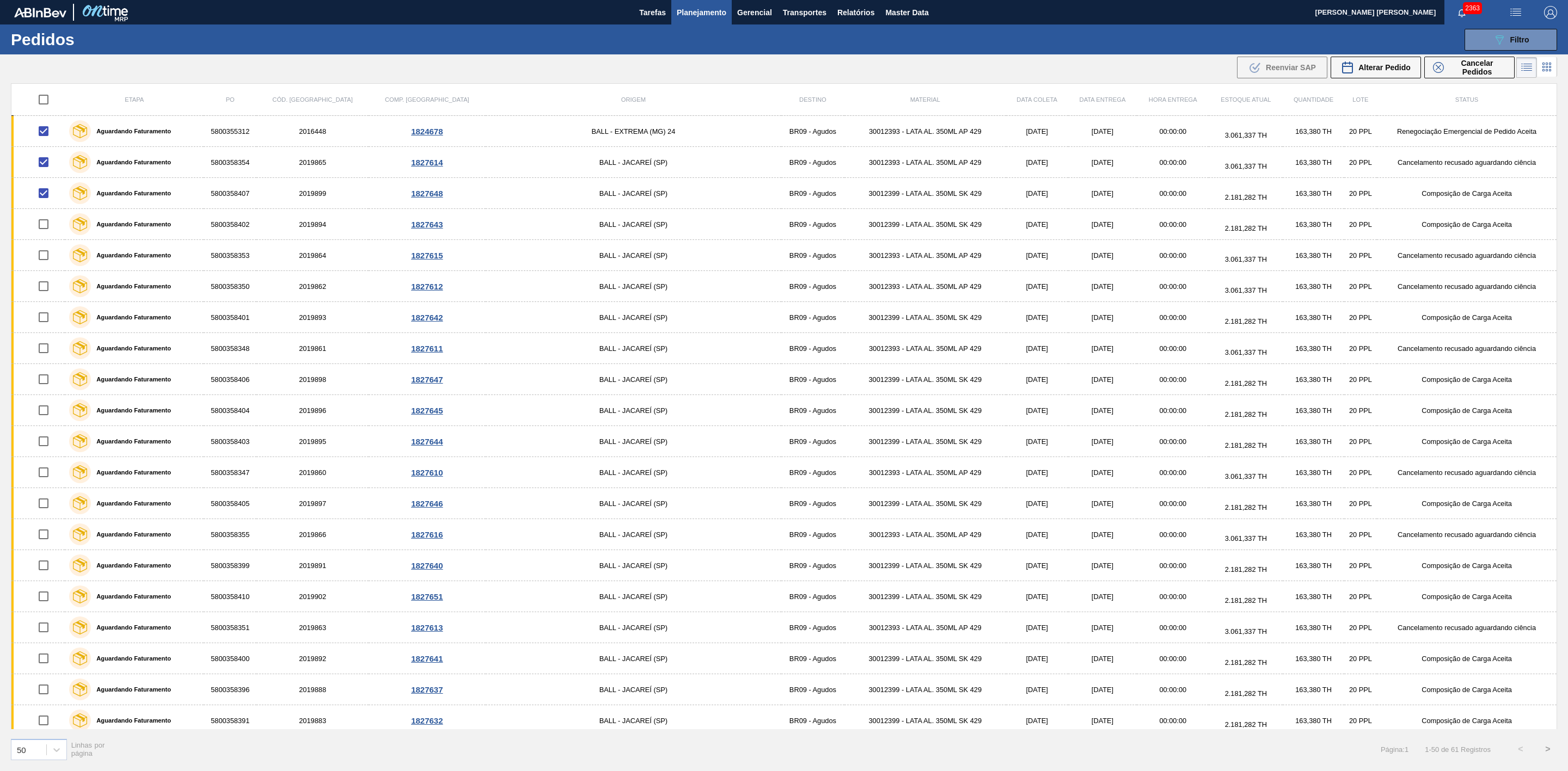
click at [1500, 42] on icon at bounding box center [1499, 40] width 8 height 9
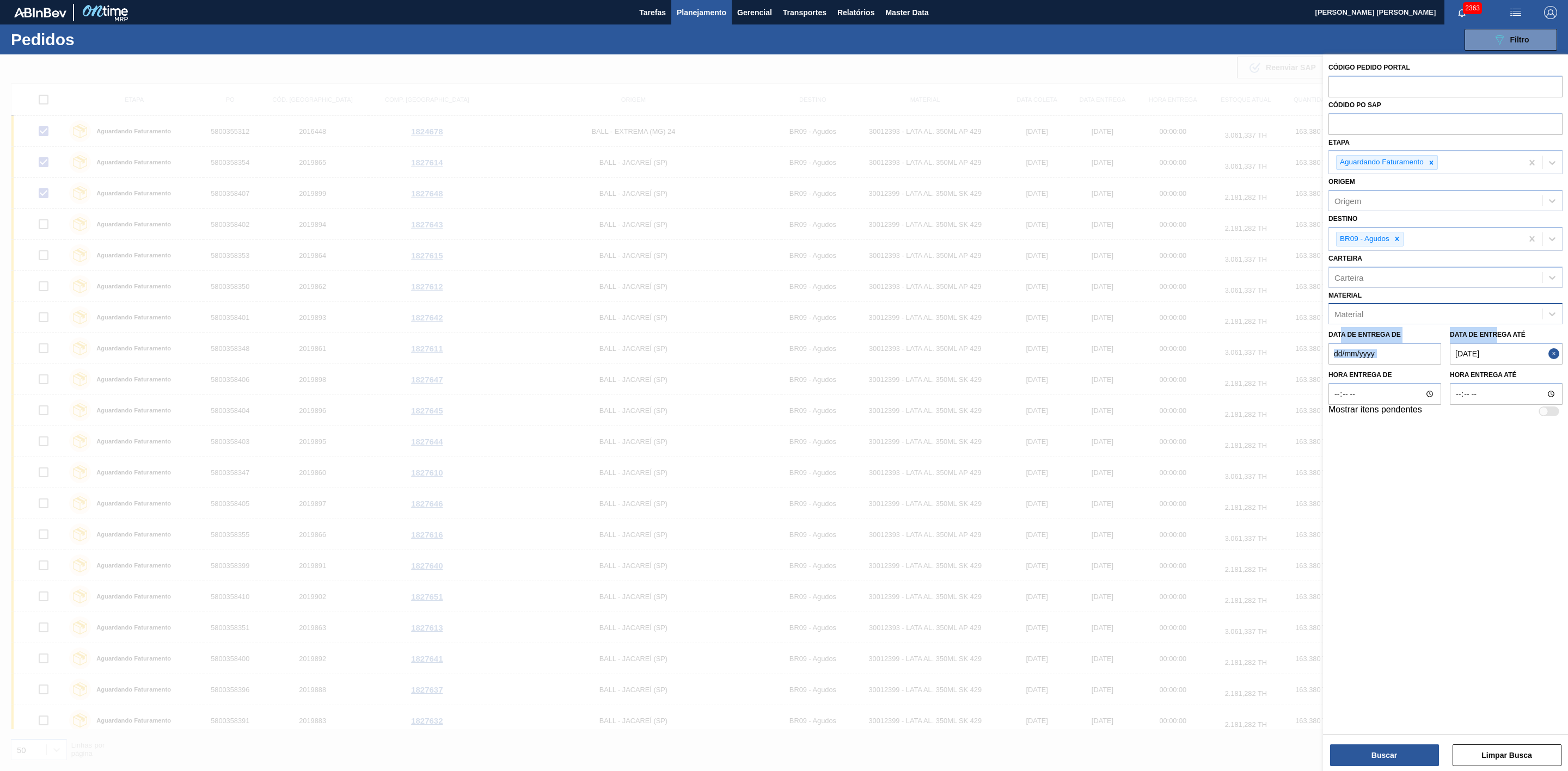
drag, startPoint x: 1340, startPoint y: 335, endPoint x: 1496, endPoint y: 335, distance: 156.0
click at [1496, 335] on div "Data de Entrega de Data de Entrega até 01/09/2025" at bounding box center [1445, 345] width 243 height 40
drag, startPoint x: 1054, startPoint y: 92, endPoint x: 1037, endPoint y: 87, distance: 17.7
click at [1054, 90] on div at bounding box center [784, 440] width 1568 height 771
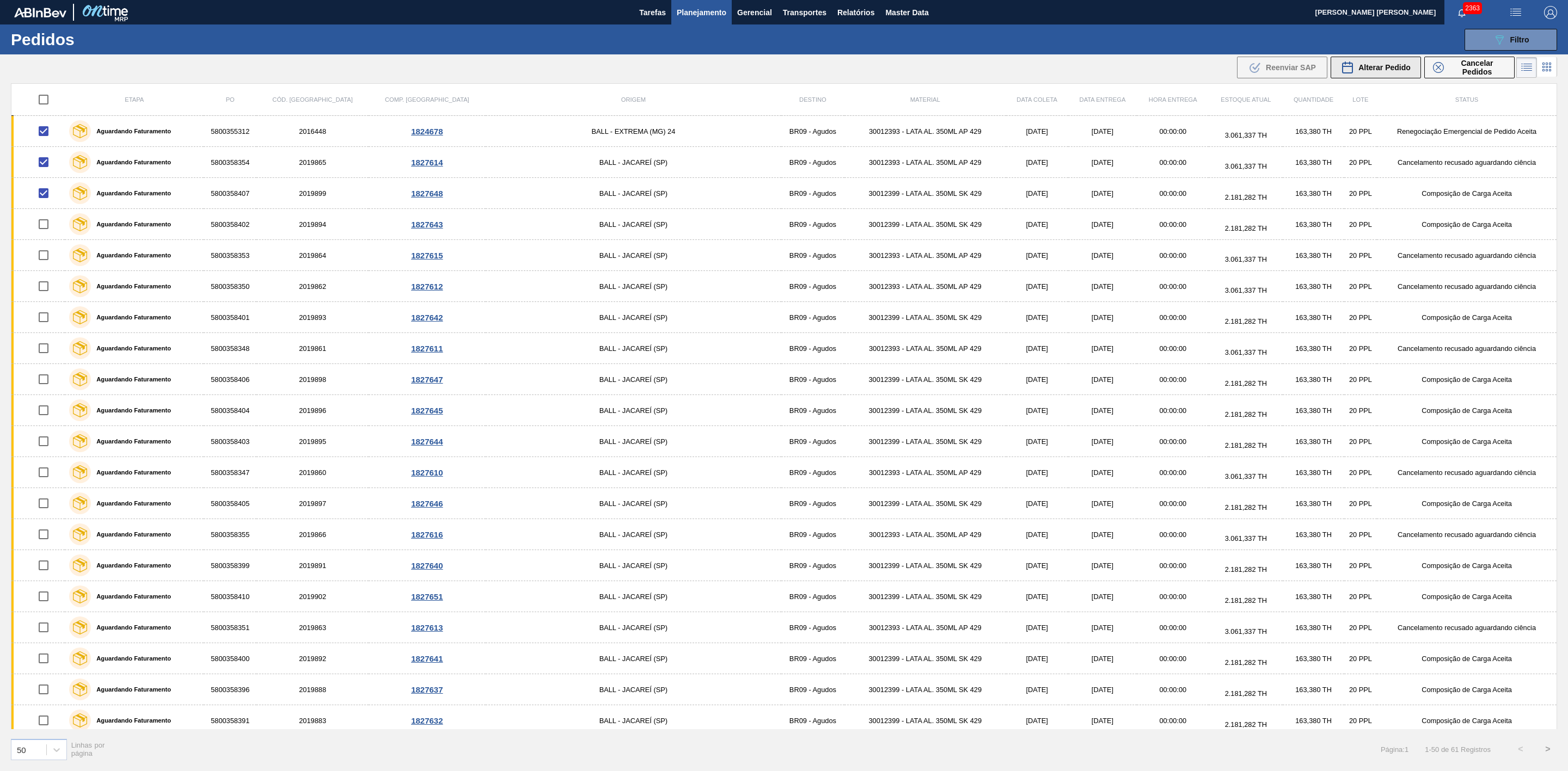
click at [1388, 74] on div "Alterar Pedido" at bounding box center [1376, 67] width 70 height 13
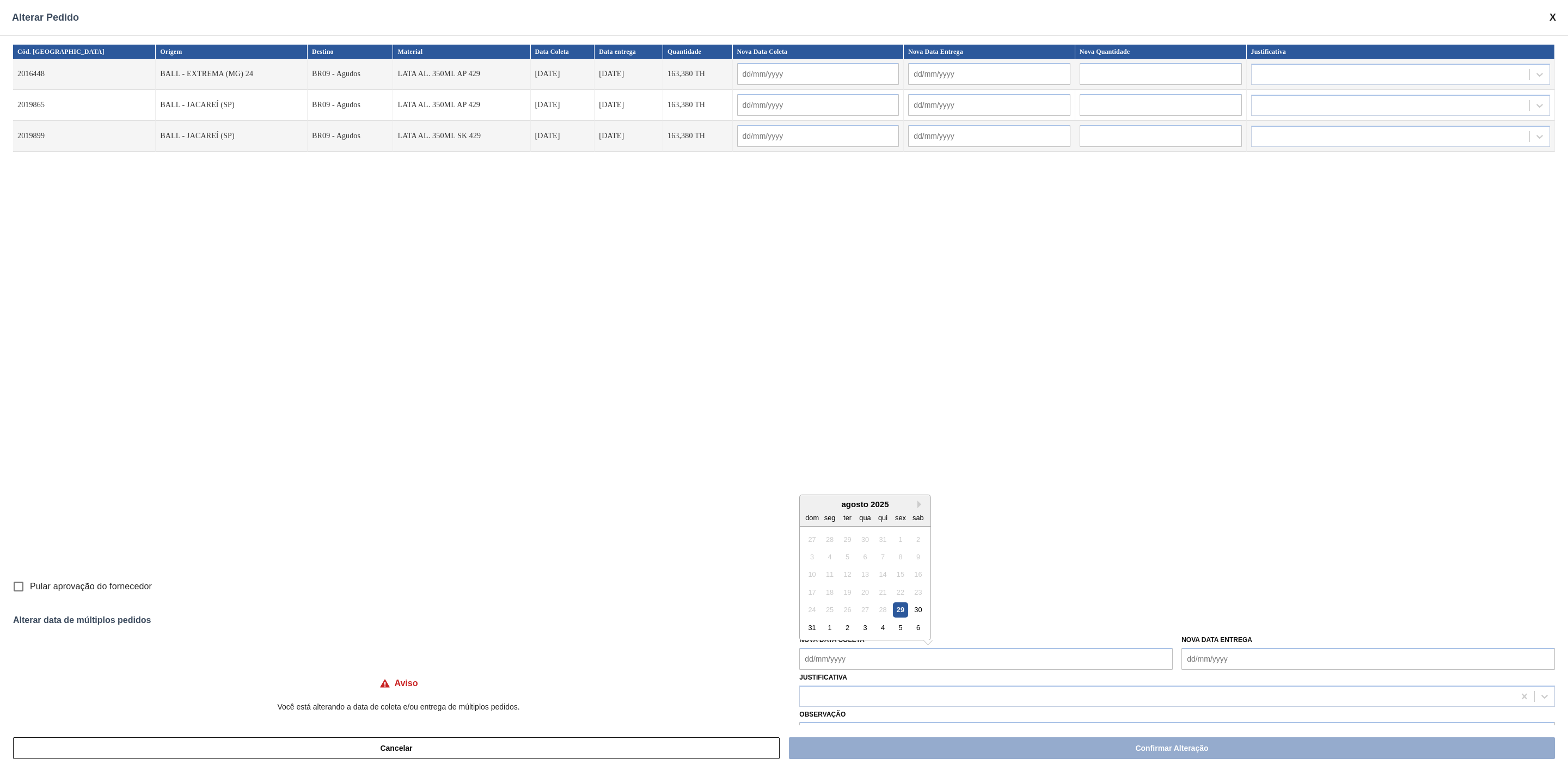
click at [832, 655] on Coleta "Nova Data Coleta" at bounding box center [986, 659] width 373 height 22
click at [819, 507] on div "agosto 2025" at bounding box center [865, 504] width 131 height 9
click at [915, 609] on div "30" at bounding box center [918, 609] width 14 height 14
type Coleta "[DATE]"
type input "[DATE]"
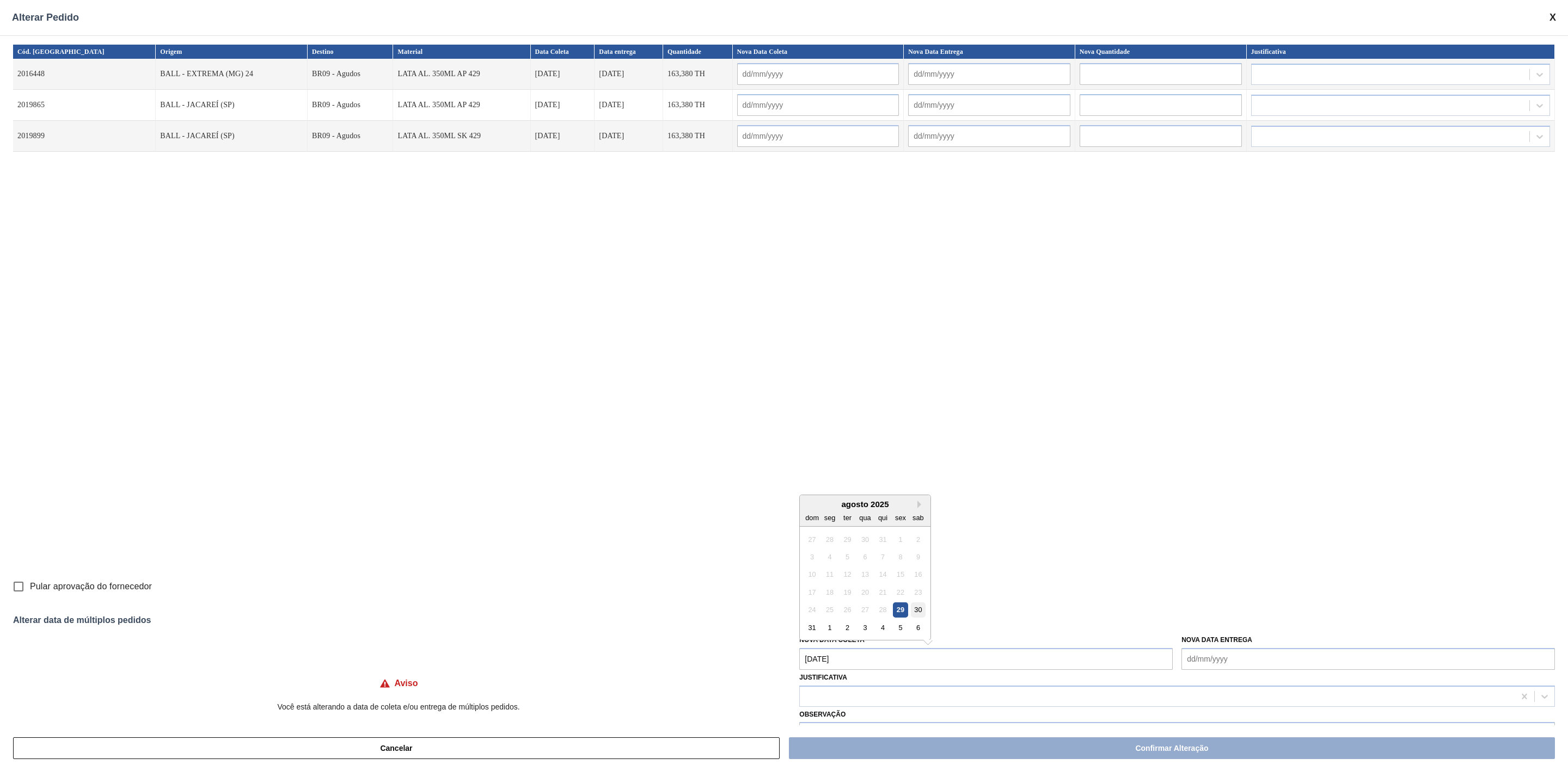
type input "[DATE]"
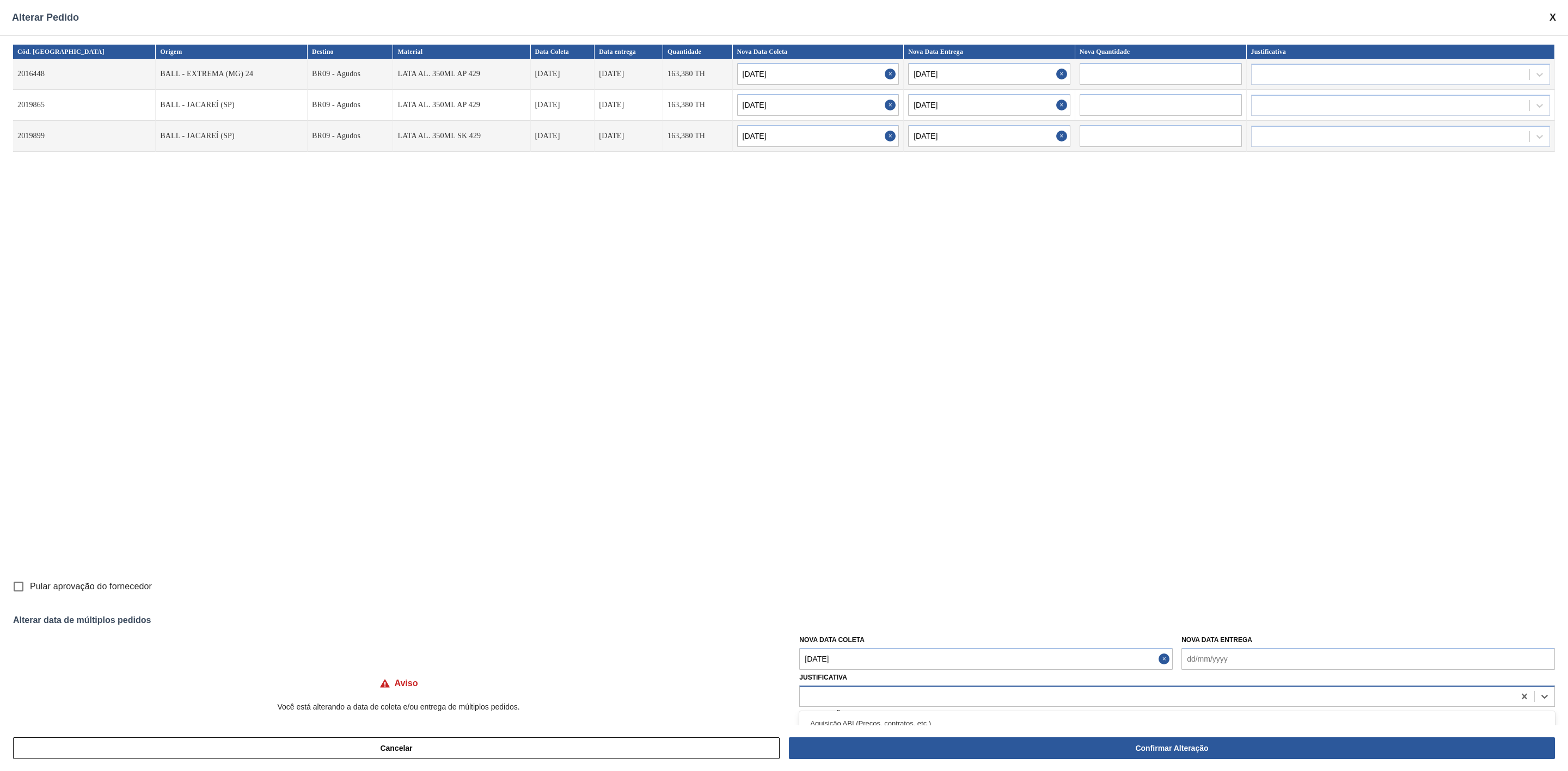
click at [1116, 699] on div at bounding box center [1157, 696] width 715 height 16
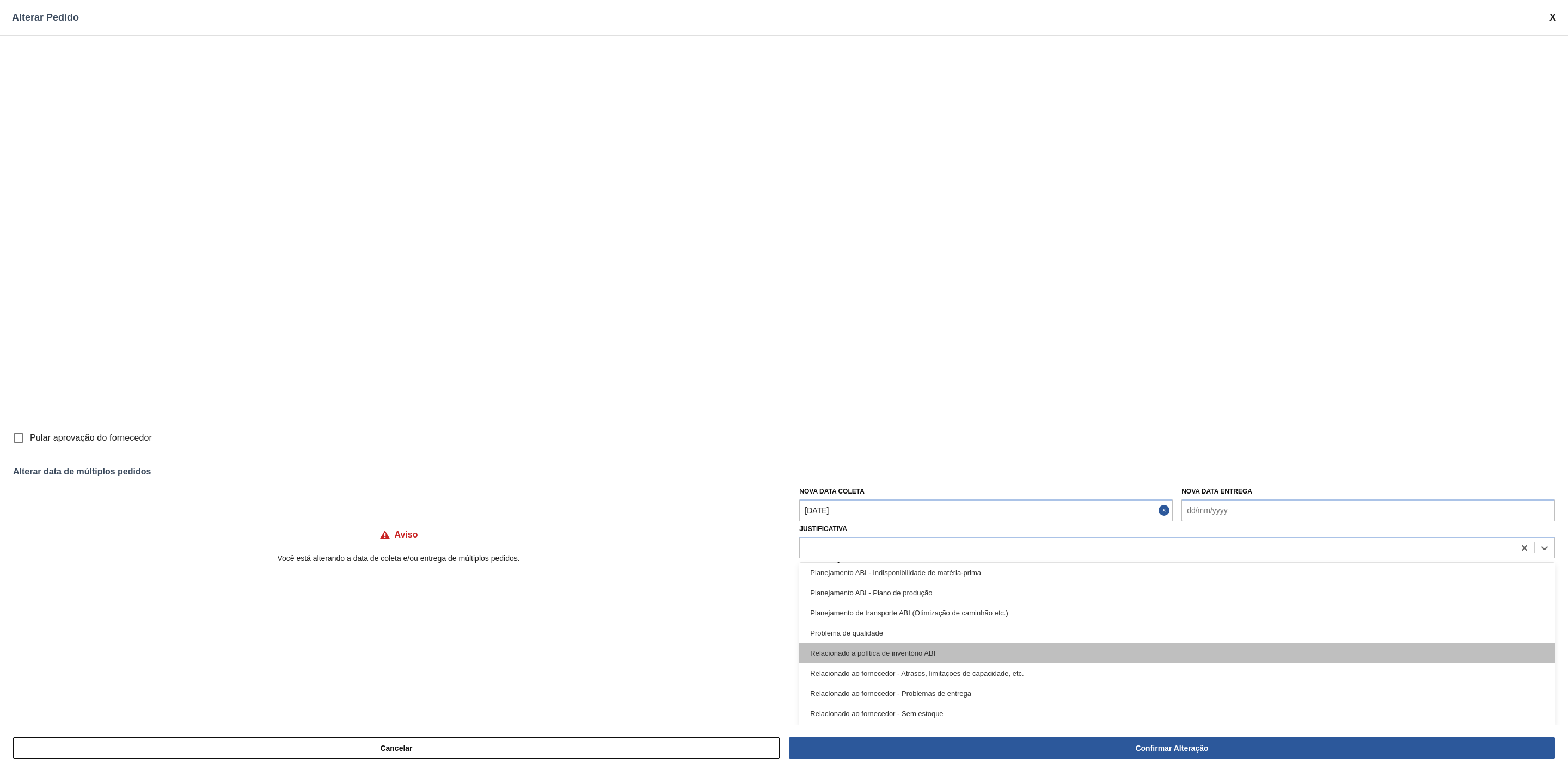
scroll to position [203, 0]
click at [952, 650] on div "Relacionado ao fornecedor - Problemas de entrega" at bounding box center [1177, 654] width 756 height 20
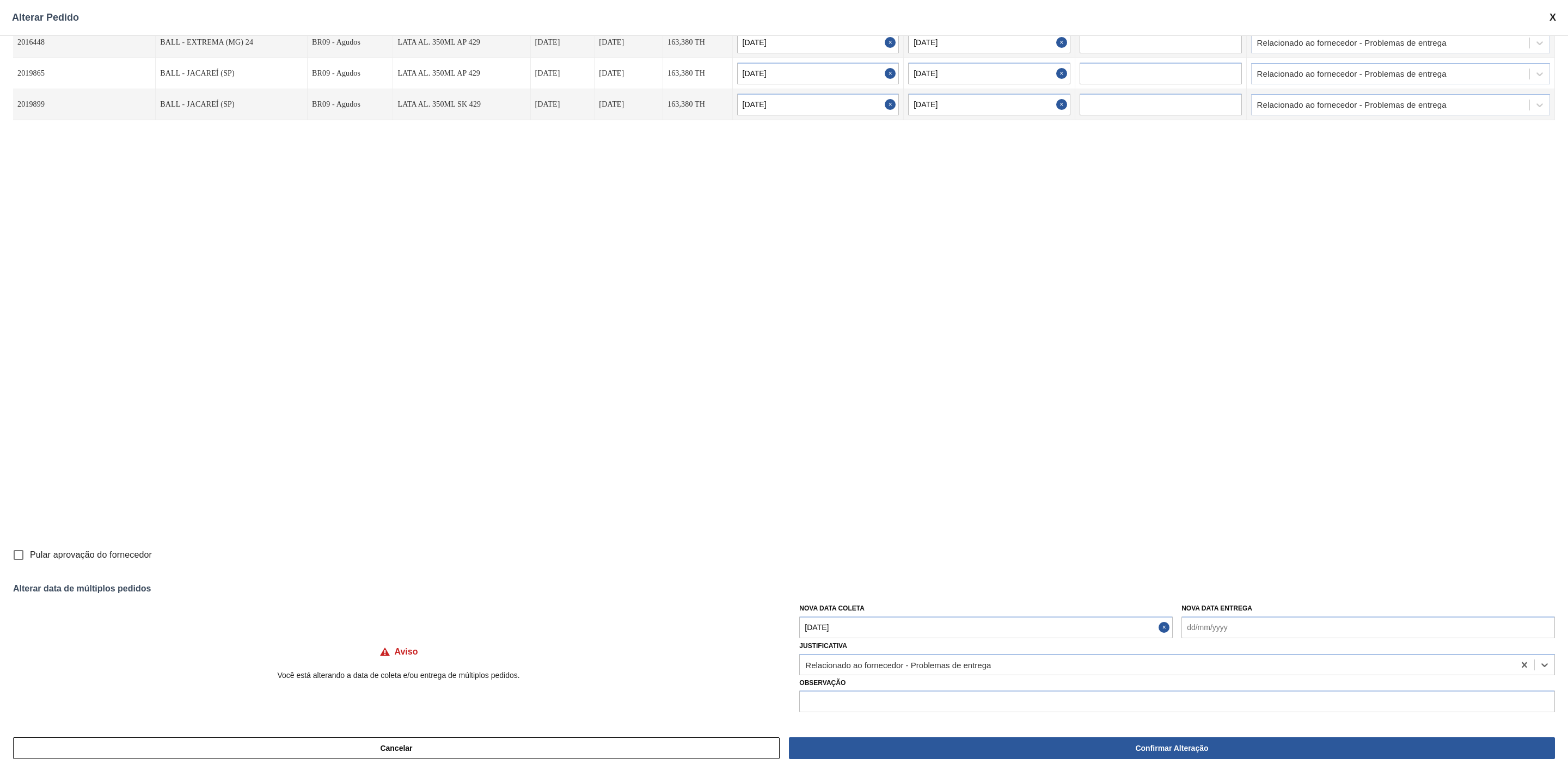
scroll to position [0, 0]
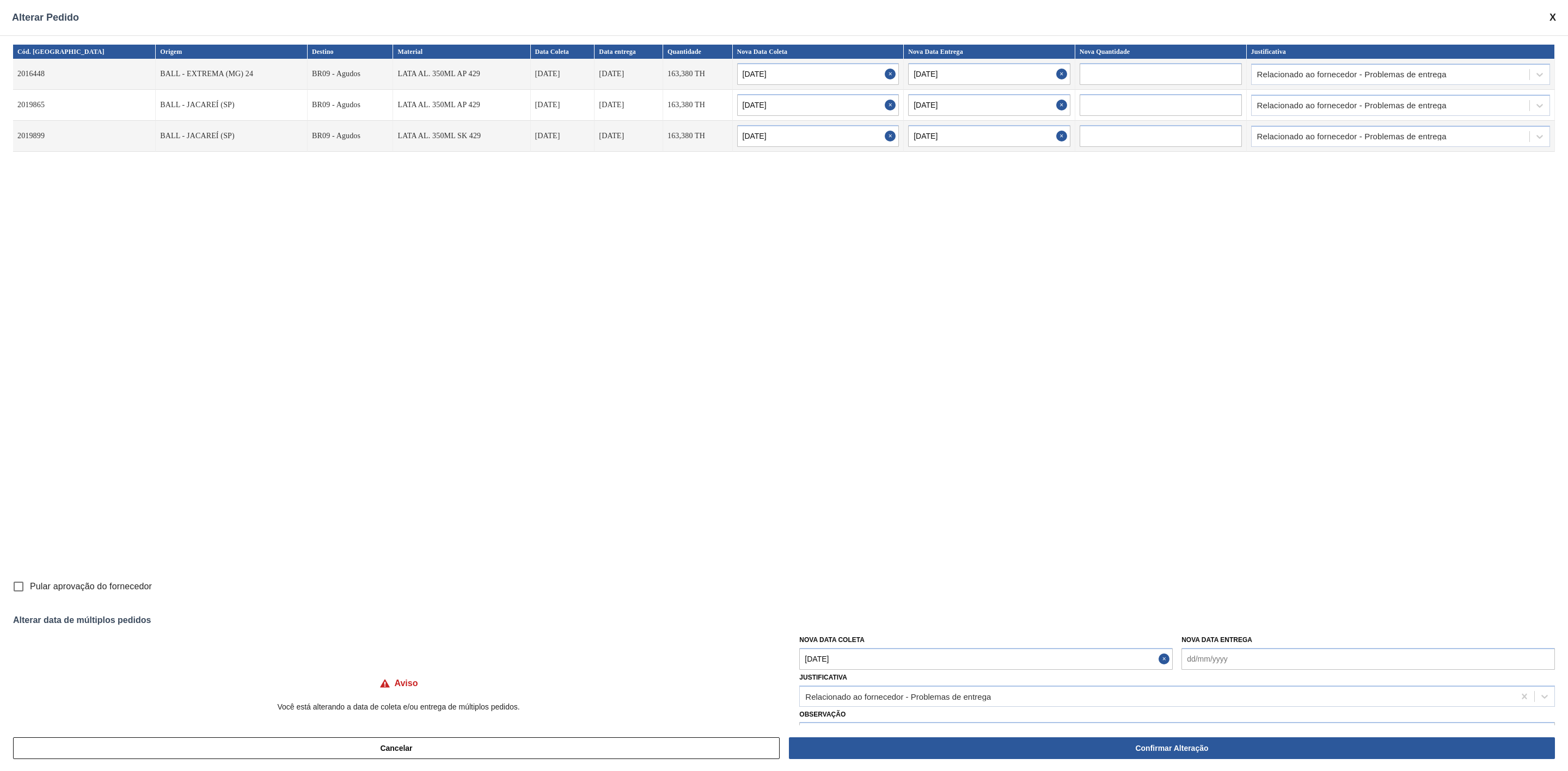
click at [1554, 18] on span at bounding box center [1552, 17] width 7 height 11
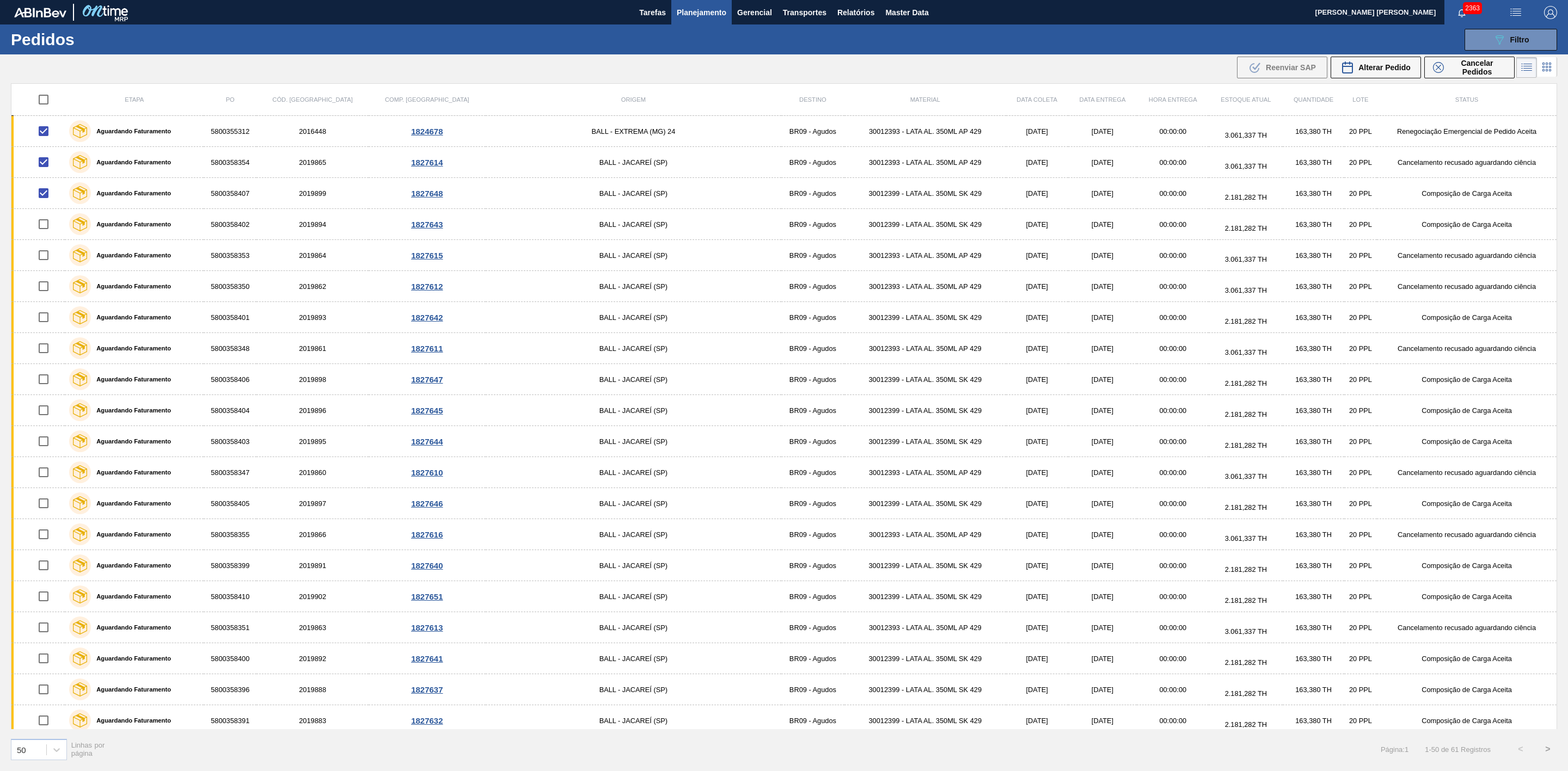
click at [711, 15] on span "Planejamento" at bounding box center [701, 12] width 49 height 13
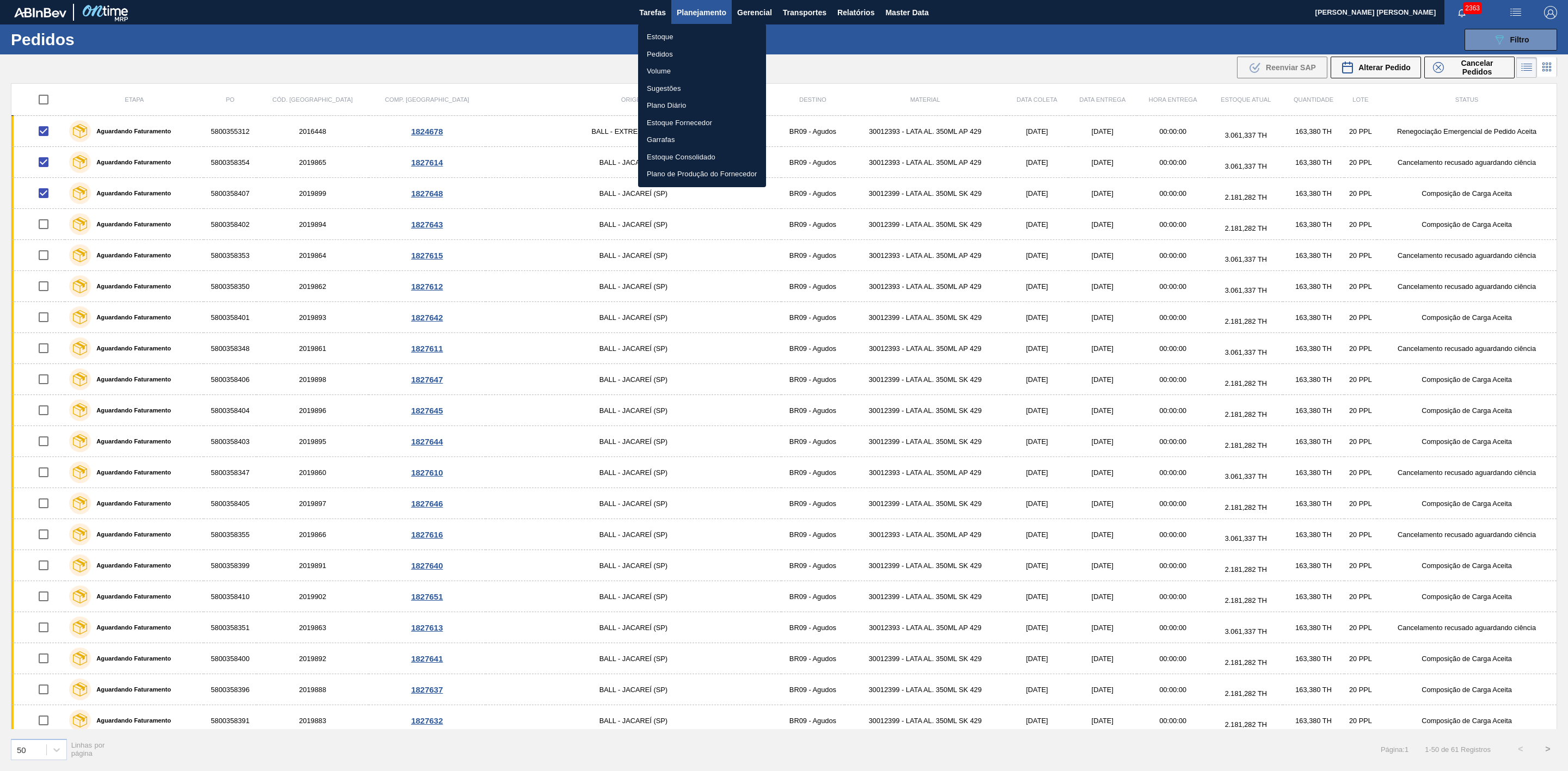
click at [663, 36] on li "Estoque" at bounding box center [702, 36] width 128 height 17
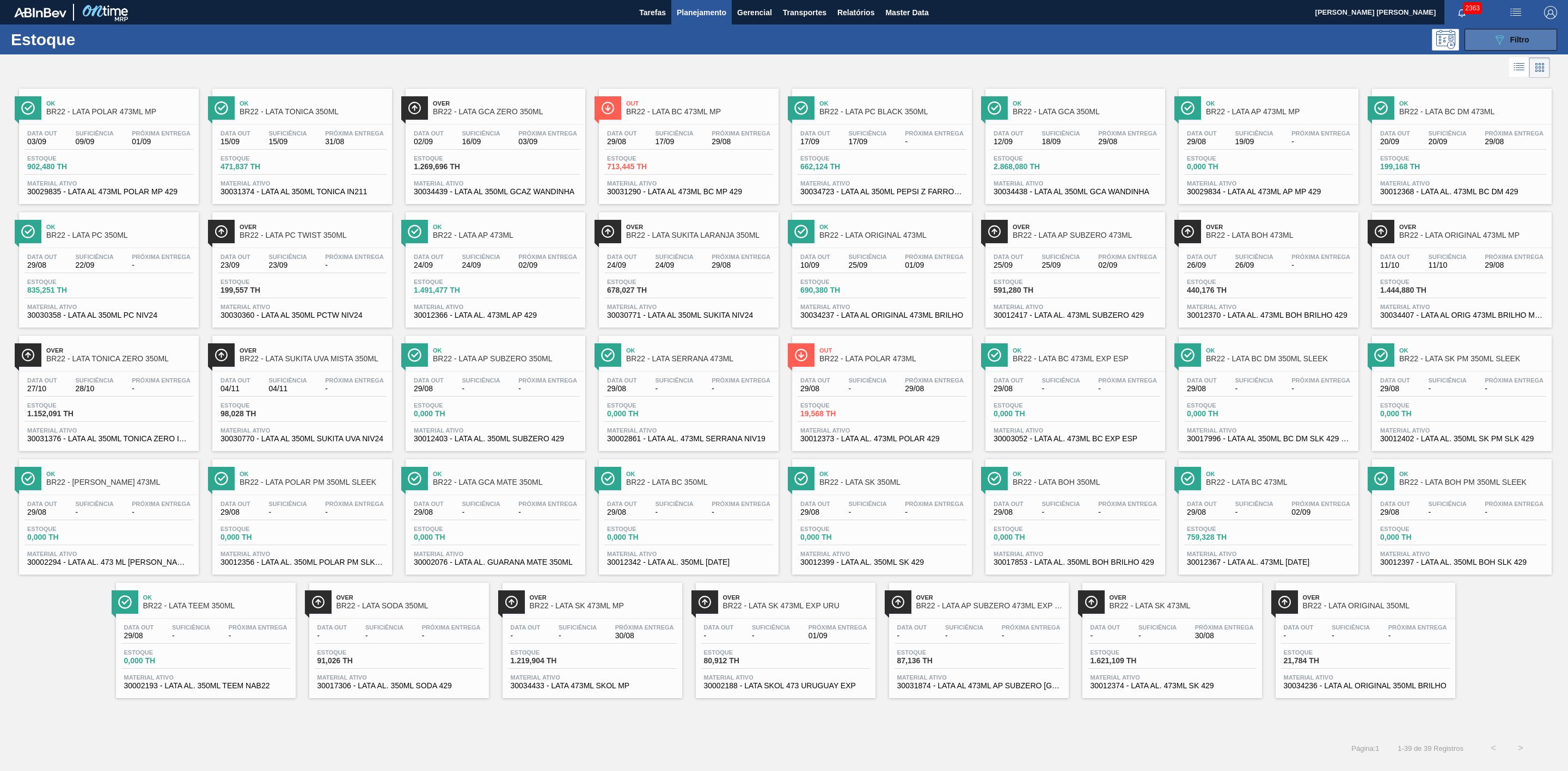
click at [1506, 38] on div "089F7B8B-B2A5-4AFE-B5C0-19BA573D28AC Filtro" at bounding box center [1511, 39] width 36 height 13
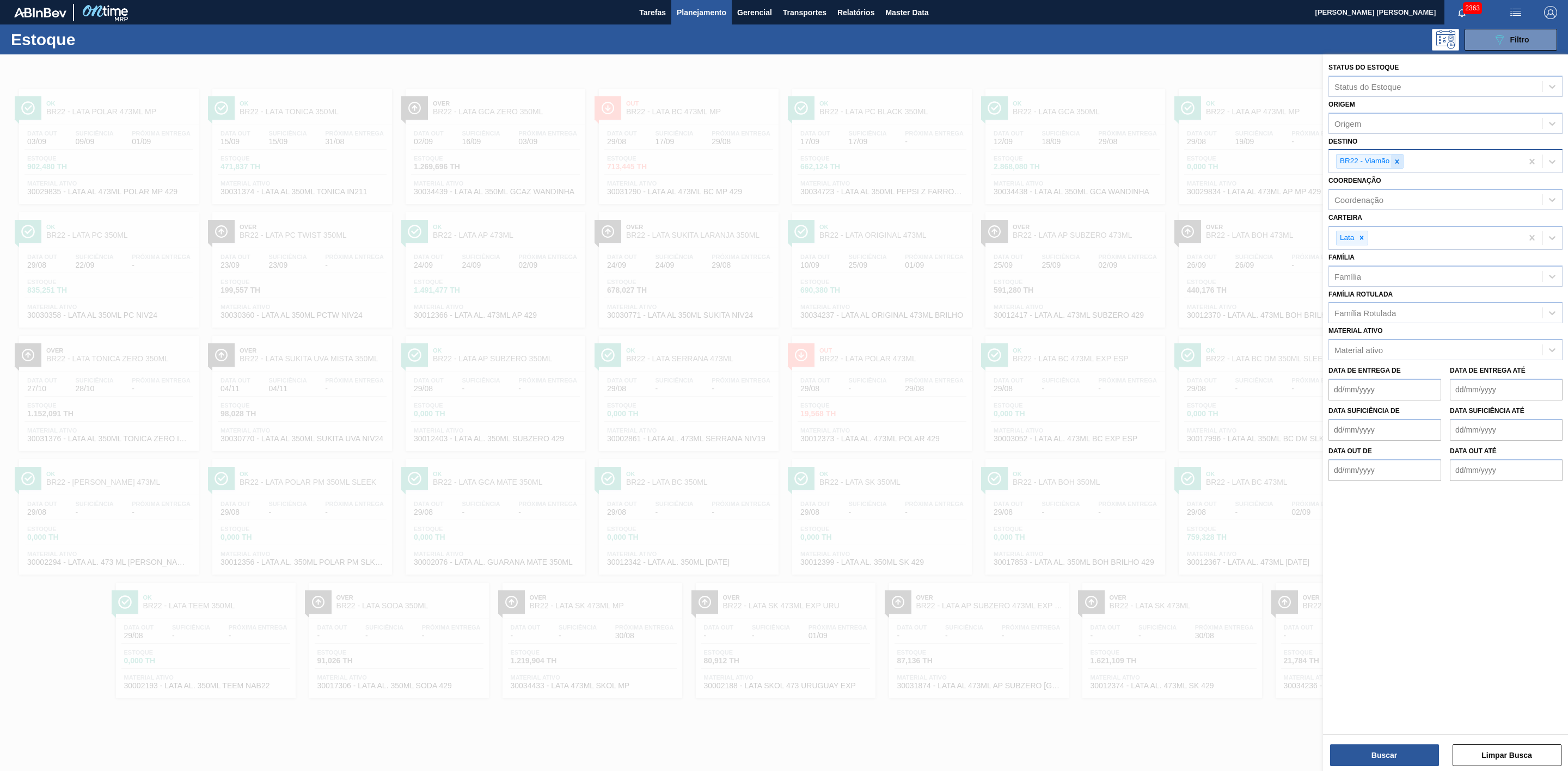
click at [1396, 162] on icon at bounding box center [1396, 161] width 4 height 4
type input "21"
click at [1374, 191] on div "BR21 - Lages" at bounding box center [1445, 187] width 234 height 20
click at [1400, 750] on button "Buscar" at bounding box center [1384, 755] width 109 height 22
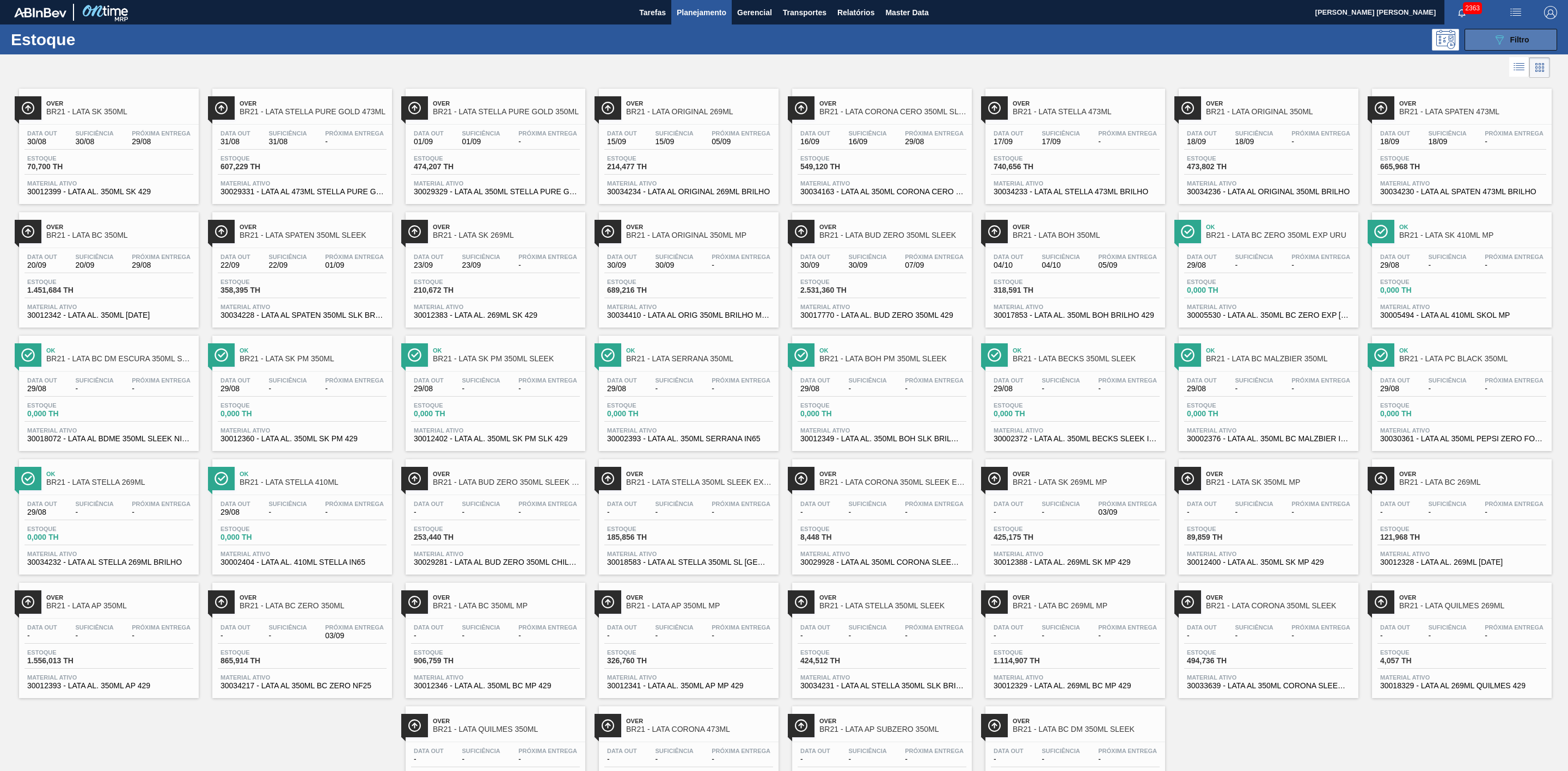
click at [1501, 39] on icon "089F7B8B-B2A5-4AFE-B5C0-19BA573D28AC" at bounding box center [1499, 39] width 13 height 13
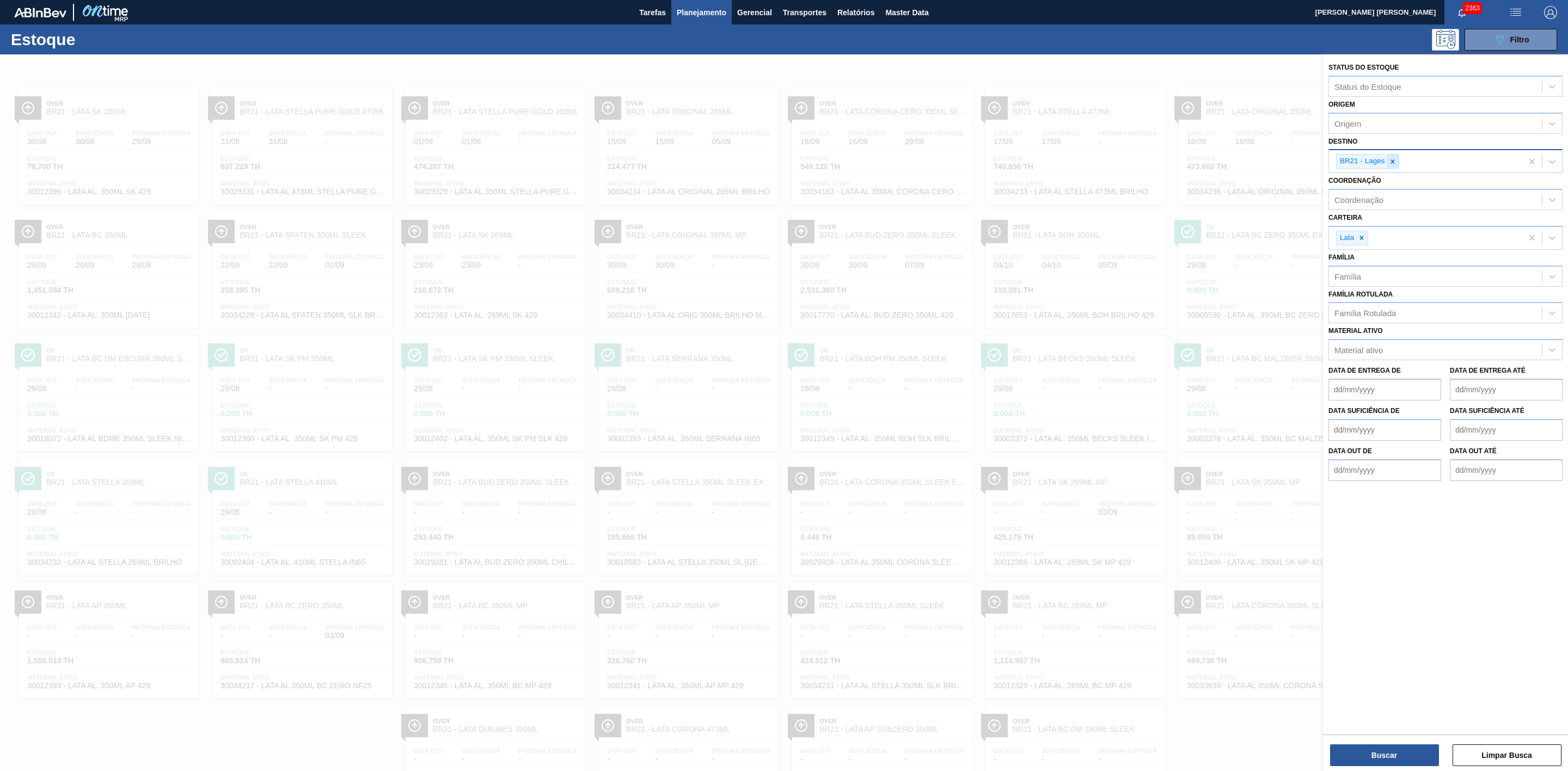
click at [1395, 161] on icon at bounding box center [1393, 162] width 8 height 8
type input "09"
click at [1374, 208] on div "BR09 - Agudos" at bounding box center [1445, 207] width 234 height 20
click at [1400, 755] on button "Buscar" at bounding box center [1384, 755] width 109 height 22
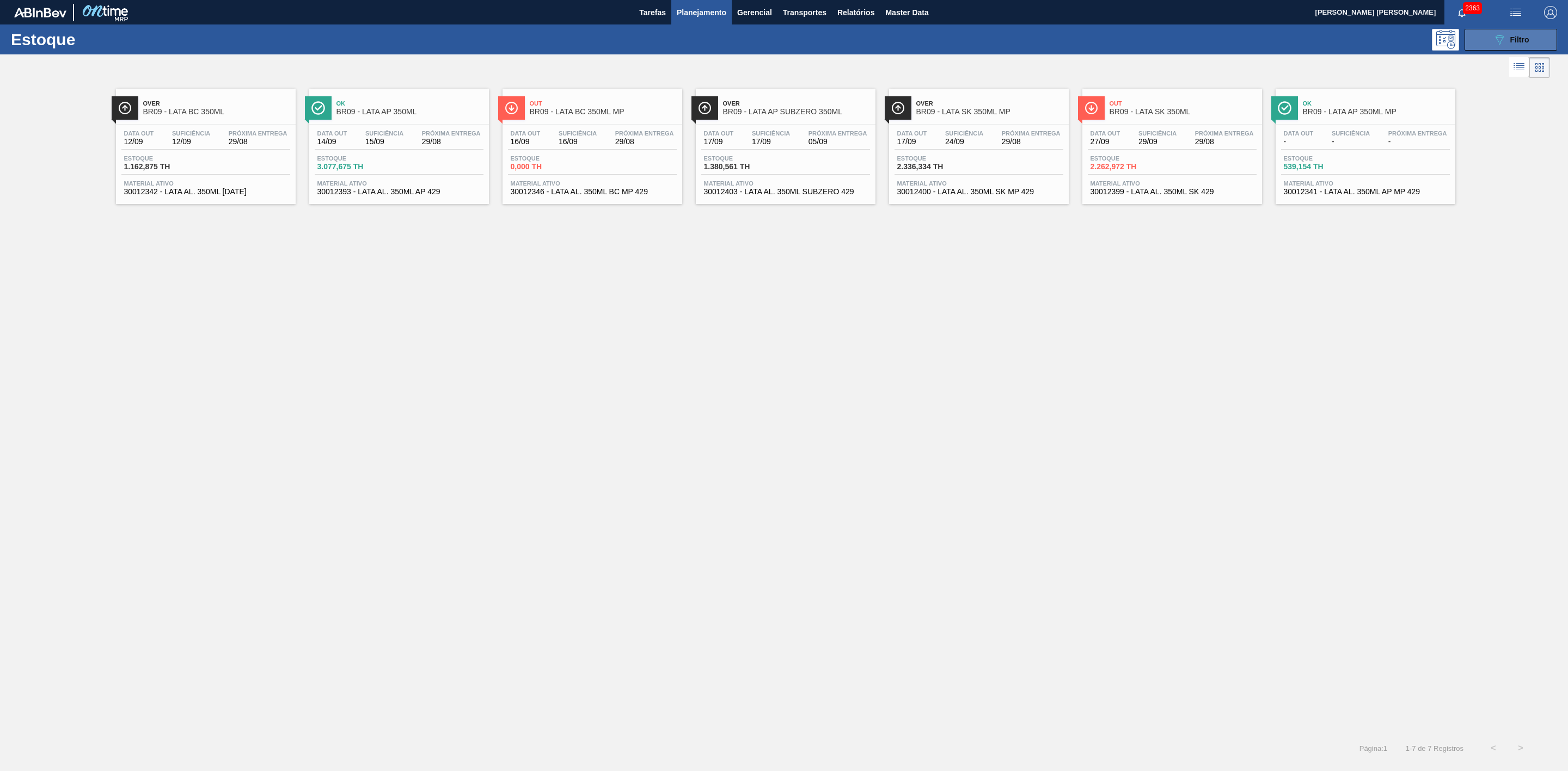
click at [1473, 33] on button "089F7B8B-B2A5-4AFE-B5C0-19BA573D28AC Filtro" at bounding box center [1511, 39] width 93 height 22
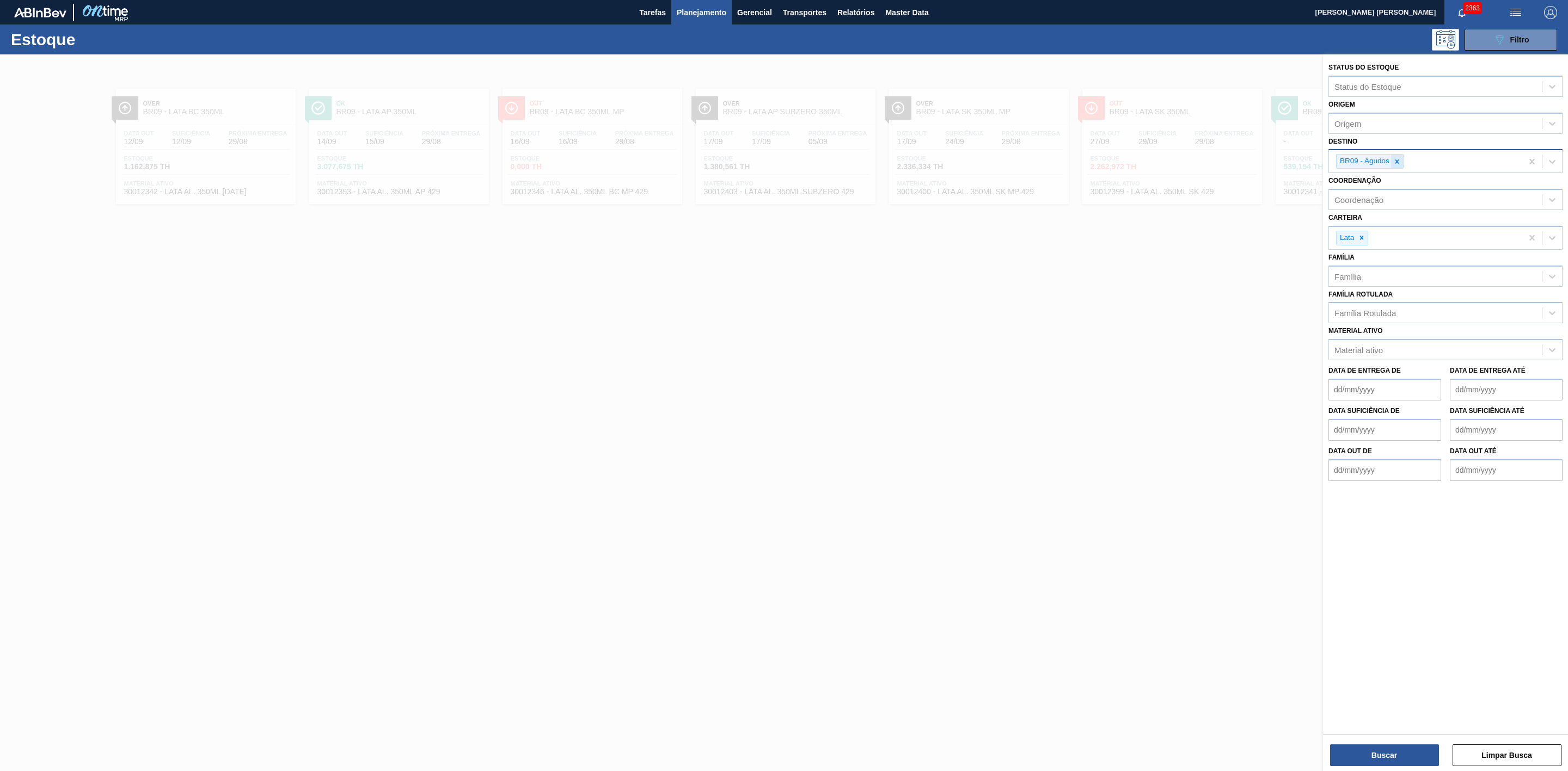
click at [1396, 158] on icon at bounding box center [1397, 162] width 8 height 8
type input "21"
click at [1377, 191] on div "BR21 - Lages" at bounding box center [1445, 187] width 234 height 20
click at [1411, 748] on button "Buscar" at bounding box center [1384, 755] width 109 height 22
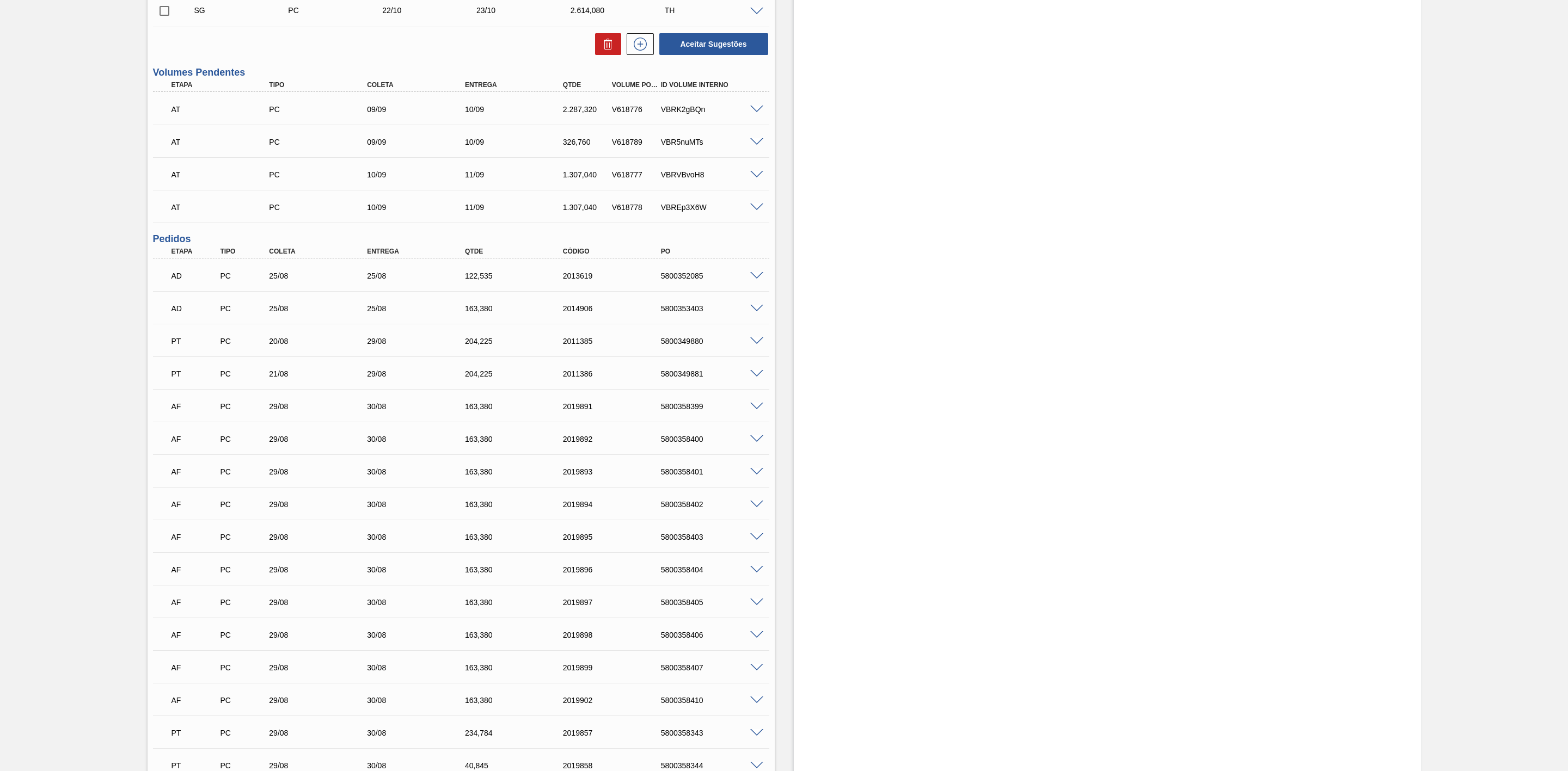
scroll to position [735, 0]
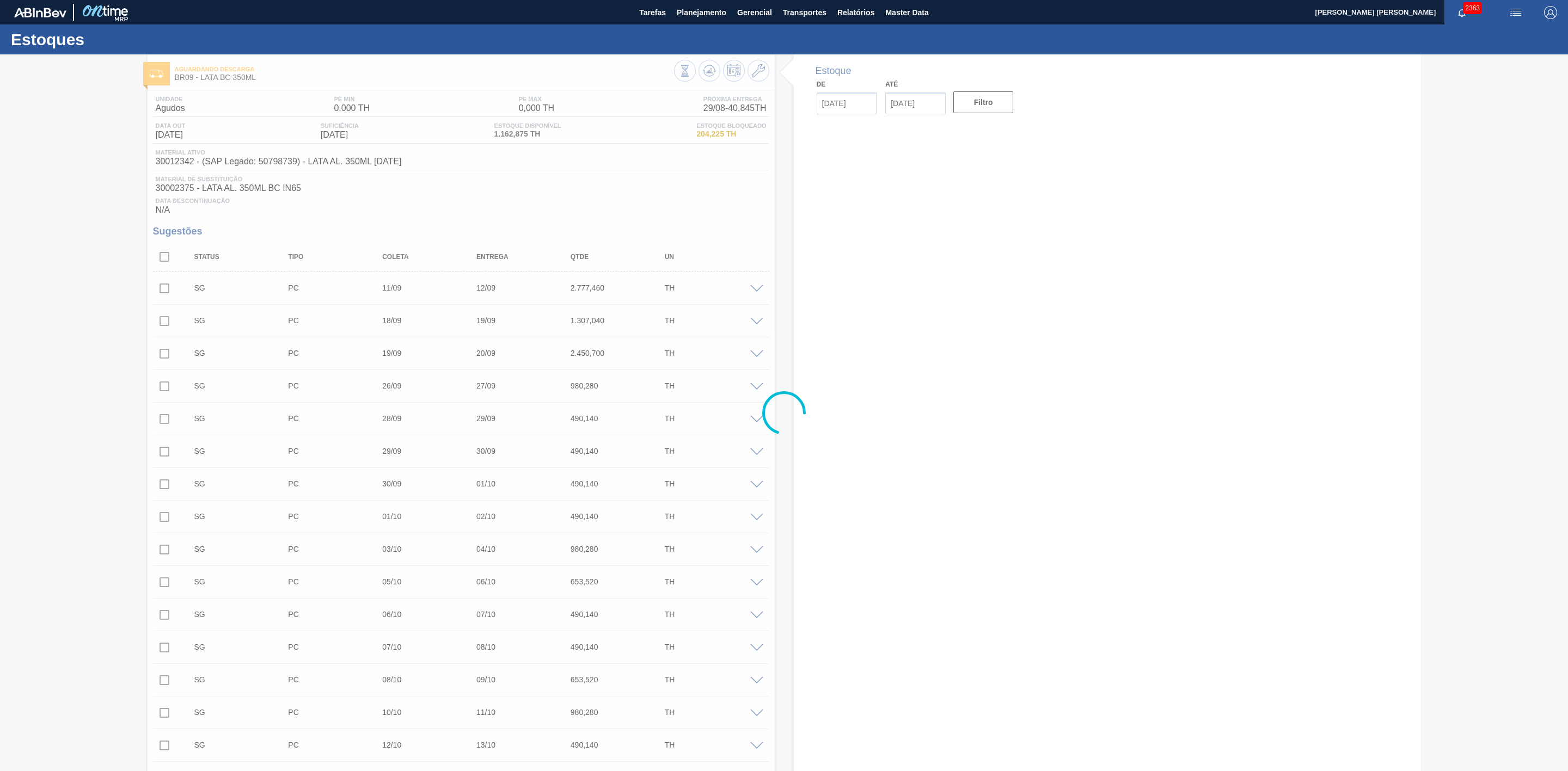
type input "[DATE]"
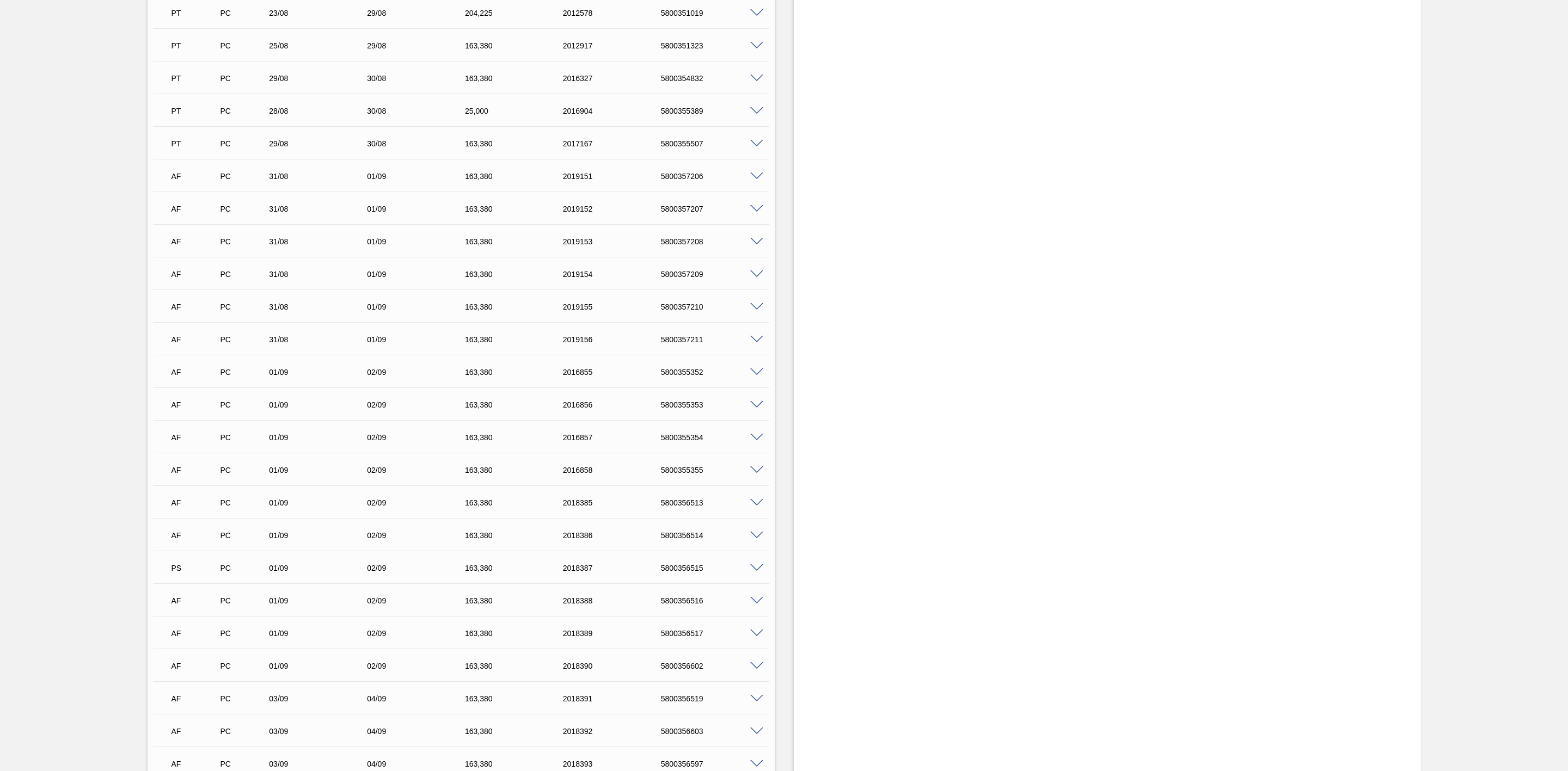
scroll to position [1388, 0]
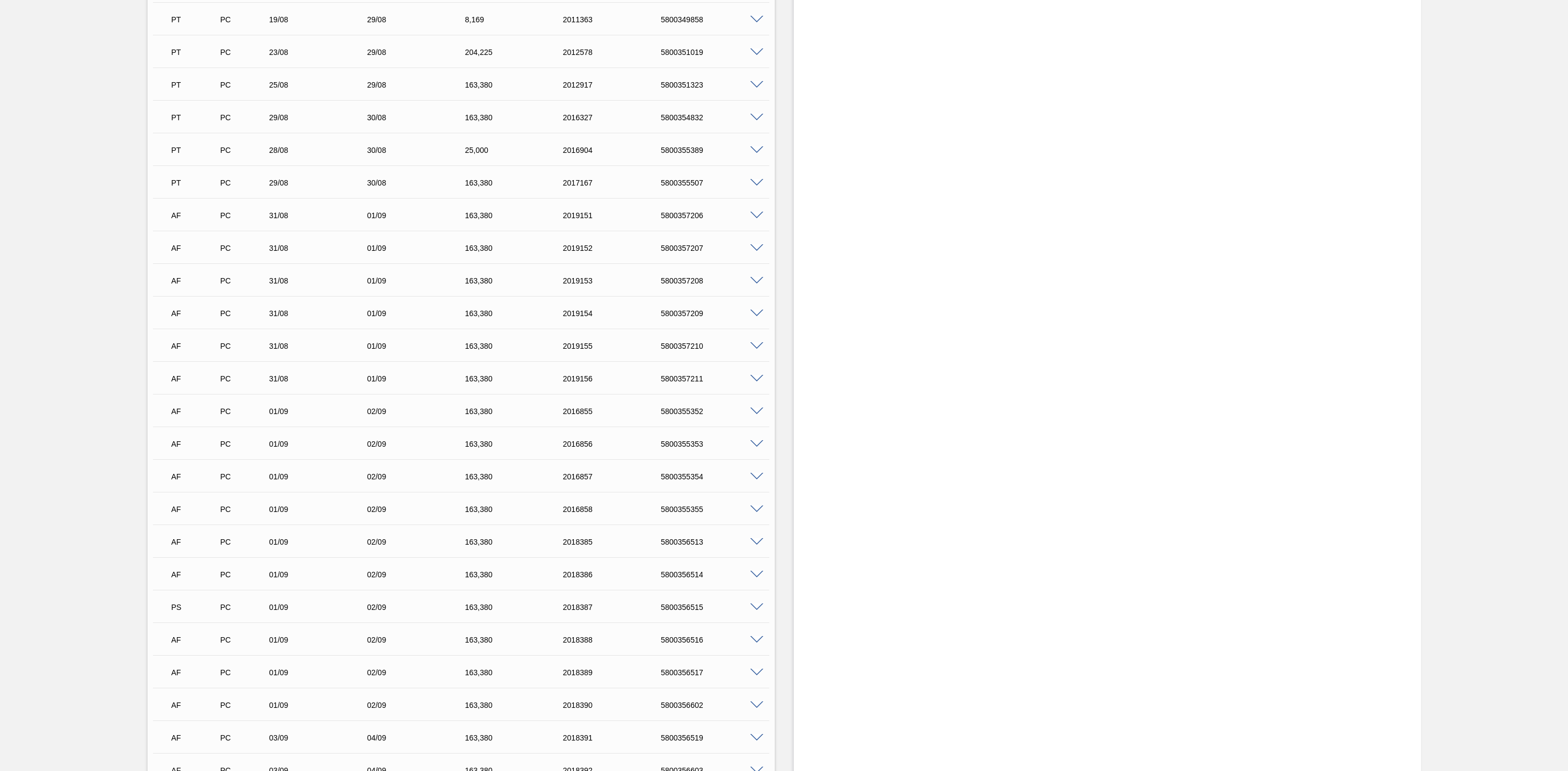
click at [758, 219] on span at bounding box center [756, 216] width 13 height 8
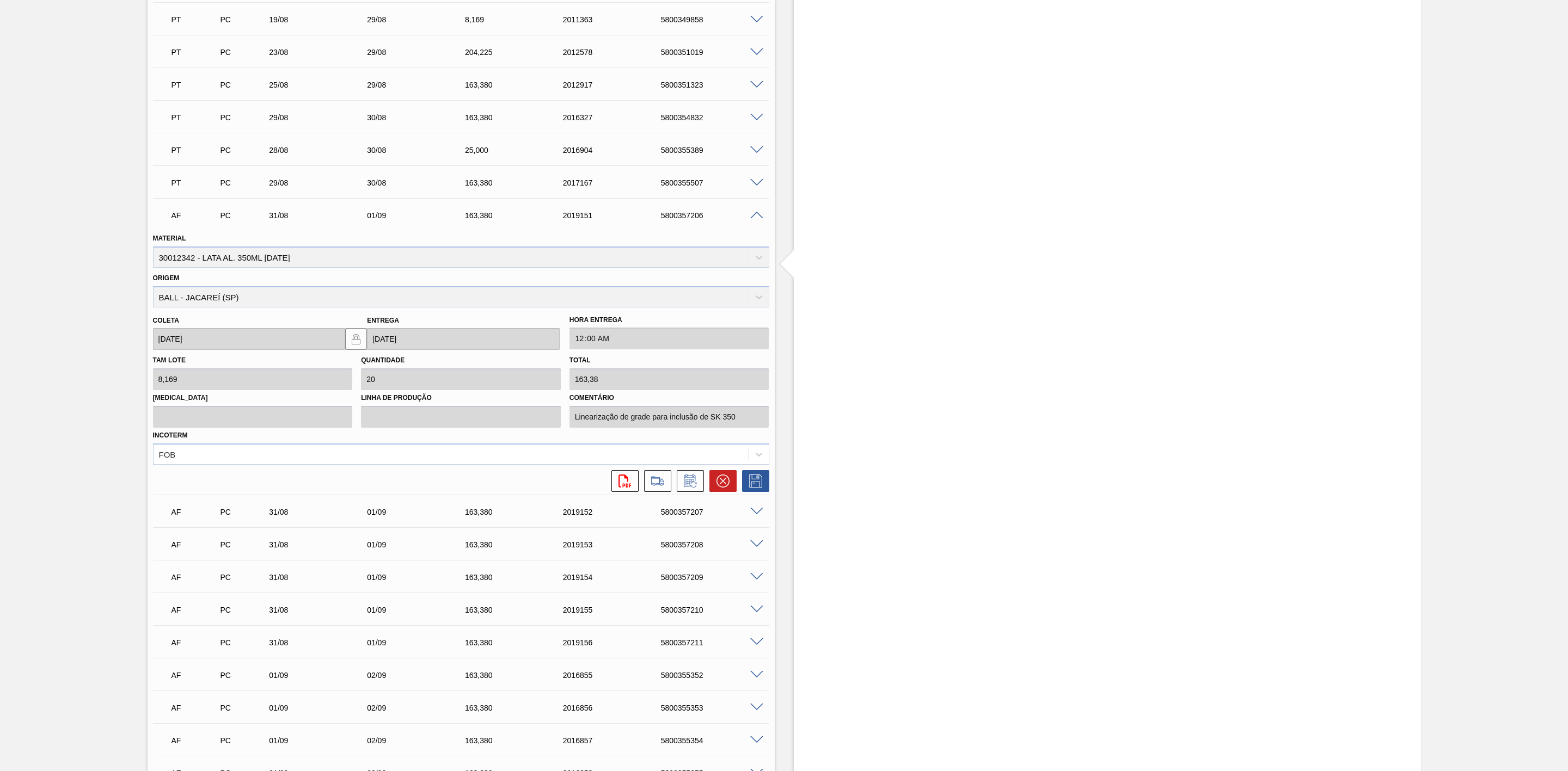
click at [753, 217] on span at bounding box center [756, 216] width 13 height 8
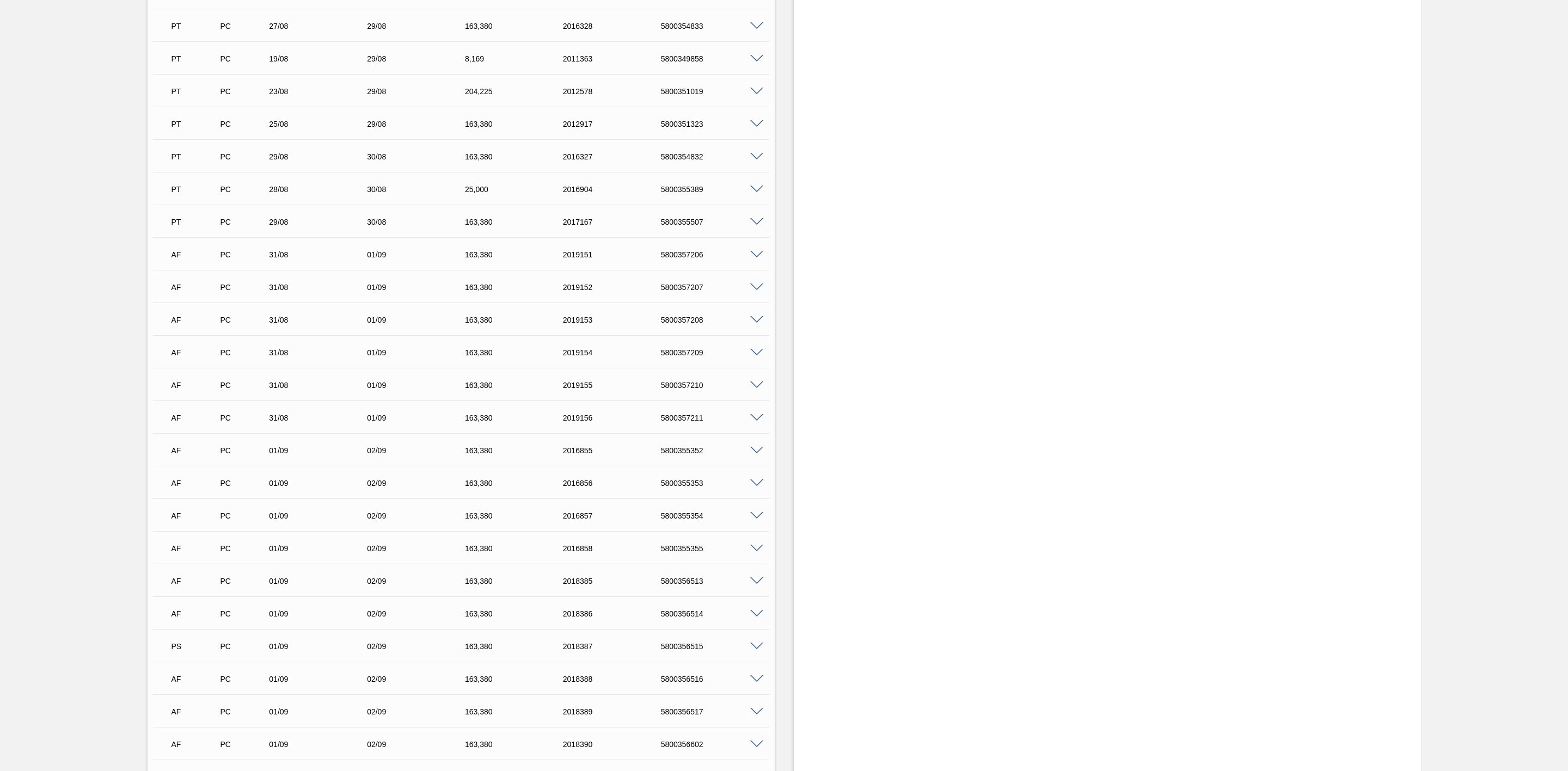
scroll to position [1512, 0]
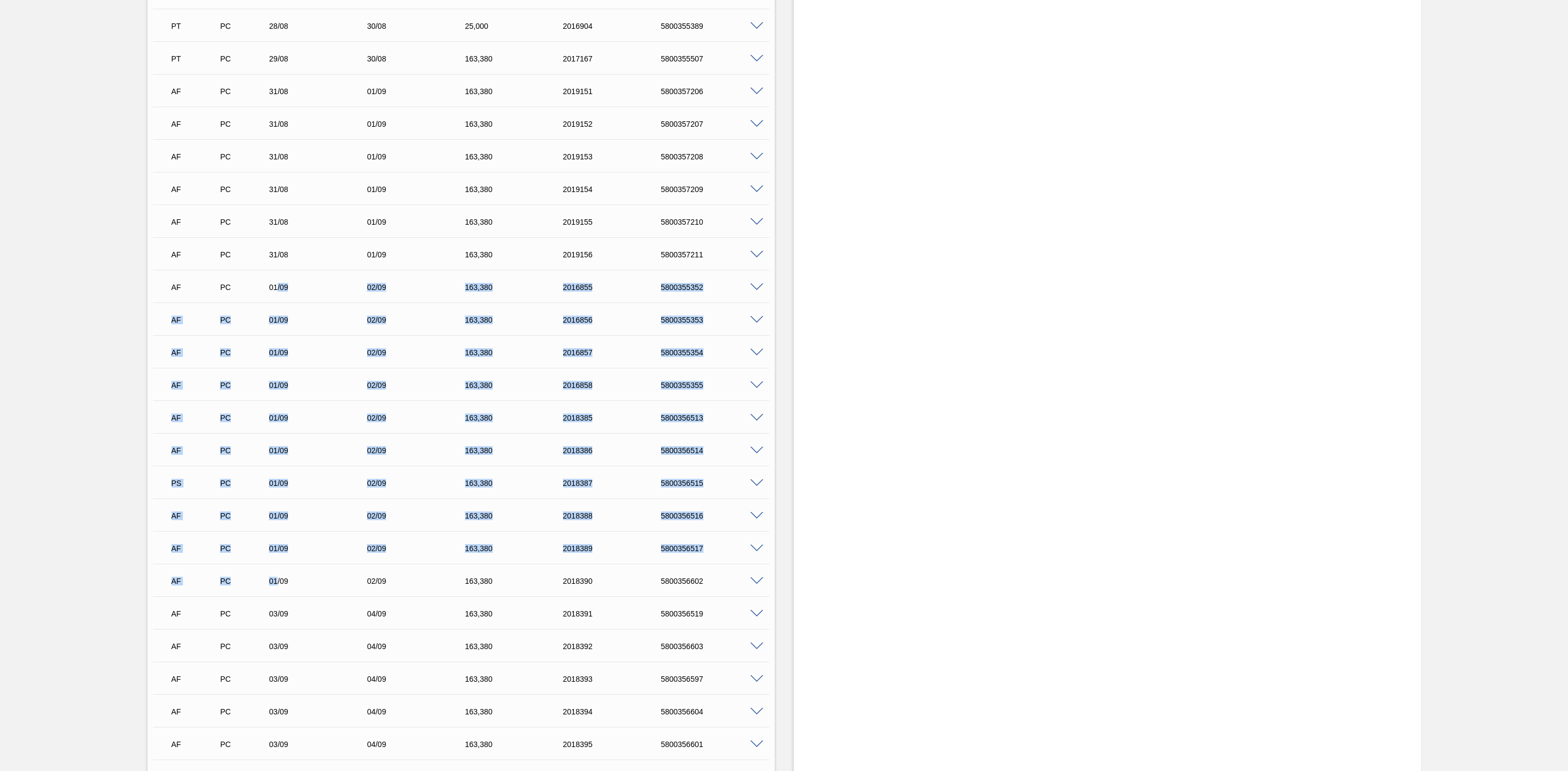
drag, startPoint x: 276, startPoint y: 288, endPoint x: 275, endPoint y: 584, distance: 296.0
click at [275, 584] on div "AD PC 25/08 25/08 40,[PHONE_NUMBER] 5800351324 Material 30012342 - LATA AL. 350…" at bounding box center [461, 449] width 616 height 1600
click at [683, 552] on div "5800356517" at bounding box center [714, 548] width 112 height 8
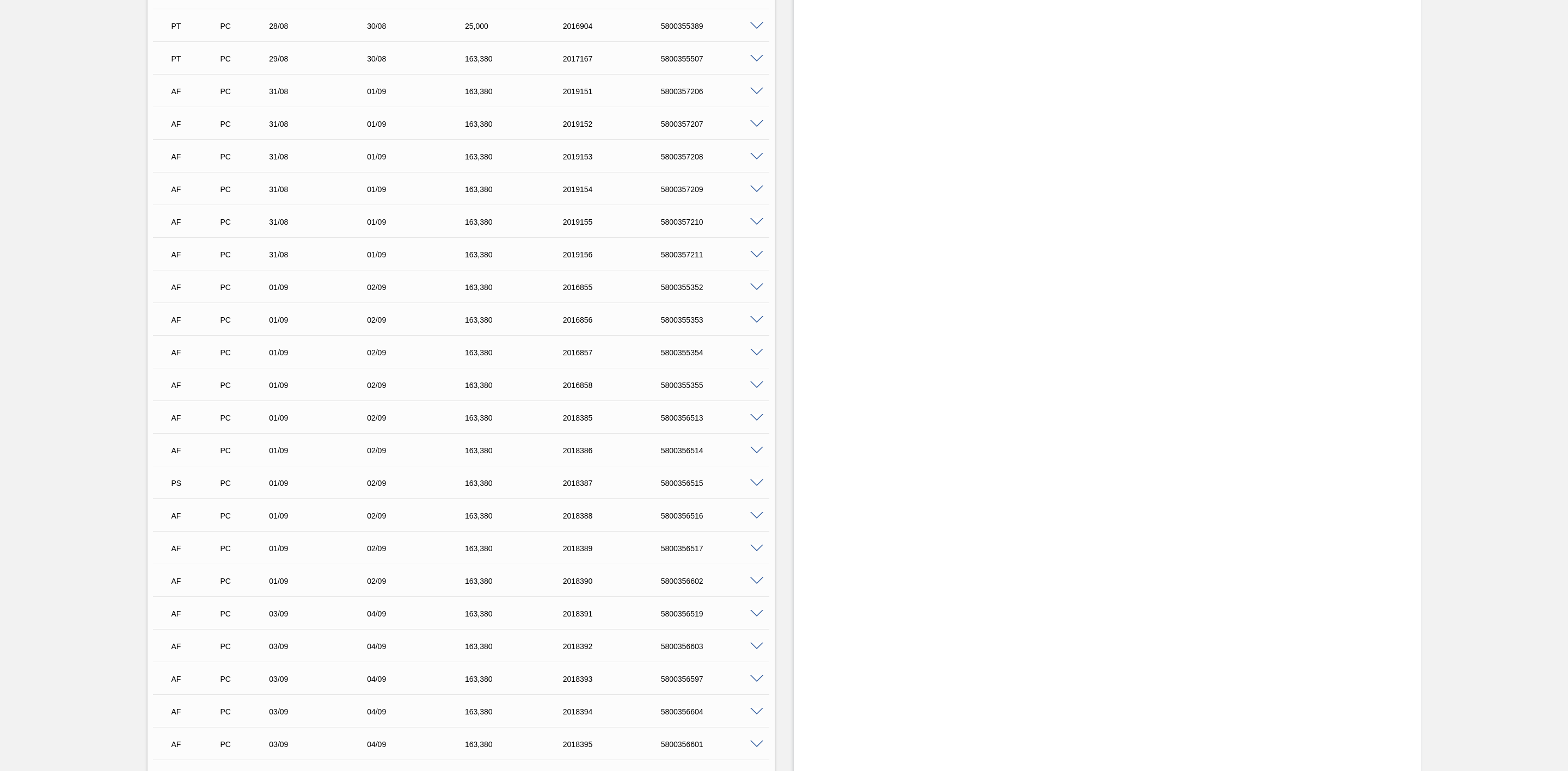
click at [683, 518] on div "5800356516" at bounding box center [714, 515] width 112 height 8
click at [754, 486] on span at bounding box center [756, 483] width 13 height 8
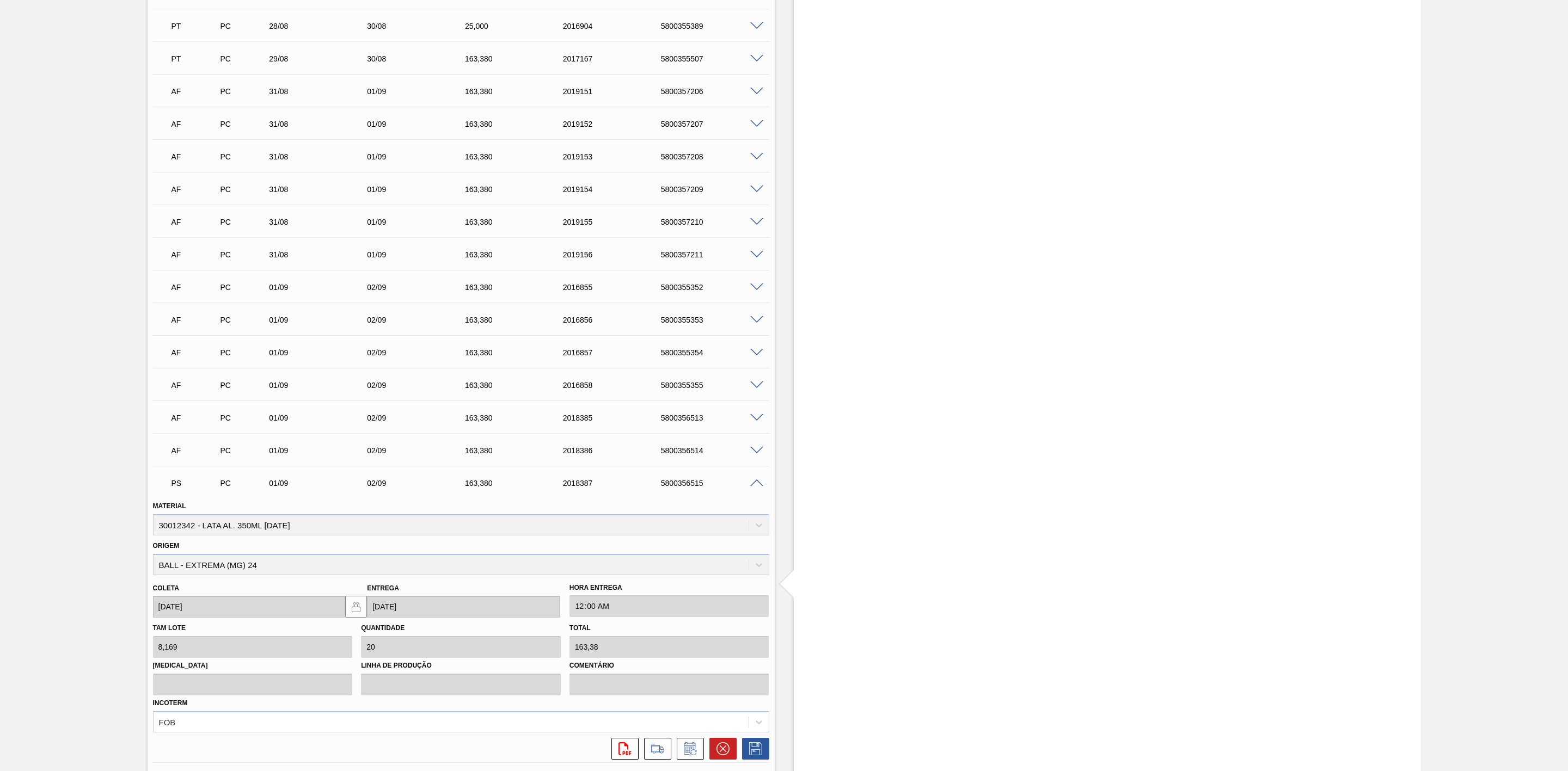
click at [754, 486] on span at bounding box center [756, 483] width 13 height 8
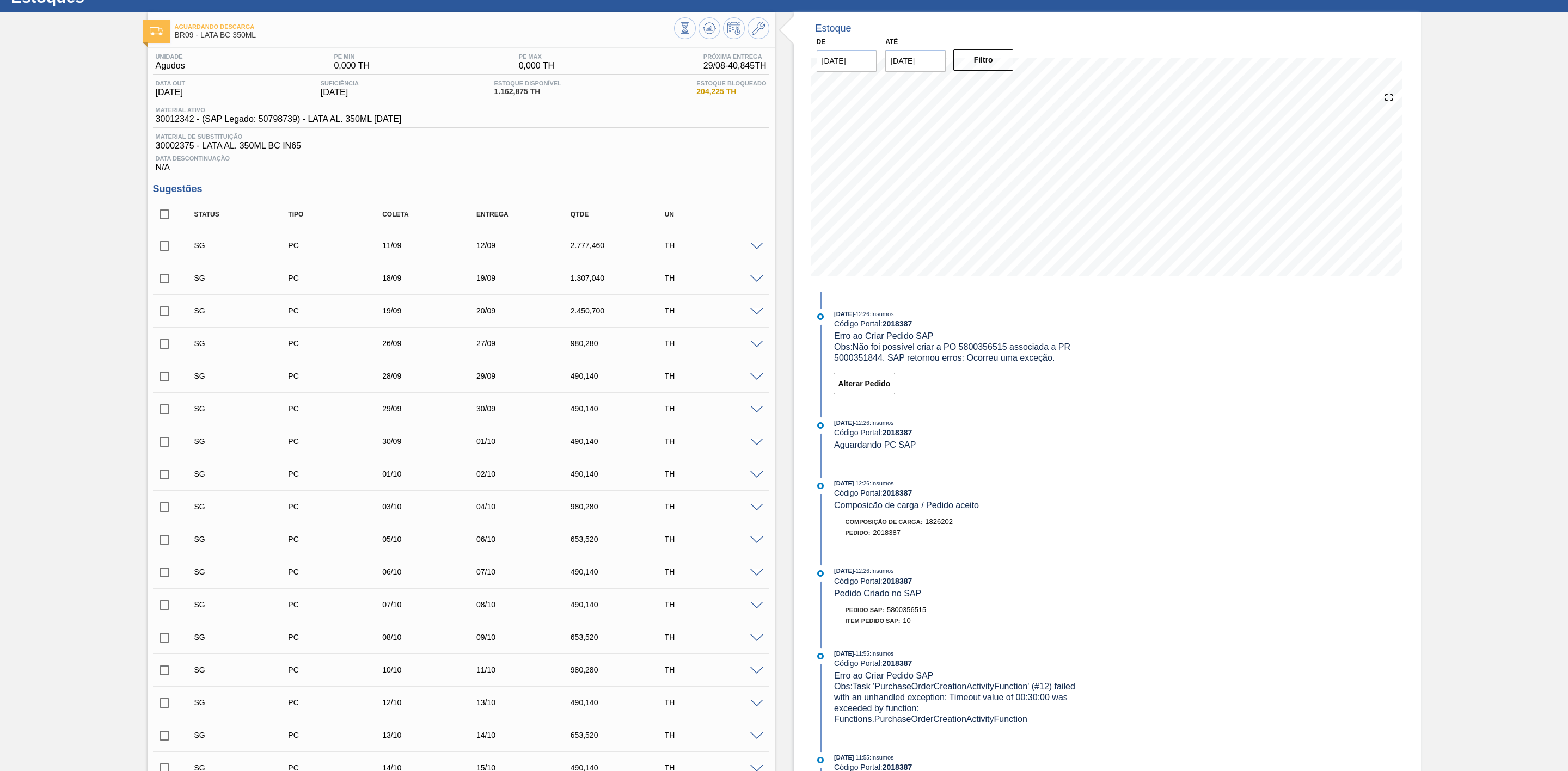
scroll to position [0, 0]
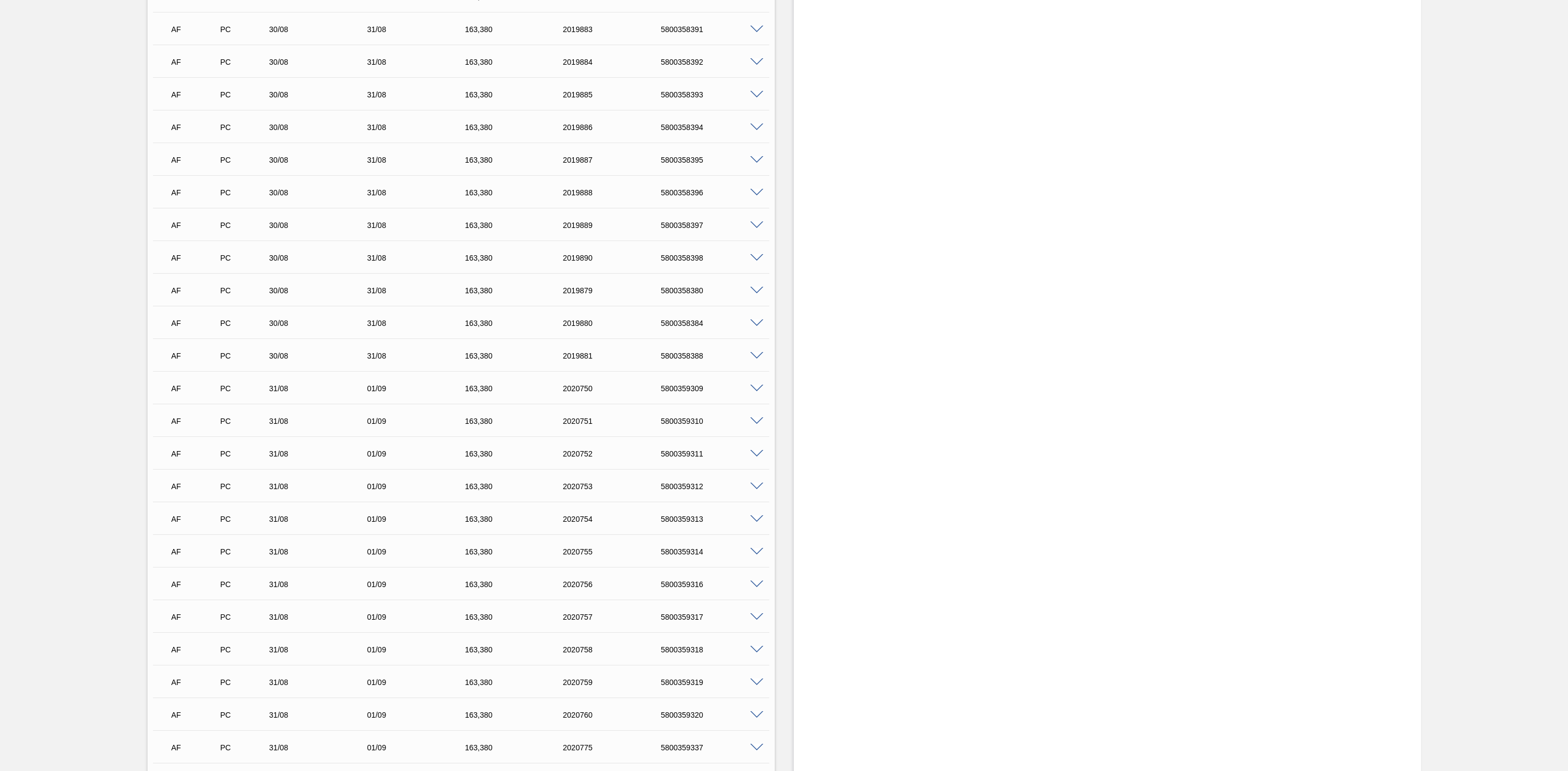
scroll to position [1551, 0]
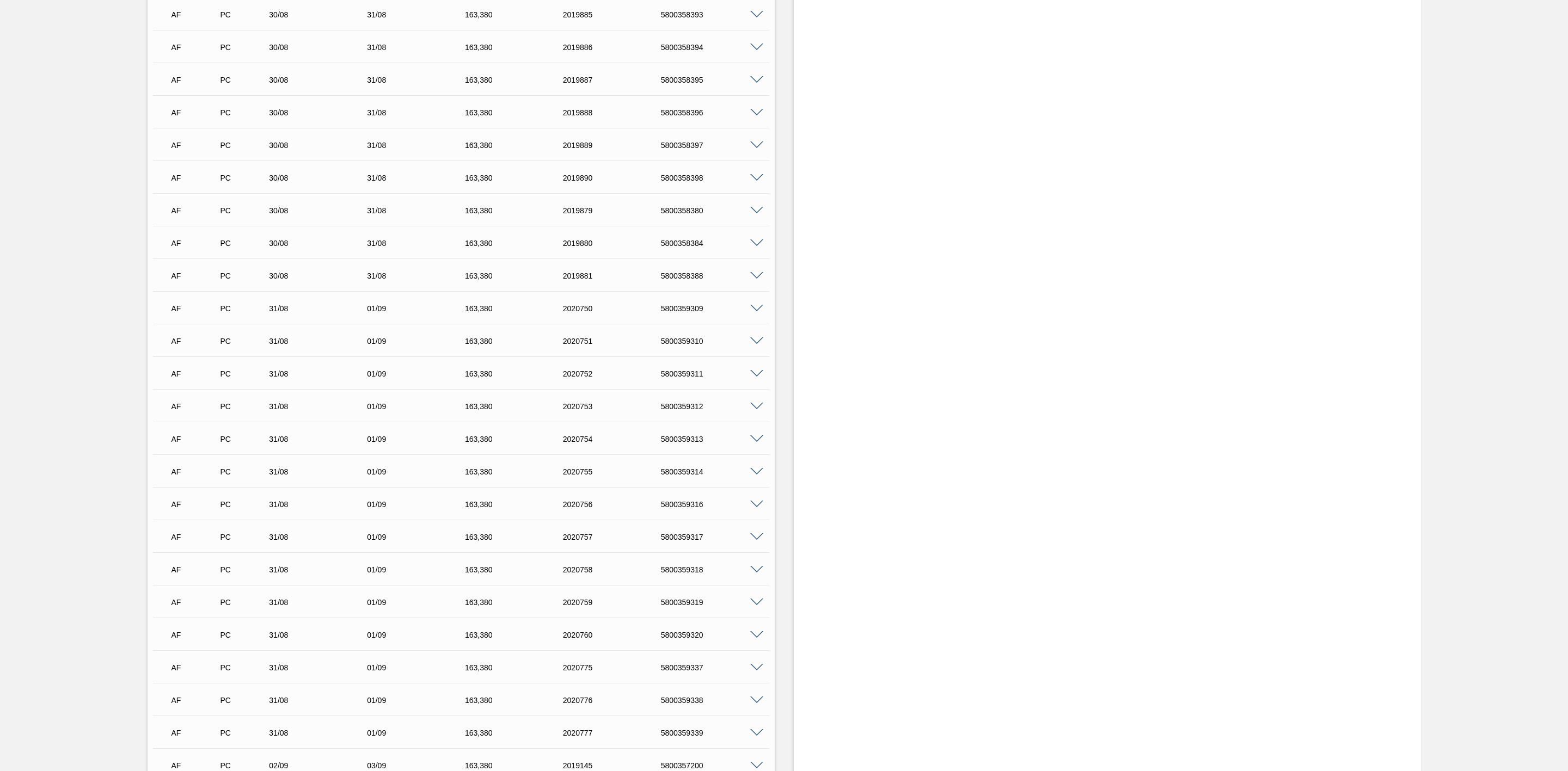
click at [756, 640] on span at bounding box center [756, 635] width 13 height 8
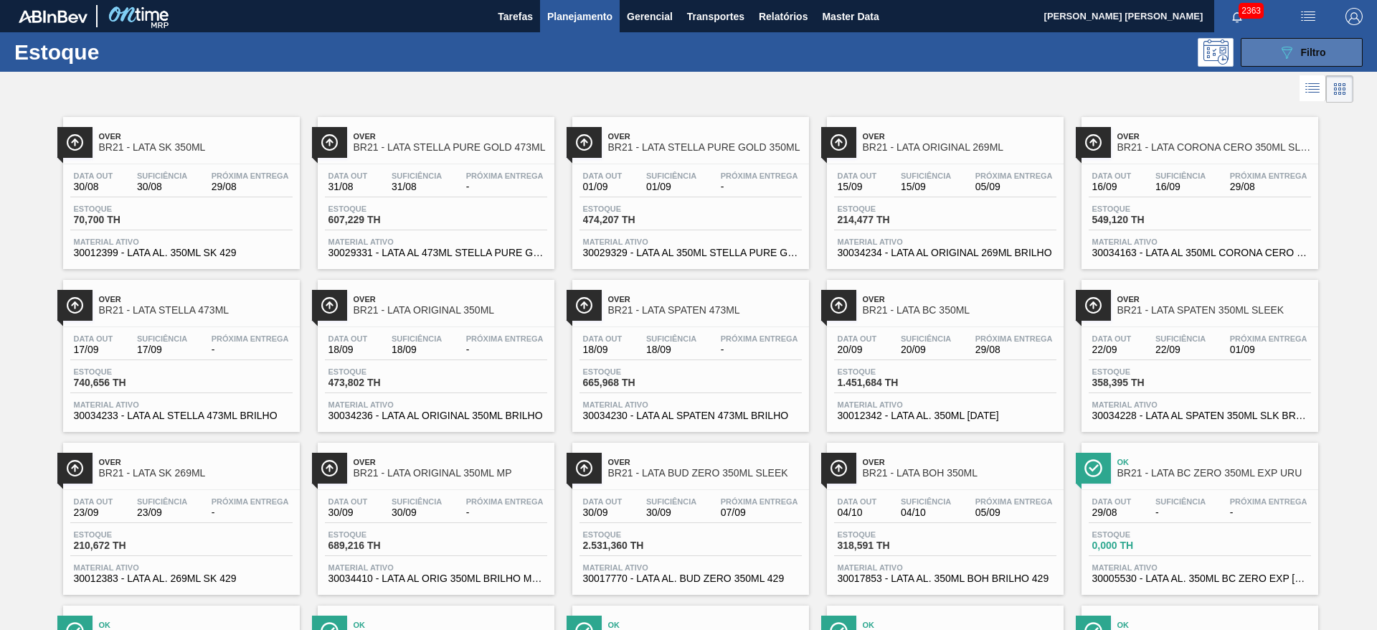
click at [1278, 55] on icon "089F7B8B-B2A5-4AFE-B5C0-19BA573D28AC" at bounding box center [1286, 52] width 17 height 17
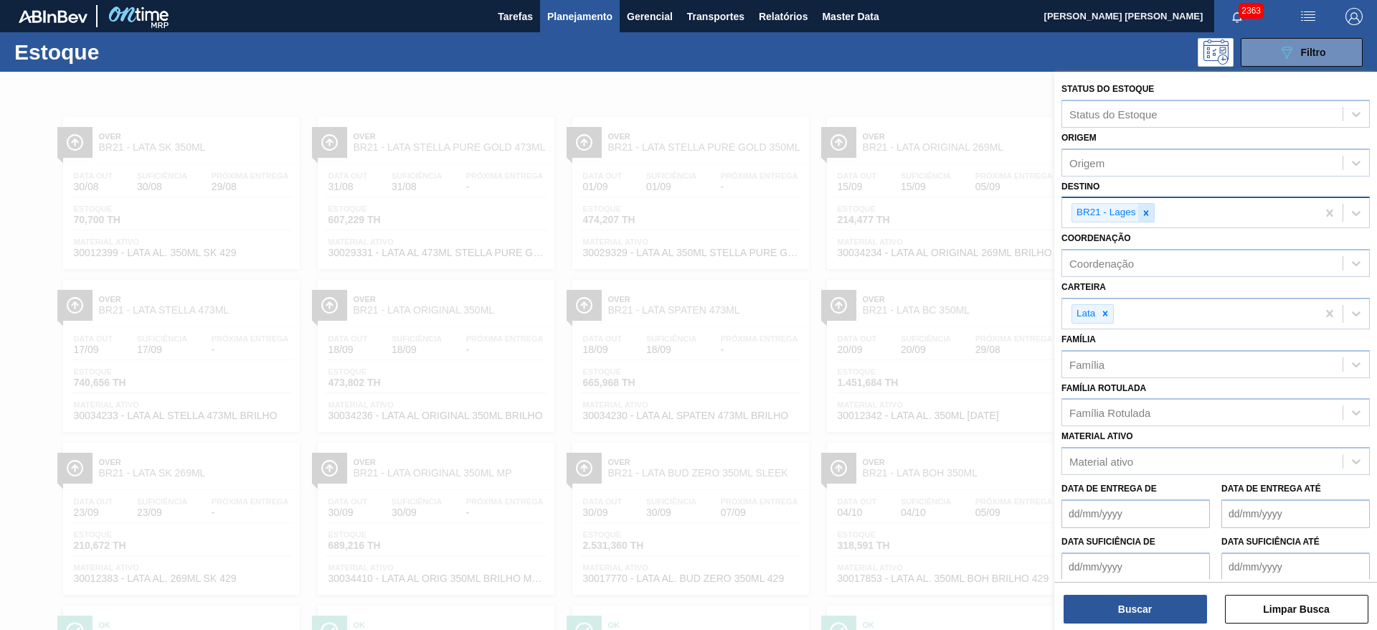
click at [1146, 214] on icon at bounding box center [1145, 212] width 5 height 5
type input "09"
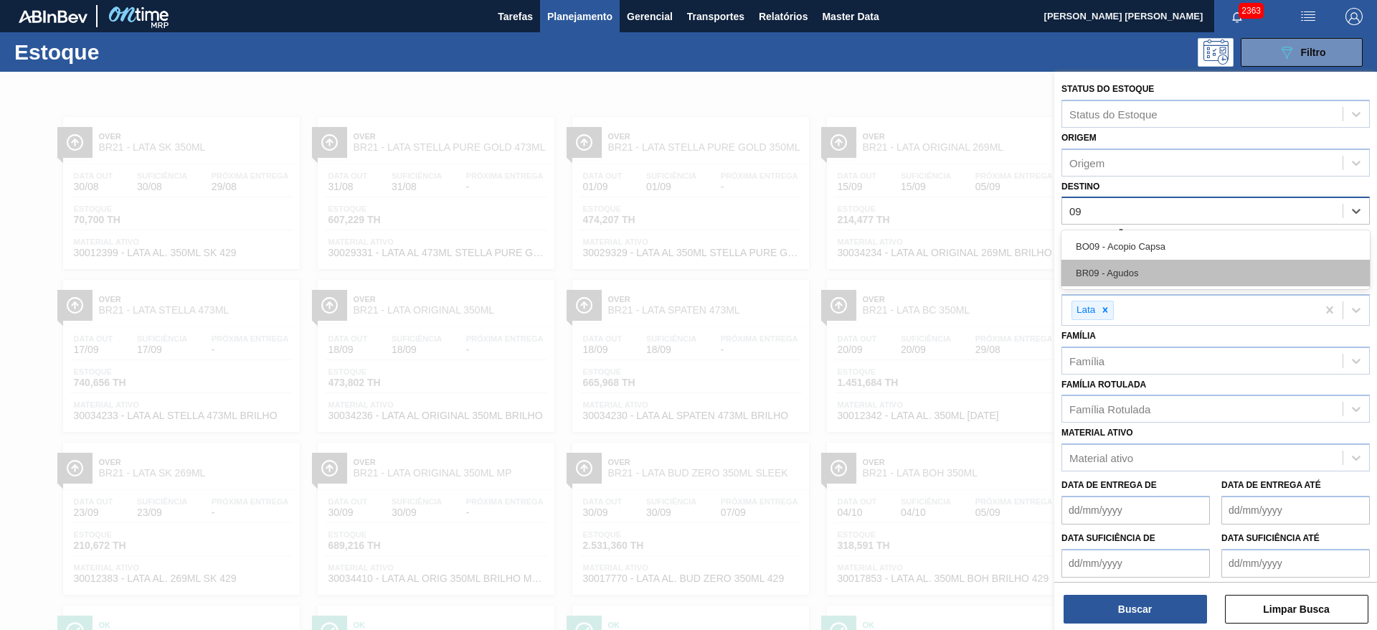
click at [1146, 273] on div "BR09 - Agudos" at bounding box center [1216, 273] width 308 height 27
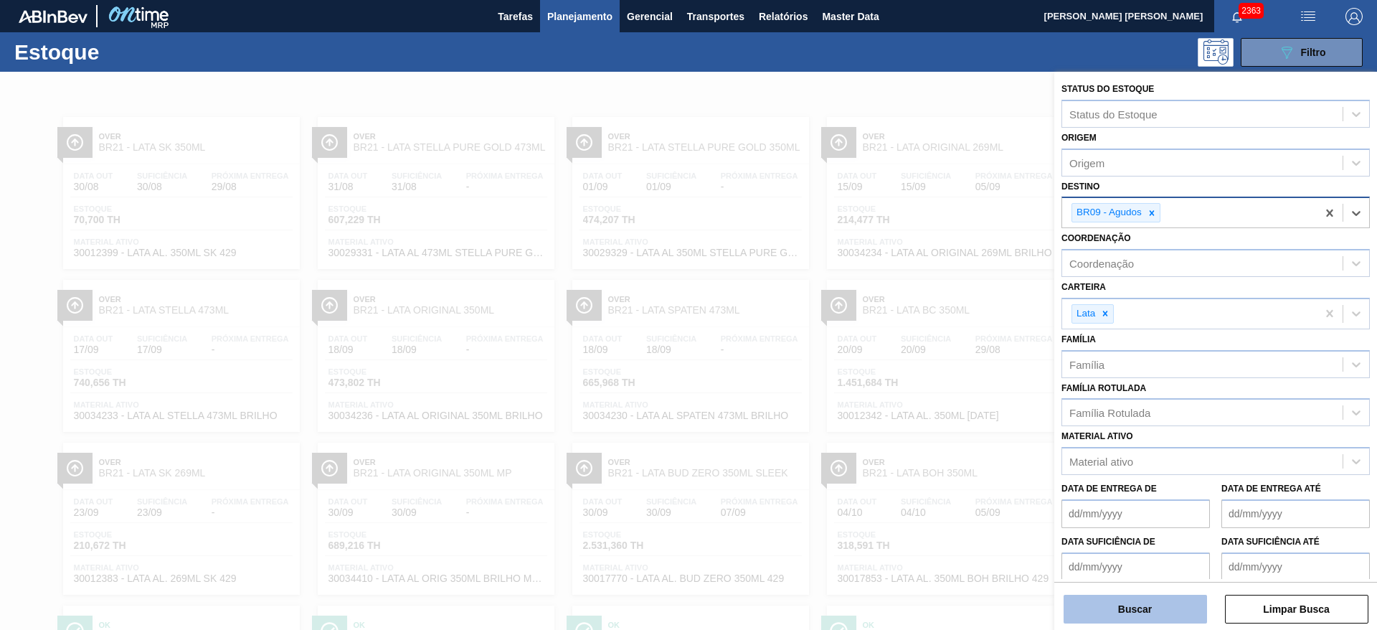
click at [1144, 608] on button "Buscar" at bounding box center [1135, 609] width 143 height 29
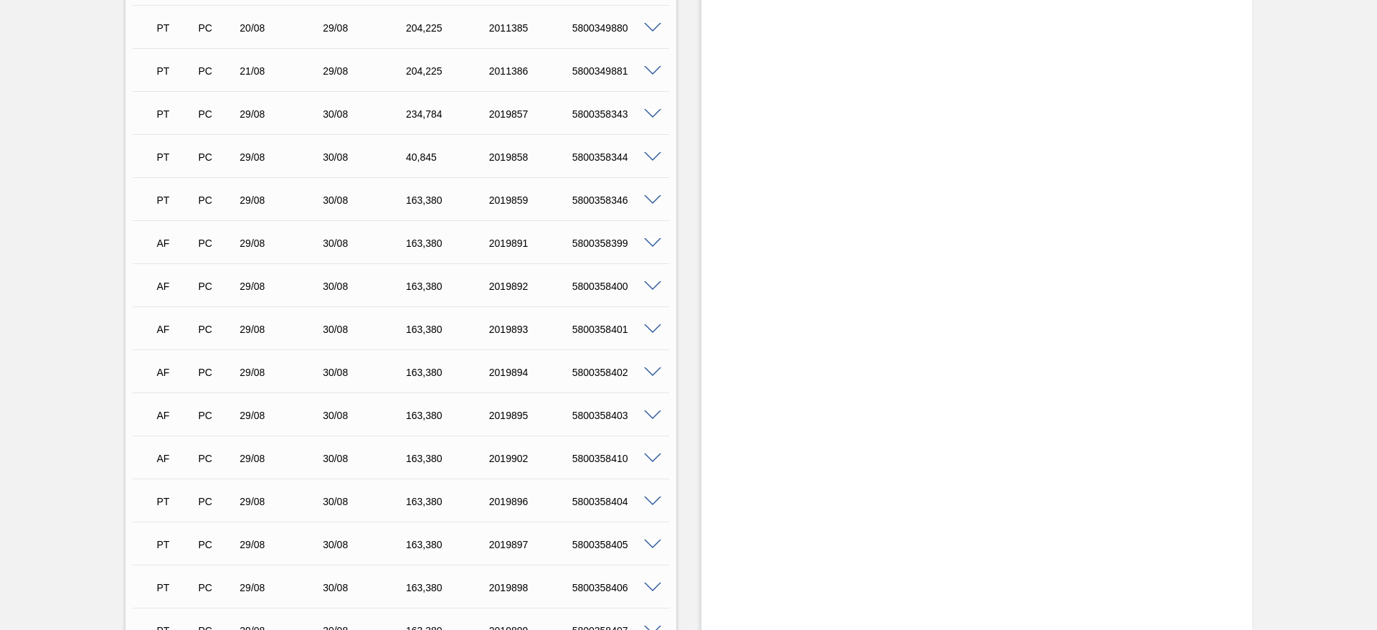
scroll to position [1184, 0]
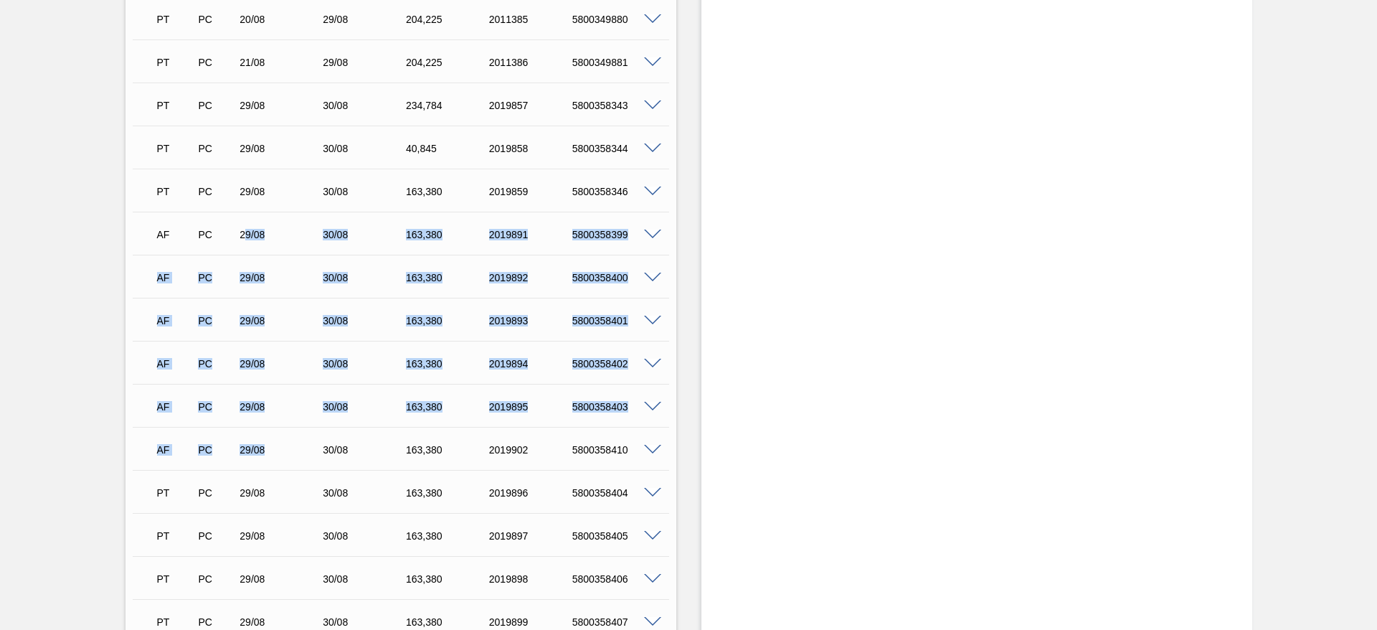
drag, startPoint x: 262, startPoint y: 450, endPoint x: 244, endPoint y: 237, distance: 213.8
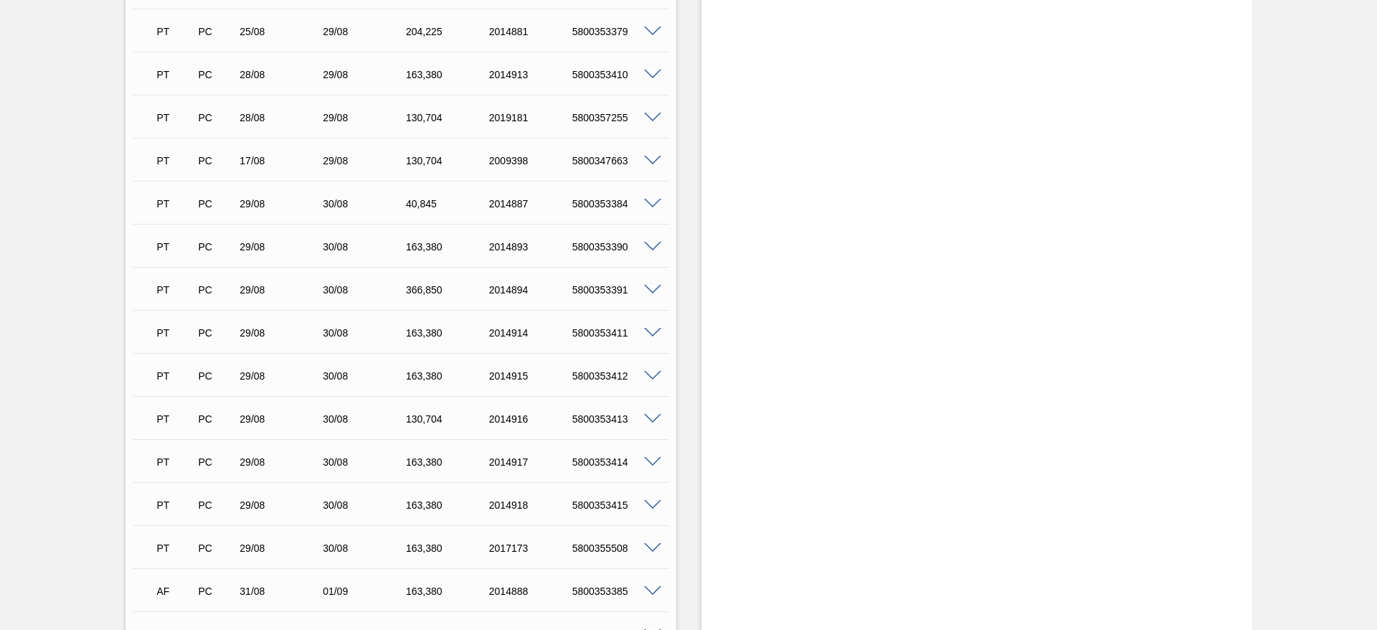
scroll to position [2044, 0]
